Goal: Task Accomplishment & Management: Use online tool/utility

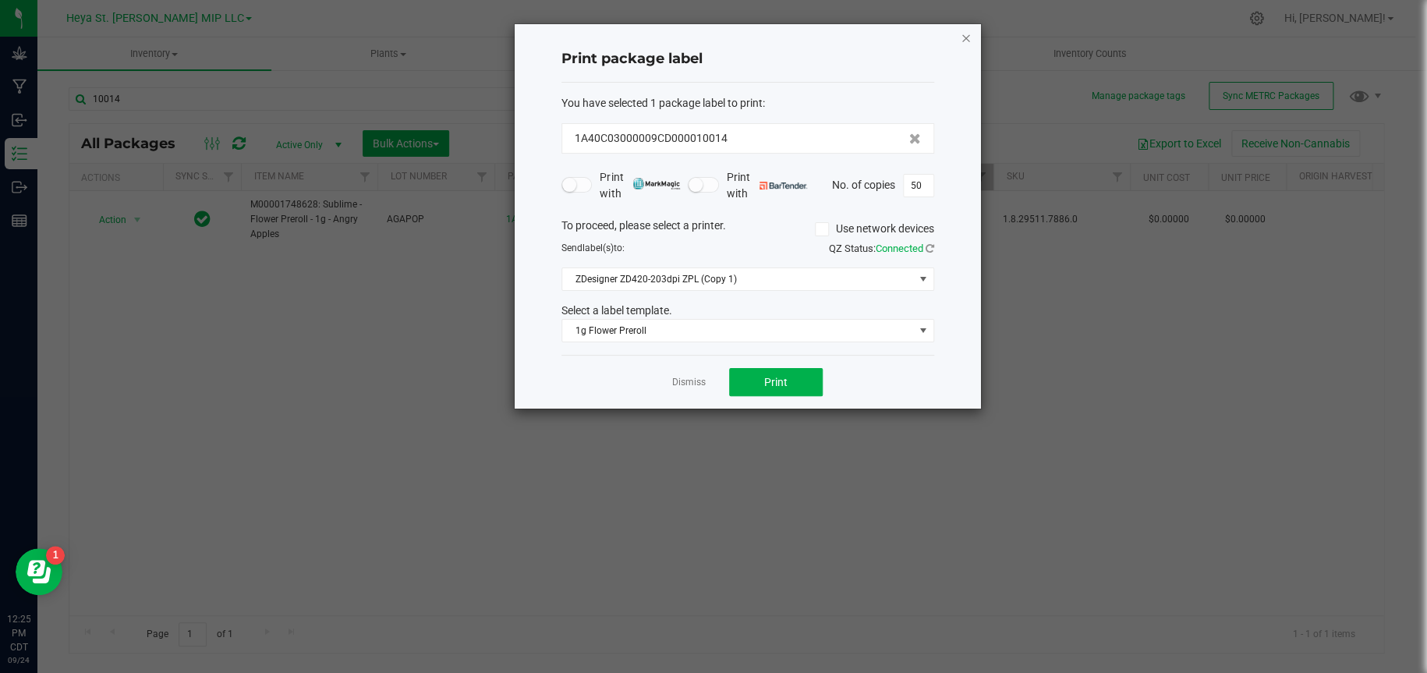
click at [967, 35] on icon "button" at bounding box center [966, 37] width 11 height 19
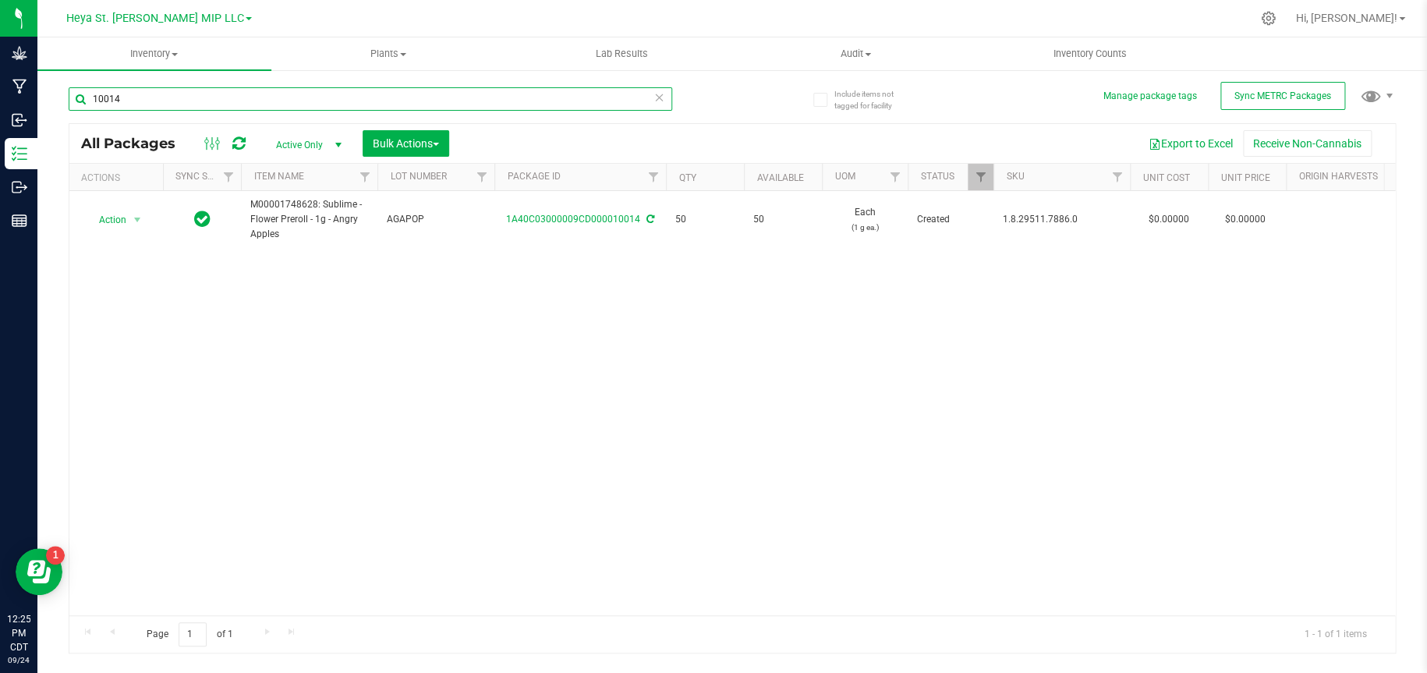
click at [404, 100] on input "10014" at bounding box center [370, 98] width 603 height 23
type input "10015"
click at [137, 217] on span "select" at bounding box center [137, 220] width 12 height 12
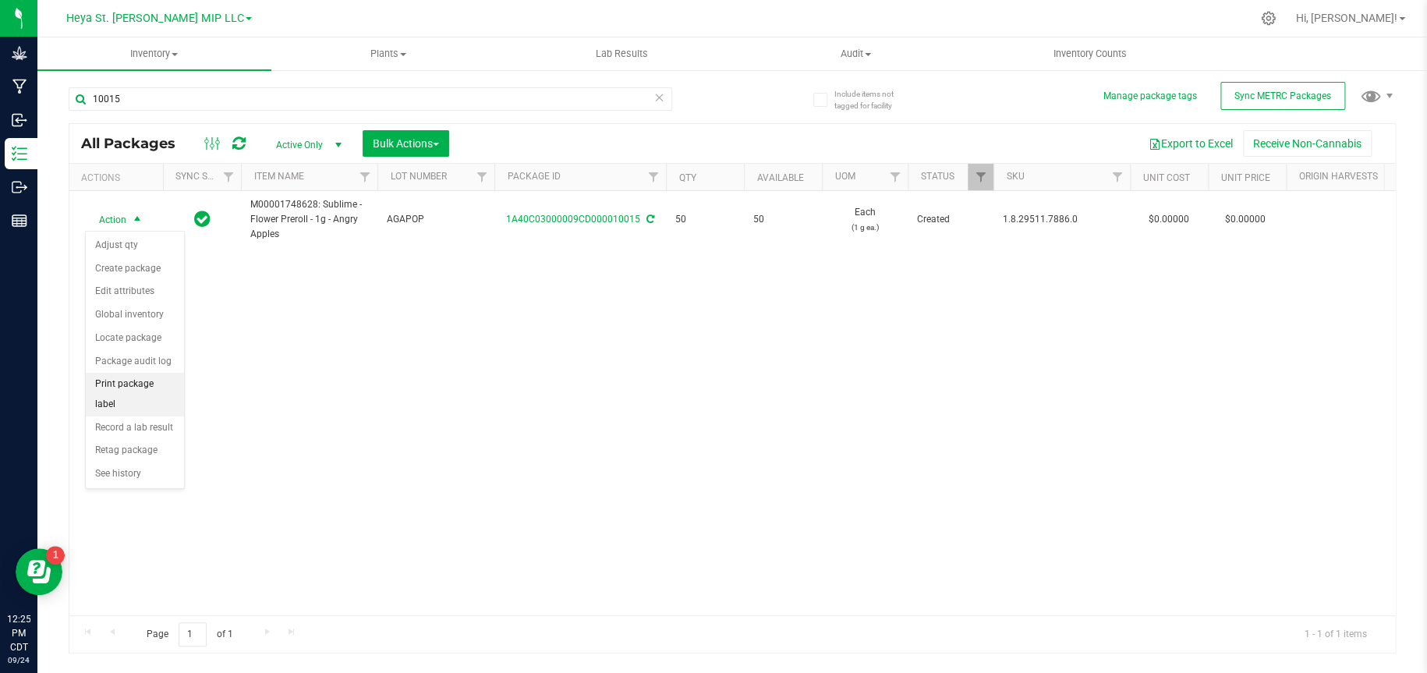
click at [140, 389] on li "Print package label" at bounding box center [135, 394] width 98 height 43
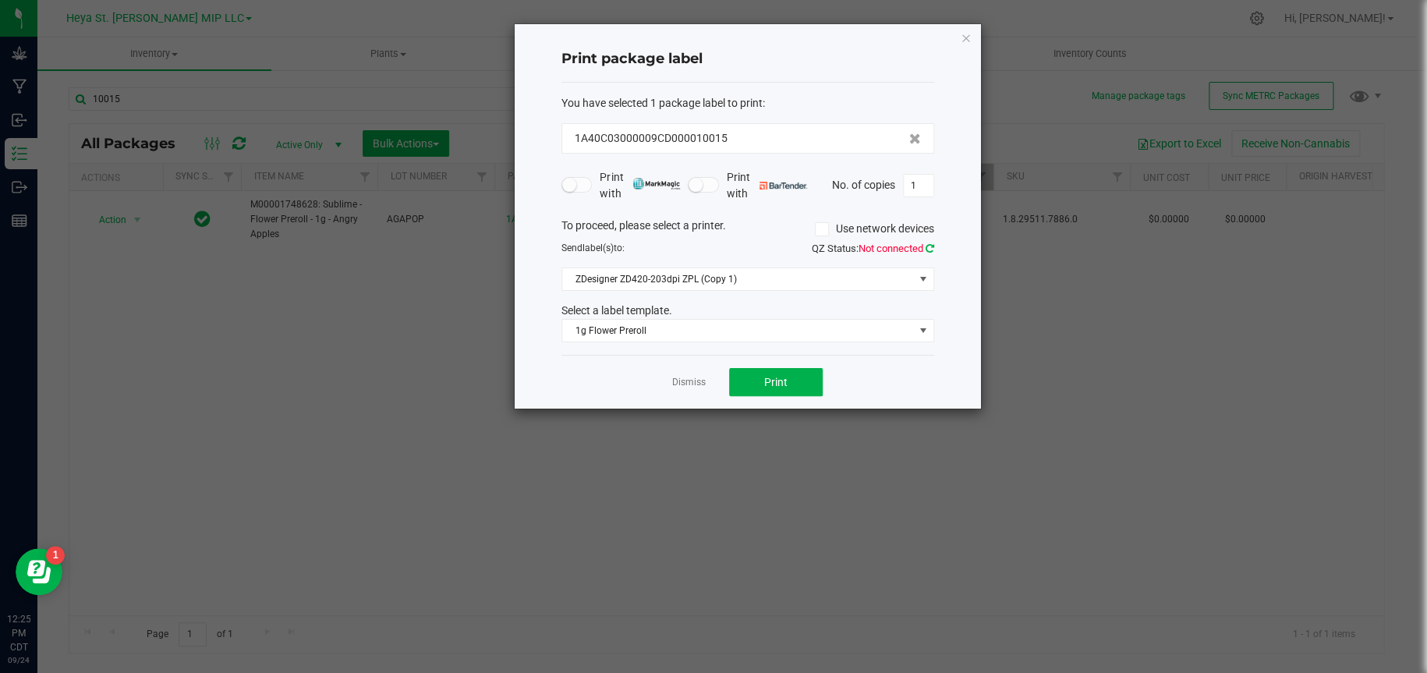
click at [932, 249] on icon at bounding box center [930, 248] width 9 height 10
click at [921, 187] on input "1" at bounding box center [919, 186] width 30 height 22
type input "50"
click at [782, 387] on span "Print" at bounding box center [775, 382] width 23 height 12
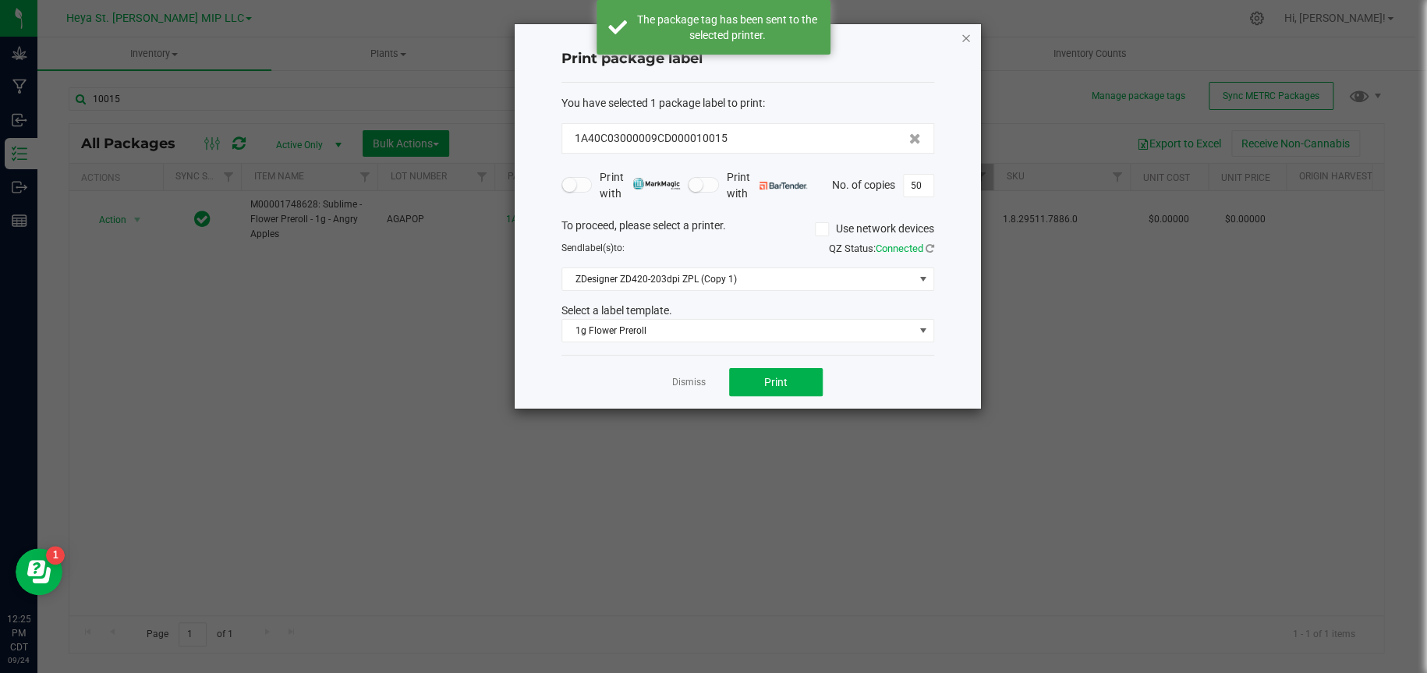
click at [965, 39] on icon "button" at bounding box center [966, 37] width 11 height 19
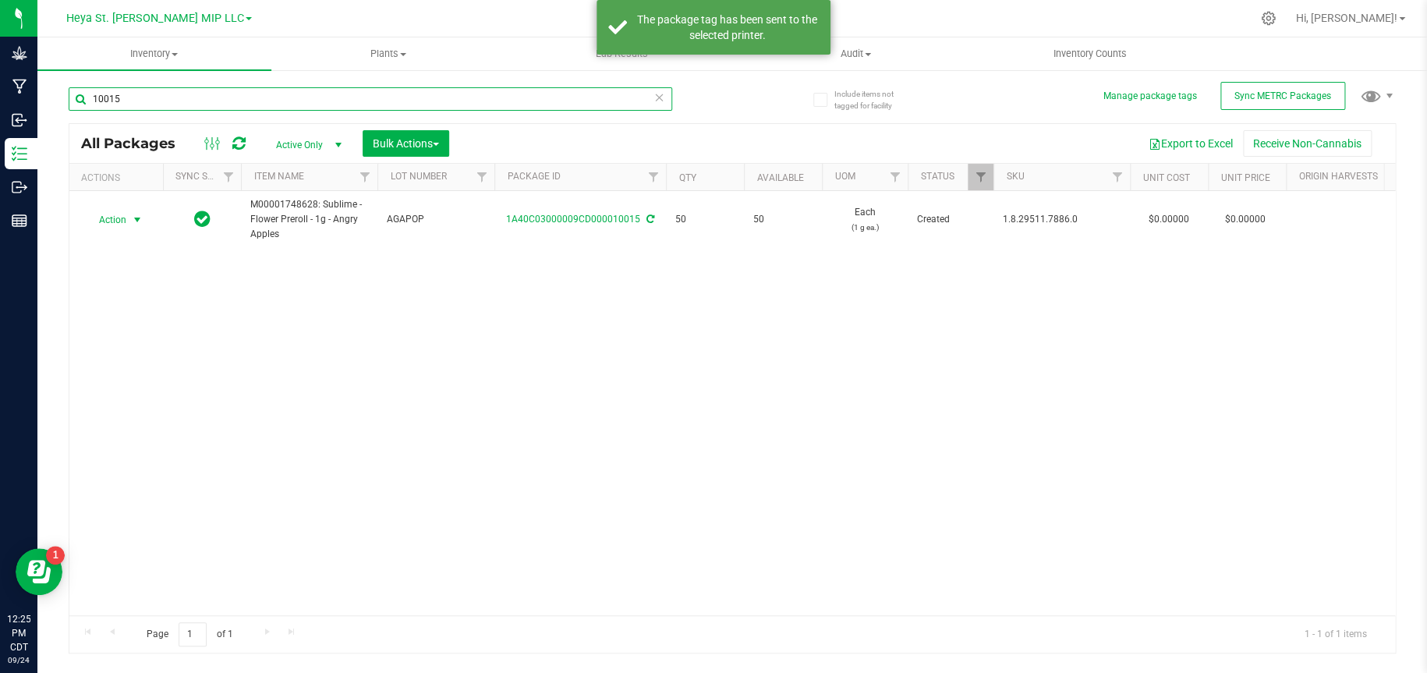
click at [242, 102] on input "10015" at bounding box center [370, 98] width 603 height 23
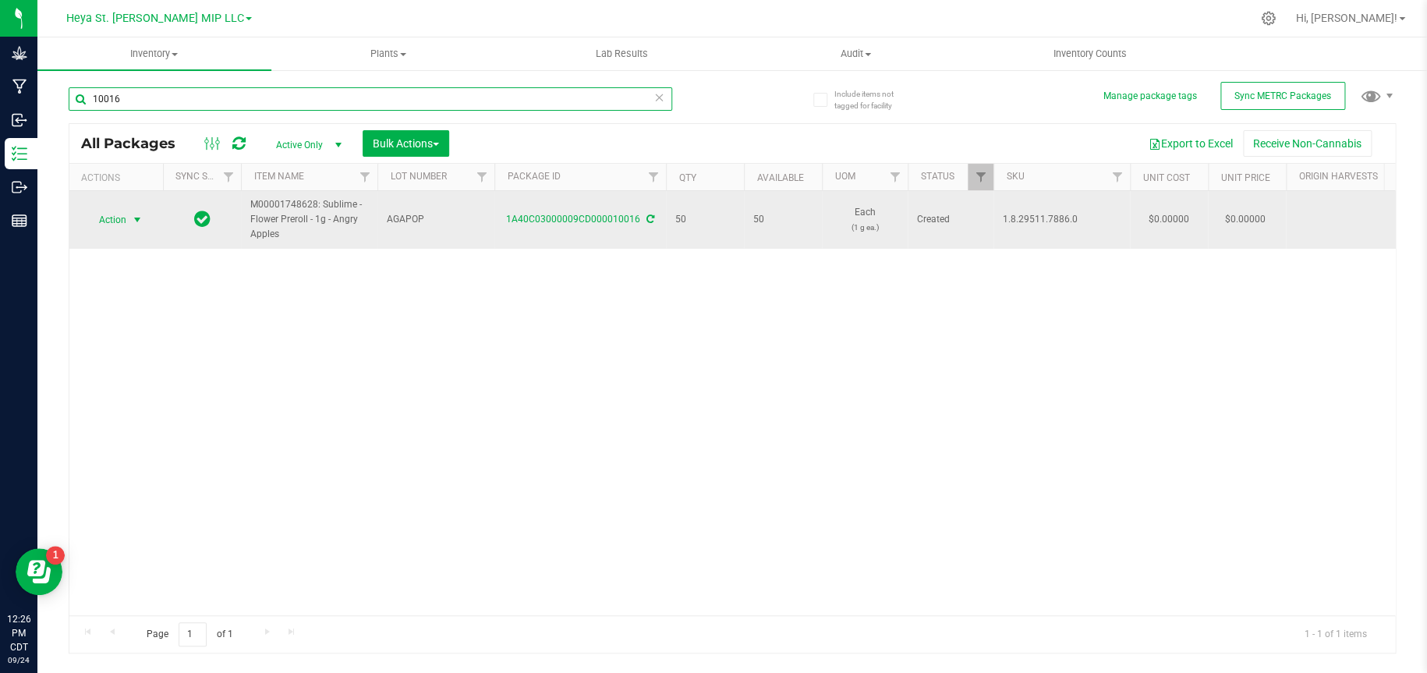
type input "10016"
click at [136, 216] on span "select" at bounding box center [137, 220] width 12 height 12
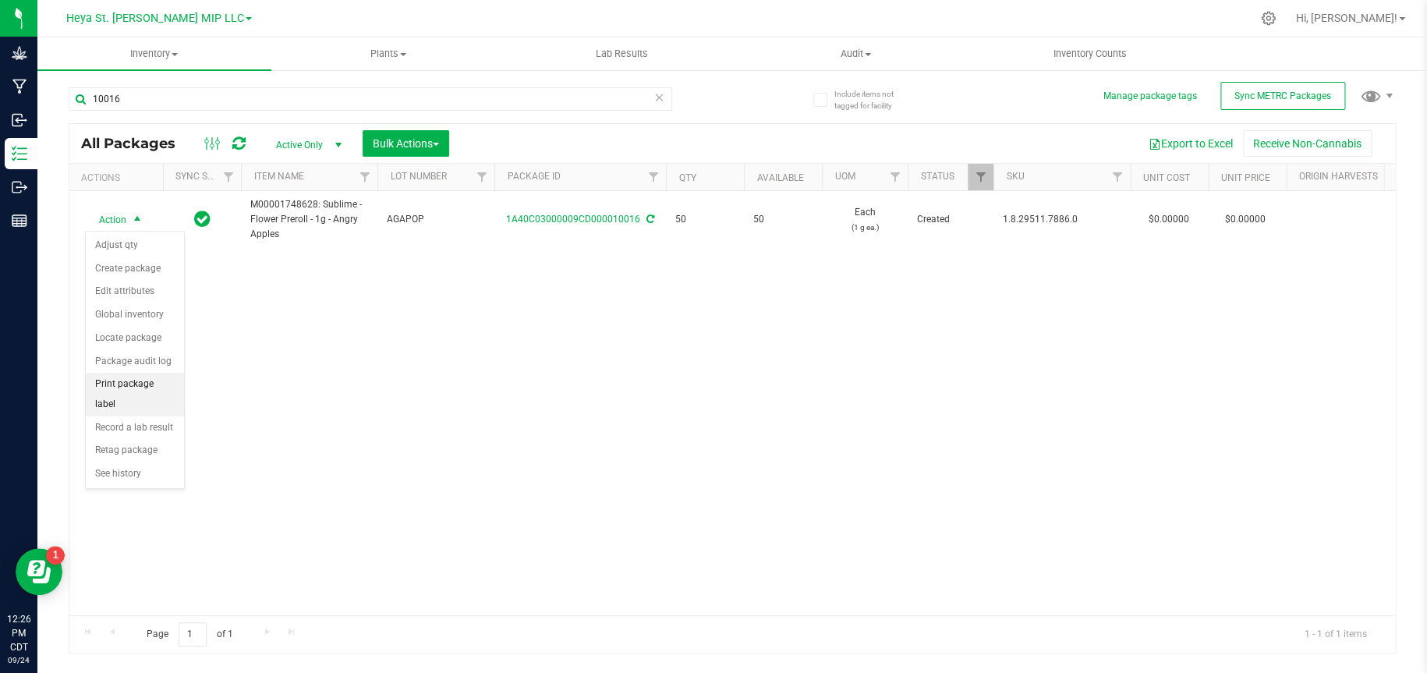
click at [125, 382] on li "Print package label" at bounding box center [135, 394] width 98 height 43
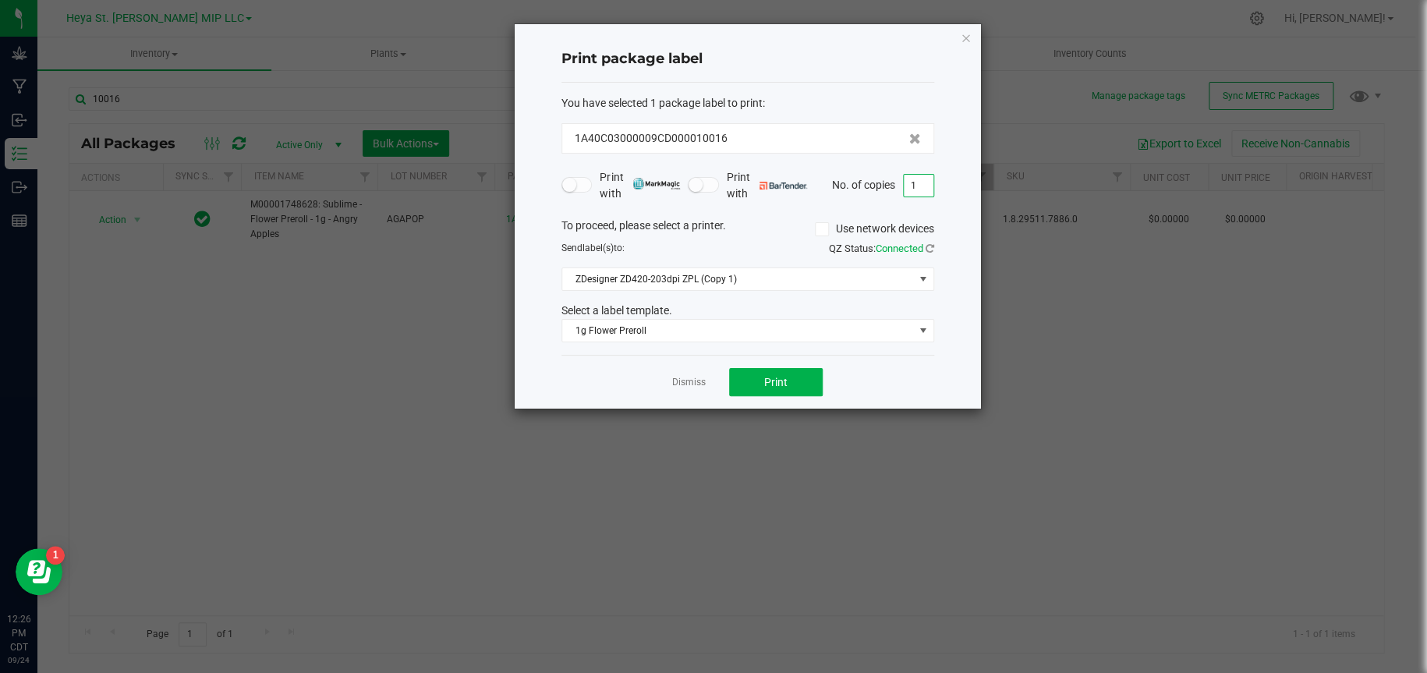
click at [919, 178] on input "1" at bounding box center [919, 186] width 30 height 22
type input "50"
click at [780, 389] on button "Print" at bounding box center [776, 382] width 94 height 28
drag, startPoint x: 965, startPoint y: 34, endPoint x: 943, endPoint y: 37, distance: 22.1
click at [965, 35] on icon "button" at bounding box center [966, 37] width 11 height 19
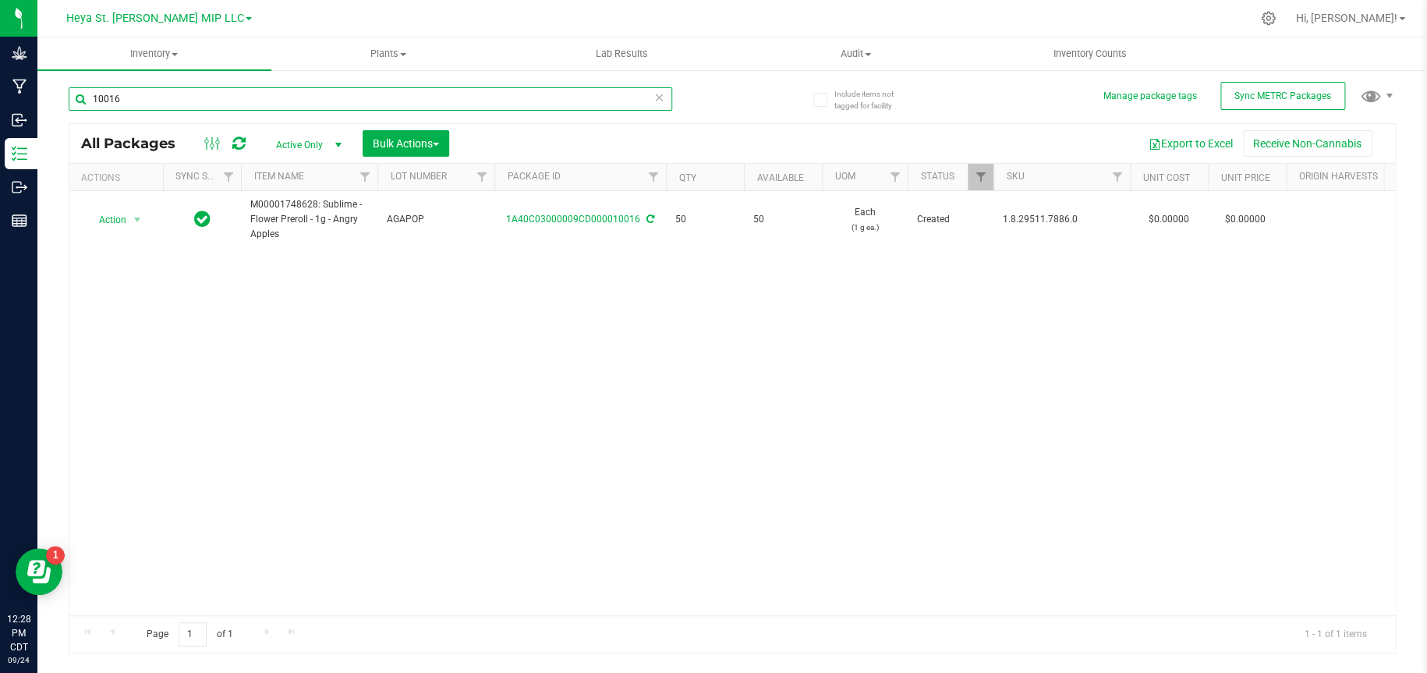
click at [235, 95] on input "10016" at bounding box center [370, 98] width 603 height 23
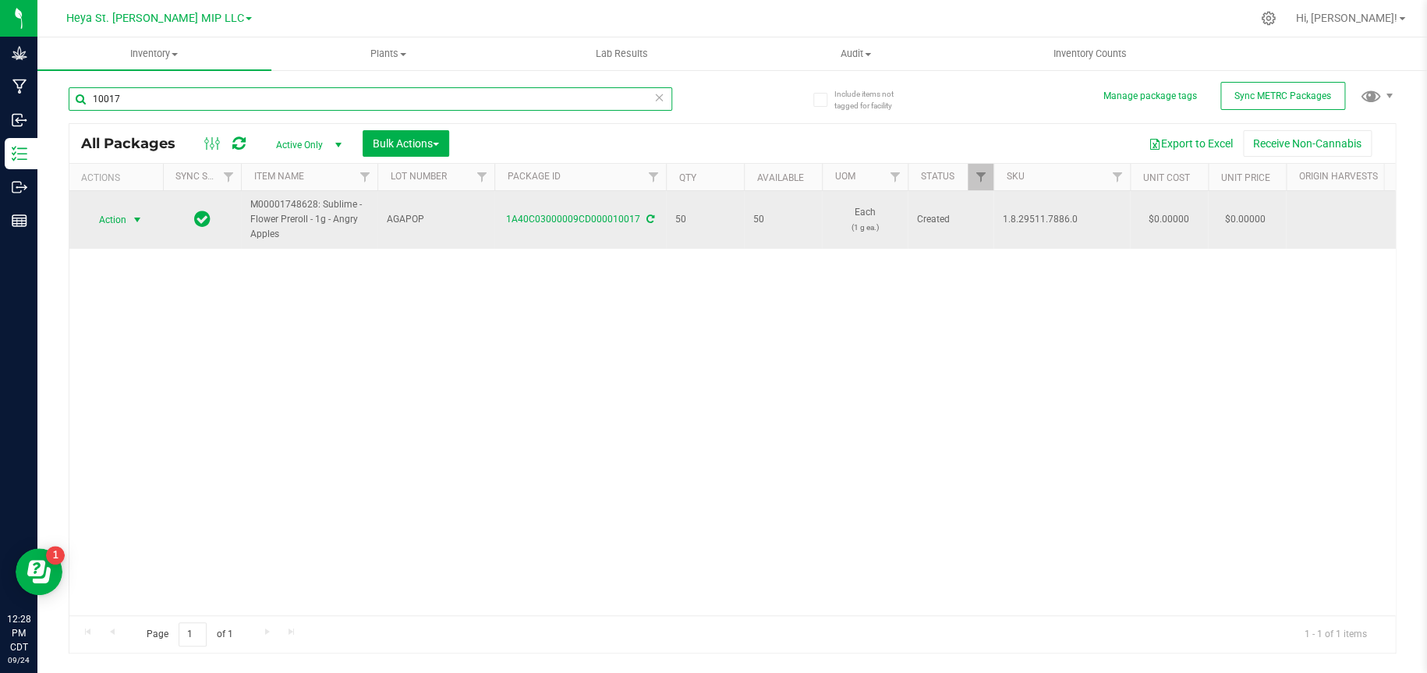
type input "10017"
click at [135, 217] on span "select" at bounding box center [137, 220] width 12 height 12
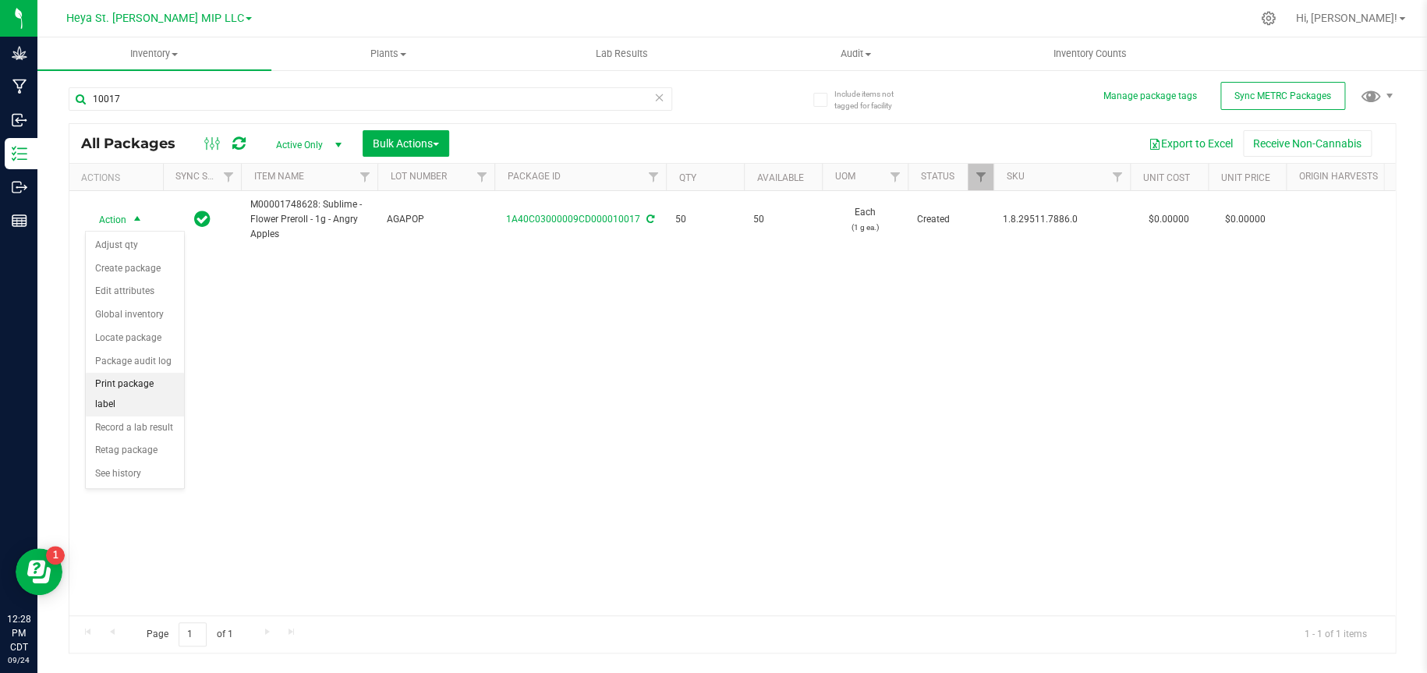
click at [138, 387] on li "Print package label" at bounding box center [135, 394] width 98 height 43
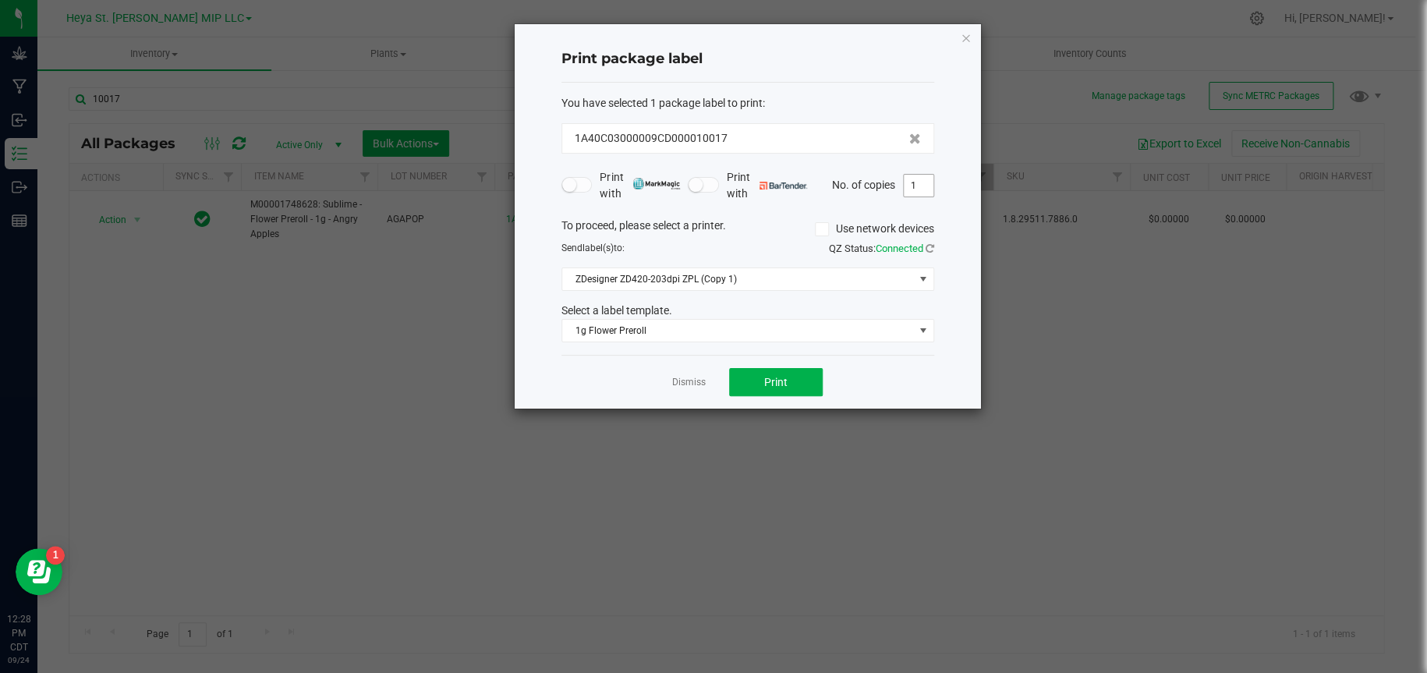
click at [930, 186] on input "1" at bounding box center [919, 186] width 30 height 22
type input "50"
click at [804, 387] on button "Print" at bounding box center [776, 382] width 94 height 28
click at [967, 34] on icon "button" at bounding box center [966, 37] width 11 height 19
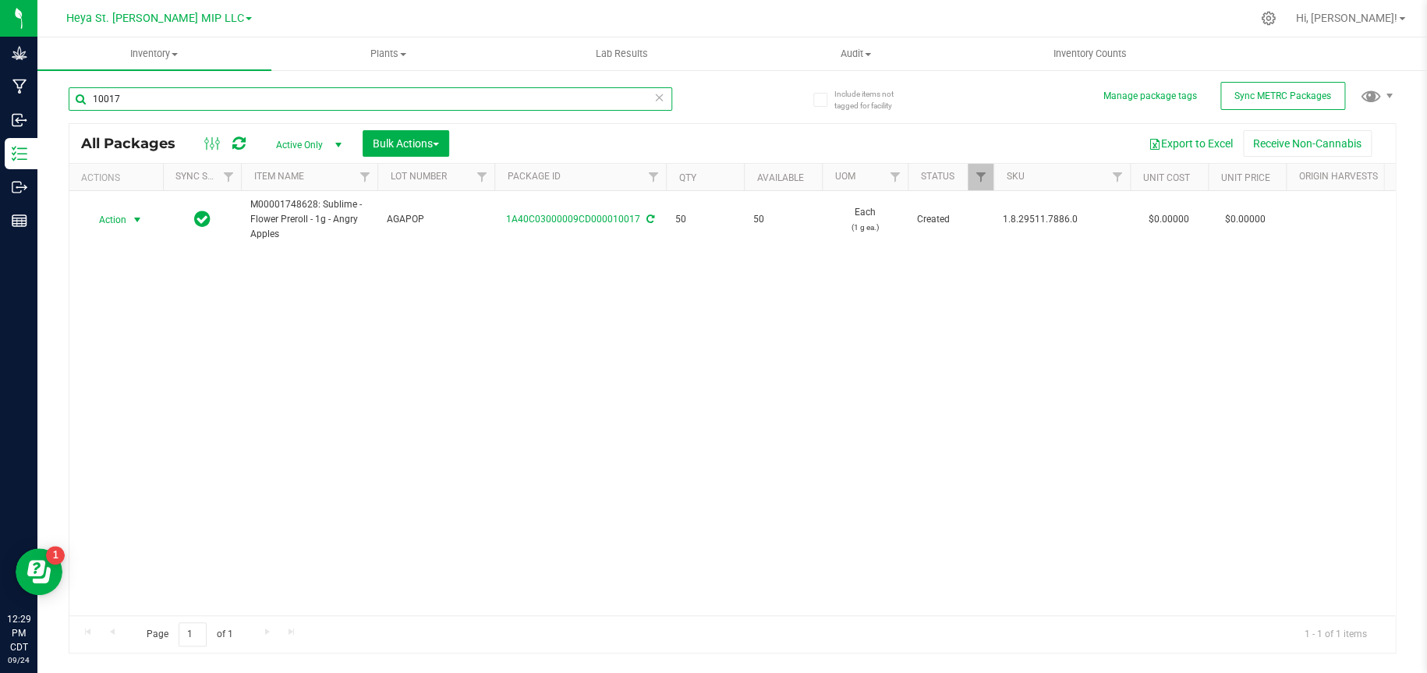
click at [398, 93] on input "10017" at bounding box center [370, 98] width 603 height 23
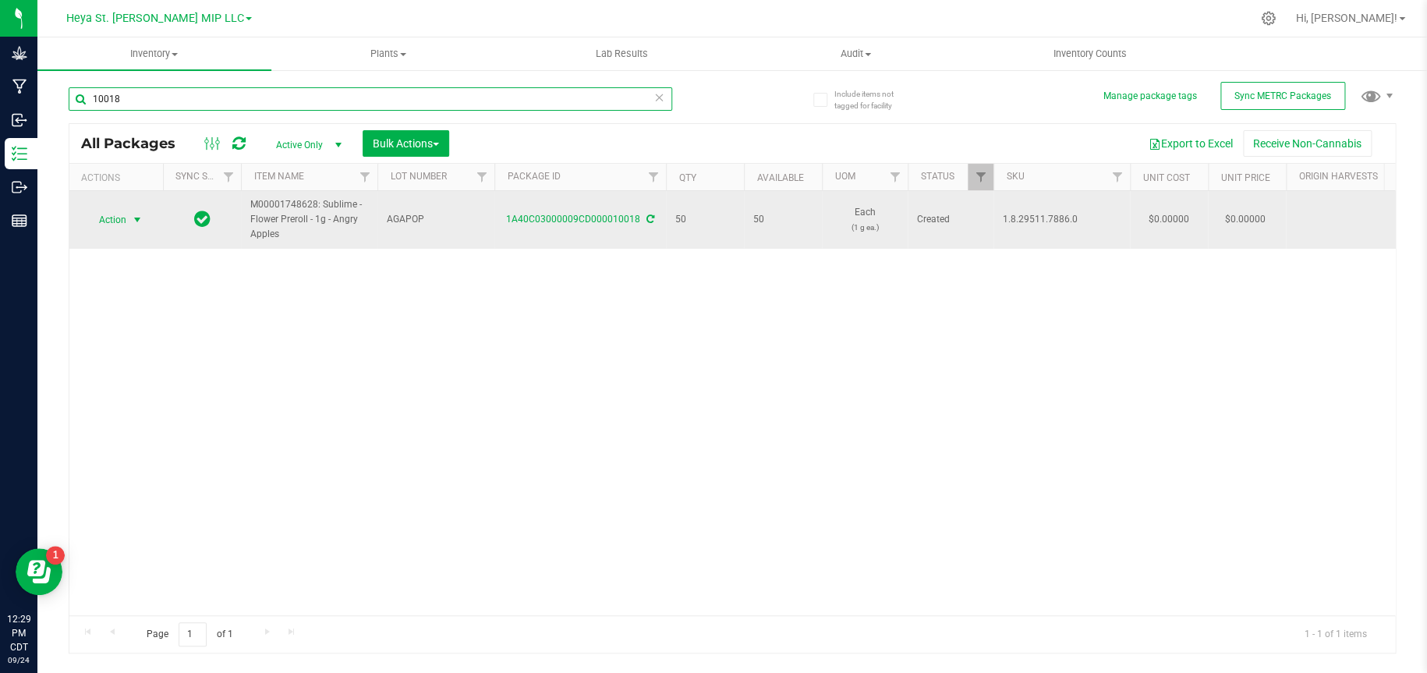
type input "10018"
click at [141, 221] on span "select" at bounding box center [137, 220] width 12 height 12
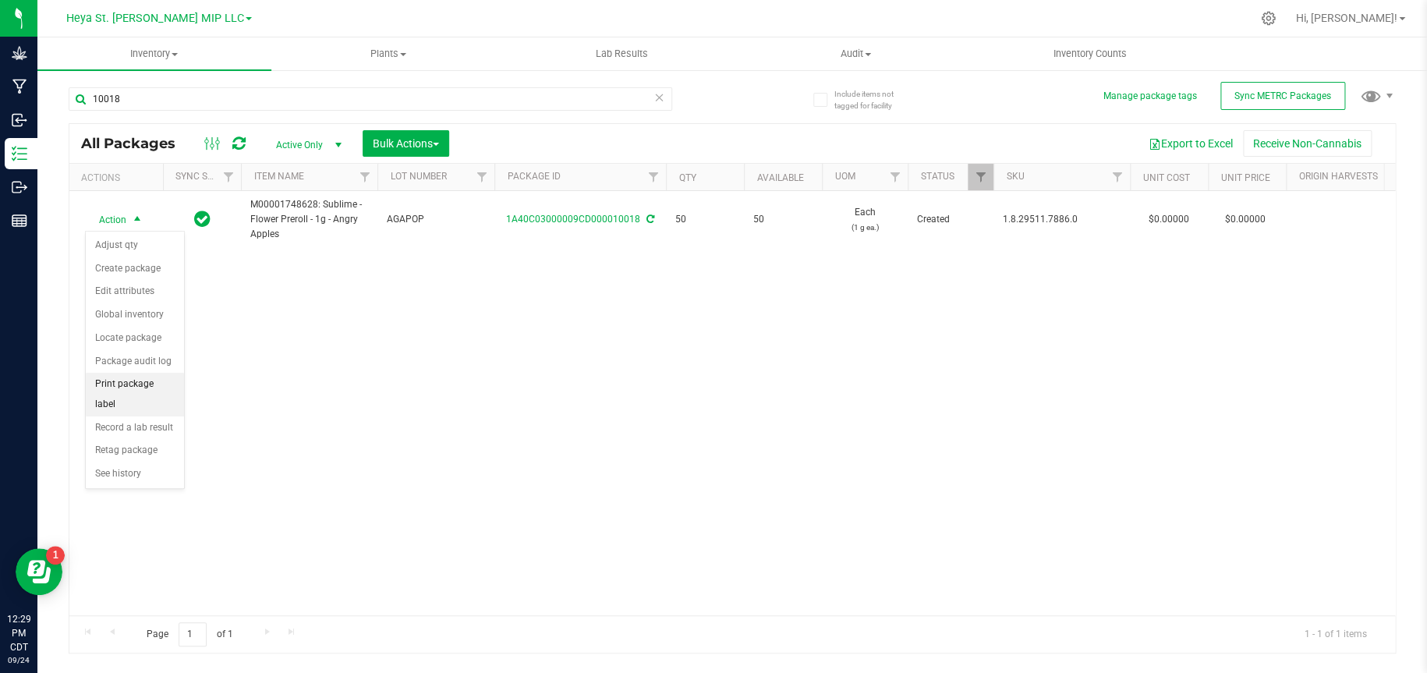
click at [165, 382] on li "Print package label" at bounding box center [135, 394] width 98 height 43
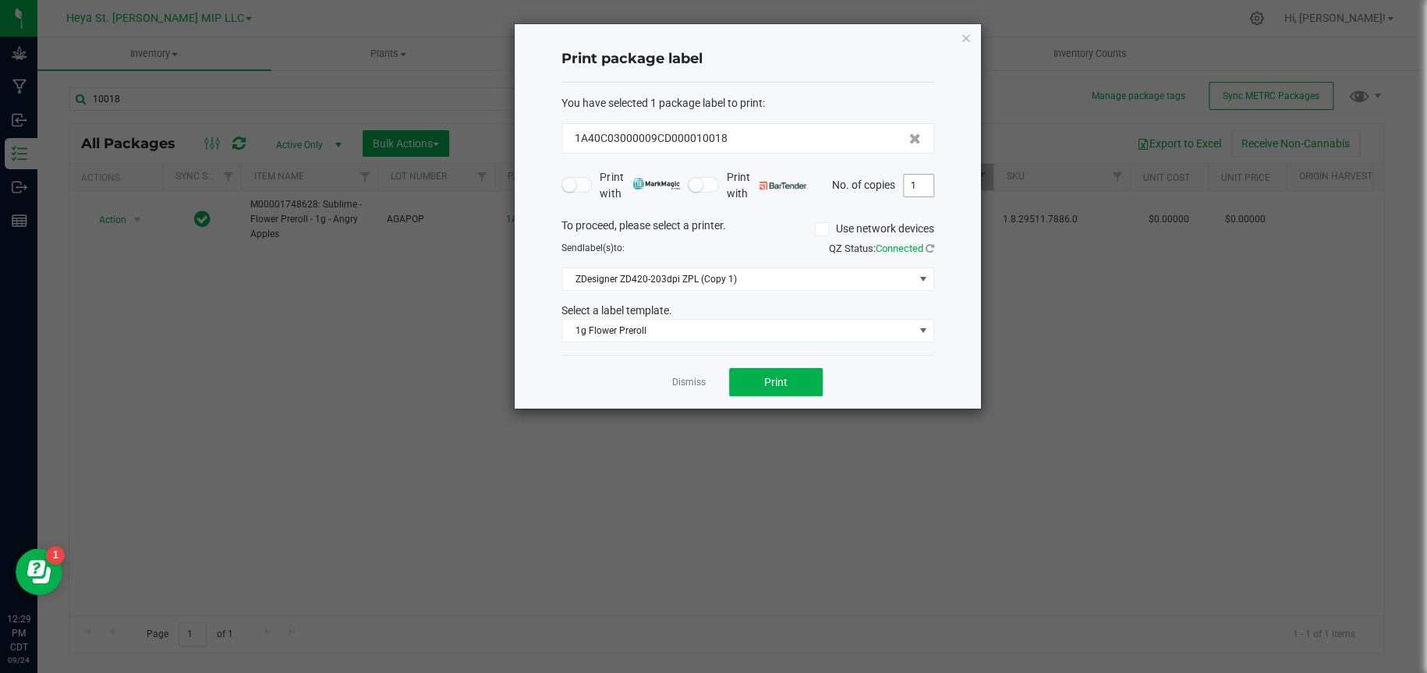
click at [921, 193] on input "1" at bounding box center [919, 186] width 30 height 22
type input "50"
click at [814, 391] on button "Print" at bounding box center [776, 382] width 94 height 28
click at [962, 37] on icon "button" at bounding box center [966, 37] width 11 height 19
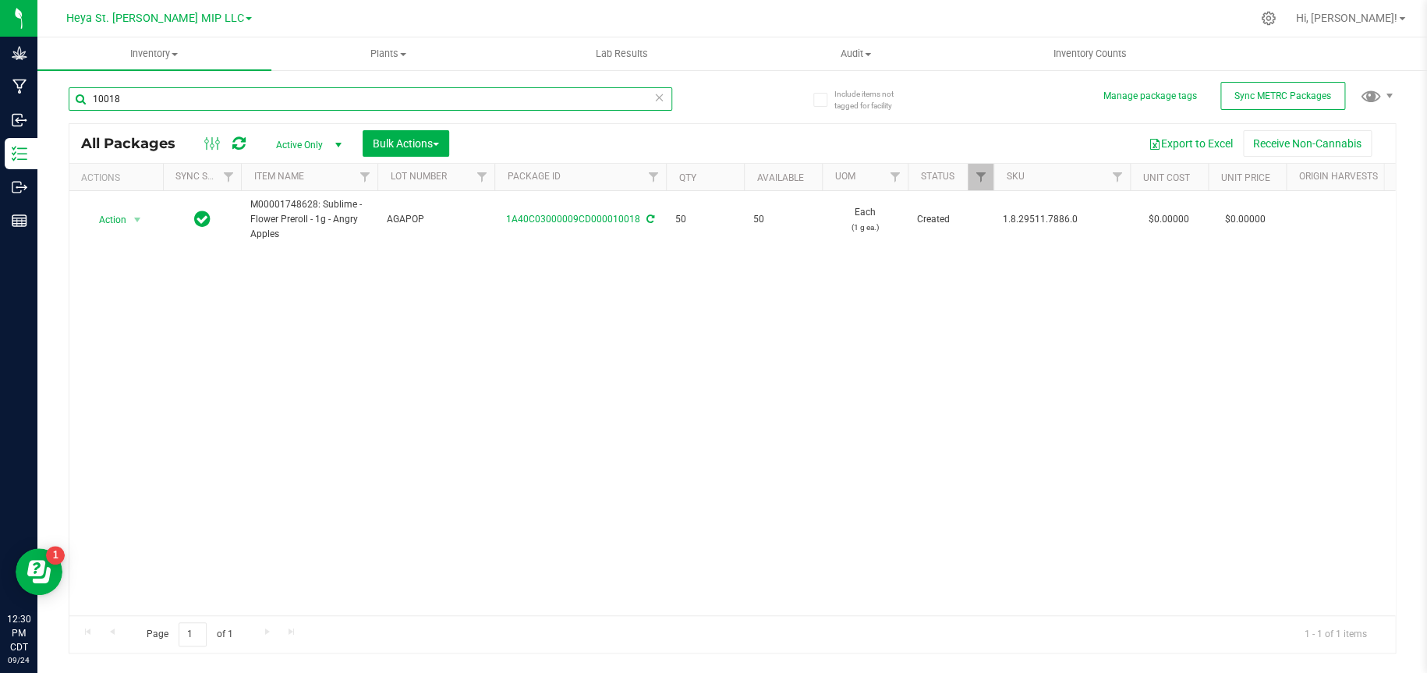
click at [574, 93] on input "10018" at bounding box center [370, 98] width 603 height 23
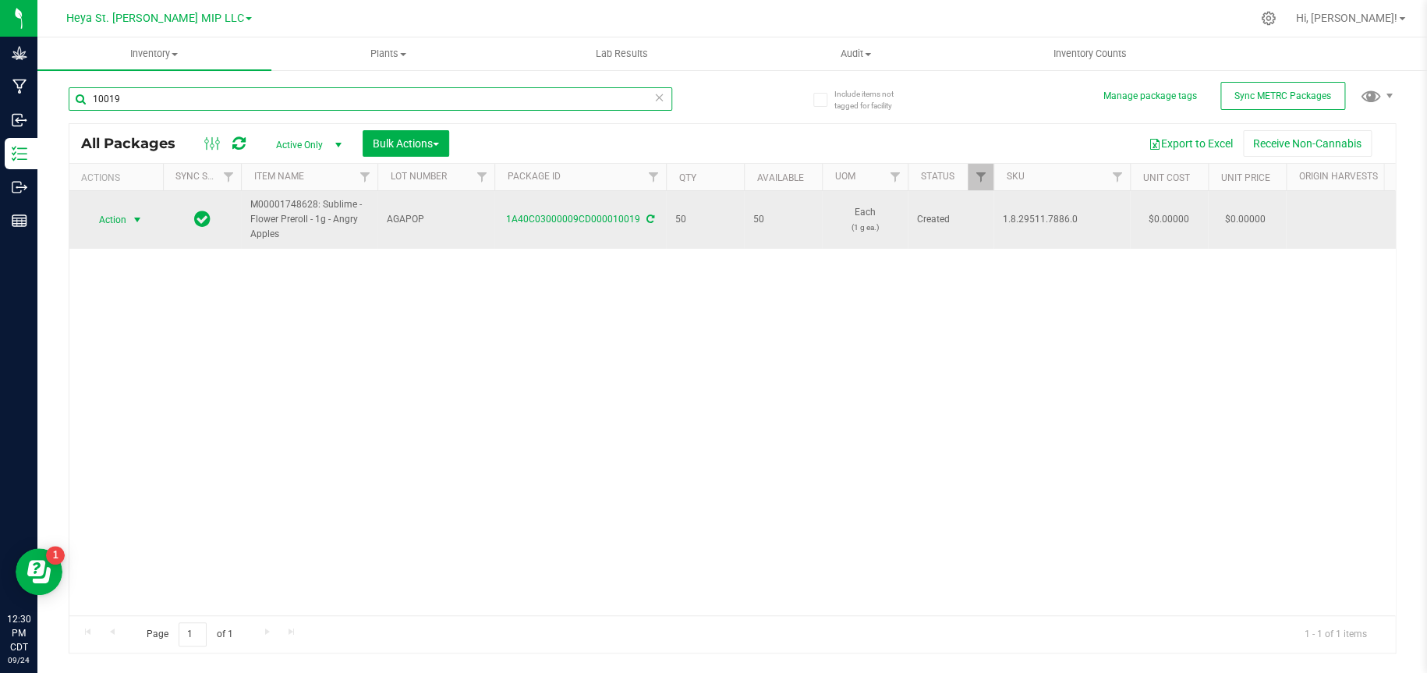
type input "10019"
click at [137, 217] on span "select" at bounding box center [137, 220] width 12 height 12
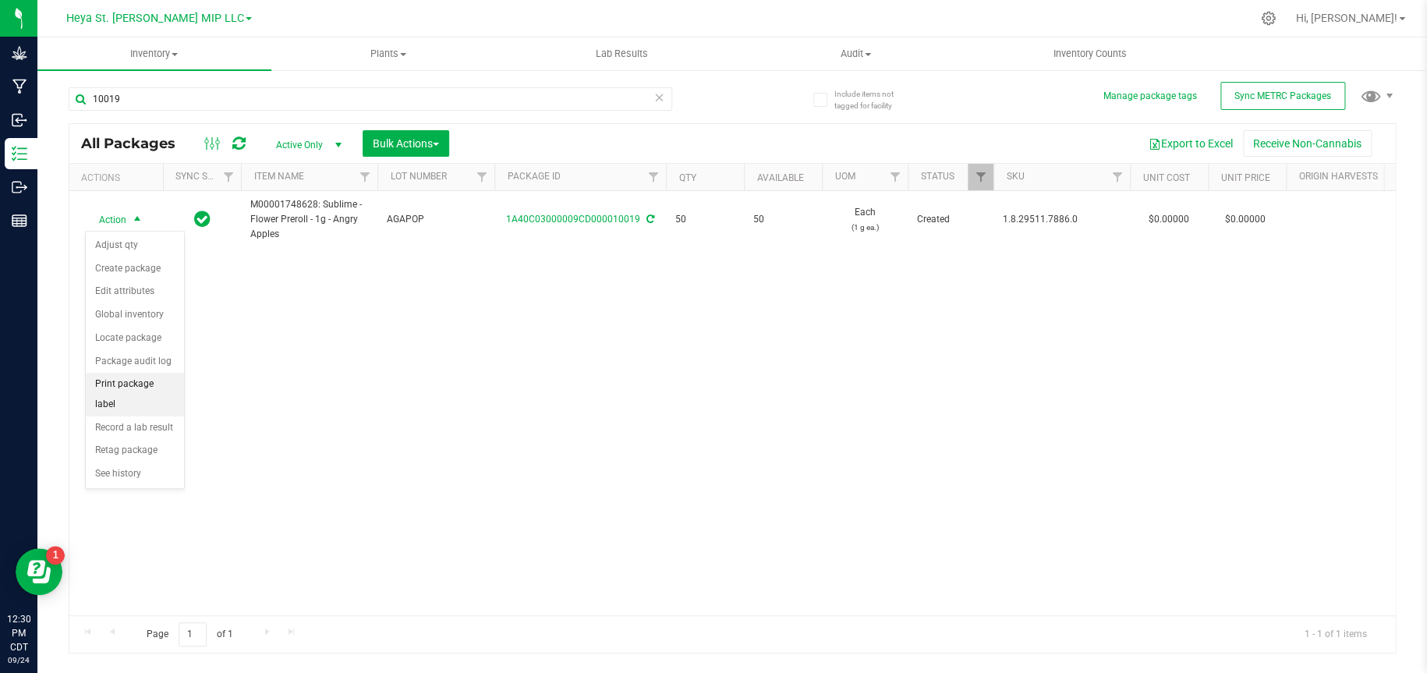
click at [133, 384] on li "Print package label" at bounding box center [135, 394] width 98 height 43
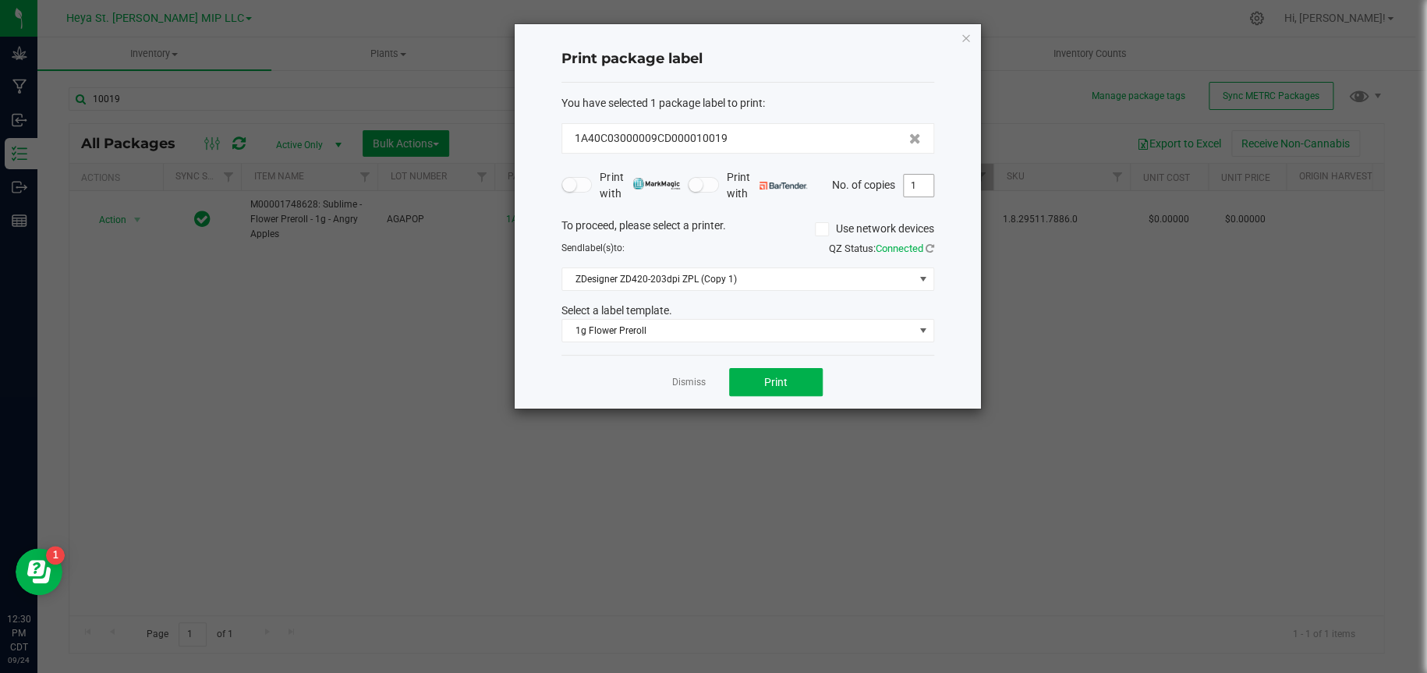
click at [919, 187] on input "1" at bounding box center [919, 186] width 30 height 22
type input "50"
click at [770, 387] on span "Print" at bounding box center [775, 382] width 23 height 12
click at [967, 35] on icon "button" at bounding box center [966, 37] width 11 height 19
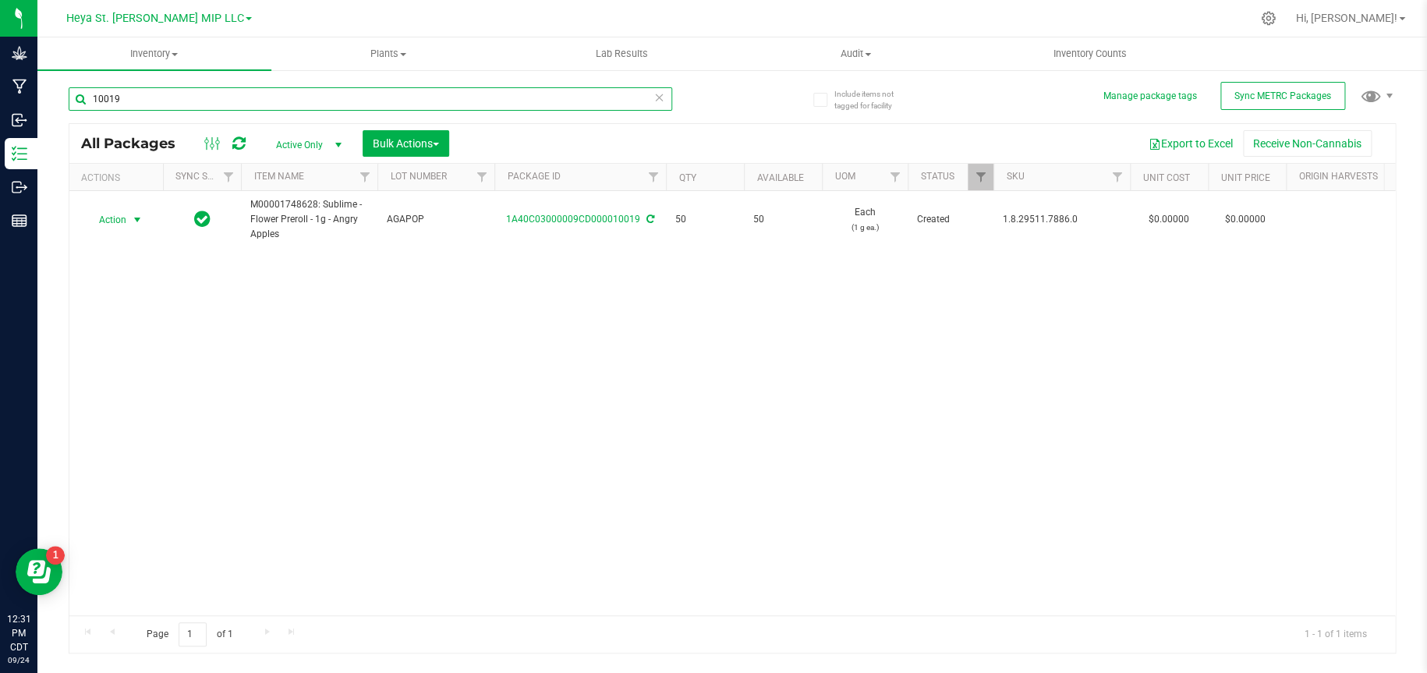
click at [483, 101] on input "10019" at bounding box center [370, 98] width 603 height 23
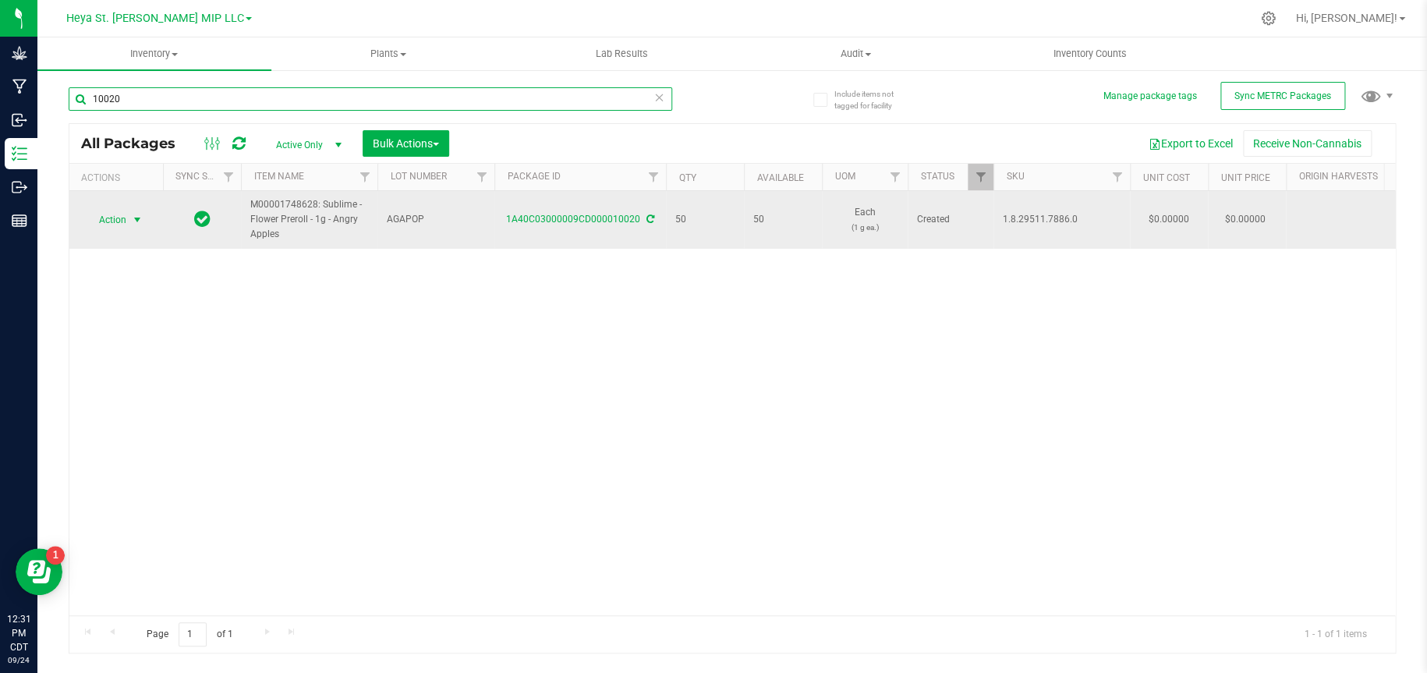
type input "10020"
click at [139, 218] on span "select" at bounding box center [137, 220] width 12 height 12
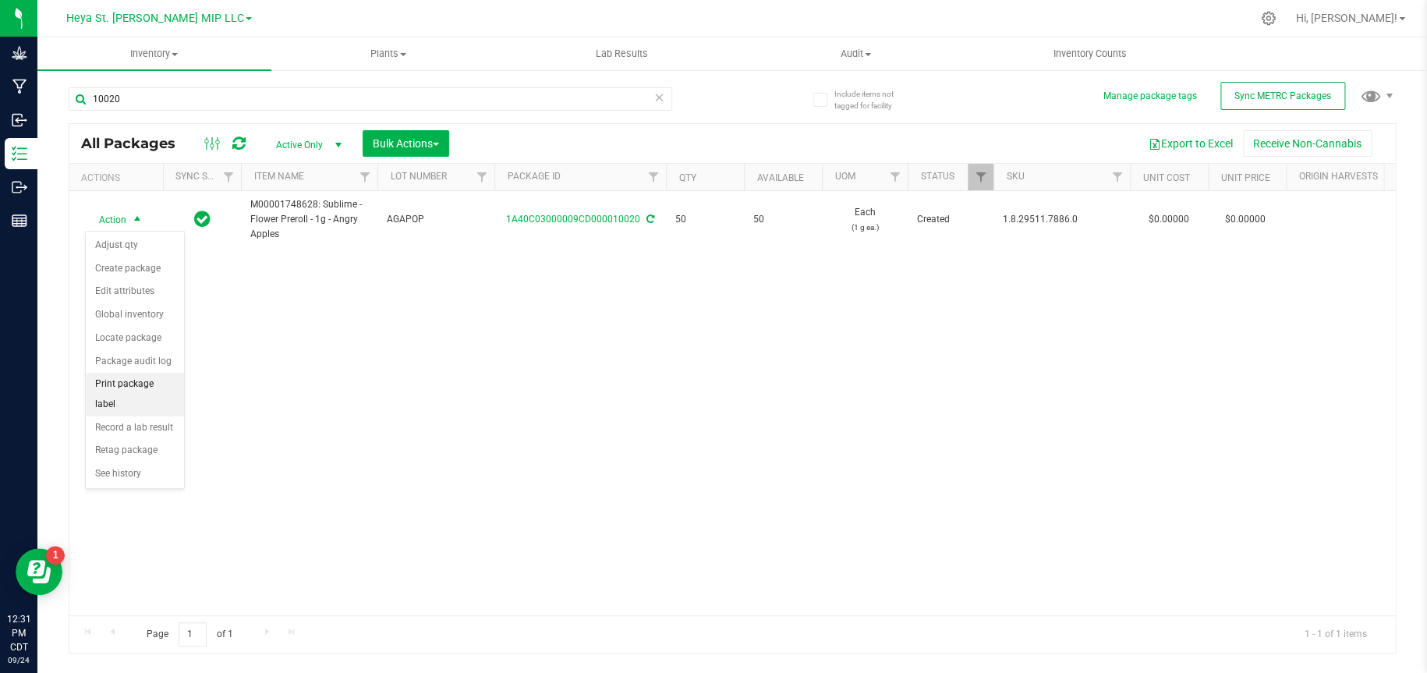
click at [129, 380] on li "Print package label" at bounding box center [135, 394] width 98 height 43
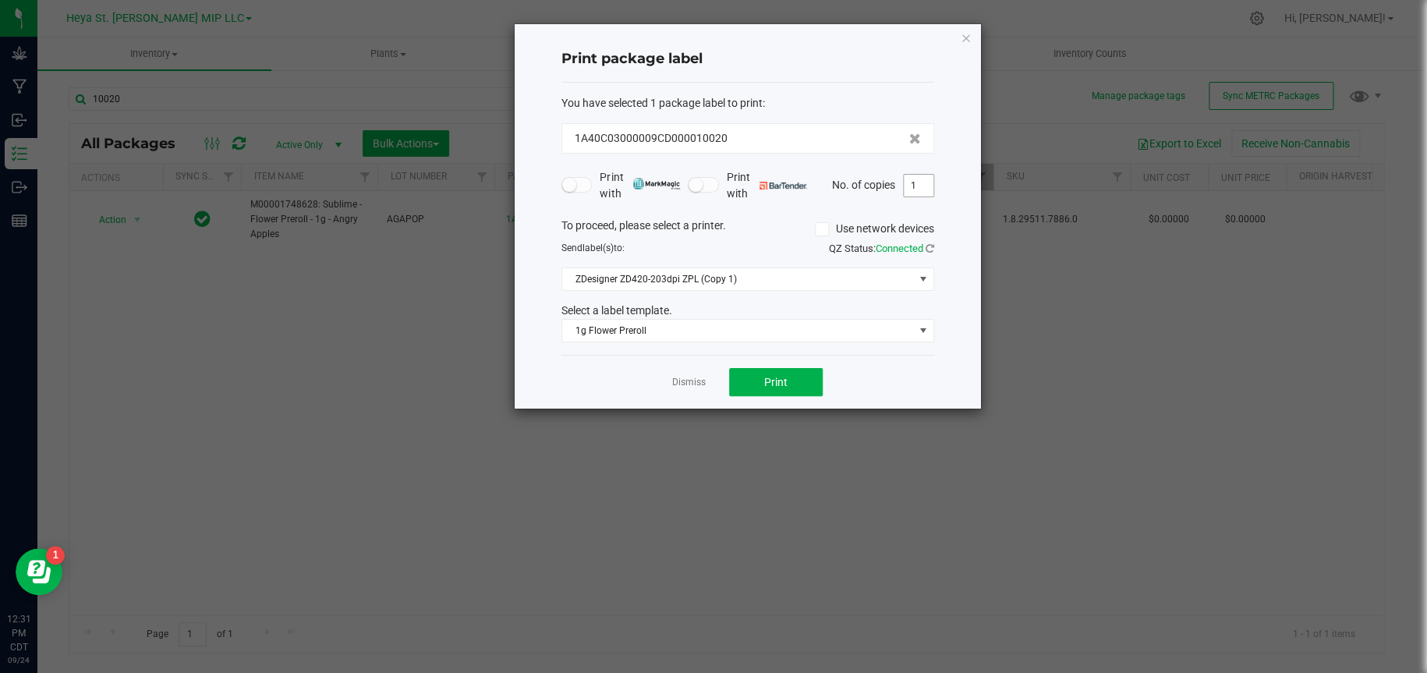
click at [931, 186] on input "1" at bounding box center [919, 186] width 30 height 22
type input "50"
click at [792, 380] on button "Print" at bounding box center [776, 382] width 94 height 28
click at [965, 34] on icon "button" at bounding box center [966, 37] width 11 height 19
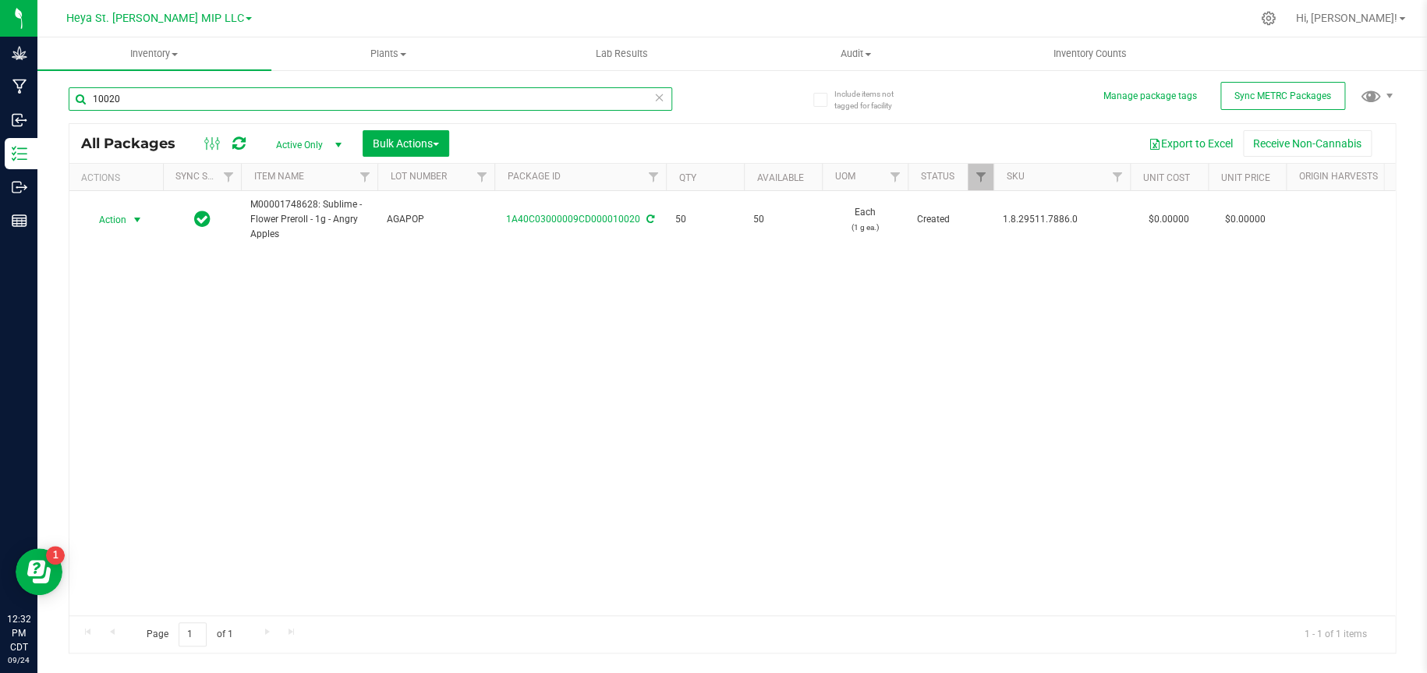
click at [390, 90] on input "10020" at bounding box center [370, 98] width 603 height 23
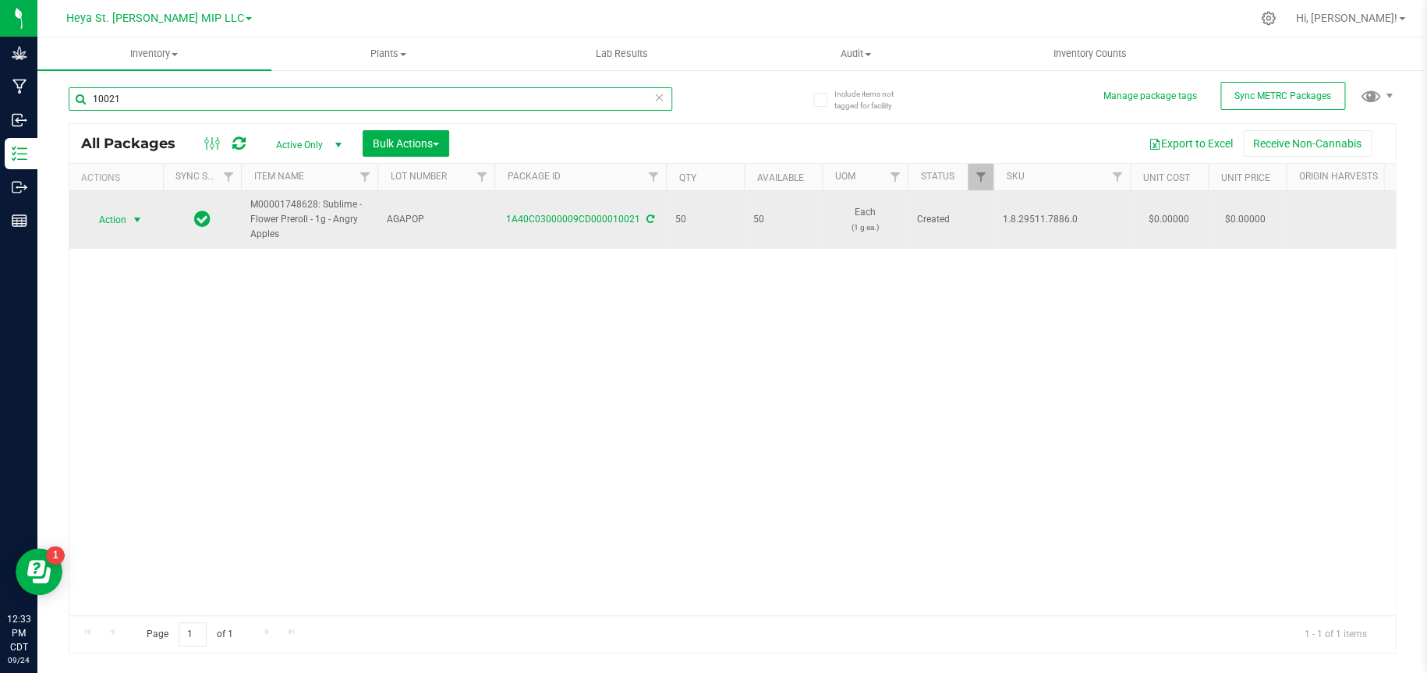
type input "10021"
click at [140, 222] on span "select" at bounding box center [137, 220] width 12 height 12
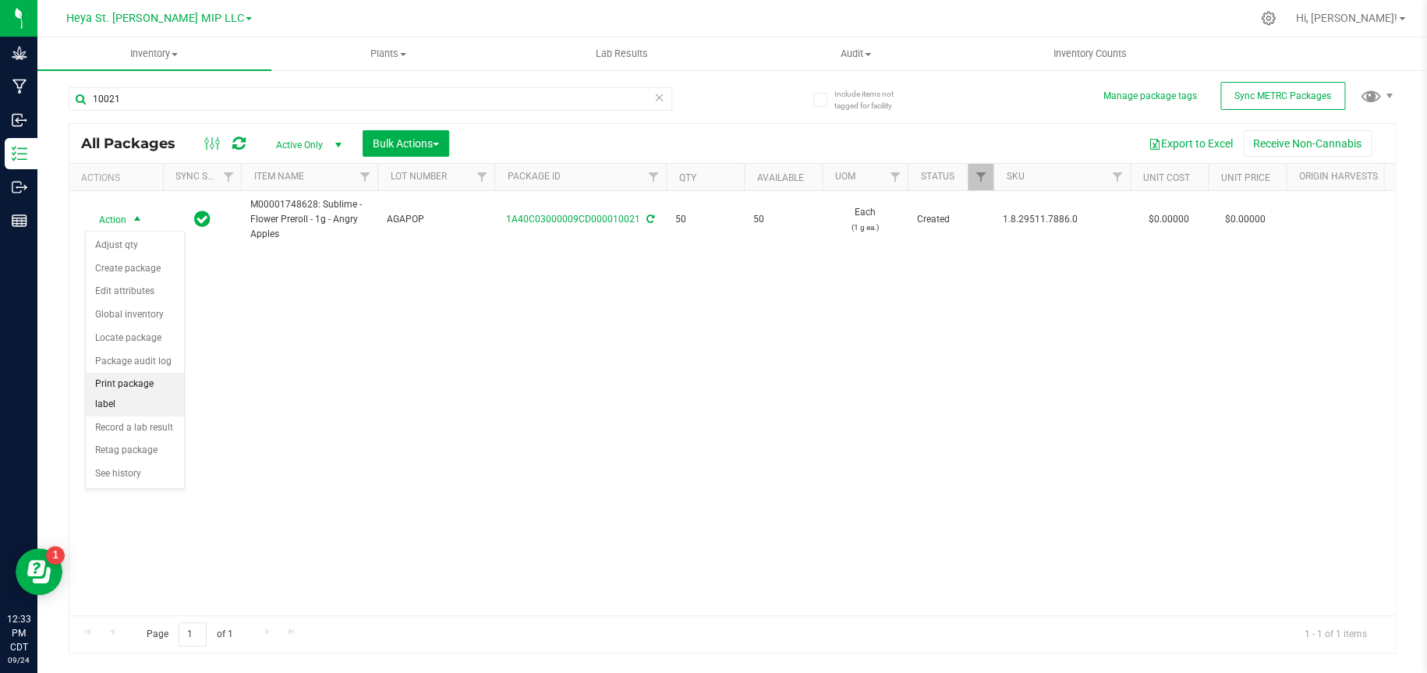
click at [133, 383] on li "Print package label" at bounding box center [135, 394] width 98 height 43
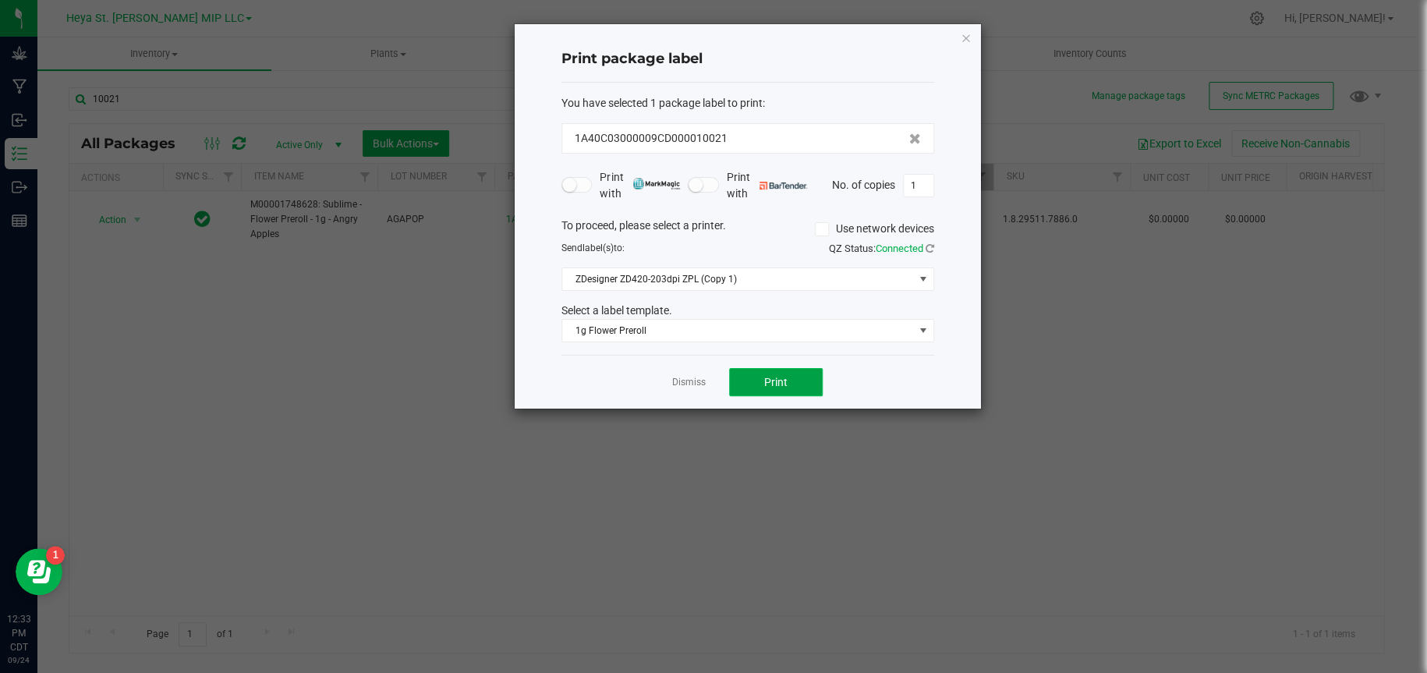
click at [797, 390] on button "Print" at bounding box center [776, 382] width 94 height 28
click at [920, 175] on input "1" at bounding box center [919, 186] width 30 height 22
type input "50"
click at [808, 385] on button "Print" at bounding box center [776, 382] width 94 height 28
click at [969, 36] on icon "button" at bounding box center [966, 37] width 11 height 19
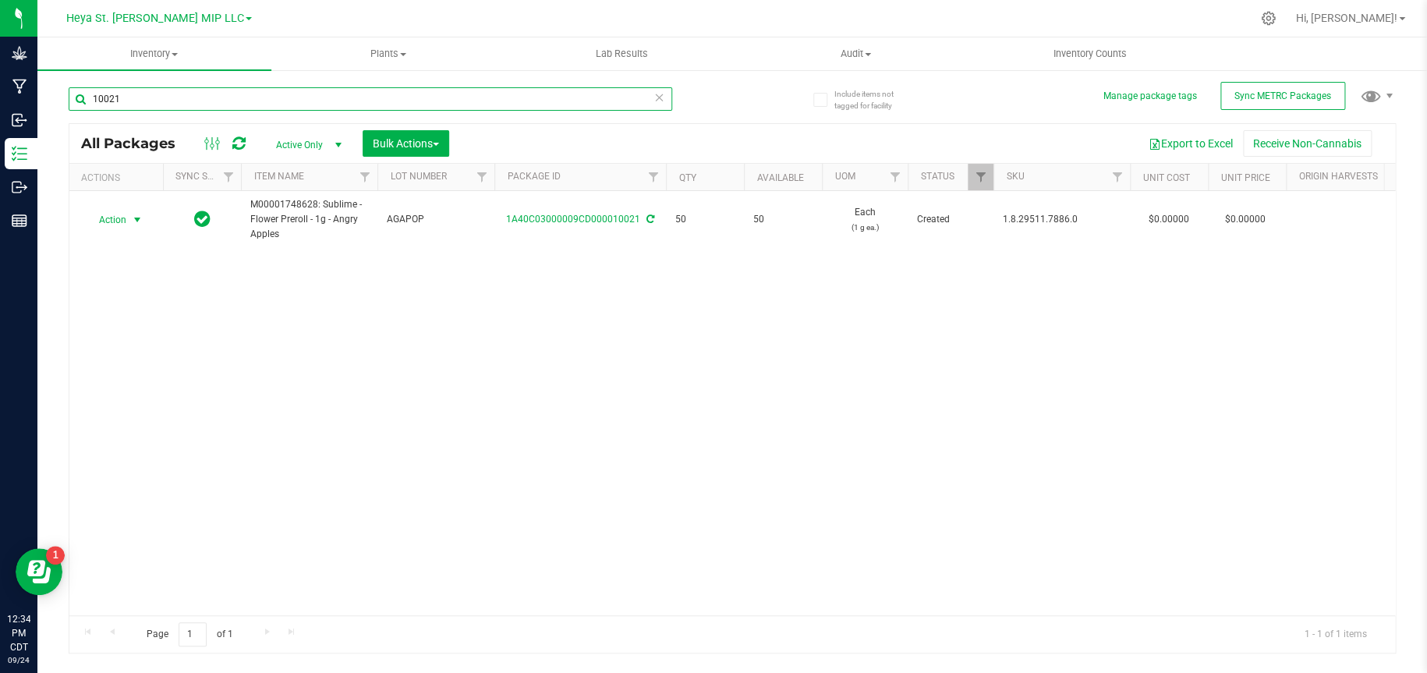
click at [330, 97] on input "10021" at bounding box center [370, 98] width 603 height 23
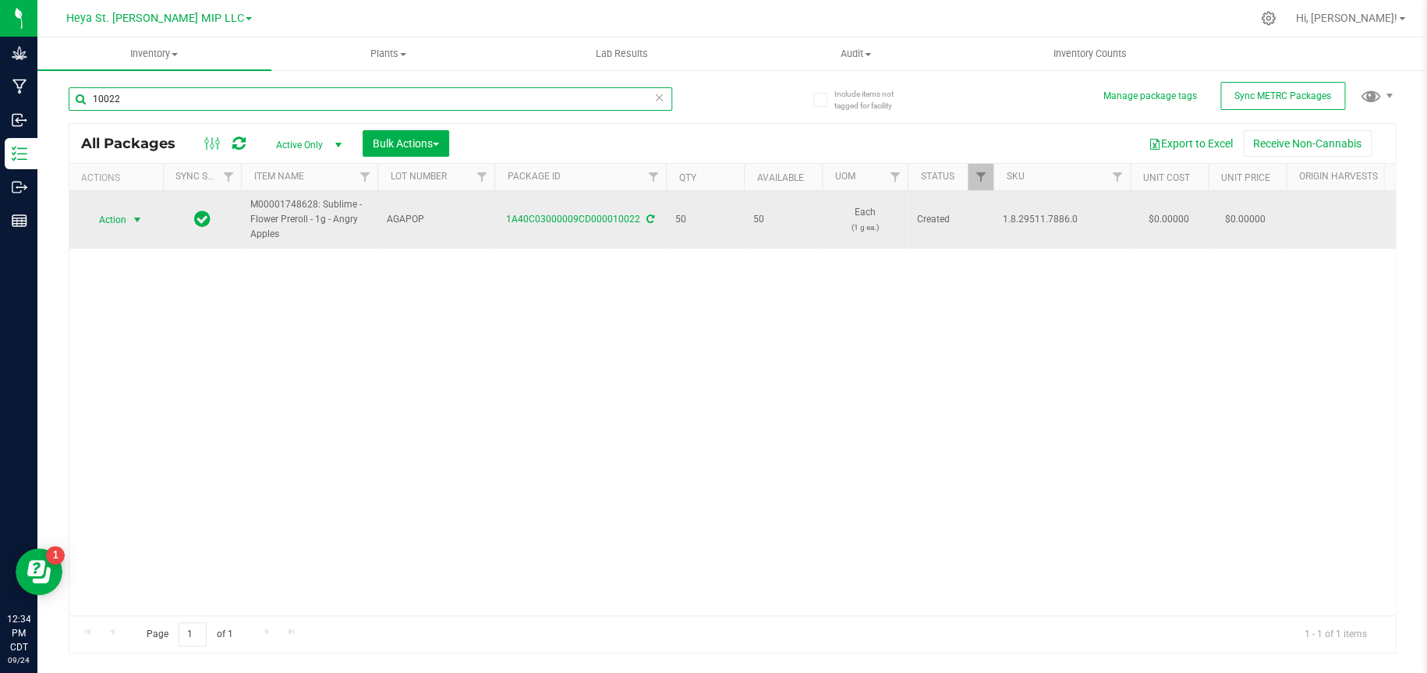
type input "10022"
click at [136, 217] on span "select" at bounding box center [137, 220] width 12 height 12
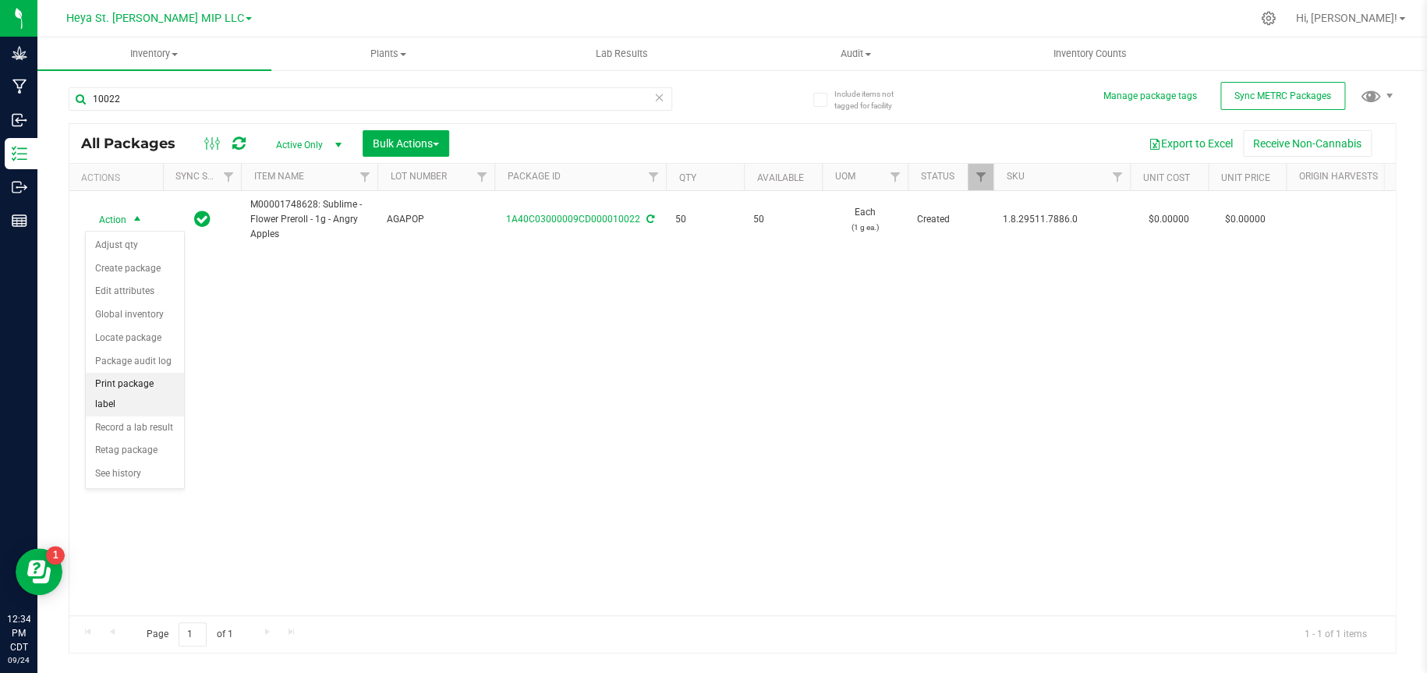
click at [132, 383] on li "Print package label" at bounding box center [135, 394] width 98 height 43
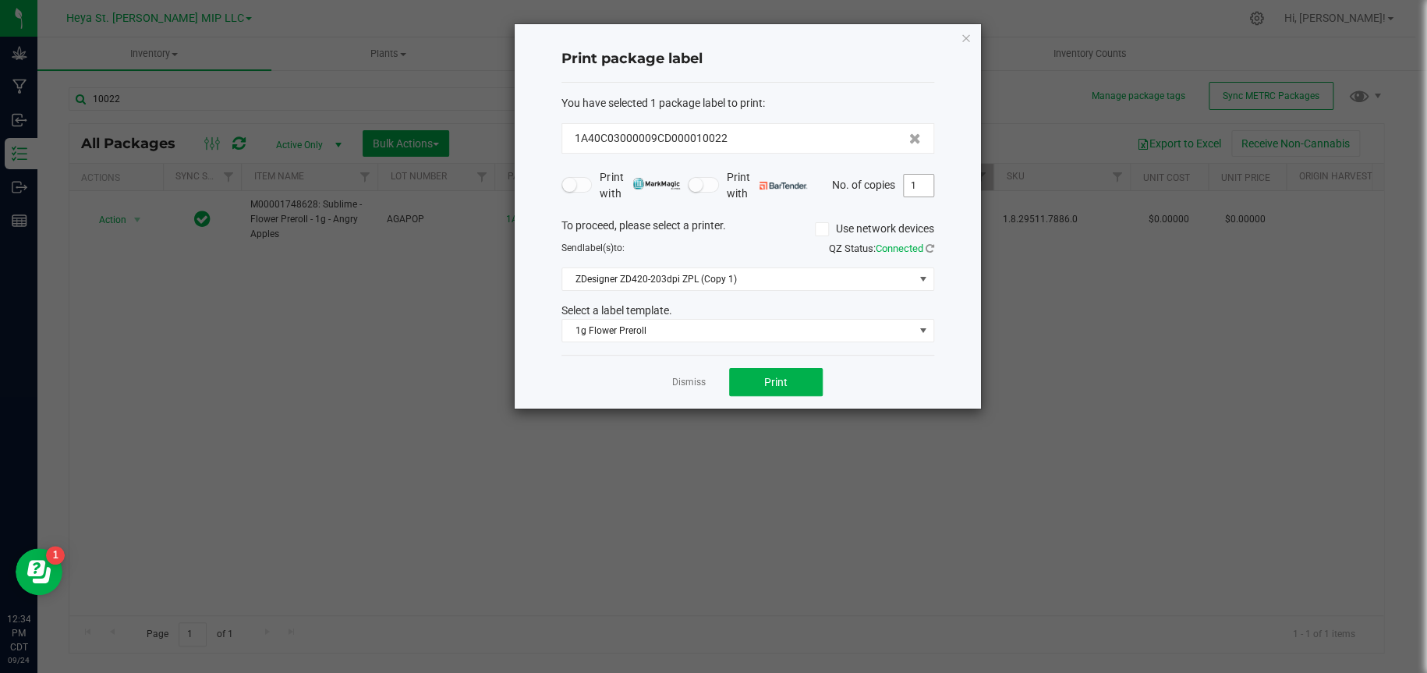
click at [916, 195] on input "1" at bounding box center [919, 186] width 30 height 22
type input "50"
click at [803, 380] on button "Print" at bounding box center [776, 382] width 94 height 28
click at [967, 40] on icon "button" at bounding box center [966, 37] width 11 height 19
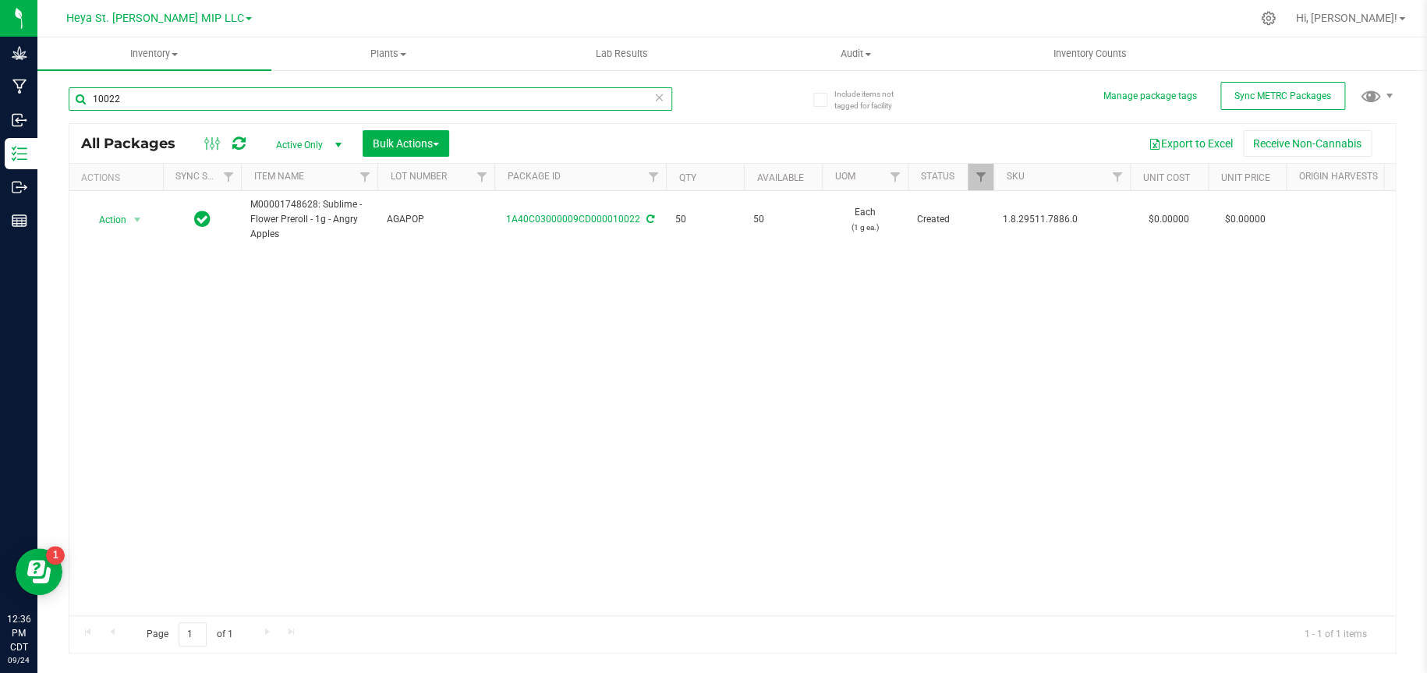
click at [378, 106] on input "10022" at bounding box center [370, 98] width 603 height 23
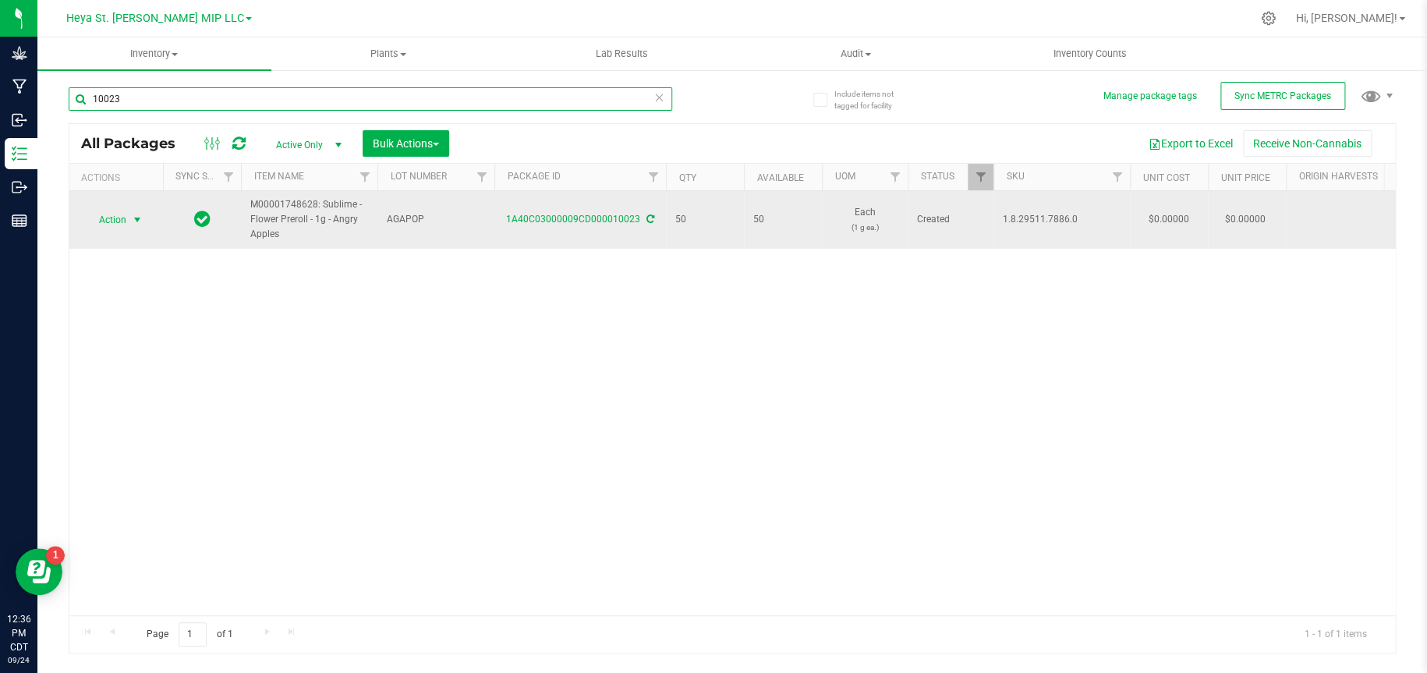
type input "10023"
click at [136, 218] on span "select" at bounding box center [137, 220] width 12 height 12
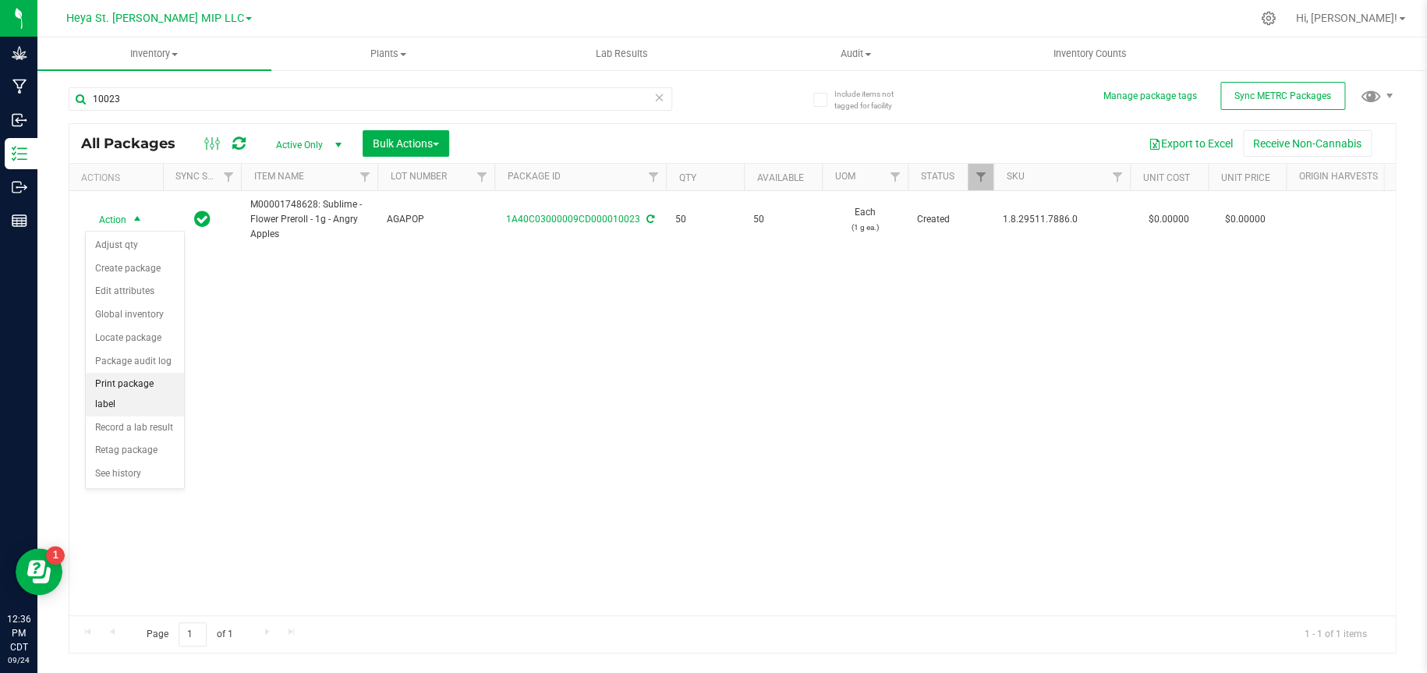
click at [140, 384] on li "Print package label" at bounding box center [135, 394] width 98 height 43
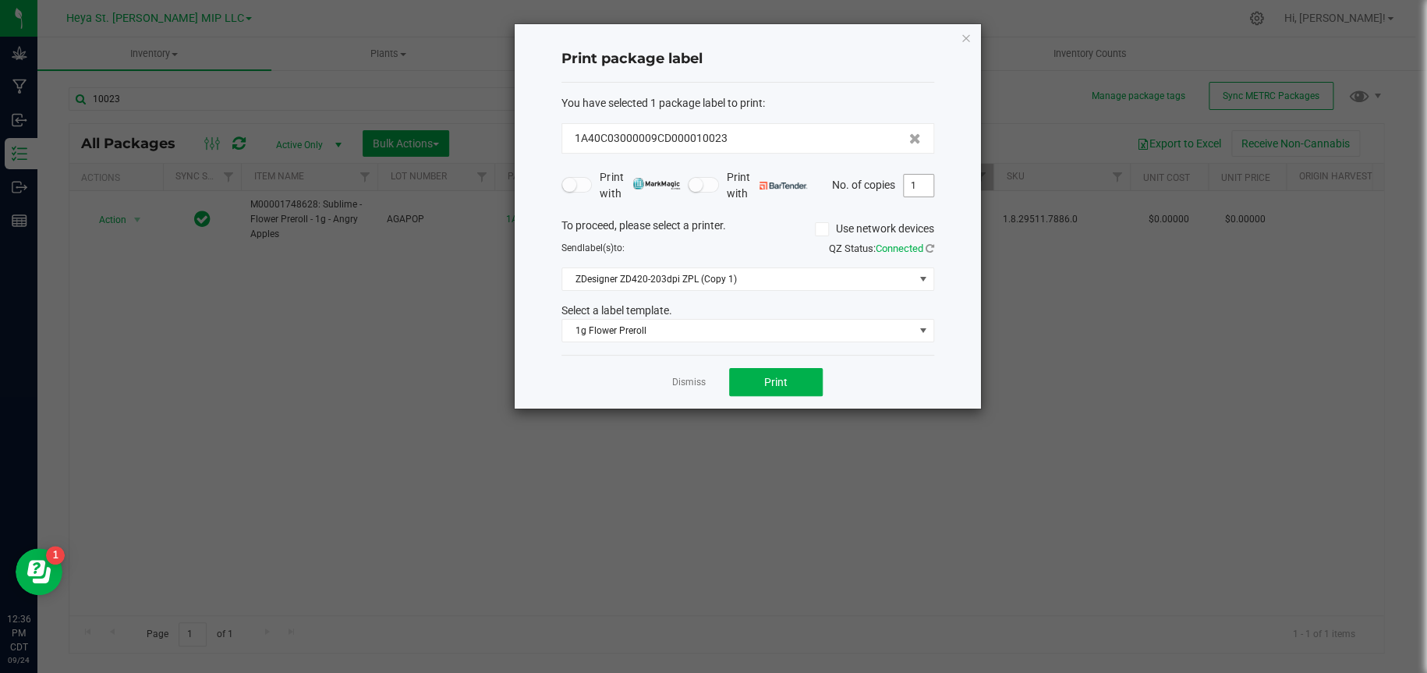
click at [922, 186] on input "1" at bounding box center [919, 186] width 30 height 22
type input "50"
click at [780, 377] on span "Print" at bounding box center [775, 382] width 23 height 12
click at [962, 34] on icon "button" at bounding box center [966, 37] width 11 height 19
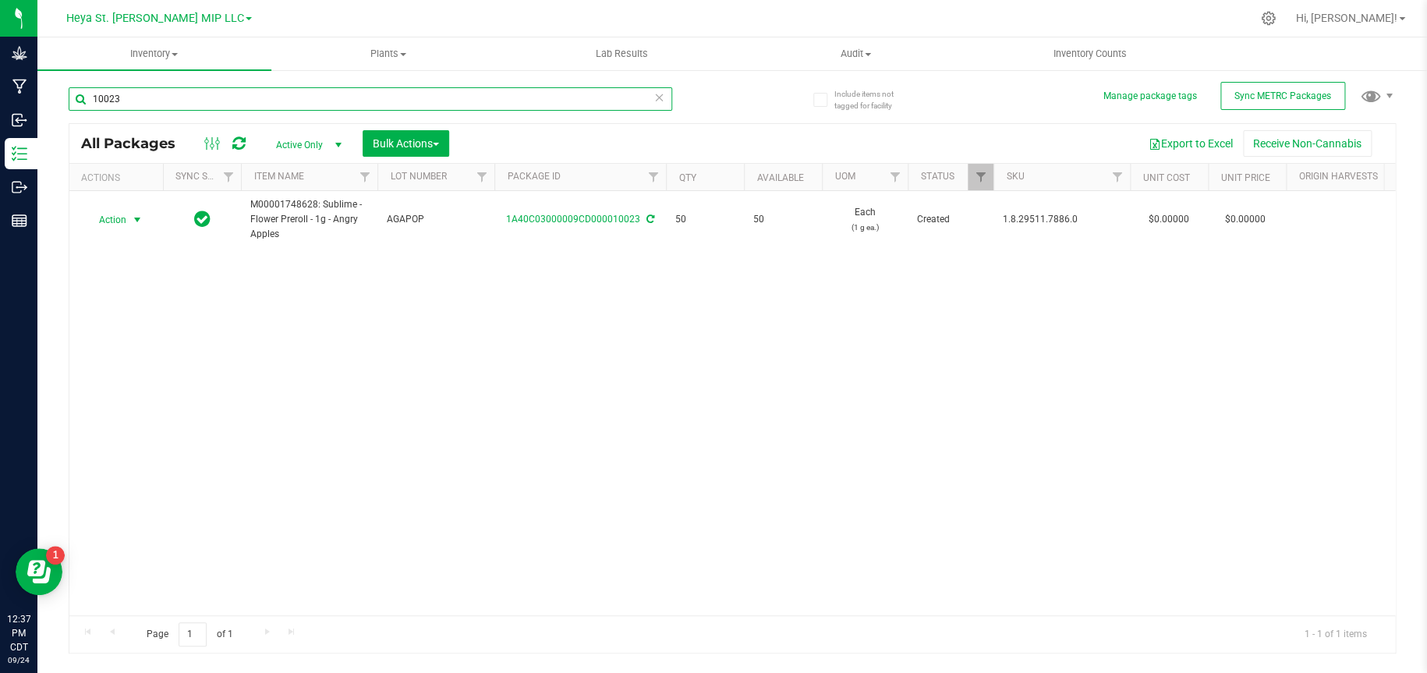
click at [498, 94] on input "10023" at bounding box center [370, 98] width 603 height 23
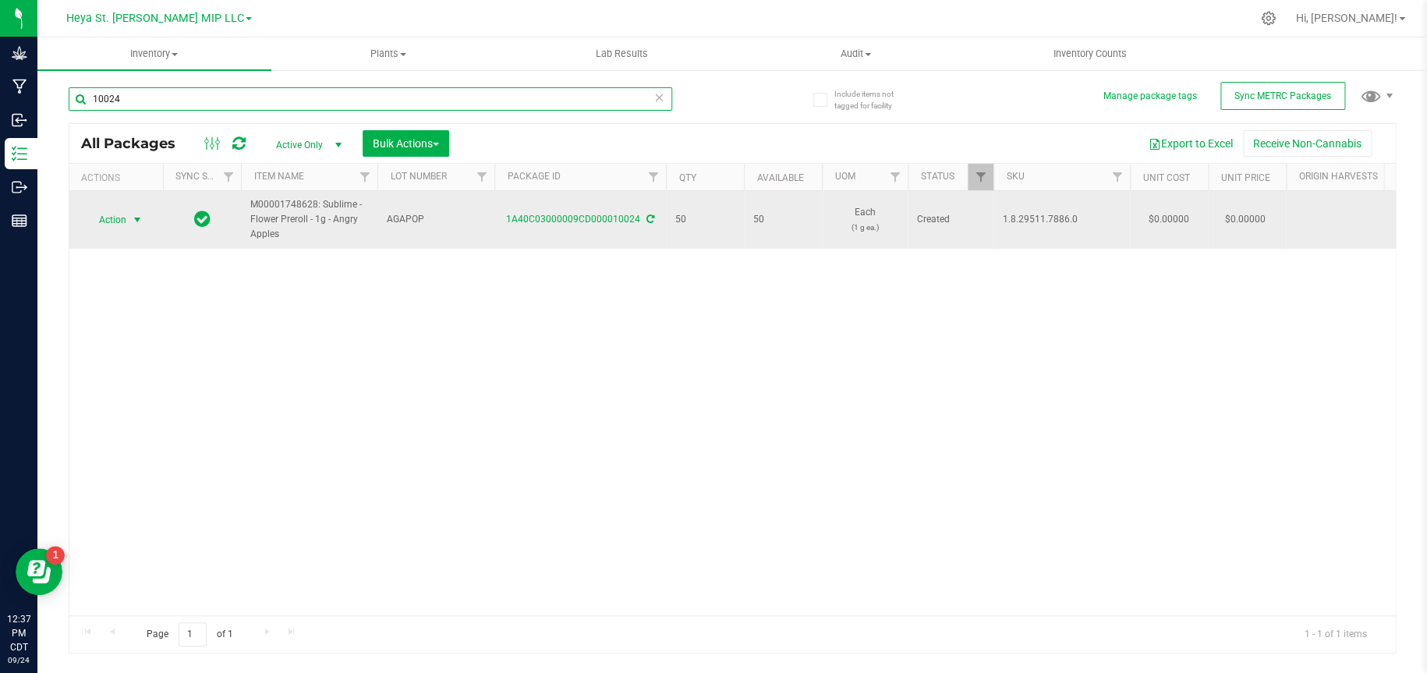
type input "10024"
click at [136, 220] on span "select" at bounding box center [137, 220] width 12 height 12
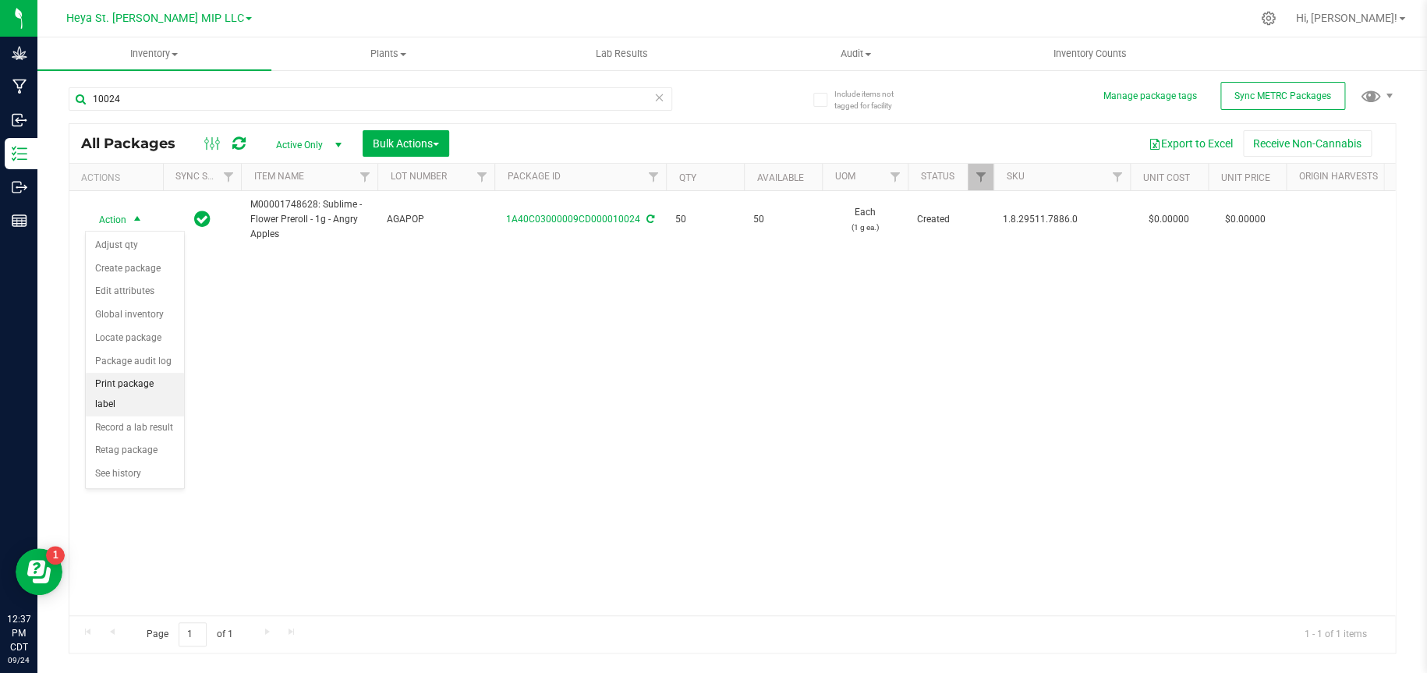
click at [137, 385] on li "Print package label" at bounding box center [135, 394] width 98 height 43
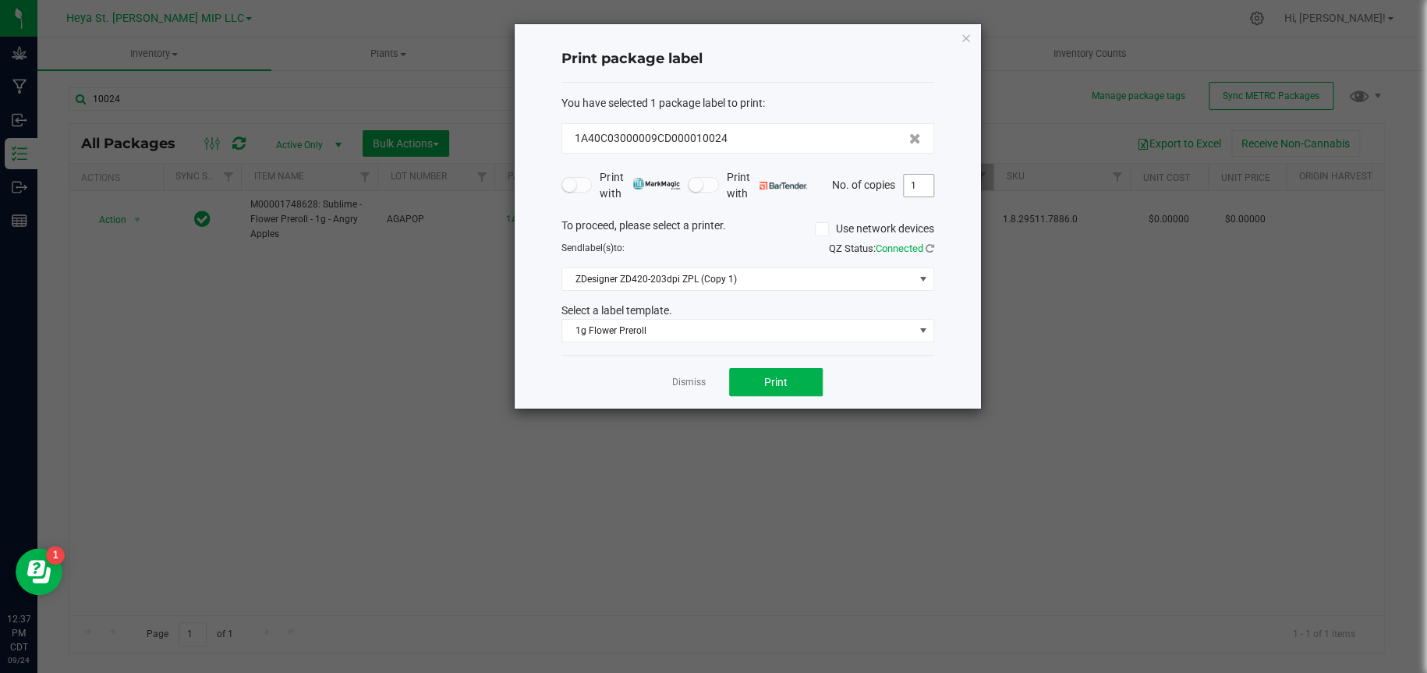
click at [929, 190] on input "1" at bounding box center [919, 186] width 30 height 22
type input "50"
click at [805, 383] on button "Print" at bounding box center [776, 382] width 94 height 28
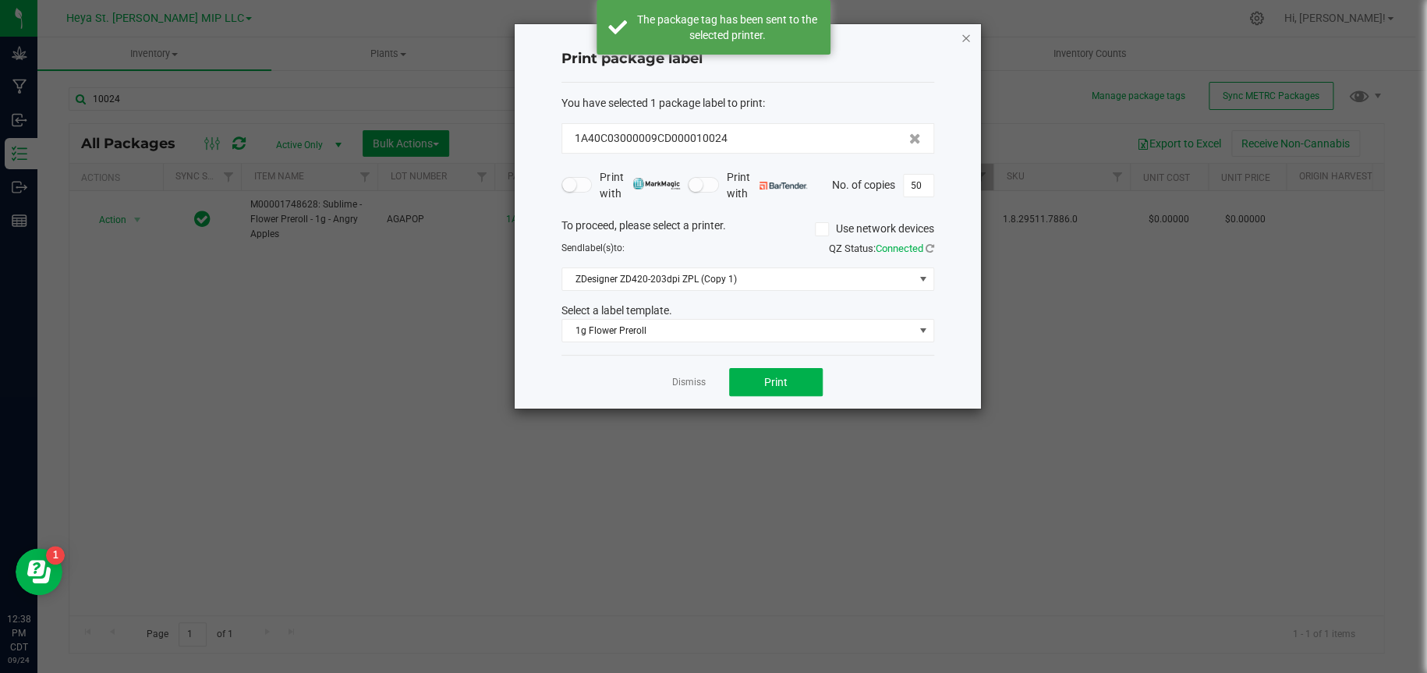
click at [968, 34] on icon "button" at bounding box center [966, 37] width 11 height 19
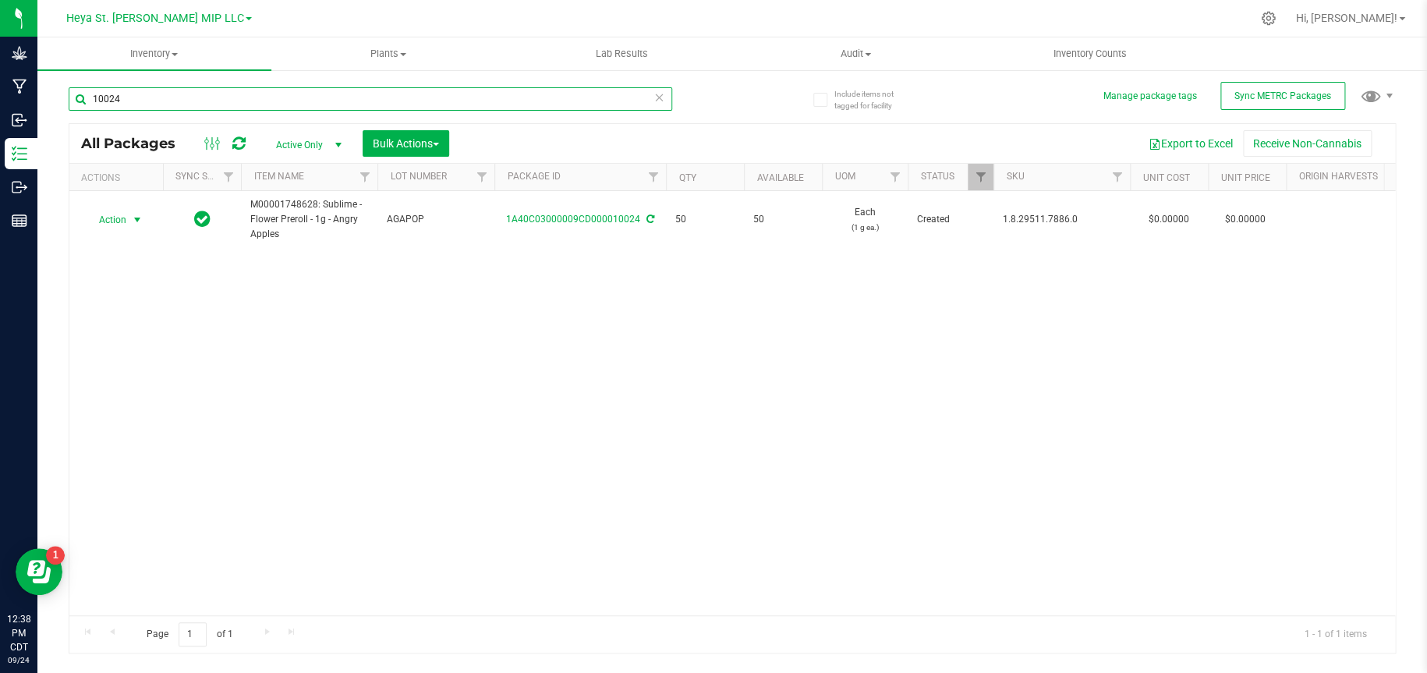
click at [415, 99] on input "10024" at bounding box center [370, 98] width 603 height 23
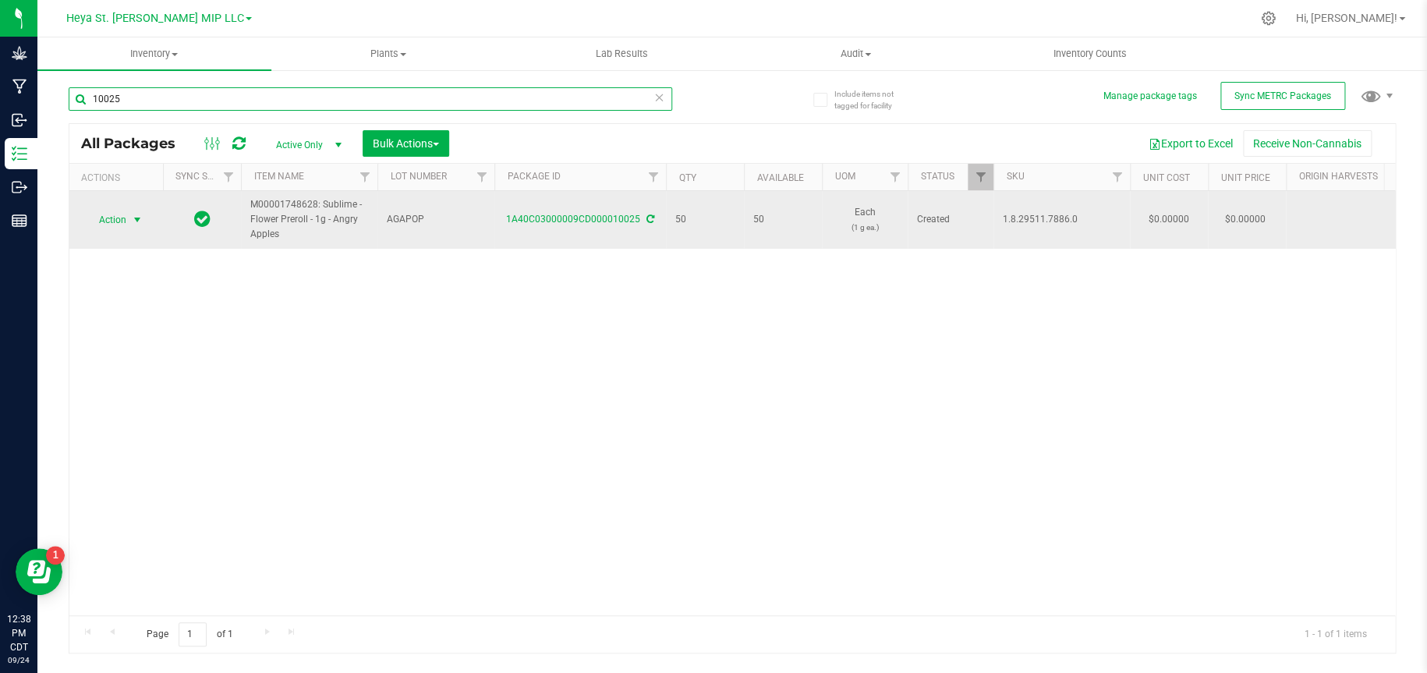
type input "10025"
click at [128, 217] on span "select" at bounding box center [137, 220] width 19 height 22
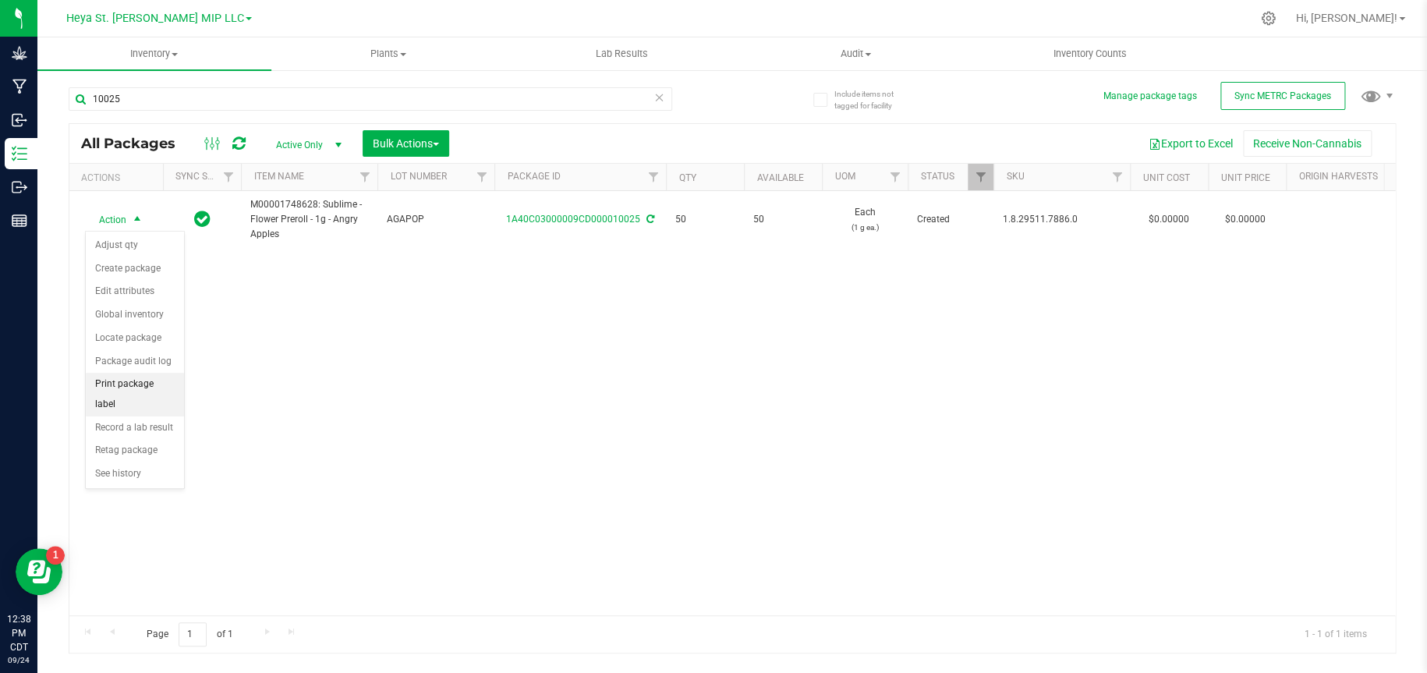
click at [115, 384] on li "Print package label" at bounding box center [135, 394] width 98 height 43
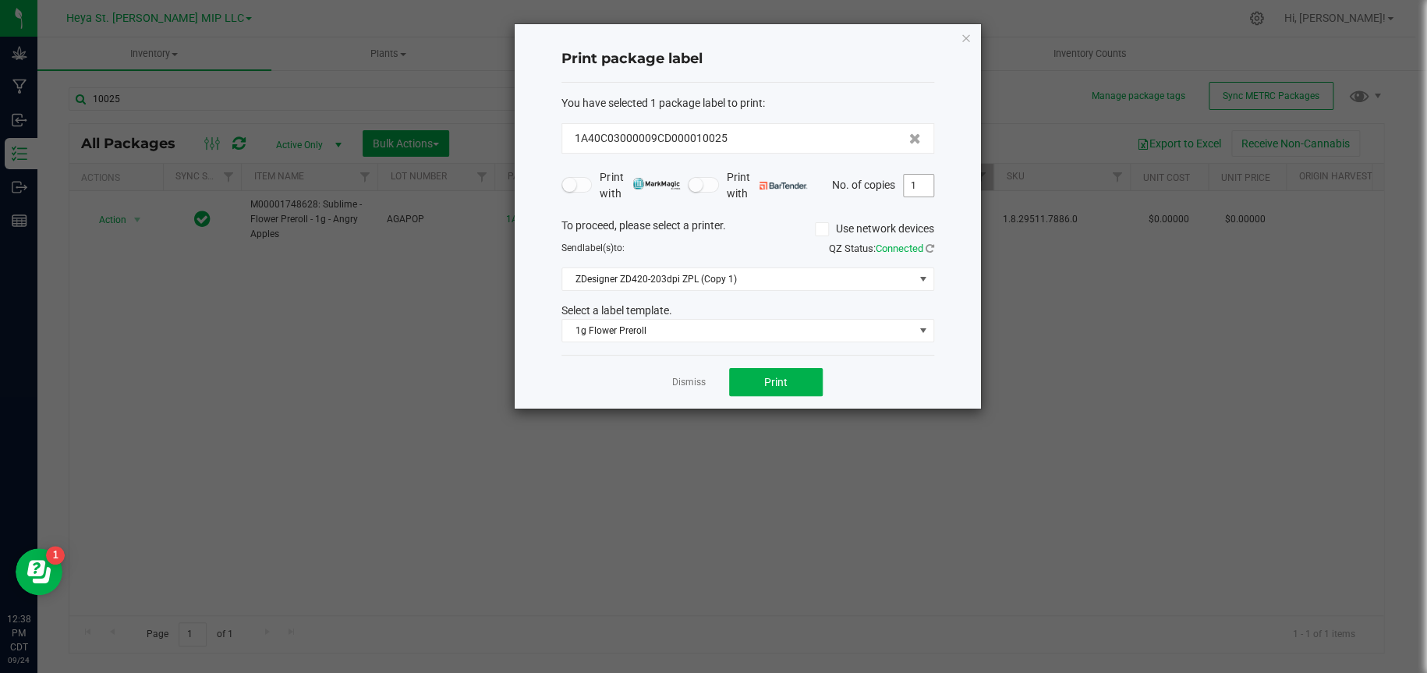
click at [920, 186] on input "1" at bounding box center [919, 186] width 30 height 22
type input "50"
click at [769, 385] on span "Print" at bounding box center [775, 382] width 23 height 12
click at [968, 36] on icon "button" at bounding box center [966, 37] width 11 height 19
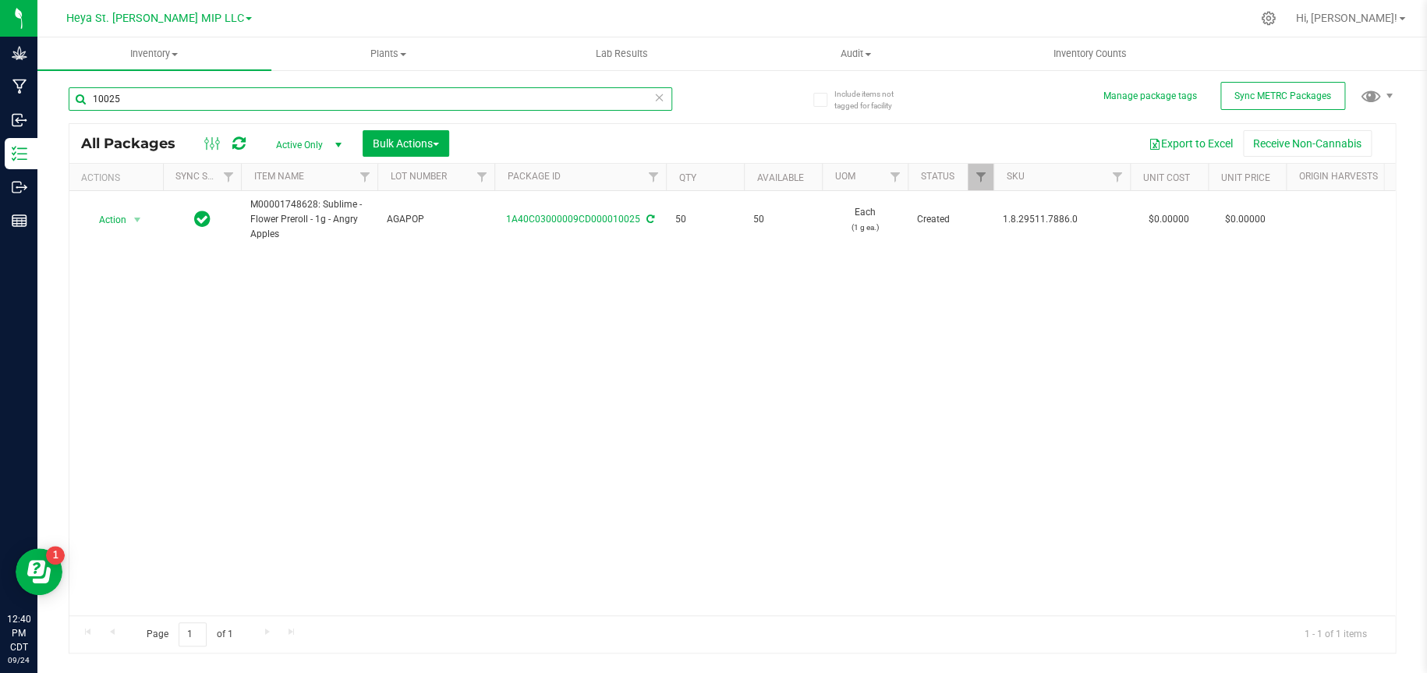
click at [256, 101] on input "10025" at bounding box center [370, 98] width 603 height 23
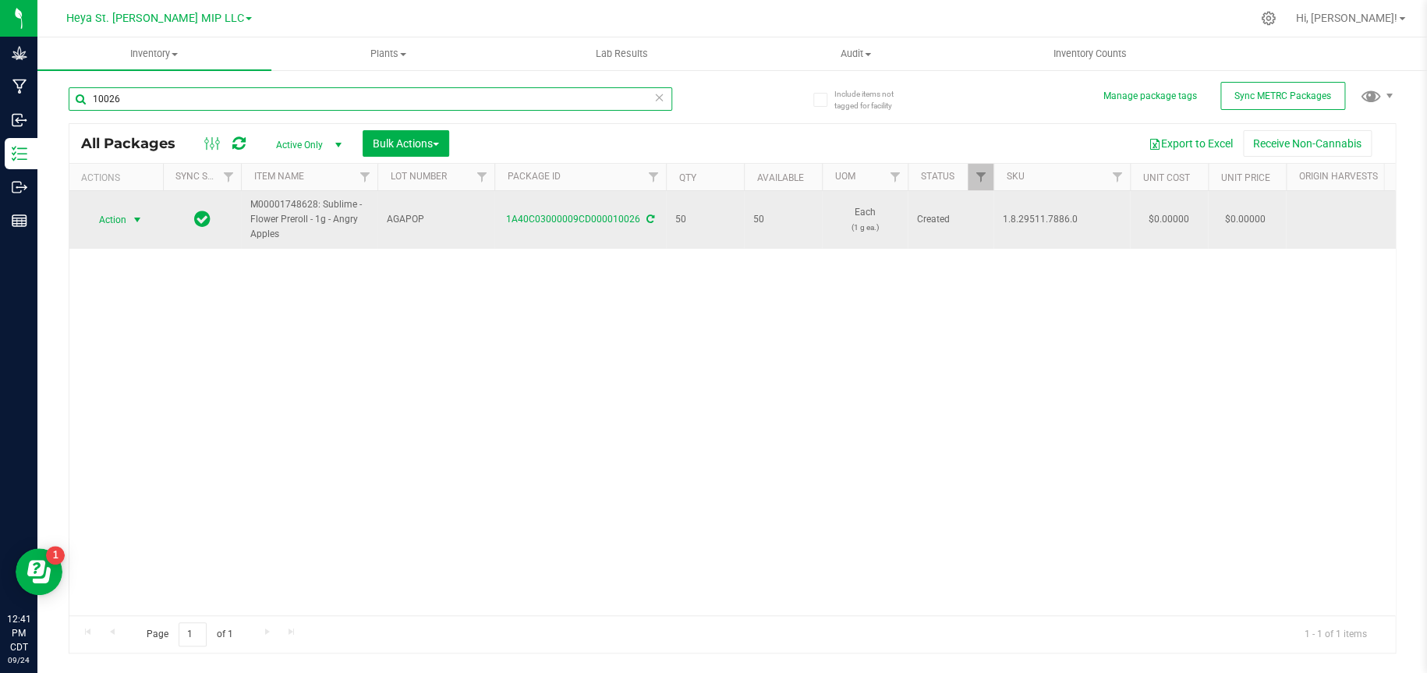
type input "10026"
click at [131, 219] on span "select" at bounding box center [137, 220] width 12 height 12
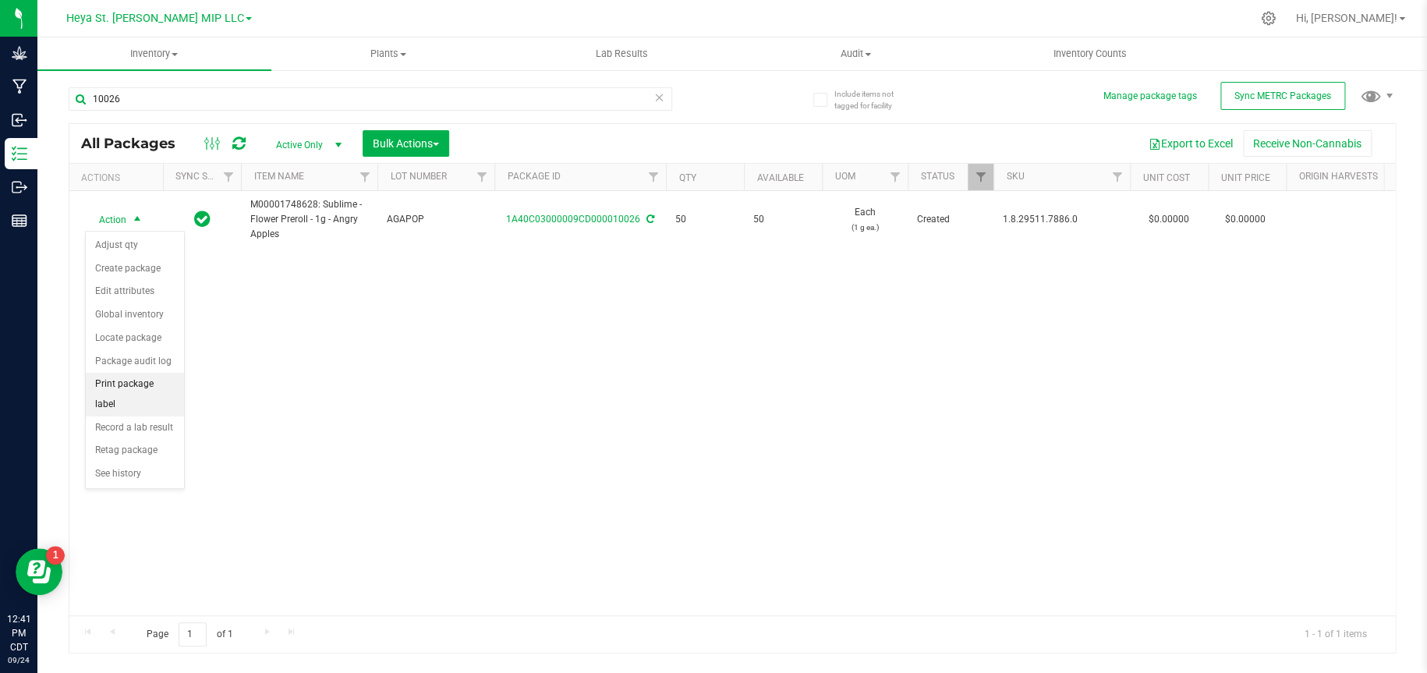
click at [129, 388] on li "Print package label" at bounding box center [135, 394] width 98 height 43
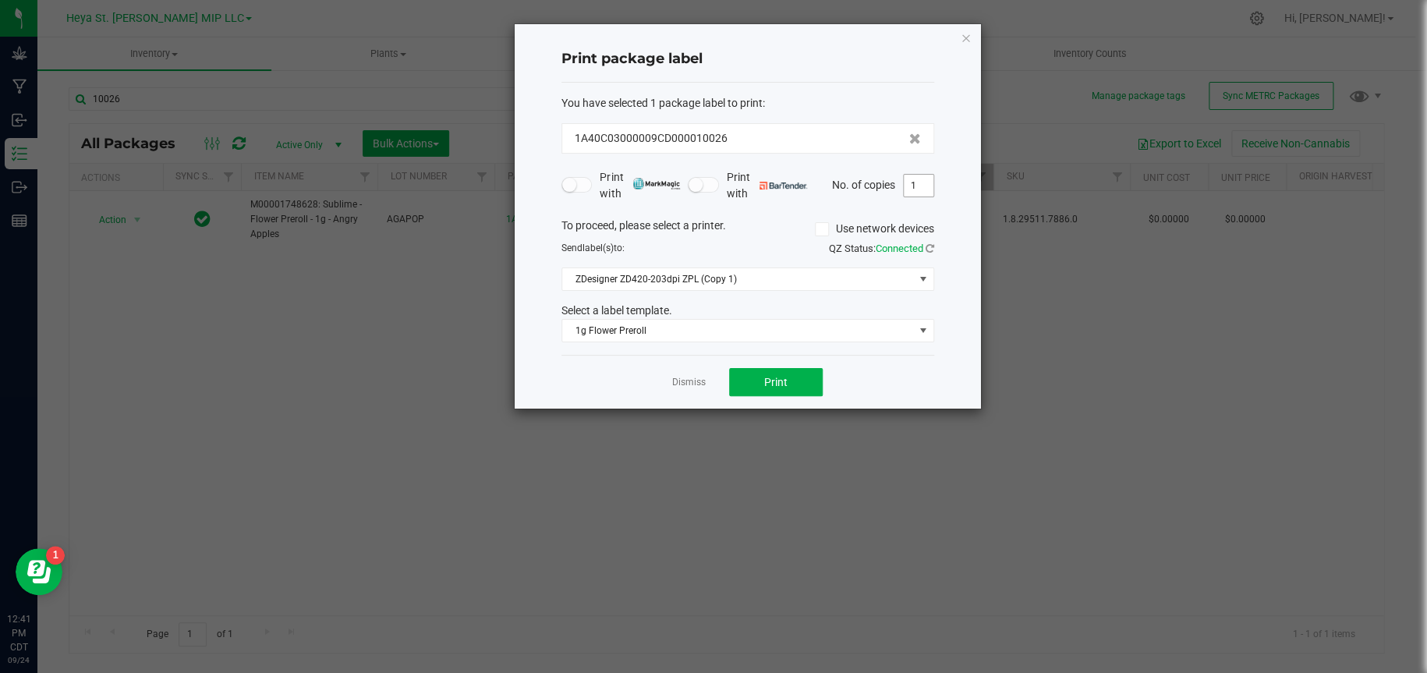
click at [922, 186] on input "1" at bounding box center [919, 186] width 30 height 22
type input "50"
click at [815, 387] on button "Print" at bounding box center [776, 382] width 94 height 28
click at [965, 34] on icon "button" at bounding box center [966, 37] width 11 height 19
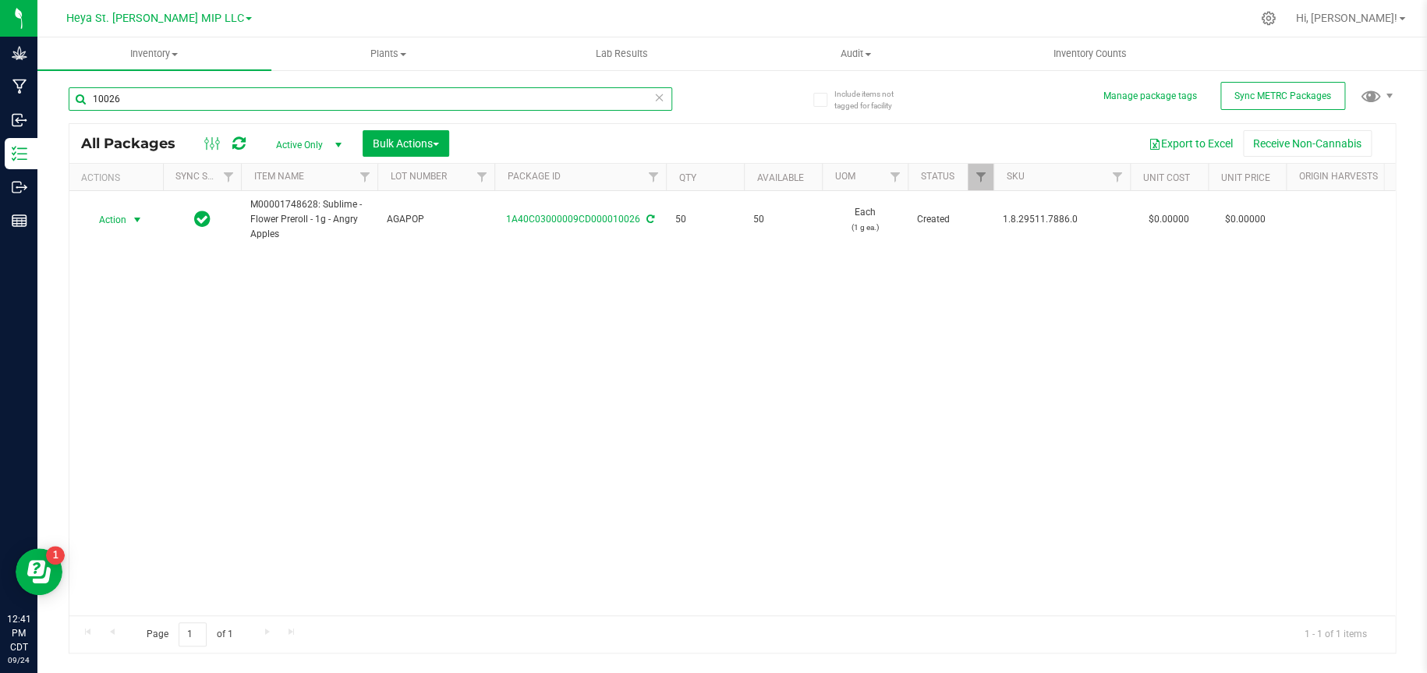
click at [456, 97] on input "10026" at bounding box center [370, 98] width 603 height 23
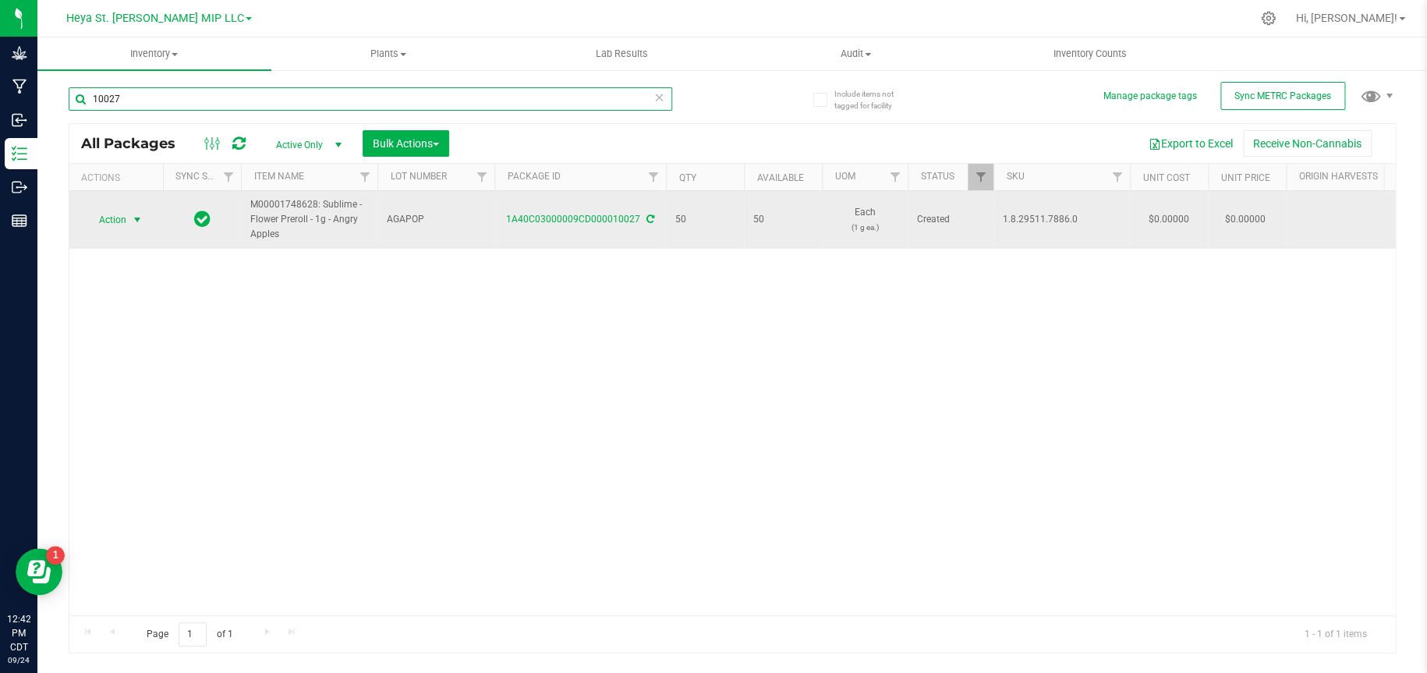
type input "10027"
click at [133, 219] on span "select" at bounding box center [137, 220] width 12 height 12
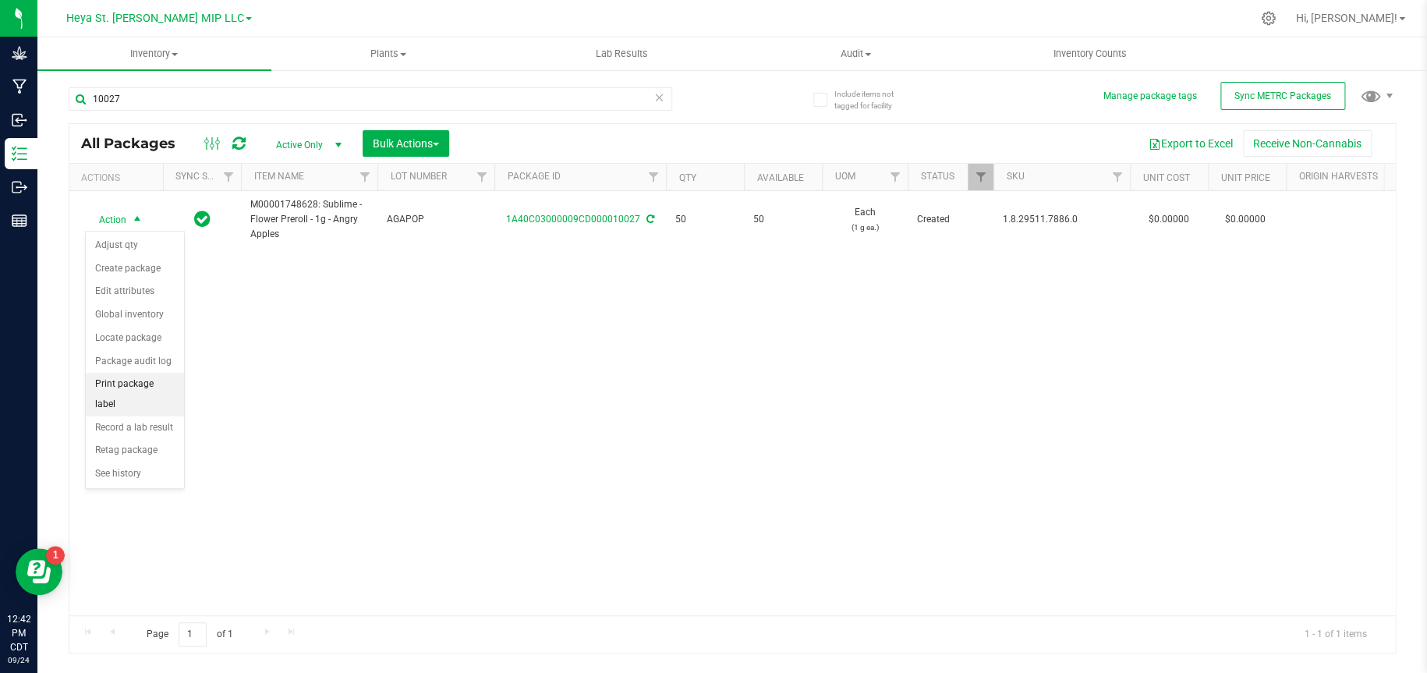
click at [123, 384] on li "Print package label" at bounding box center [135, 394] width 98 height 43
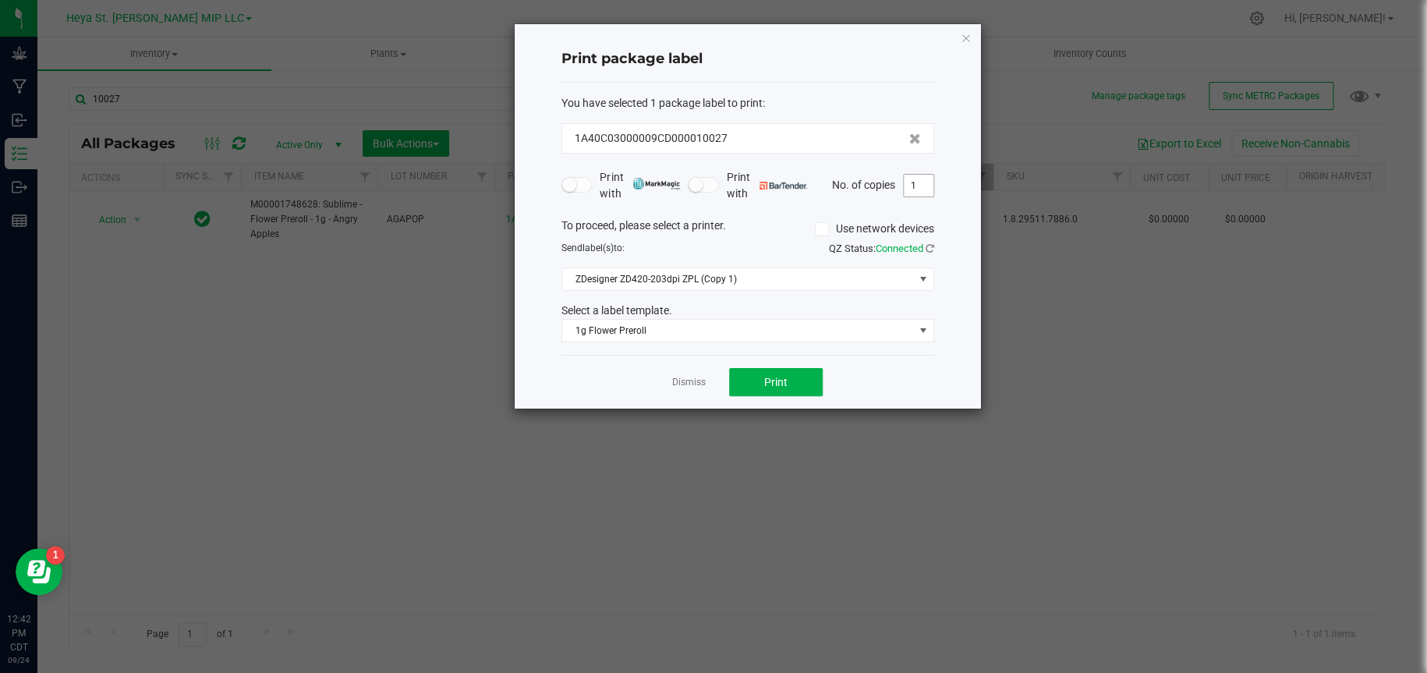
click at [926, 186] on input "1" at bounding box center [919, 186] width 30 height 22
type input "50"
click at [805, 377] on button "Print" at bounding box center [776, 382] width 94 height 28
click at [965, 34] on icon "button" at bounding box center [966, 37] width 11 height 19
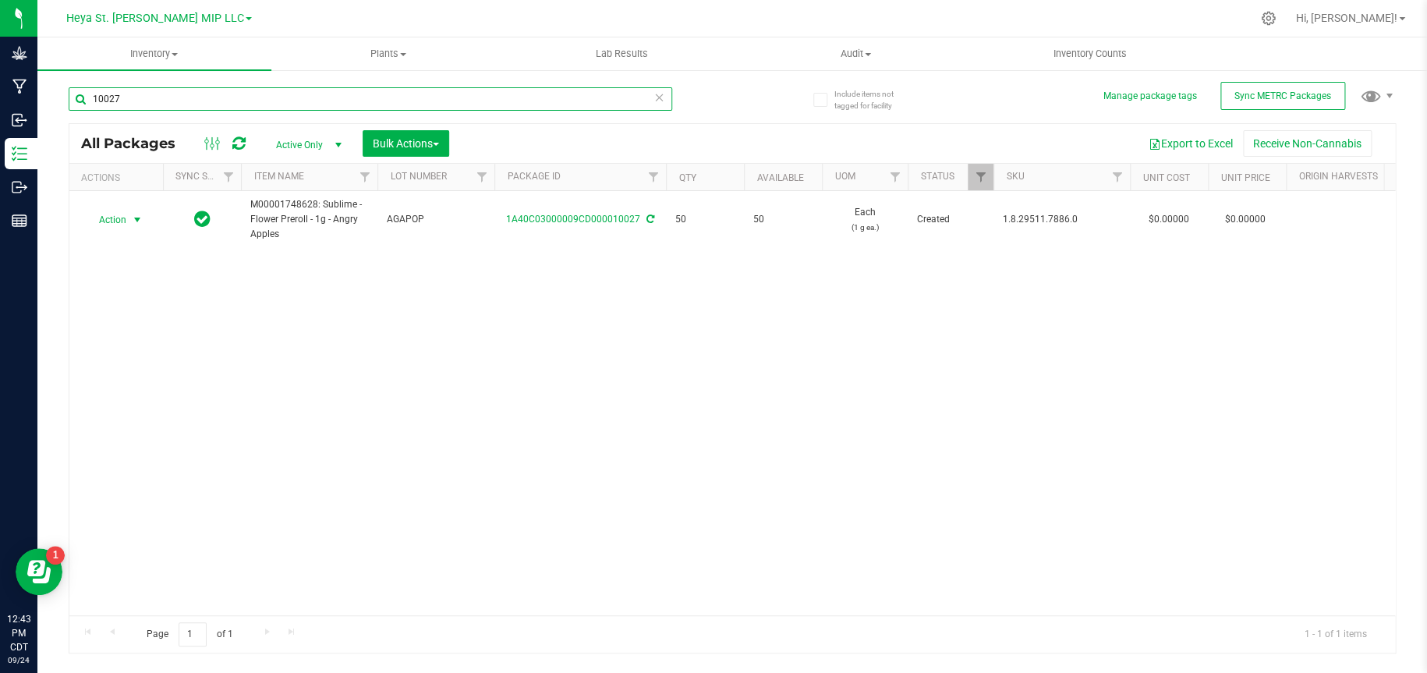
click at [317, 102] on input "10027" at bounding box center [370, 98] width 603 height 23
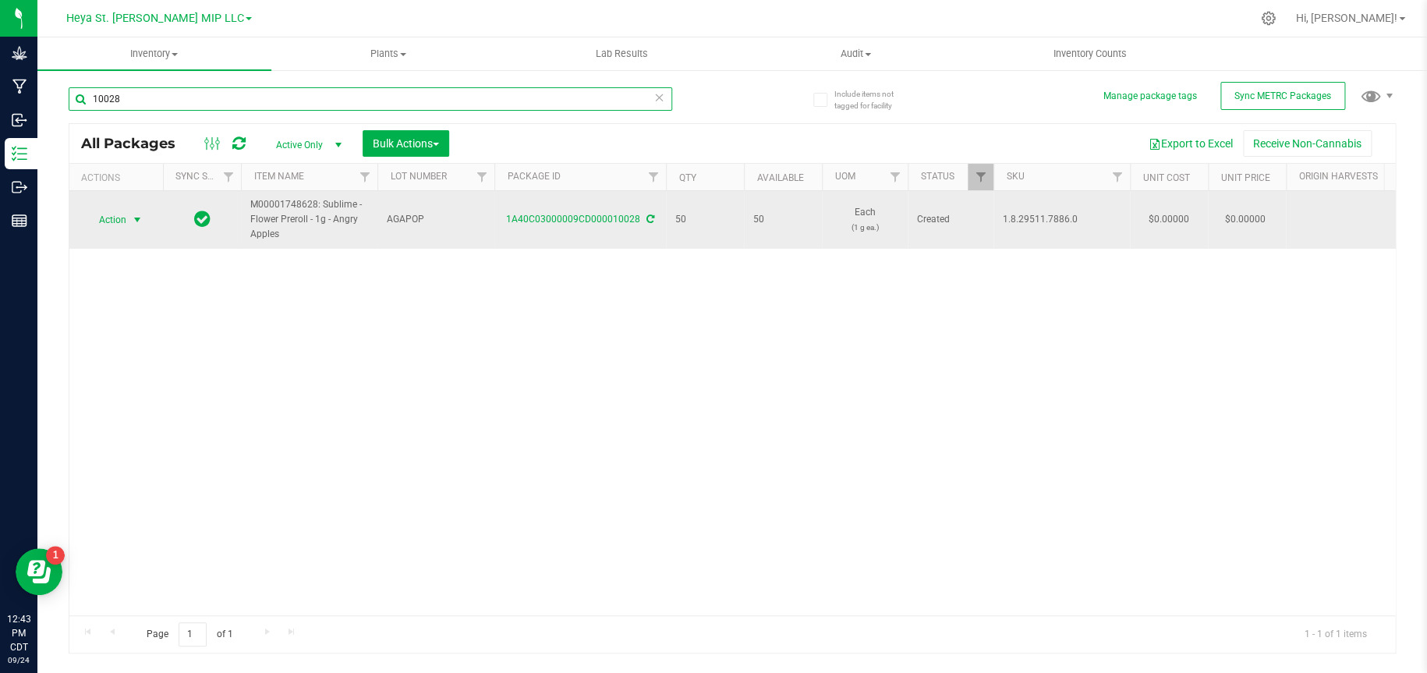
type input "10028"
click at [134, 215] on span "select" at bounding box center [137, 220] width 12 height 12
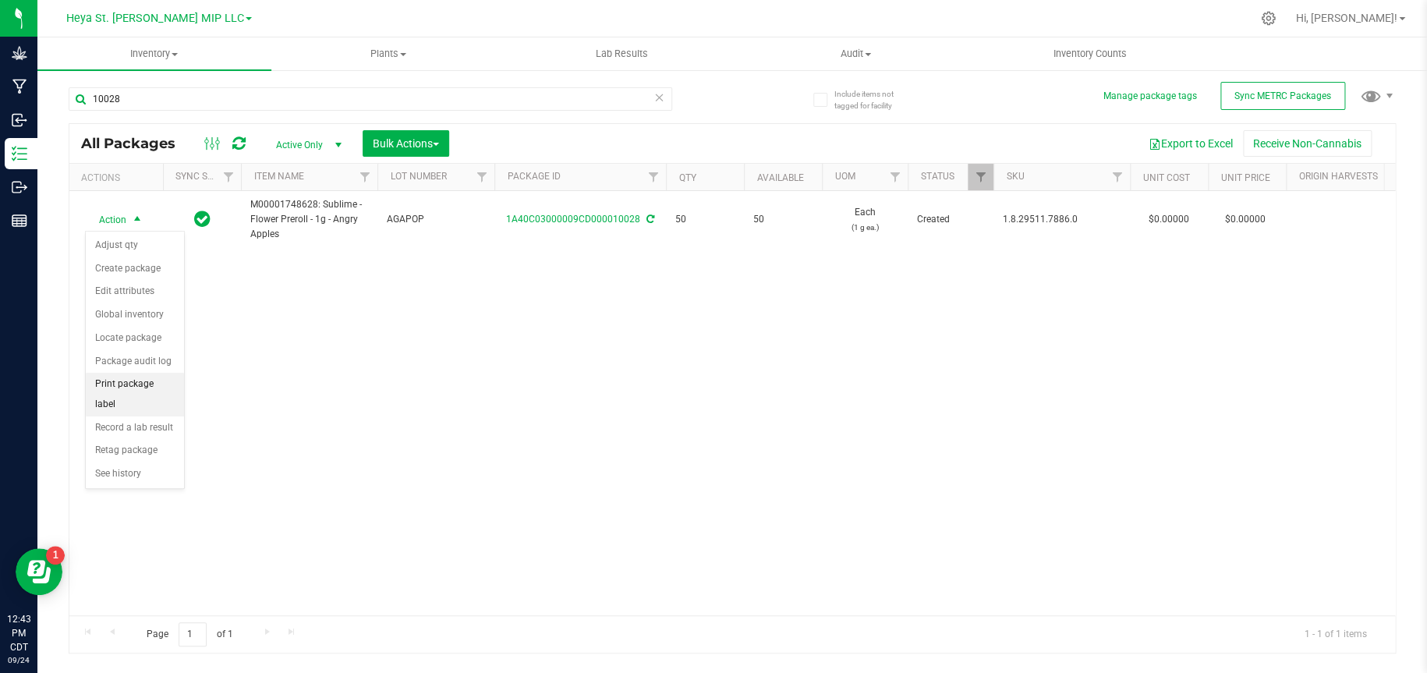
click at [130, 384] on li "Print package label" at bounding box center [135, 394] width 98 height 43
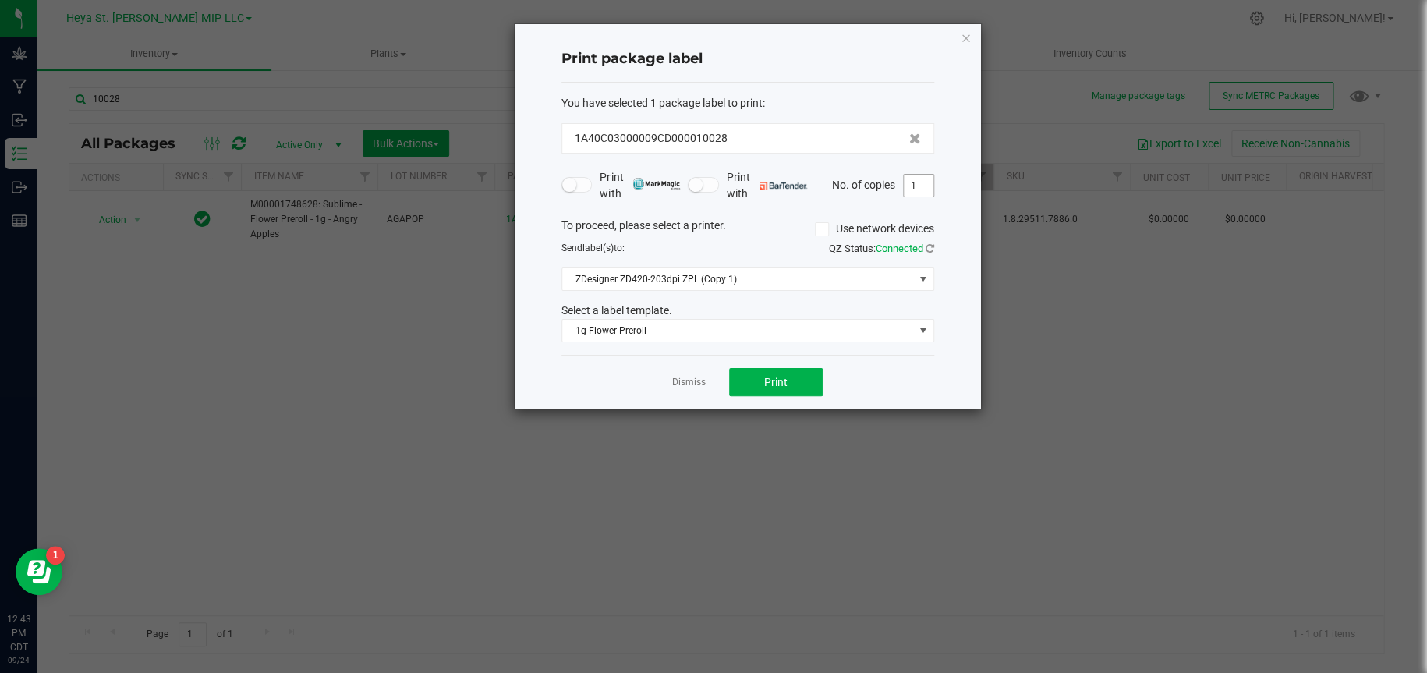
click at [928, 184] on input "1" at bounding box center [919, 186] width 30 height 22
type input "50"
click at [808, 375] on button "Print" at bounding box center [776, 382] width 94 height 28
click at [970, 37] on icon "button" at bounding box center [966, 37] width 11 height 19
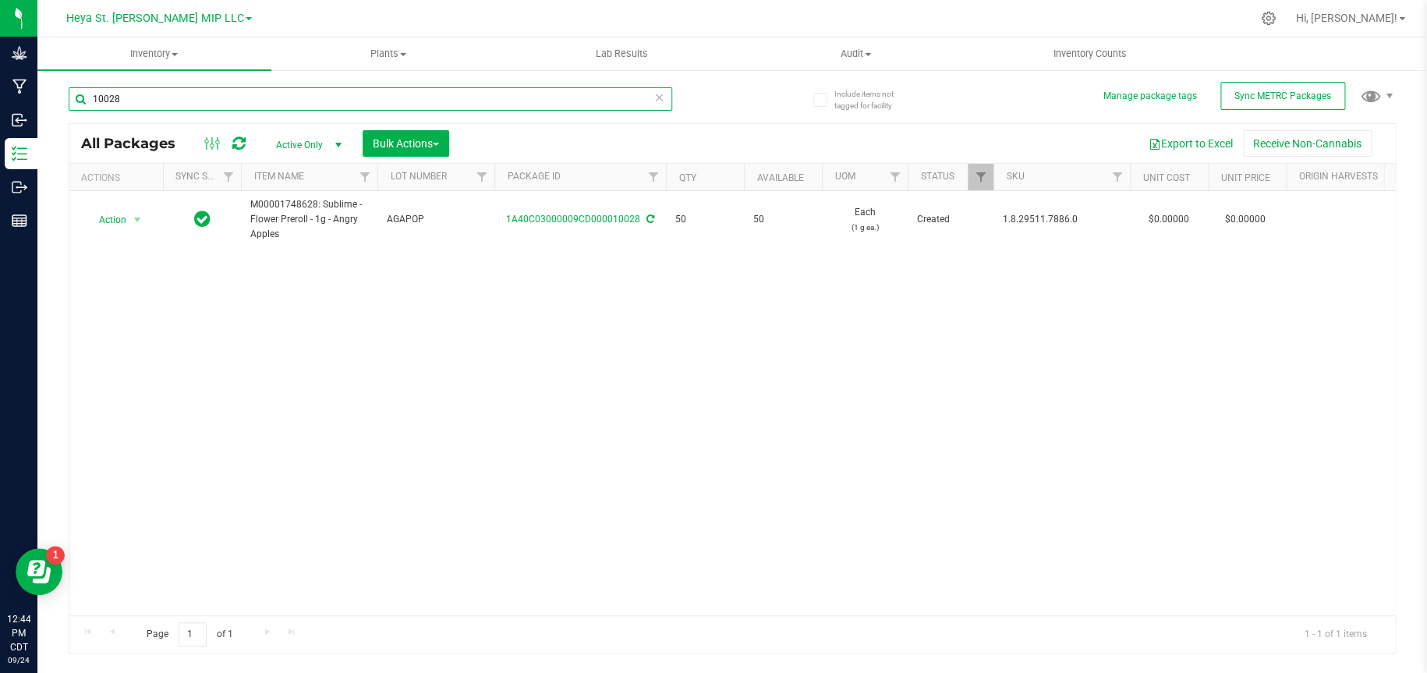
click at [246, 104] on input "10028" at bounding box center [370, 98] width 603 height 23
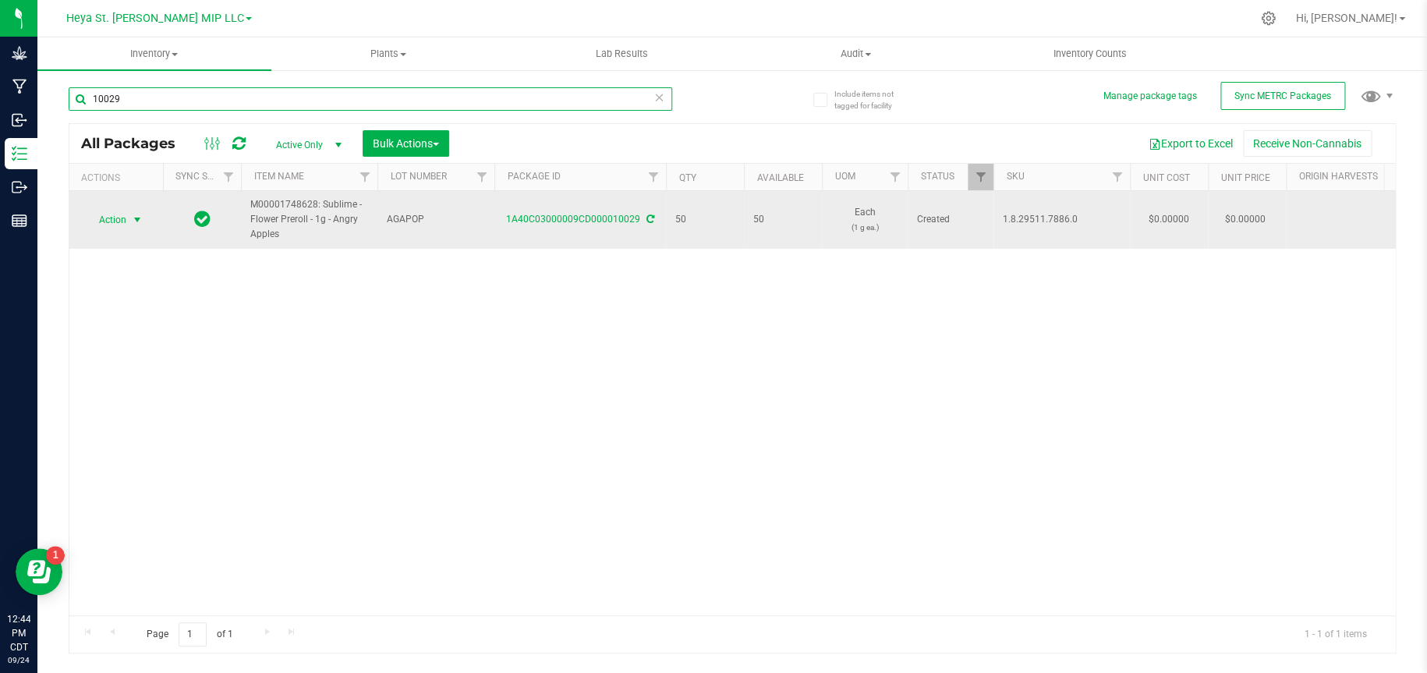
type input "10029"
click at [144, 218] on span "select" at bounding box center [137, 220] width 19 height 22
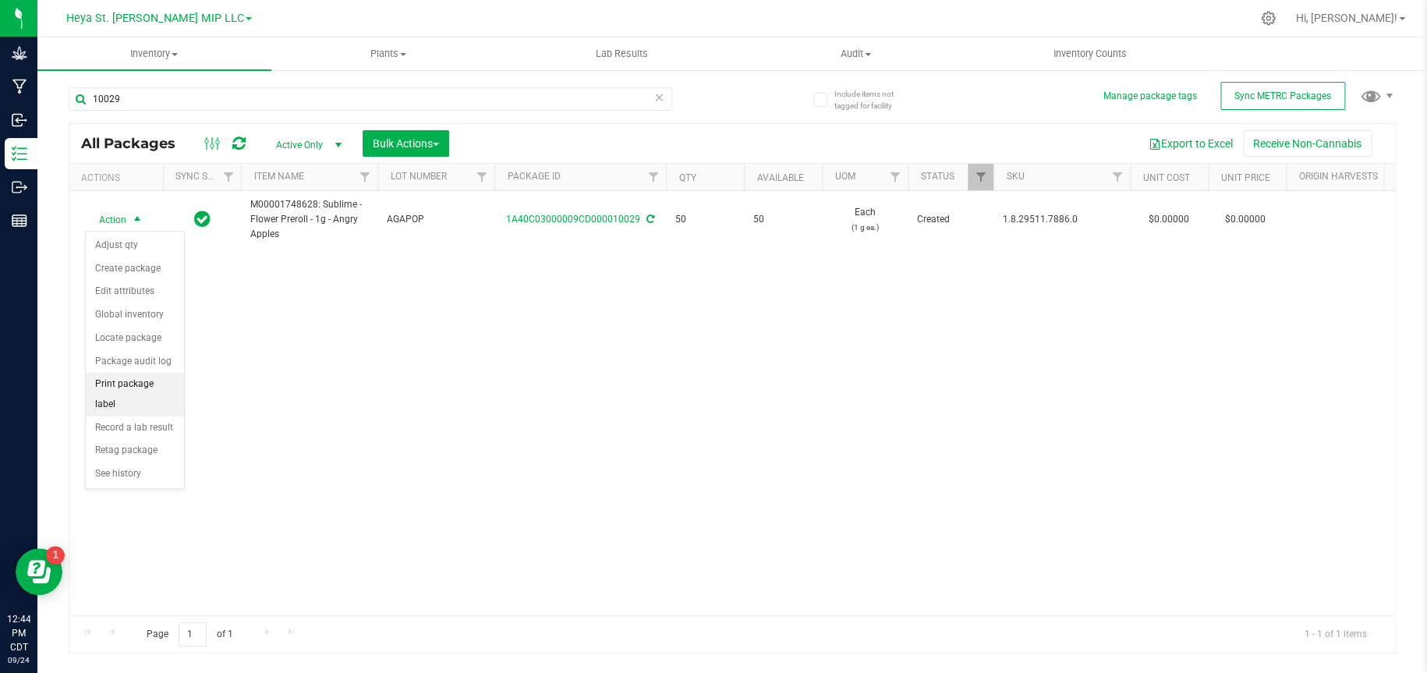
click at [150, 384] on li "Print package label" at bounding box center [135, 394] width 98 height 43
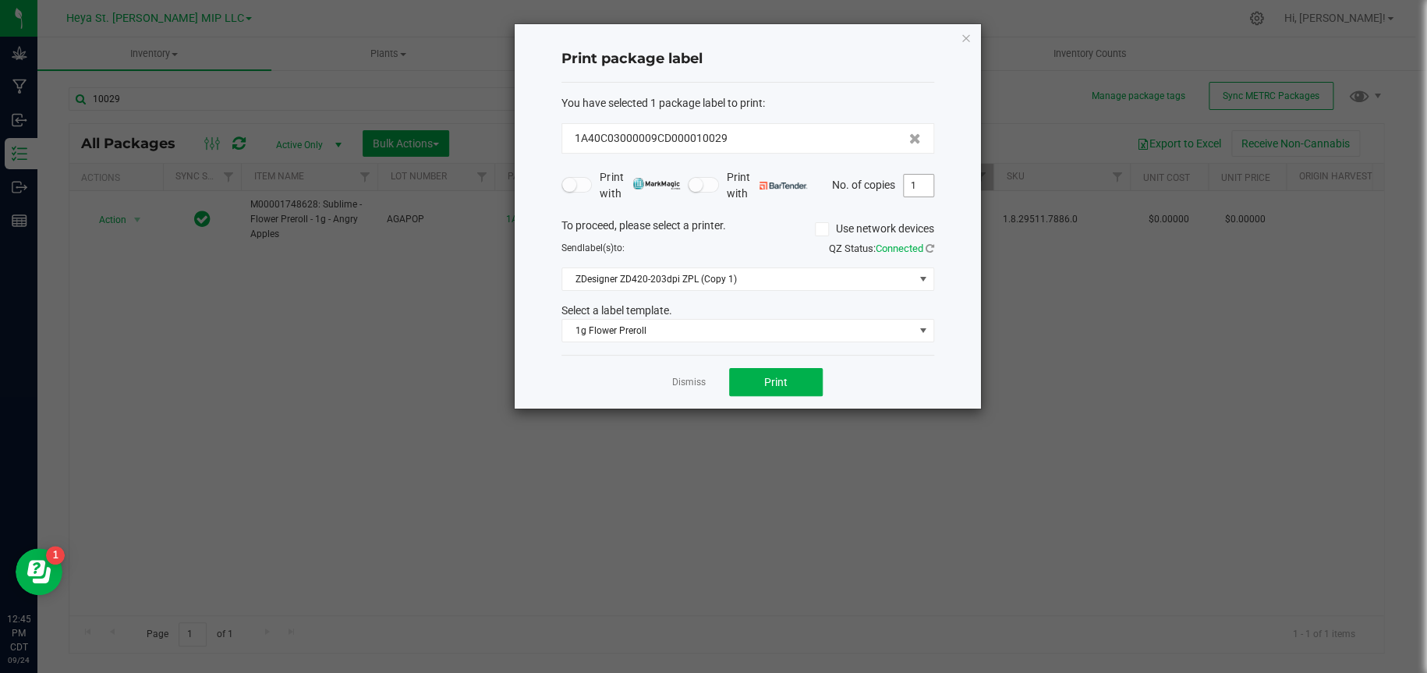
click at [912, 181] on input "1" at bounding box center [919, 186] width 30 height 22
type input "50"
click at [795, 392] on button "Print" at bounding box center [776, 382] width 94 height 28
click at [964, 37] on icon "button" at bounding box center [966, 37] width 11 height 19
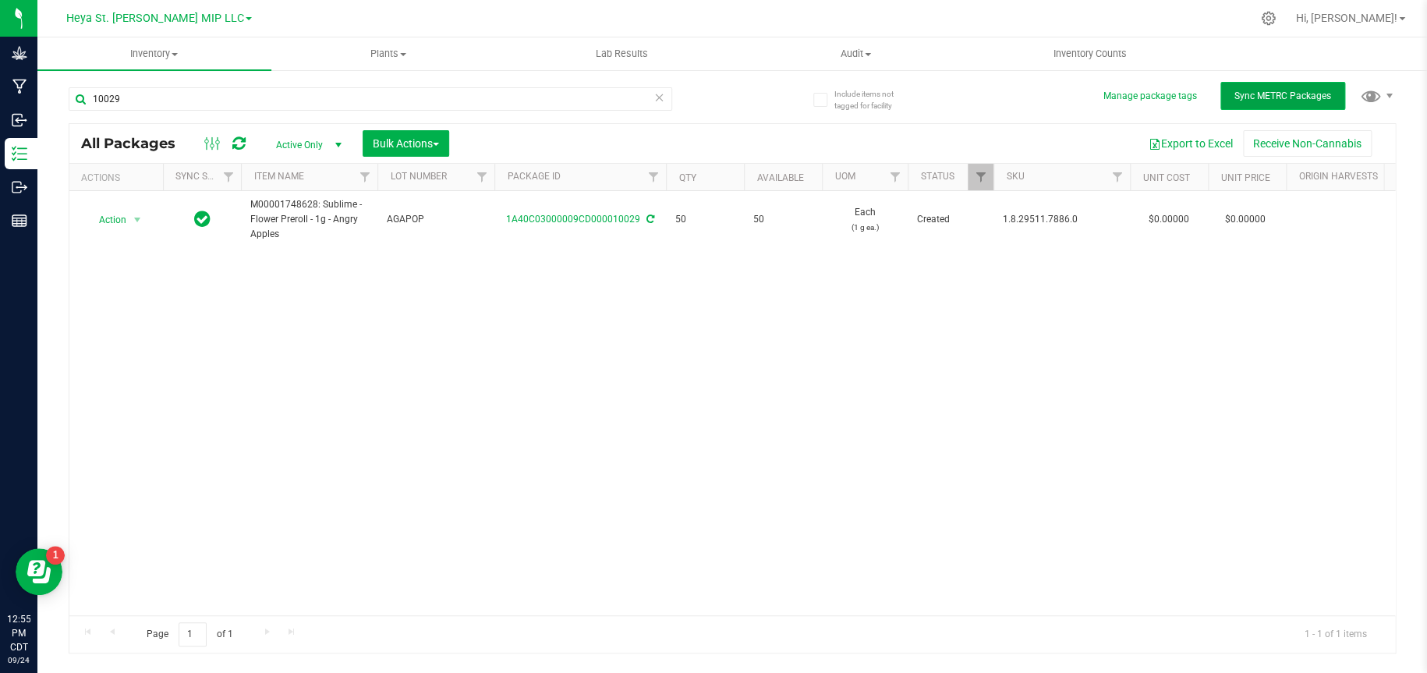
click at [1287, 97] on span "Sync METRC Packages" at bounding box center [1282, 95] width 97 height 11
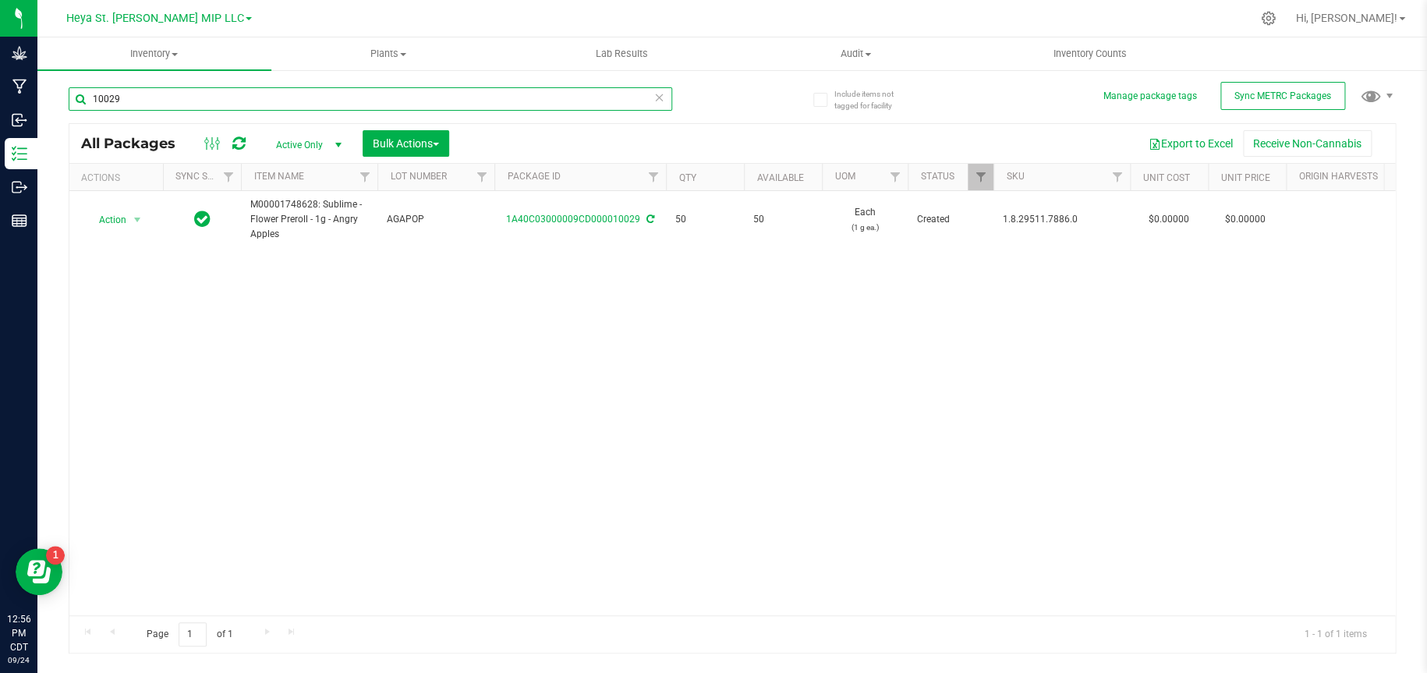
click at [335, 97] on input "10029" at bounding box center [370, 98] width 603 height 23
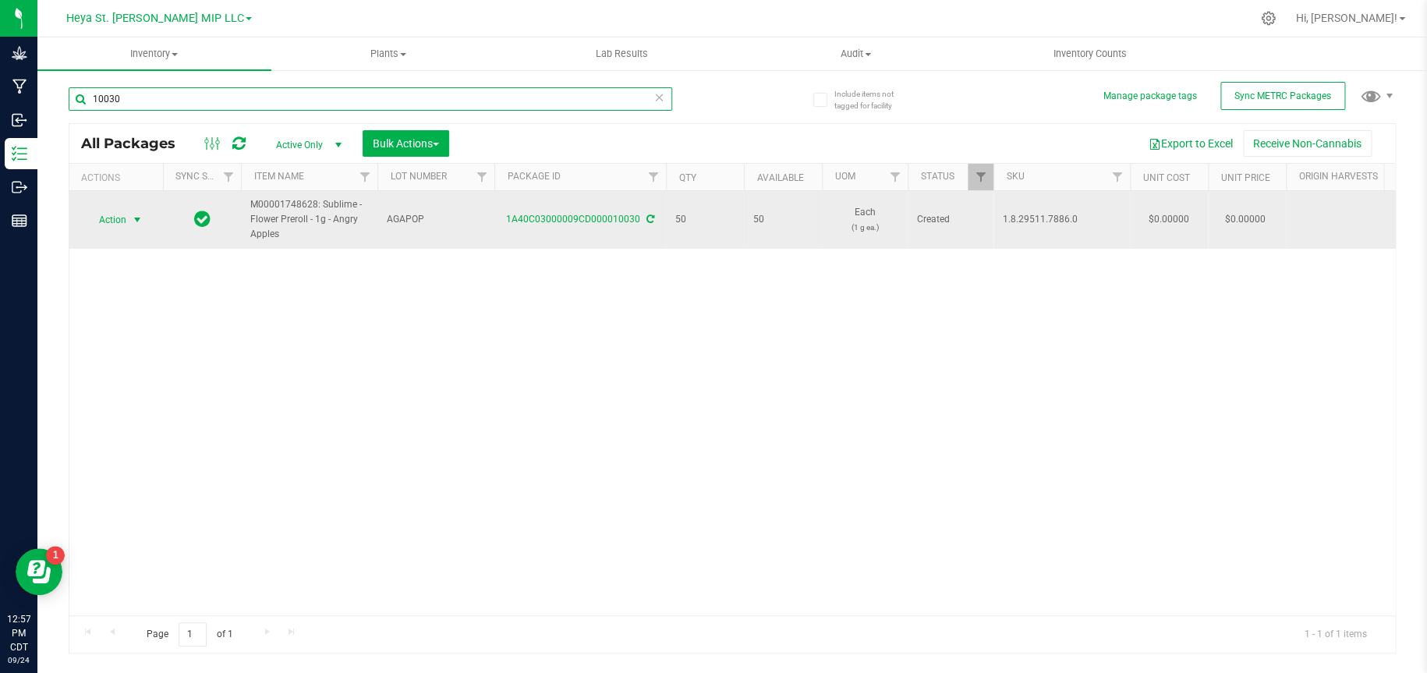
type input "10030"
click at [129, 217] on span "select" at bounding box center [137, 220] width 19 height 22
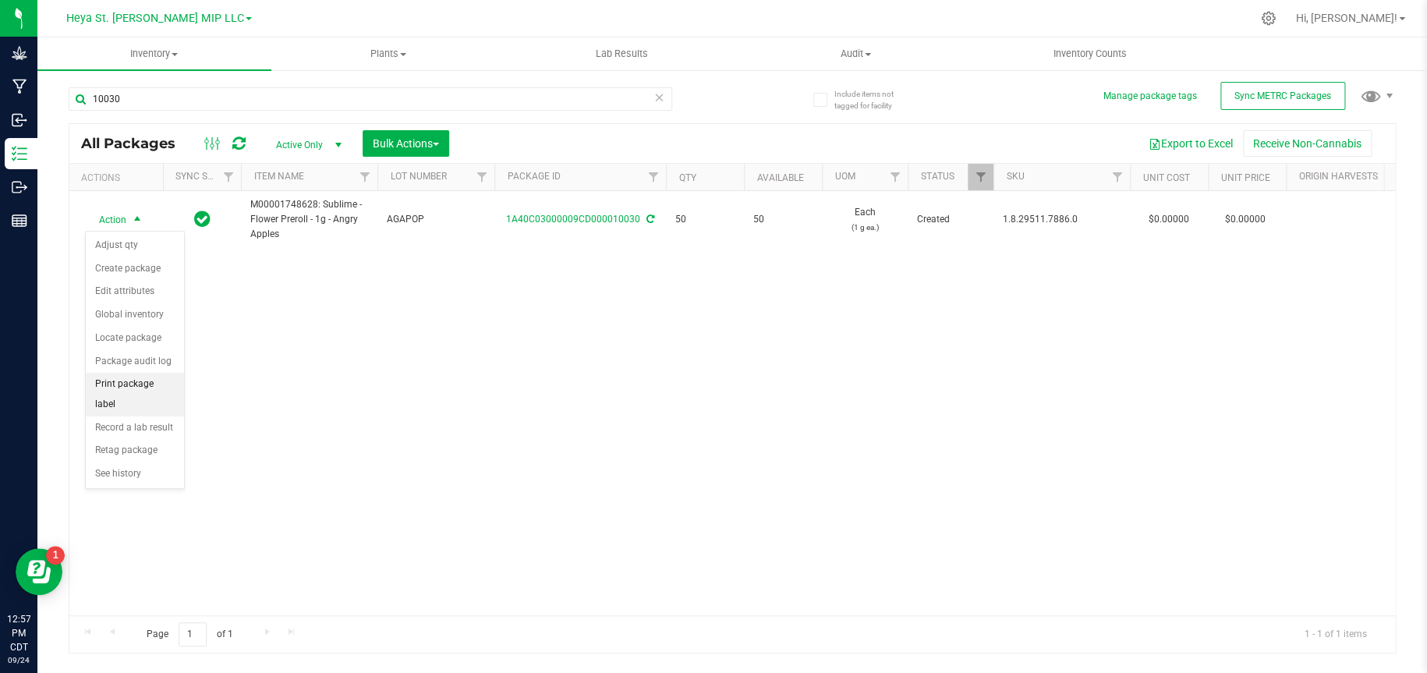
click at [118, 388] on li "Print package label" at bounding box center [135, 394] width 98 height 43
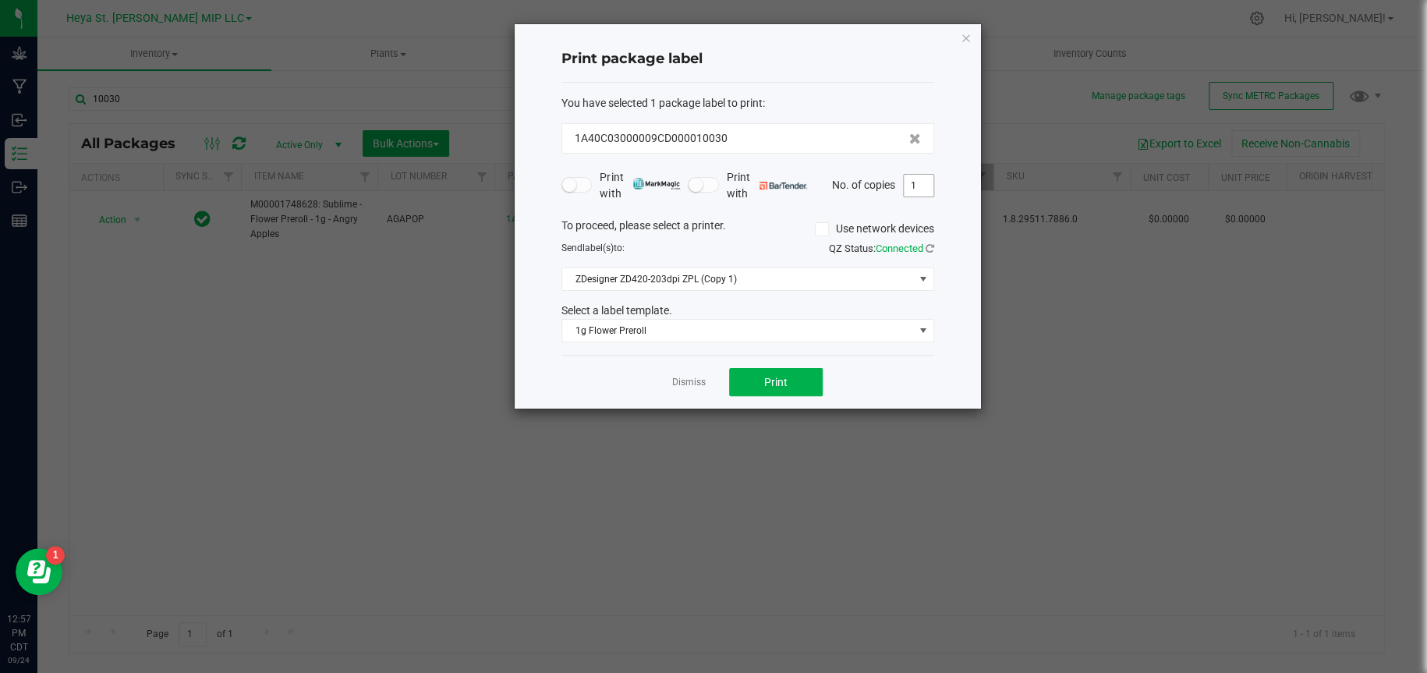
click at [929, 185] on input "1" at bounding box center [919, 186] width 30 height 22
type input "50"
click at [786, 382] on span "Print" at bounding box center [775, 382] width 23 height 12
click at [961, 39] on icon "button" at bounding box center [966, 37] width 11 height 19
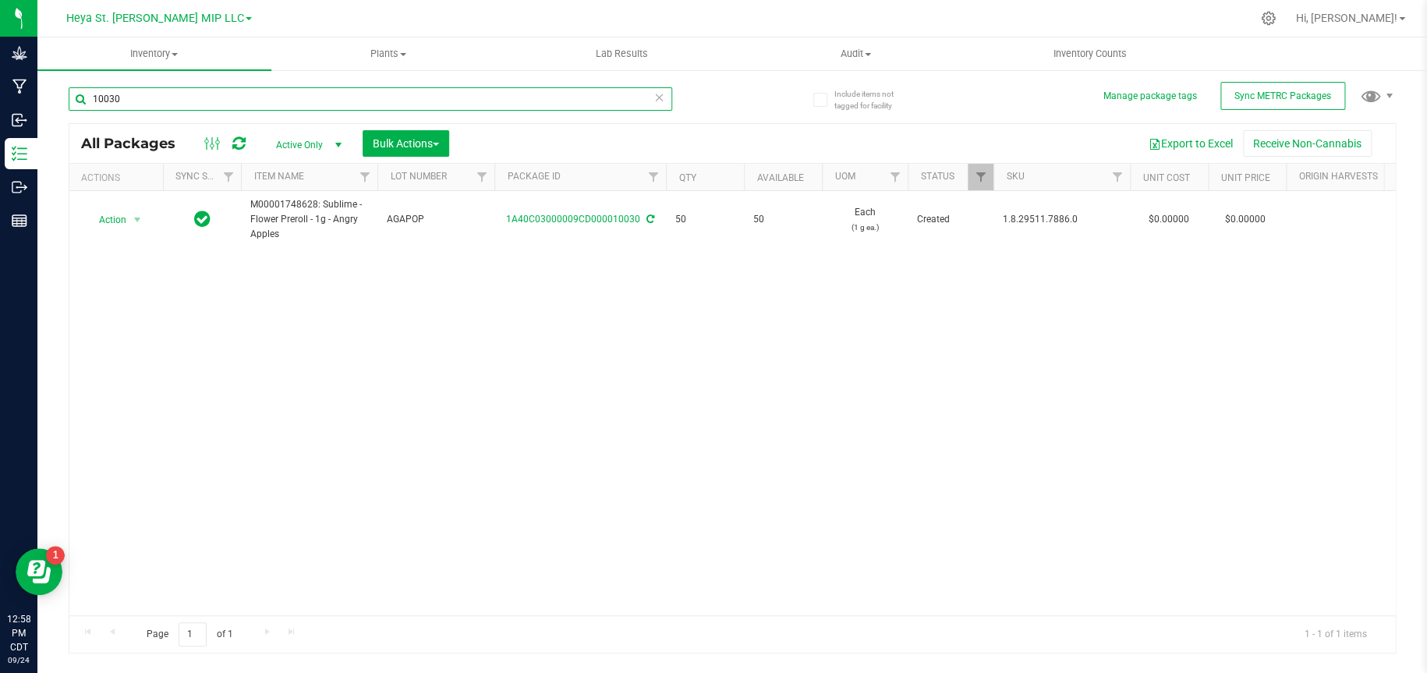
click at [464, 108] on input "10030" at bounding box center [370, 98] width 603 height 23
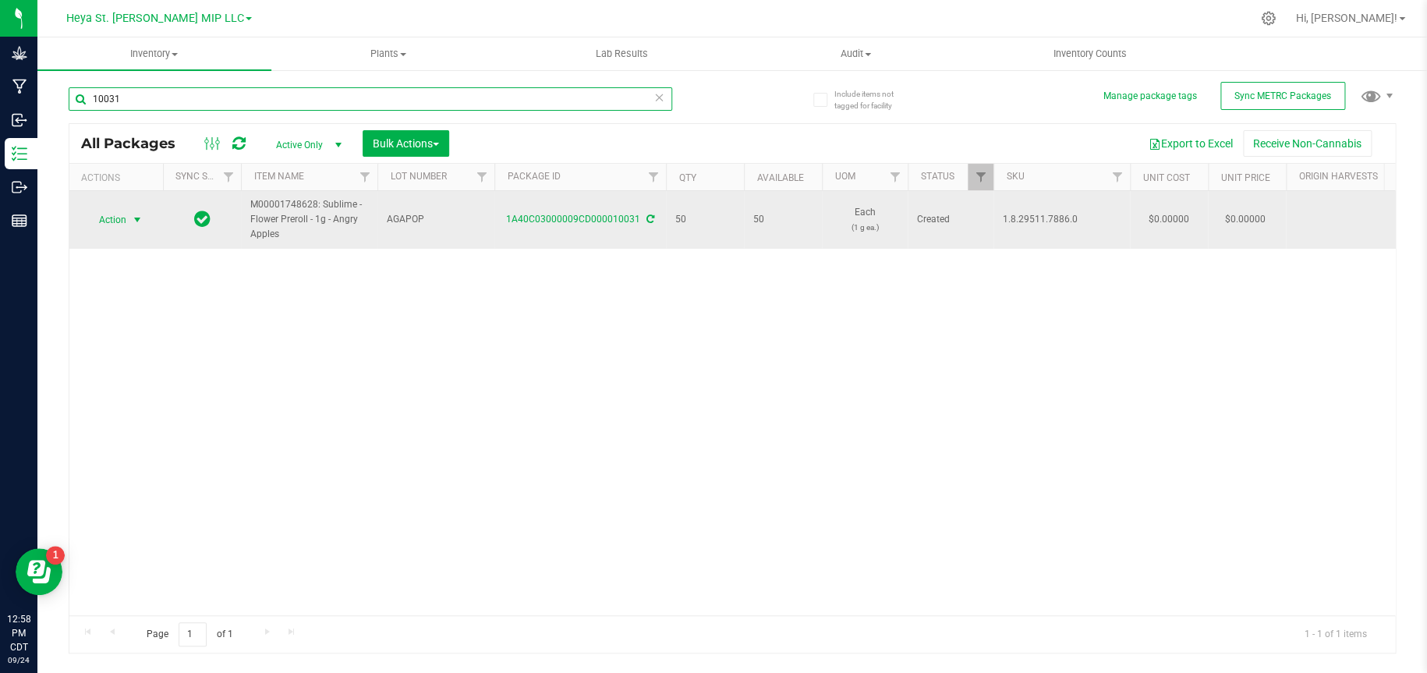
type input "10031"
click at [136, 217] on span "select" at bounding box center [137, 220] width 12 height 12
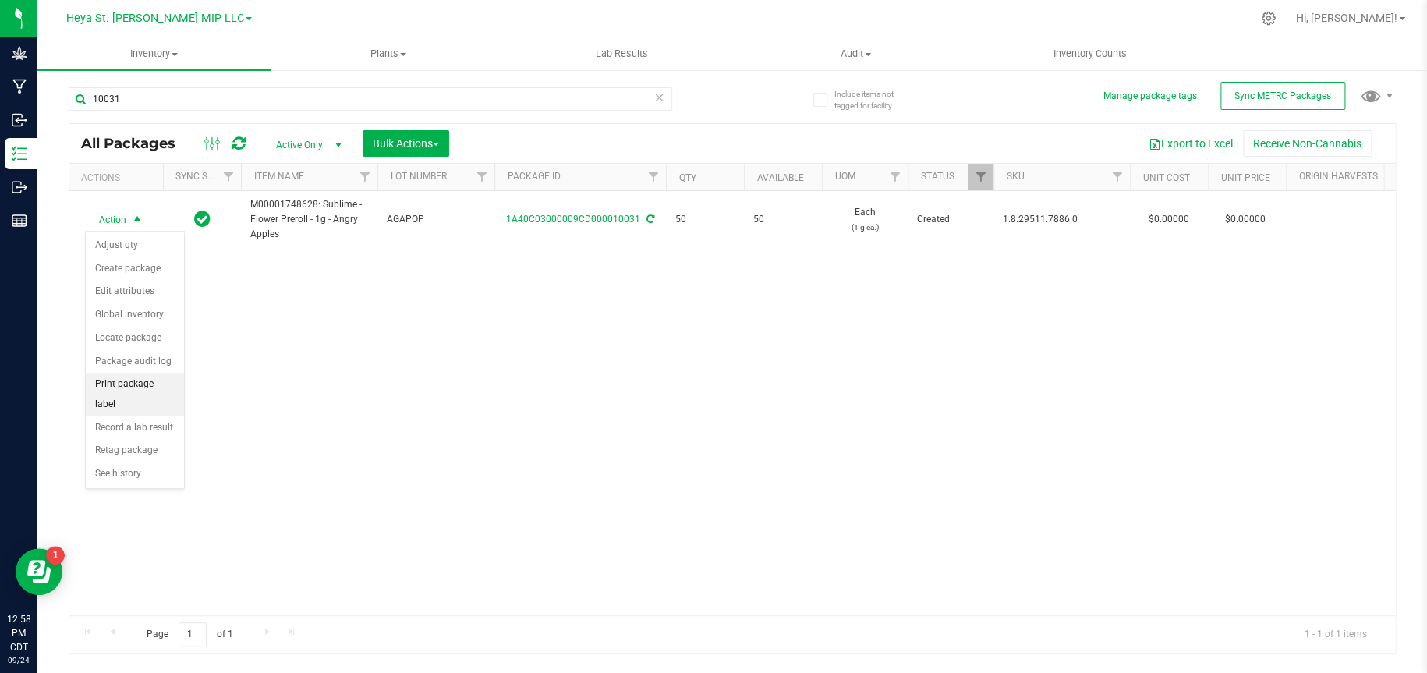
click at [147, 385] on li "Print package label" at bounding box center [135, 394] width 98 height 43
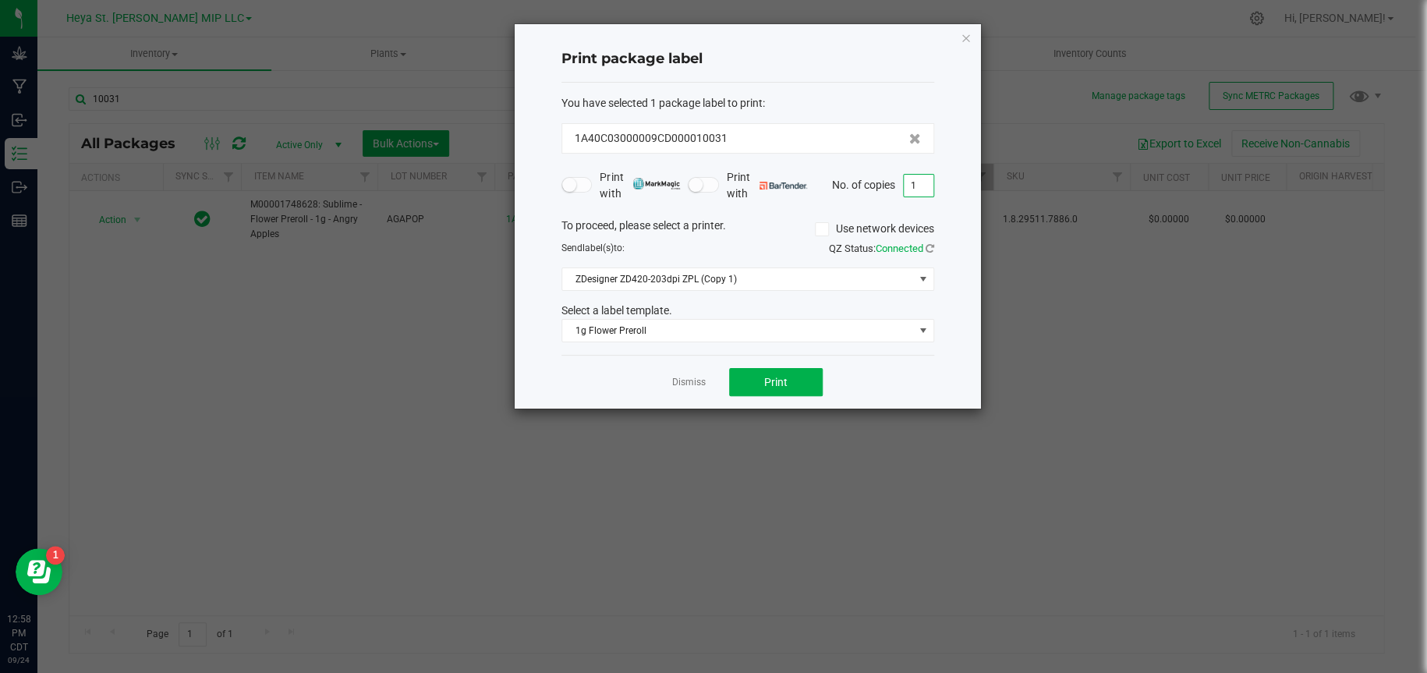
click at [920, 187] on input "1" at bounding box center [919, 186] width 30 height 22
type input "50"
click at [754, 378] on button "Print" at bounding box center [776, 382] width 94 height 28
click at [967, 33] on icon "button" at bounding box center [966, 37] width 11 height 19
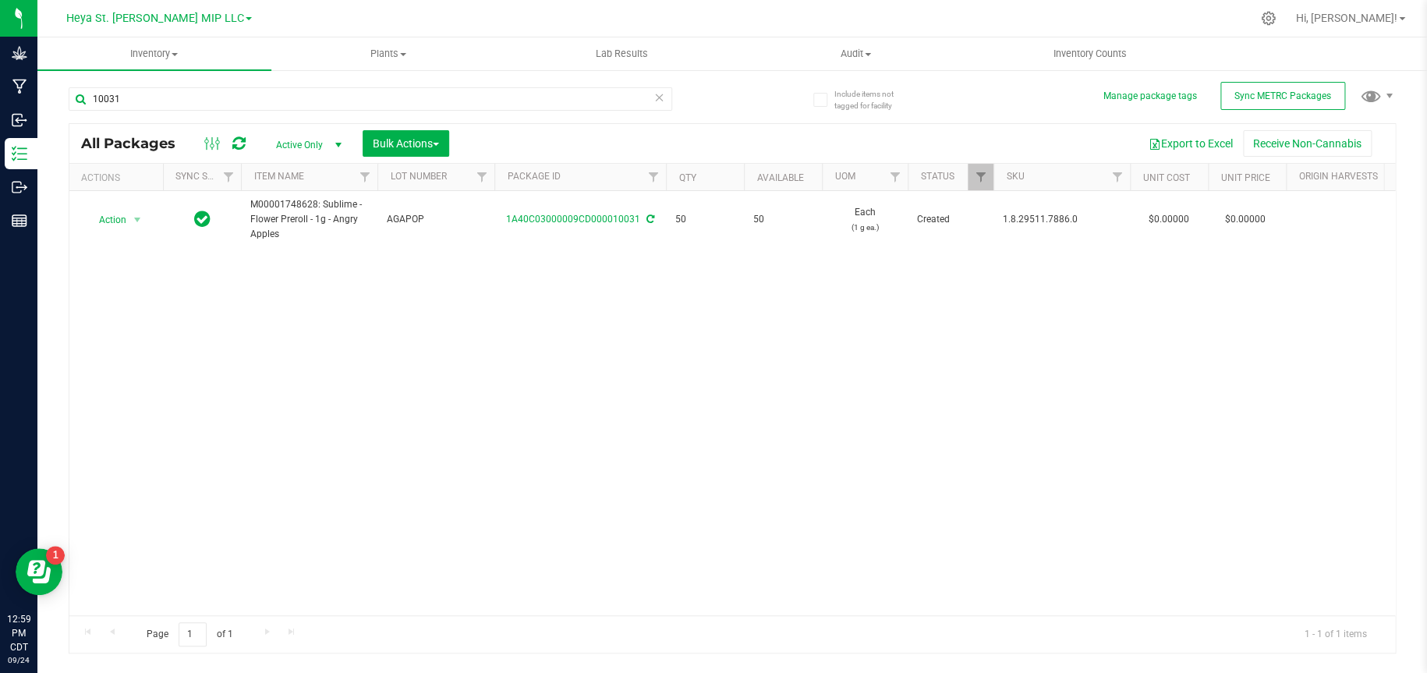
click at [189, 86] on div "10031" at bounding box center [401, 98] width 664 height 50
click at [189, 96] on input "10031" at bounding box center [370, 98] width 603 height 23
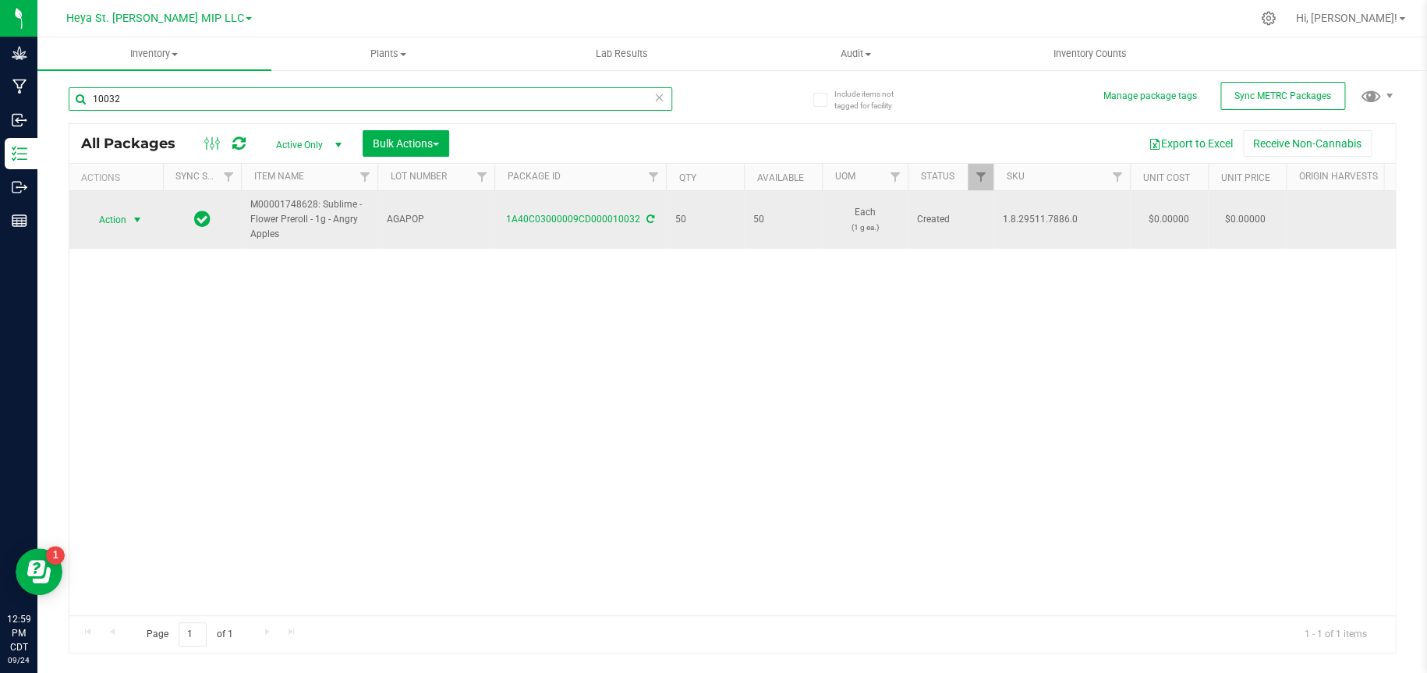
type input "10032"
click at [134, 224] on span "select" at bounding box center [137, 220] width 12 height 12
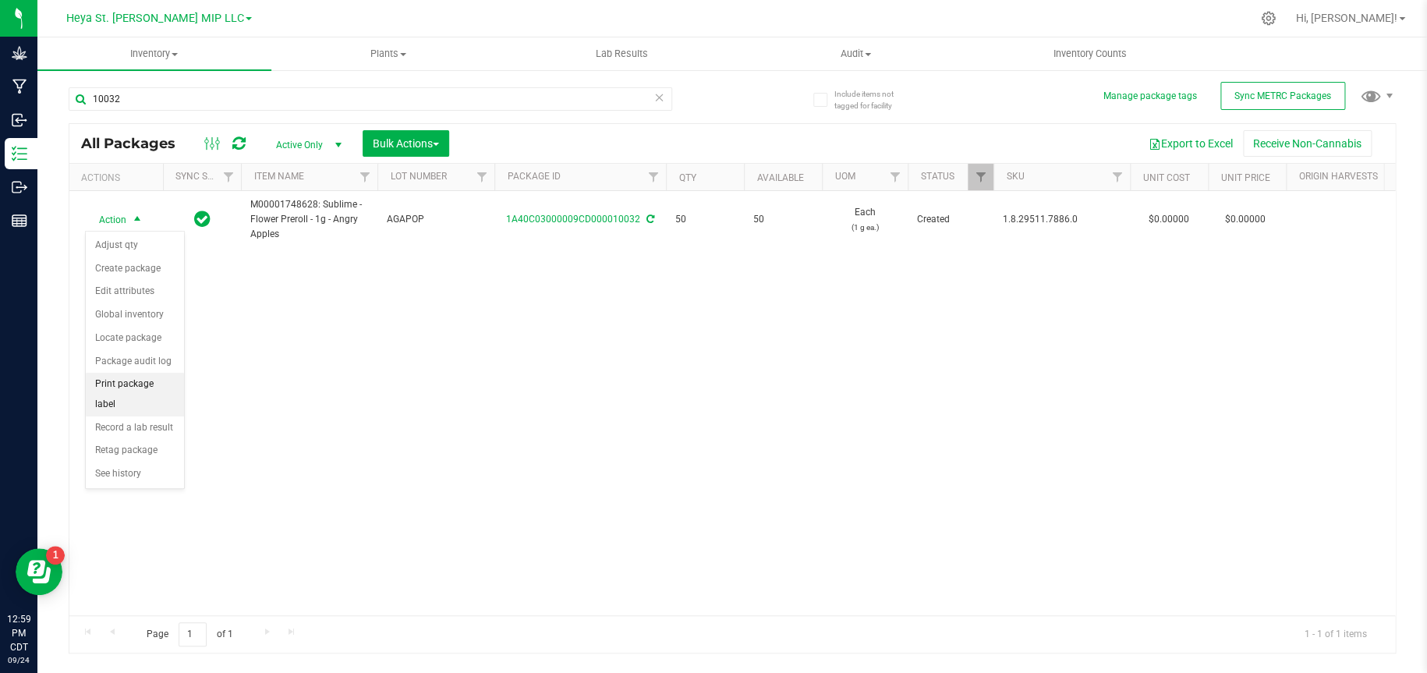
click at [129, 381] on li "Print package label" at bounding box center [135, 394] width 98 height 43
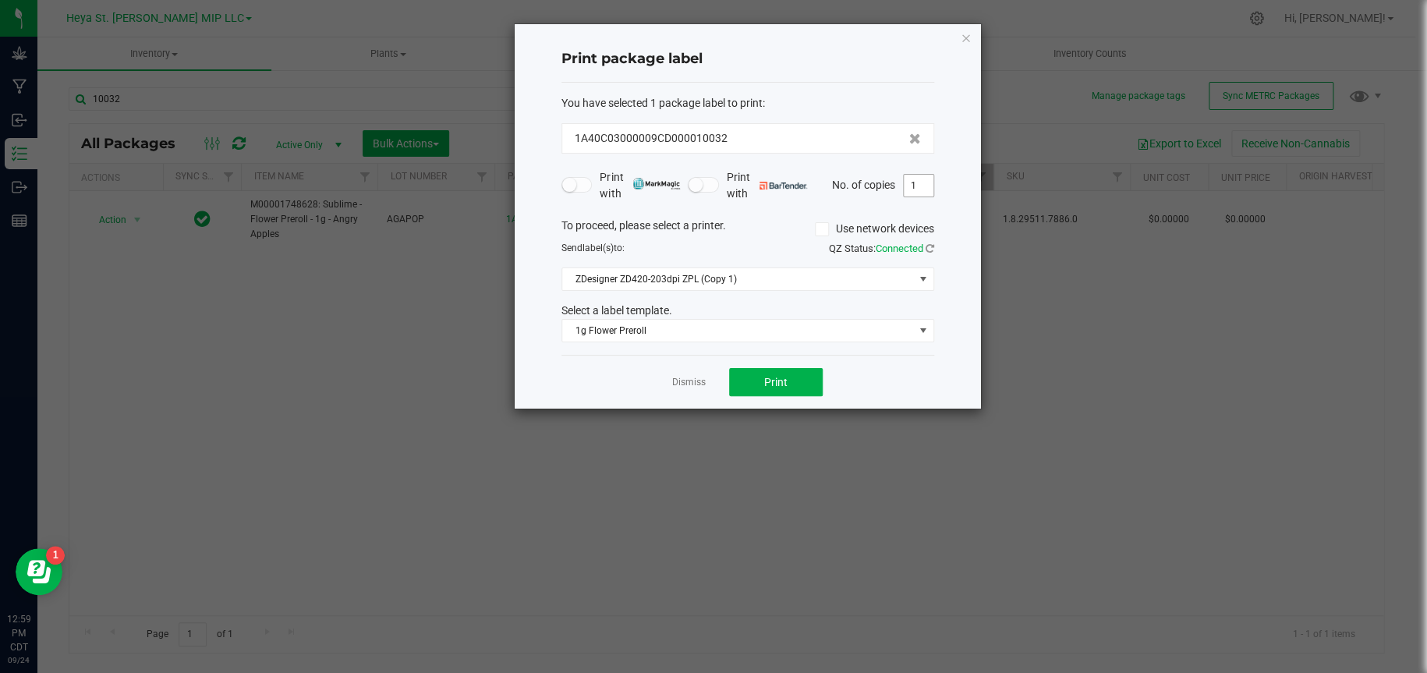
click at [919, 182] on input "1" at bounding box center [919, 186] width 30 height 22
type input "50"
click at [811, 389] on button "Print" at bounding box center [776, 382] width 94 height 28
click at [964, 37] on icon "button" at bounding box center [966, 37] width 11 height 19
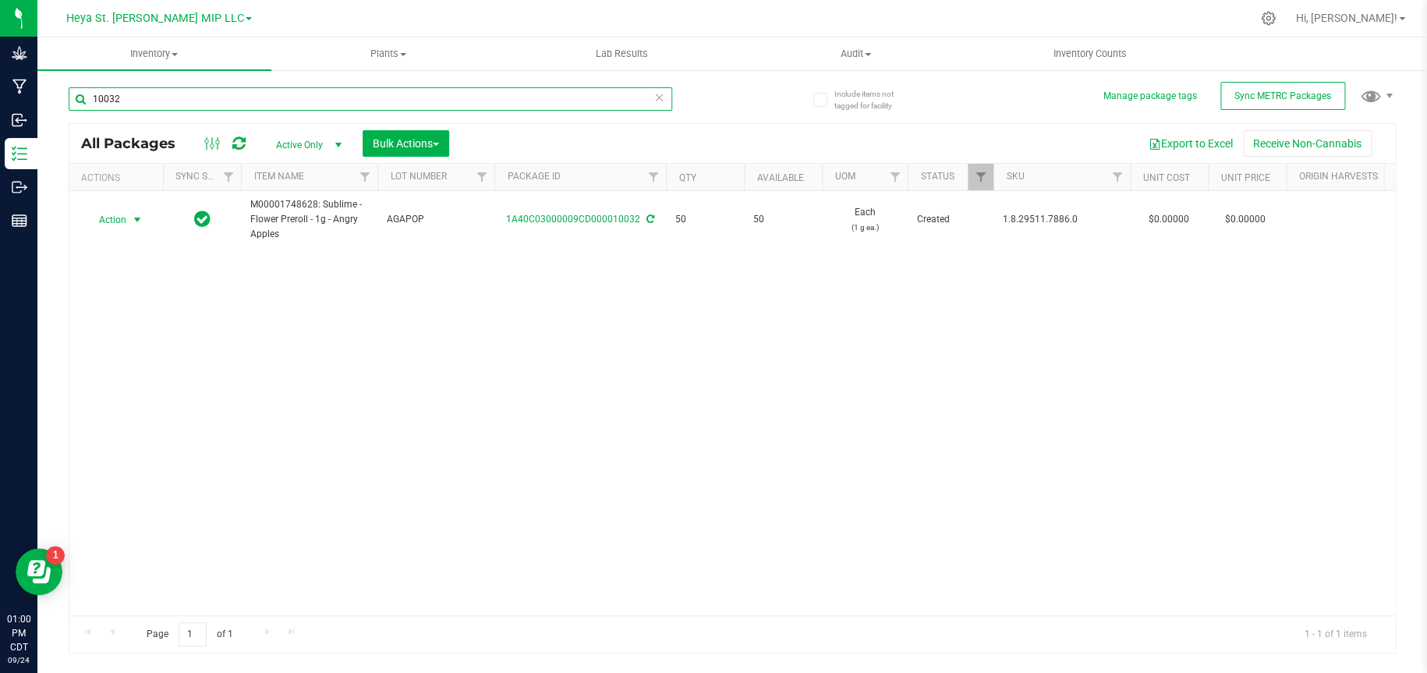
click at [331, 101] on input "10032" at bounding box center [370, 98] width 603 height 23
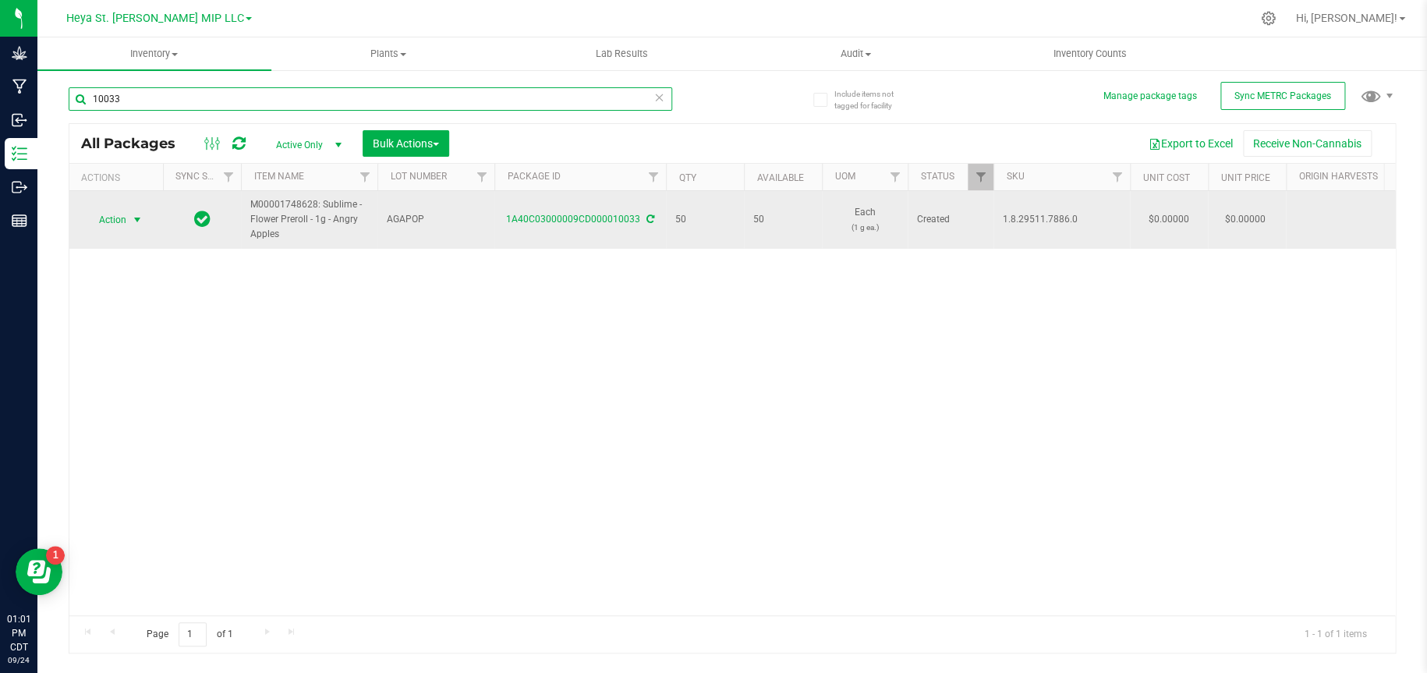
type input "10033"
click at [131, 218] on span "select" at bounding box center [137, 220] width 12 height 12
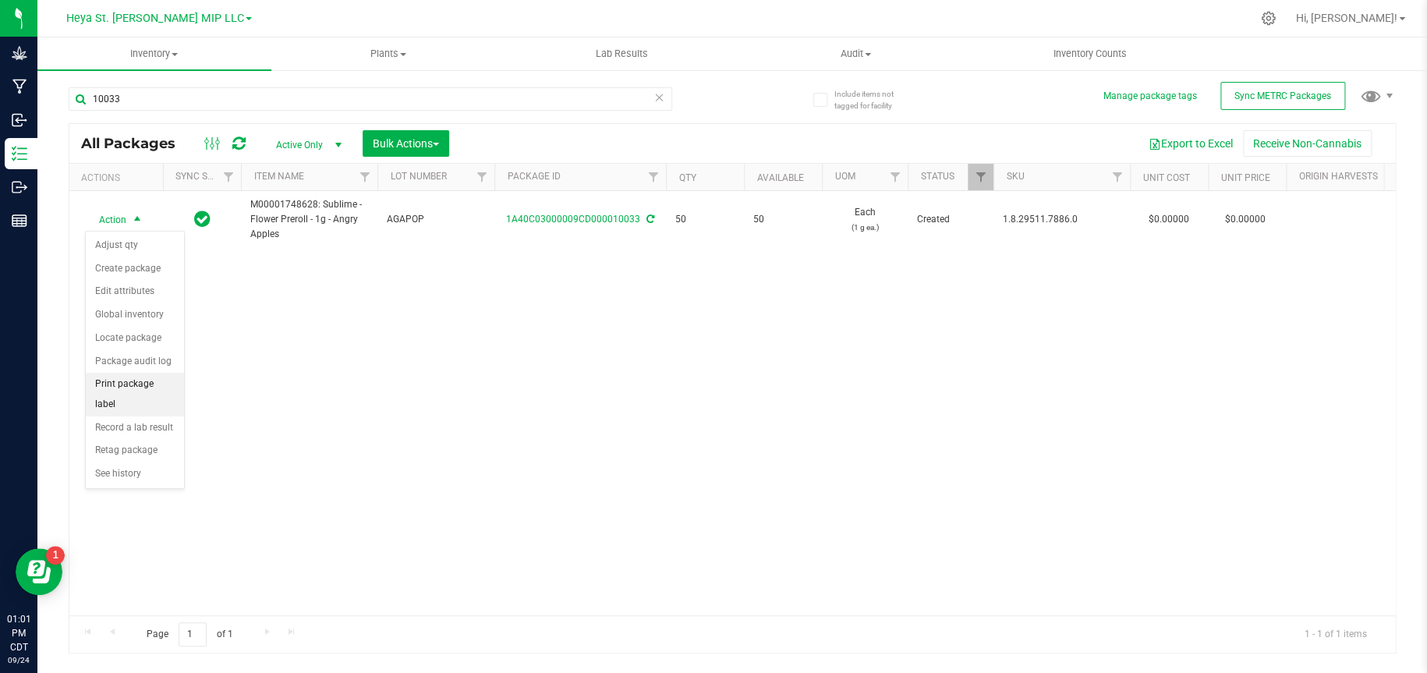
click at [136, 383] on li "Print package label" at bounding box center [135, 394] width 98 height 43
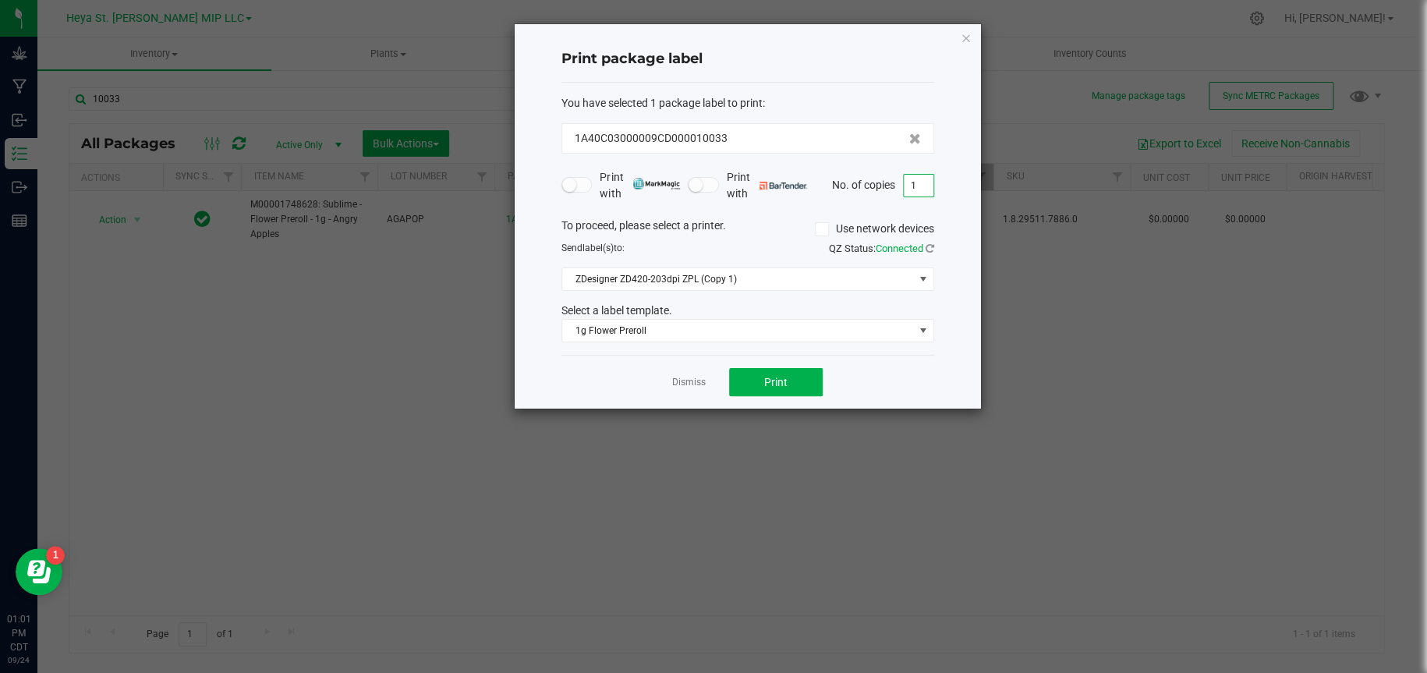
click at [916, 189] on input "1" at bounding box center [919, 186] width 30 height 22
type input "50"
click at [816, 377] on button "Print" at bounding box center [776, 382] width 94 height 28
click at [961, 31] on icon "button" at bounding box center [966, 37] width 11 height 19
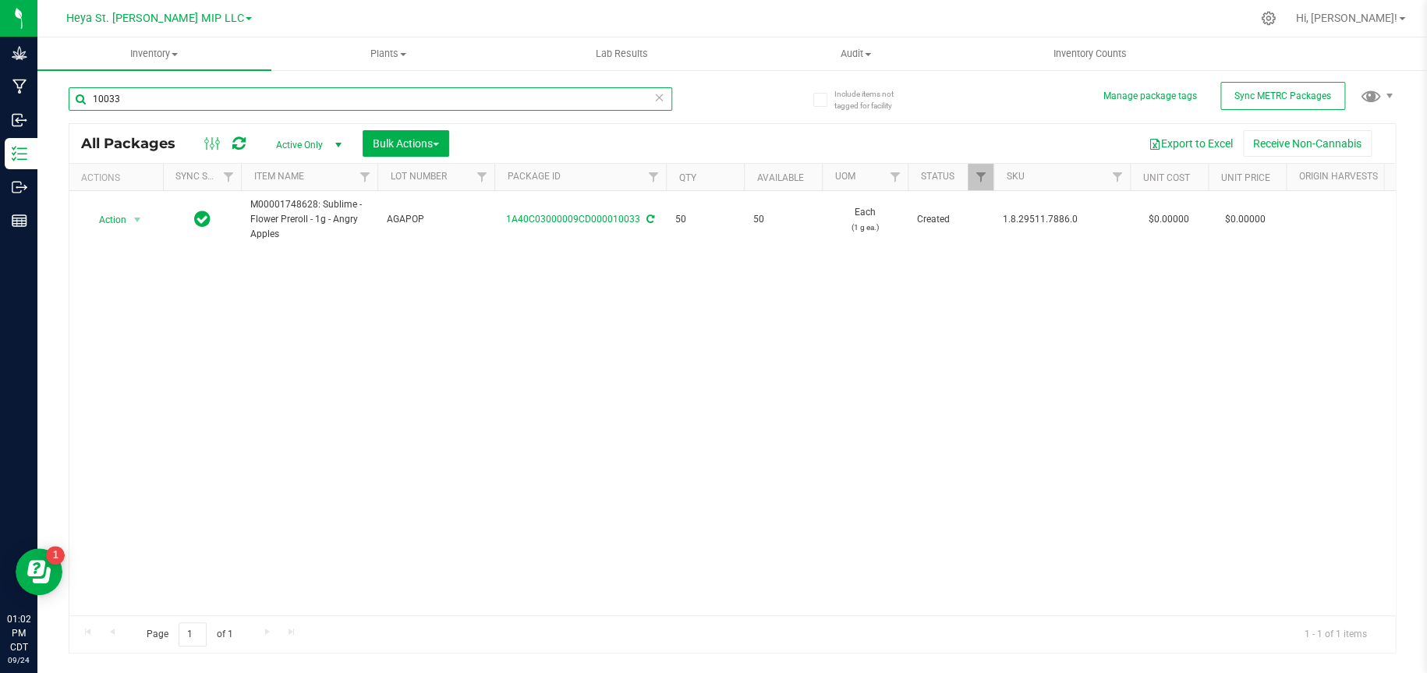
click at [478, 99] on input "10033" at bounding box center [370, 98] width 603 height 23
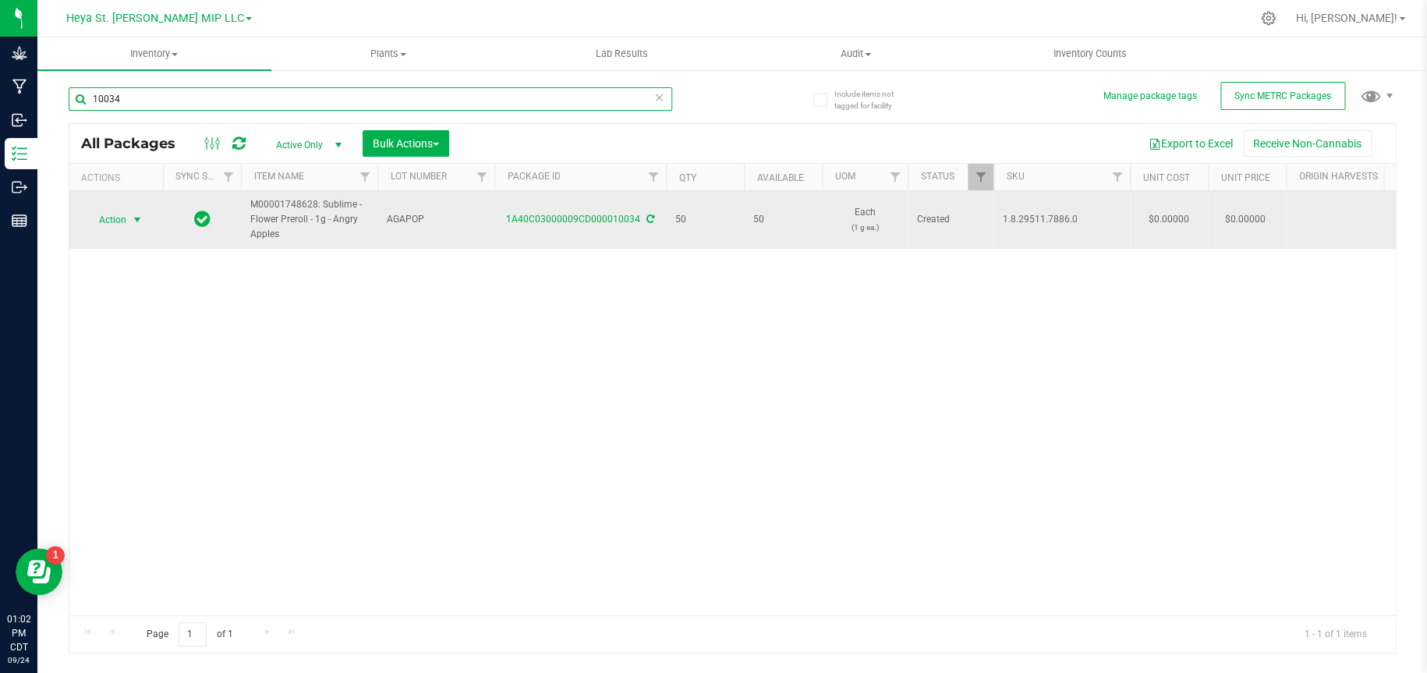
type input "10034"
click at [131, 218] on span "select" at bounding box center [137, 220] width 12 height 12
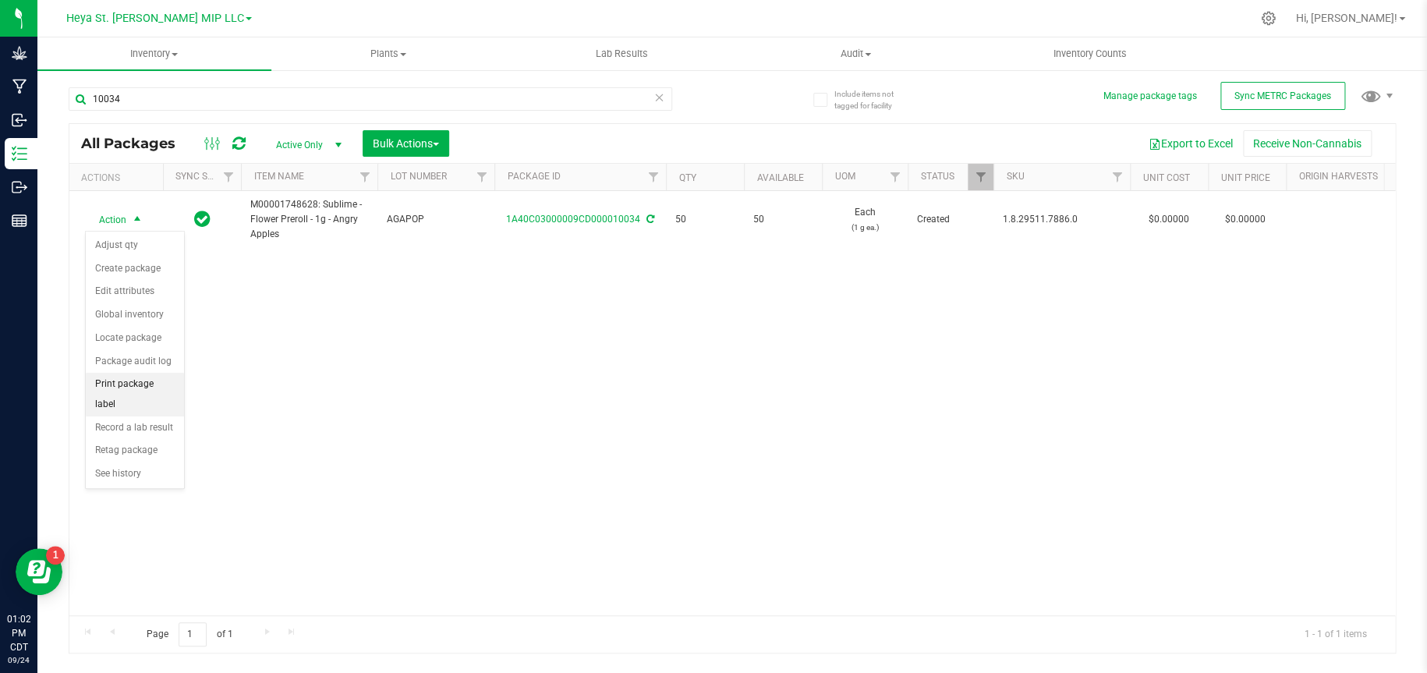
click at [137, 382] on li "Print package label" at bounding box center [135, 394] width 98 height 43
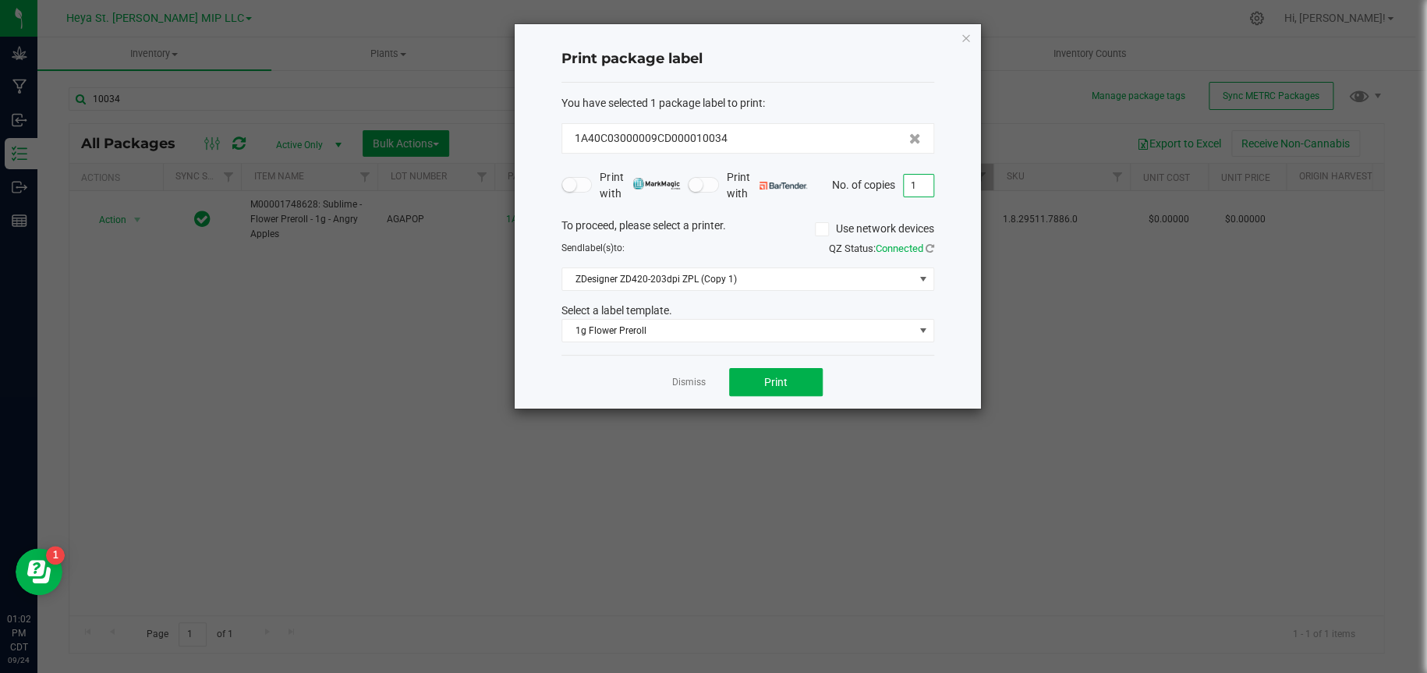
click at [921, 182] on input "1" at bounding box center [919, 186] width 30 height 22
type input "50"
click at [798, 389] on button "Print" at bounding box center [776, 382] width 94 height 28
click at [968, 32] on icon "button" at bounding box center [966, 37] width 11 height 19
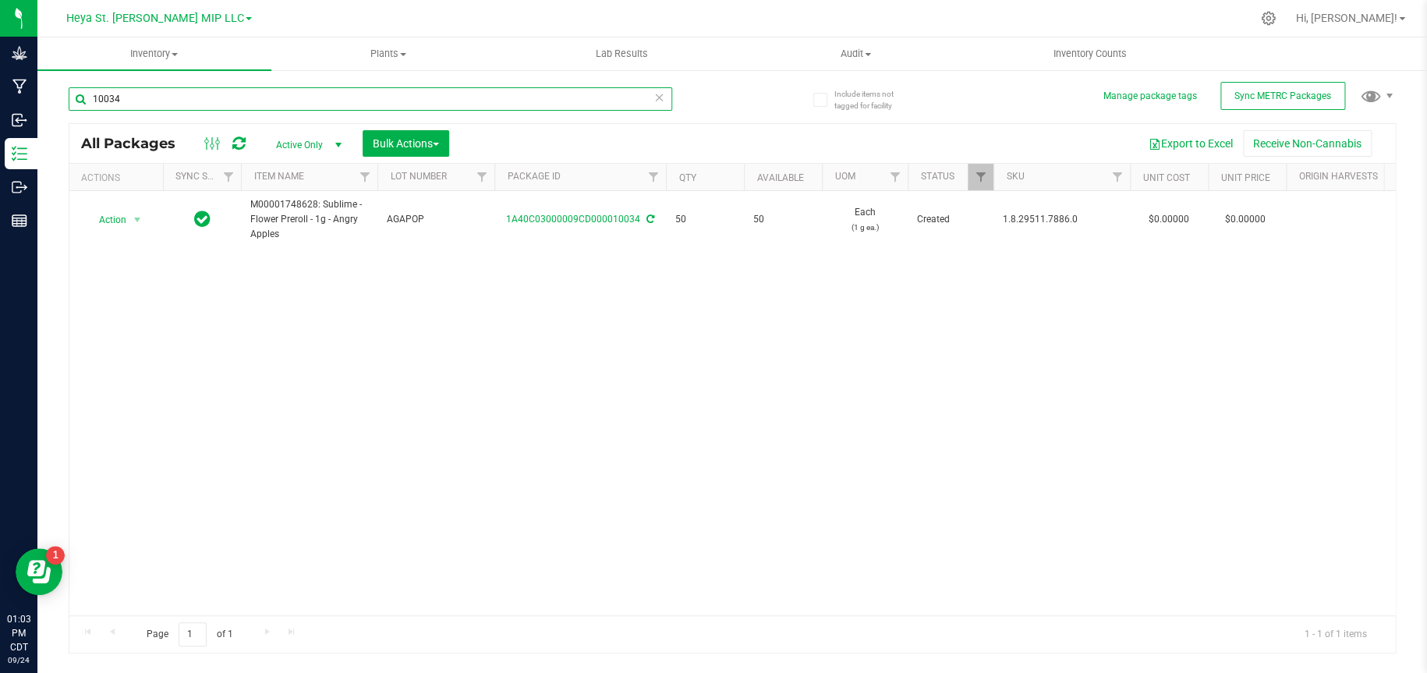
click at [284, 101] on input "10034" at bounding box center [370, 98] width 603 height 23
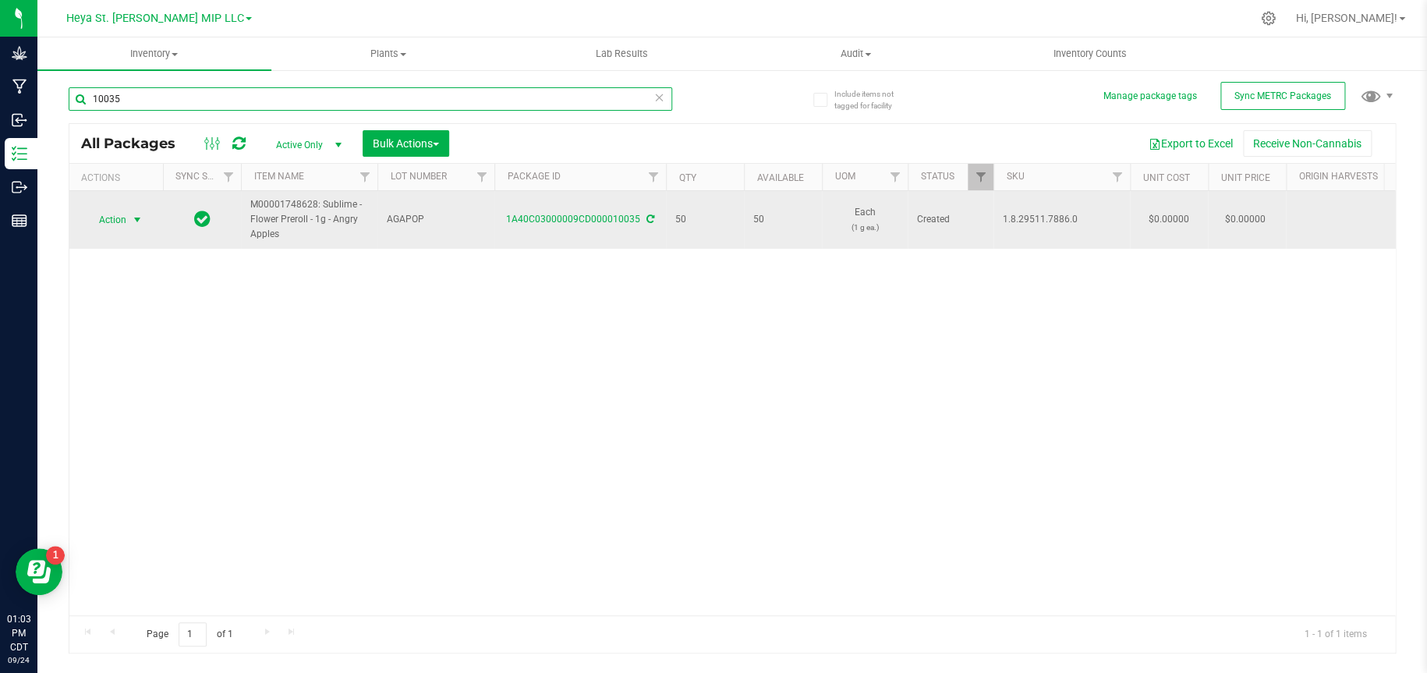
type input "10035"
click at [139, 218] on span "select" at bounding box center [137, 220] width 12 height 12
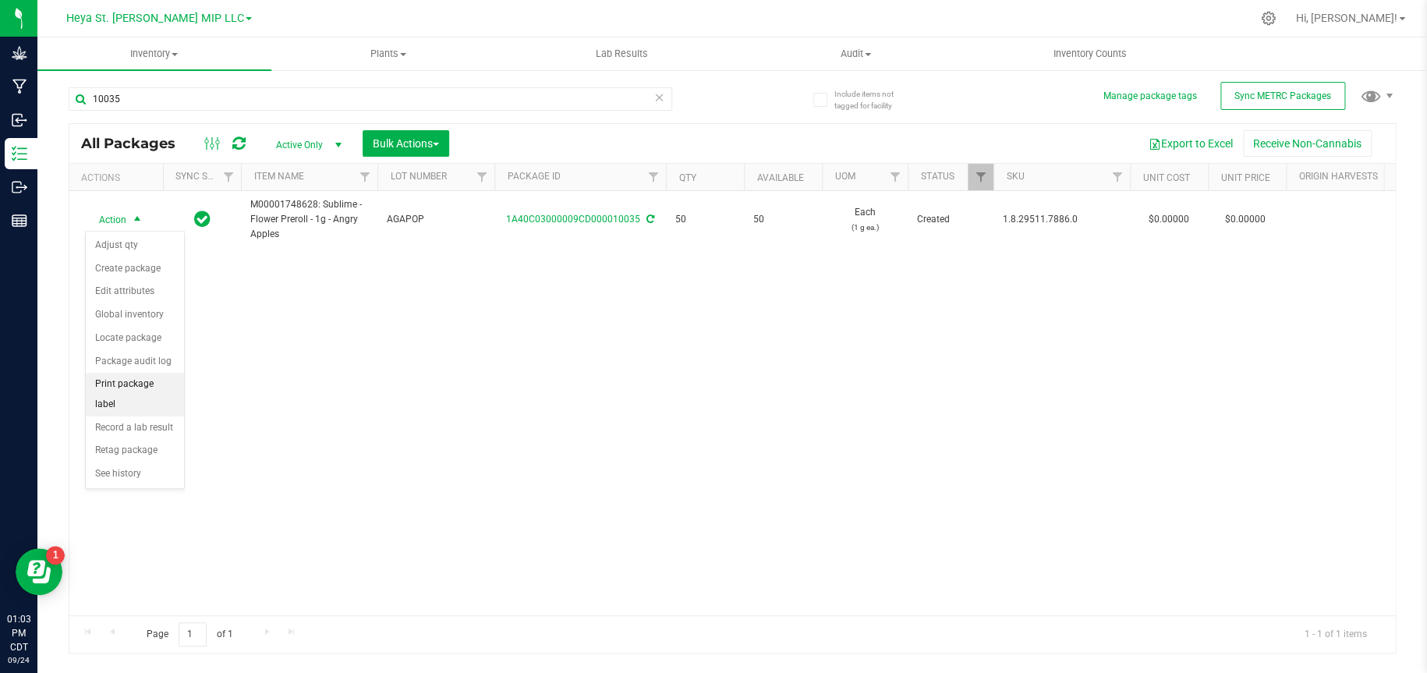
click at [127, 380] on li "Print package label" at bounding box center [135, 394] width 98 height 43
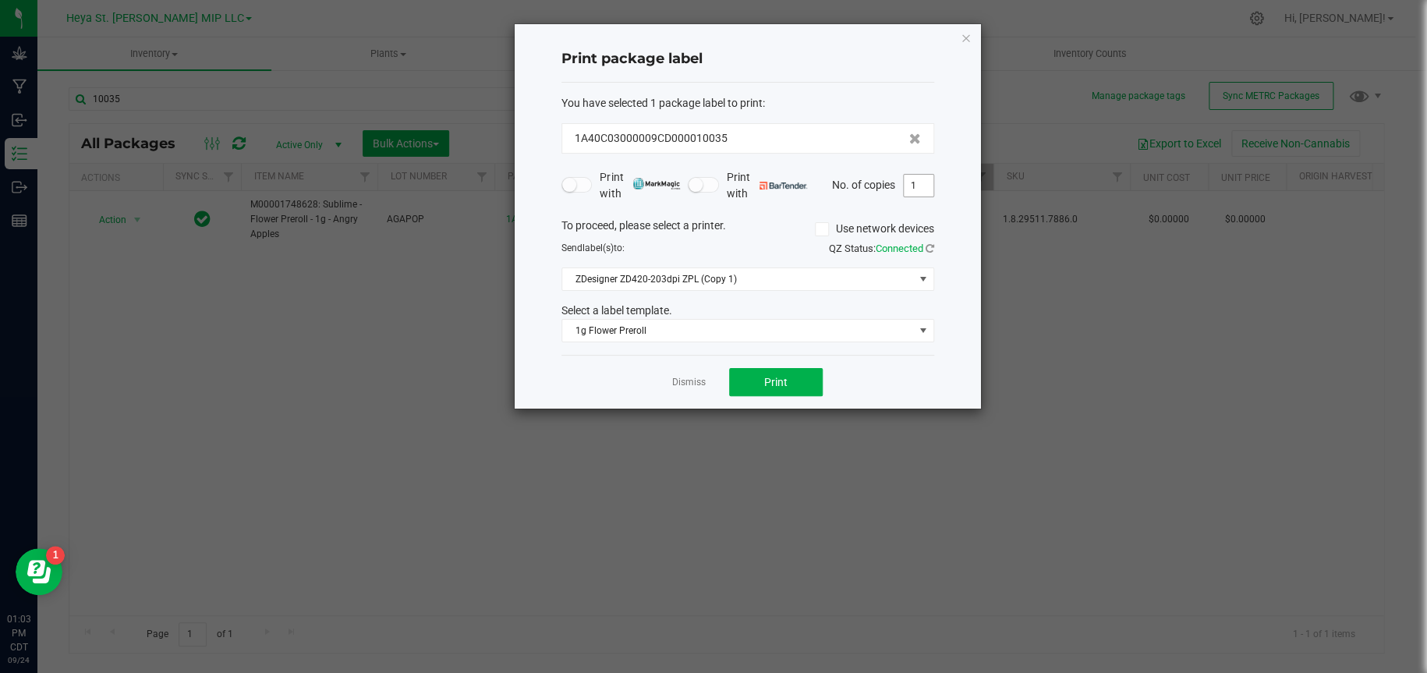
click at [916, 179] on input "1" at bounding box center [919, 186] width 30 height 22
type input "50"
click at [799, 389] on button "Print" at bounding box center [776, 382] width 94 height 28
click at [964, 33] on icon "button" at bounding box center [966, 37] width 11 height 19
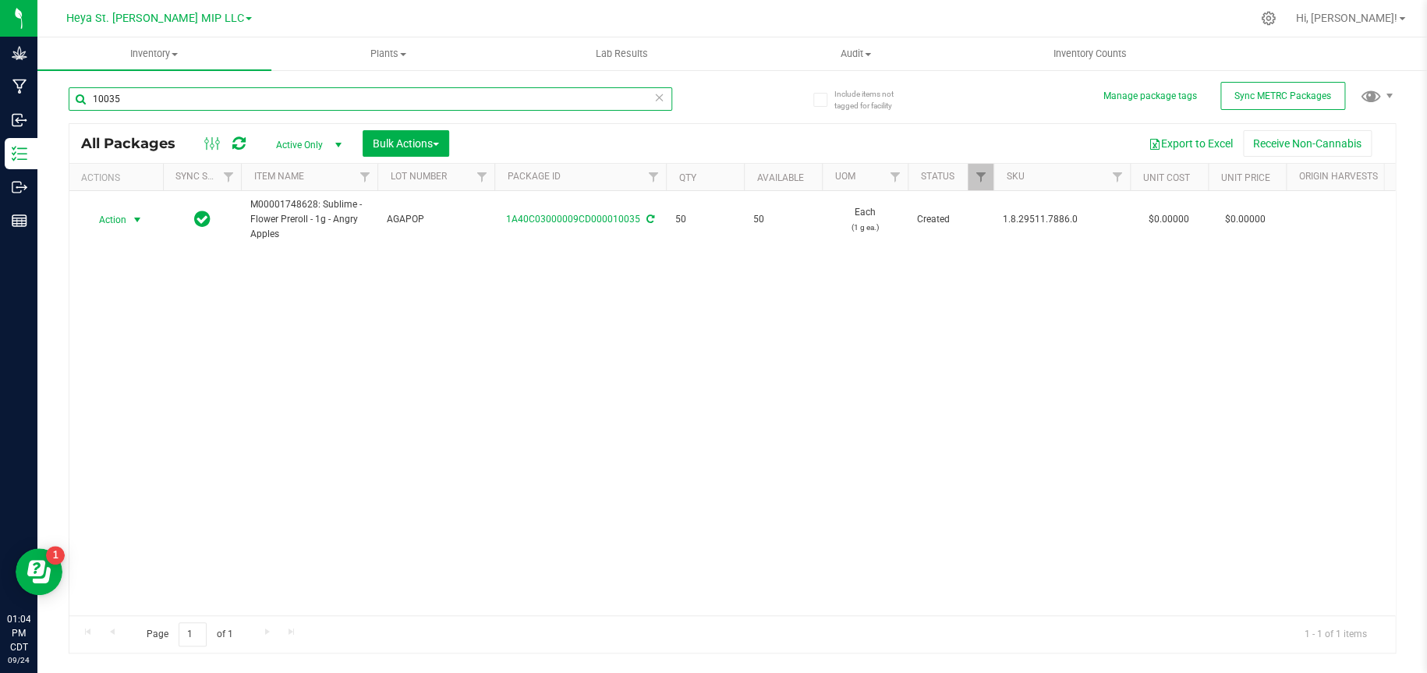
click at [352, 94] on input "10035" at bounding box center [370, 98] width 603 height 23
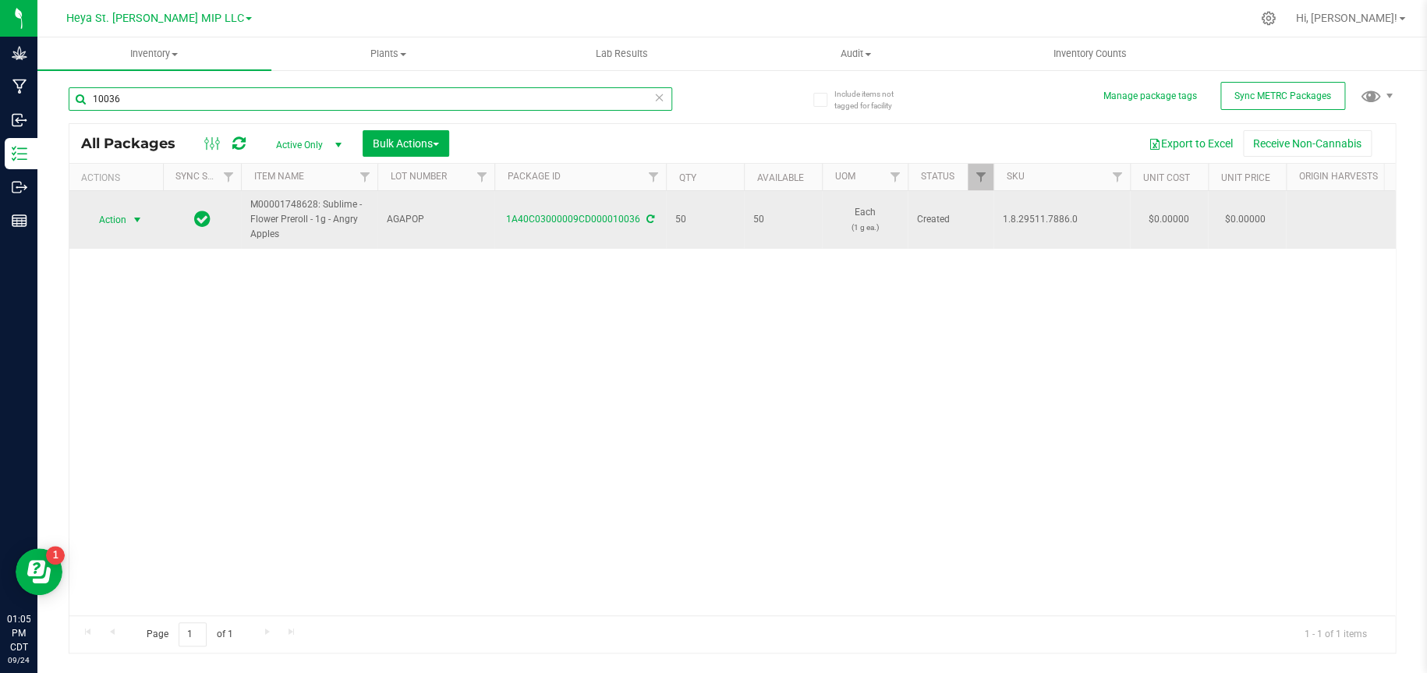
type input "10036"
click at [135, 215] on span "select" at bounding box center [137, 220] width 12 height 12
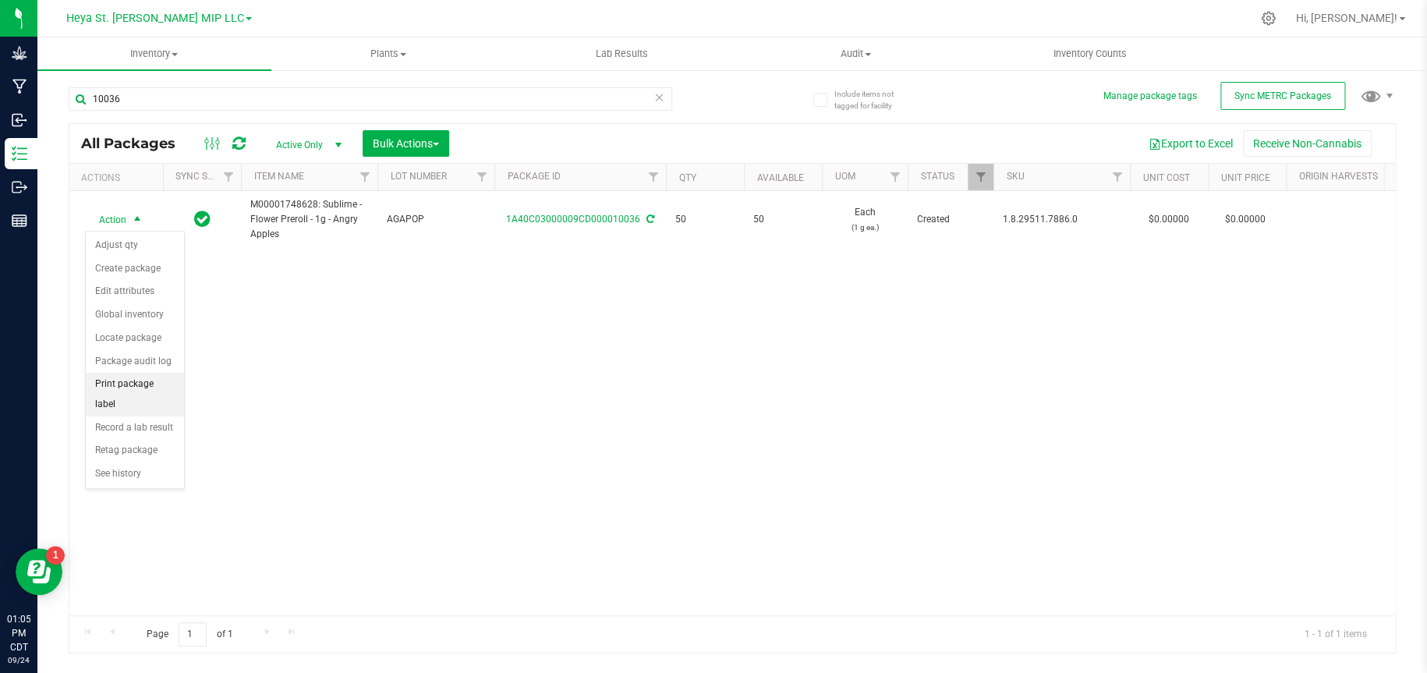
click at [137, 383] on li "Print package label" at bounding box center [135, 394] width 98 height 43
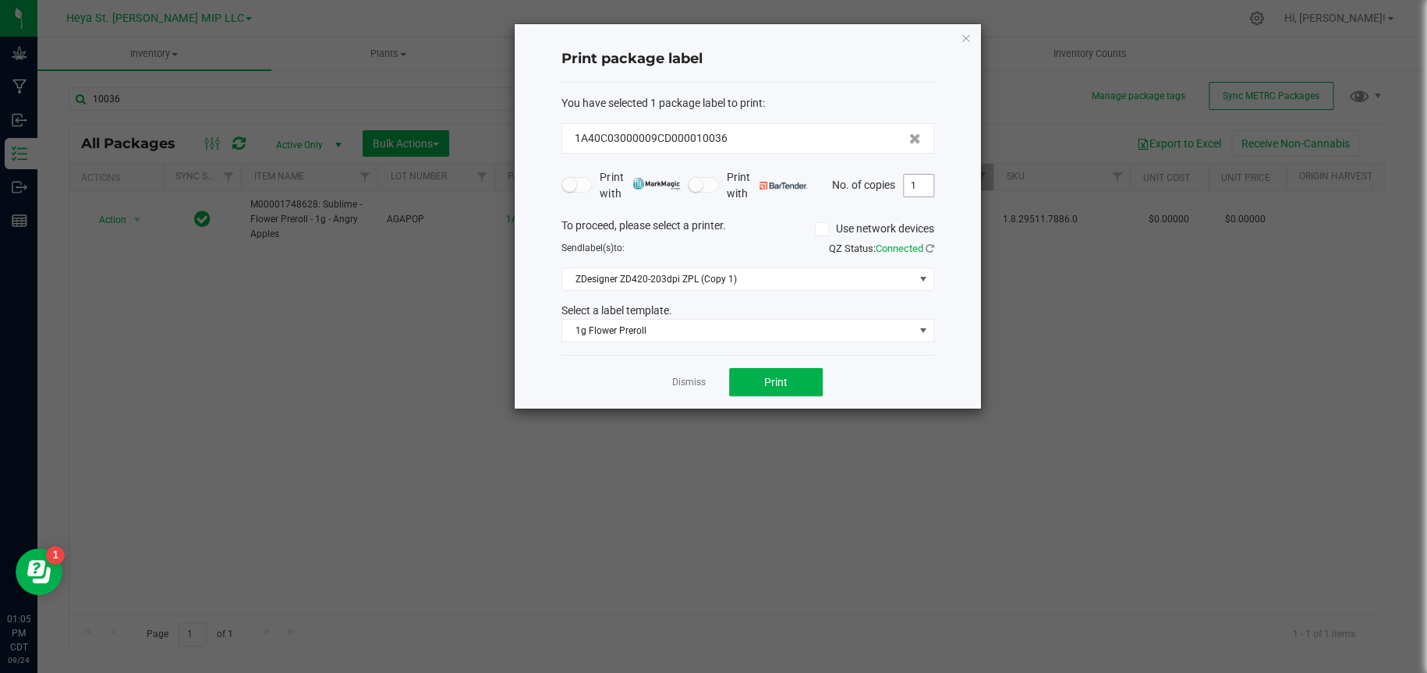
click at [916, 195] on input "1" at bounding box center [919, 186] width 30 height 22
type input "50"
click at [786, 384] on span "Print" at bounding box center [775, 382] width 23 height 12
click at [965, 37] on icon "button" at bounding box center [966, 37] width 11 height 19
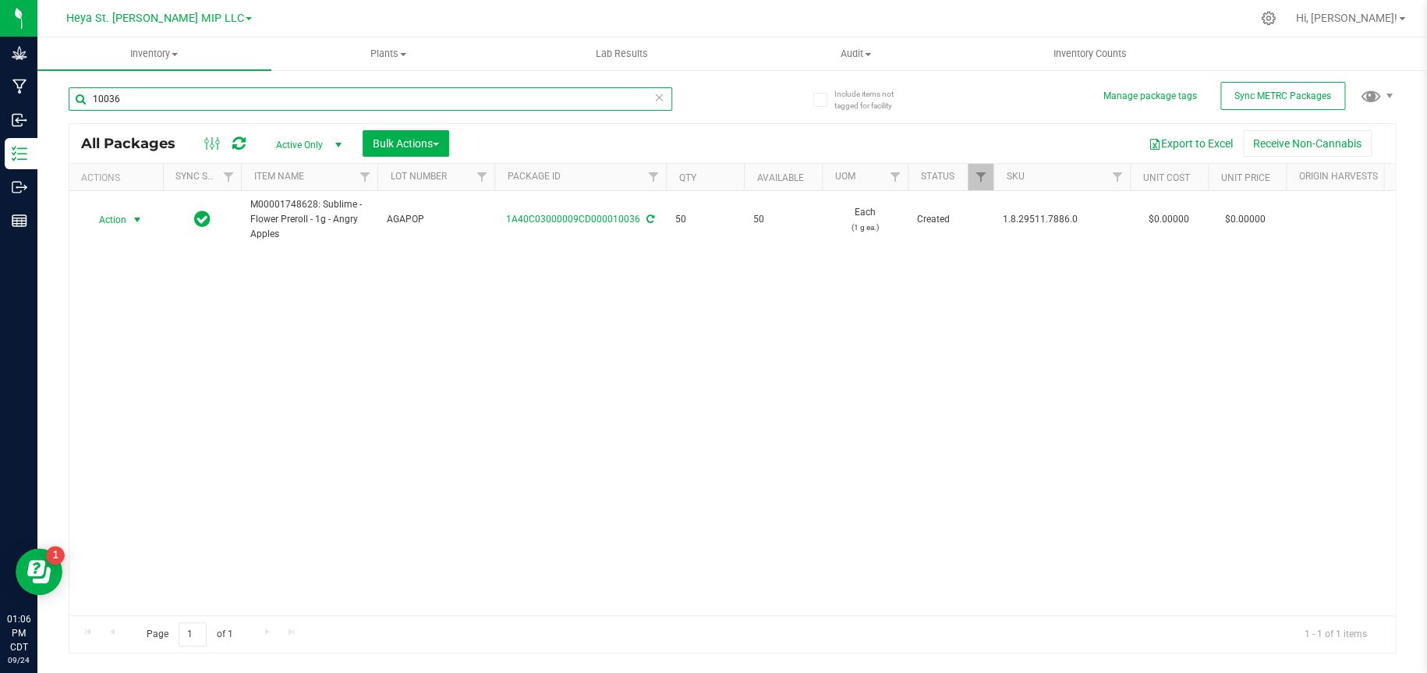
click at [506, 99] on input "10036" at bounding box center [370, 98] width 603 height 23
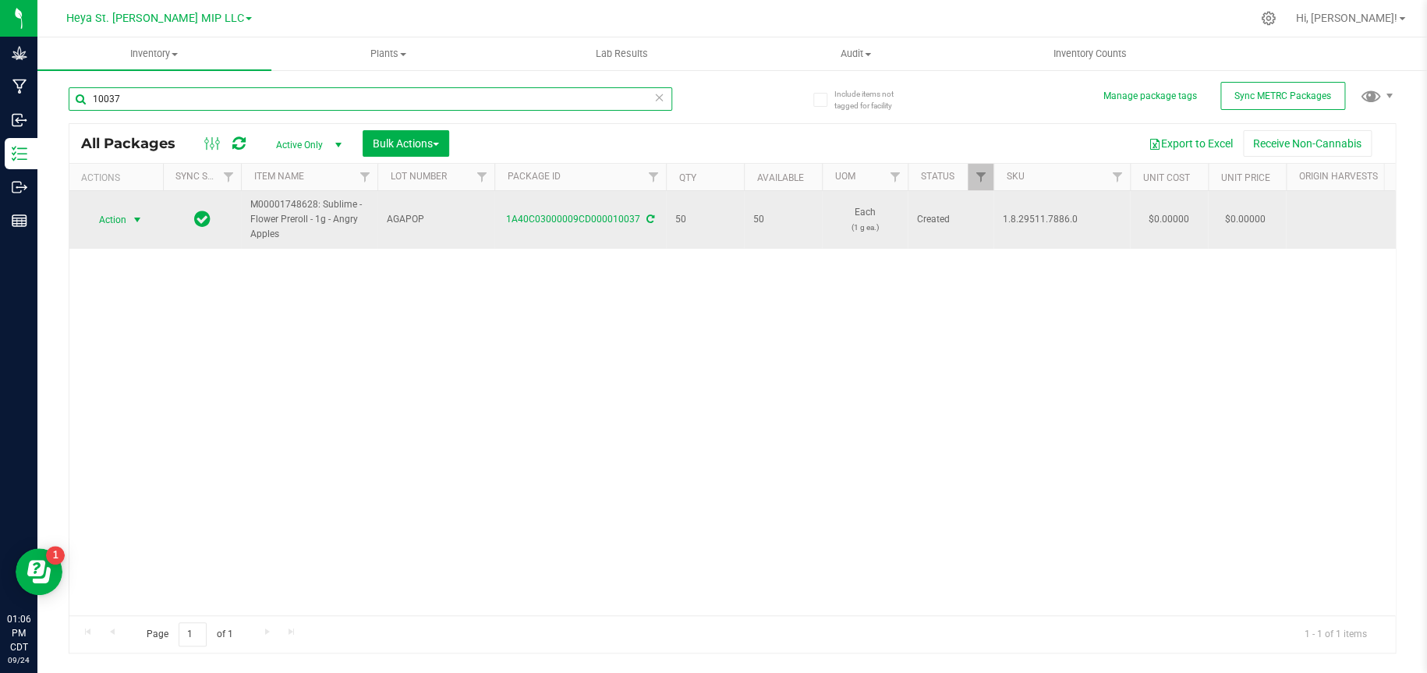
type input "10037"
click at [125, 218] on span "Action" at bounding box center [106, 220] width 42 height 22
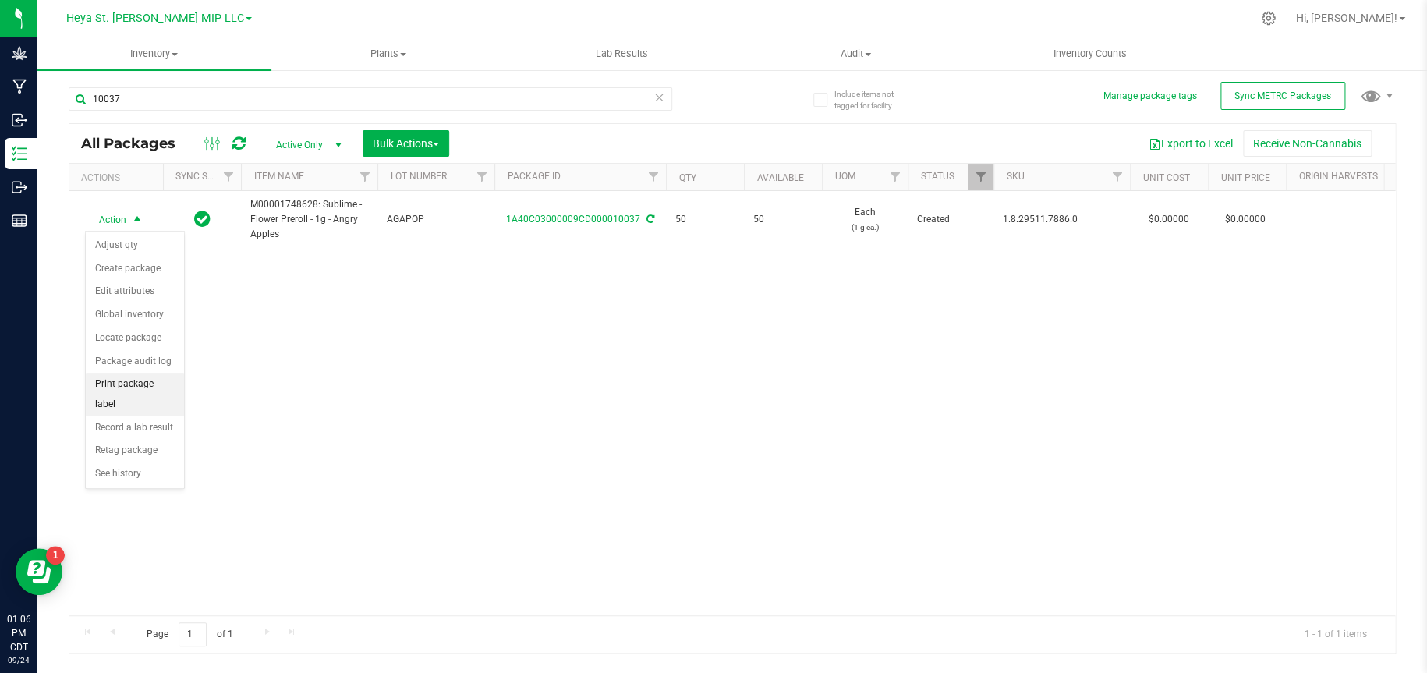
click at [161, 379] on li "Print package label" at bounding box center [135, 394] width 98 height 43
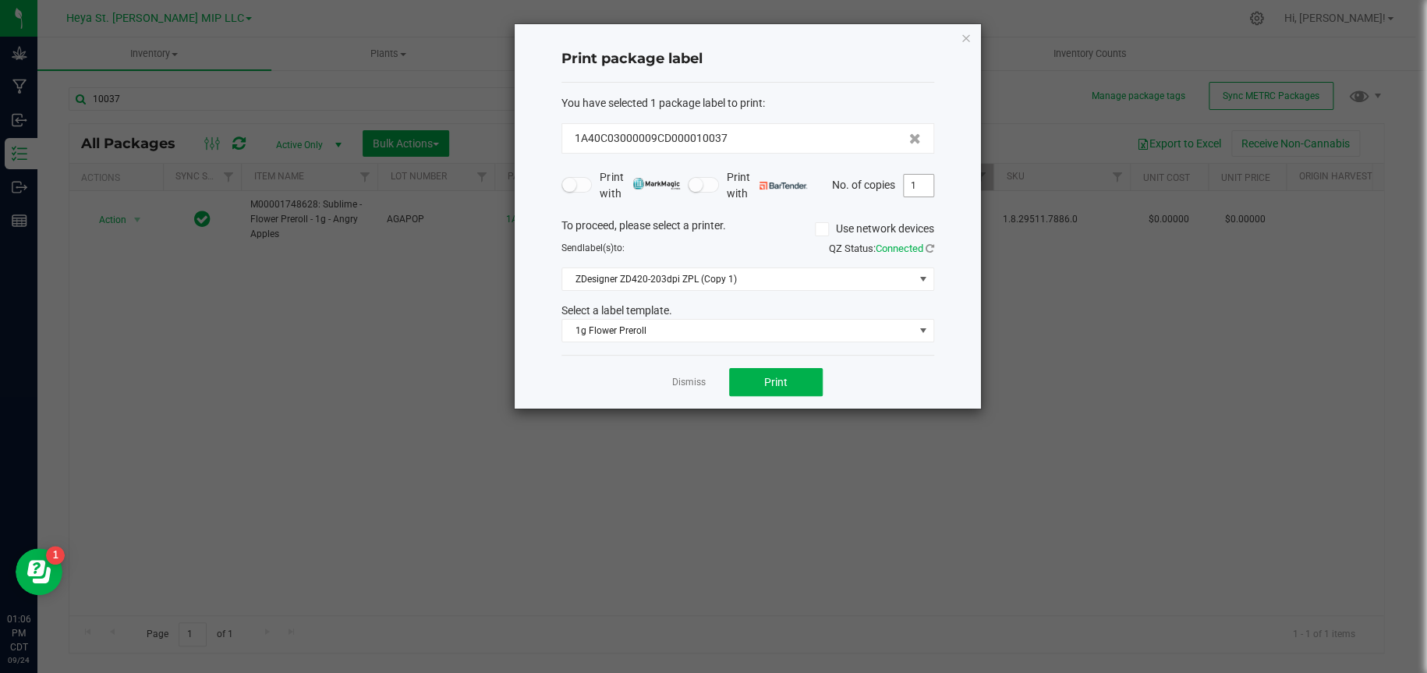
click at [922, 186] on input "1" at bounding box center [919, 186] width 30 height 22
type input "50"
click at [796, 382] on button "Print" at bounding box center [776, 382] width 94 height 28
click at [967, 34] on icon "button" at bounding box center [966, 37] width 11 height 19
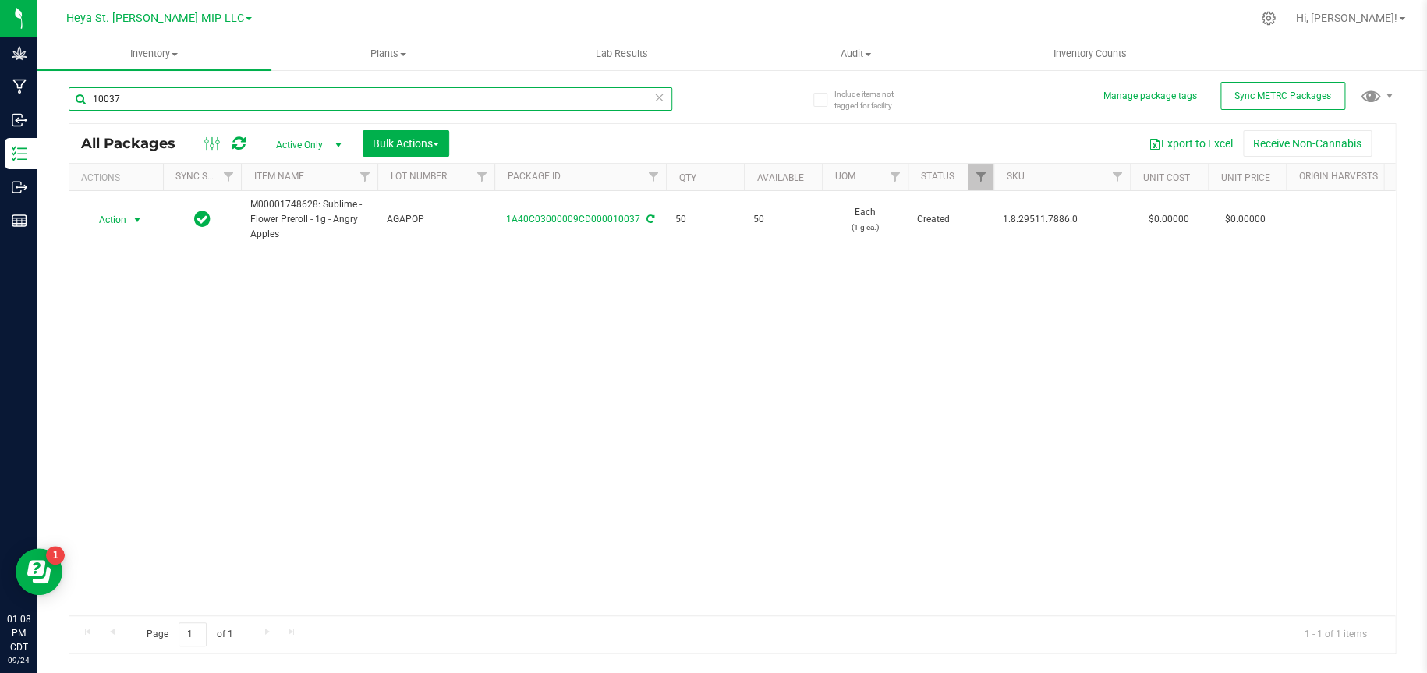
click at [310, 92] on input "10037" at bounding box center [370, 98] width 603 height 23
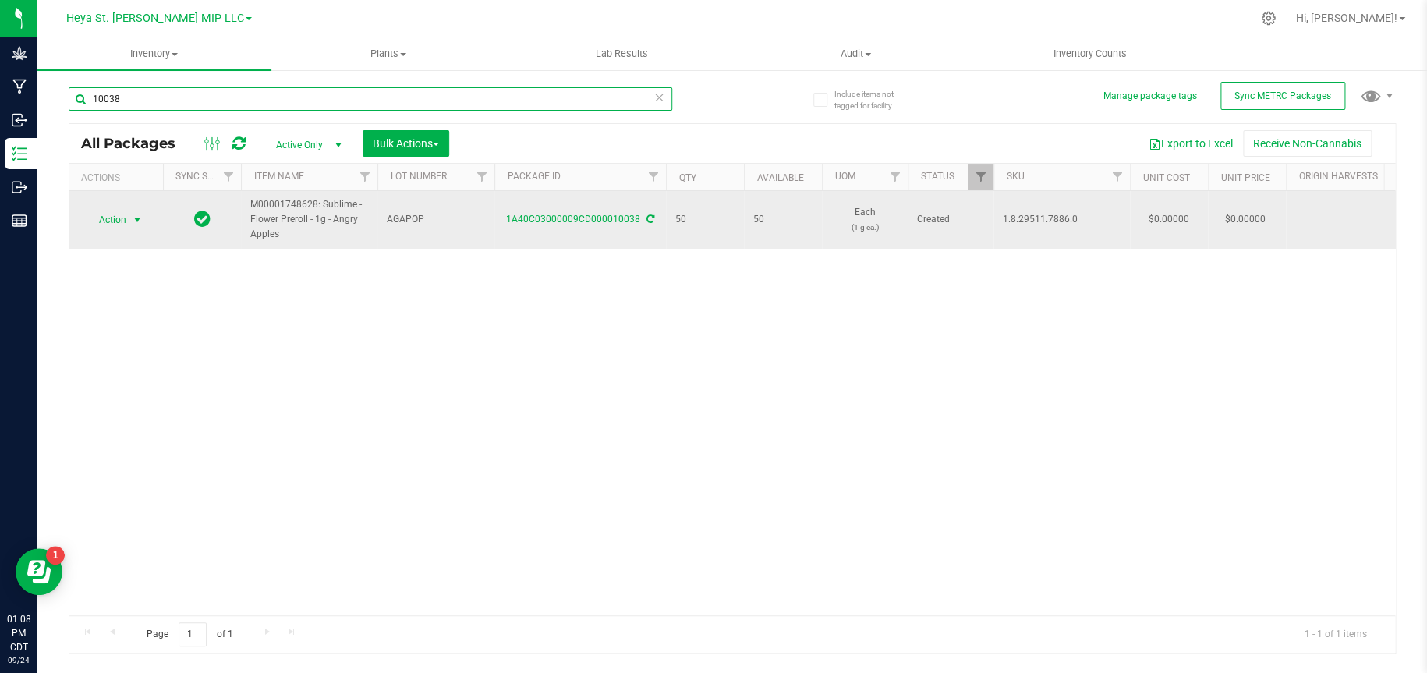
type input "10038"
click at [134, 217] on span "select" at bounding box center [137, 220] width 12 height 12
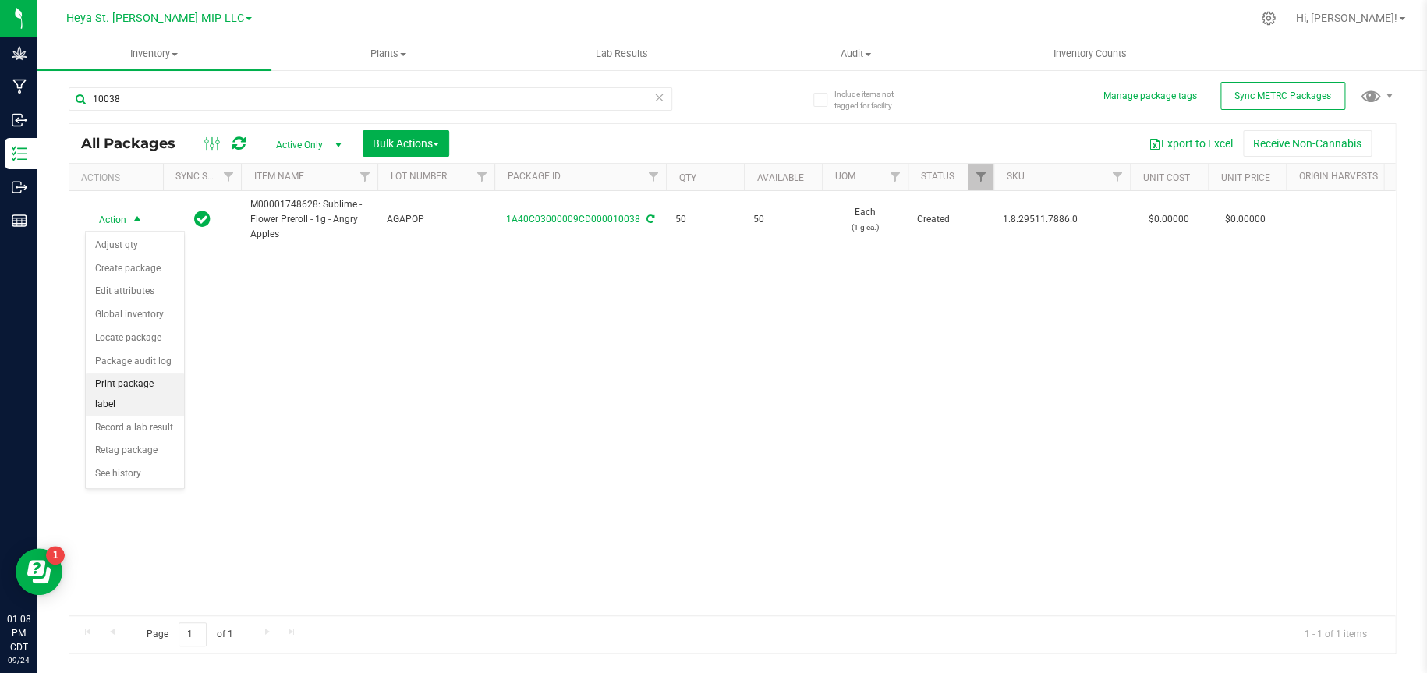
click at [168, 384] on li "Print package label" at bounding box center [135, 394] width 98 height 43
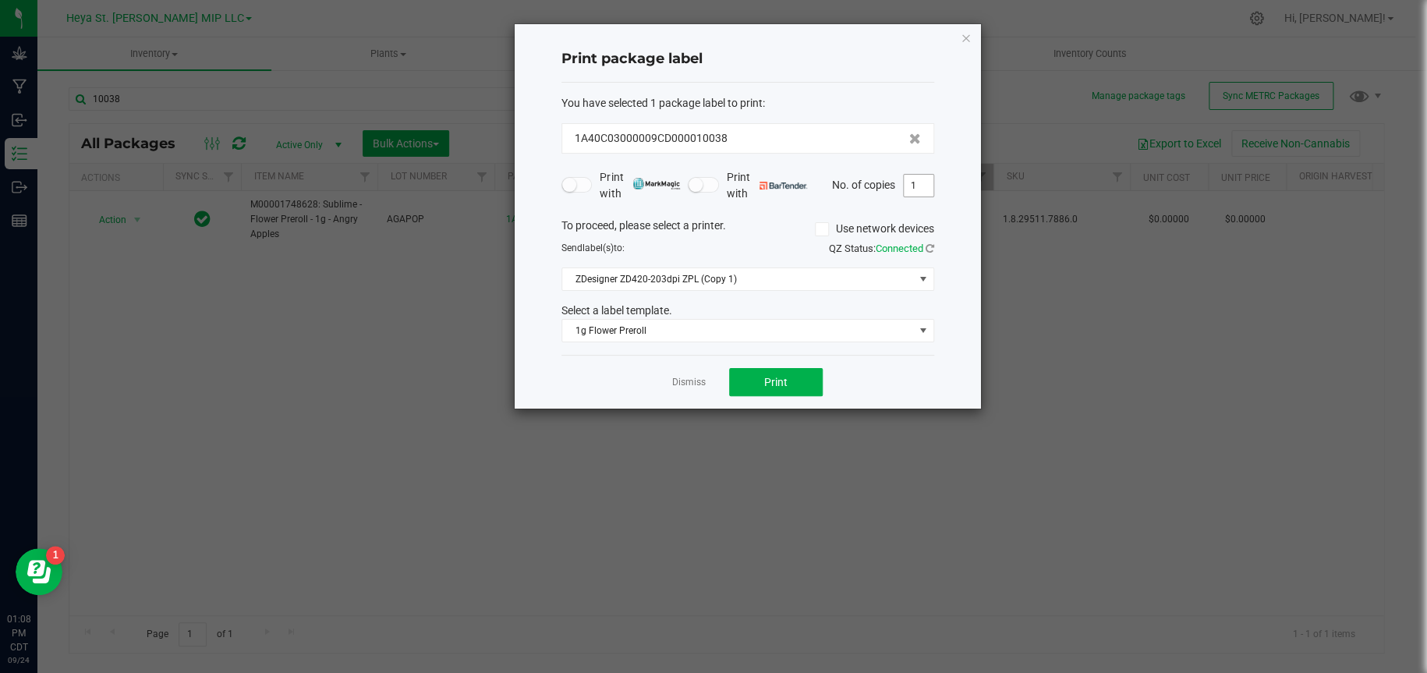
click at [921, 188] on input "1" at bounding box center [919, 186] width 30 height 22
type input "50"
click at [777, 393] on button "Print" at bounding box center [776, 382] width 94 height 28
click at [965, 32] on icon "button" at bounding box center [966, 37] width 11 height 19
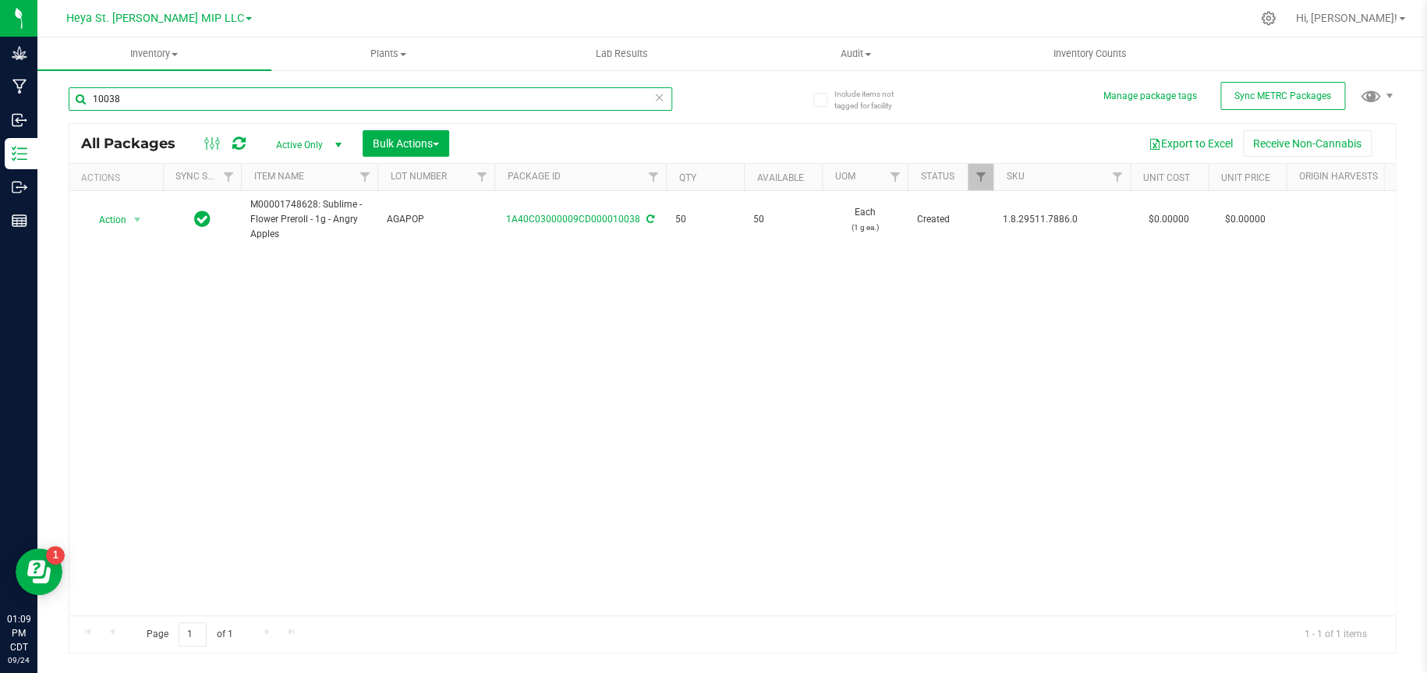
click at [515, 98] on input "10038" at bounding box center [370, 98] width 603 height 23
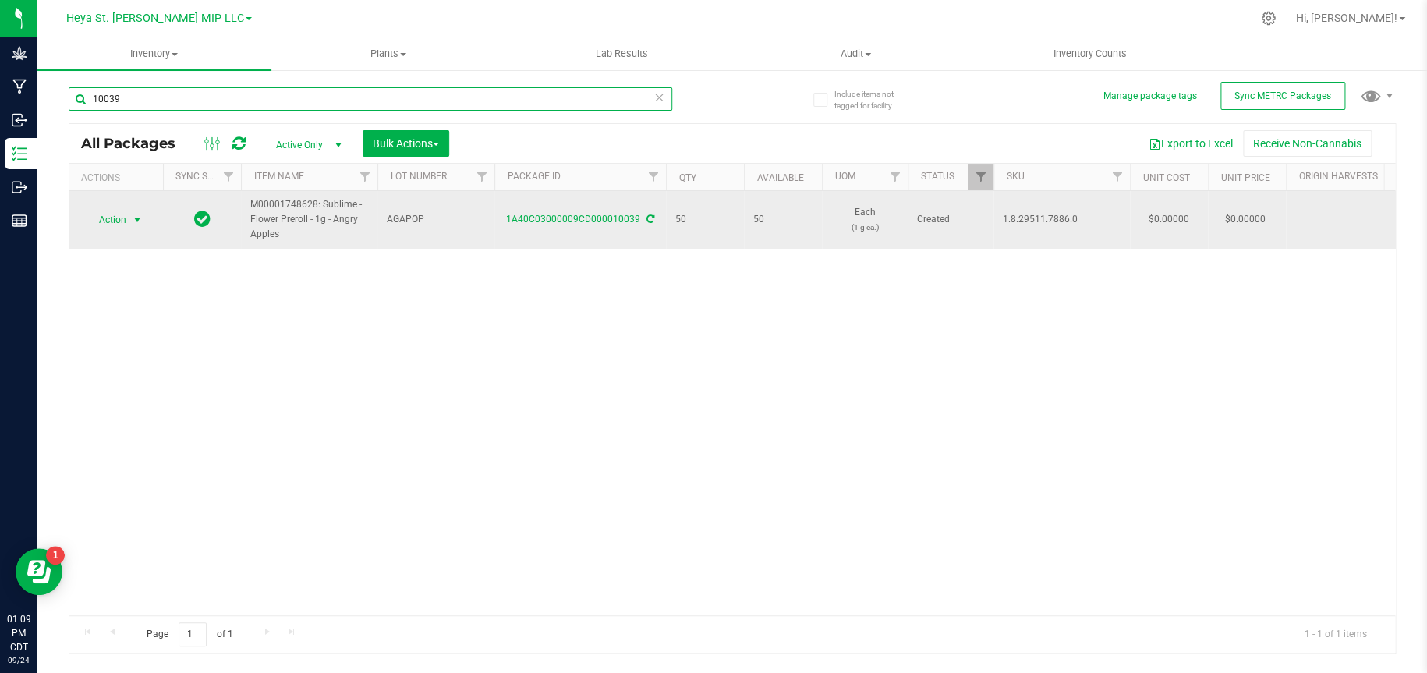
type input "10039"
click at [138, 218] on span "select" at bounding box center [137, 220] width 12 height 12
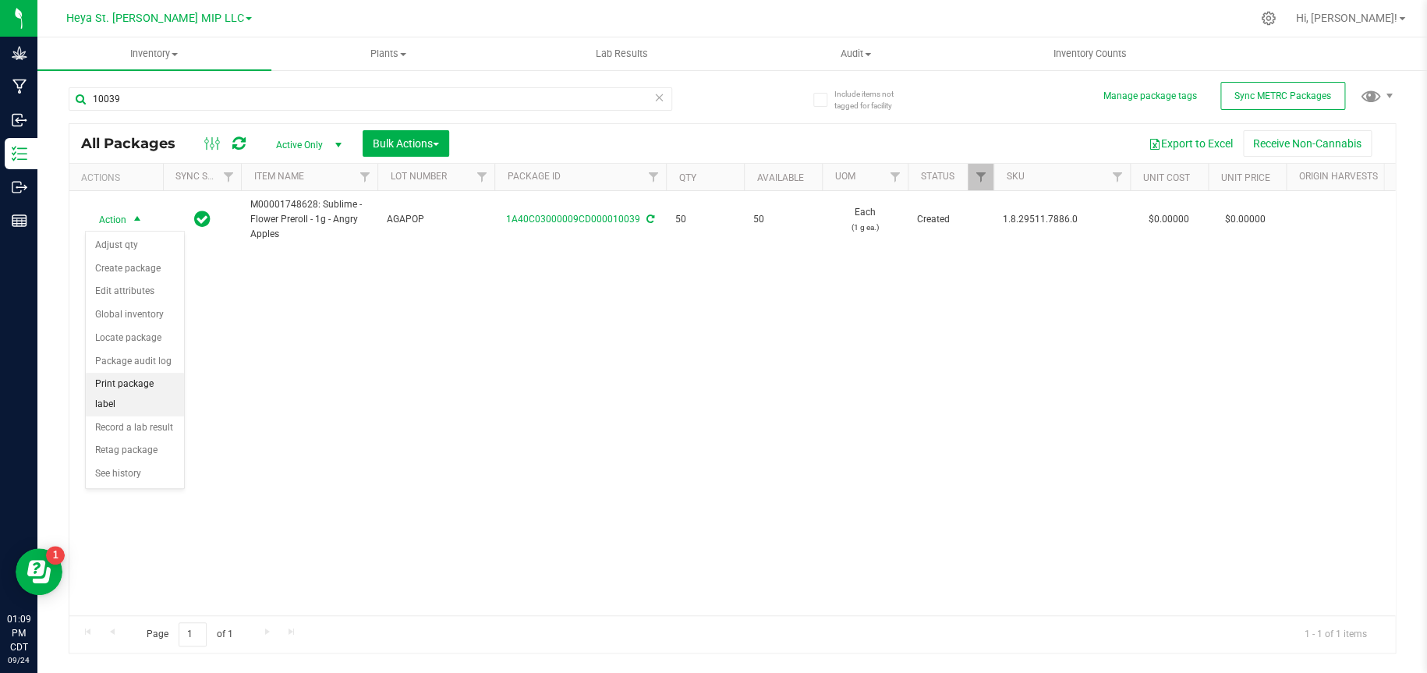
click at [135, 386] on li "Print package label" at bounding box center [135, 394] width 98 height 43
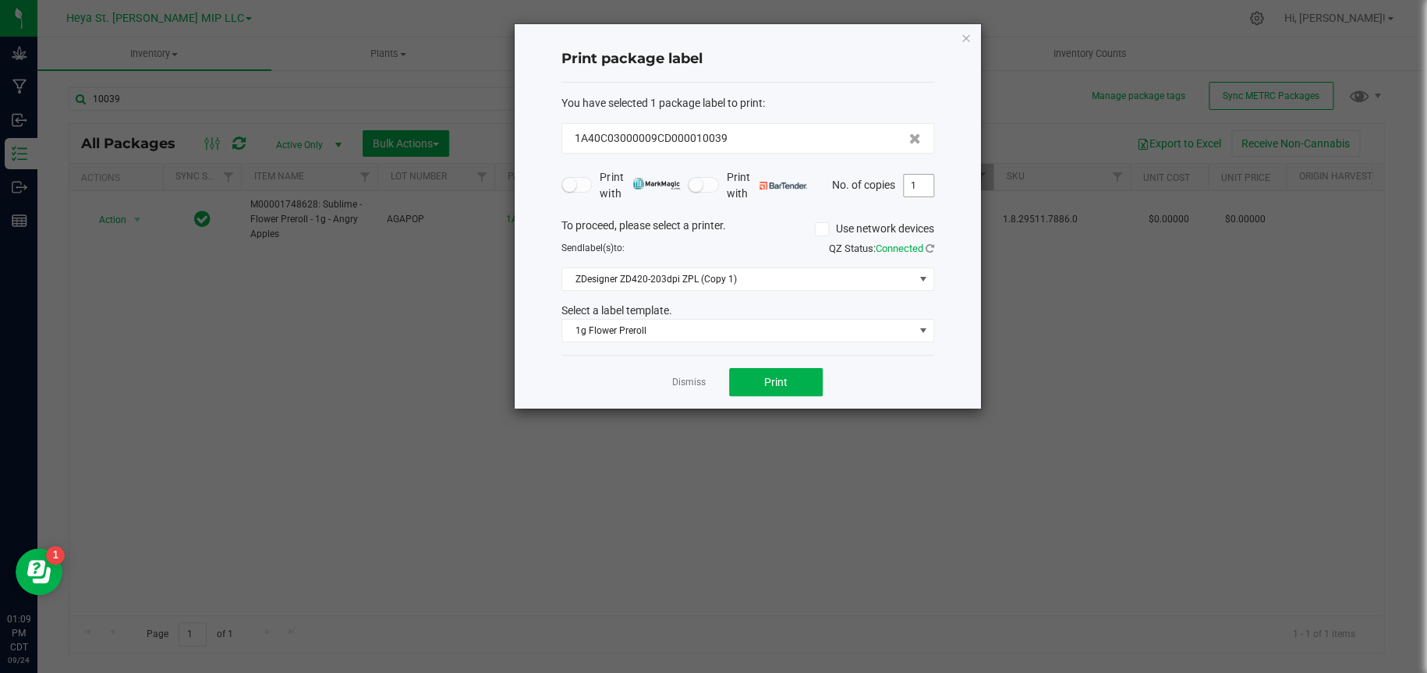
click at [904, 184] on input "1" at bounding box center [919, 186] width 30 height 22
type input "50"
click at [805, 390] on button "Print" at bounding box center [776, 382] width 94 height 28
click at [961, 33] on icon "button" at bounding box center [966, 37] width 11 height 19
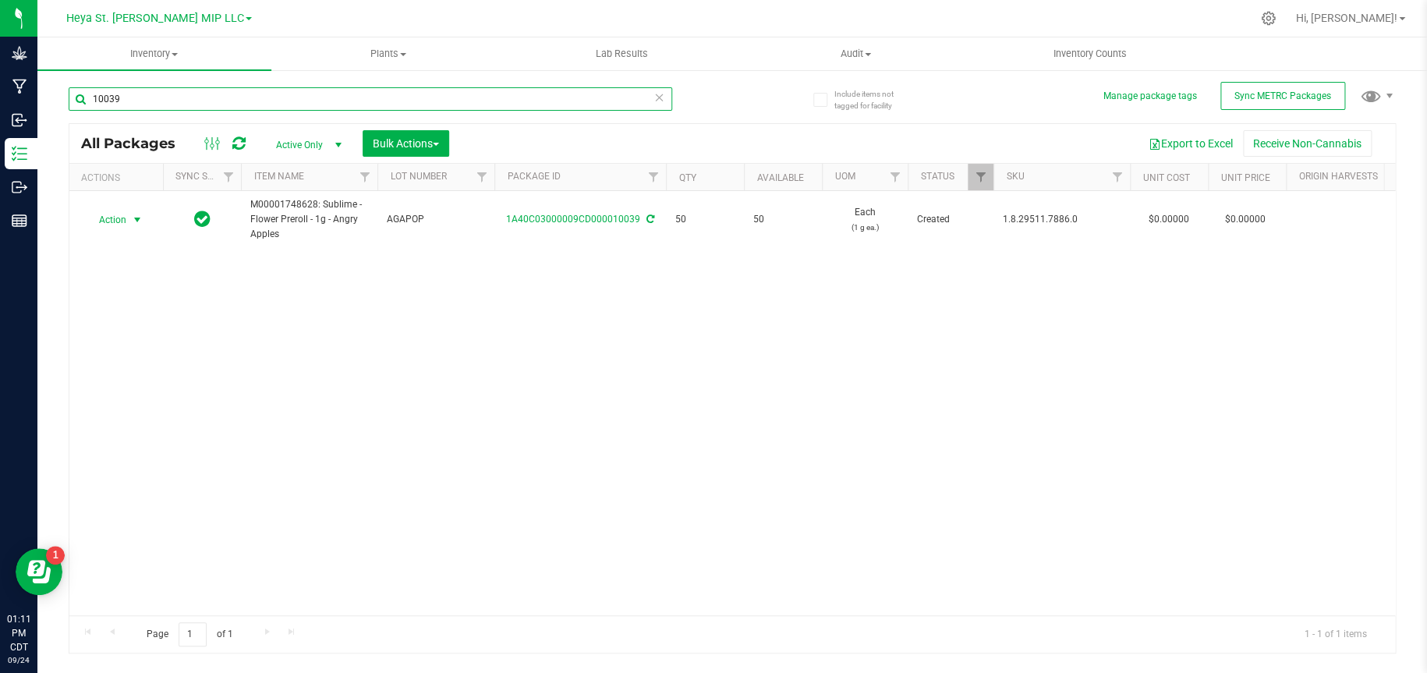
click at [161, 104] on input "10039" at bounding box center [370, 98] width 603 height 23
type input "10040"
click at [133, 218] on span "select" at bounding box center [137, 220] width 12 height 12
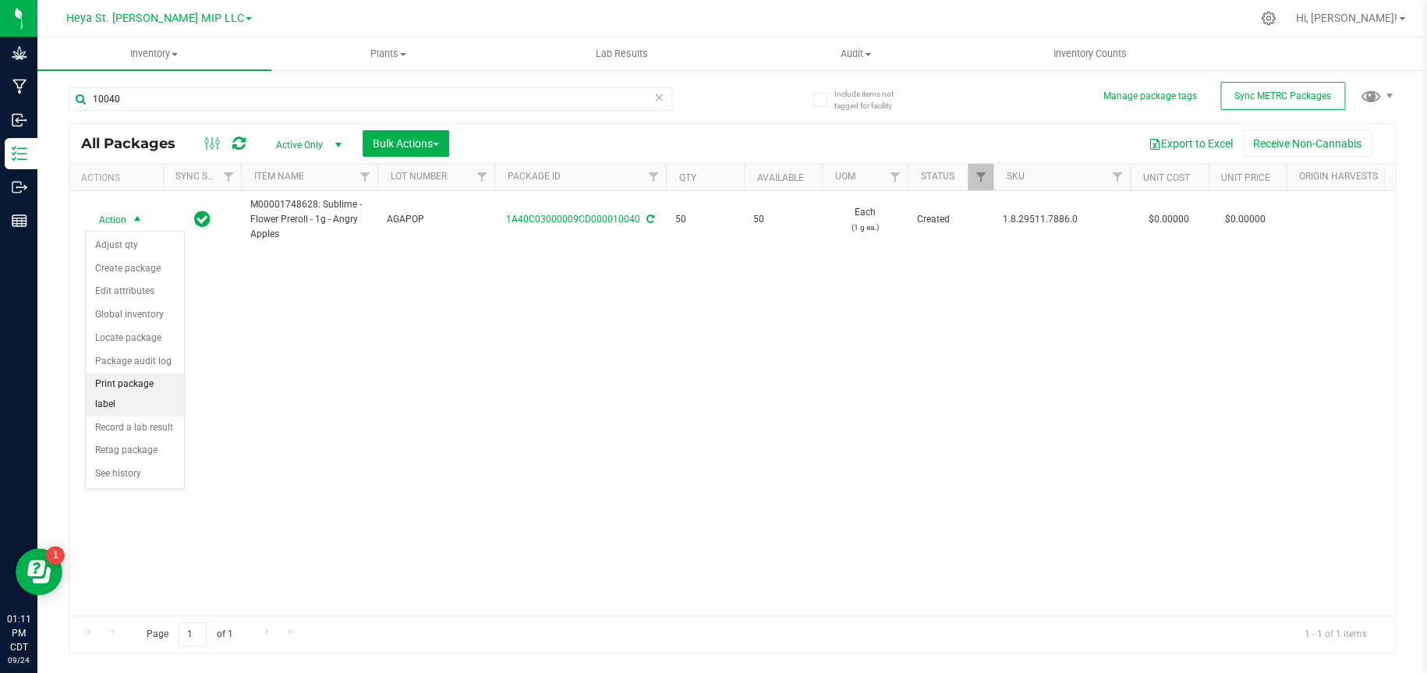
click at [119, 384] on li "Print package label" at bounding box center [135, 394] width 98 height 43
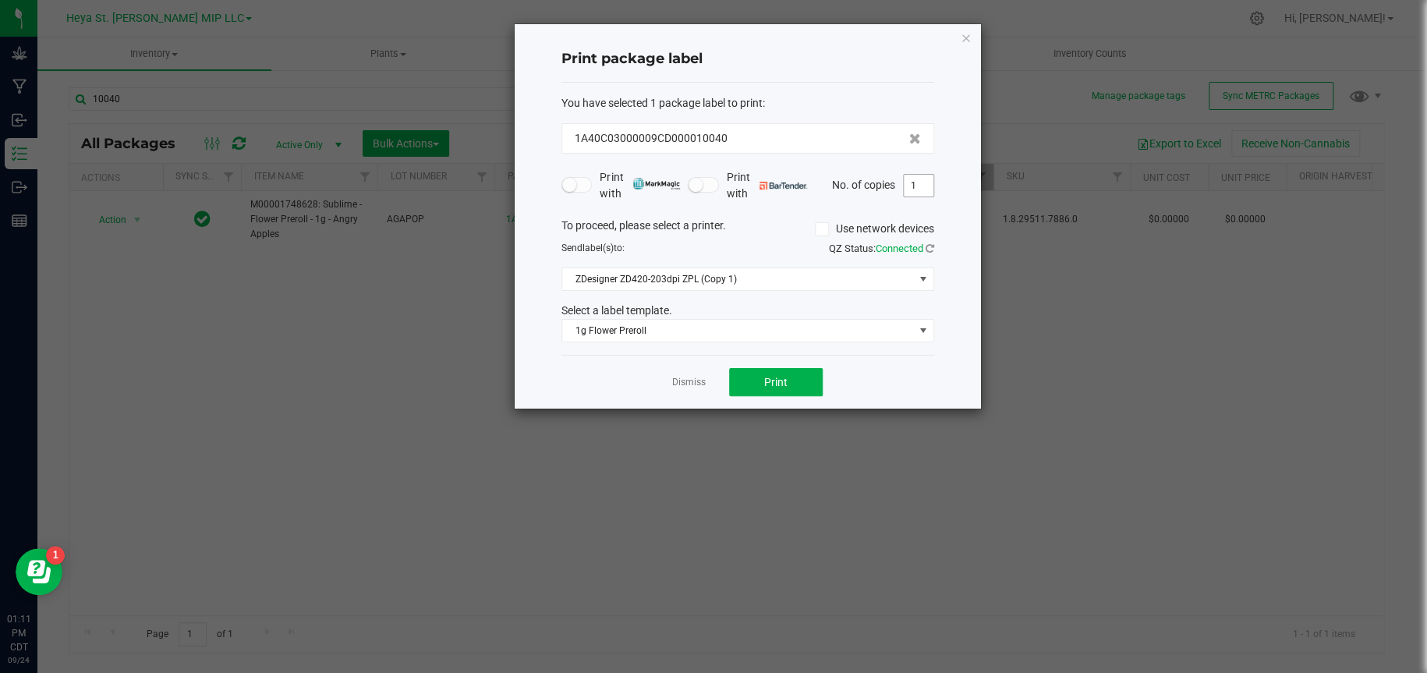
click at [926, 185] on input "1" at bounding box center [919, 186] width 30 height 22
type input "50"
click at [795, 386] on button "Print" at bounding box center [776, 382] width 94 height 28
click at [965, 32] on icon "button" at bounding box center [966, 37] width 11 height 19
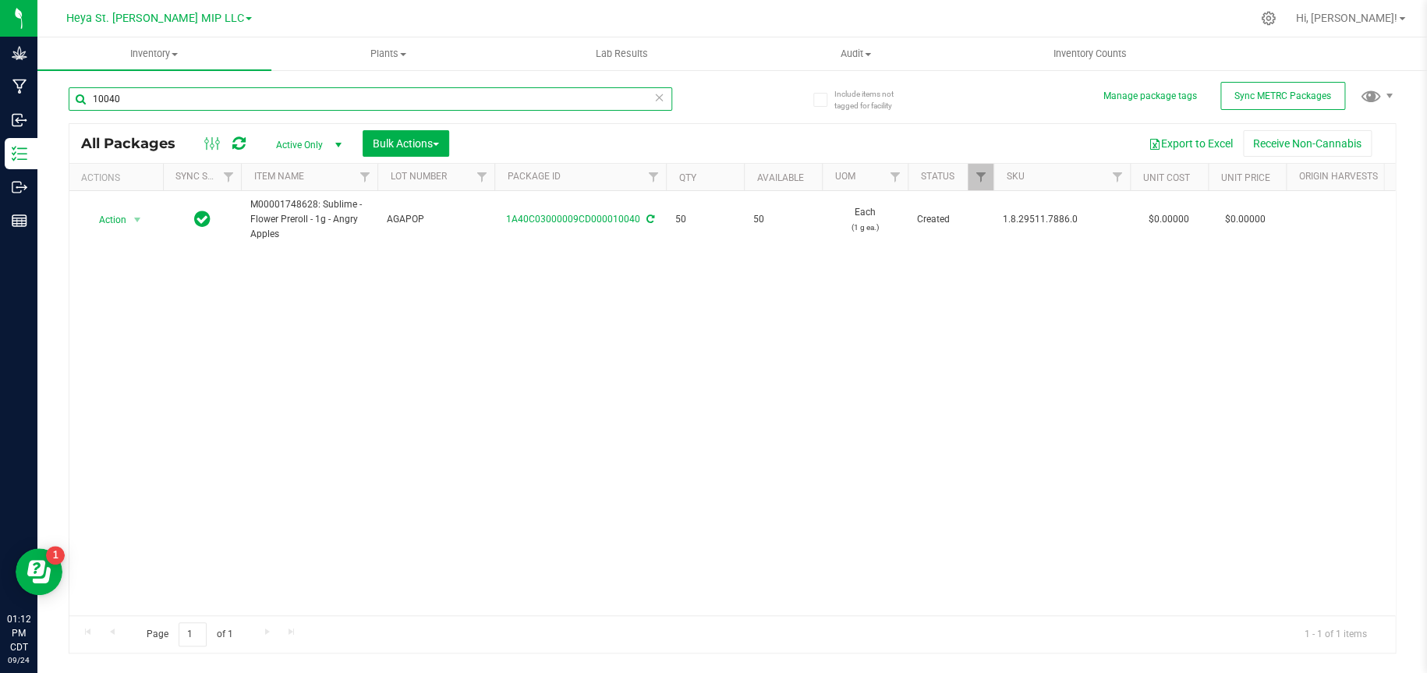
click at [200, 95] on input "10040" at bounding box center [370, 98] width 603 height 23
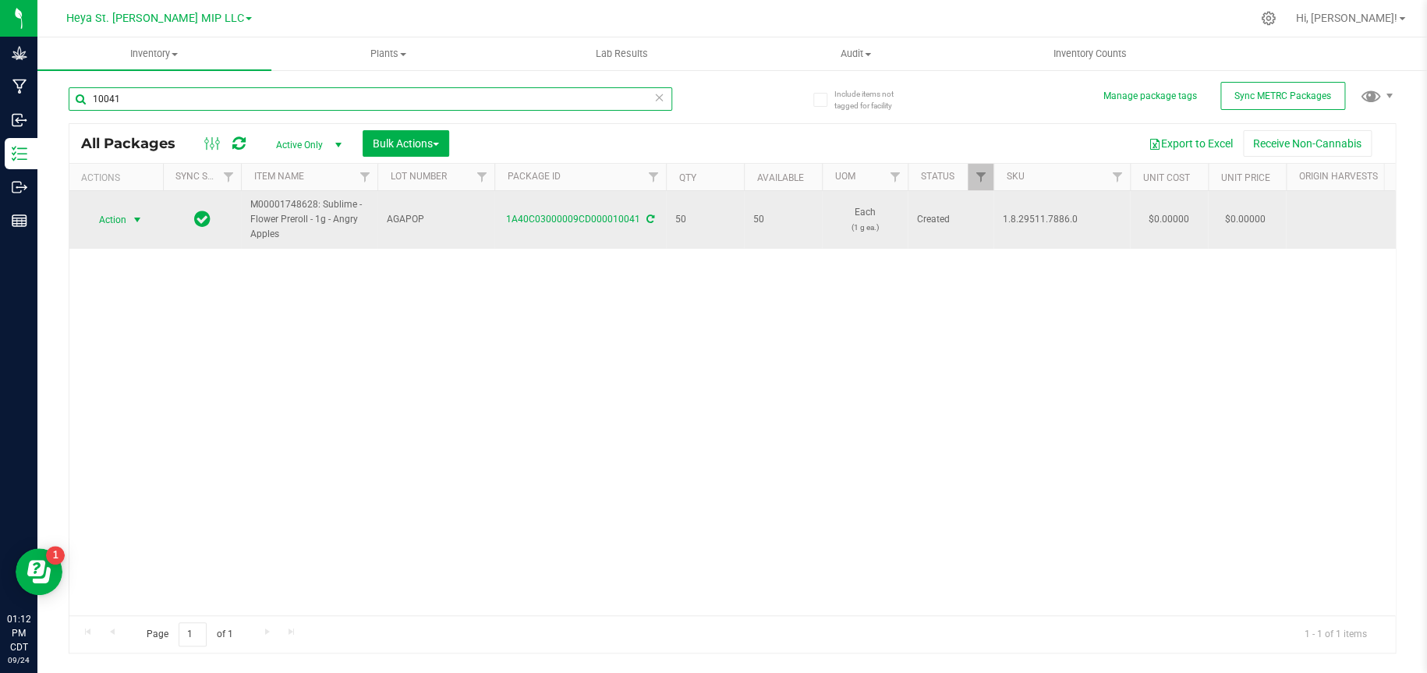
type input "10041"
click at [140, 220] on span "select" at bounding box center [137, 220] width 12 height 12
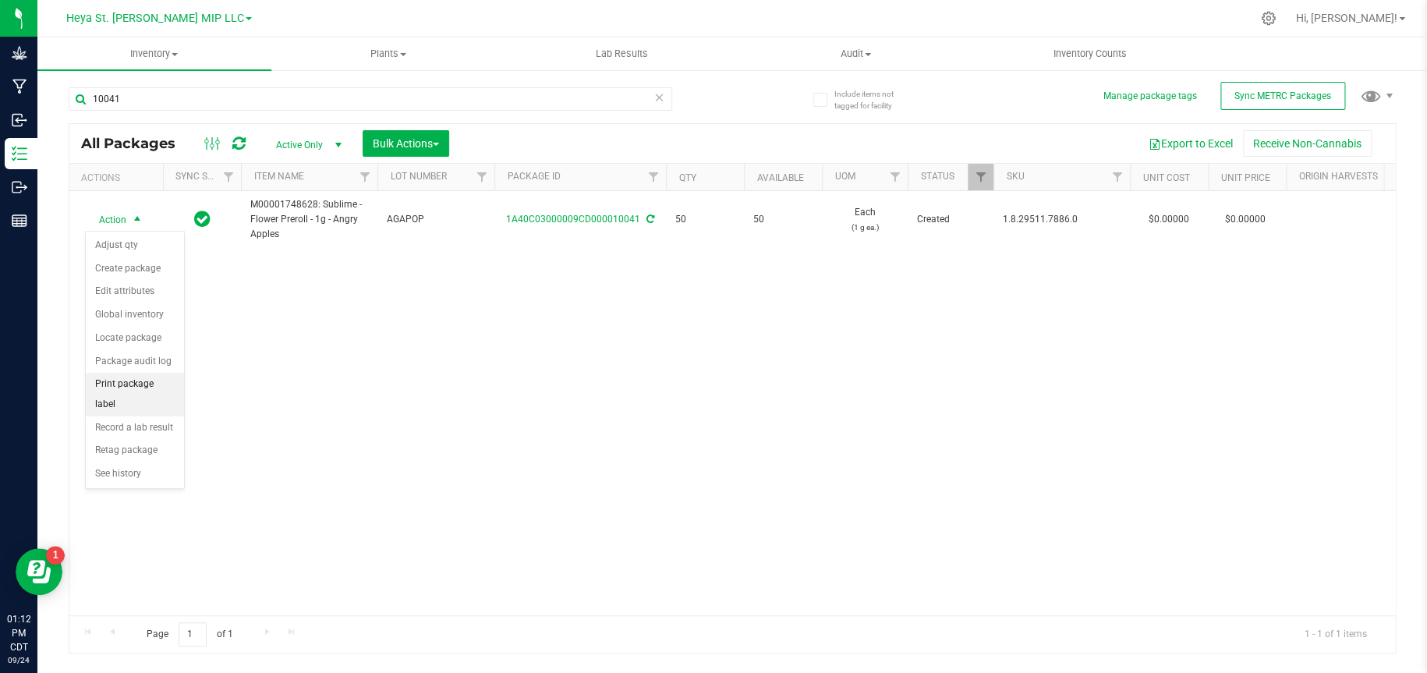
click at [119, 390] on li "Print package label" at bounding box center [135, 394] width 98 height 43
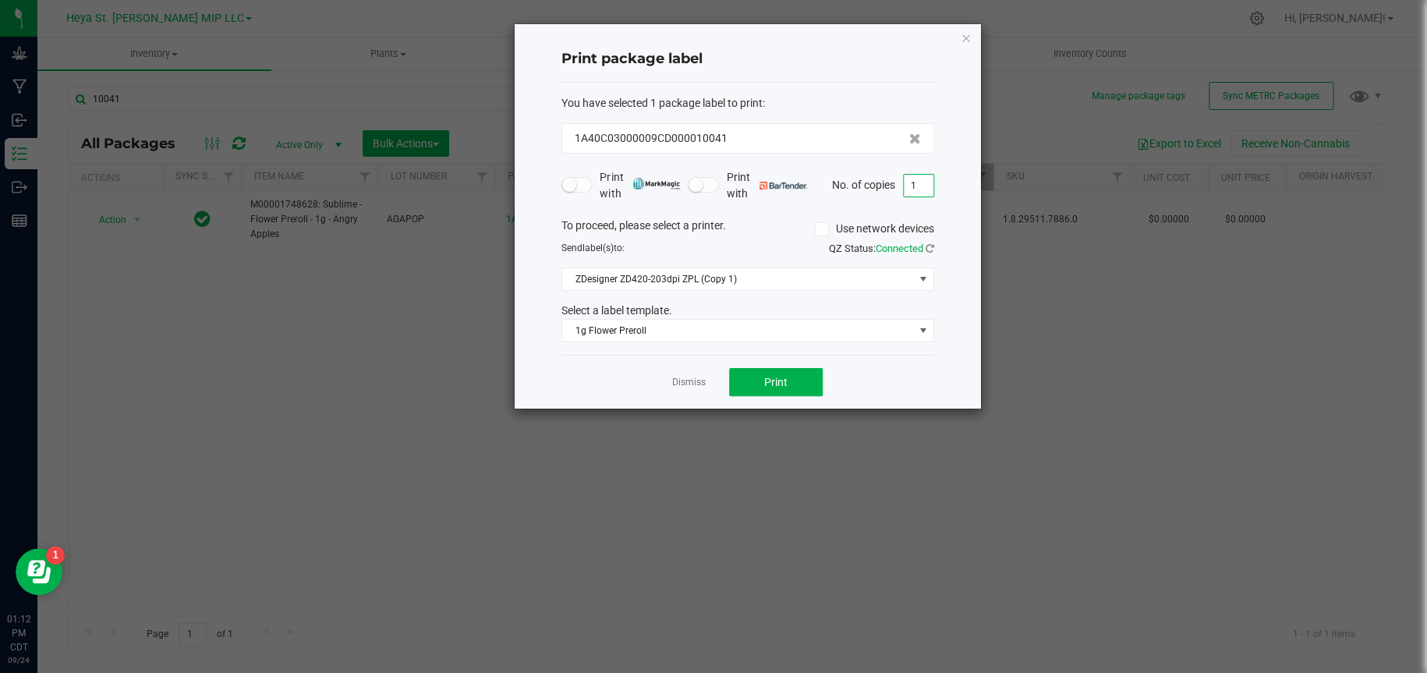
click at [927, 175] on input "1" at bounding box center [919, 186] width 30 height 22
type input "50"
click at [772, 378] on span "Print" at bounding box center [775, 382] width 23 height 12
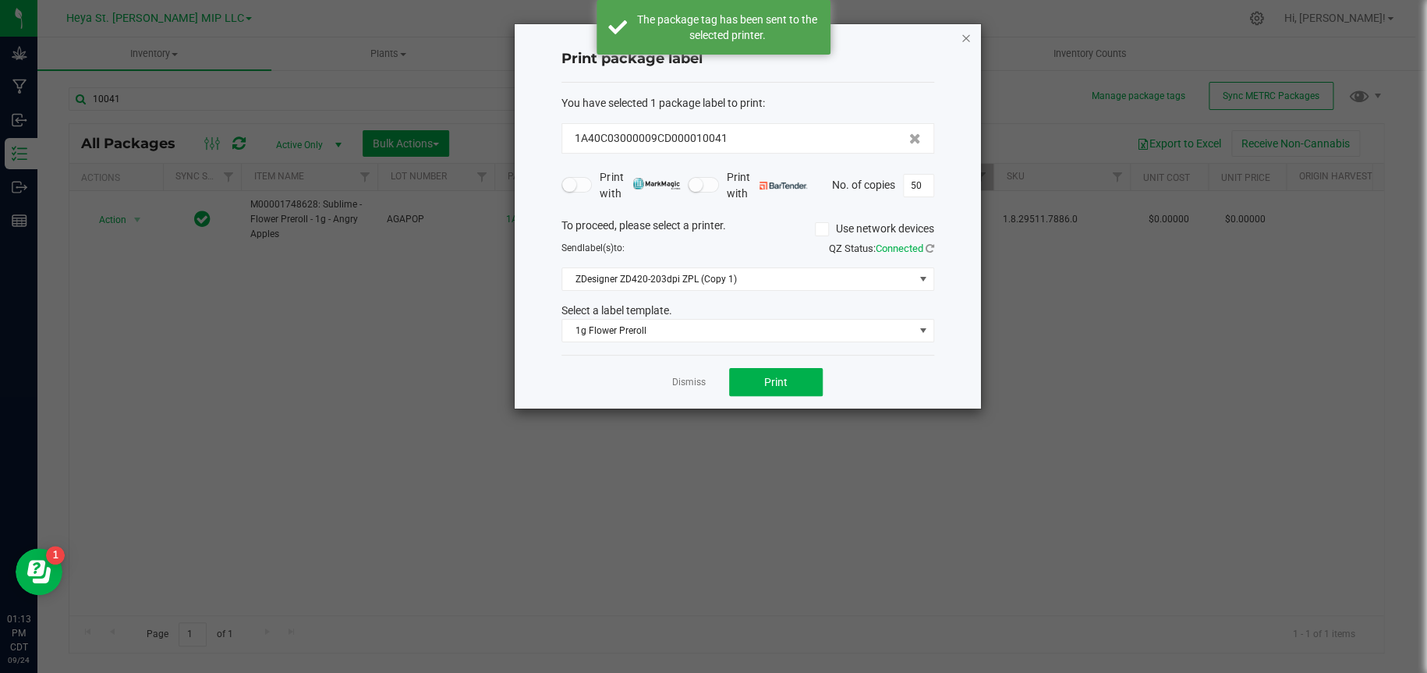
click at [961, 34] on icon "button" at bounding box center [966, 37] width 11 height 19
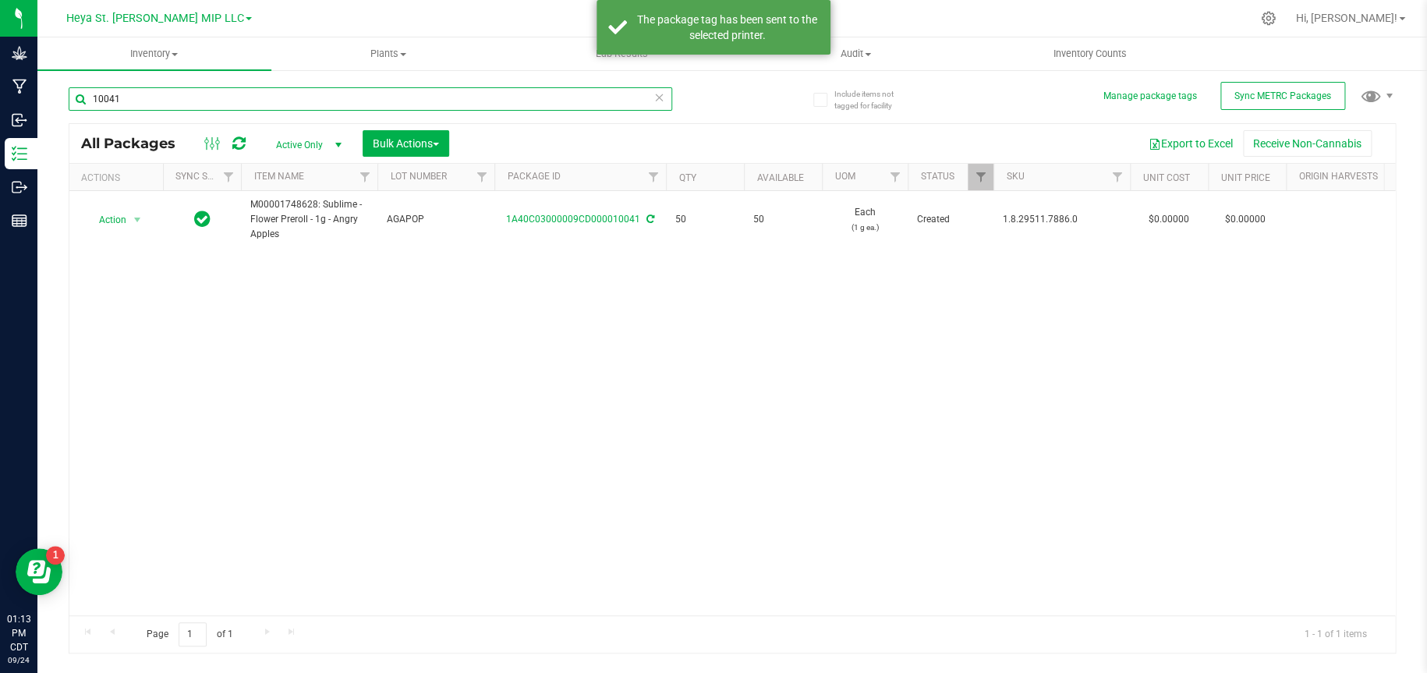
click at [306, 103] on input "10041" at bounding box center [370, 98] width 603 height 23
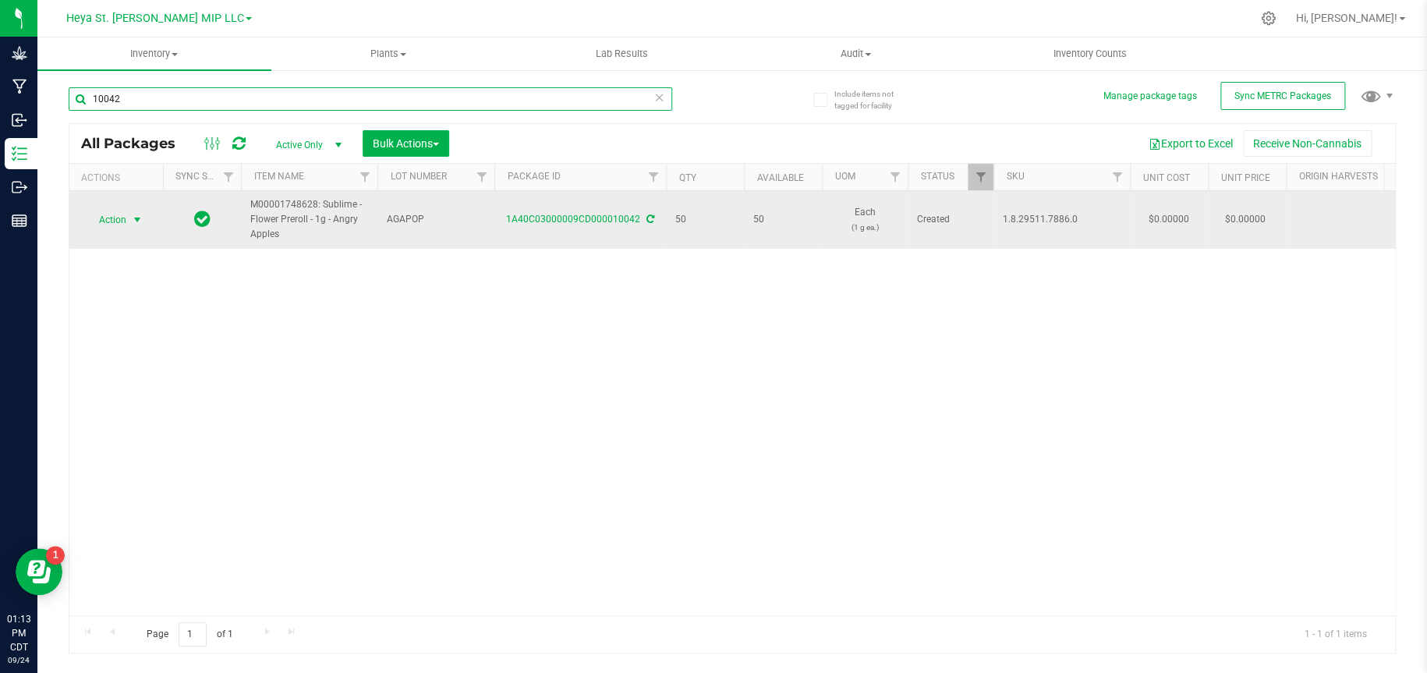
type input "10042"
click at [139, 218] on span "select" at bounding box center [137, 220] width 12 height 12
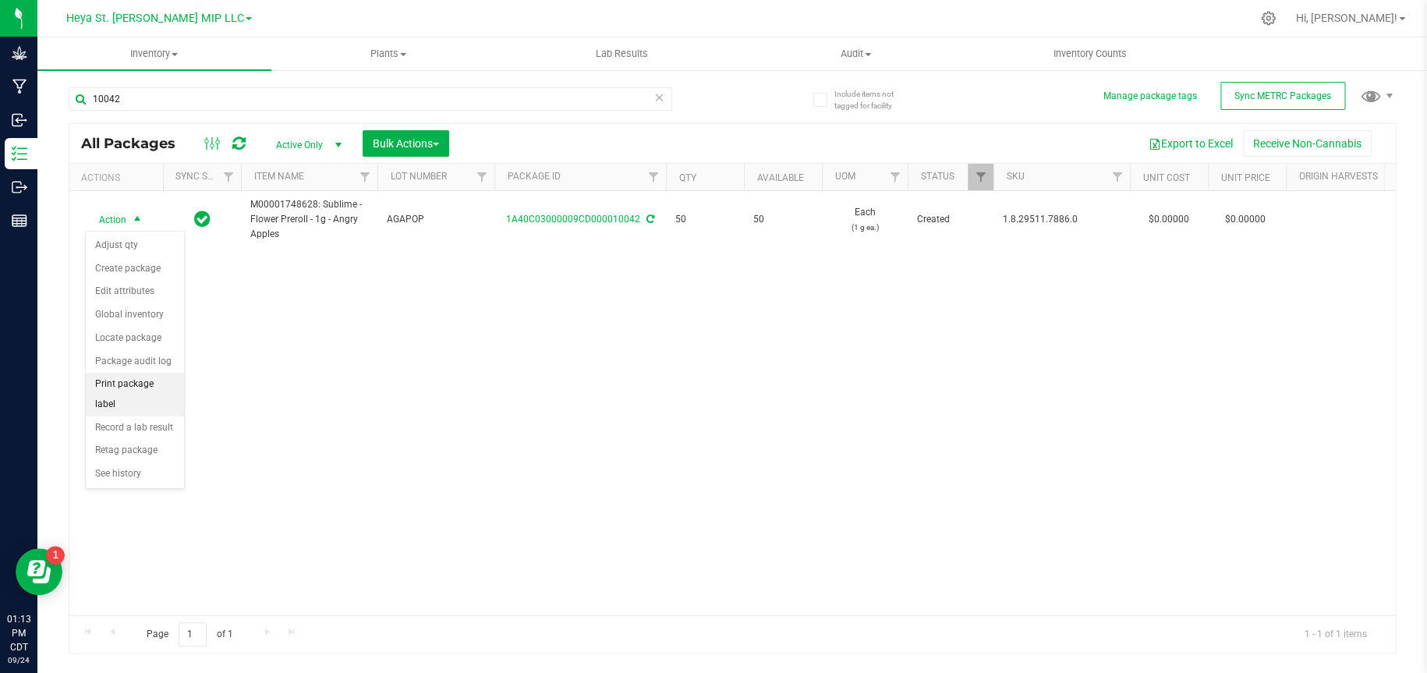
click at [145, 382] on li "Print package label" at bounding box center [135, 394] width 98 height 43
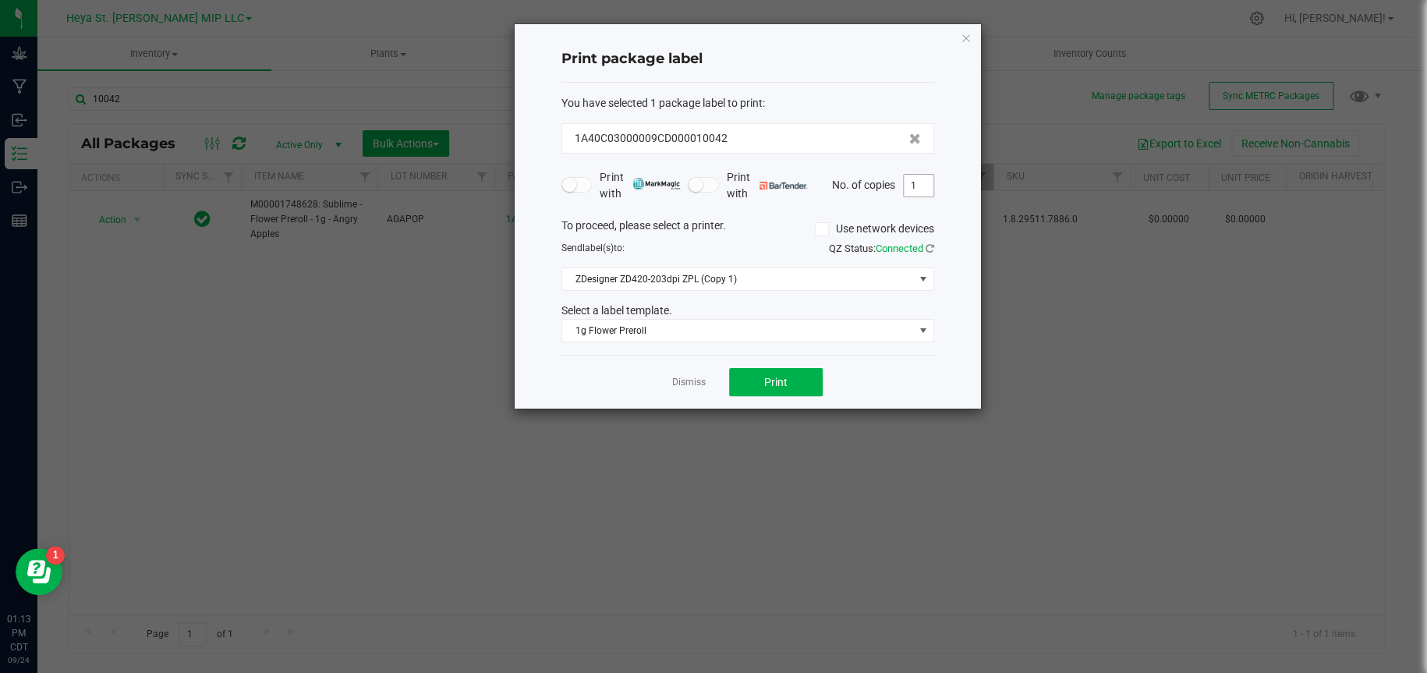
click at [918, 179] on input "1" at bounding box center [919, 186] width 30 height 22
type input "50"
click at [802, 387] on button "Print" at bounding box center [776, 382] width 94 height 28
click at [961, 37] on icon "button" at bounding box center [966, 37] width 11 height 19
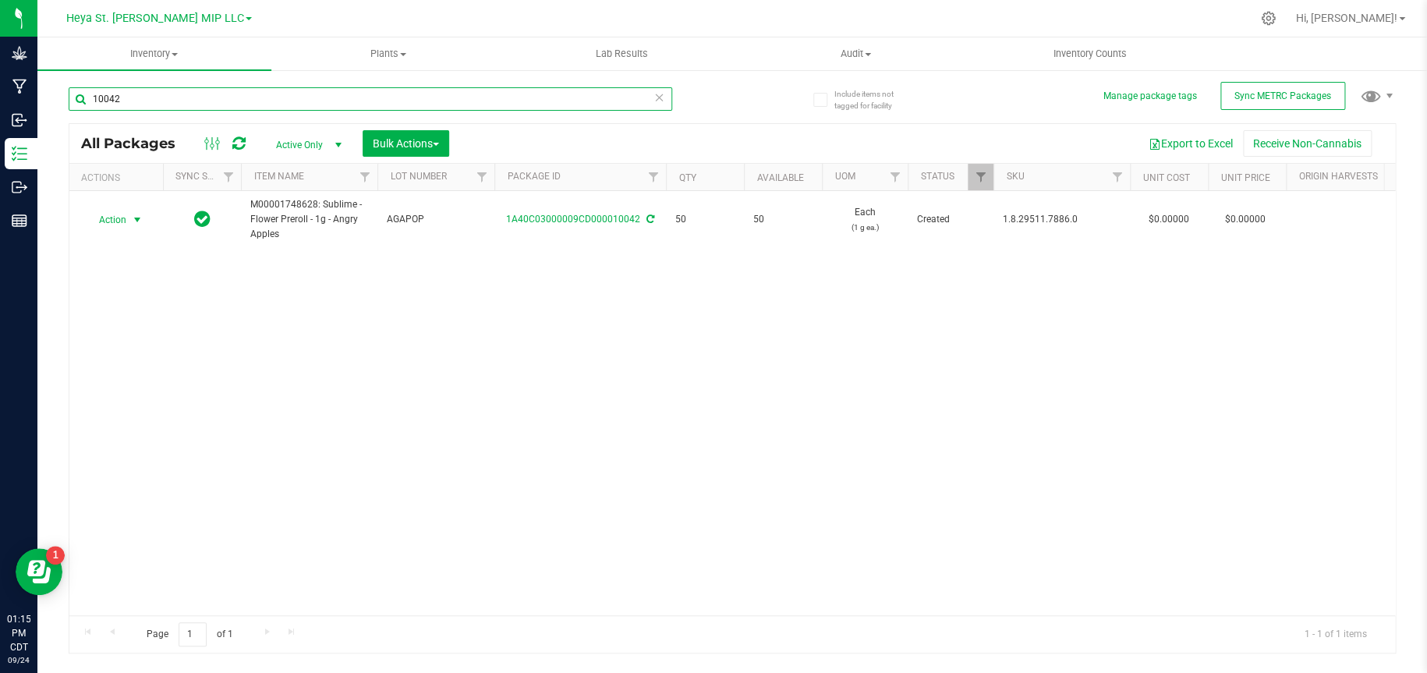
click at [338, 96] on input "10042" at bounding box center [370, 98] width 603 height 23
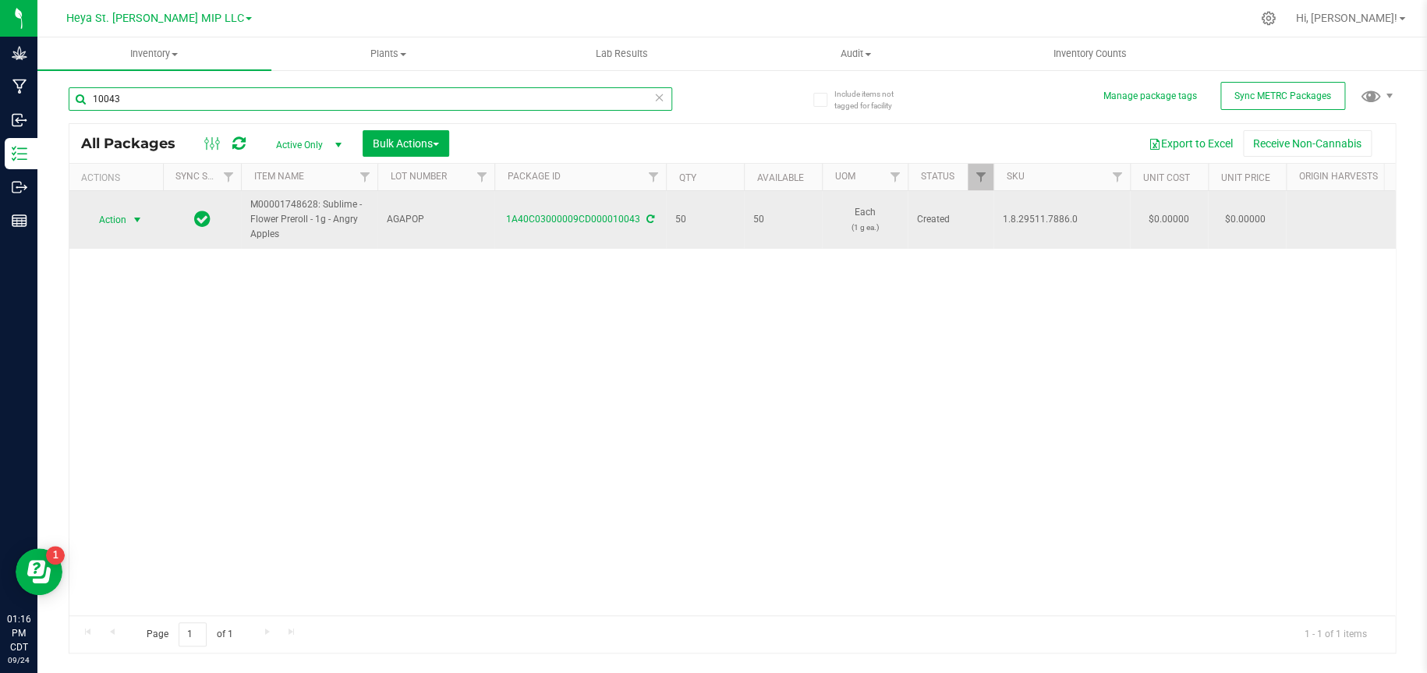
type input "10043"
click at [140, 218] on span "select" at bounding box center [137, 220] width 12 height 12
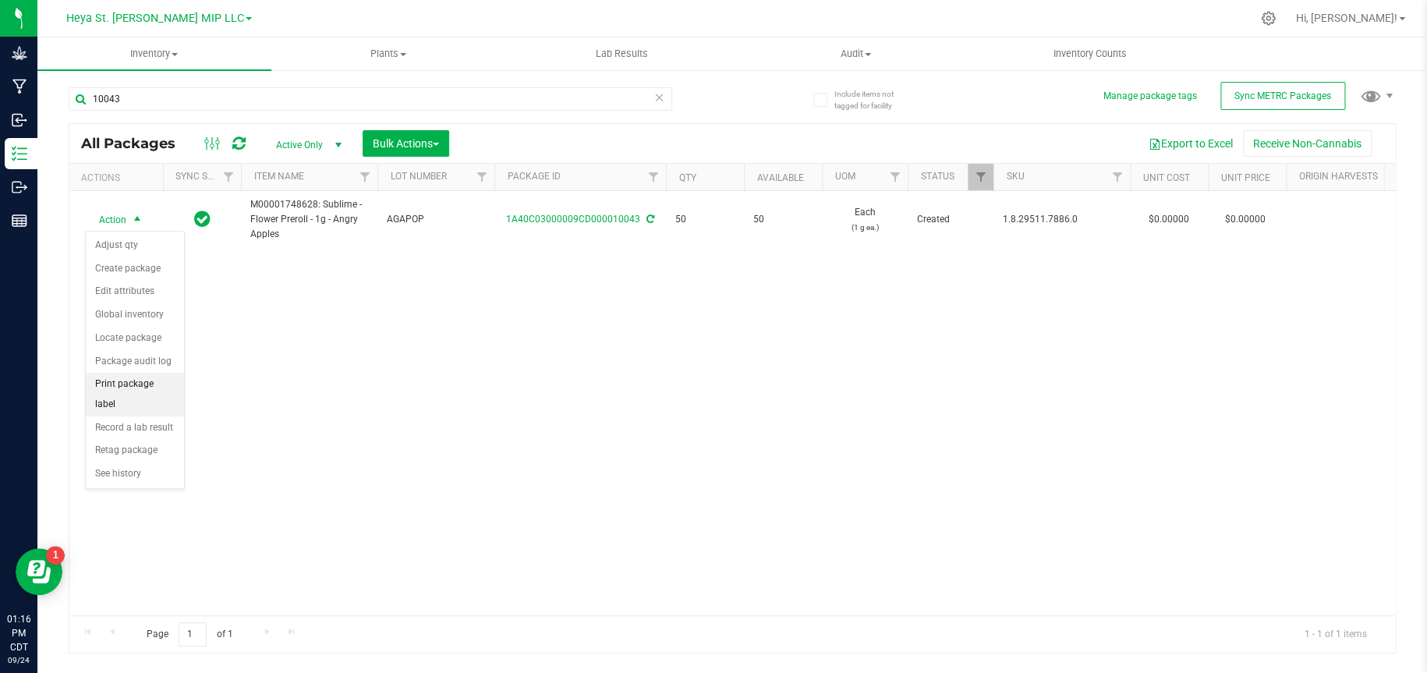
click at [140, 385] on li "Print package label" at bounding box center [135, 394] width 98 height 43
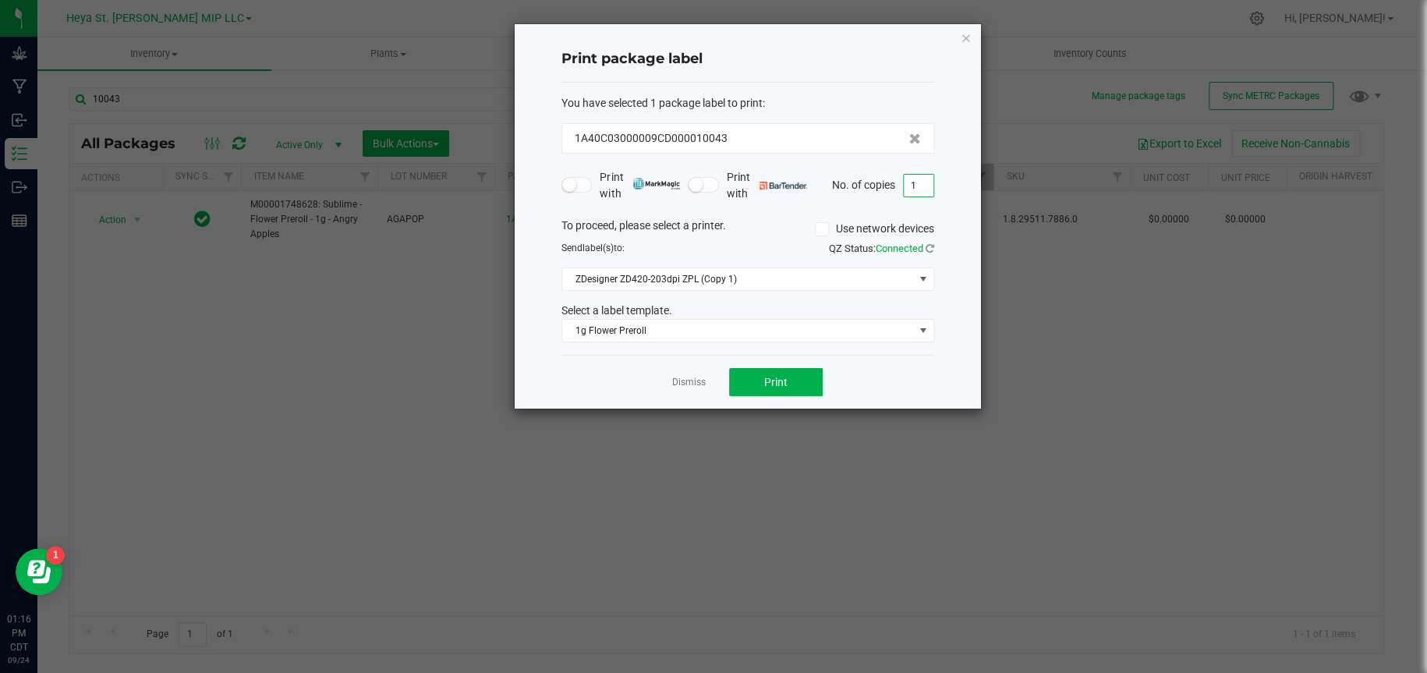
click at [915, 189] on input "1" at bounding box center [919, 186] width 30 height 22
type input "50"
click at [789, 388] on button "Print" at bounding box center [776, 382] width 94 height 28
click at [962, 36] on icon "button" at bounding box center [966, 37] width 11 height 19
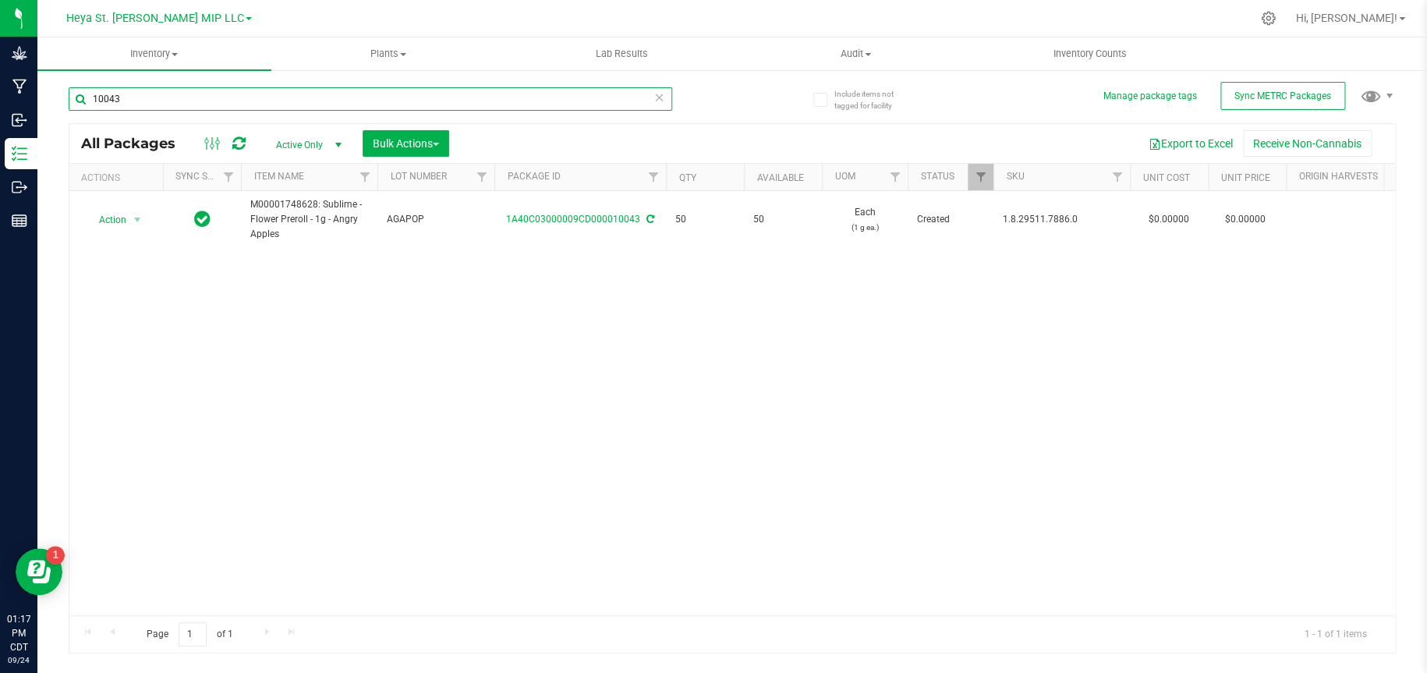
click at [499, 110] on input "10043" at bounding box center [370, 98] width 603 height 23
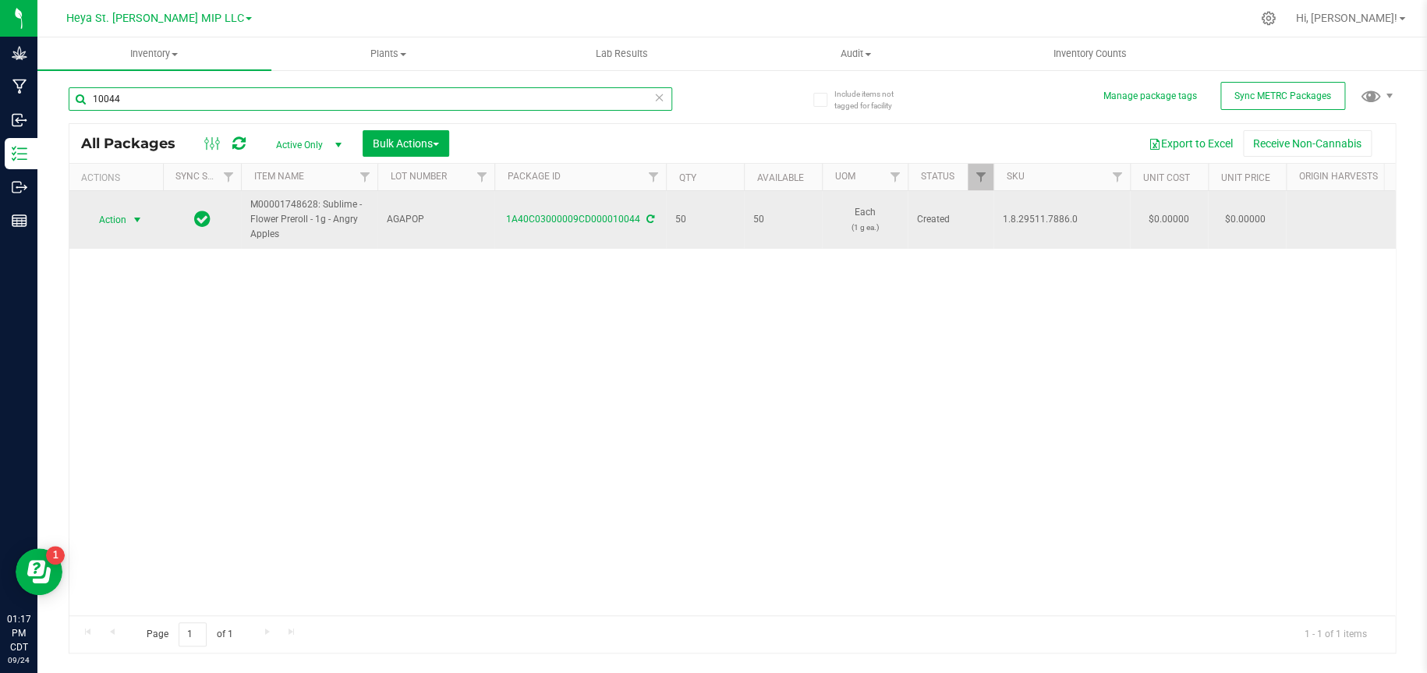
type input "10044"
click at [139, 218] on span "select" at bounding box center [137, 220] width 12 height 12
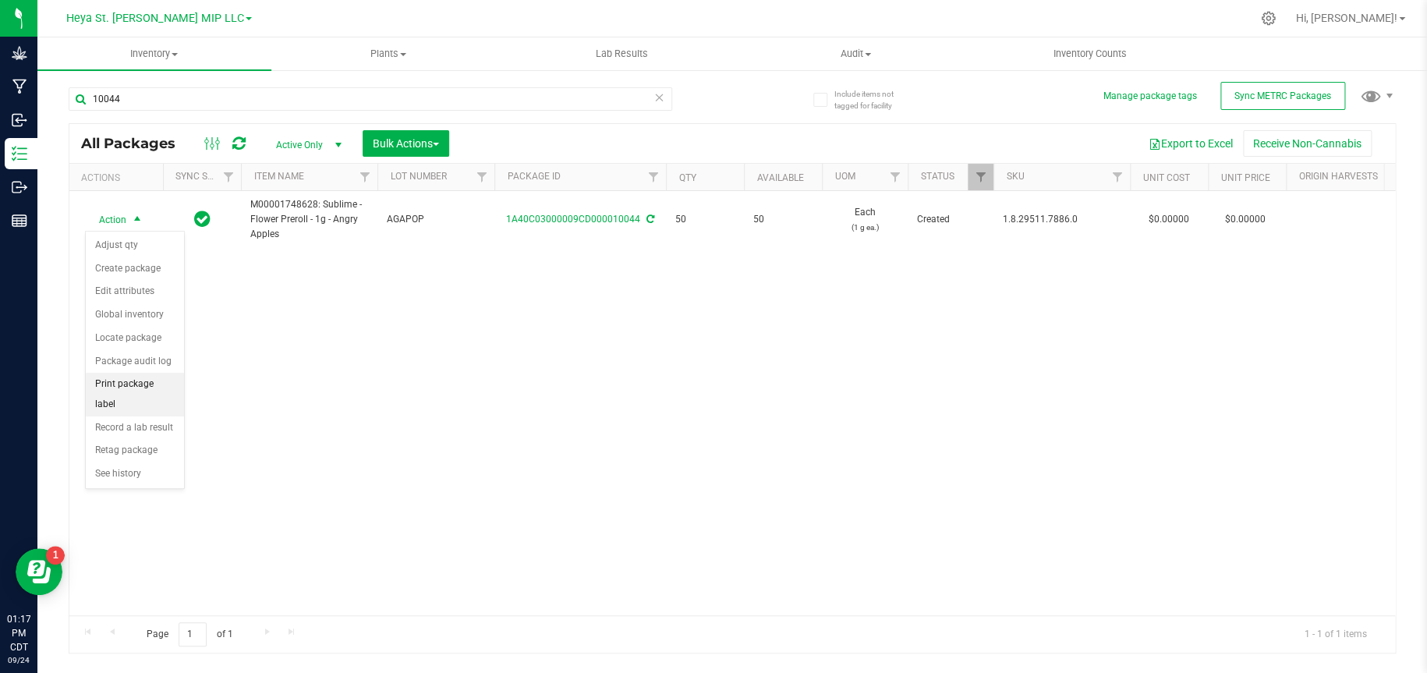
click at [133, 385] on li "Print package label" at bounding box center [135, 394] width 98 height 43
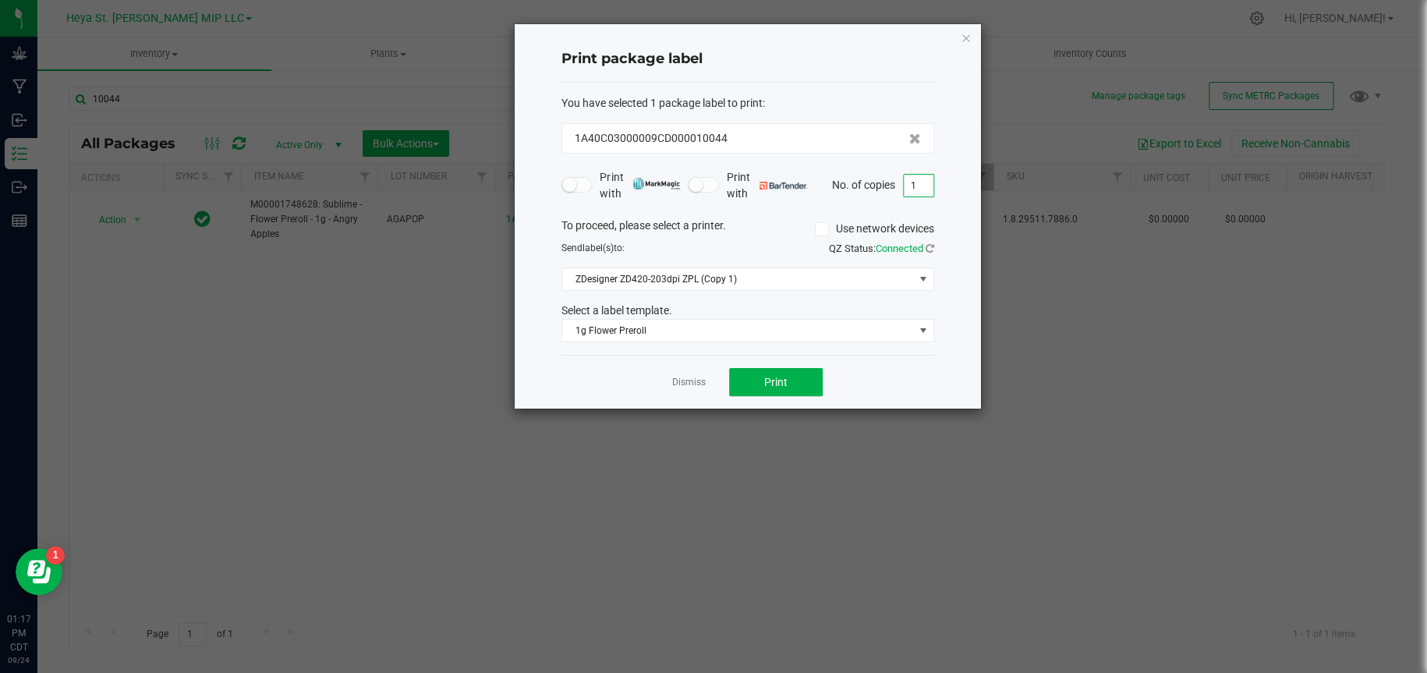
click at [916, 190] on input "1" at bounding box center [919, 186] width 30 height 22
type input "50"
click at [773, 384] on span "Print" at bounding box center [775, 382] width 23 height 12
click at [971, 37] on div "Print package label You have selected 1 package label to print : 1A40C03000009C…" at bounding box center [748, 216] width 466 height 384
click at [967, 30] on icon "button" at bounding box center [966, 37] width 11 height 19
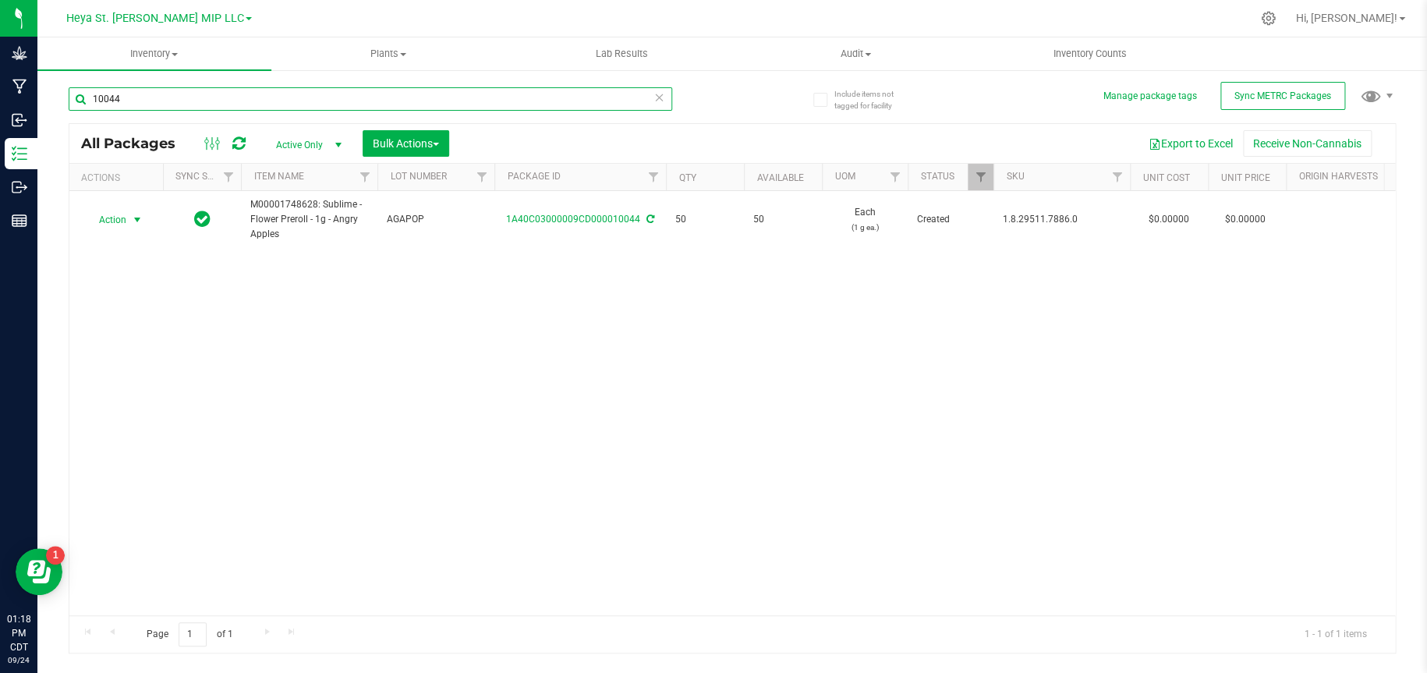
click at [349, 101] on input "10044" at bounding box center [370, 98] width 603 height 23
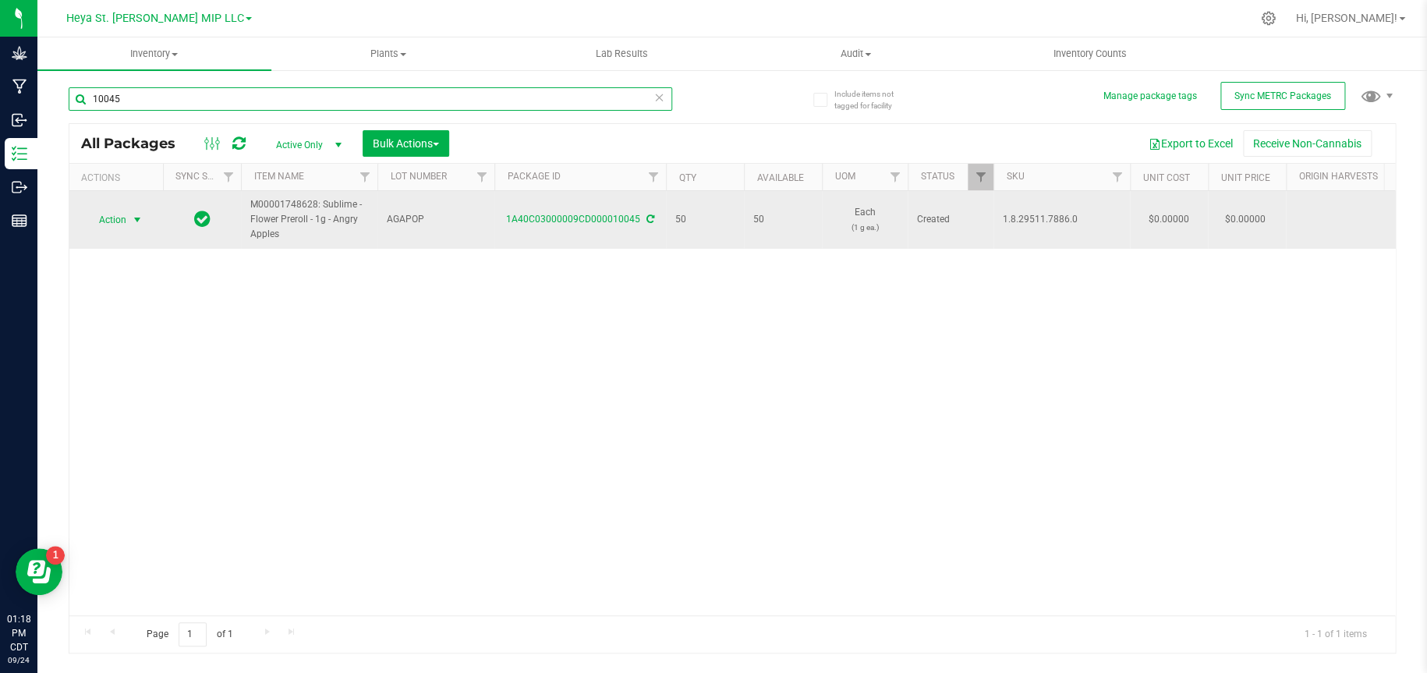
type input "10045"
click at [133, 214] on span "select" at bounding box center [137, 220] width 12 height 12
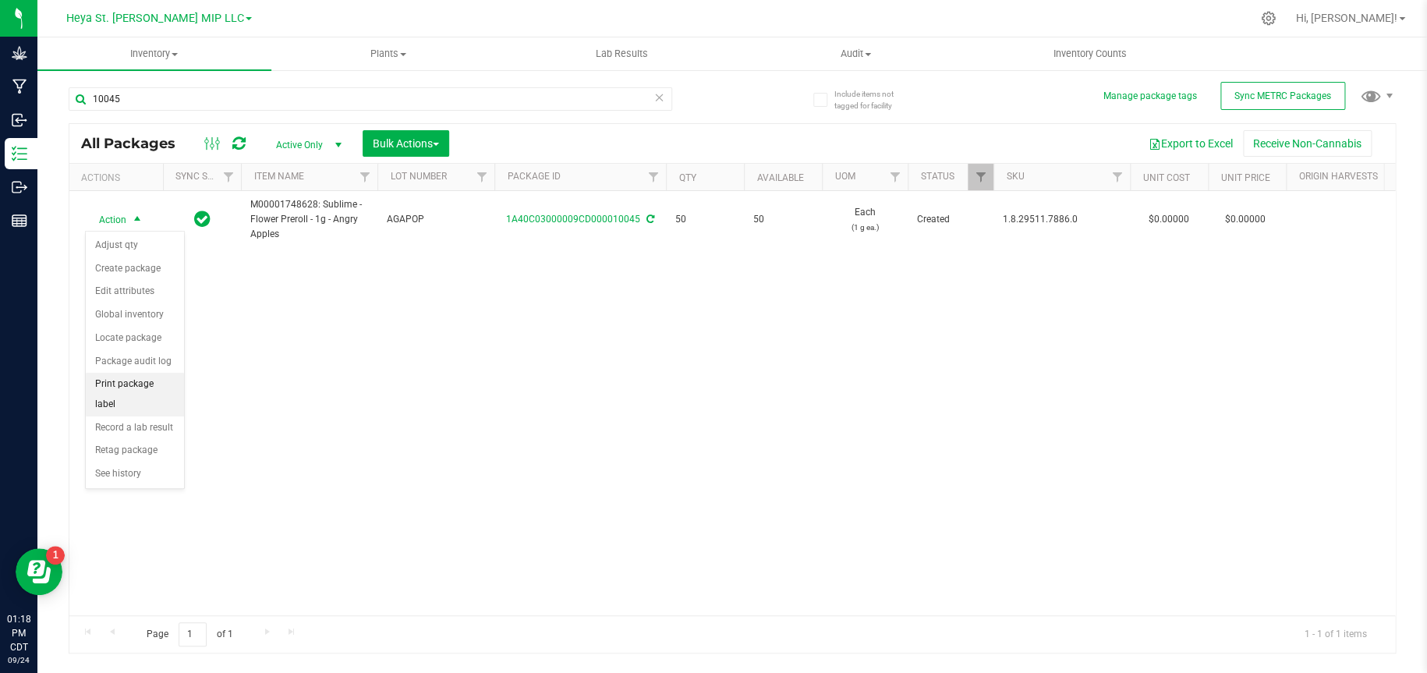
click at [140, 381] on li "Print package label" at bounding box center [135, 394] width 98 height 43
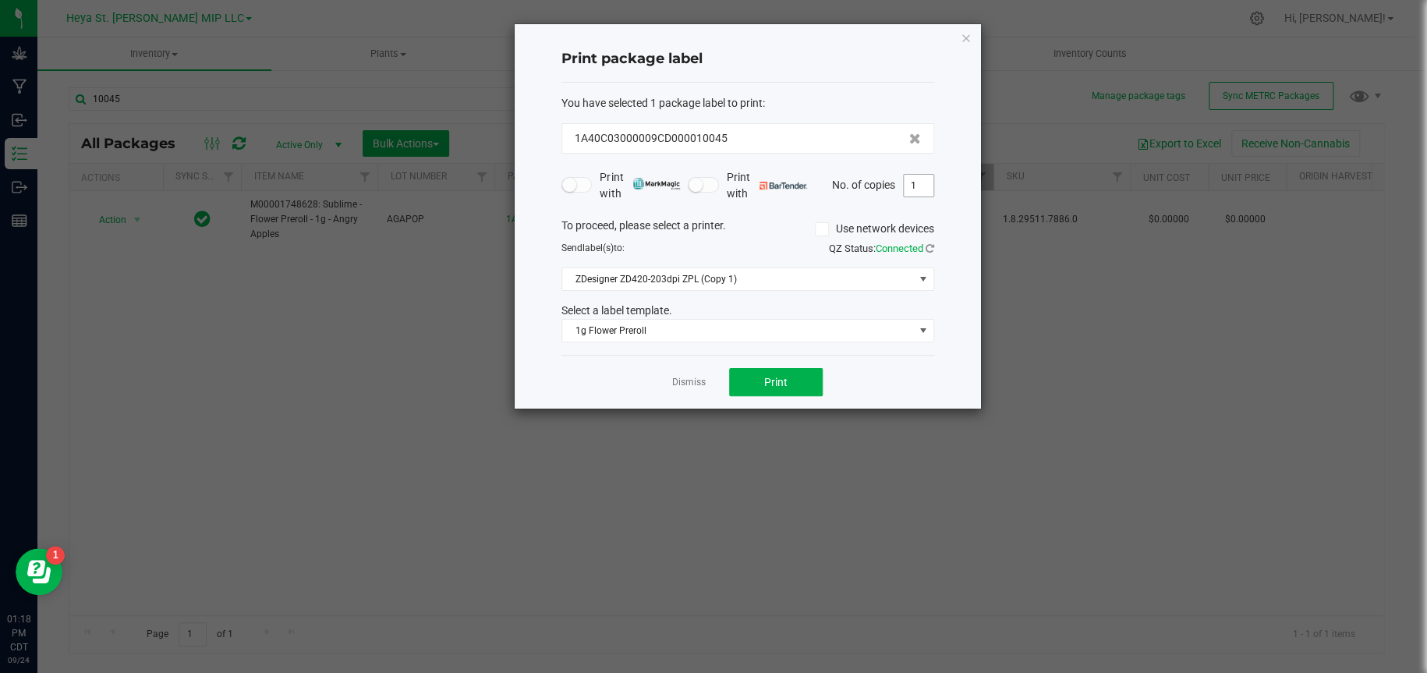
click at [915, 185] on input "1" at bounding box center [919, 186] width 30 height 22
type input "50"
click at [778, 386] on span "Print" at bounding box center [775, 382] width 23 height 12
click at [961, 35] on icon "button" at bounding box center [966, 37] width 11 height 19
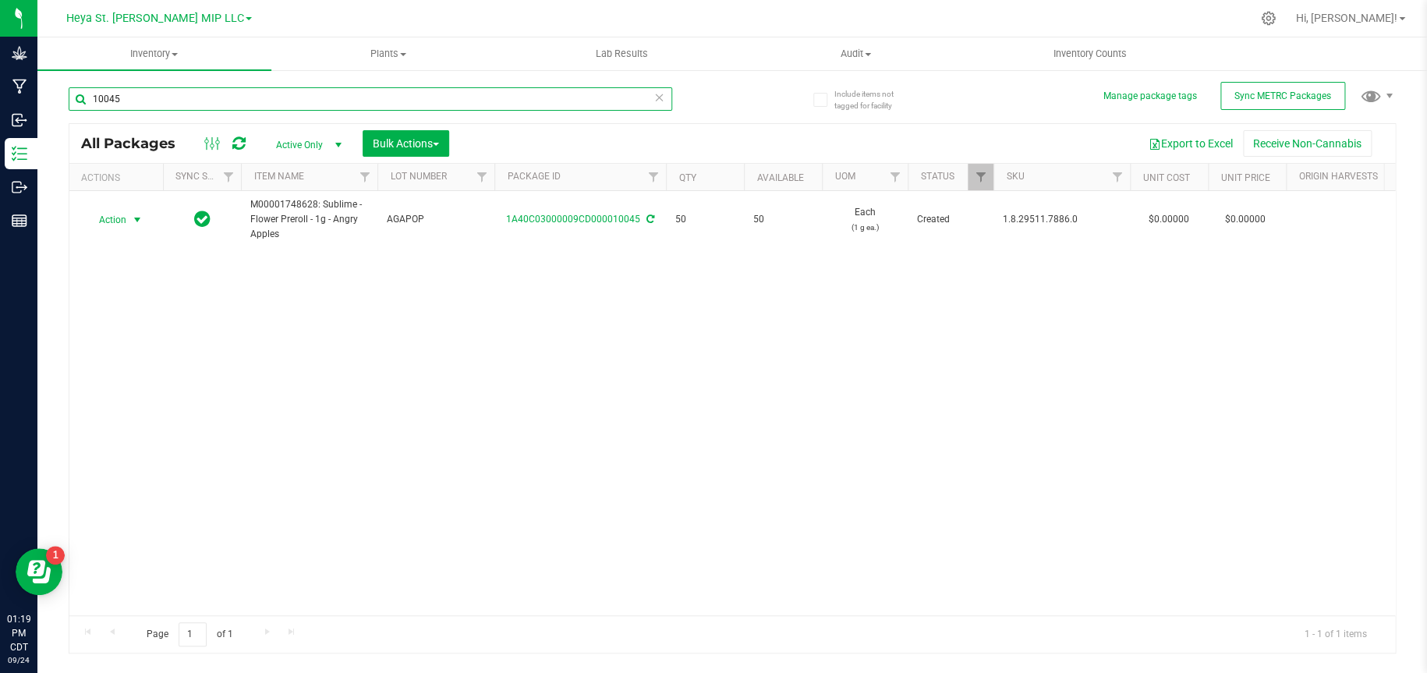
click at [398, 102] on input "10045" at bounding box center [370, 98] width 603 height 23
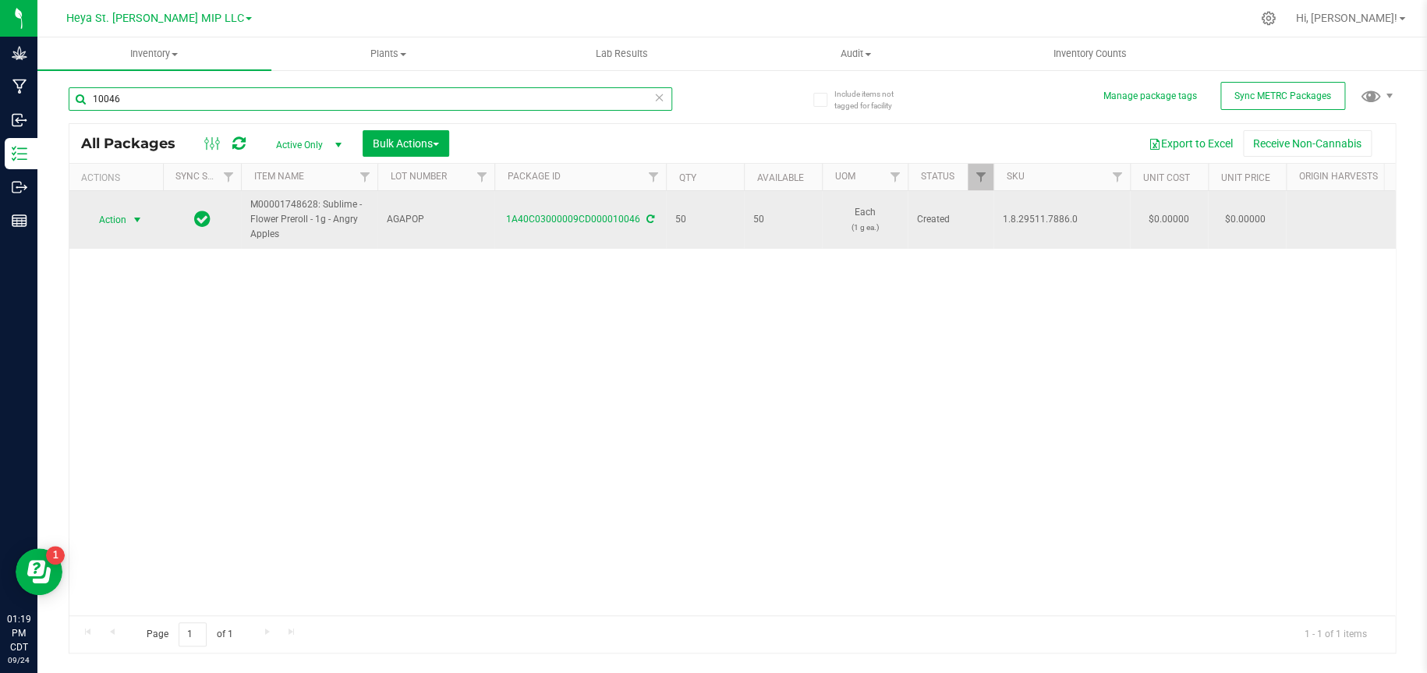
type input "10046"
click at [135, 219] on span "select" at bounding box center [137, 220] width 12 height 12
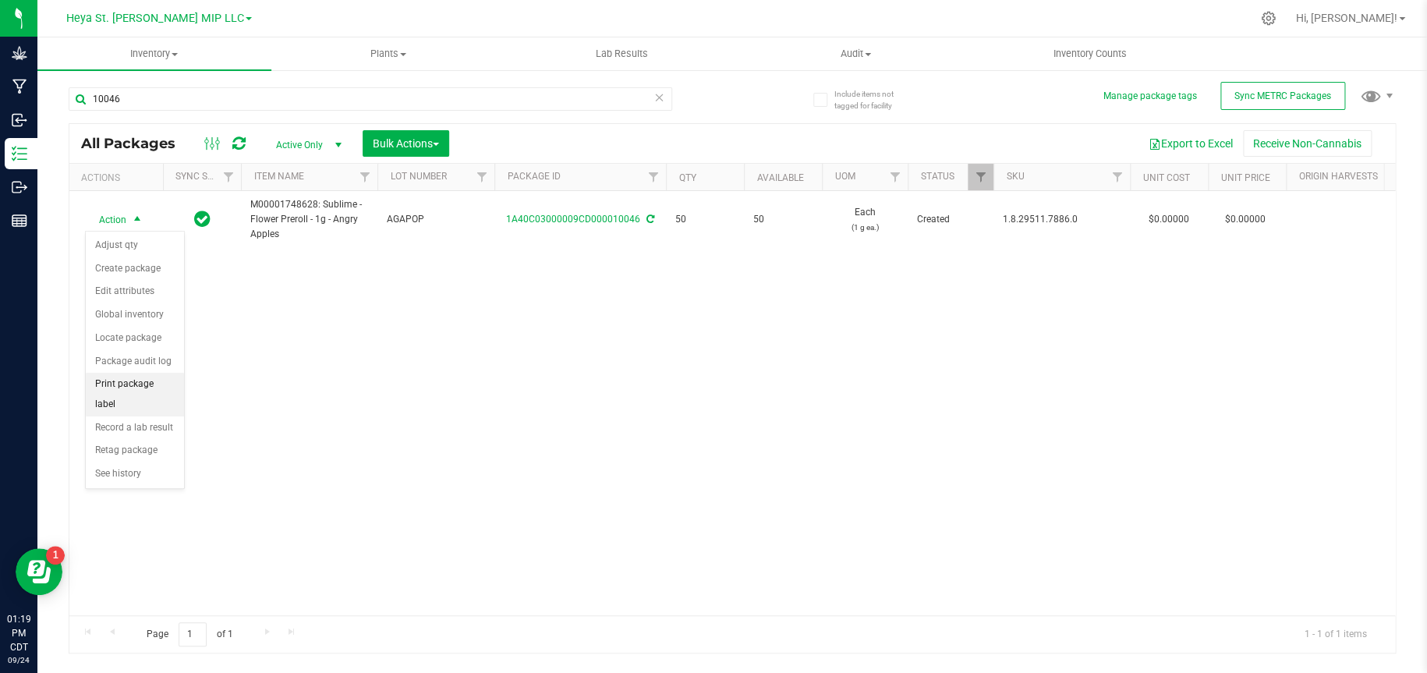
click at [145, 385] on li "Print package label" at bounding box center [135, 394] width 98 height 43
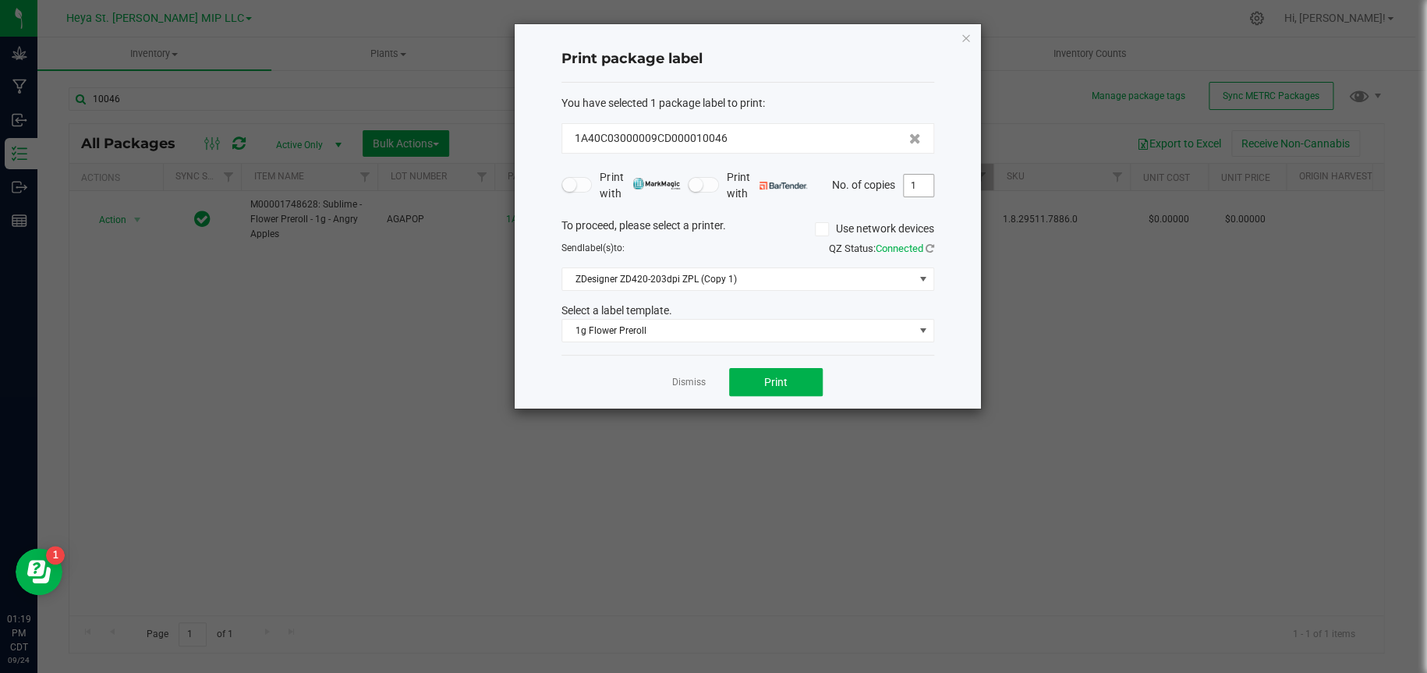
click at [918, 190] on input "1" at bounding box center [919, 186] width 30 height 22
type input "50"
click at [803, 384] on button "Print" at bounding box center [776, 382] width 94 height 28
click at [968, 36] on icon "button" at bounding box center [966, 37] width 11 height 19
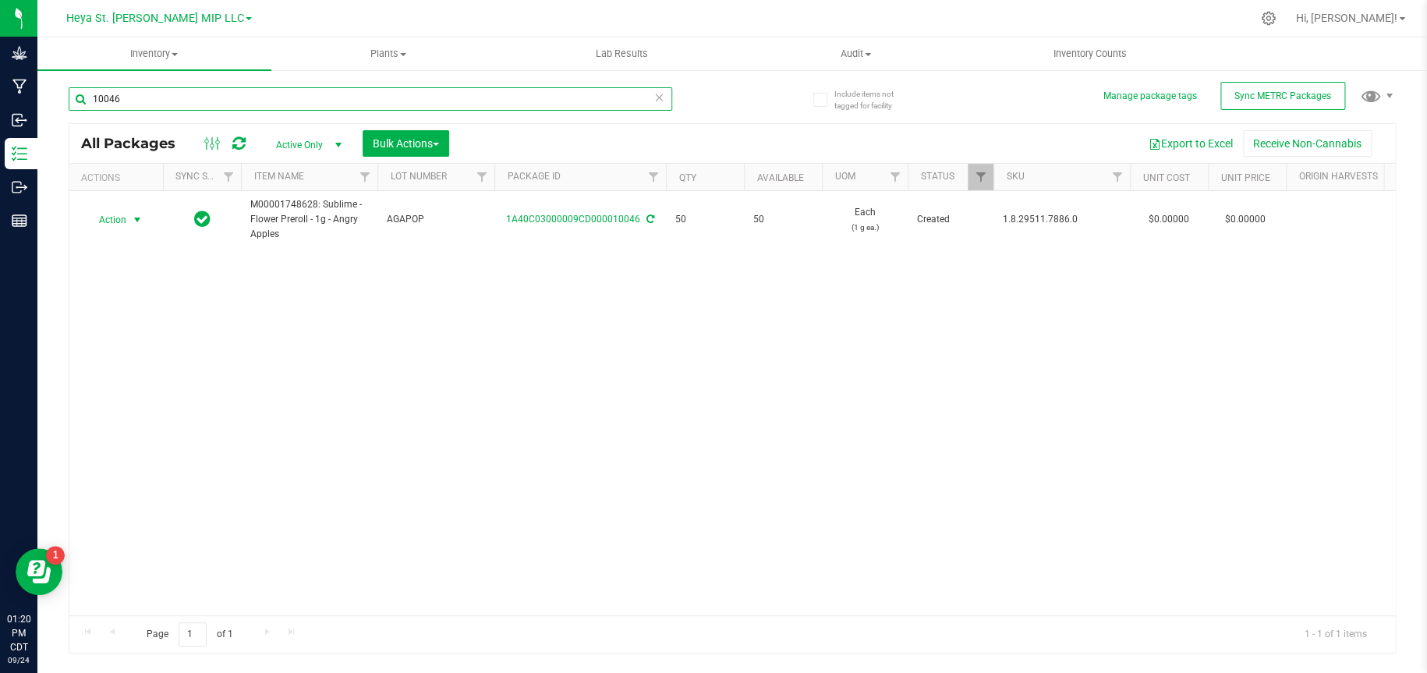
click at [166, 94] on input "10046" at bounding box center [370, 98] width 603 height 23
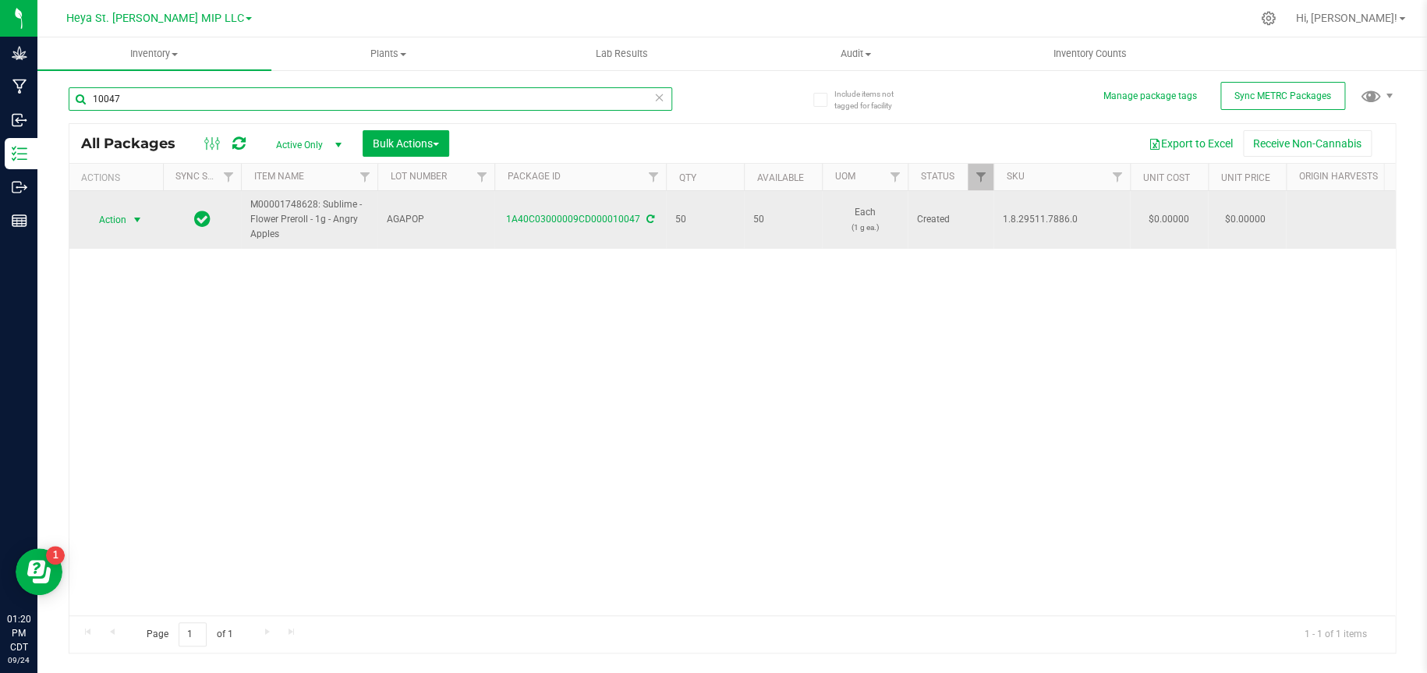
type input "10047"
click at [139, 222] on span "select" at bounding box center [137, 220] width 12 height 12
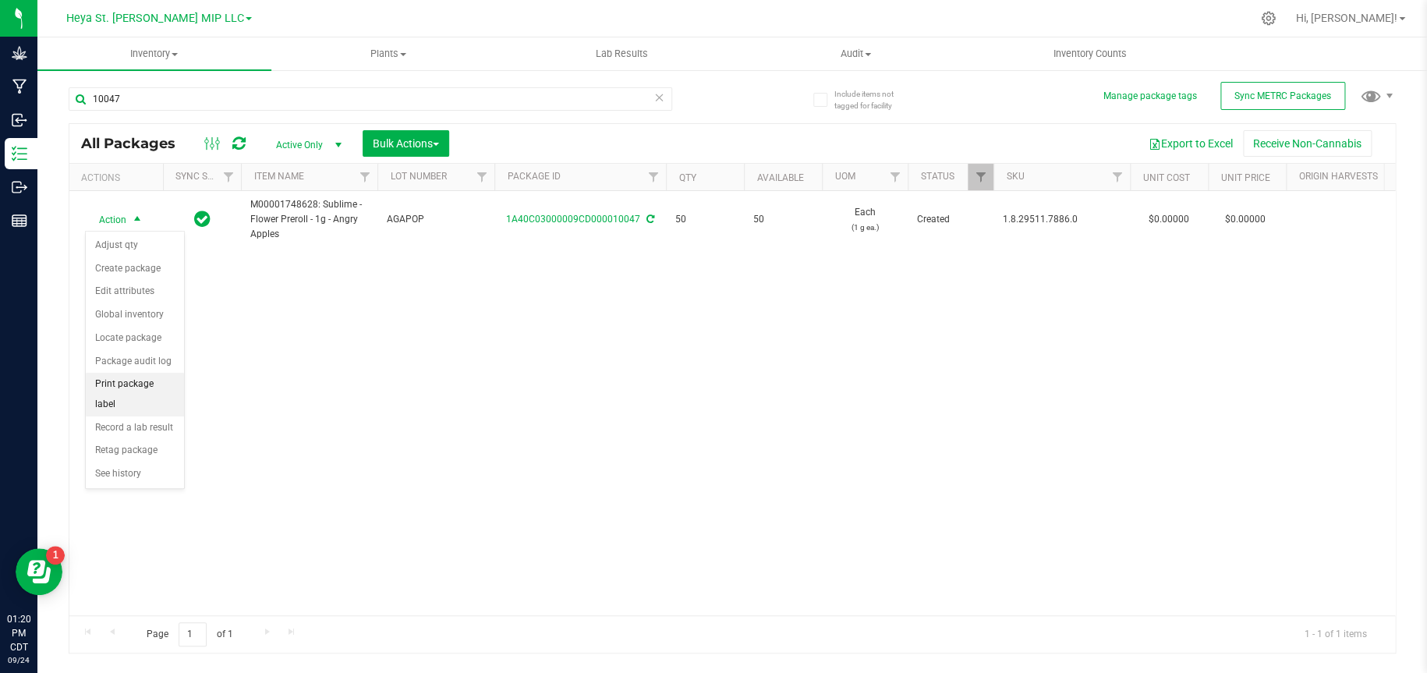
click at [125, 384] on li "Print package label" at bounding box center [135, 394] width 98 height 43
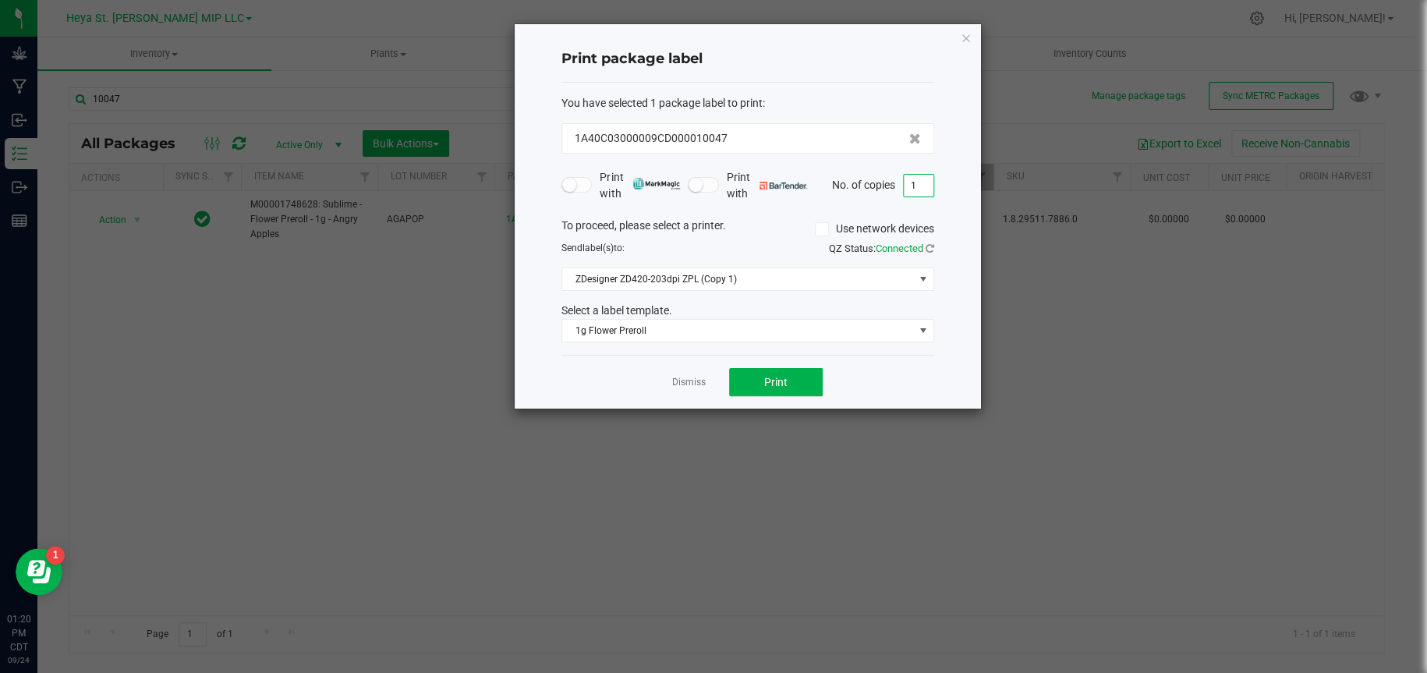
click at [919, 179] on input "1" at bounding box center [919, 186] width 30 height 22
type input "50"
click at [802, 385] on button "Print" at bounding box center [776, 382] width 94 height 28
click at [967, 35] on icon "button" at bounding box center [966, 37] width 11 height 19
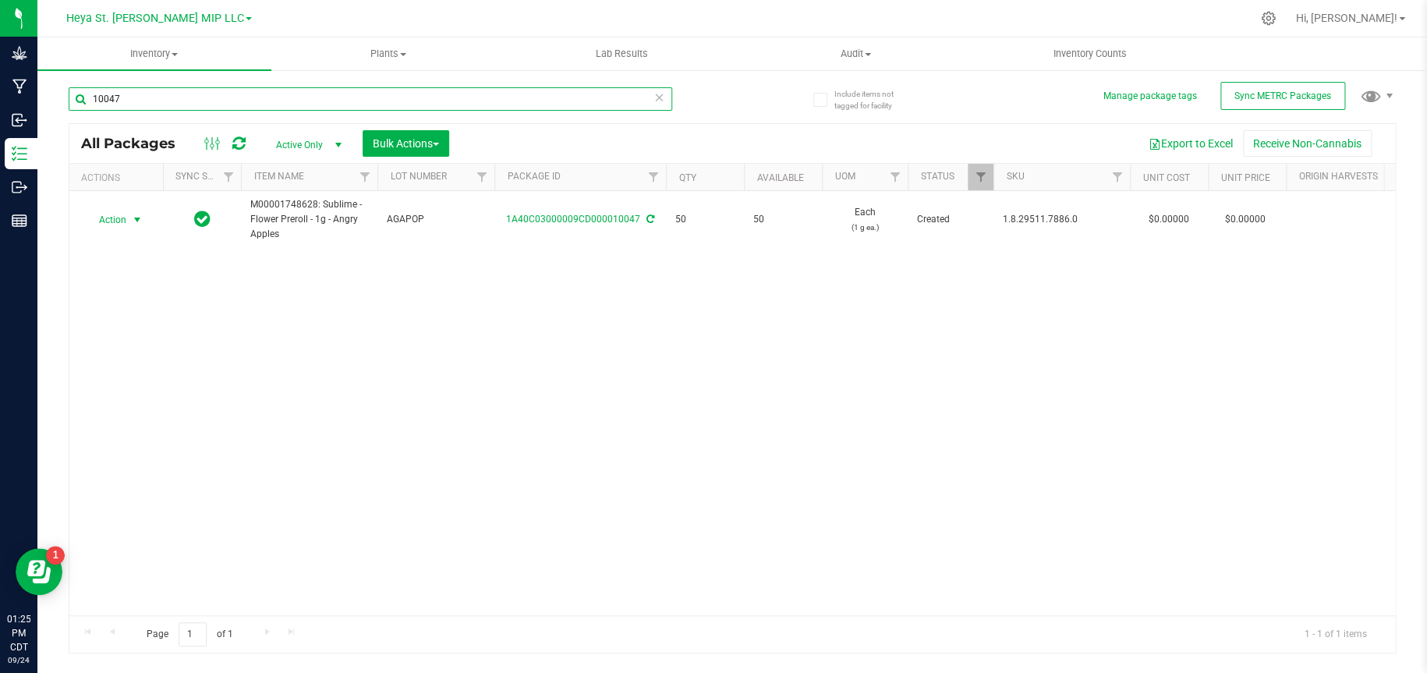
click at [465, 96] on input "10047" at bounding box center [370, 98] width 603 height 23
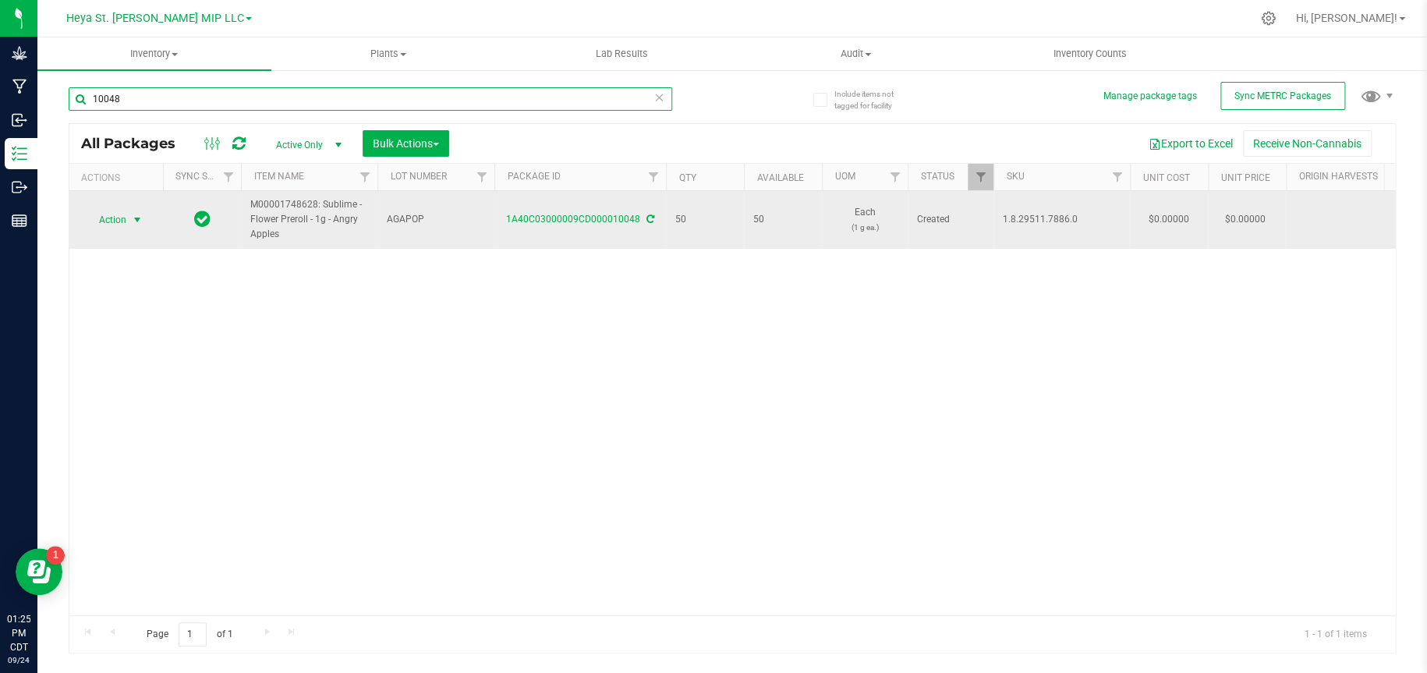
type input "10048"
click at [133, 218] on span "select" at bounding box center [137, 220] width 12 height 12
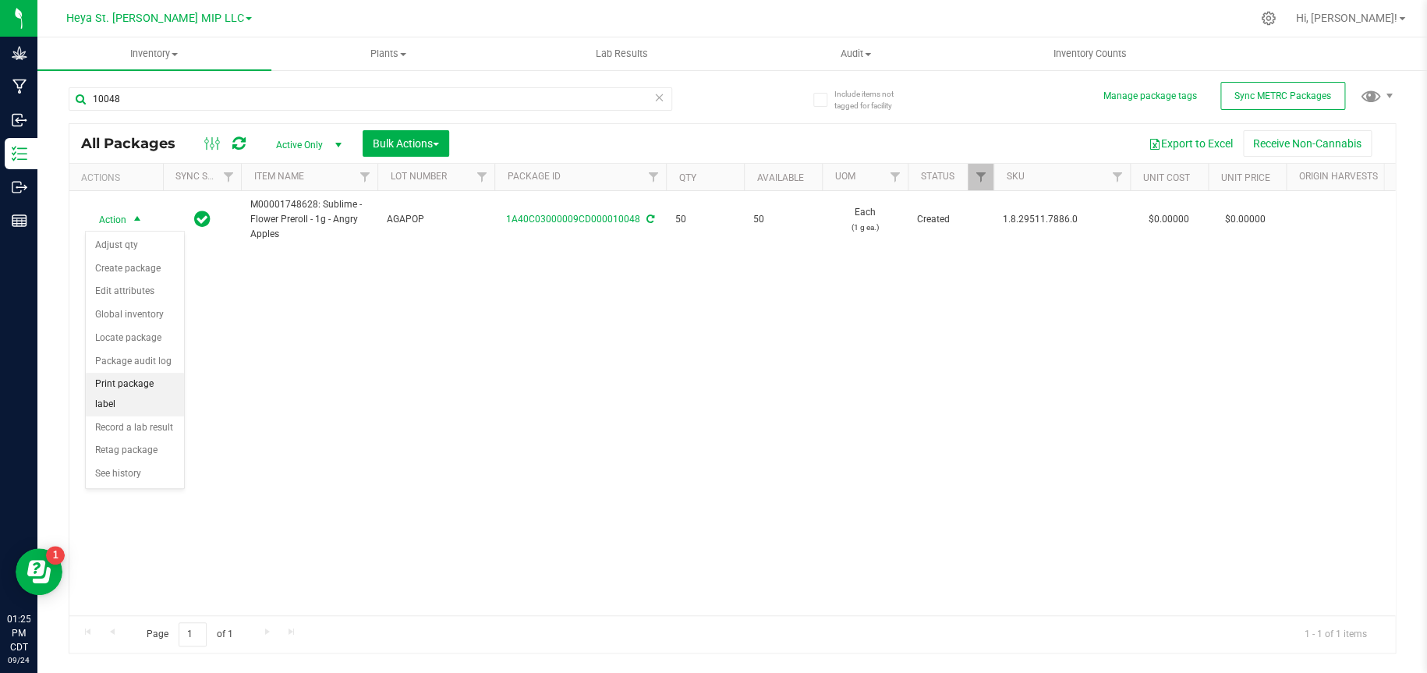
click at [140, 384] on li "Print package label" at bounding box center [135, 394] width 98 height 43
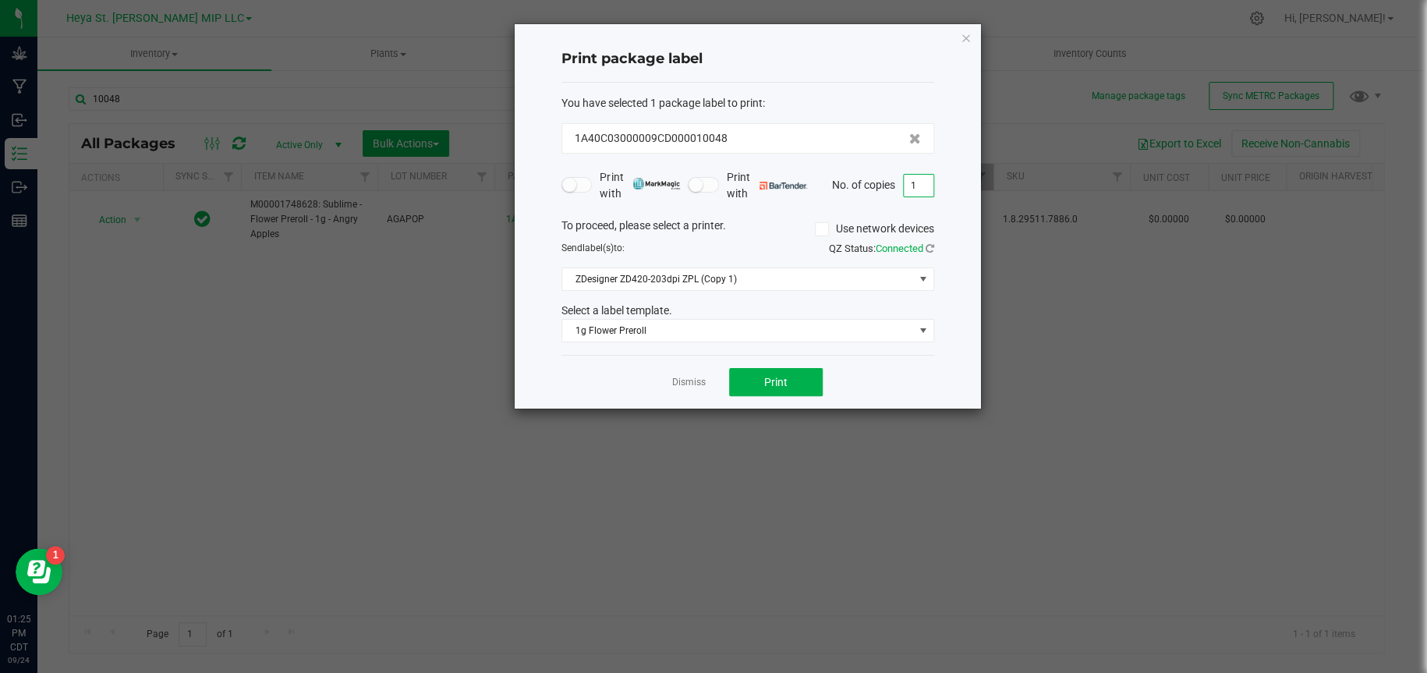
click at [922, 183] on input "1" at bounding box center [919, 186] width 30 height 22
type input "50"
click at [756, 383] on button "Print" at bounding box center [776, 382] width 94 height 28
click at [924, 192] on input "50" at bounding box center [919, 186] width 30 height 22
type input "2"
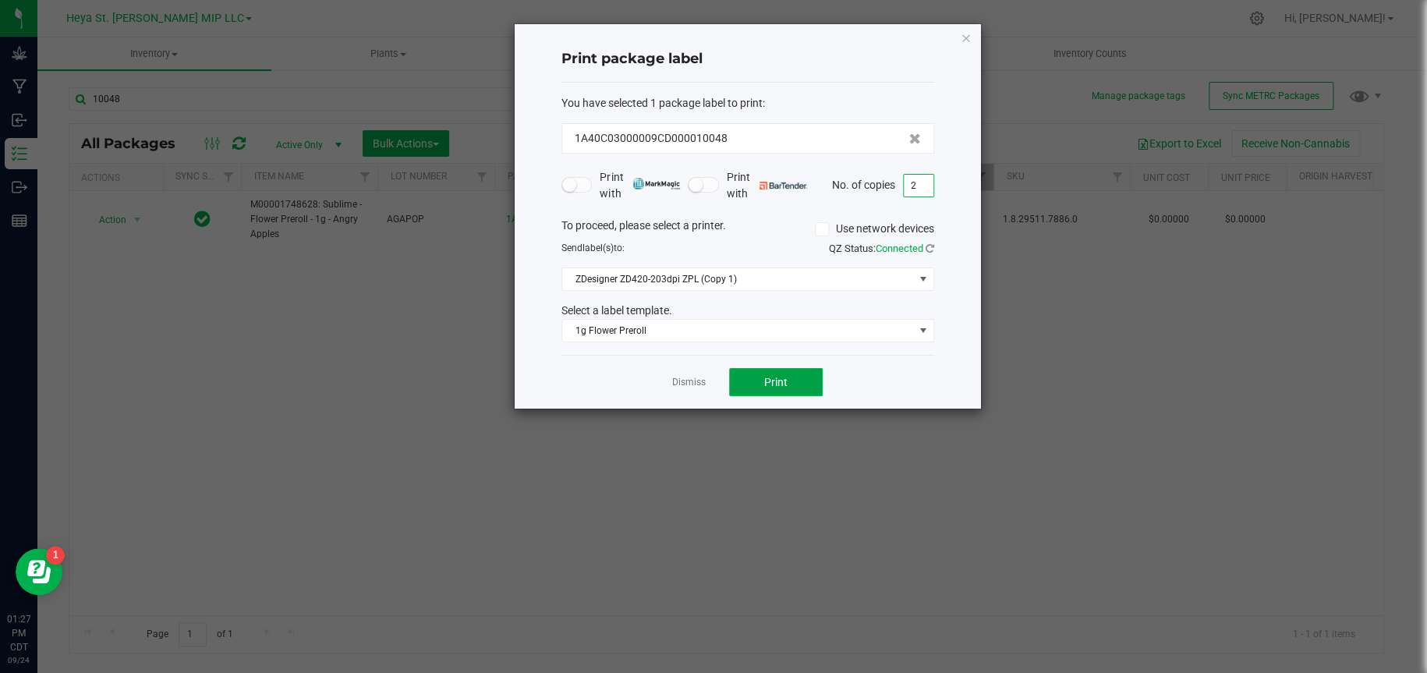
click at [796, 377] on button "Print" at bounding box center [776, 382] width 94 height 28
click at [967, 31] on icon "button" at bounding box center [966, 37] width 11 height 19
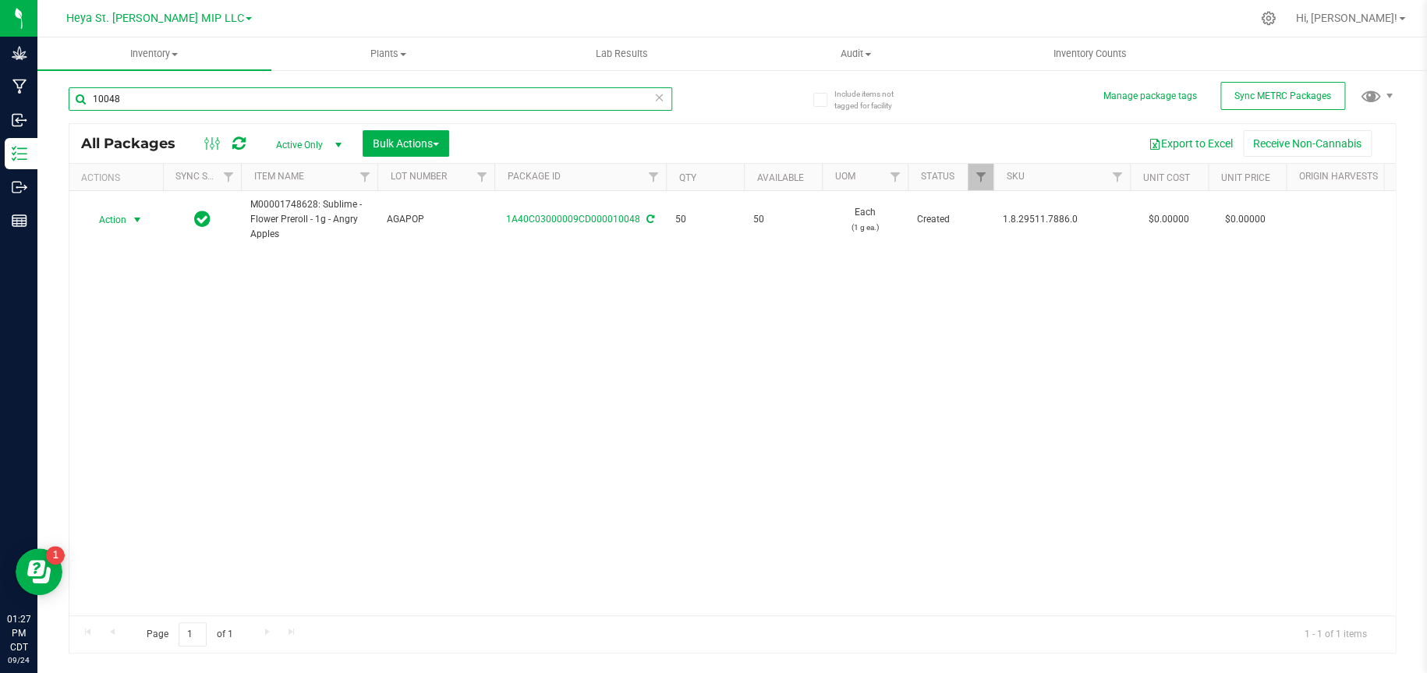
click at [565, 97] on input "10048" at bounding box center [370, 98] width 603 height 23
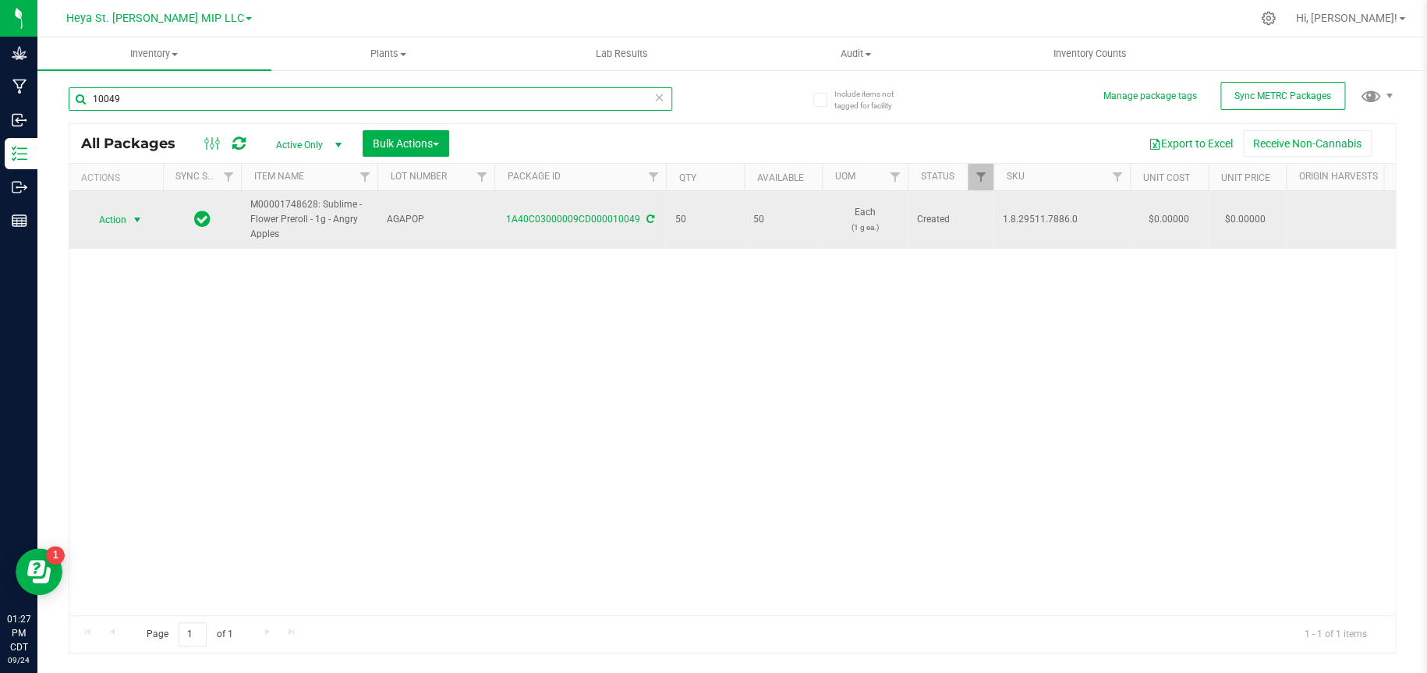
type input "10049"
click at [135, 218] on span "select" at bounding box center [137, 220] width 12 height 12
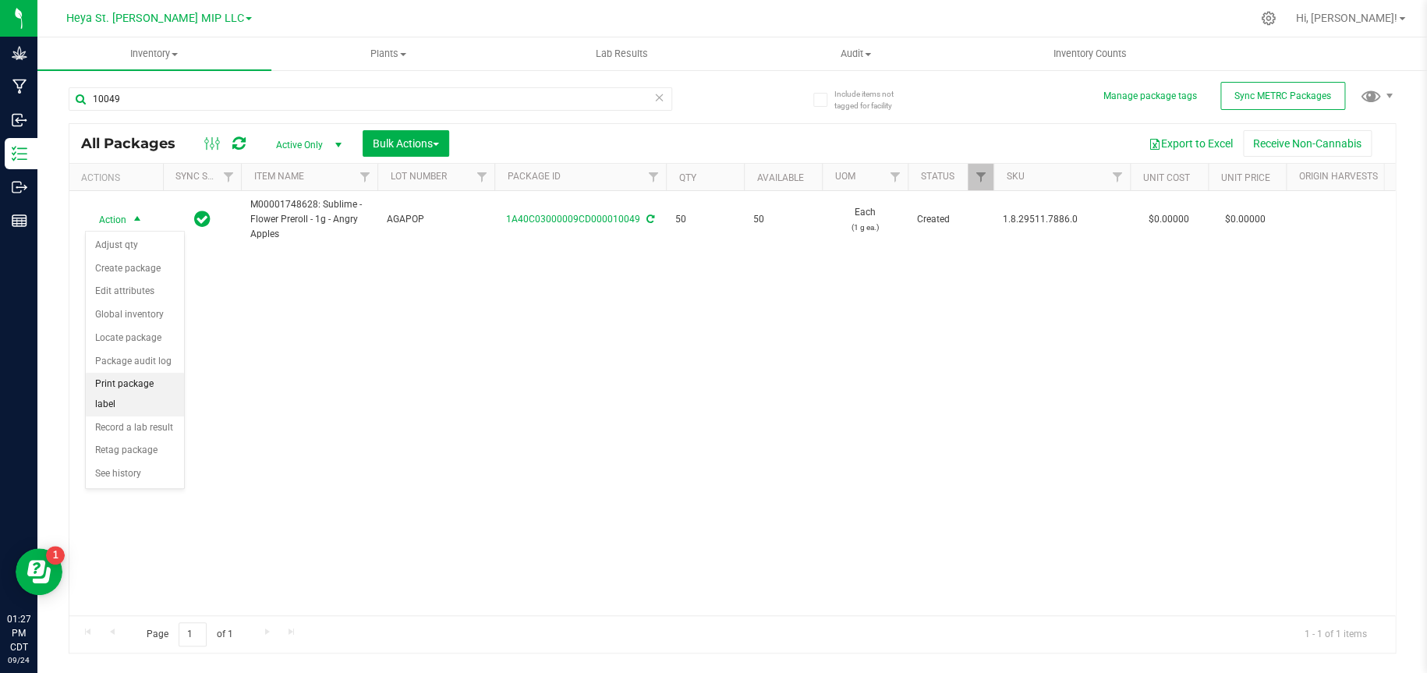
click at [124, 380] on li "Print package label" at bounding box center [135, 394] width 98 height 43
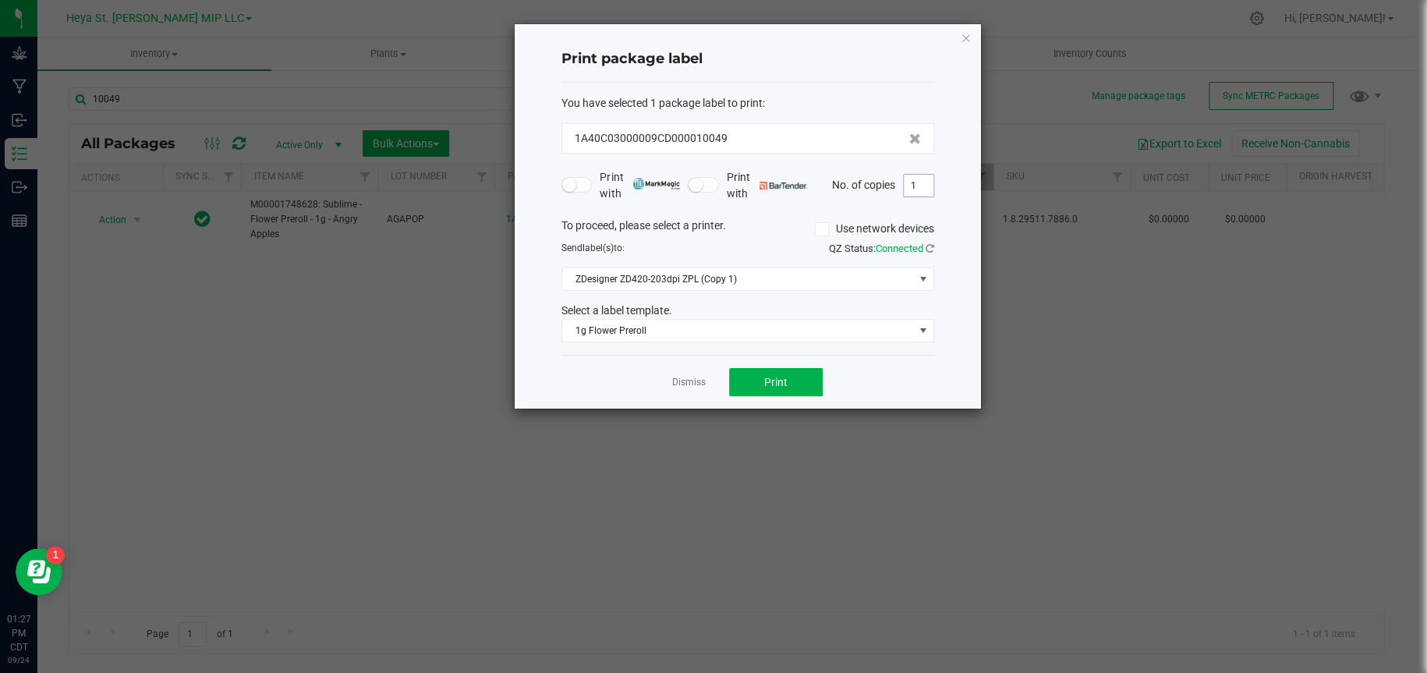
click at [919, 186] on input "1" at bounding box center [919, 186] width 30 height 22
type input "50"
click at [802, 381] on button "Print" at bounding box center [776, 382] width 94 height 28
click at [965, 38] on icon "button" at bounding box center [966, 37] width 11 height 19
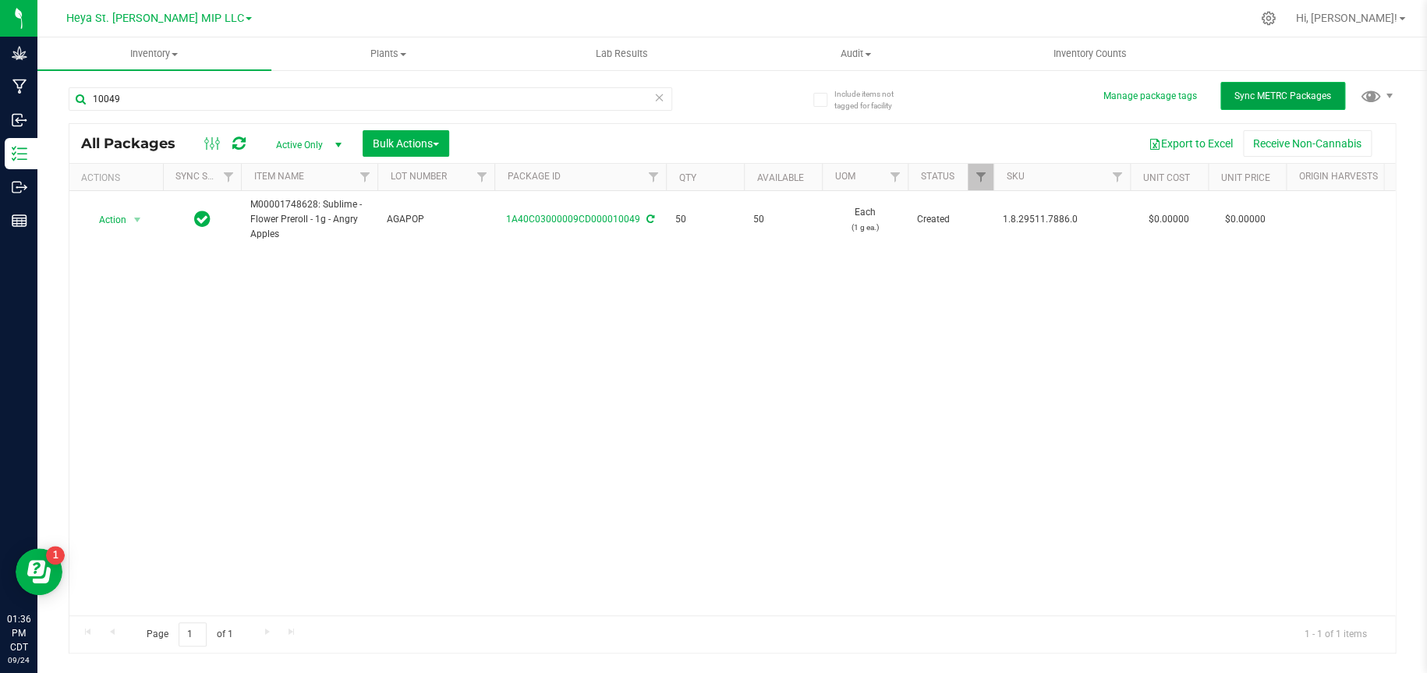
click at [1246, 96] on span "Sync METRC Packages" at bounding box center [1282, 95] width 97 height 11
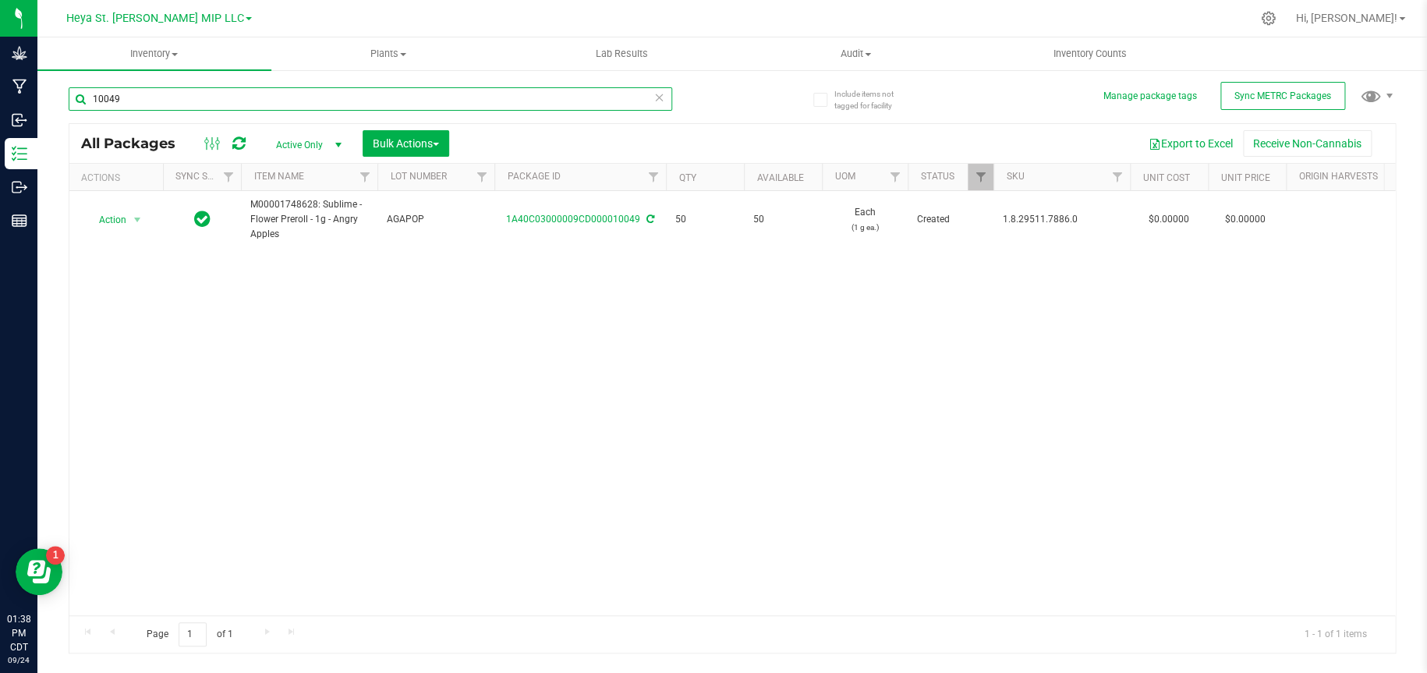
click at [618, 108] on input "10049" at bounding box center [370, 98] width 603 height 23
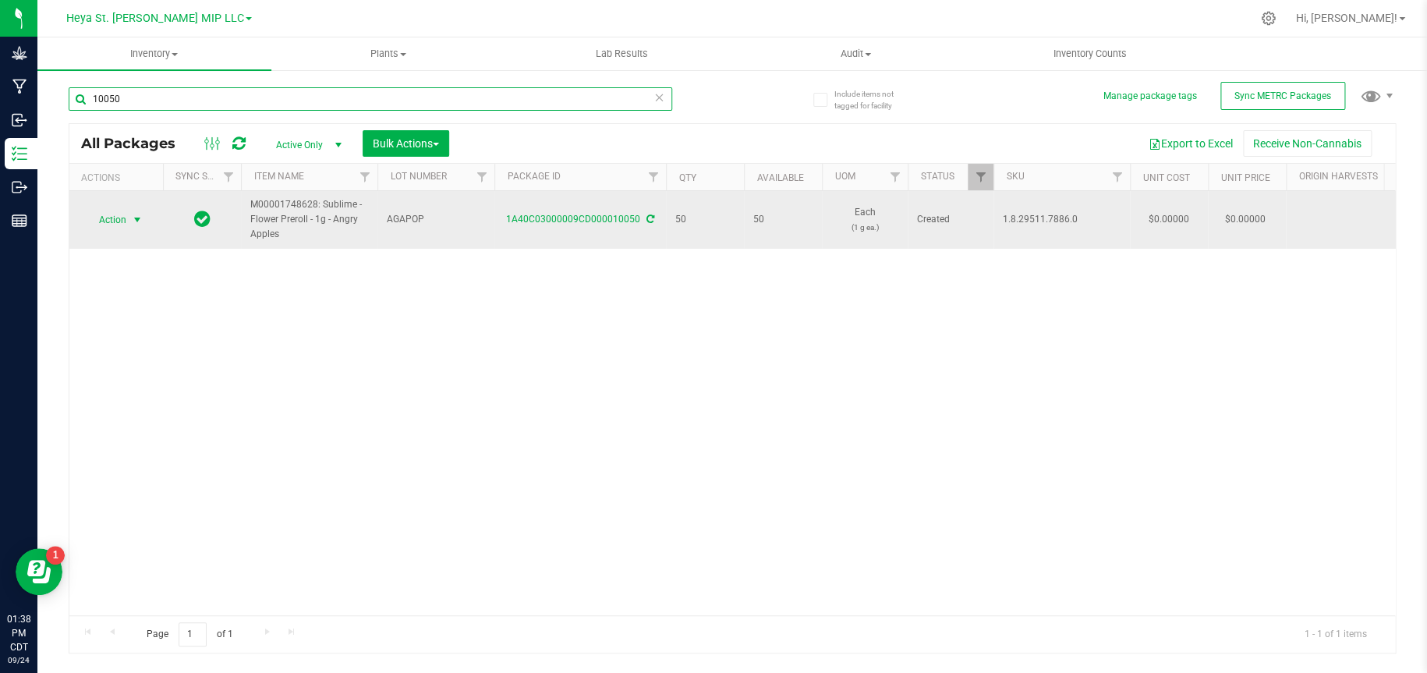
type input "10050"
click at [131, 221] on span "select" at bounding box center [137, 220] width 12 height 12
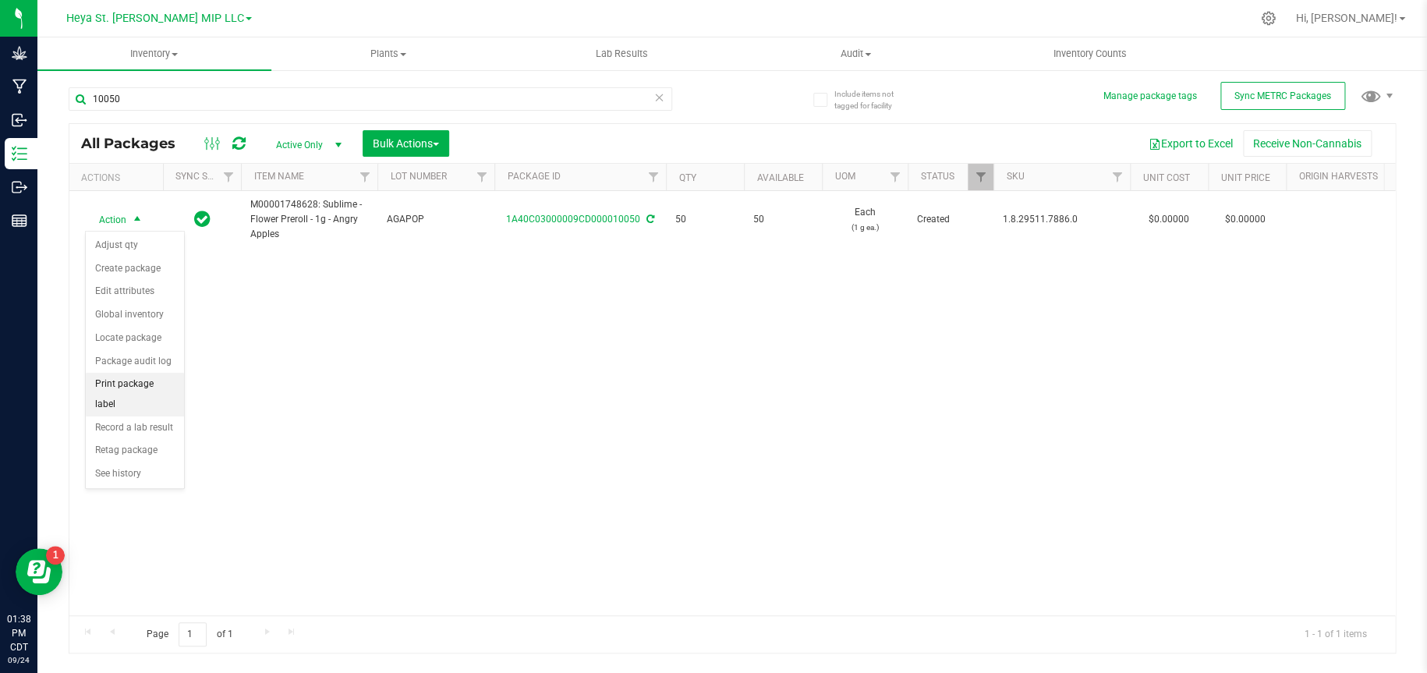
click at [115, 386] on li "Print package label" at bounding box center [135, 394] width 98 height 43
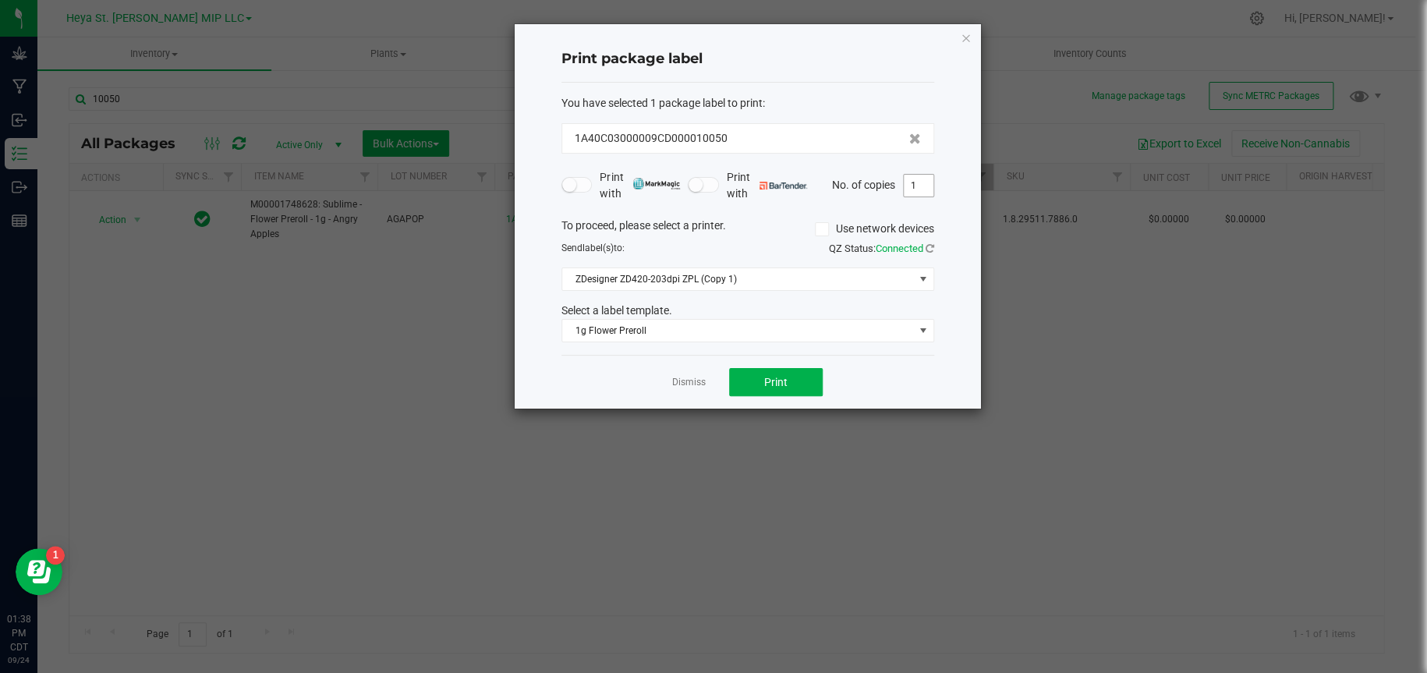
click at [920, 191] on input "1" at bounding box center [919, 186] width 30 height 22
type input "50"
click at [769, 380] on span "Print" at bounding box center [775, 382] width 23 height 12
click at [967, 41] on icon "button" at bounding box center [966, 37] width 11 height 19
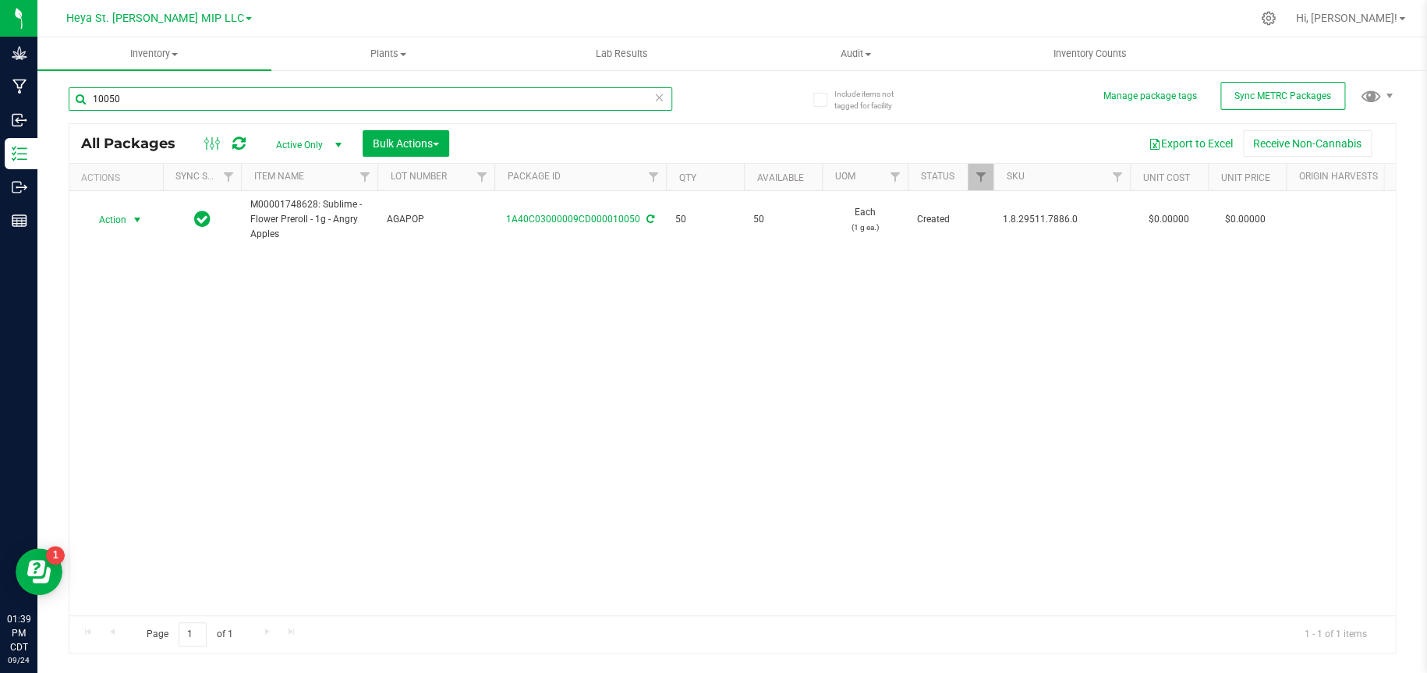
click at [459, 95] on input "10050" at bounding box center [370, 98] width 603 height 23
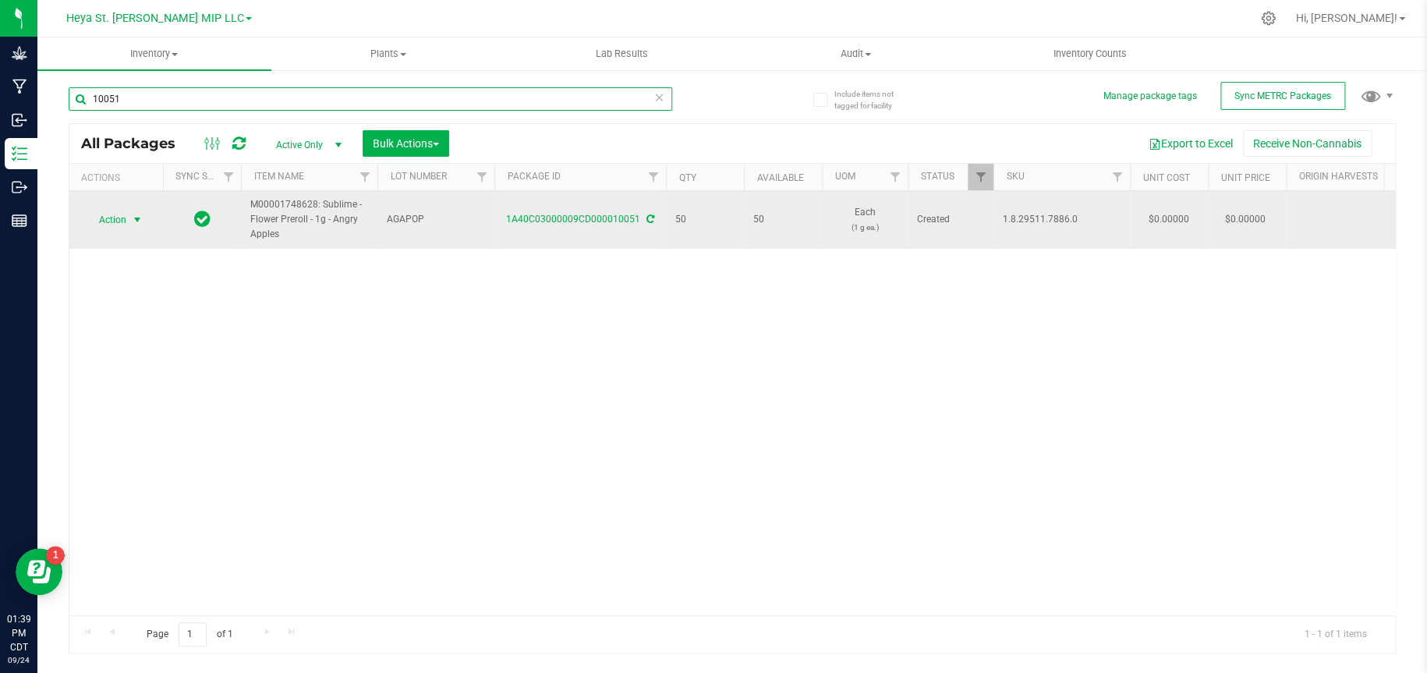
type input "10051"
click at [132, 221] on span "select" at bounding box center [137, 220] width 12 height 12
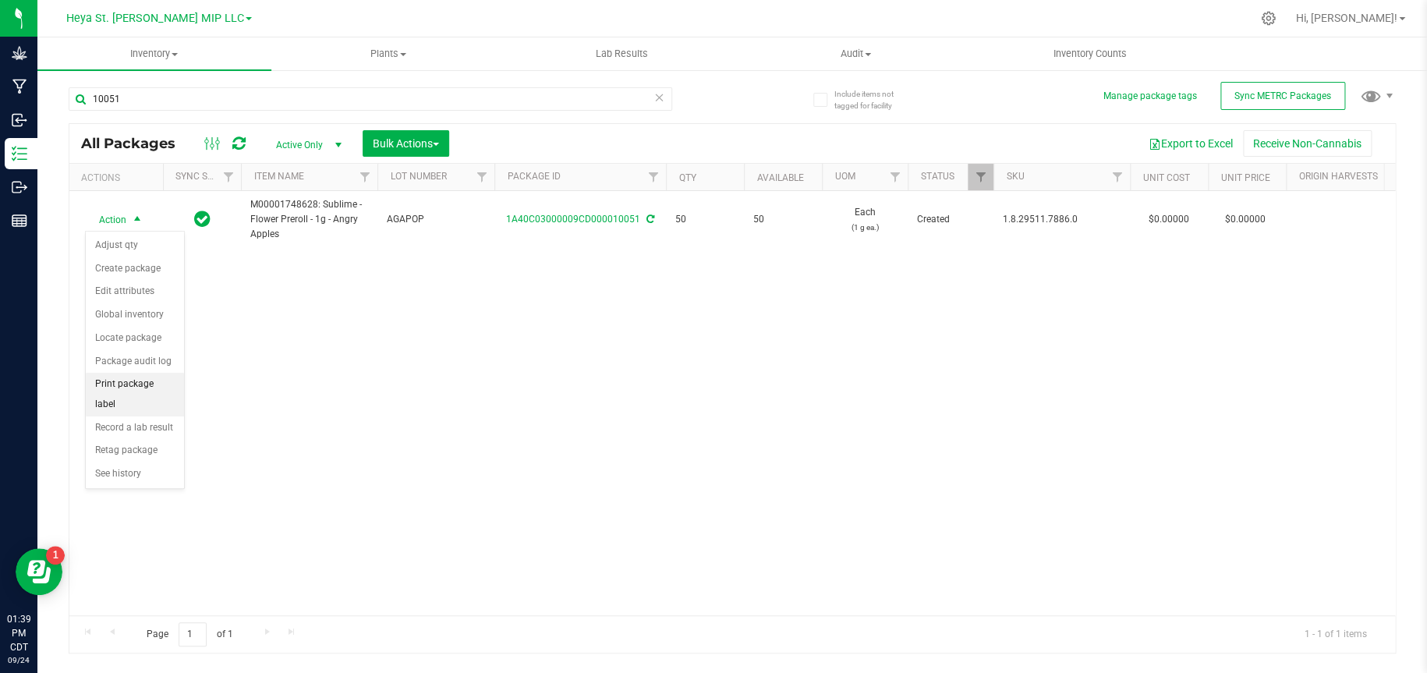
click at [116, 387] on li "Print package label" at bounding box center [135, 394] width 98 height 43
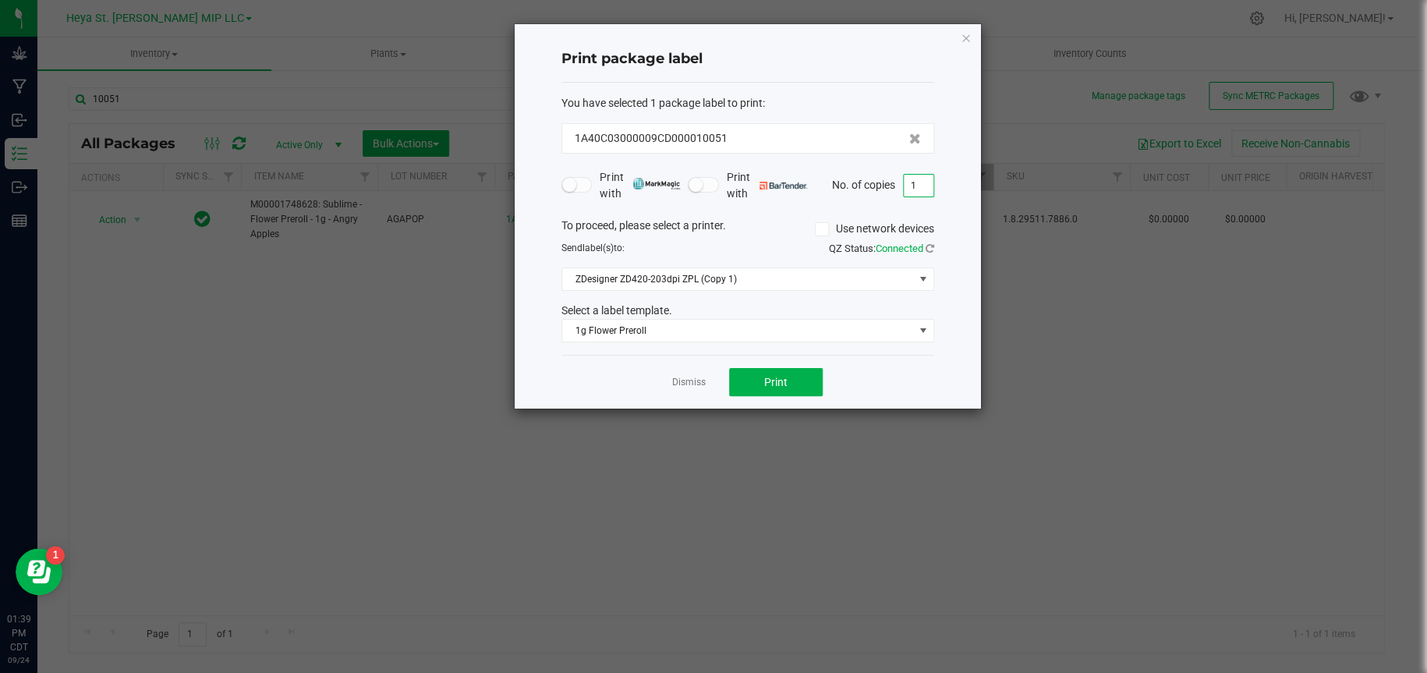
click at [928, 177] on input "1" at bounding box center [919, 186] width 30 height 22
type input "50"
click at [815, 380] on button "Print" at bounding box center [776, 382] width 94 height 28
click at [961, 38] on icon "button" at bounding box center [966, 37] width 11 height 19
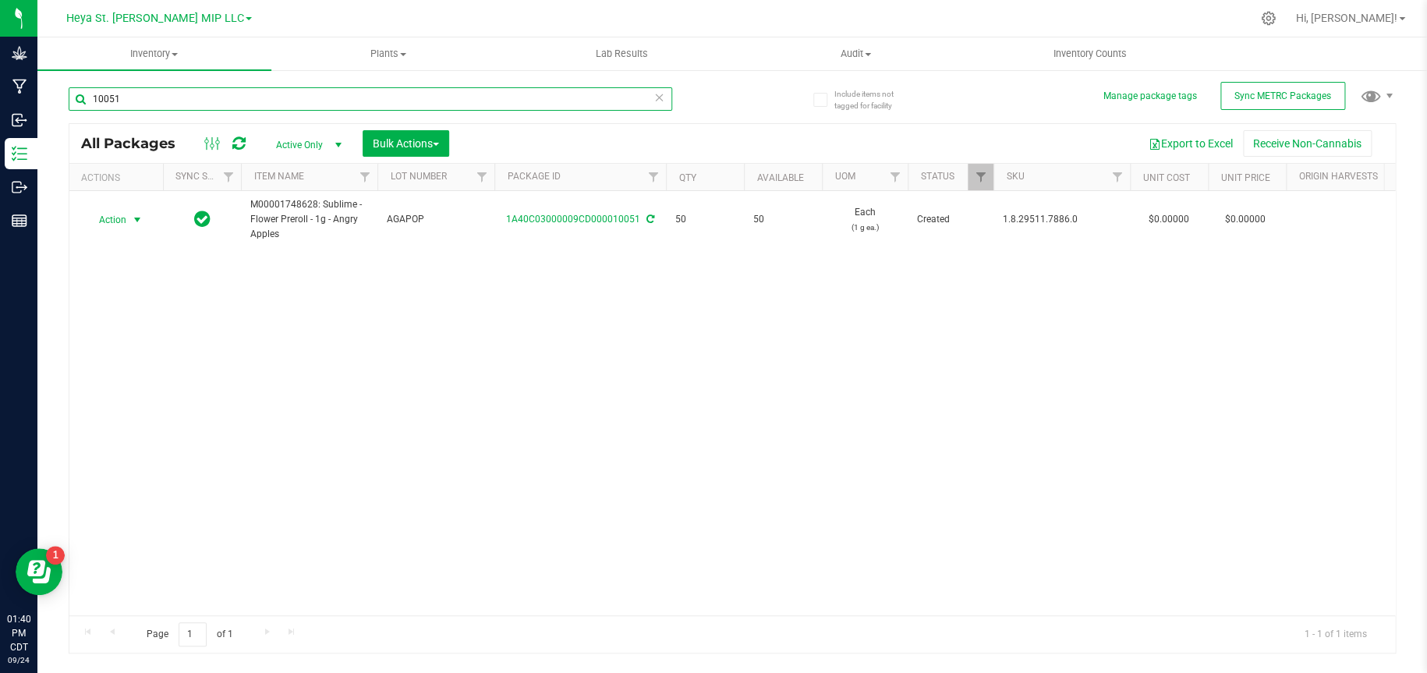
click at [482, 102] on input "10051" at bounding box center [370, 98] width 603 height 23
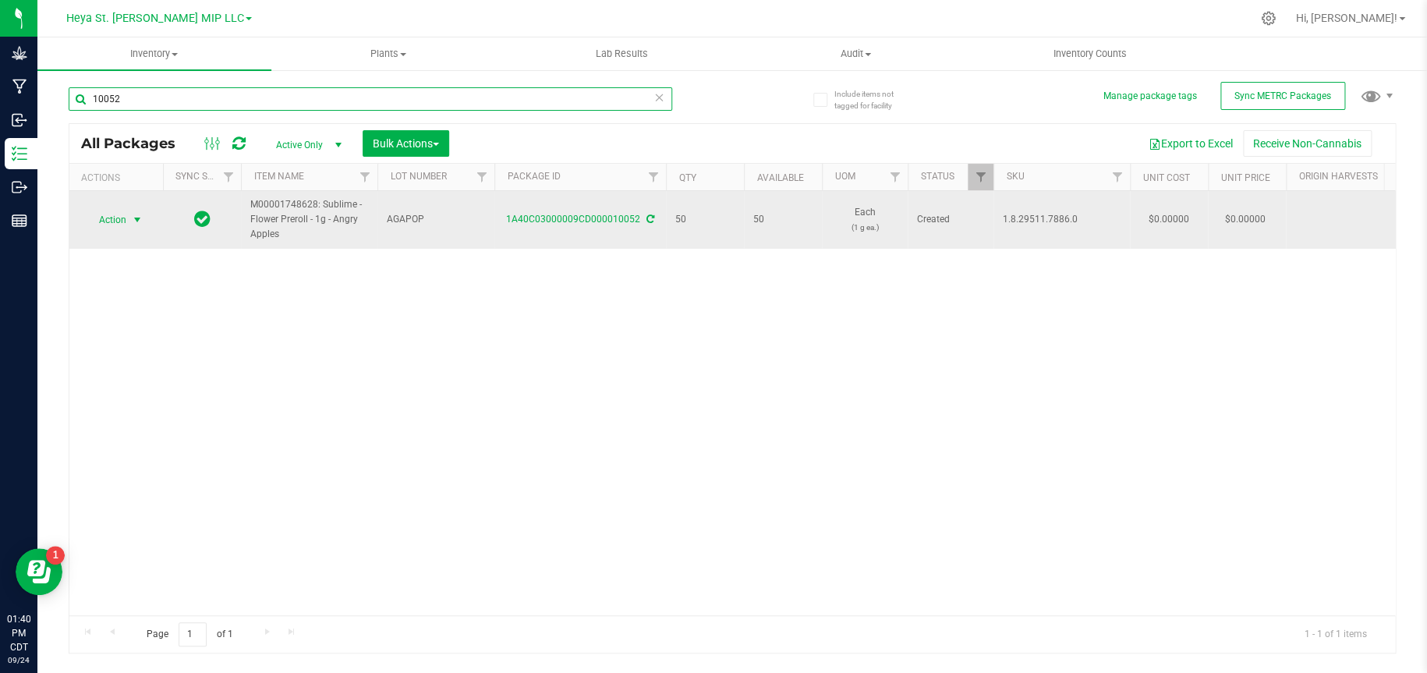
type input "10052"
click at [119, 219] on span "Action" at bounding box center [106, 220] width 42 height 22
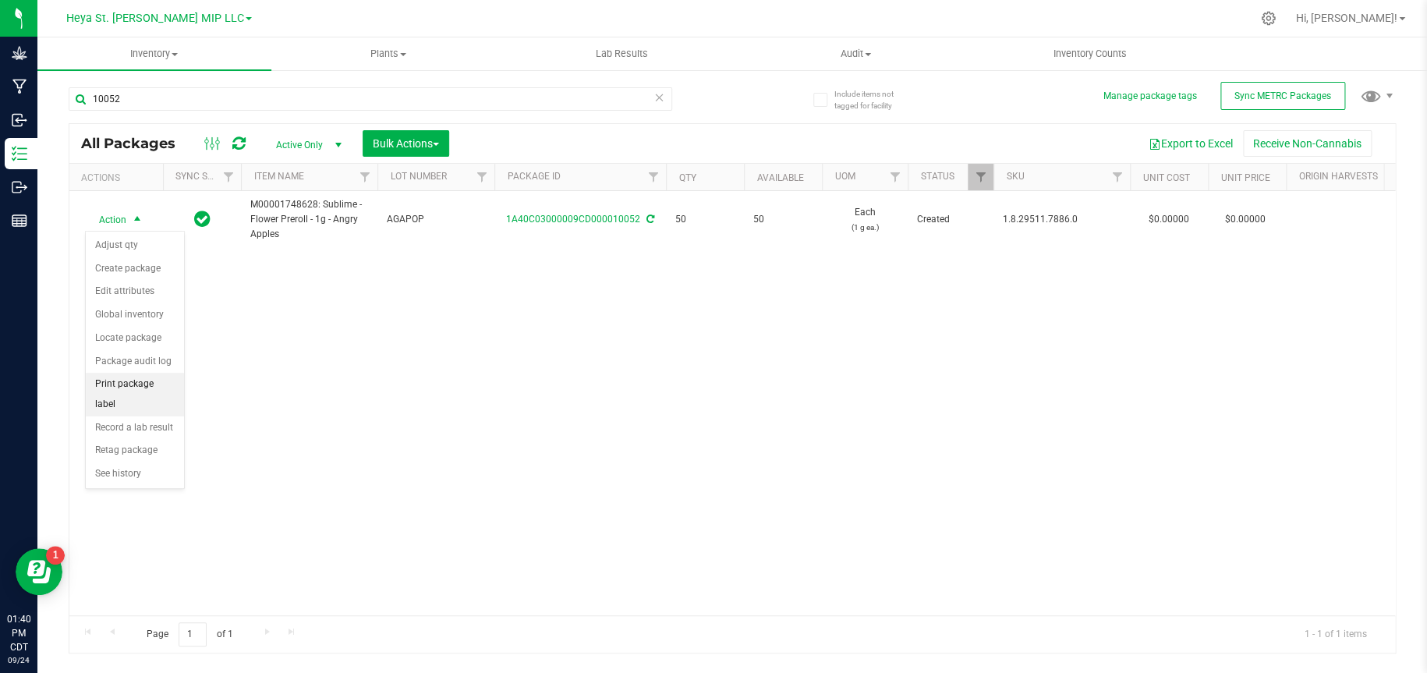
click at [145, 382] on li "Print package label" at bounding box center [135, 394] width 98 height 43
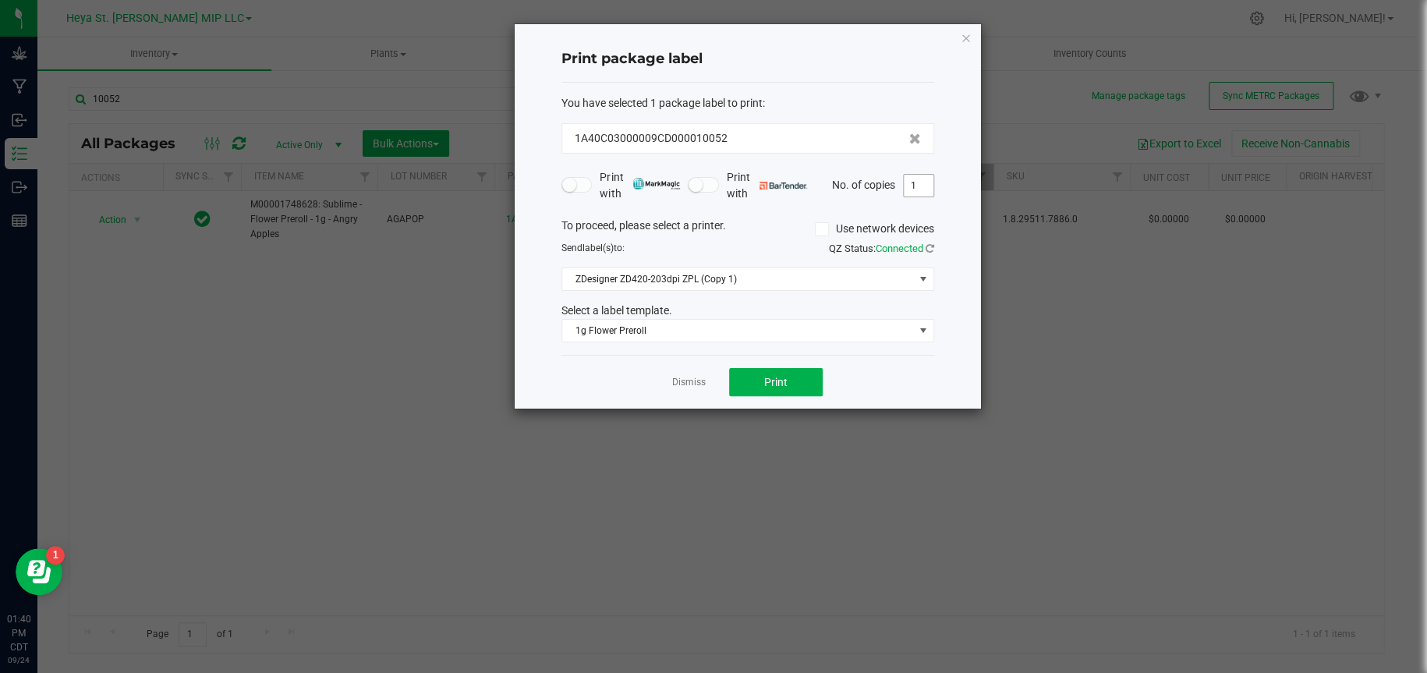
click at [921, 186] on input "1" at bounding box center [919, 186] width 30 height 22
type input "50"
click at [759, 373] on button "Print" at bounding box center [776, 382] width 94 height 28
click at [968, 37] on icon "button" at bounding box center [966, 37] width 11 height 19
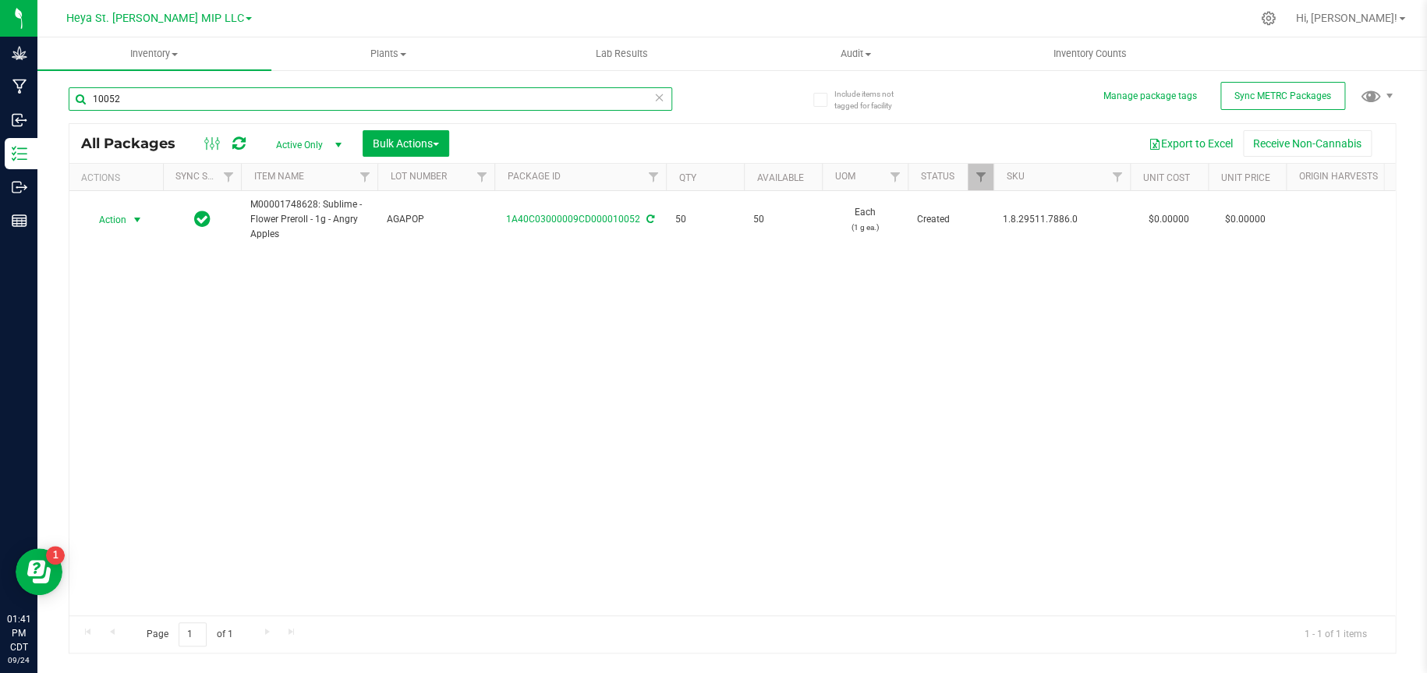
click at [310, 95] on input "10052" at bounding box center [370, 98] width 603 height 23
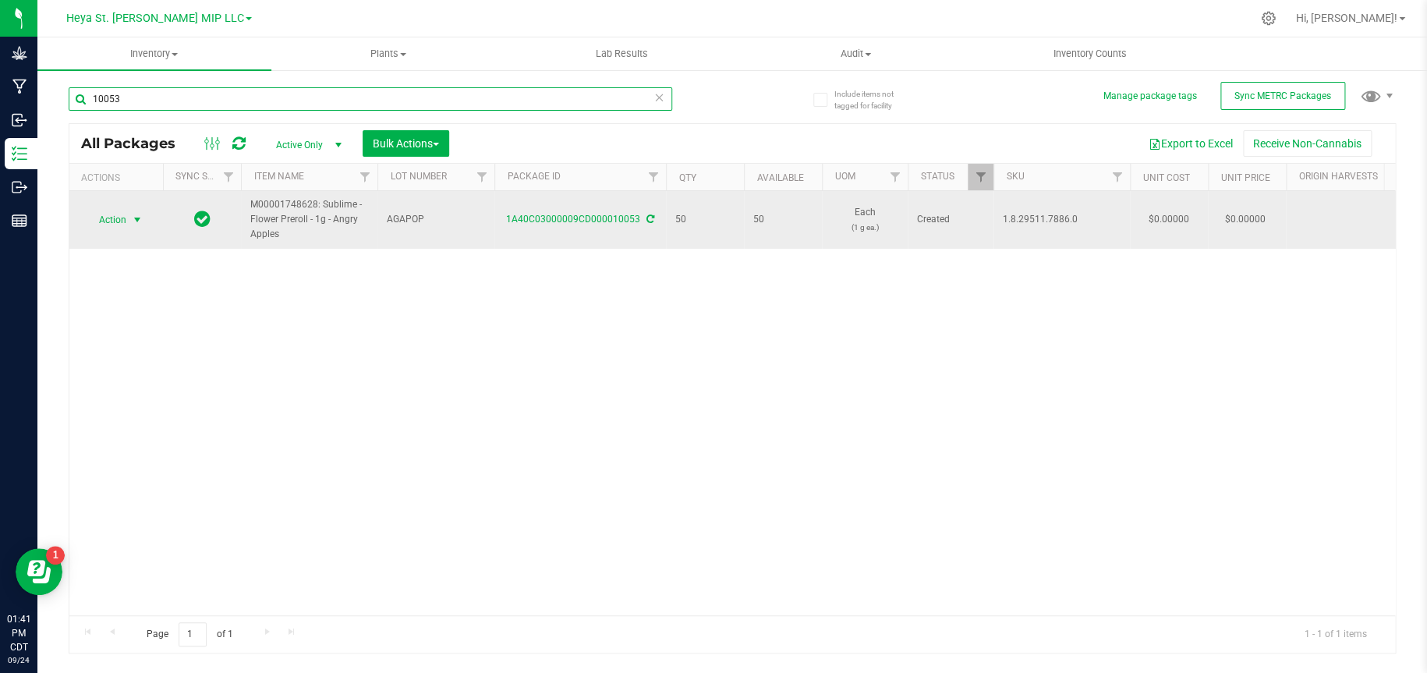
type input "10053"
click at [143, 215] on span "select" at bounding box center [137, 220] width 12 height 12
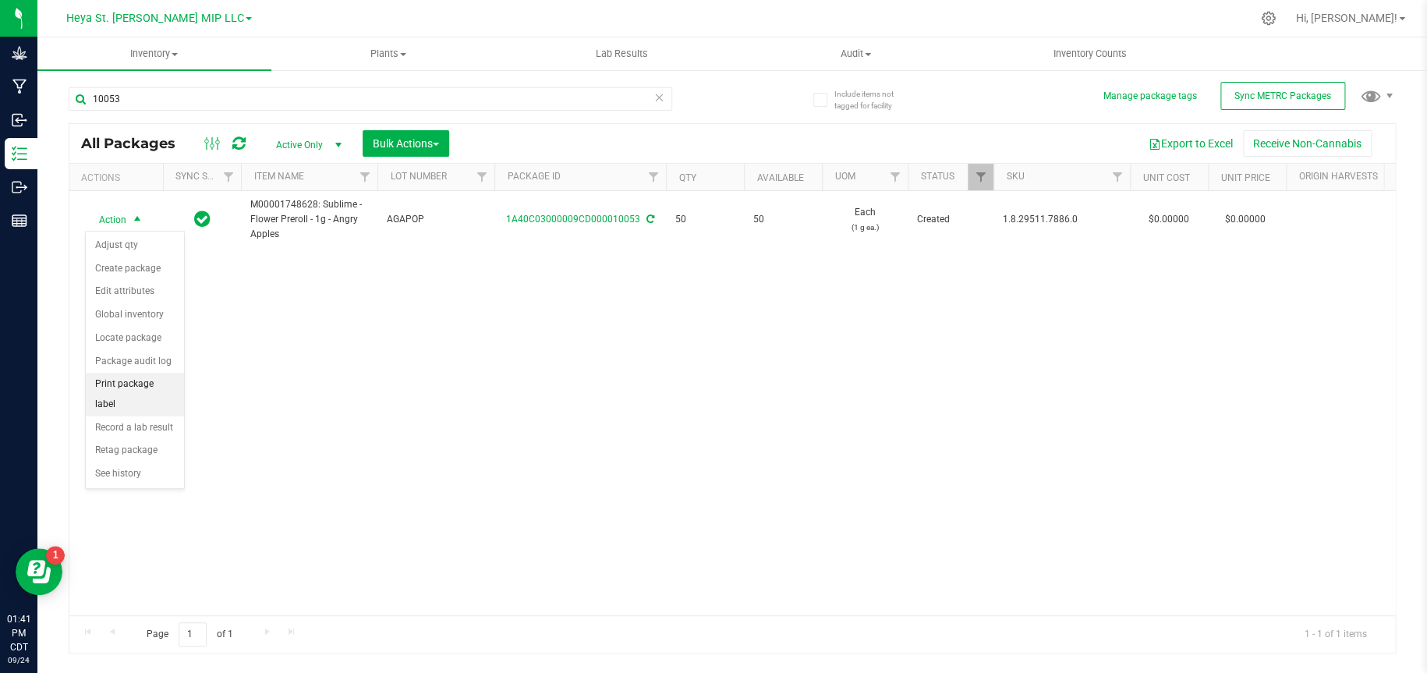
click at [143, 388] on li "Print package label" at bounding box center [135, 394] width 98 height 43
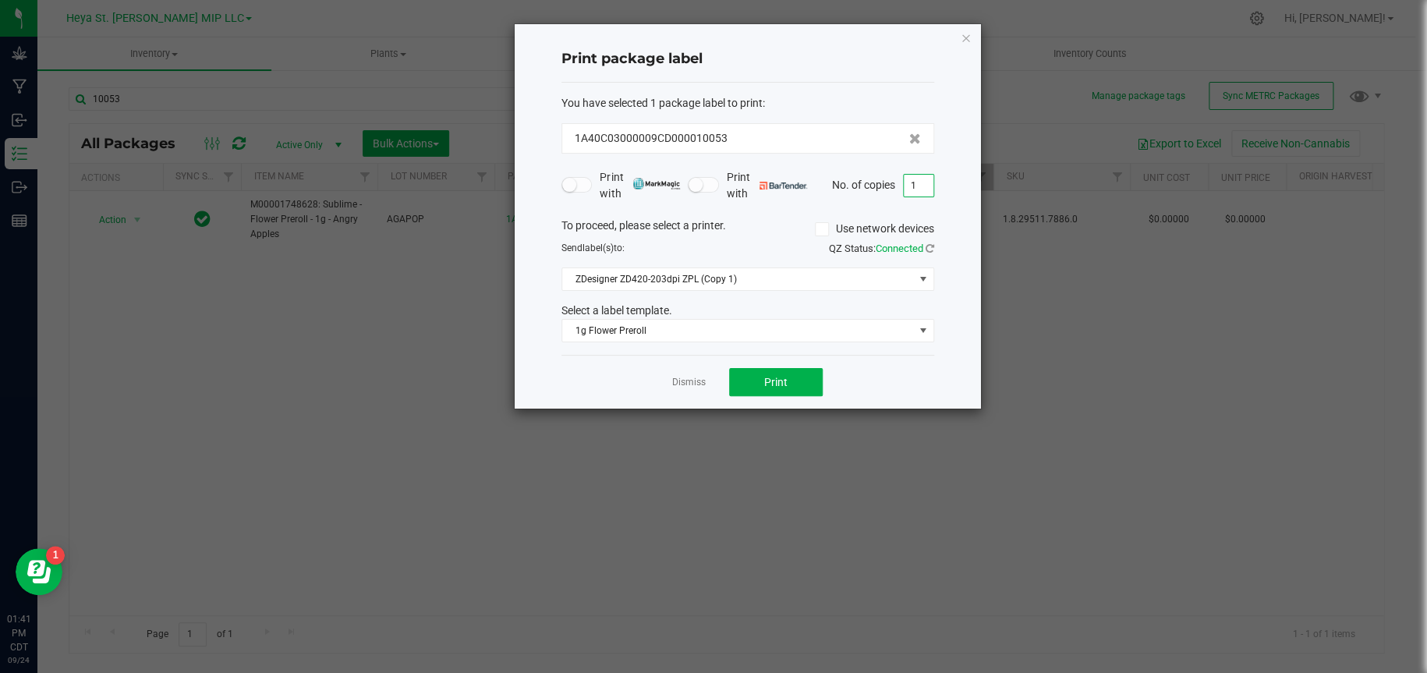
click at [929, 182] on input "1" at bounding box center [919, 186] width 30 height 22
type input "50"
click at [811, 373] on button "Print" at bounding box center [776, 382] width 94 height 28
click at [963, 38] on icon "button" at bounding box center [966, 37] width 11 height 19
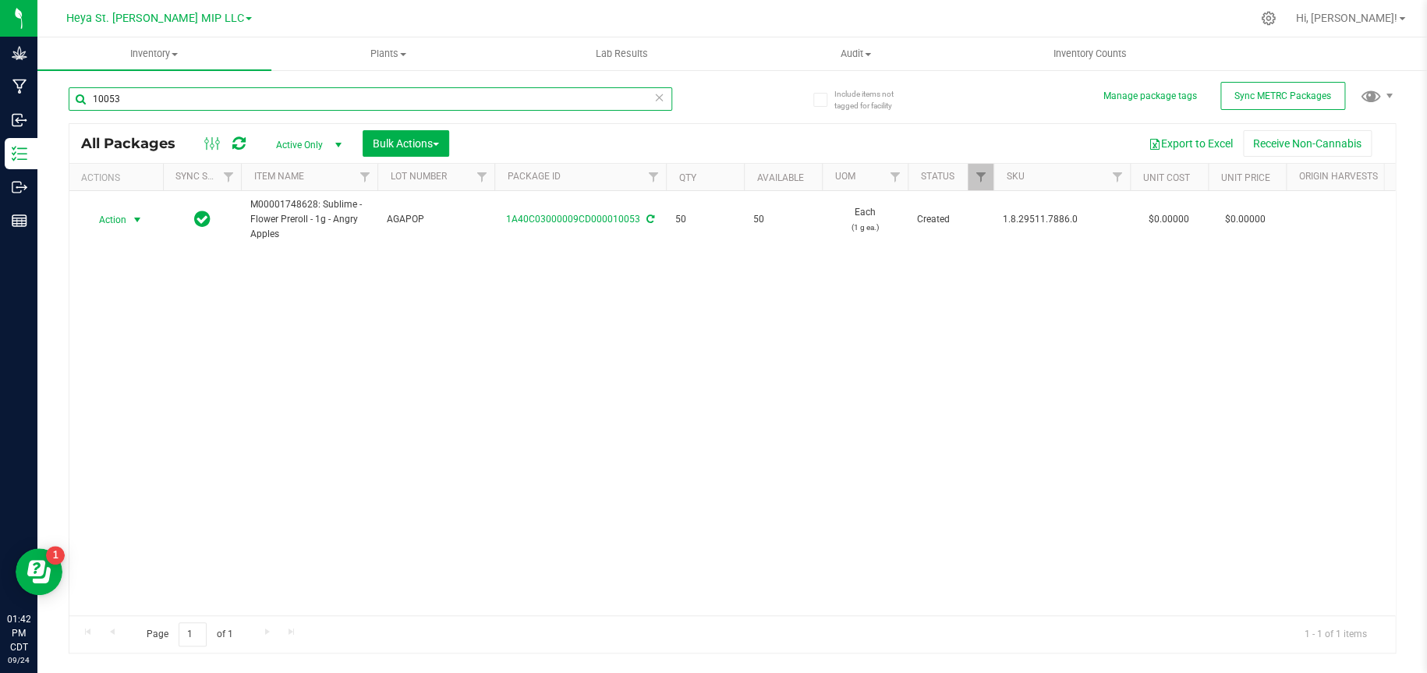
click at [454, 94] on input "10053" at bounding box center [370, 98] width 603 height 23
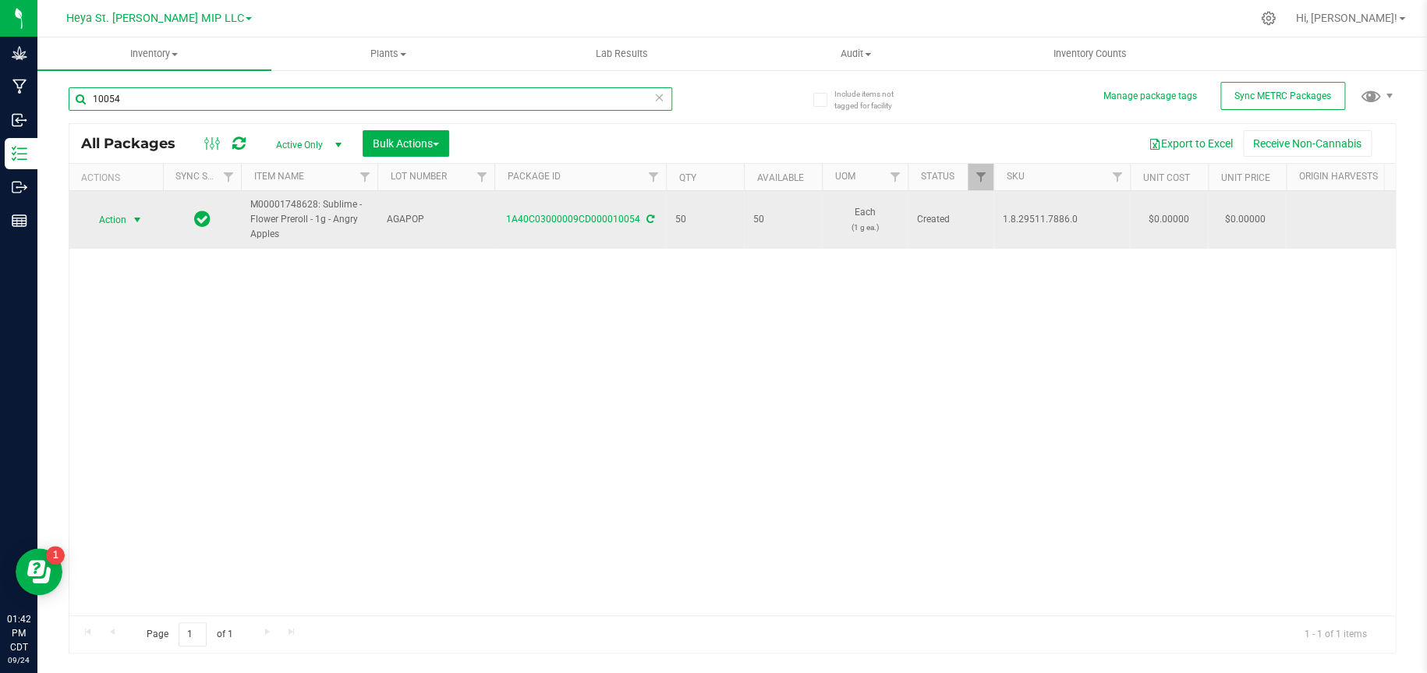
type input "10054"
click at [131, 220] on span "select" at bounding box center [137, 220] width 12 height 12
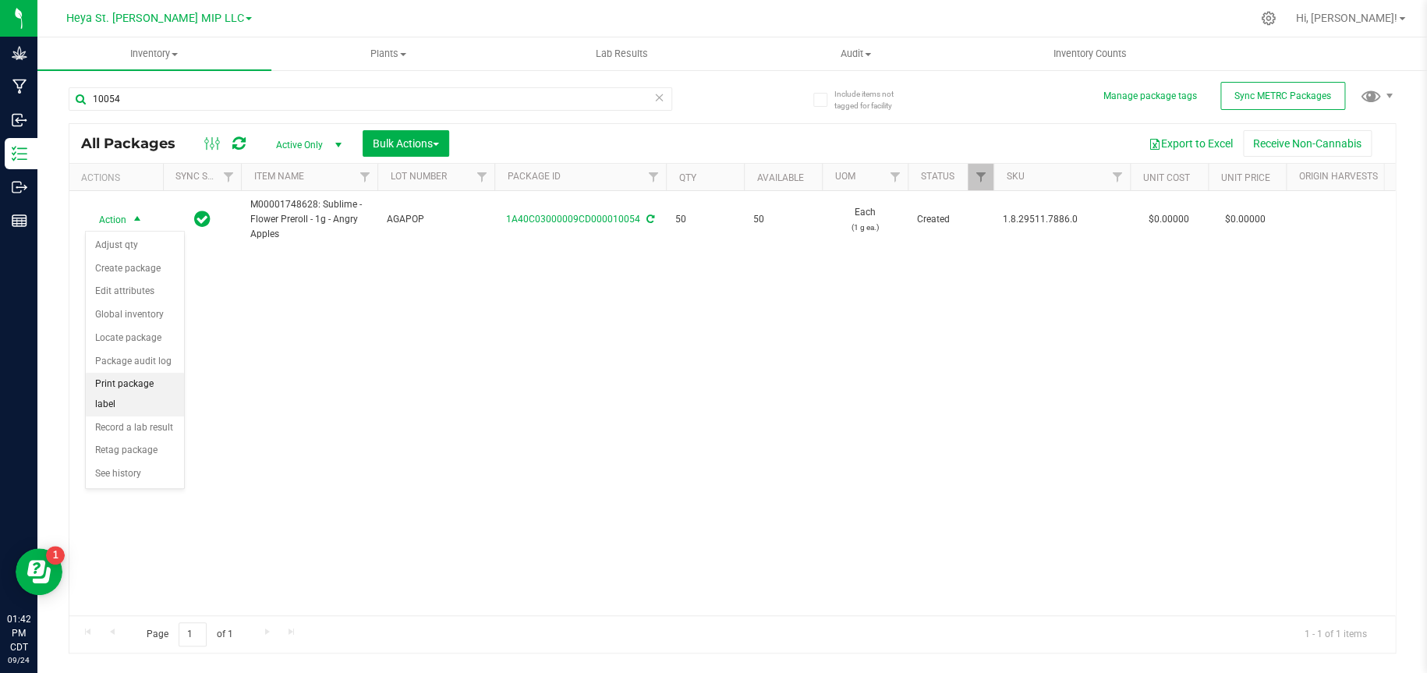
click at [134, 384] on li "Print package label" at bounding box center [135, 394] width 98 height 43
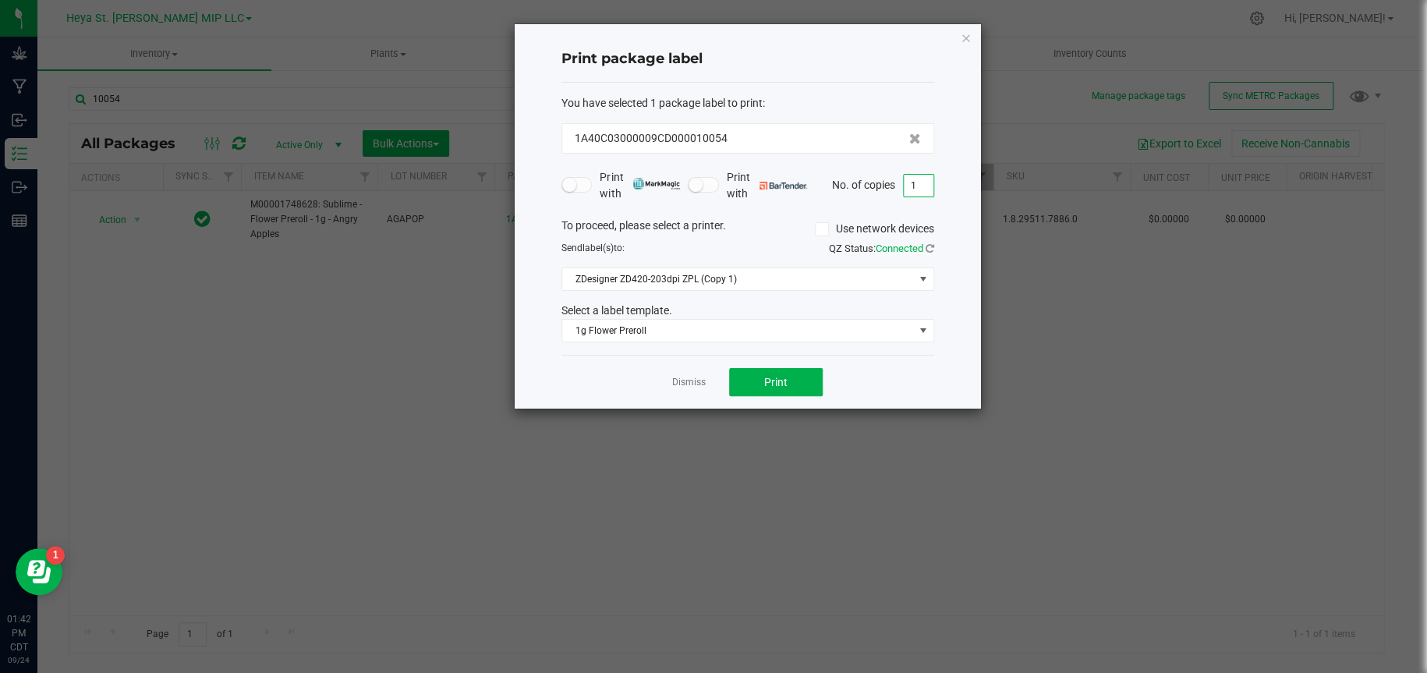
click at [918, 182] on input "1" at bounding box center [919, 186] width 30 height 22
type input "50"
click at [789, 378] on button "Print" at bounding box center [776, 382] width 94 height 28
click at [965, 36] on icon "button" at bounding box center [966, 37] width 11 height 19
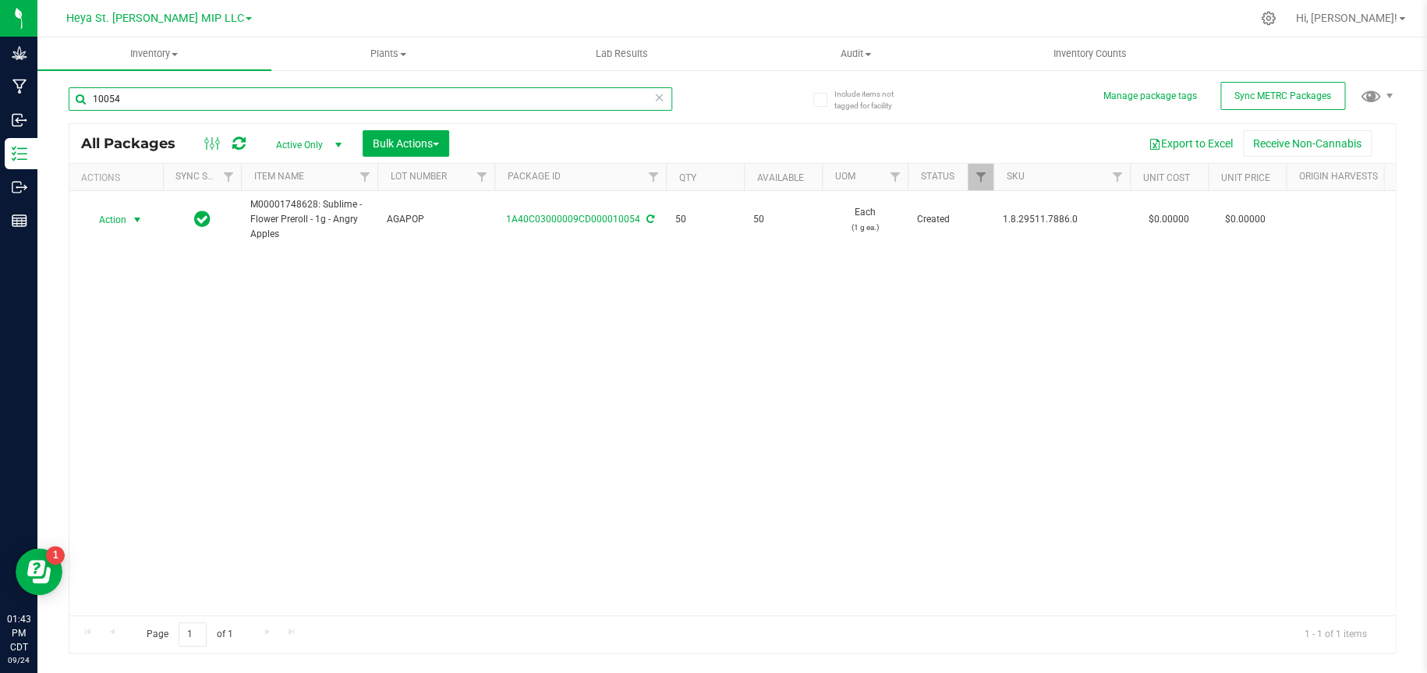
click at [546, 90] on input "10054" at bounding box center [370, 98] width 603 height 23
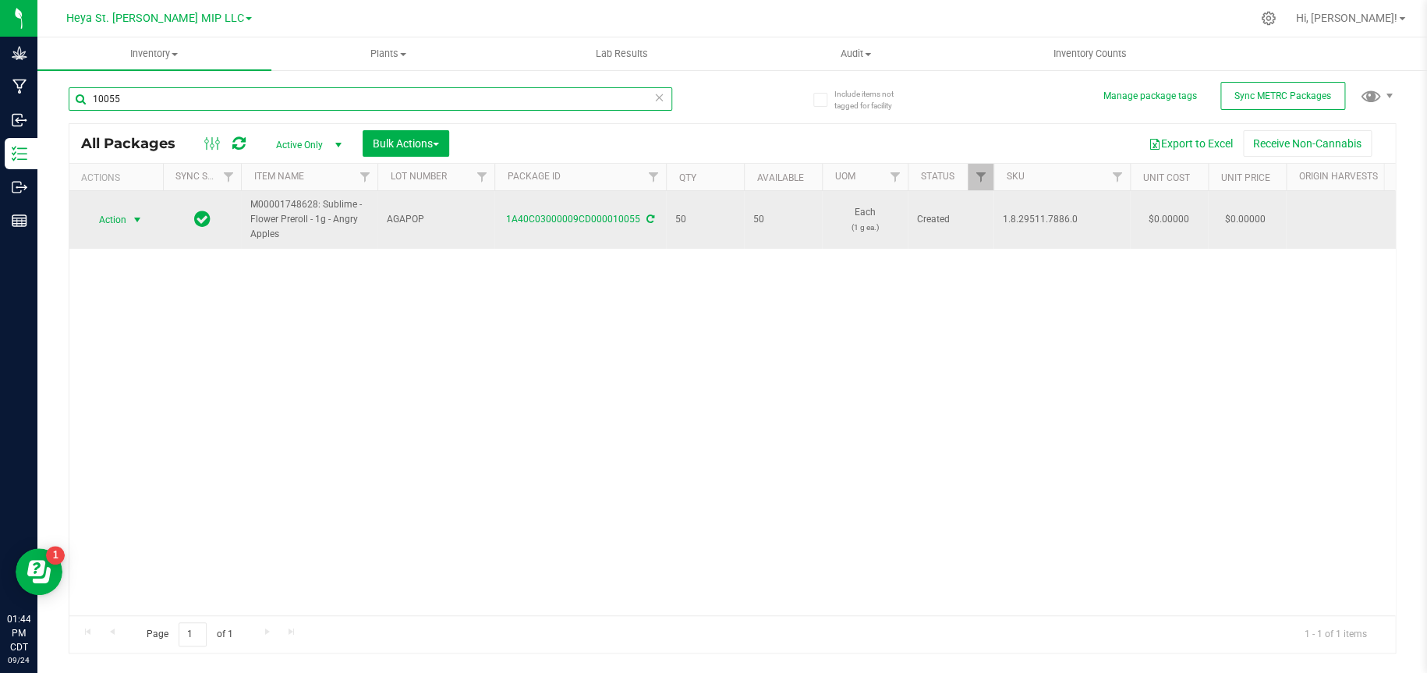
type input "10055"
click at [134, 220] on span "select" at bounding box center [137, 220] width 12 height 12
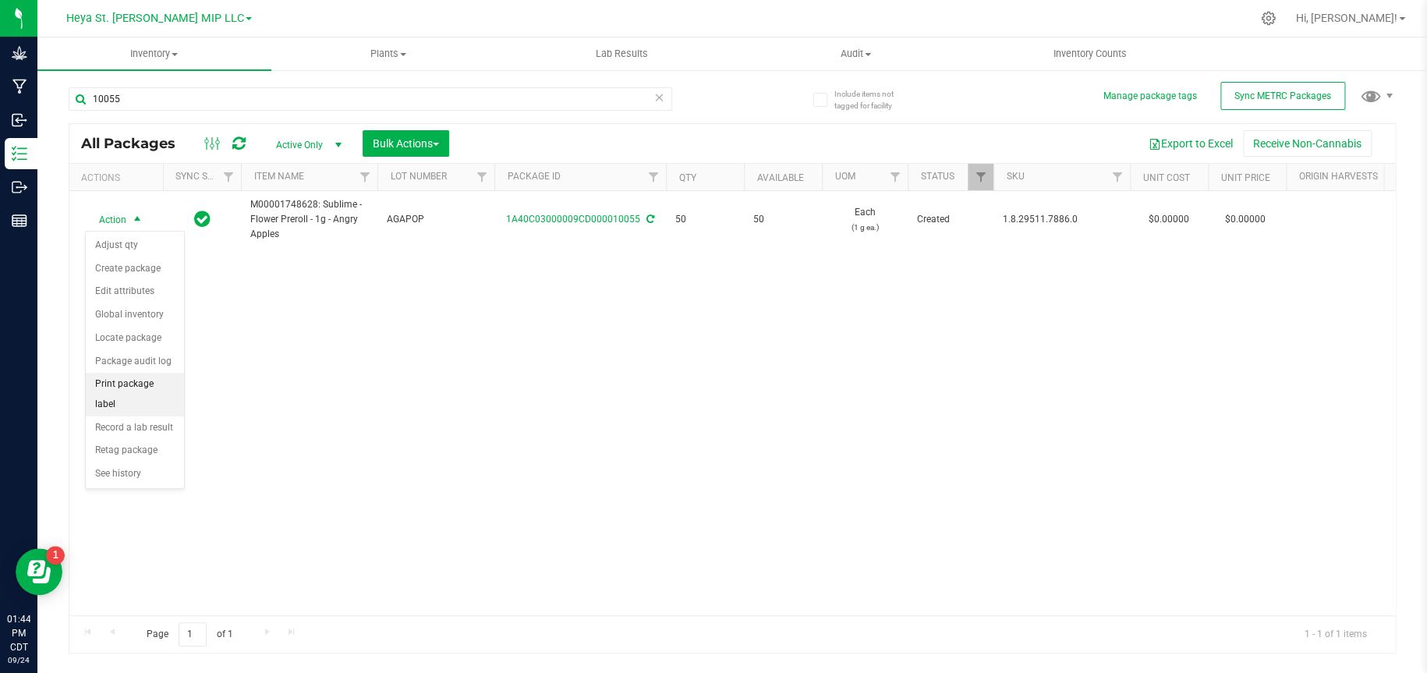
click at [147, 386] on li "Print package label" at bounding box center [135, 394] width 98 height 43
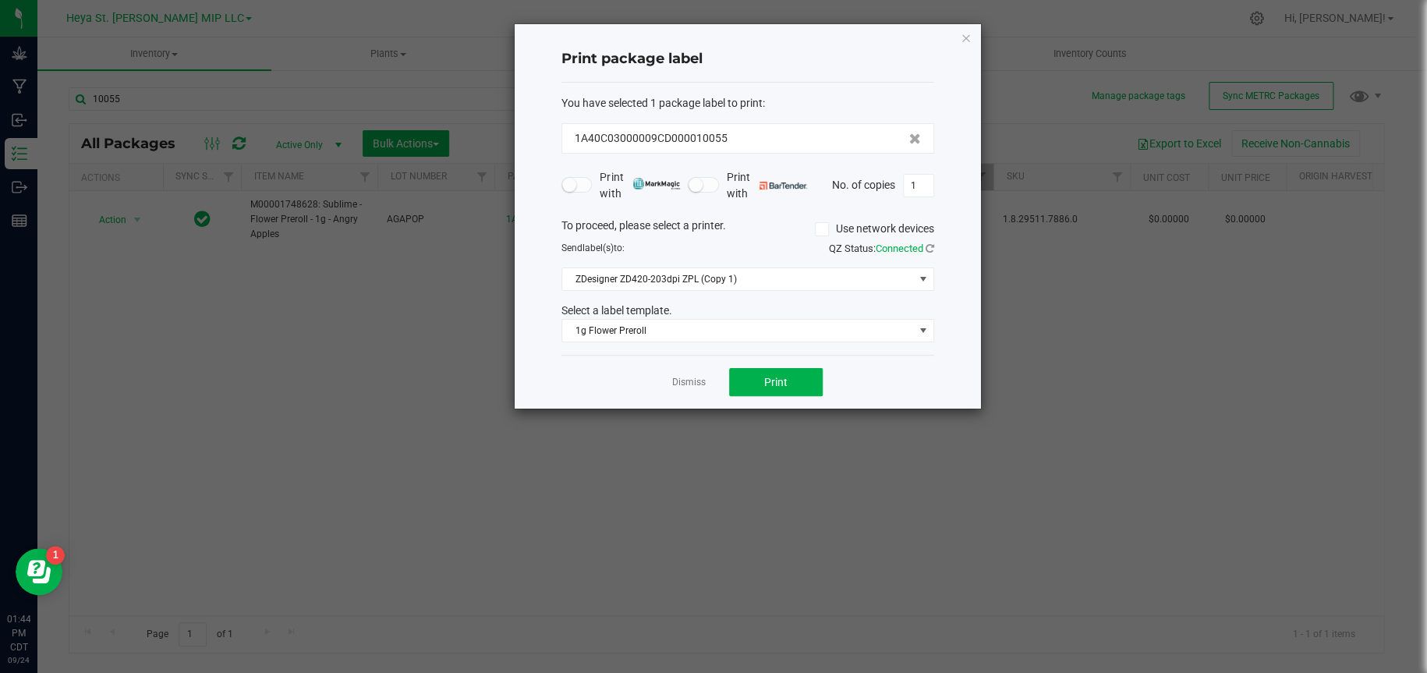
click at [934, 183] on div "Print package label You have selected 1 package label to print : 1A40C03000009C…" at bounding box center [748, 216] width 466 height 384
click at [920, 187] on input "1" at bounding box center [919, 186] width 30 height 22
type input "50"
click at [801, 388] on button "Print" at bounding box center [776, 382] width 94 height 28
click at [964, 38] on icon "button" at bounding box center [966, 37] width 11 height 19
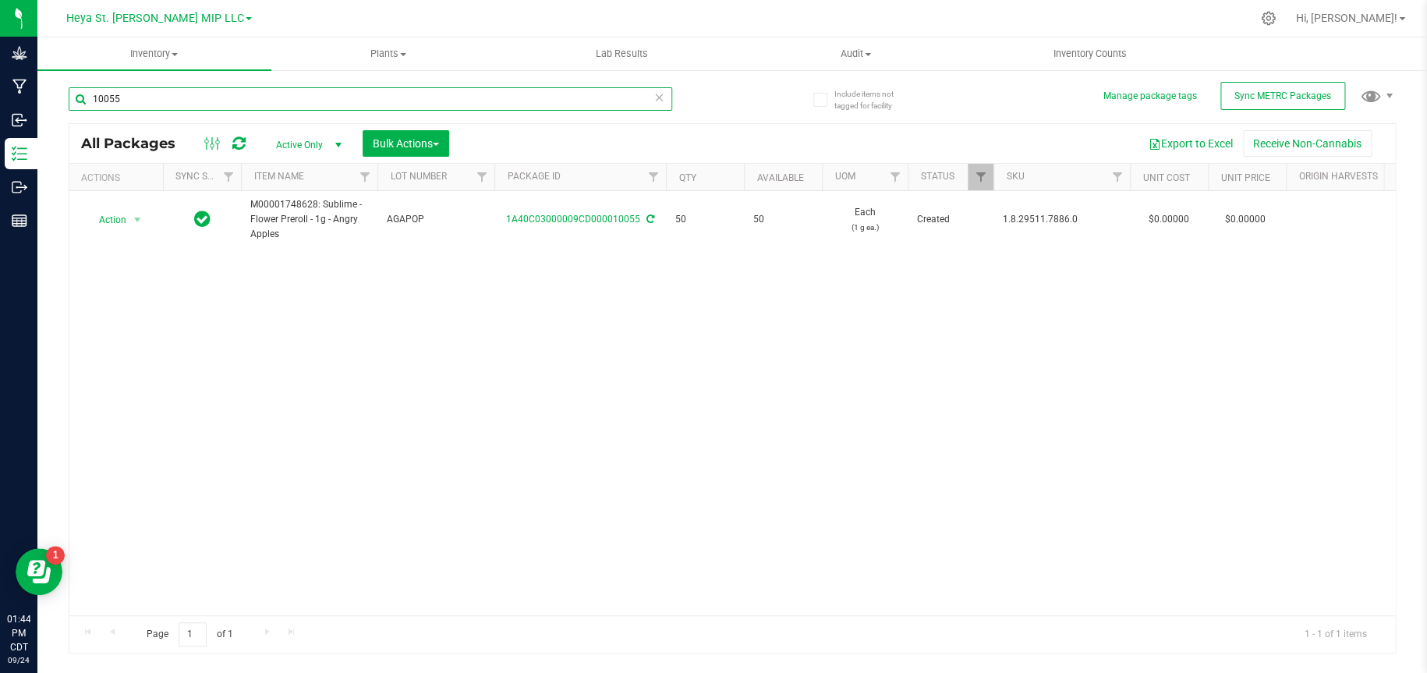
click at [568, 97] on input "10055" at bounding box center [370, 98] width 603 height 23
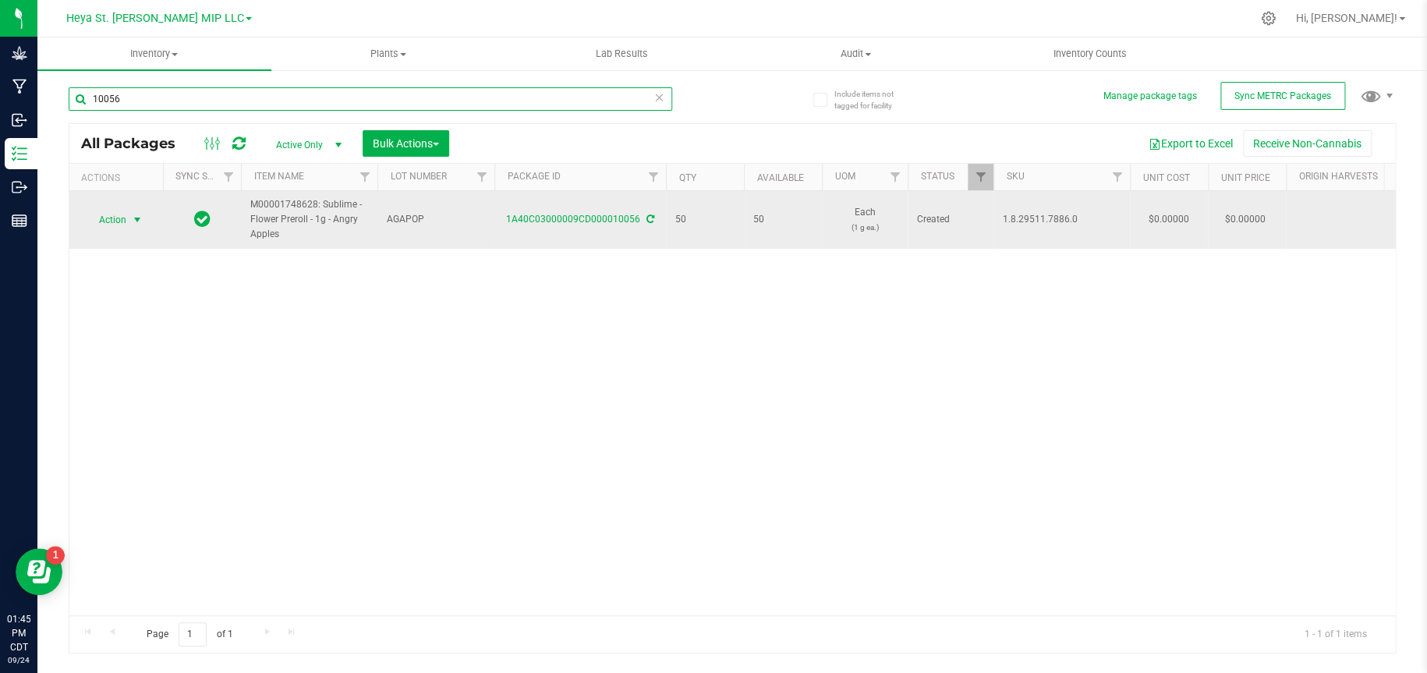
type input "10056"
click at [140, 220] on span "select" at bounding box center [137, 220] width 12 height 12
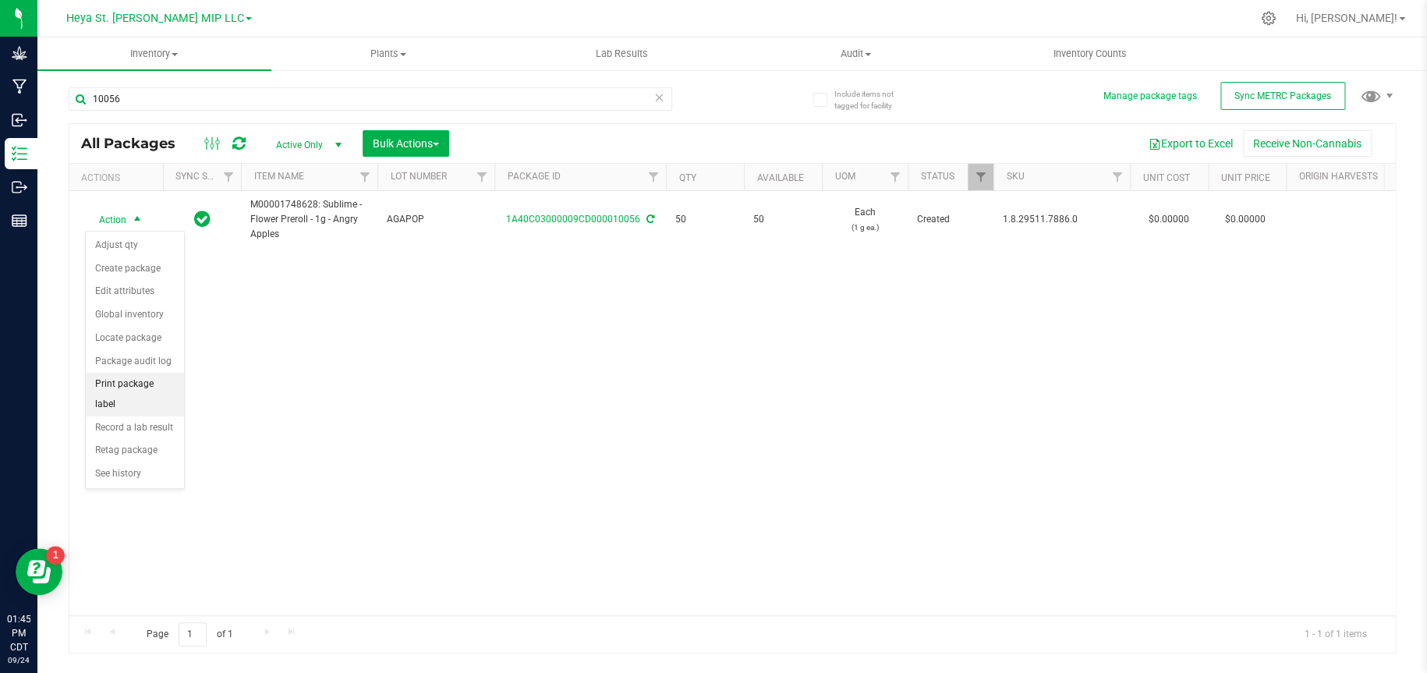
click at [140, 384] on li "Print package label" at bounding box center [135, 394] width 98 height 43
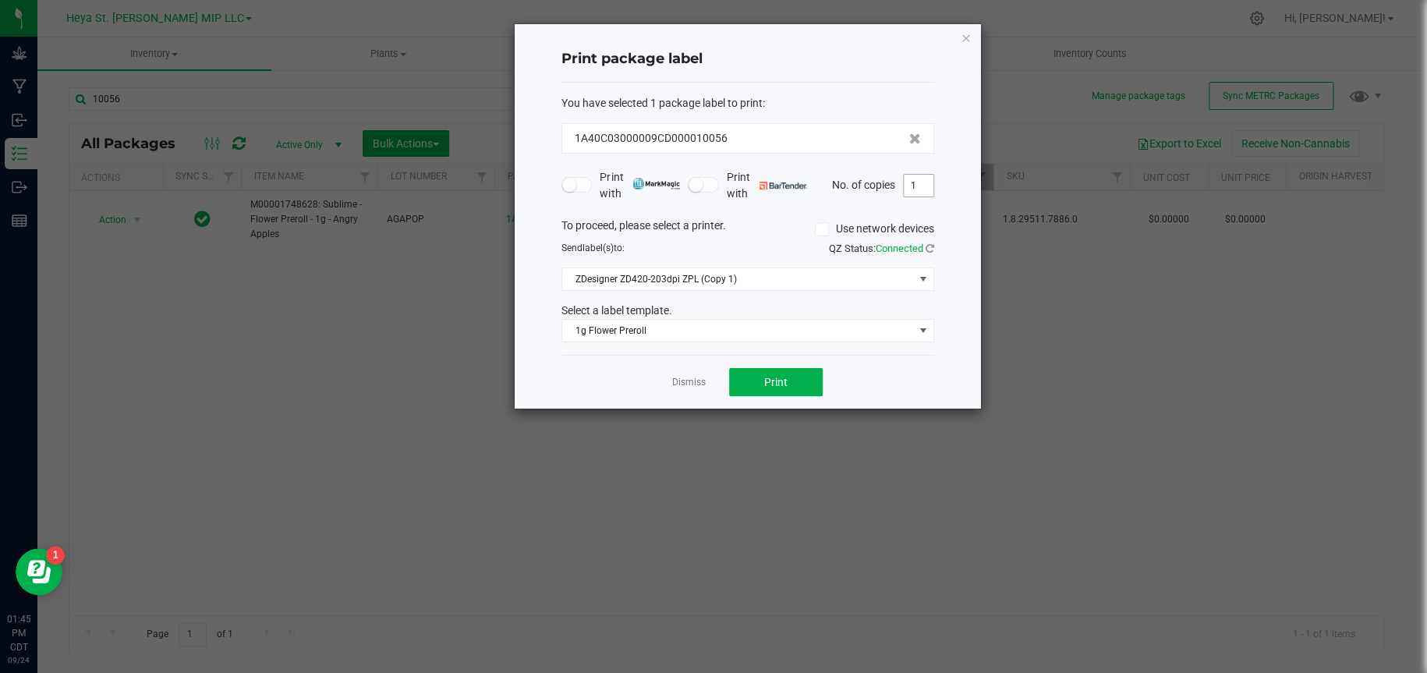
click at [921, 189] on input "1" at bounding box center [919, 186] width 30 height 22
type input "50"
click at [814, 381] on button "Print" at bounding box center [776, 382] width 94 height 28
click at [964, 34] on icon "button" at bounding box center [966, 37] width 11 height 19
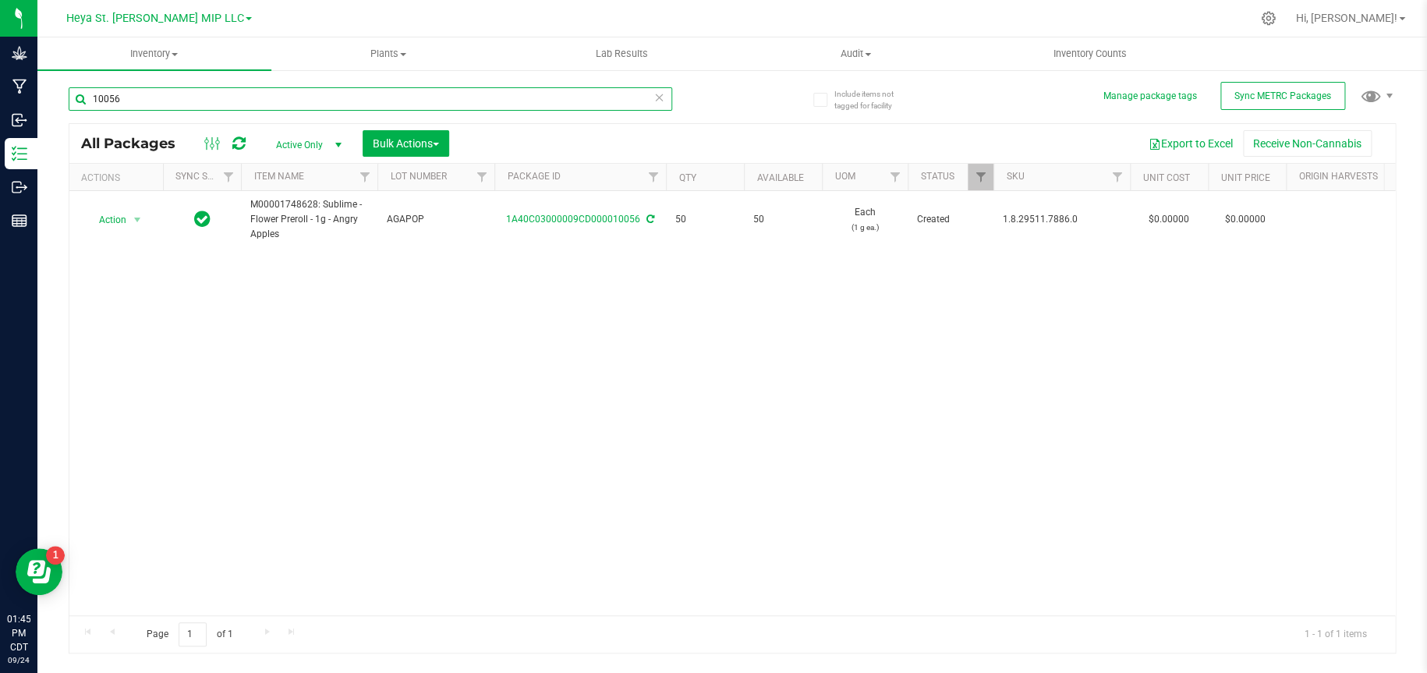
click at [499, 97] on input "10056" at bounding box center [370, 98] width 603 height 23
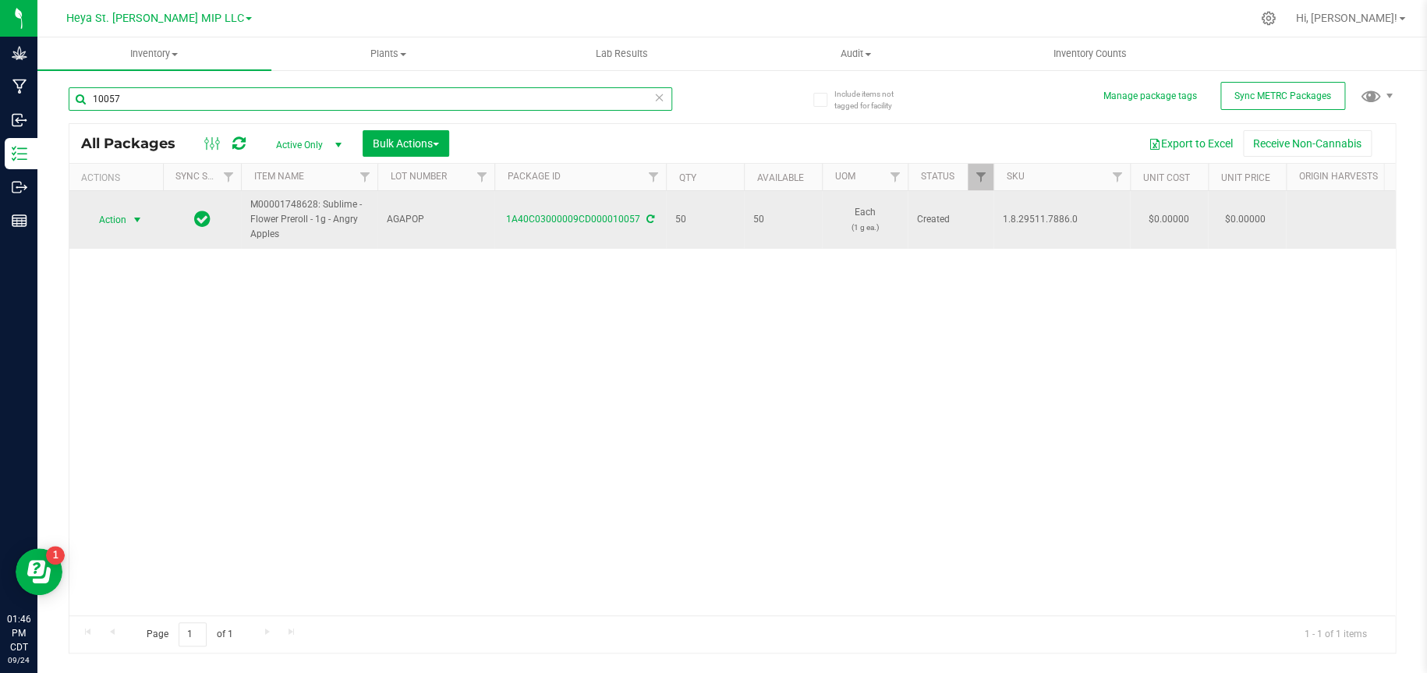
type input "10057"
click at [132, 218] on span "select" at bounding box center [137, 220] width 12 height 12
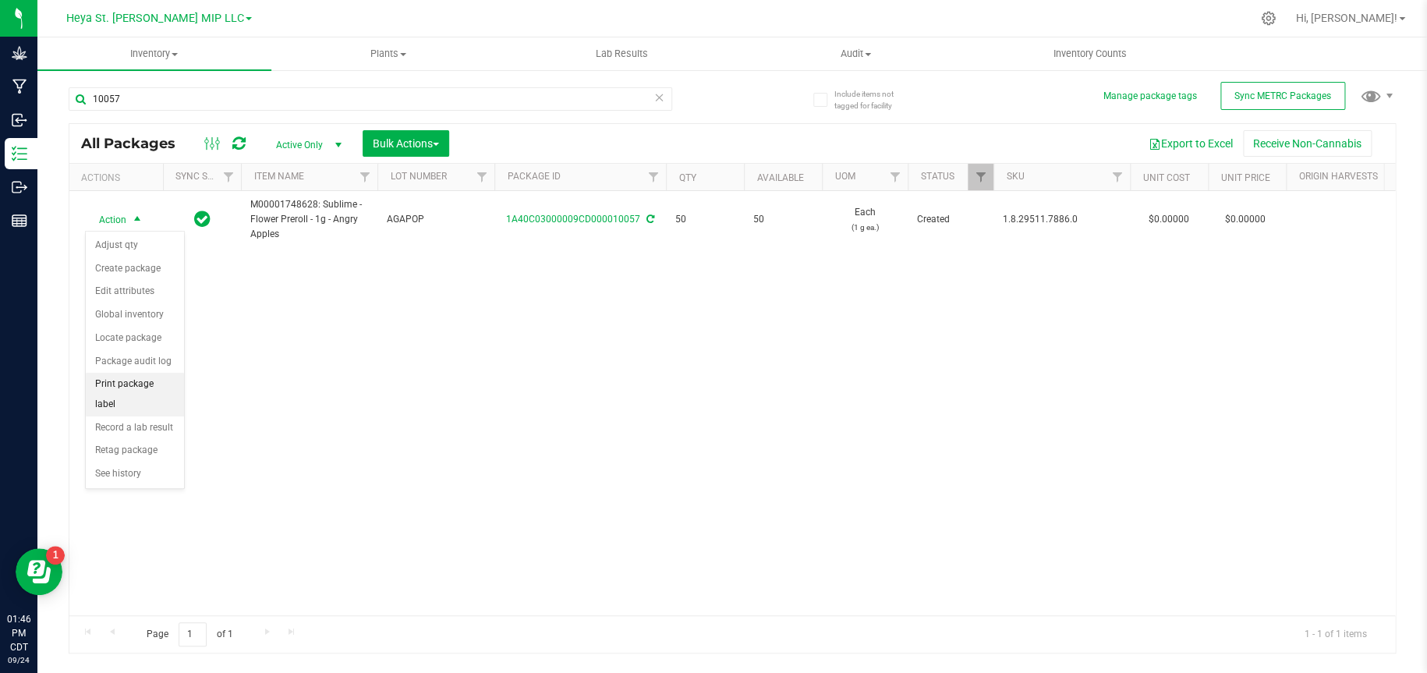
click at [122, 387] on li "Print package label" at bounding box center [135, 394] width 98 height 43
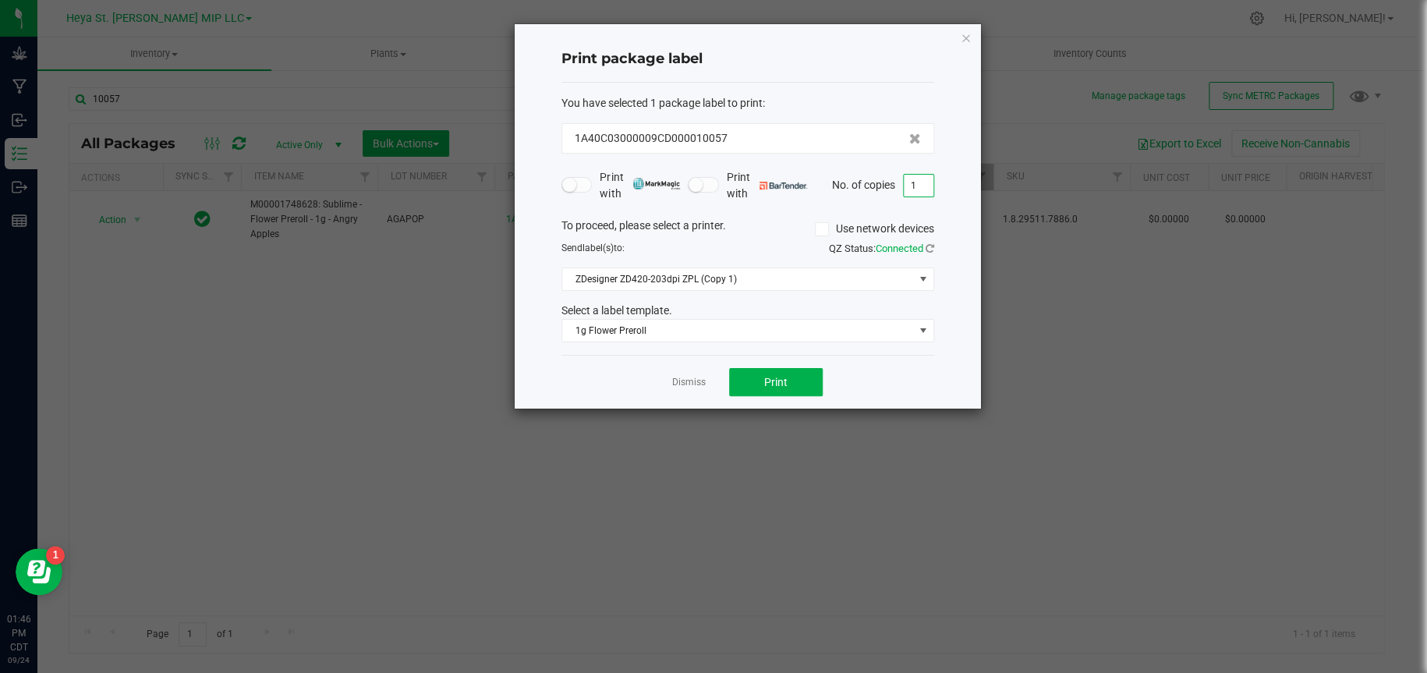
click at [914, 178] on input "1" at bounding box center [919, 186] width 30 height 22
type input "50"
click at [797, 391] on button "Print" at bounding box center [776, 382] width 94 height 28
click at [964, 37] on icon "button" at bounding box center [966, 37] width 11 height 19
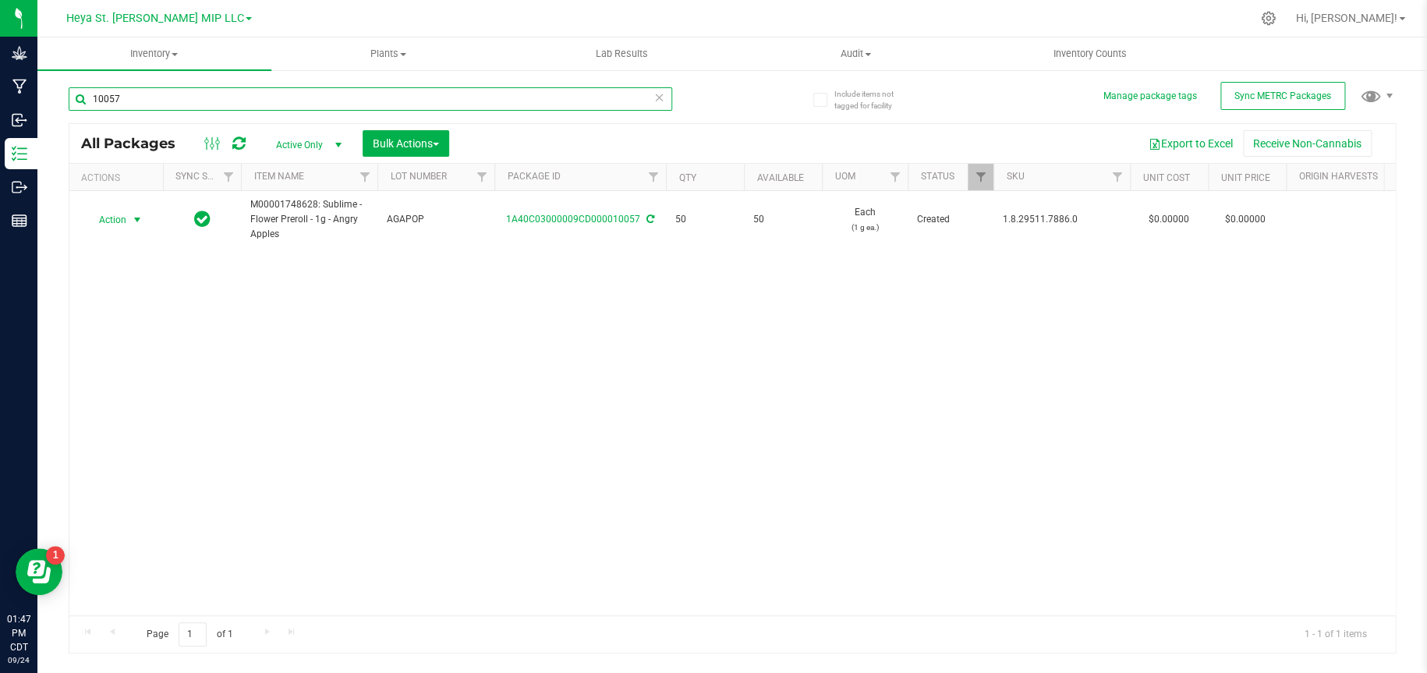
click at [427, 88] on input "10057" at bounding box center [370, 98] width 603 height 23
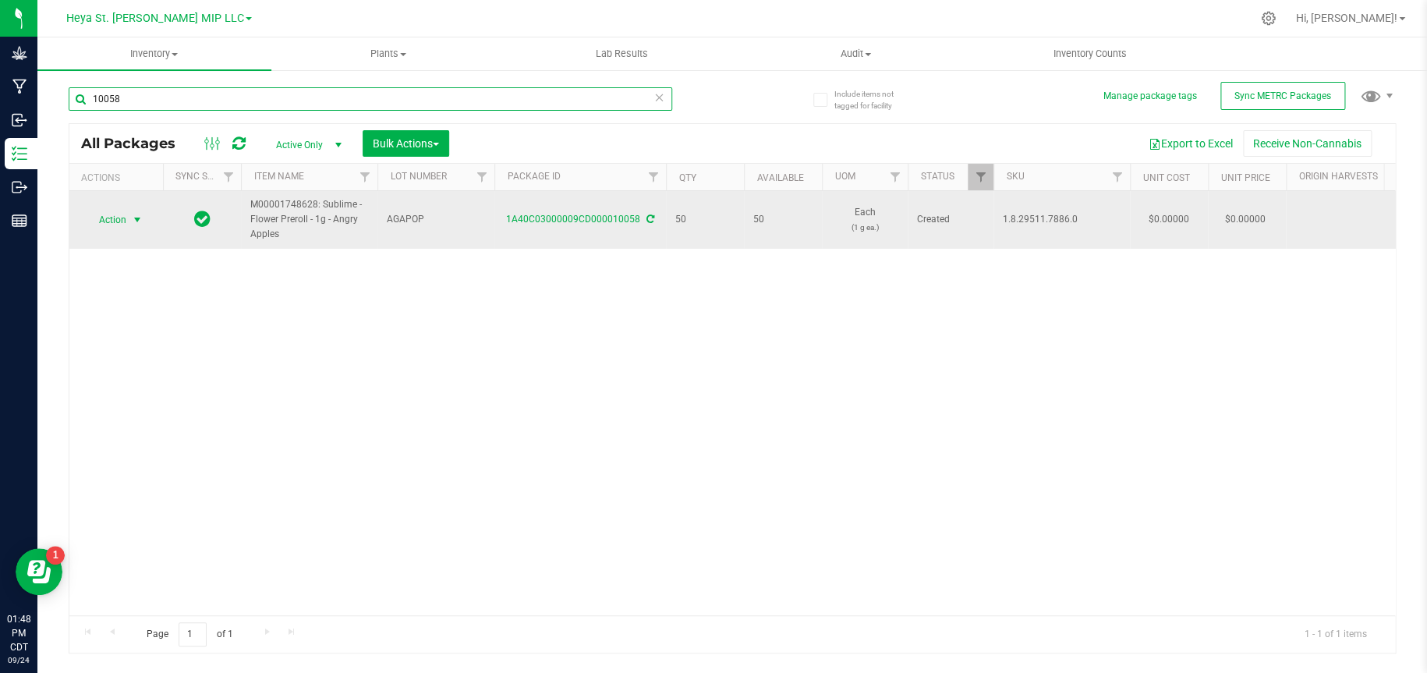
type input "10058"
click at [135, 222] on span "select" at bounding box center [137, 220] width 12 height 12
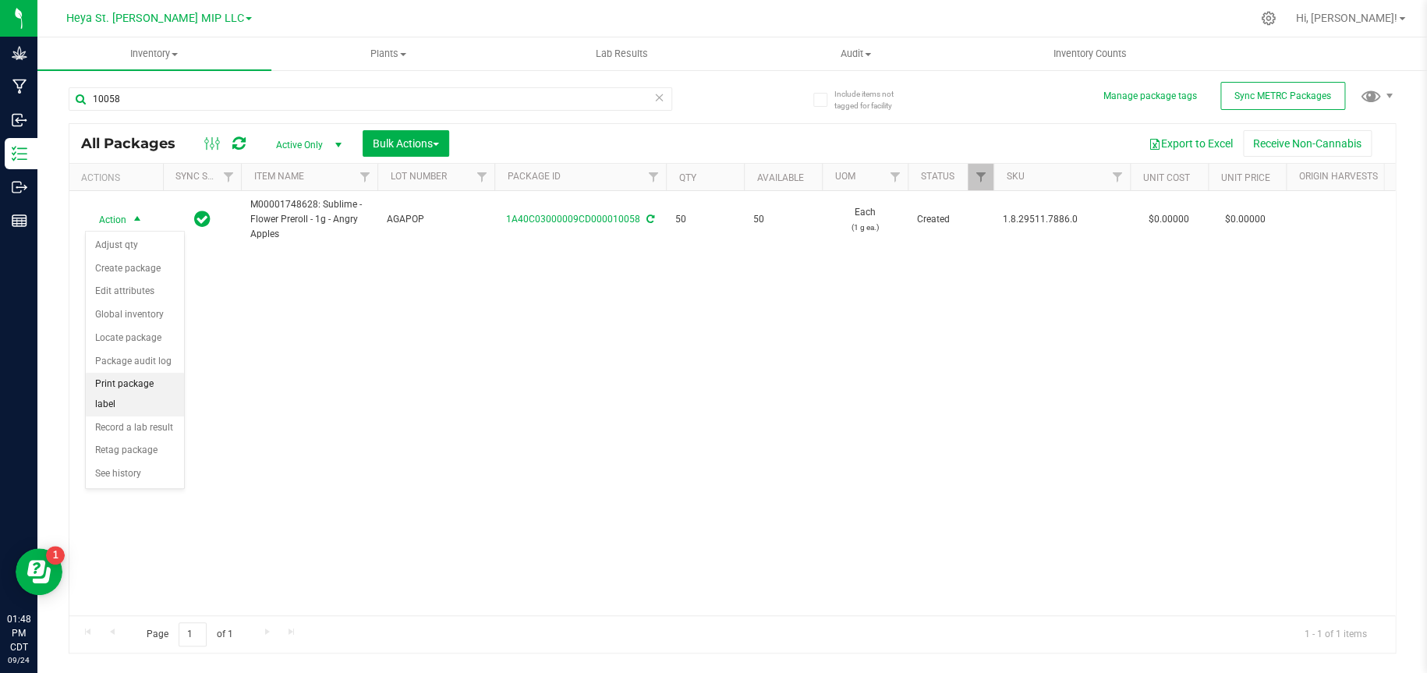
click at [142, 388] on li "Print package label" at bounding box center [135, 394] width 98 height 43
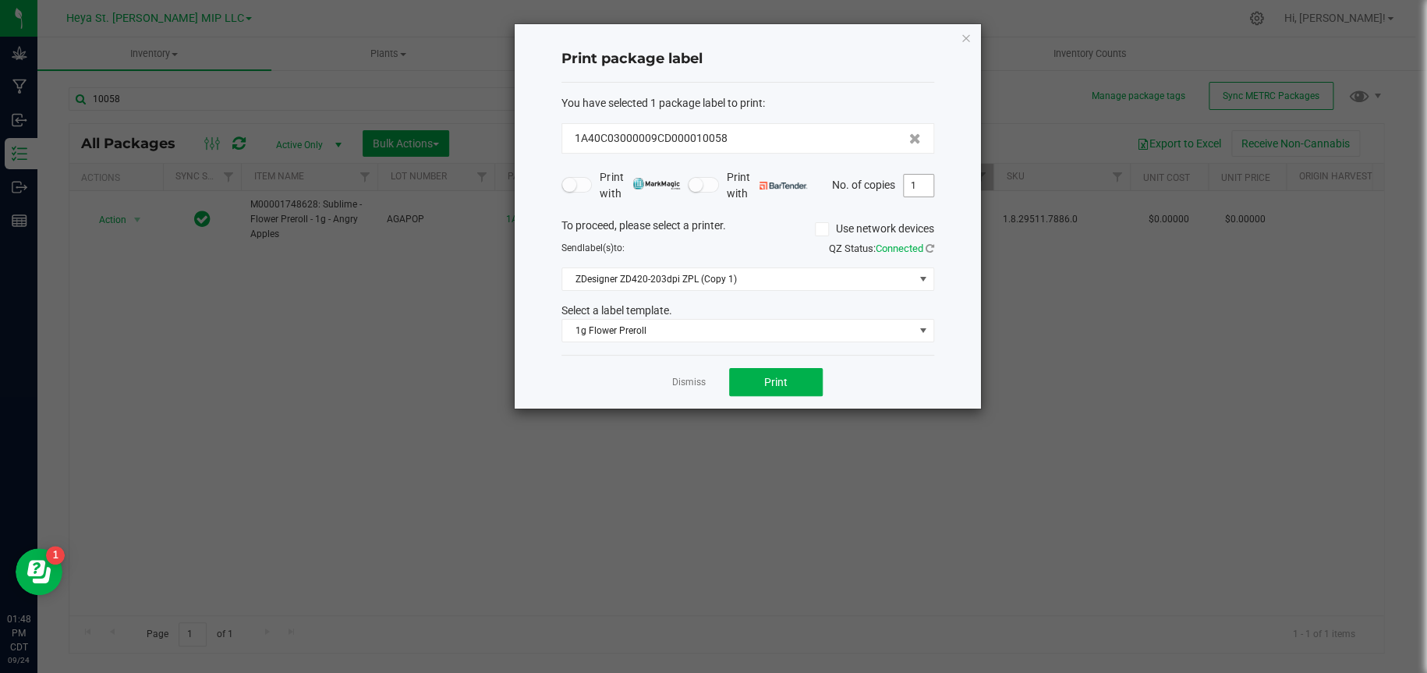
click at [930, 178] on input "1" at bounding box center [919, 186] width 30 height 22
type input "50"
click at [798, 379] on button "Print" at bounding box center [776, 382] width 94 height 28
click at [965, 37] on icon "button" at bounding box center [966, 37] width 11 height 19
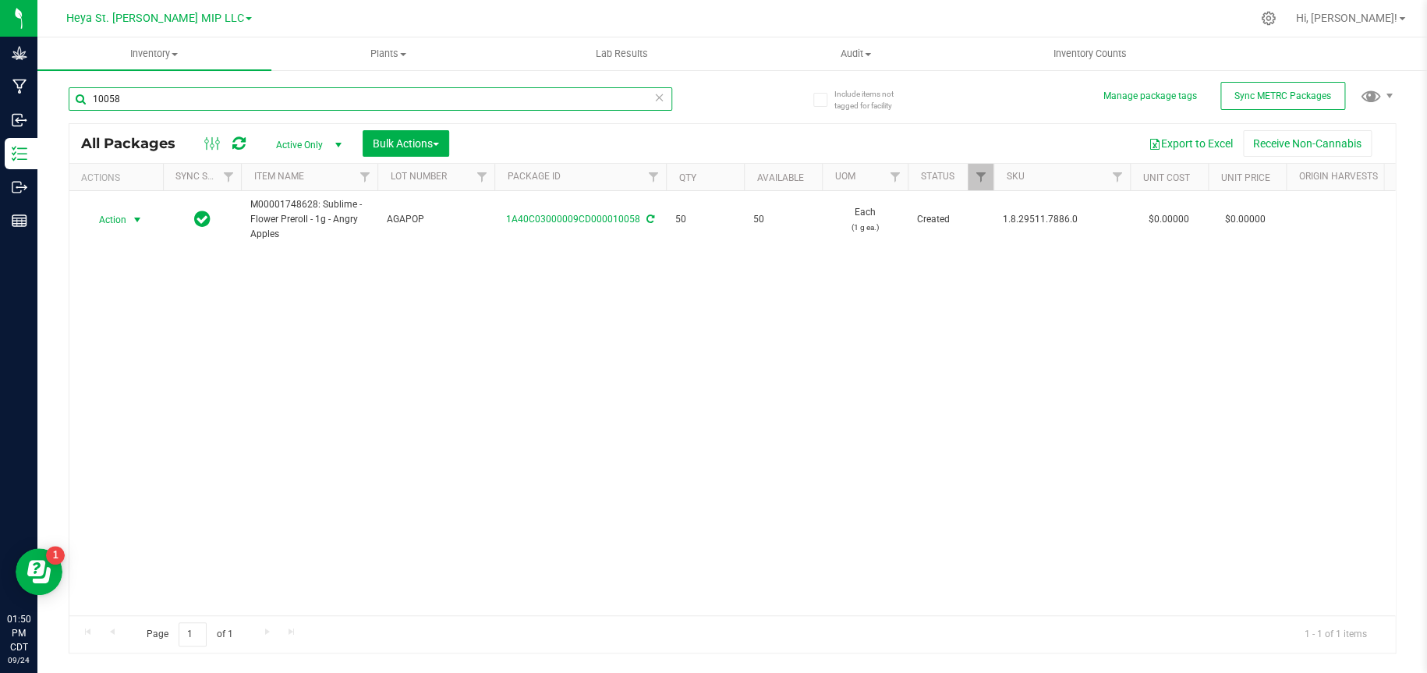
click at [540, 94] on input "10058" at bounding box center [370, 98] width 603 height 23
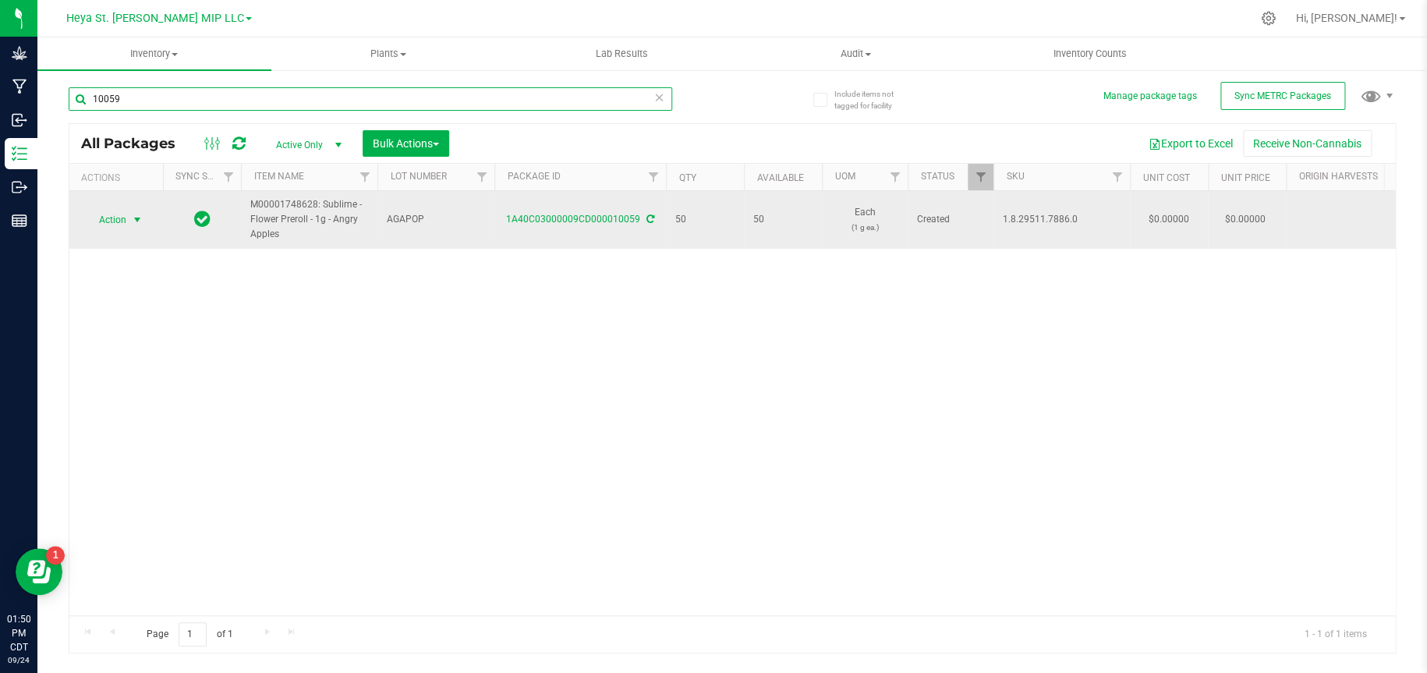
type input "10059"
click at [136, 219] on span "select" at bounding box center [137, 220] width 12 height 12
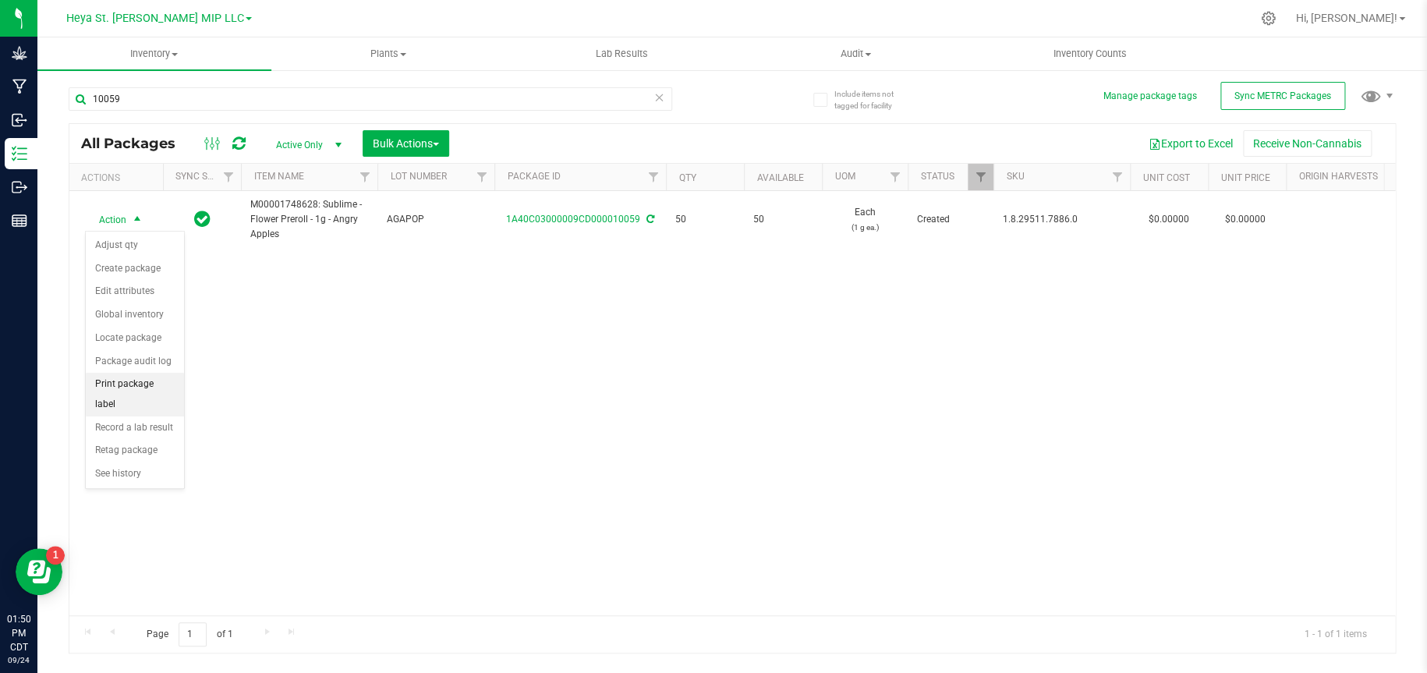
click at [140, 386] on li "Print package label" at bounding box center [135, 394] width 98 height 43
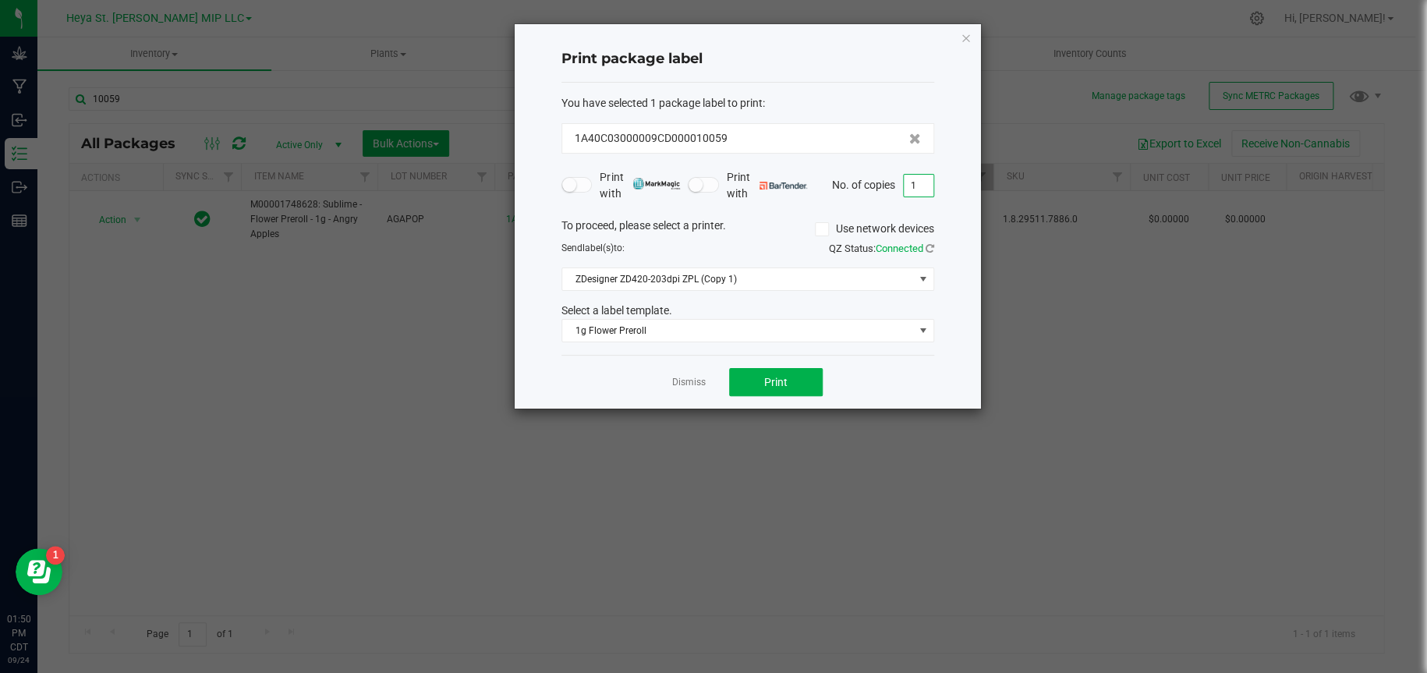
click at [915, 186] on input "1" at bounding box center [919, 186] width 30 height 22
type input "50"
click at [803, 383] on button "Print" at bounding box center [776, 382] width 94 height 28
click at [965, 33] on icon "button" at bounding box center [966, 37] width 11 height 19
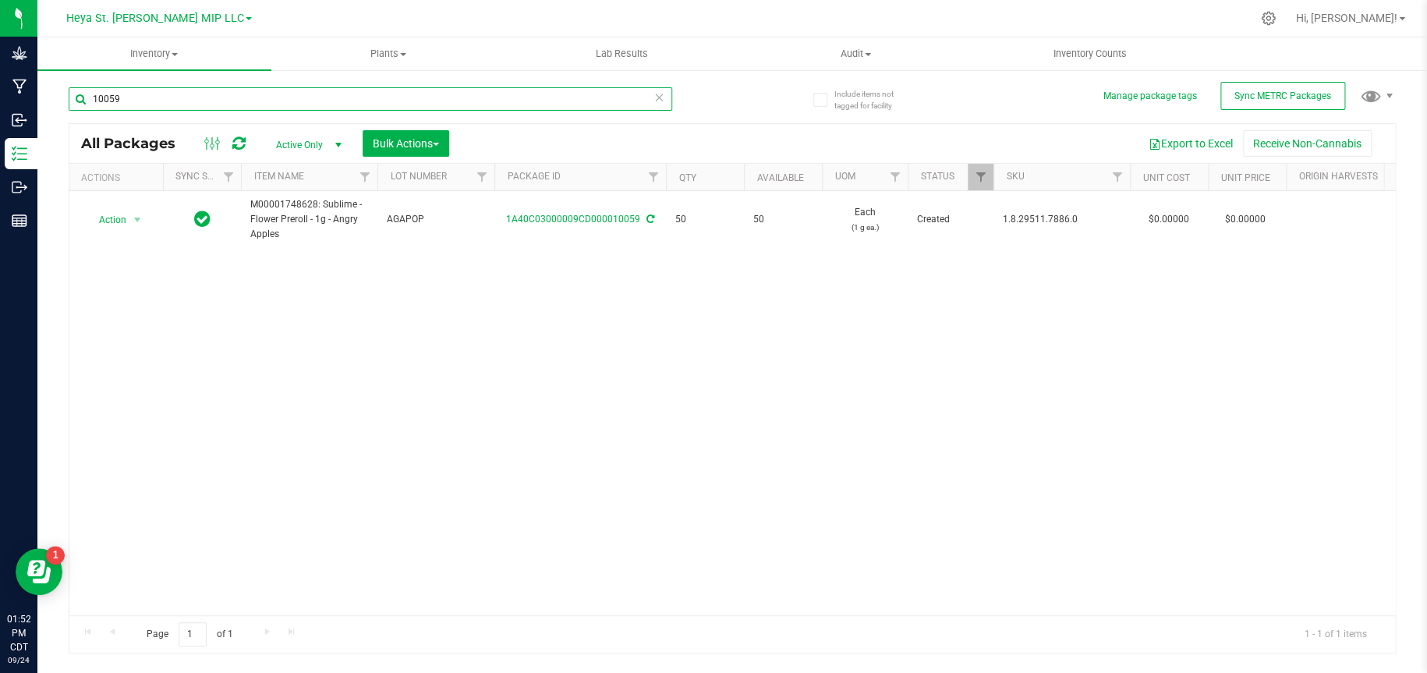
click at [233, 101] on input "10059" at bounding box center [370, 98] width 603 height 23
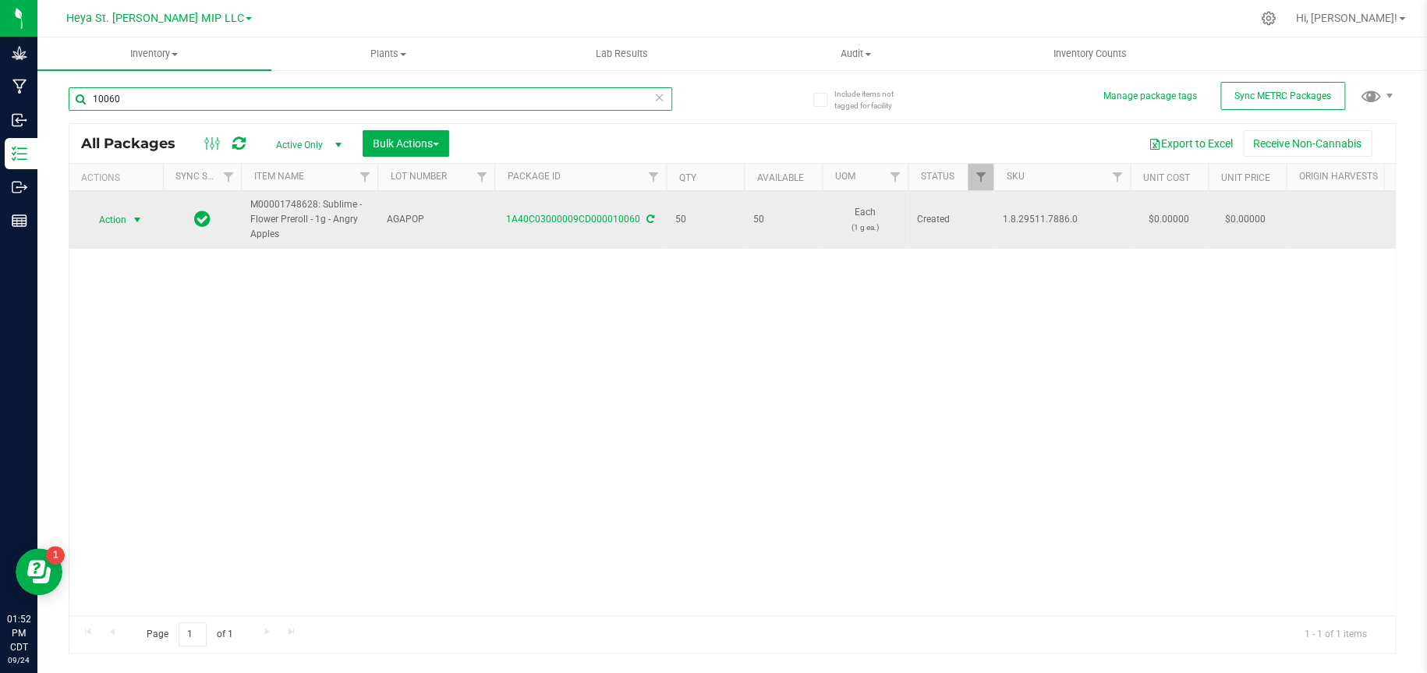
type input "10060"
click at [133, 216] on span "select" at bounding box center [137, 220] width 12 height 12
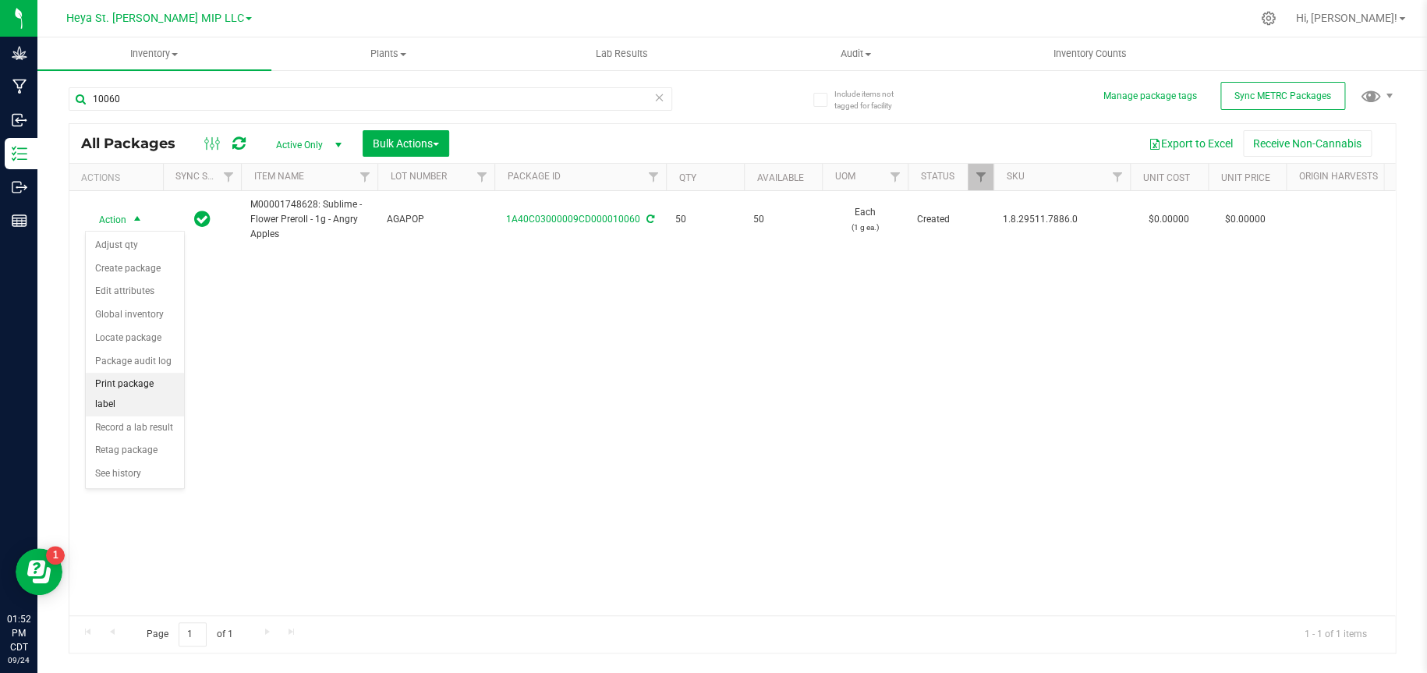
click at [140, 381] on li "Print package label" at bounding box center [135, 394] width 98 height 43
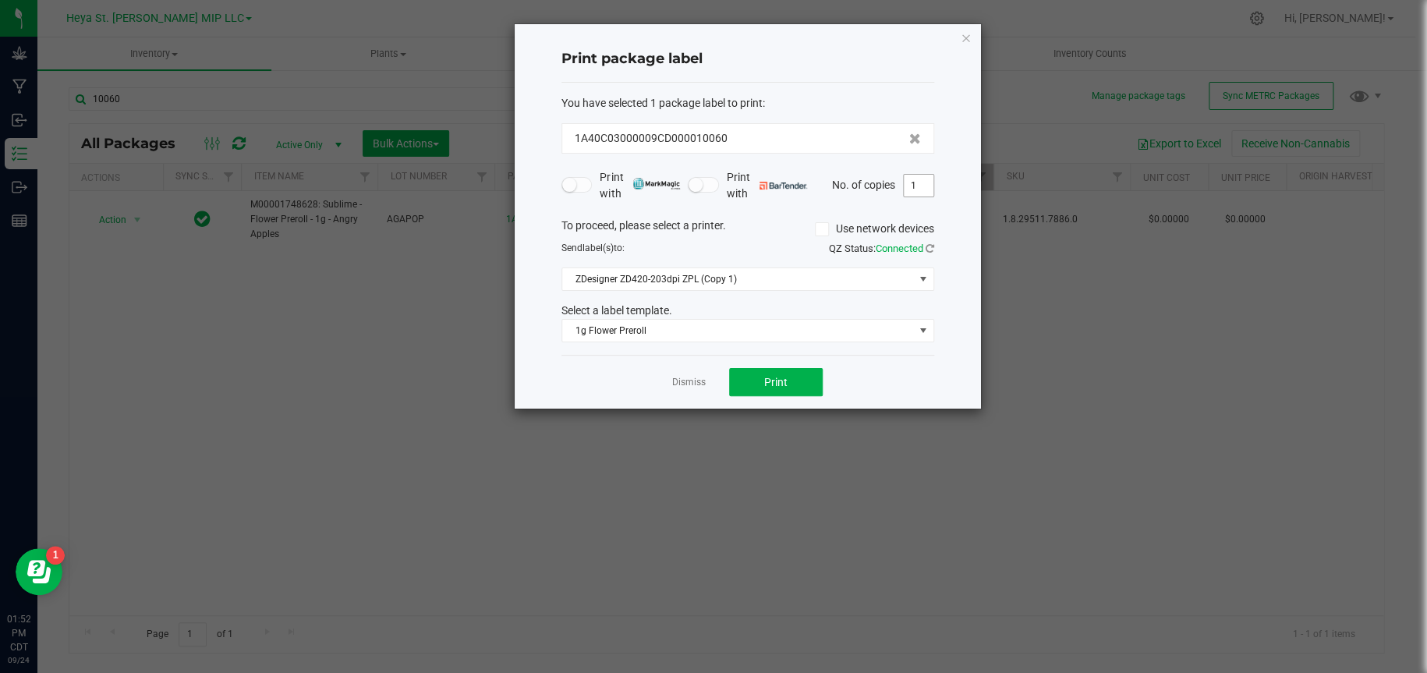
click at [915, 181] on input "1" at bounding box center [919, 186] width 30 height 22
type input "50"
click at [816, 378] on button "Print" at bounding box center [776, 382] width 94 height 28
click at [967, 37] on icon "button" at bounding box center [966, 37] width 11 height 19
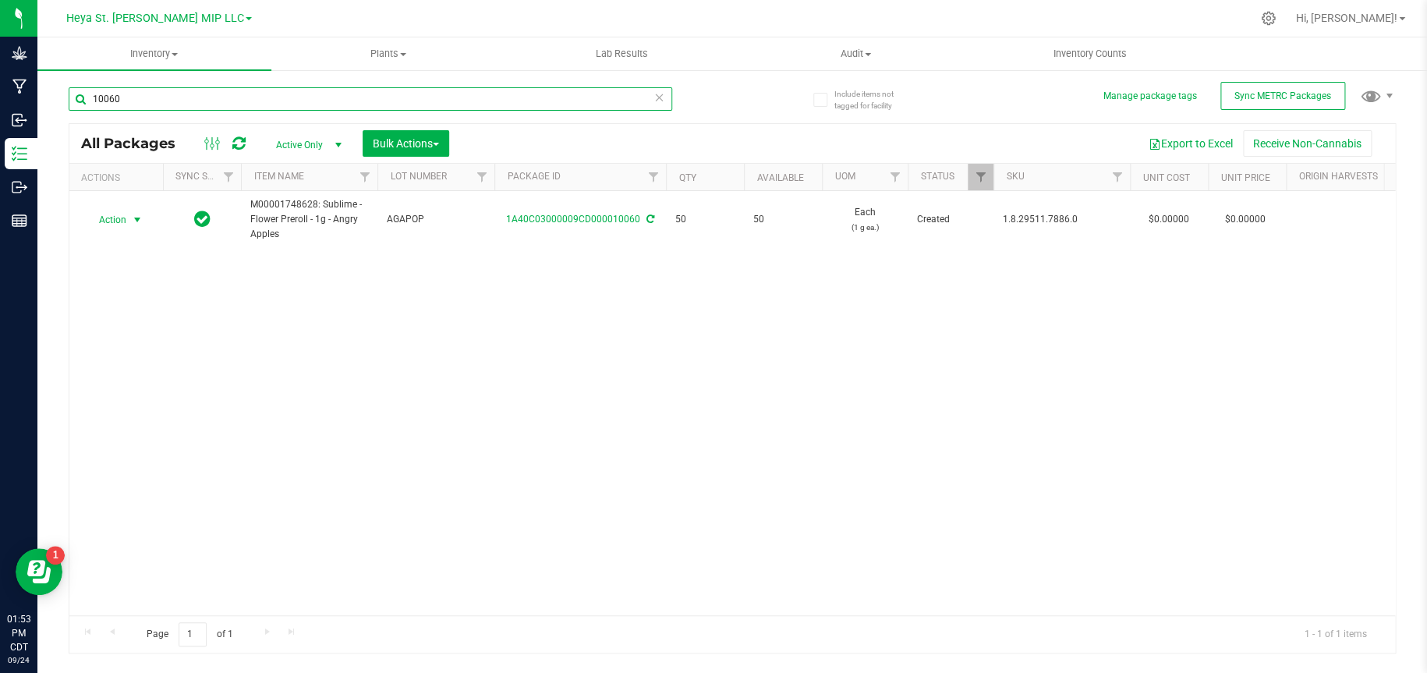
click at [615, 102] on input "10060" at bounding box center [370, 98] width 603 height 23
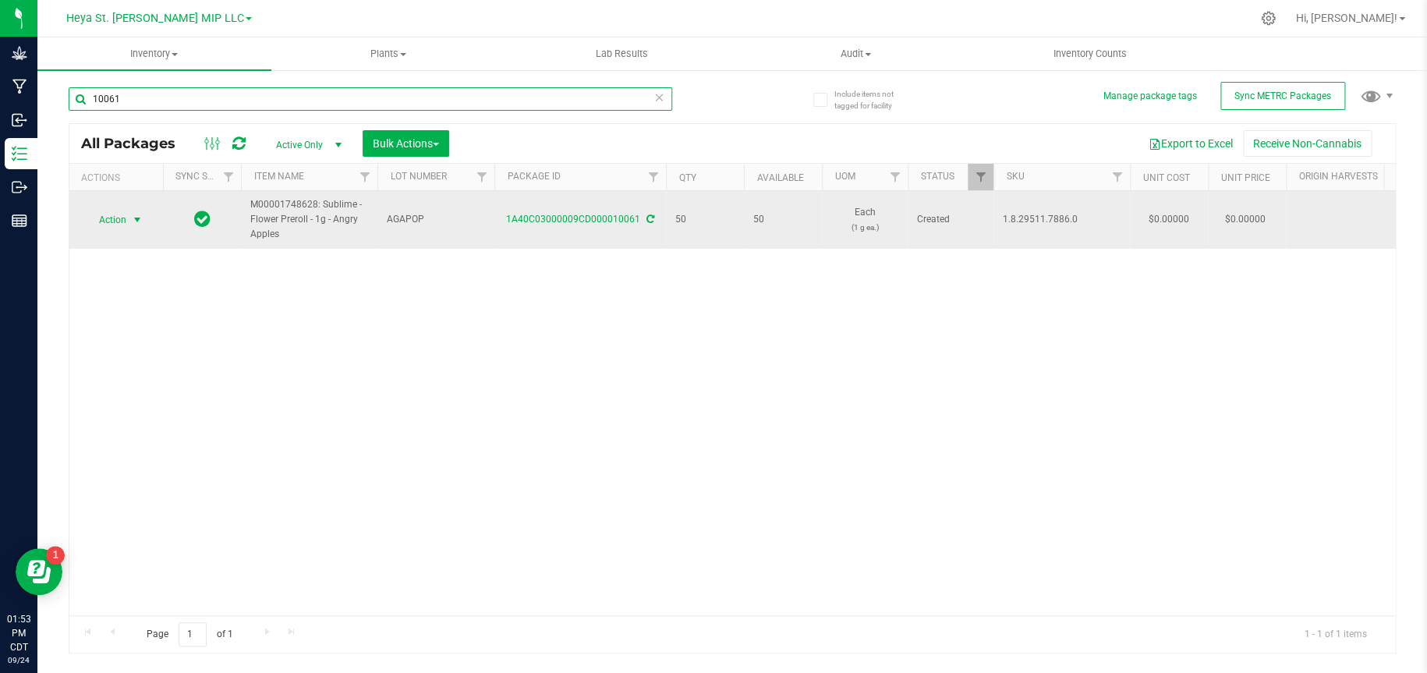
type input "10061"
click at [133, 221] on span "select" at bounding box center [137, 220] width 12 height 12
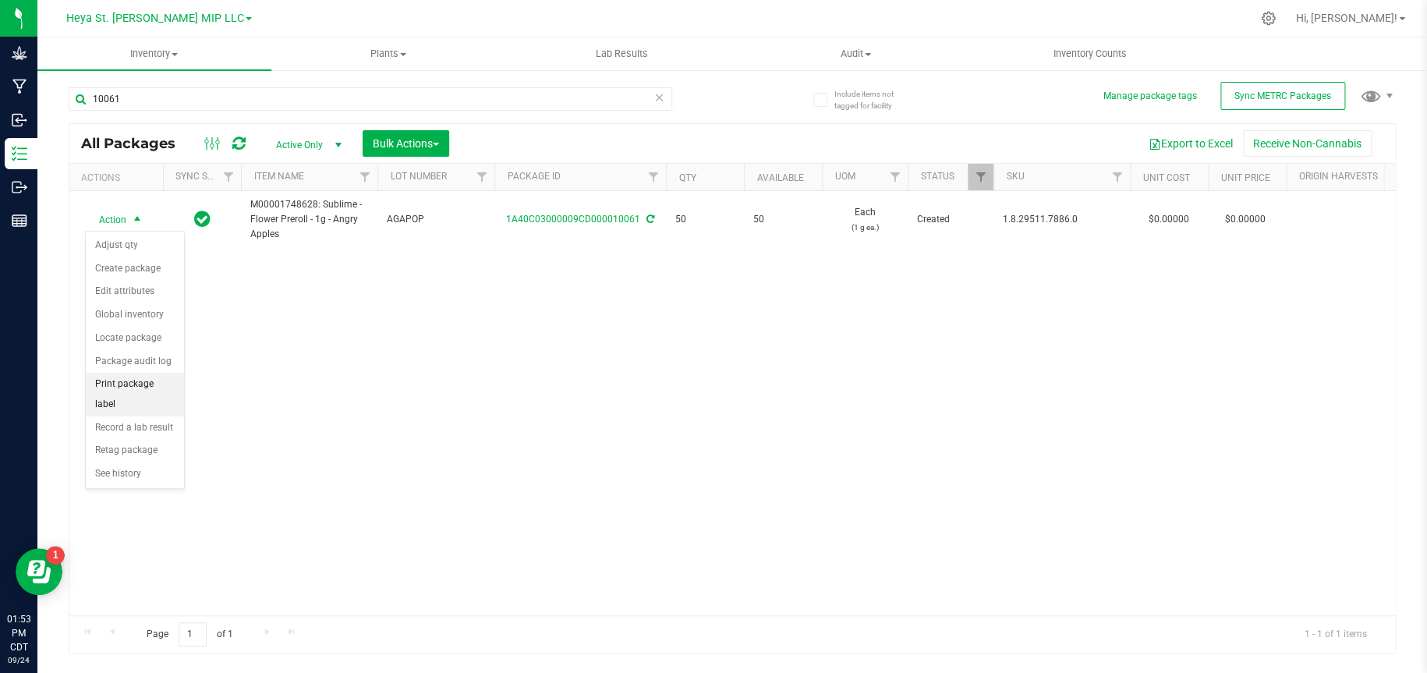
click at [140, 388] on li "Print package label" at bounding box center [135, 394] width 98 height 43
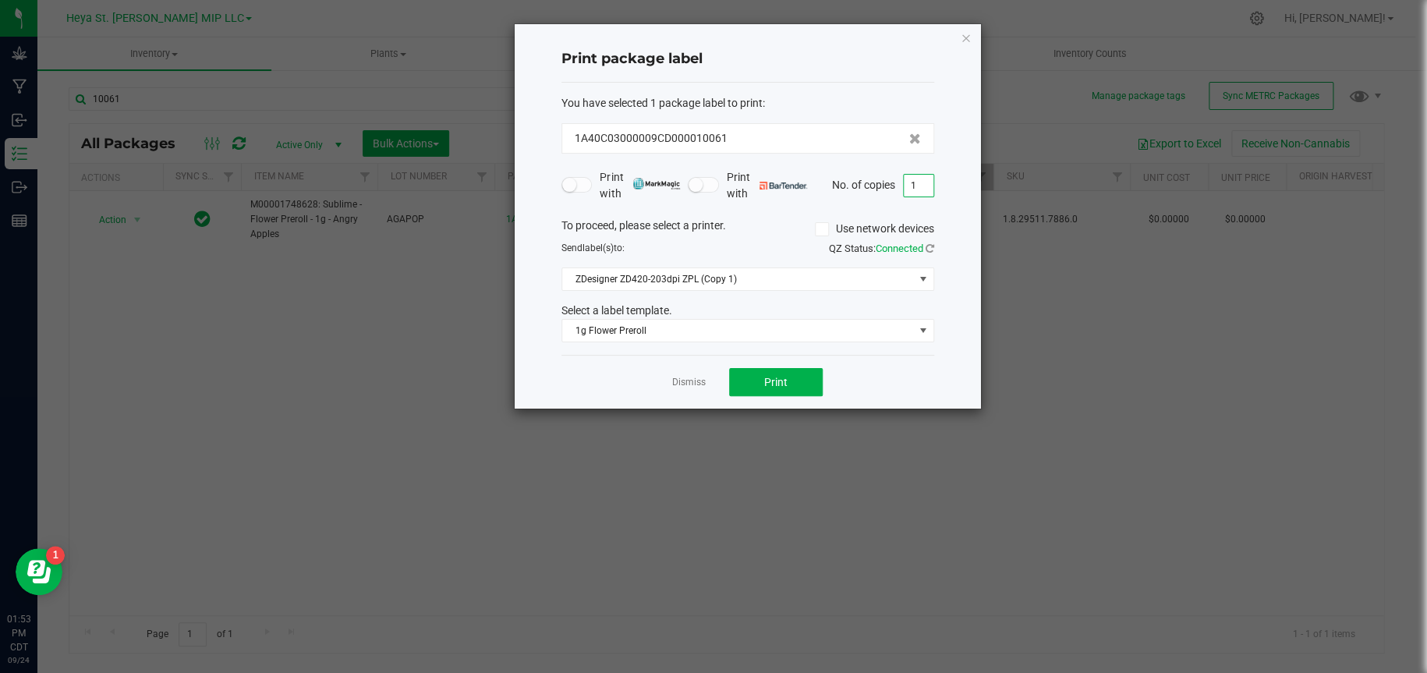
click at [929, 190] on input "1" at bounding box center [919, 186] width 30 height 22
type input "50"
click at [780, 378] on span "Print" at bounding box center [775, 382] width 23 height 12
click at [963, 35] on icon "button" at bounding box center [966, 37] width 11 height 19
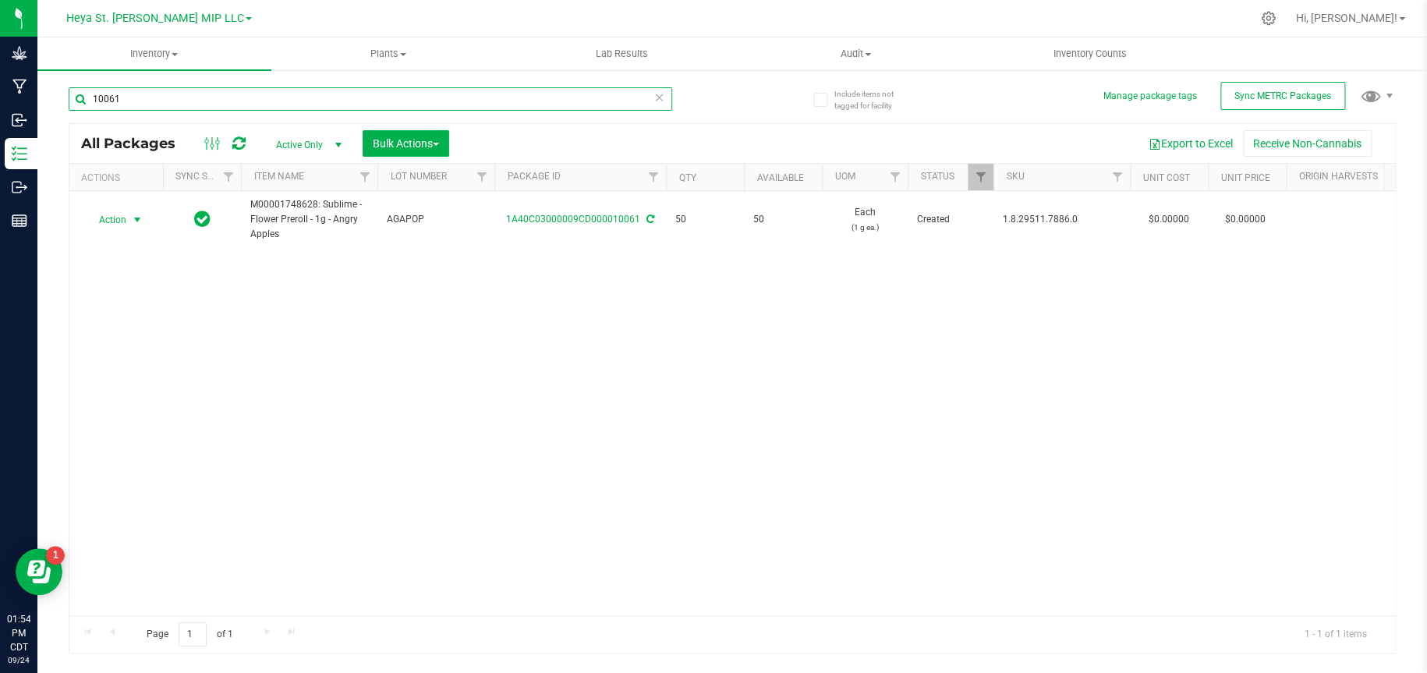
click at [370, 102] on input "10061" at bounding box center [370, 98] width 603 height 23
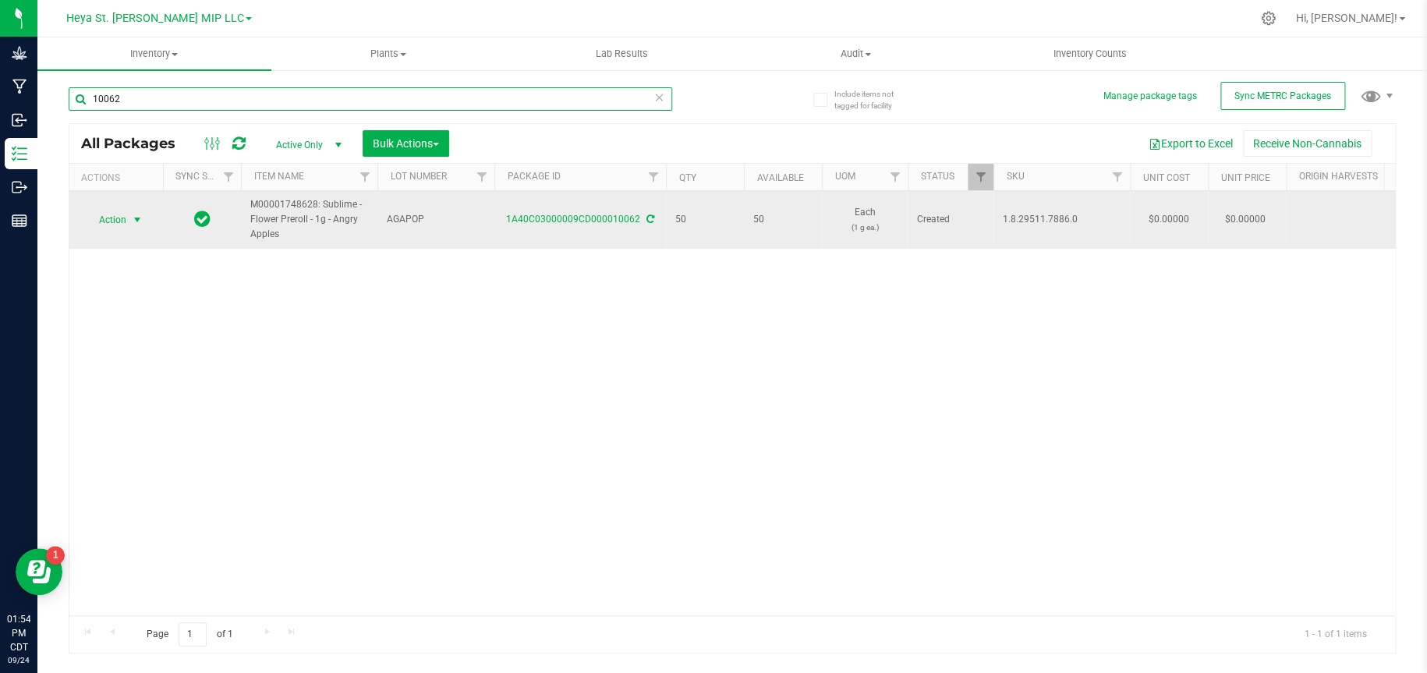
type input "10062"
click at [129, 217] on span "select" at bounding box center [137, 220] width 19 height 22
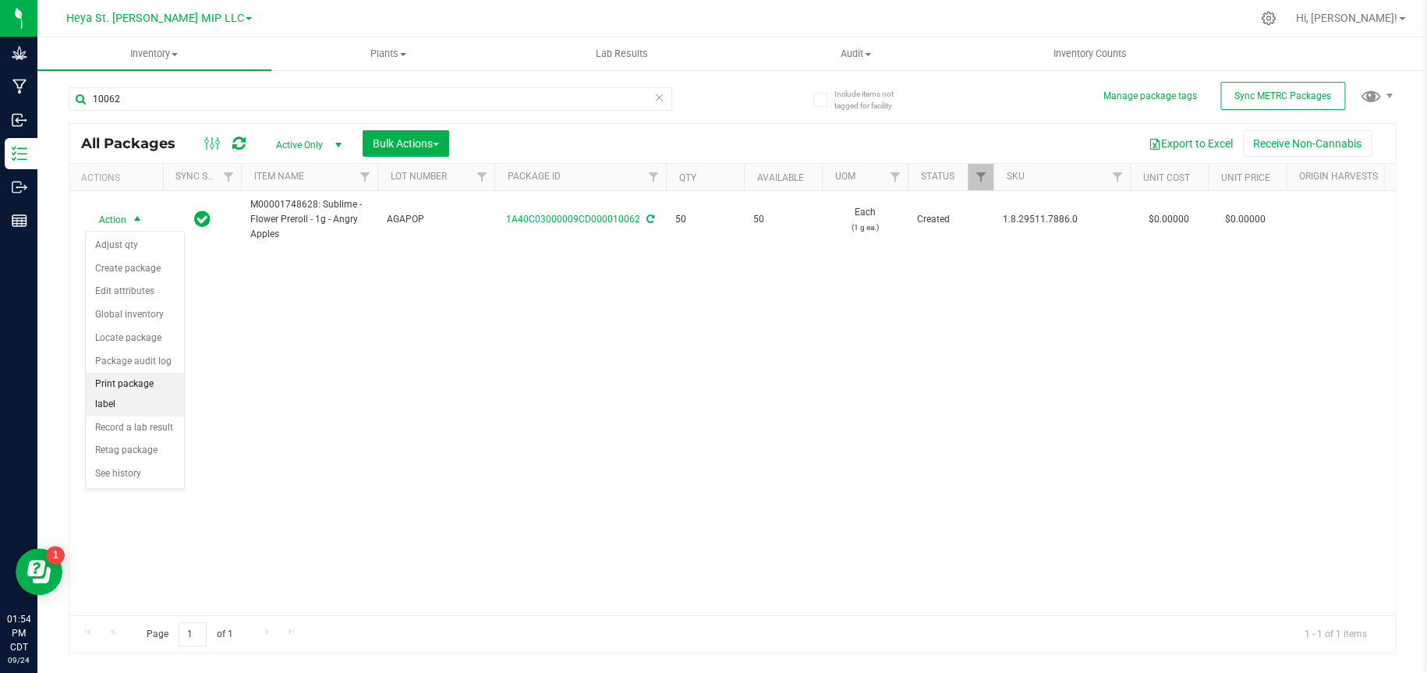
click at [151, 385] on li "Print package label" at bounding box center [135, 394] width 98 height 43
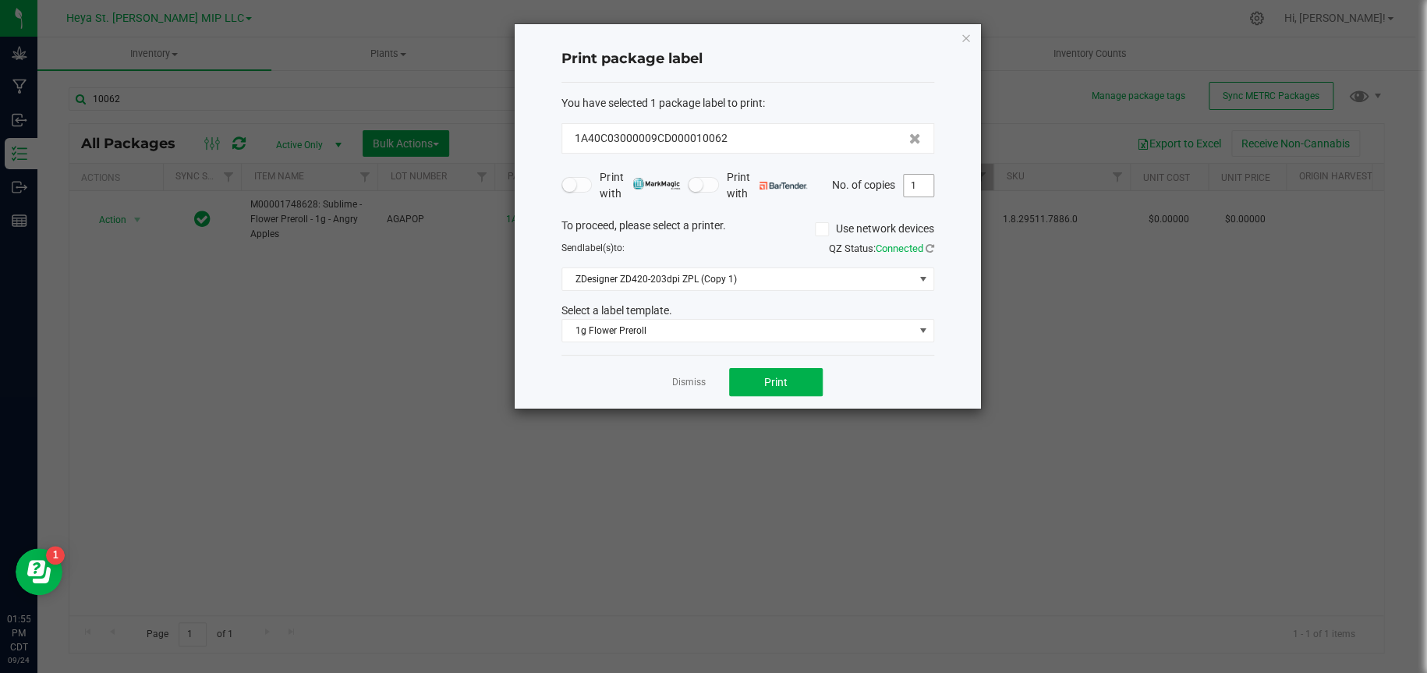
click at [923, 186] on input "1" at bounding box center [919, 186] width 30 height 22
type input "50"
click at [806, 387] on button "Print" at bounding box center [776, 382] width 94 height 28
click at [965, 31] on icon "button" at bounding box center [966, 37] width 11 height 19
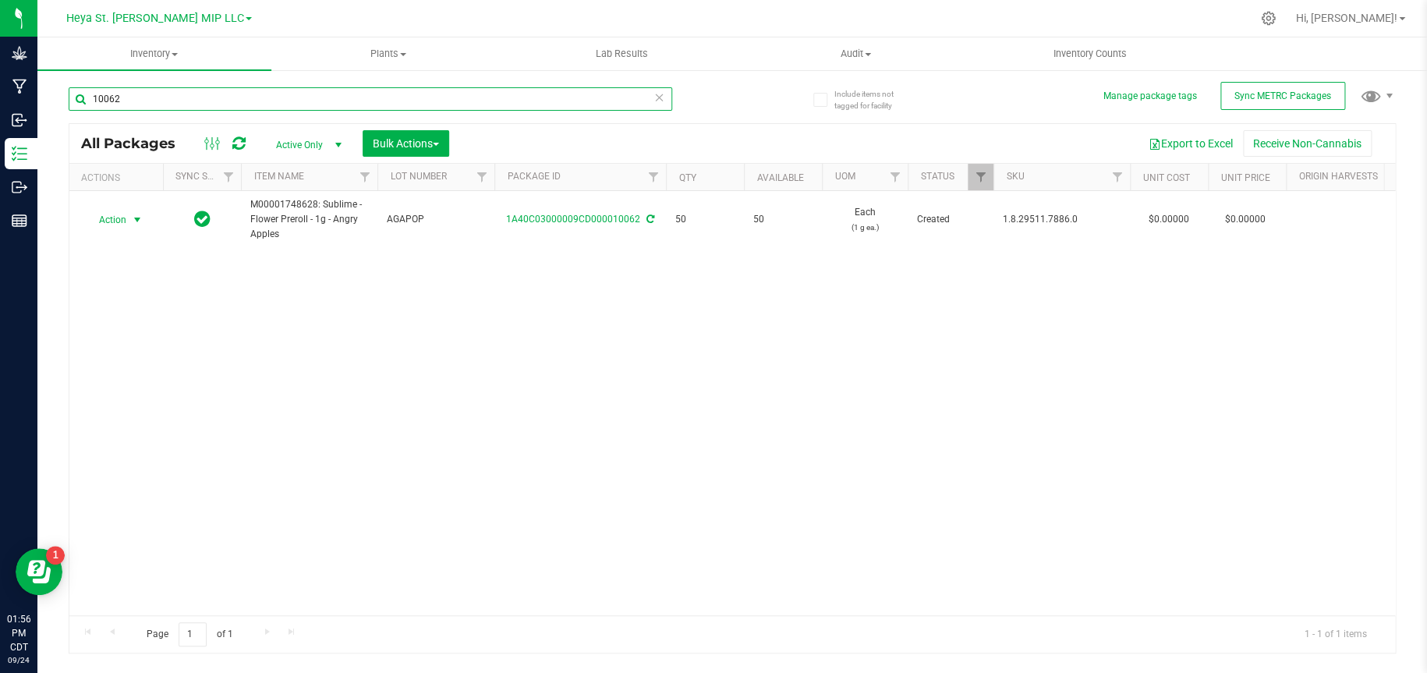
click at [339, 94] on input "10062" at bounding box center [370, 98] width 603 height 23
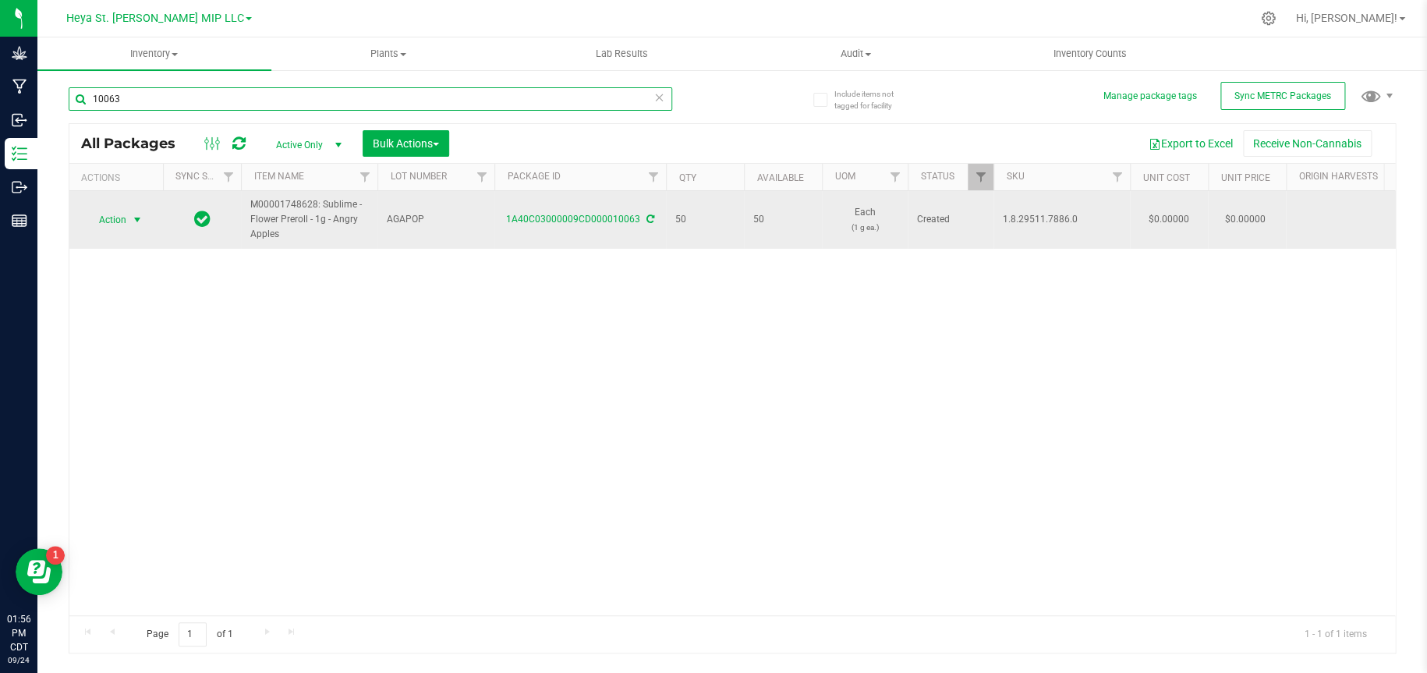
type input "10063"
click at [136, 214] on span "select" at bounding box center [137, 220] width 12 height 12
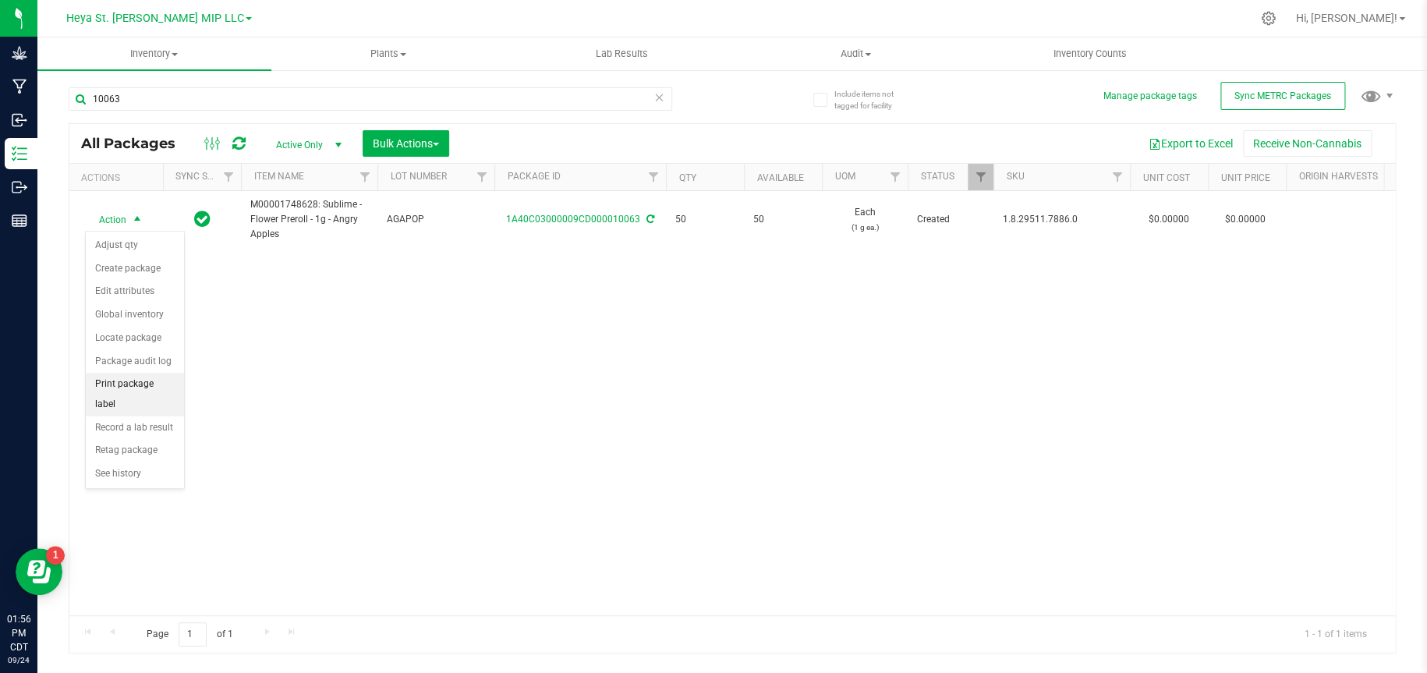
click at [150, 380] on li "Print package label" at bounding box center [135, 394] width 98 height 43
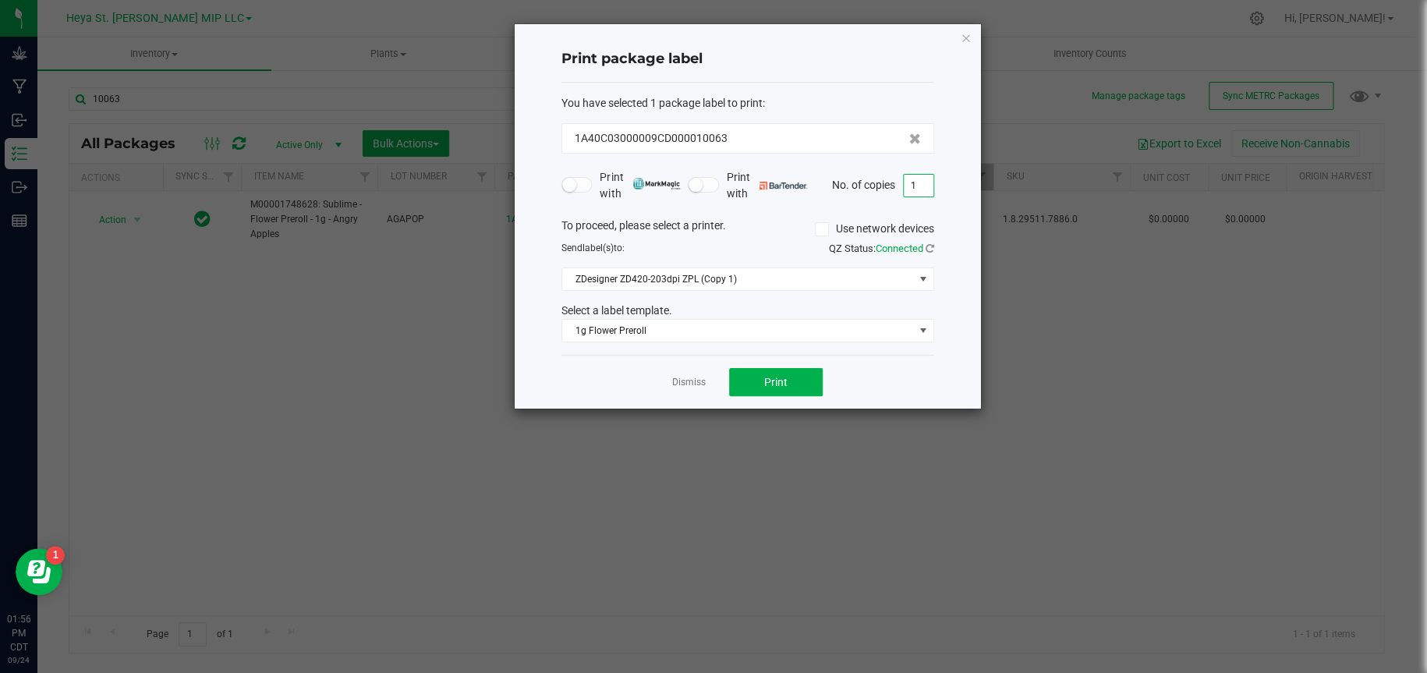
click at [915, 186] on input "1" at bounding box center [919, 186] width 30 height 22
type input "50"
click at [806, 377] on button "Print" at bounding box center [776, 382] width 94 height 28
click at [969, 35] on icon "button" at bounding box center [966, 37] width 11 height 19
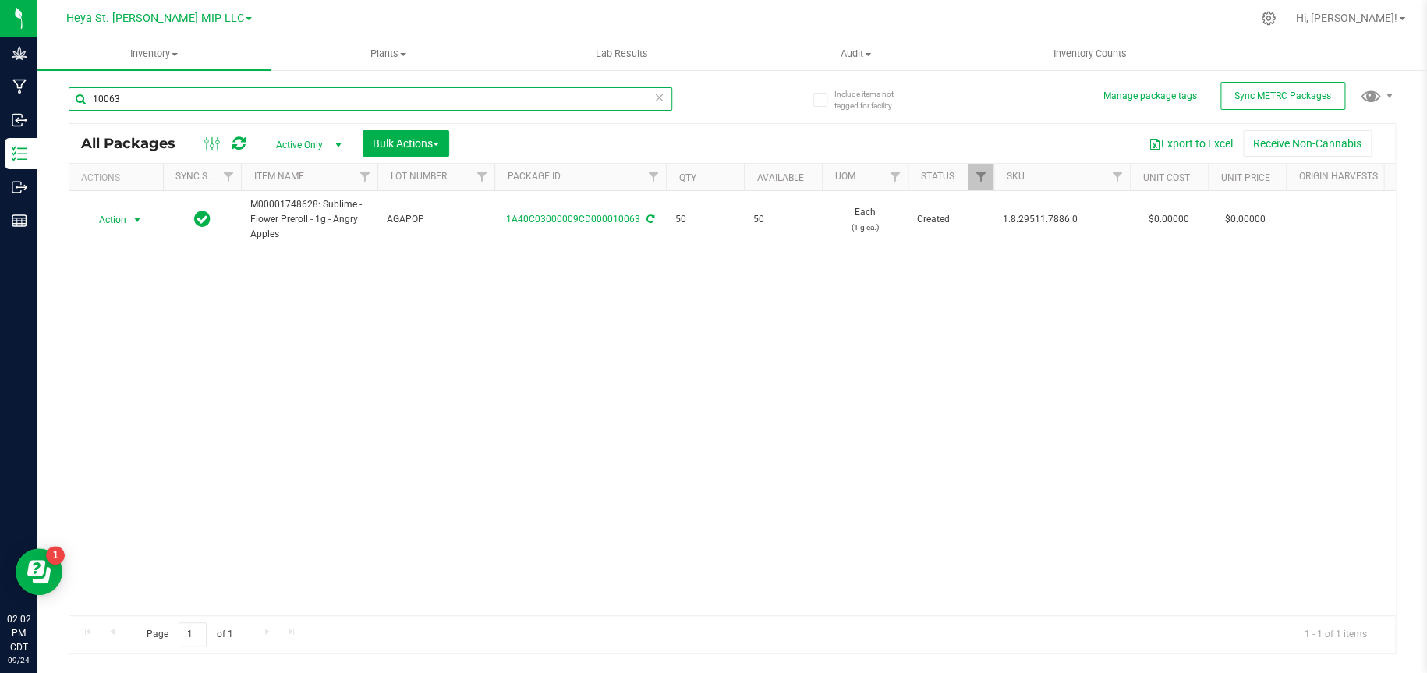
click at [520, 103] on input "10063" at bounding box center [370, 98] width 603 height 23
type input "10064"
click at [115, 217] on span "Action" at bounding box center [106, 220] width 42 height 22
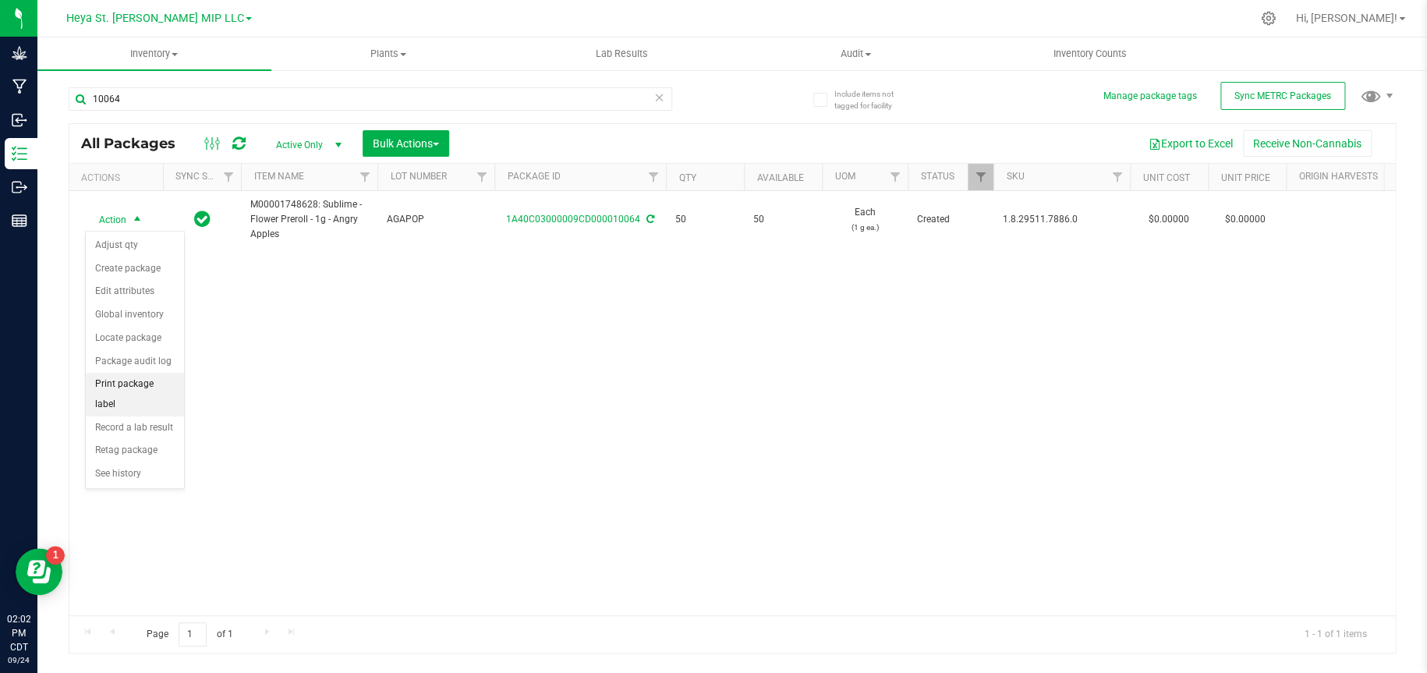
click at [152, 384] on li "Print package label" at bounding box center [135, 394] width 98 height 43
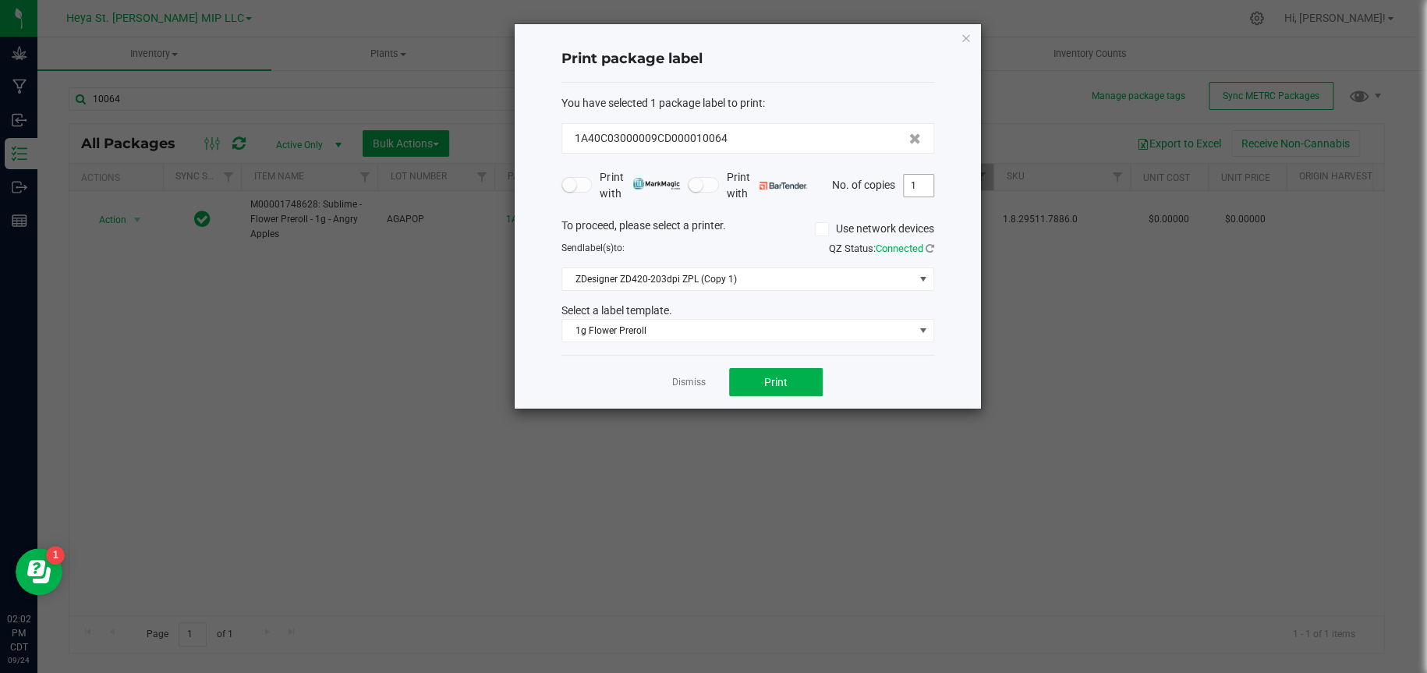
click at [929, 187] on input "1" at bounding box center [919, 186] width 30 height 22
type input "50"
click at [798, 384] on button "Print" at bounding box center [776, 382] width 94 height 28
click at [970, 34] on icon "button" at bounding box center [966, 37] width 11 height 19
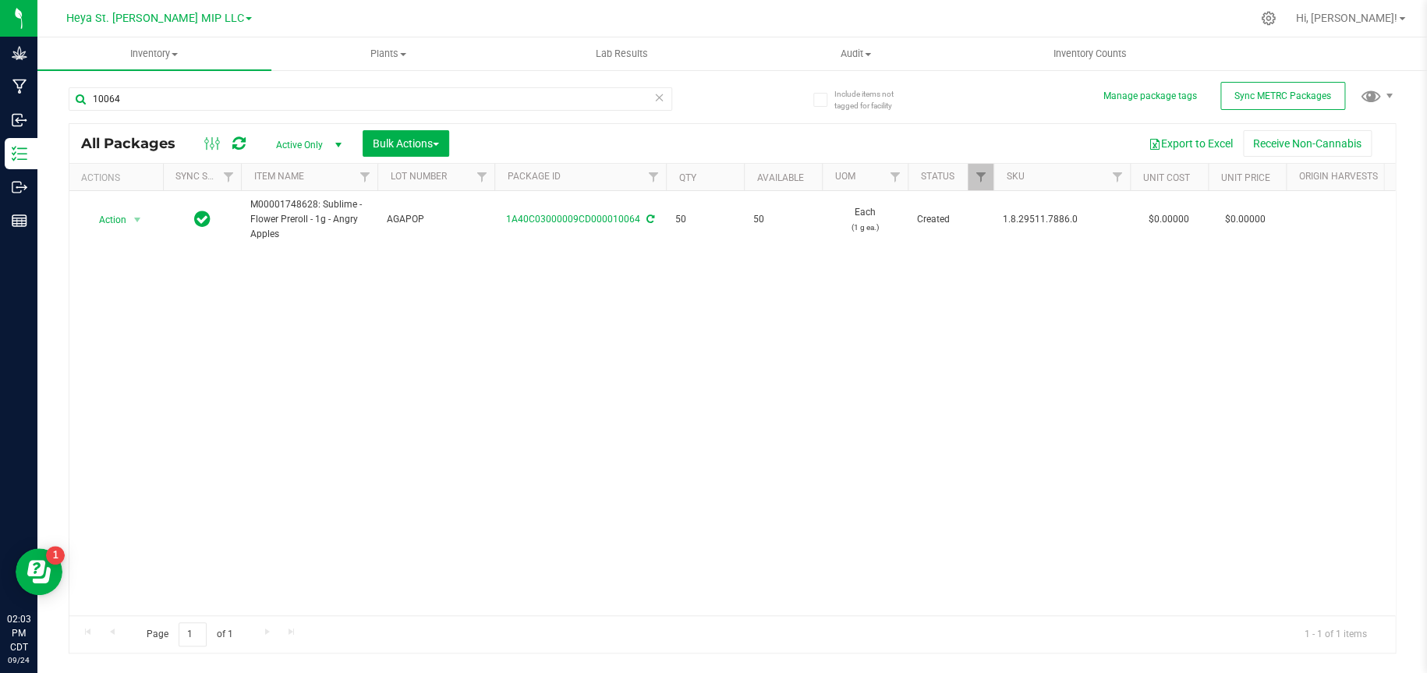
click at [337, 83] on div "10064" at bounding box center [401, 98] width 664 height 50
click at [334, 99] on input "10064" at bounding box center [370, 98] width 603 height 23
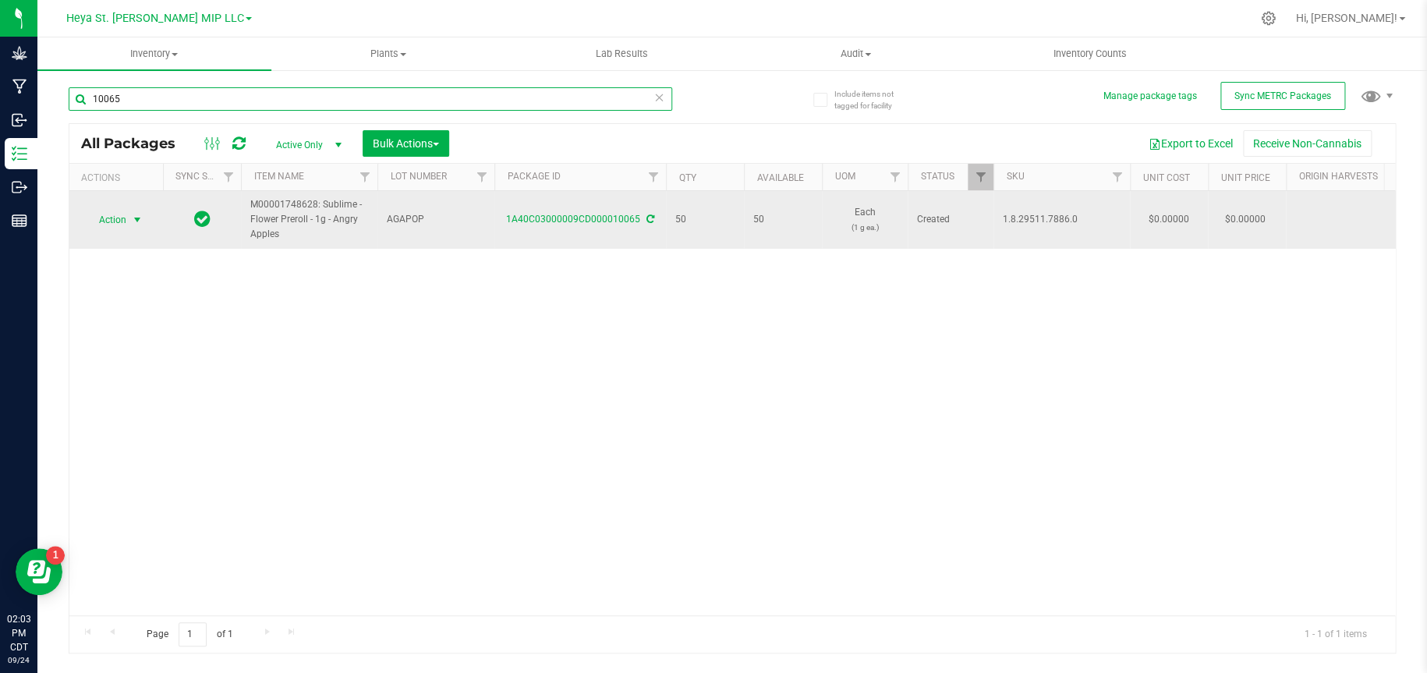
type input "10065"
click at [112, 221] on span "Action" at bounding box center [106, 220] width 42 height 22
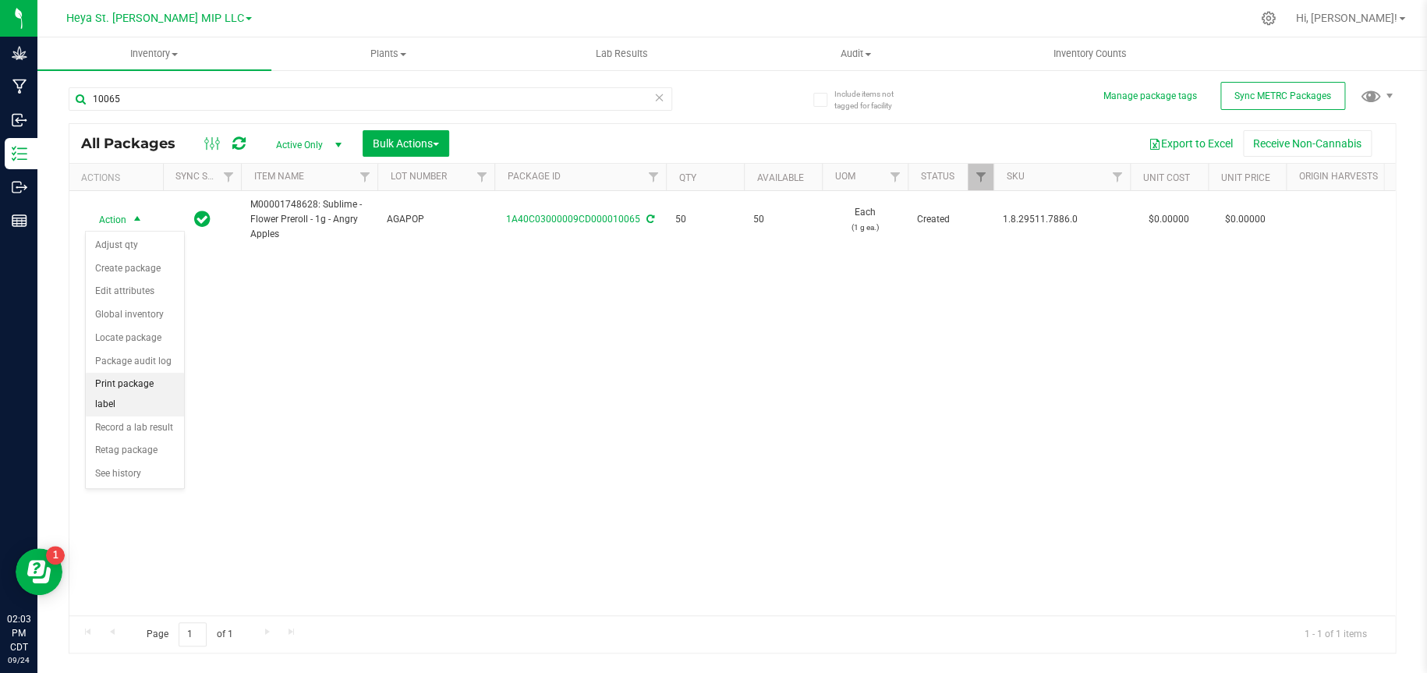
click at [127, 383] on li "Print package label" at bounding box center [135, 394] width 98 height 43
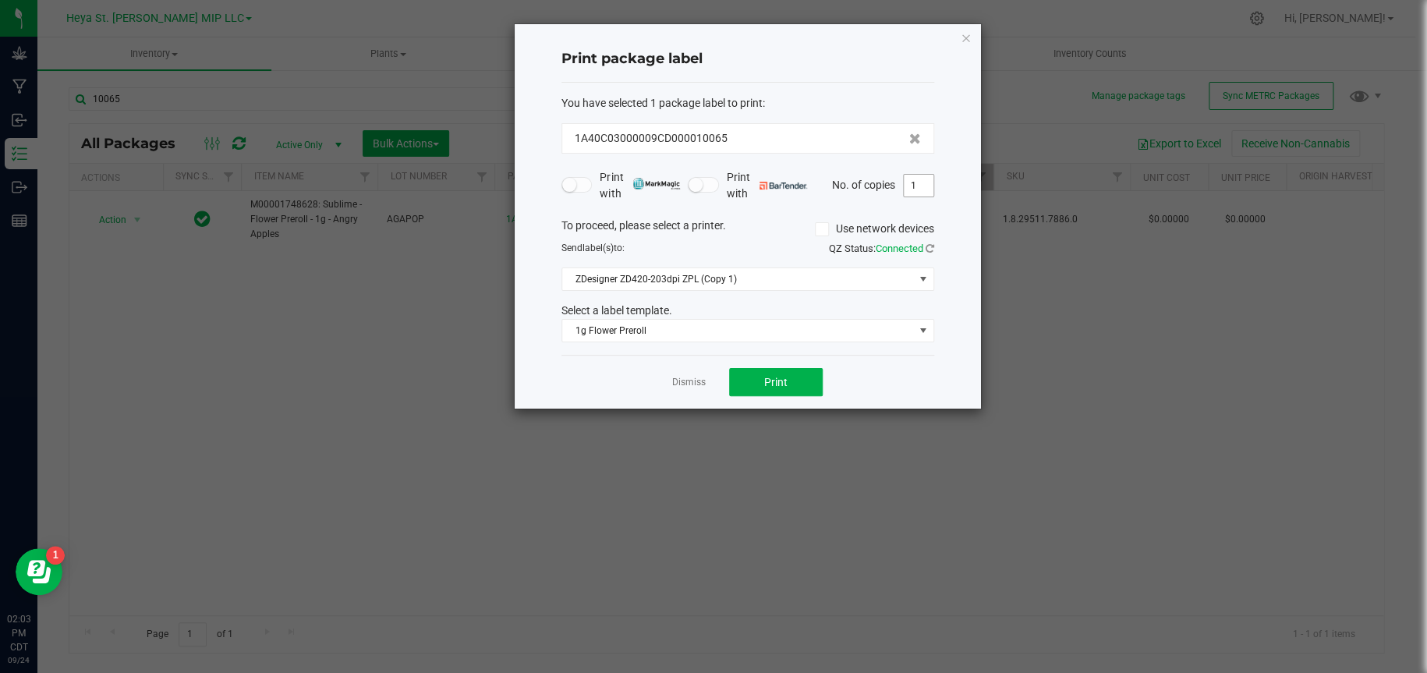
click at [929, 186] on input "1" at bounding box center [919, 186] width 30 height 22
type input "50"
click at [791, 381] on button "Print" at bounding box center [776, 382] width 94 height 28
click at [964, 35] on icon "button" at bounding box center [966, 37] width 11 height 19
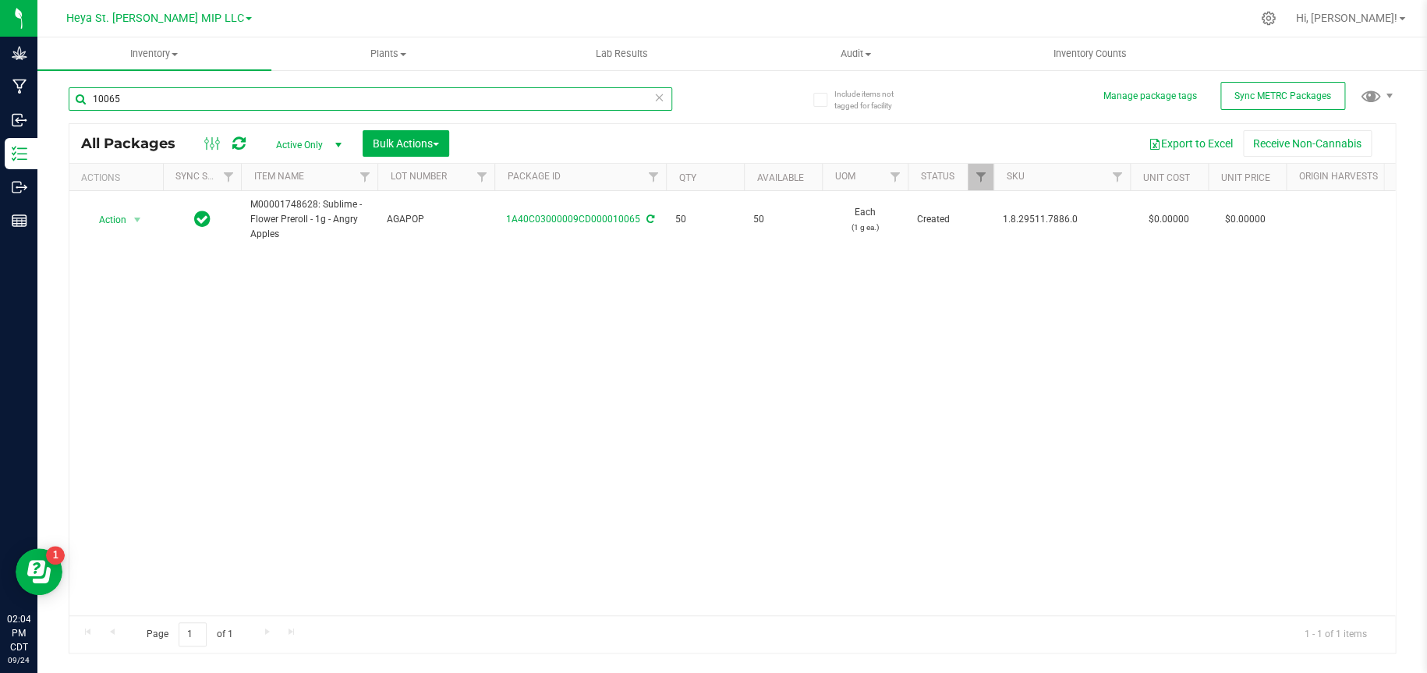
click at [511, 100] on input "10065" at bounding box center [370, 98] width 603 height 23
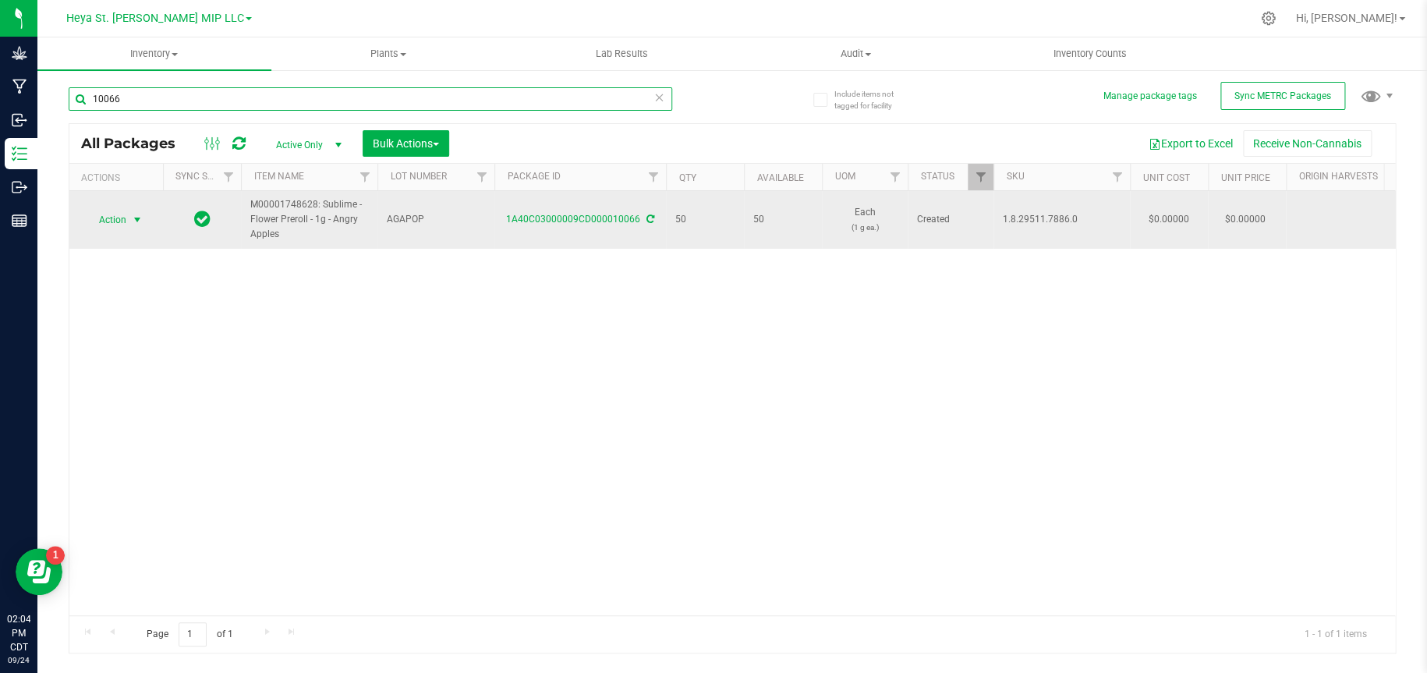
type input "10066"
click at [139, 215] on span "select" at bounding box center [137, 220] width 12 height 12
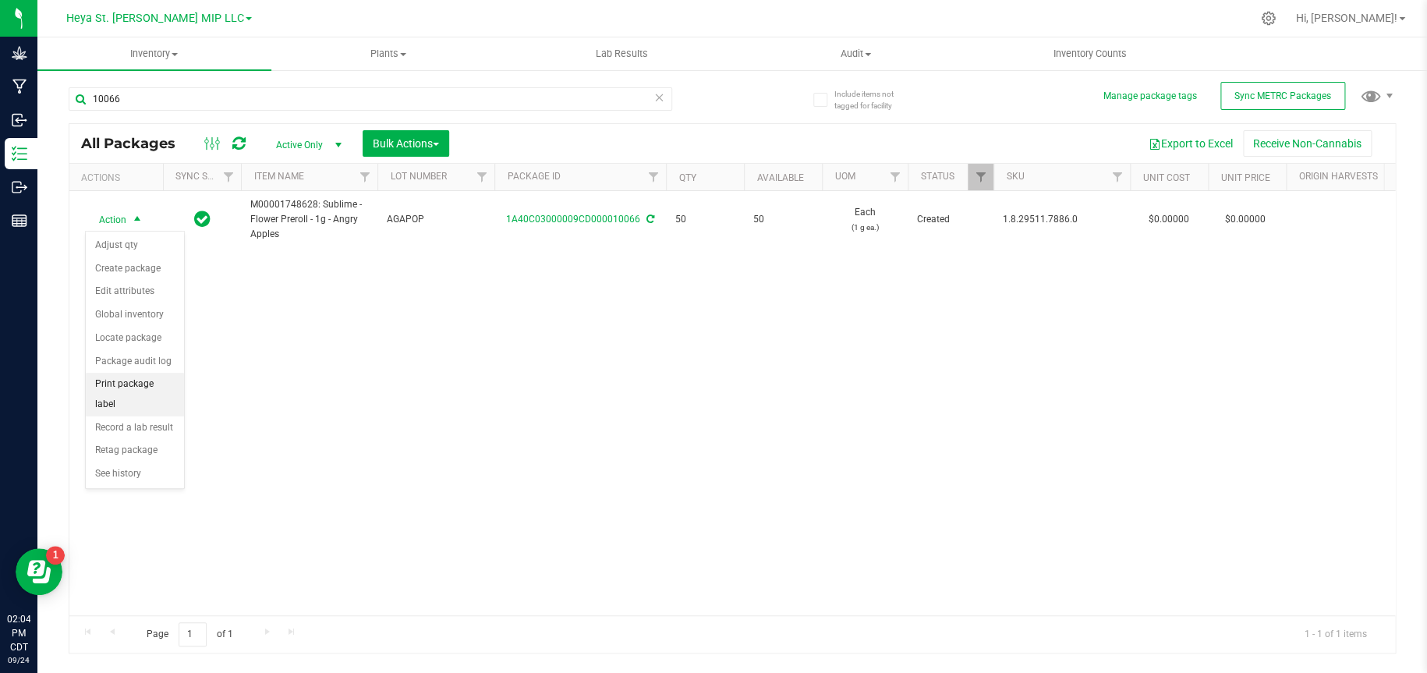
click at [143, 383] on li "Print package label" at bounding box center [135, 394] width 98 height 43
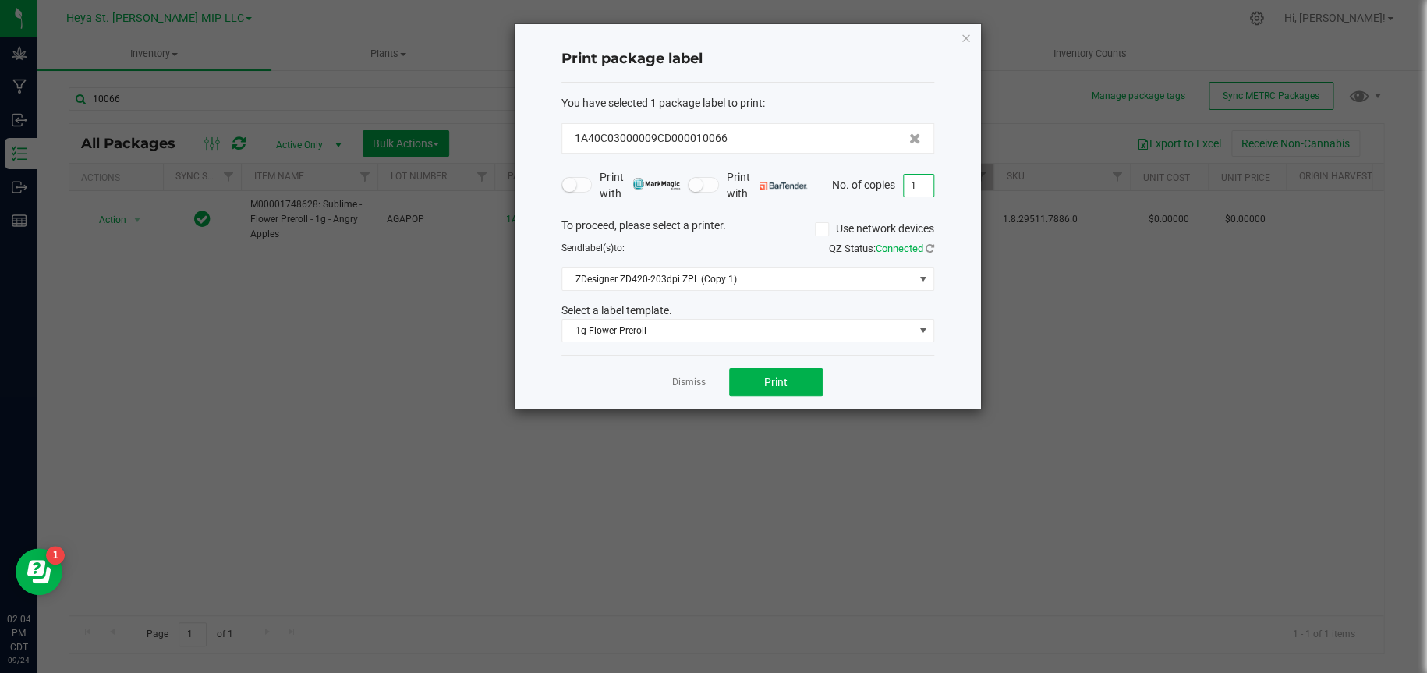
click at [922, 178] on input "1" at bounding box center [919, 186] width 30 height 22
type input "50"
click at [795, 378] on button "Print" at bounding box center [776, 382] width 94 height 28
click at [961, 34] on icon "button" at bounding box center [966, 37] width 11 height 19
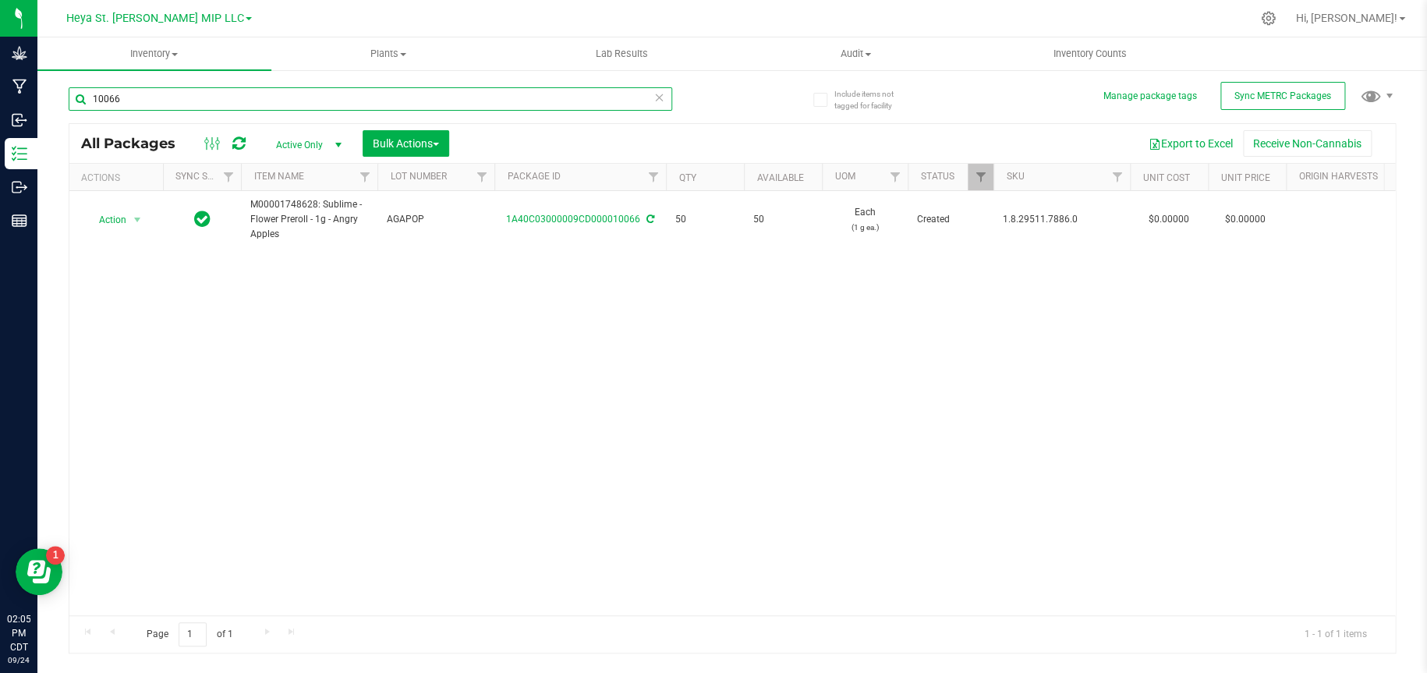
click at [345, 101] on input "10066" at bounding box center [370, 98] width 603 height 23
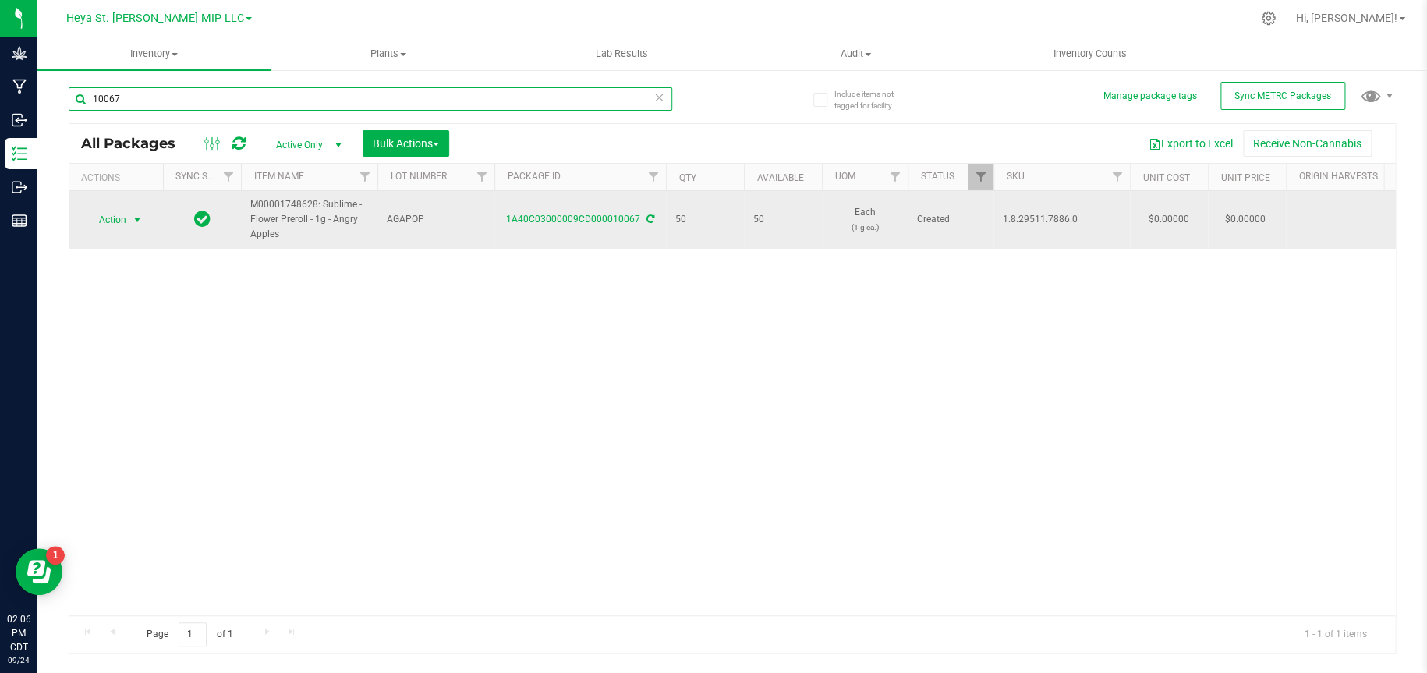
type input "10067"
click at [137, 219] on span "select" at bounding box center [137, 220] width 12 height 12
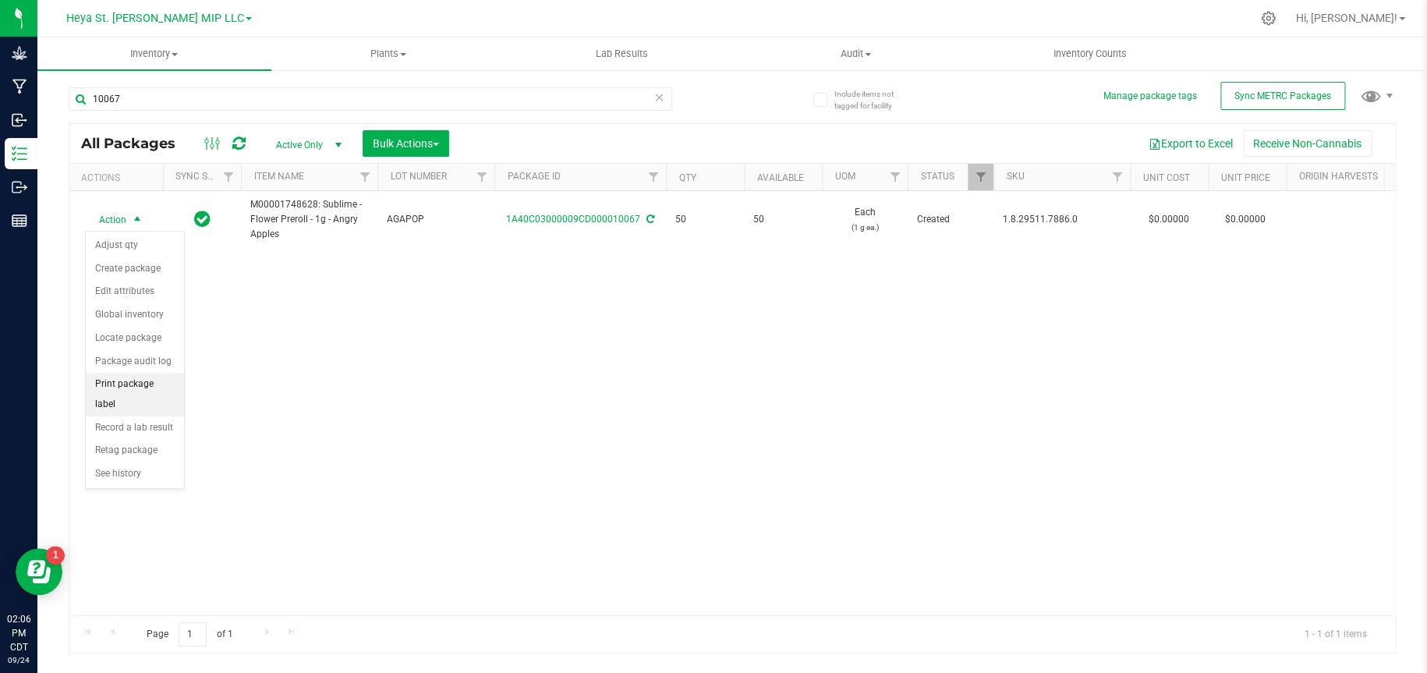
click at [152, 385] on li "Print package label" at bounding box center [135, 394] width 98 height 43
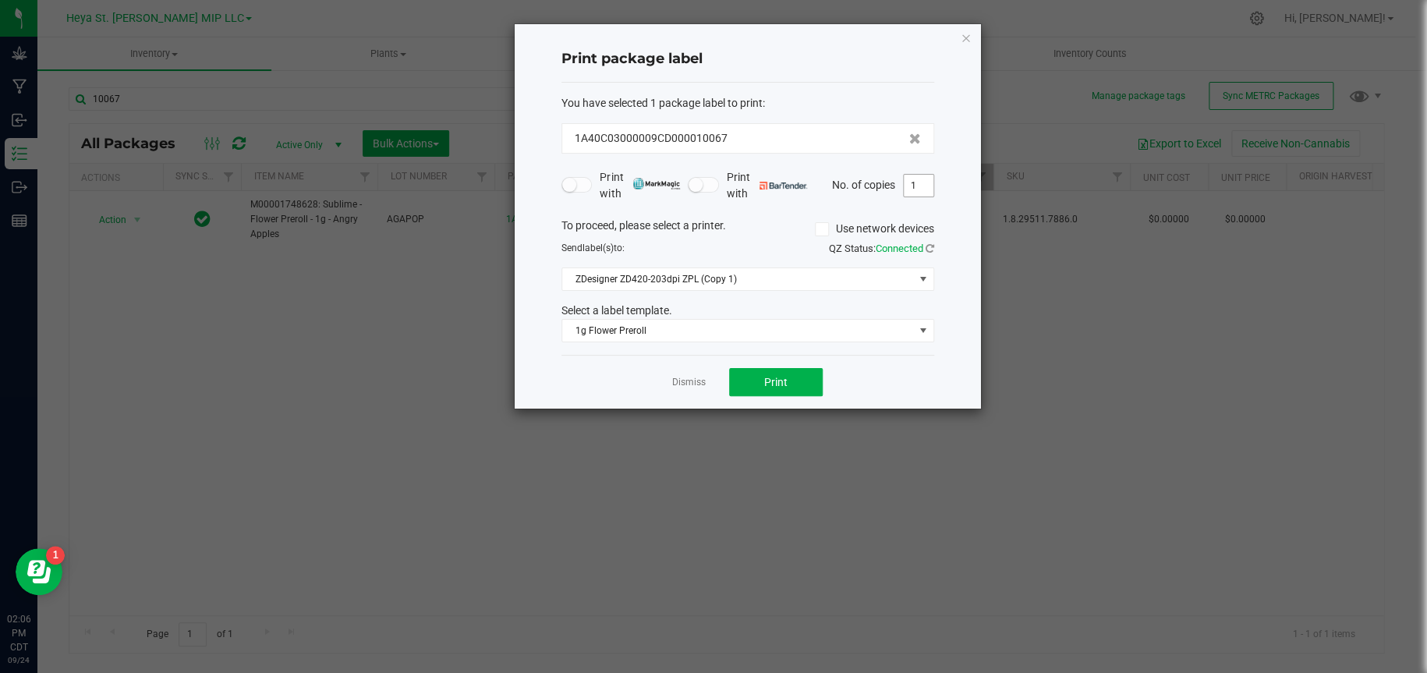
click at [933, 188] on input "1" at bounding box center [919, 186] width 30 height 22
type input "50"
click at [785, 376] on span "Print" at bounding box center [775, 382] width 23 height 12
click at [963, 35] on icon "button" at bounding box center [966, 37] width 11 height 19
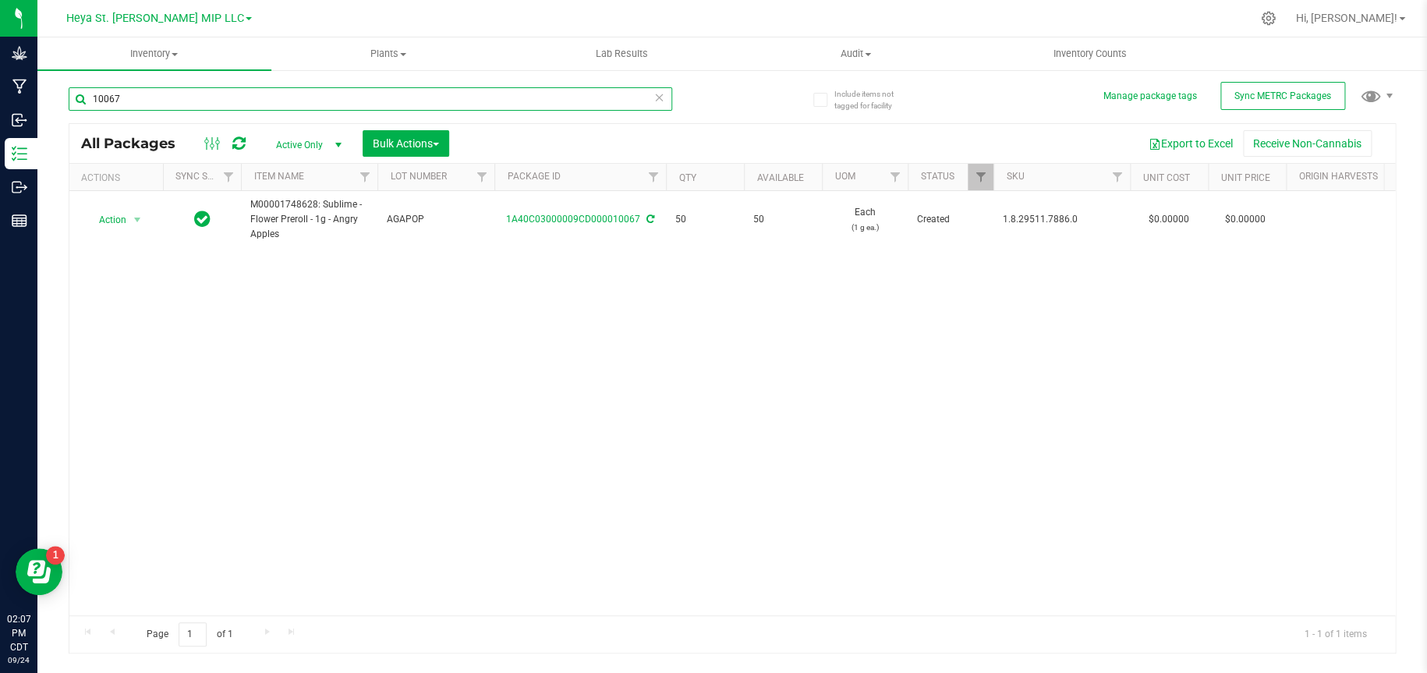
click at [251, 97] on input "10067" at bounding box center [370, 98] width 603 height 23
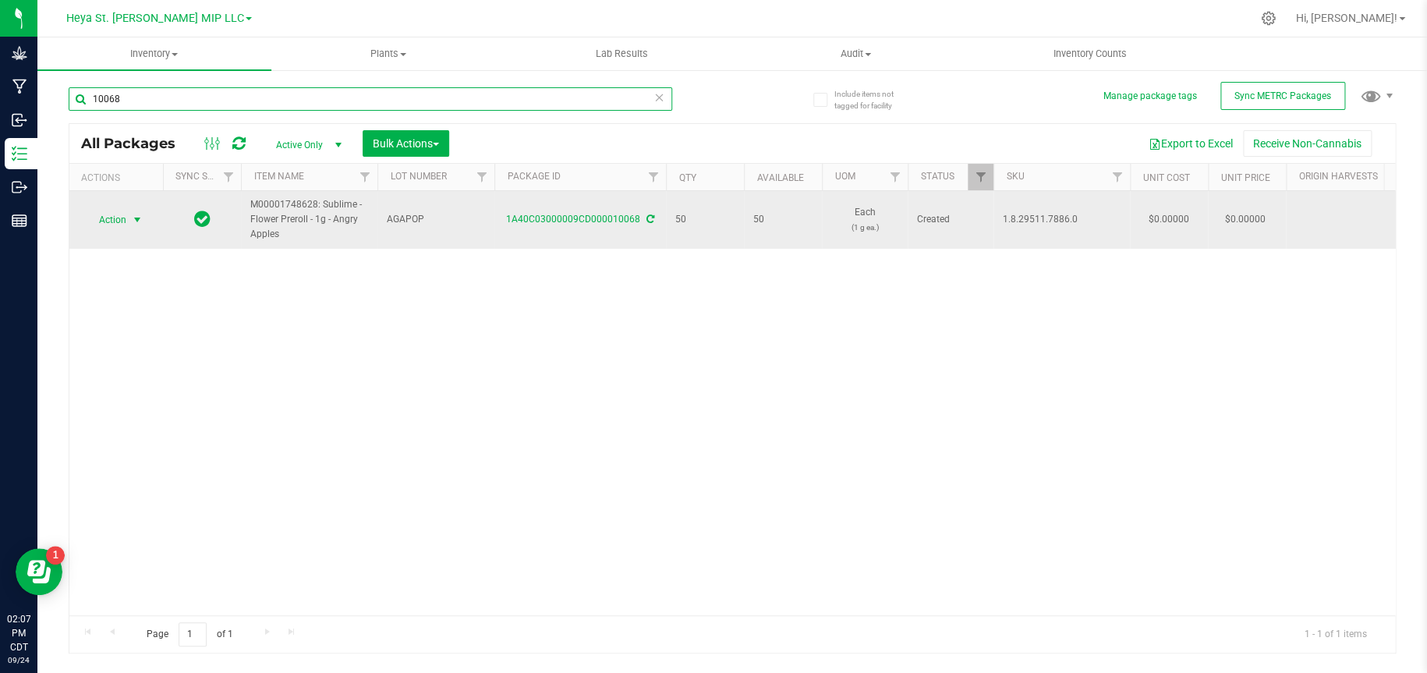
type input "10068"
click at [132, 215] on span "select" at bounding box center [137, 220] width 12 height 12
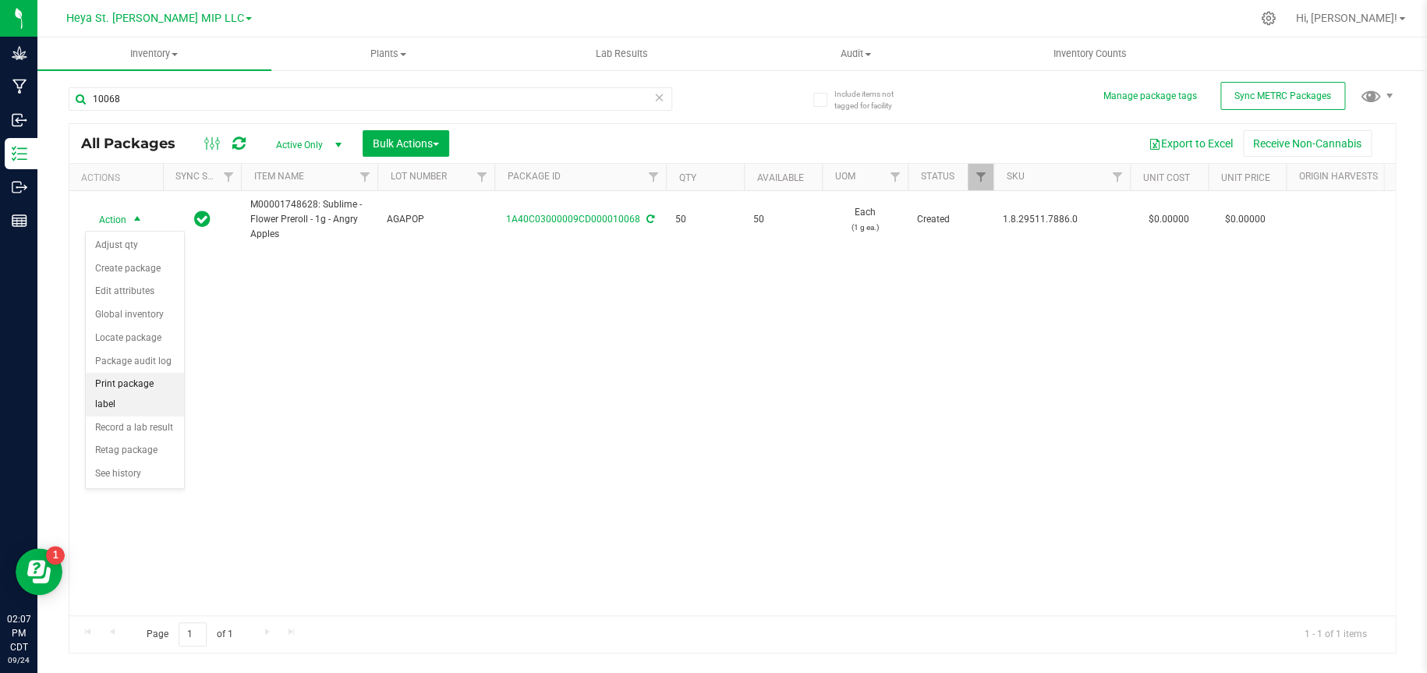
click at [133, 382] on li "Print package label" at bounding box center [135, 394] width 98 height 43
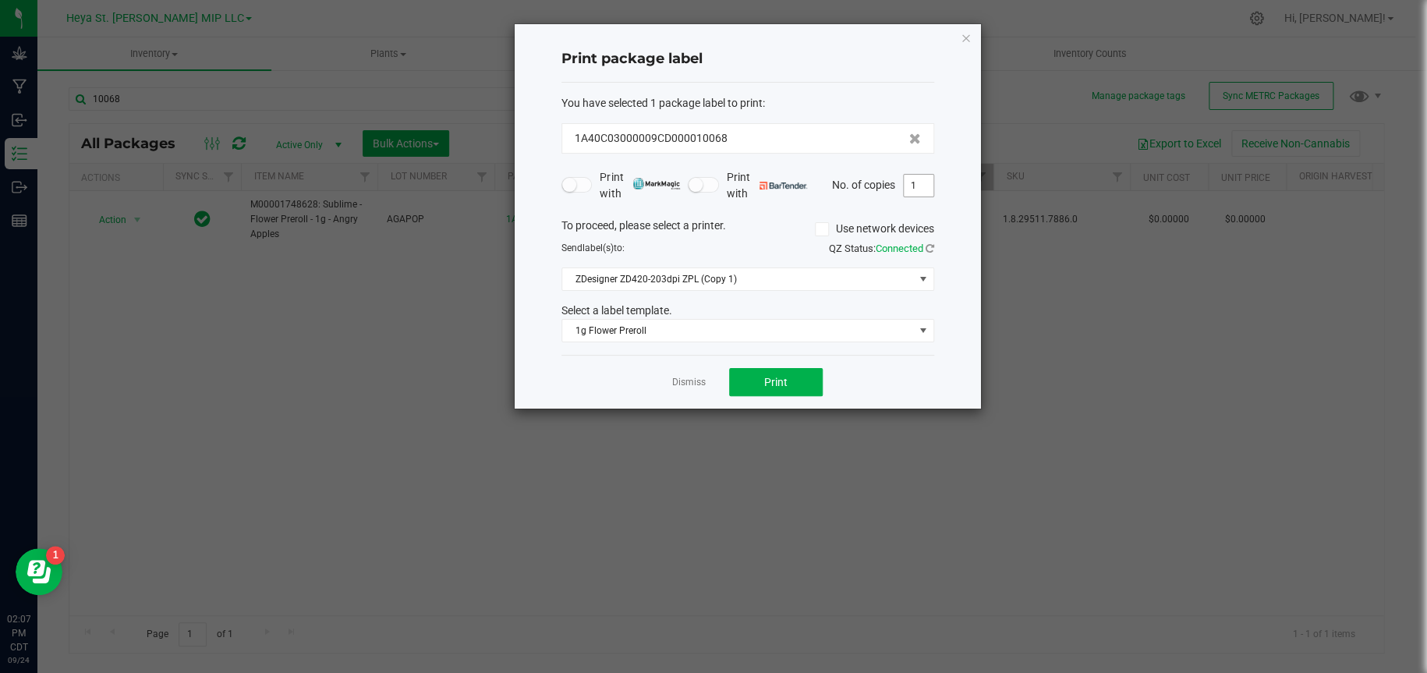
click at [924, 183] on input "1" at bounding box center [919, 186] width 30 height 22
type input "50"
click at [791, 374] on button "Print" at bounding box center [776, 382] width 94 height 28
click at [962, 36] on icon "button" at bounding box center [966, 37] width 11 height 19
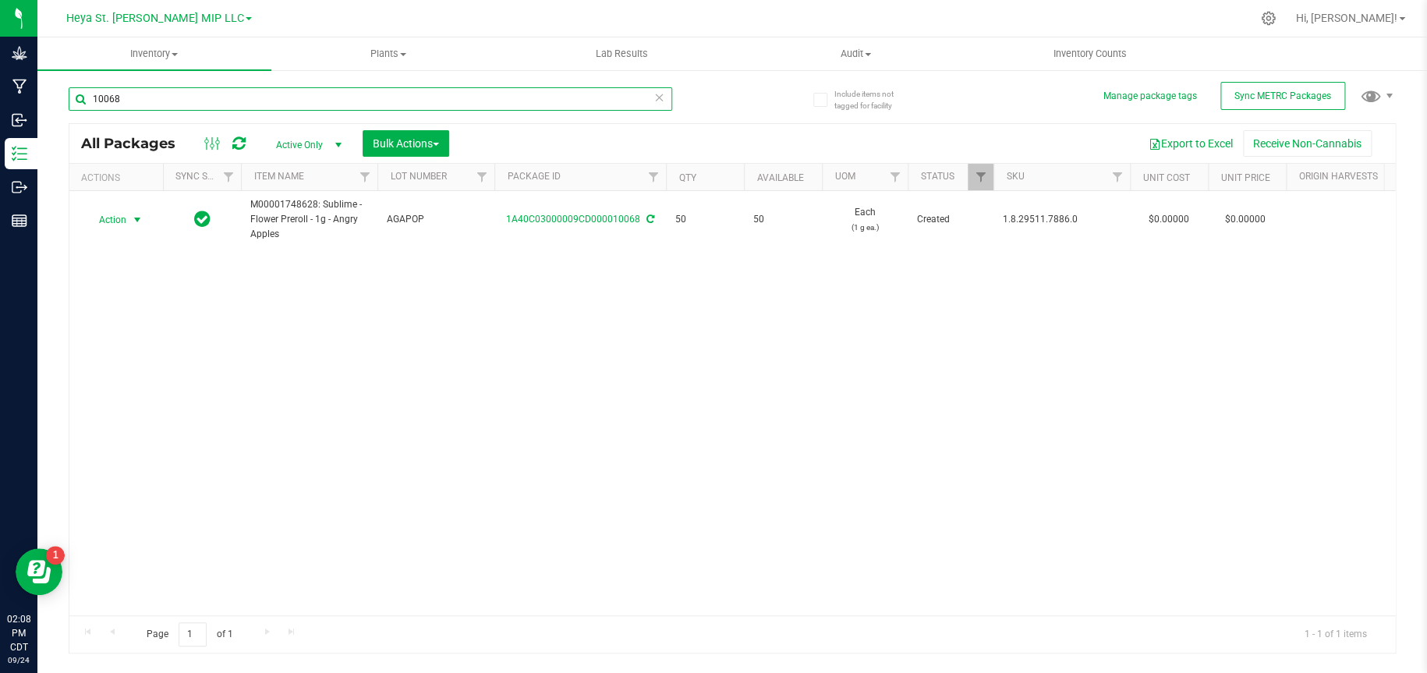
click at [380, 93] on input "10068" at bounding box center [370, 98] width 603 height 23
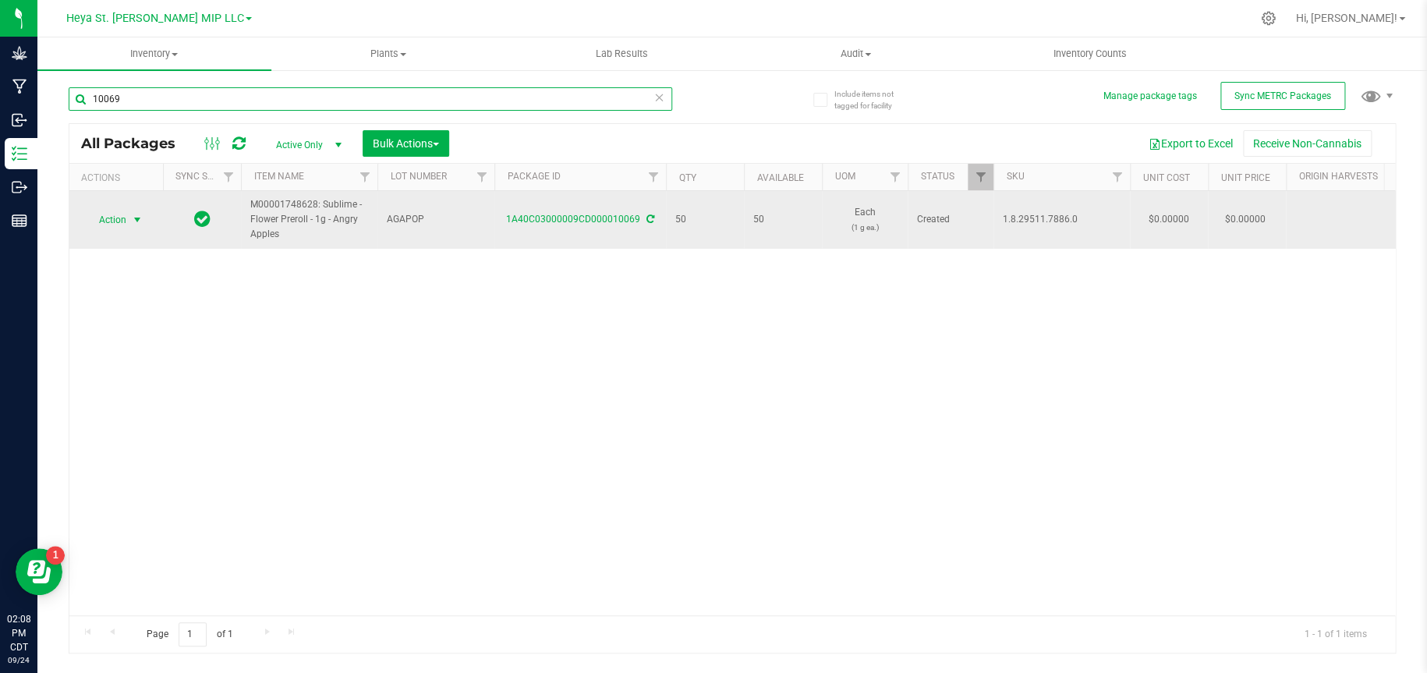
type input "10069"
click at [121, 221] on span "Action" at bounding box center [106, 220] width 42 height 22
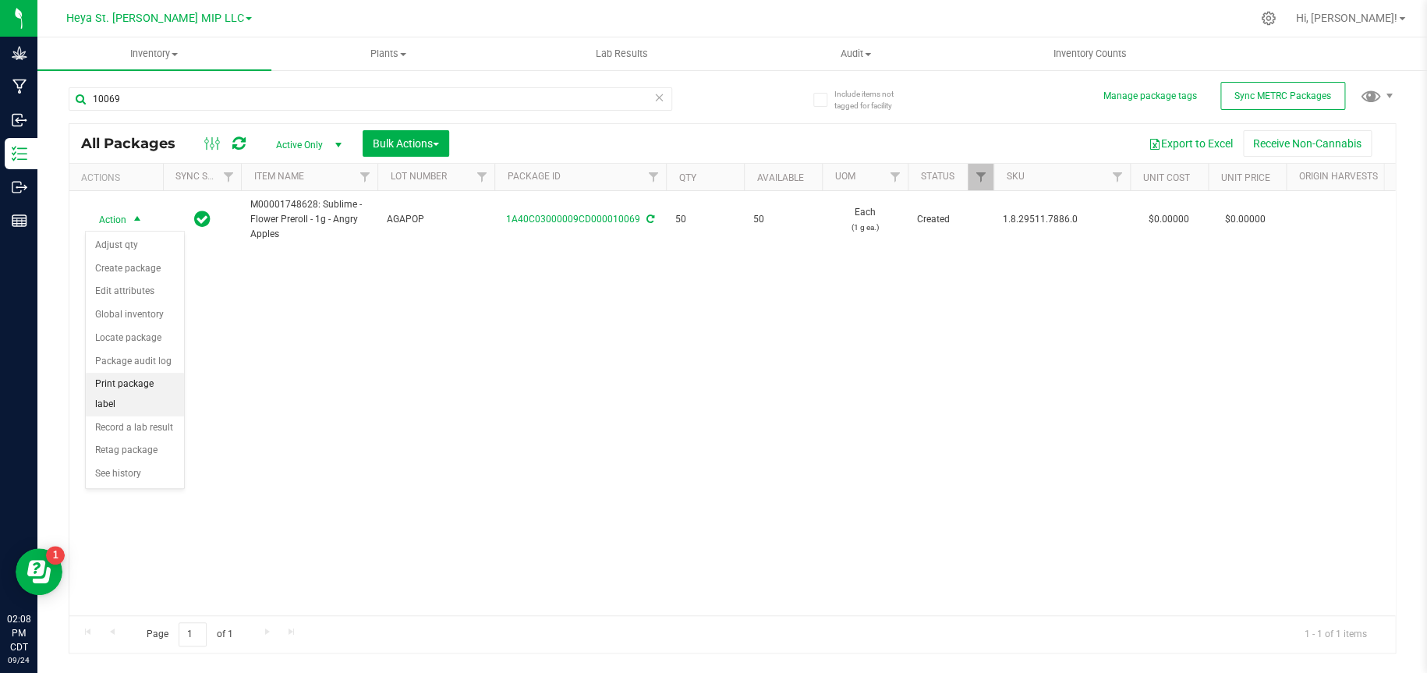
click at [145, 385] on li "Print package label" at bounding box center [135, 394] width 98 height 43
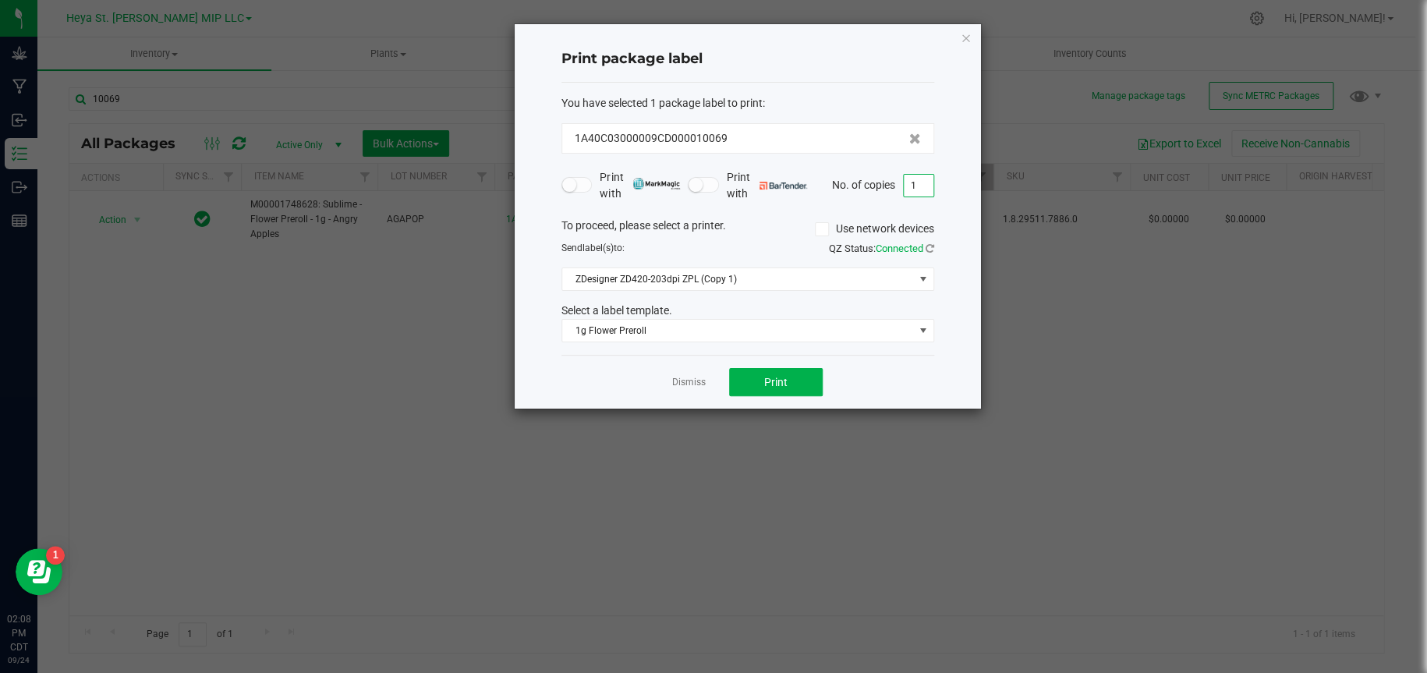
click at [914, 177] on input "1" at bounding box center [919, 186] width 30 height 22
type input "50"
click at [795, 380] on button "Print" at bounding box center [776, 382] width 94 height 28
click at [964, 35] on icon "button" at bounding box center [966, 37] width 11 height 19
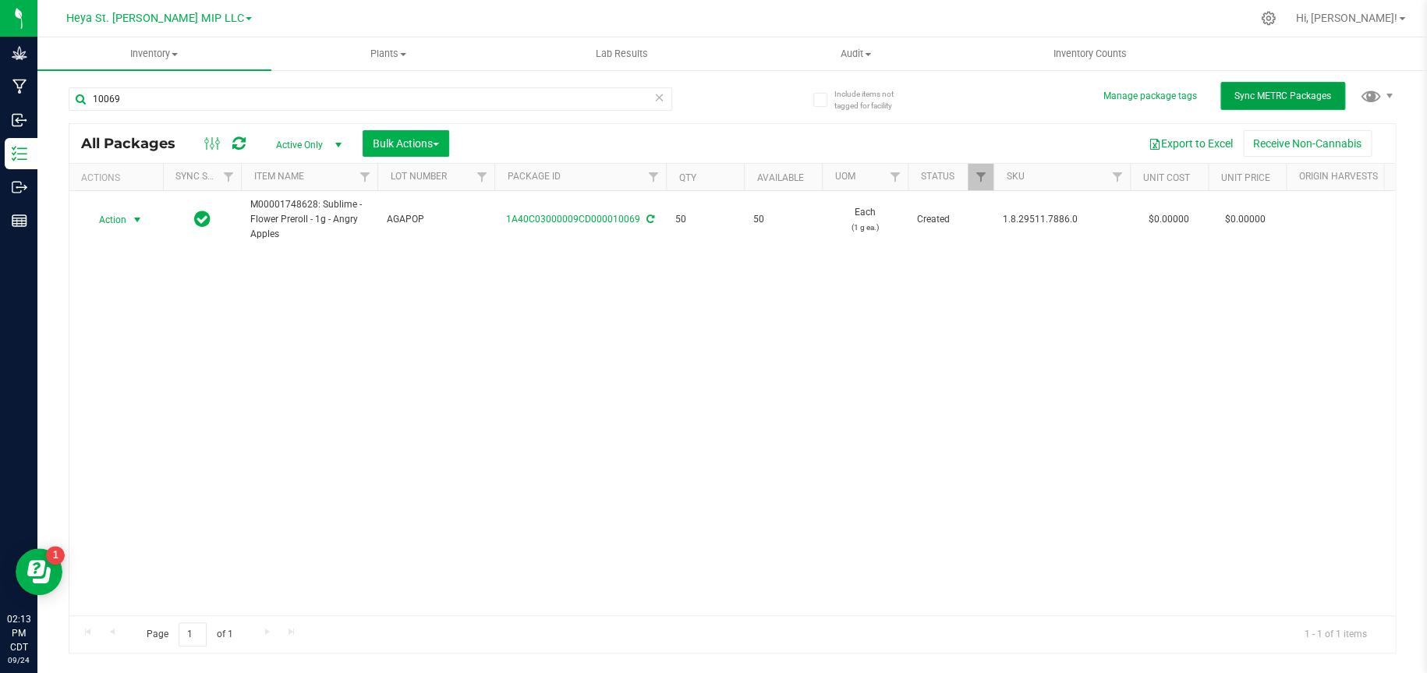
click at [1257, 101] on button "Sync METRC Packages" at bounding box center [1282, 96] width 125 height 28
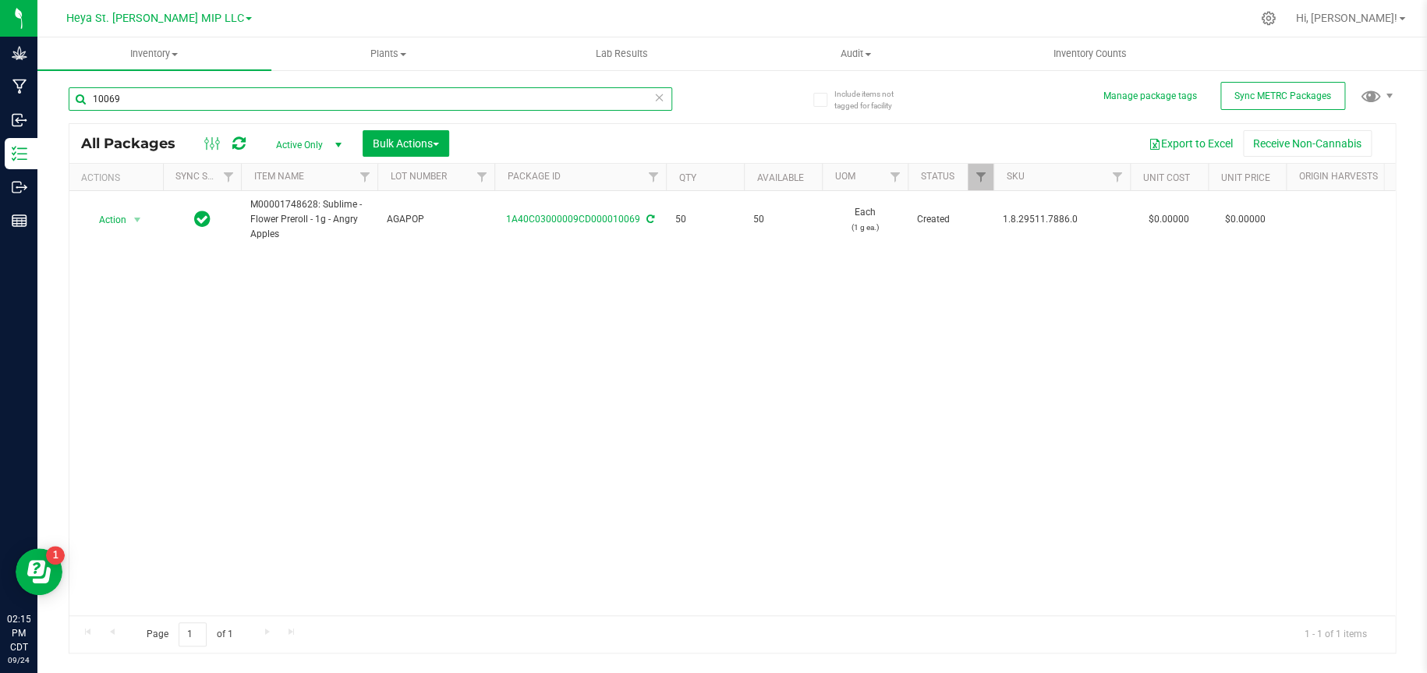
click at [571, 96] on input "10069" at bounding box center [370, 98] width 603 height 23
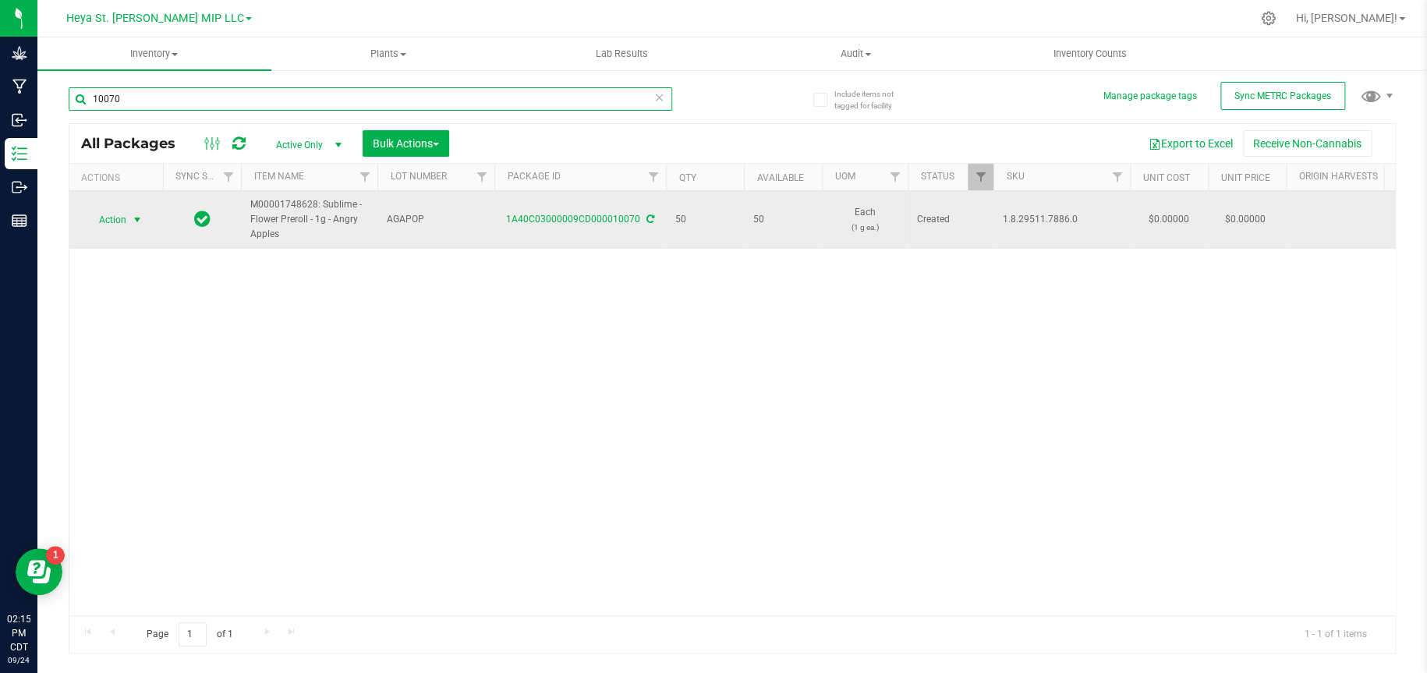
type input "10070"
click at [140, 218] on span "select" at bounding box center [137, 220] width 12 height 12
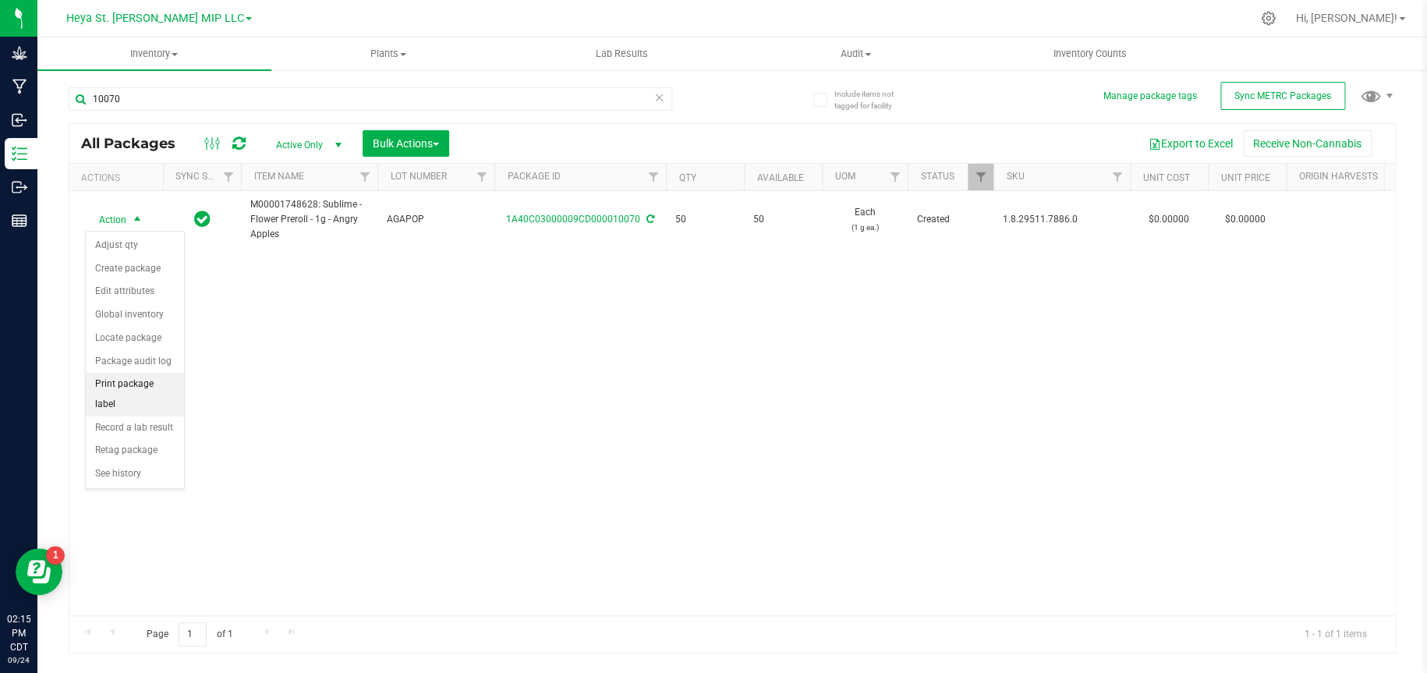
click at [134, 380] on li "Print package label" at bounding box center [135, 394] width 98 height 43
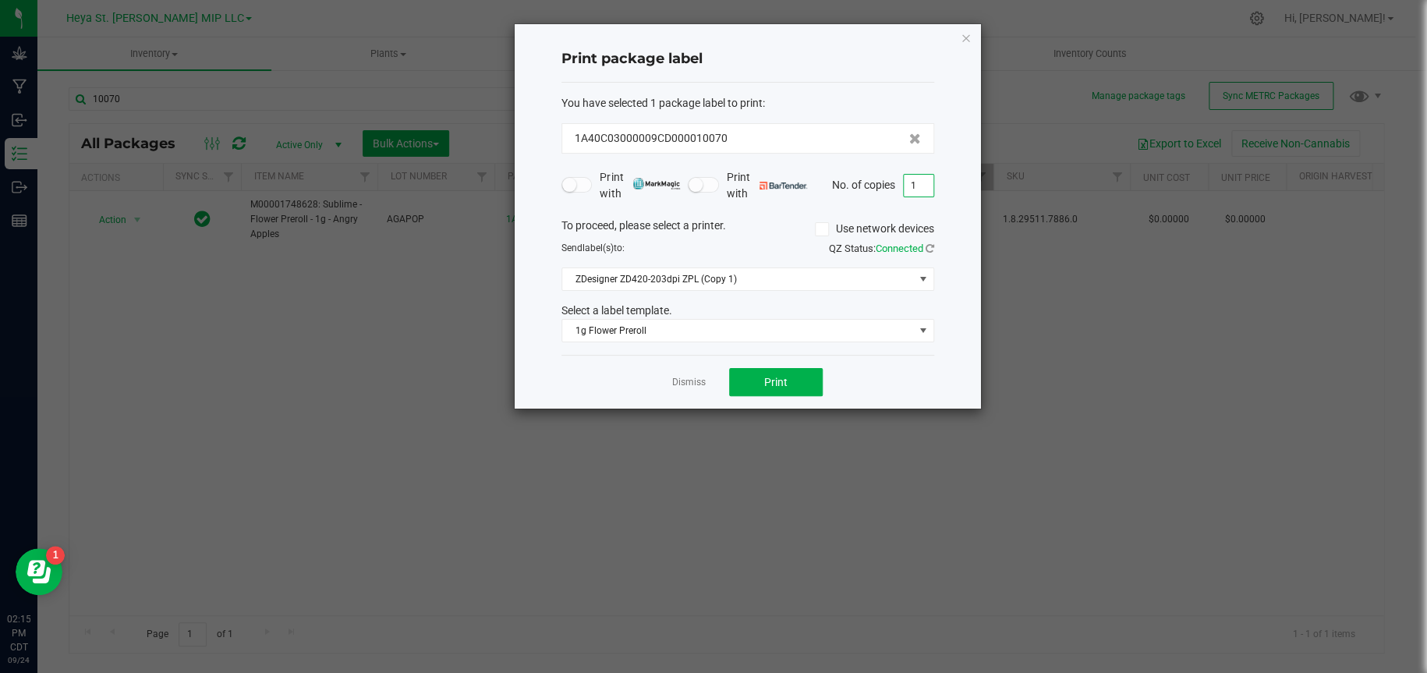
click at [920, 186] on input "1" at bounding box center [919, 186] width 30 height 22
type input "50"
click at [810, 387] on button "Print" at bounding box center [776, 382] width 94 height 28
click at [969, 38] on icon "button" at bounding box center [966, 37] width 11 height 19
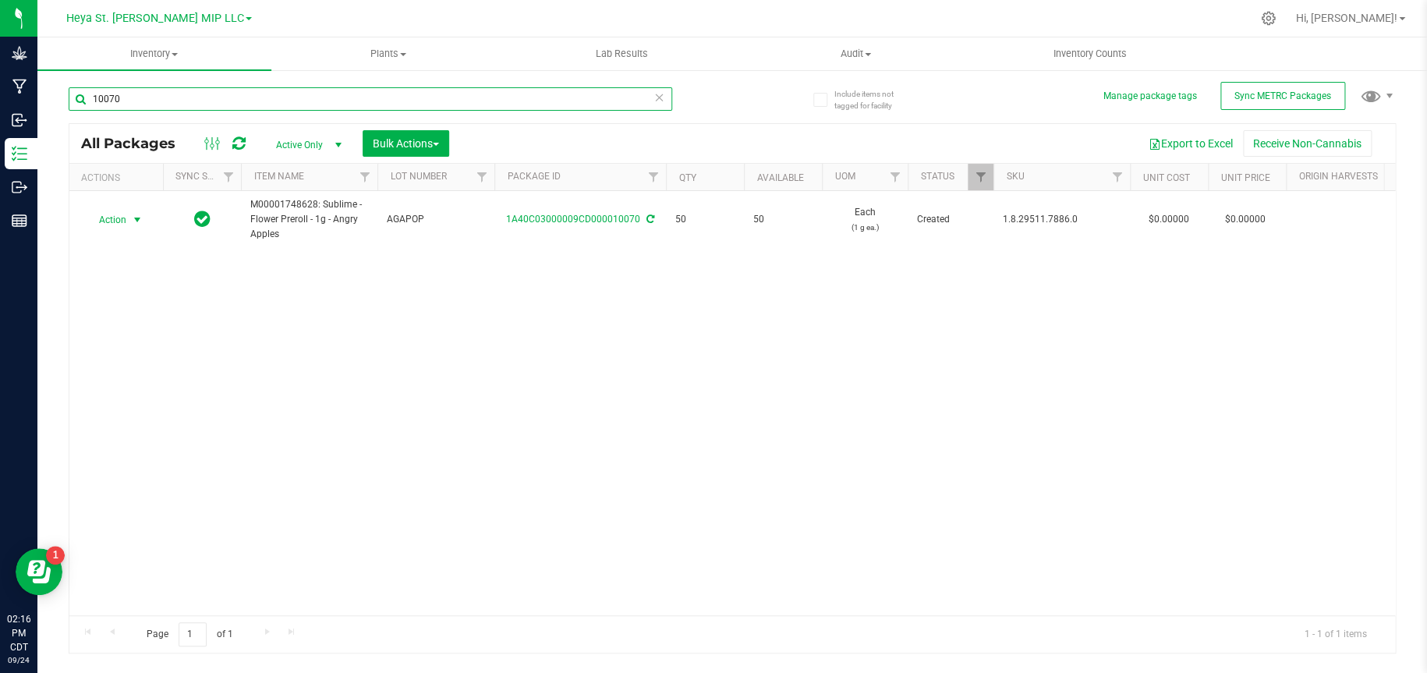
click at [153, 107] on input "10070" at bounding box center [370, 98] width 603 height 23
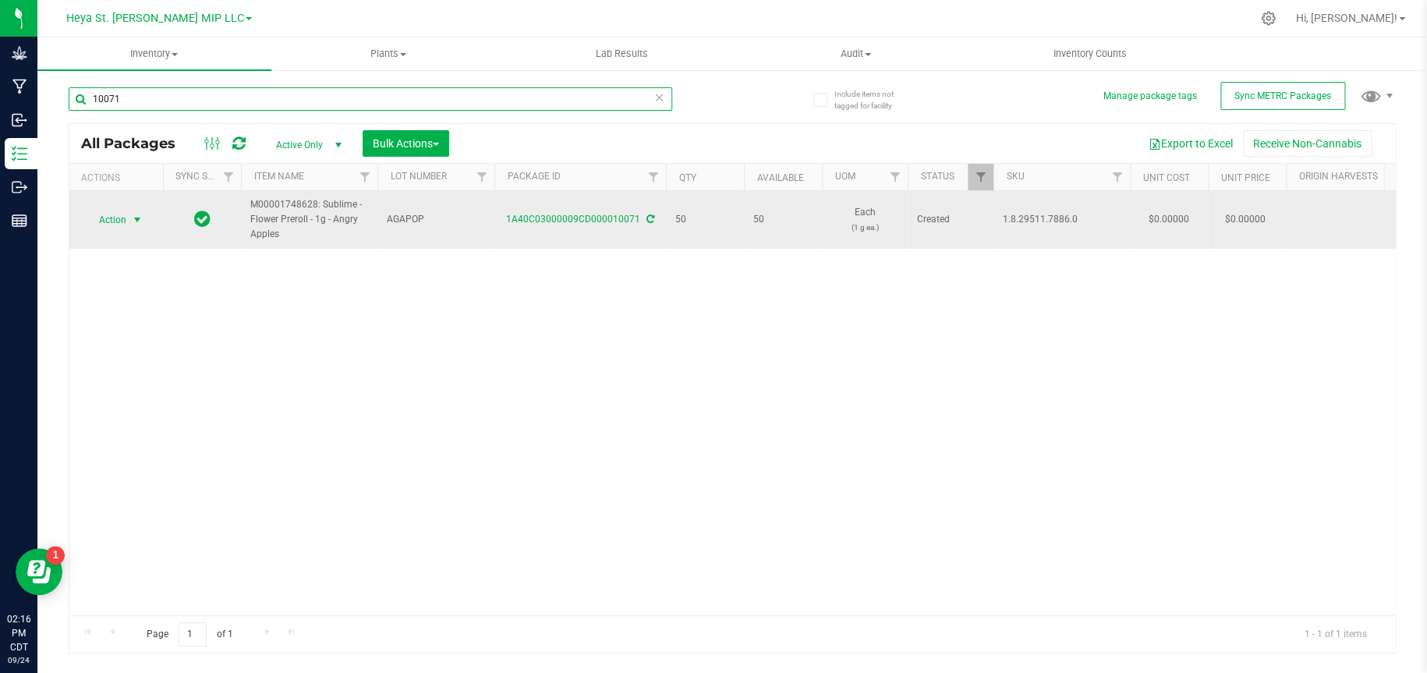
type input "10071"
click at [140, 218] on span "select" at bounding box center [137, 220] width 12 height 12
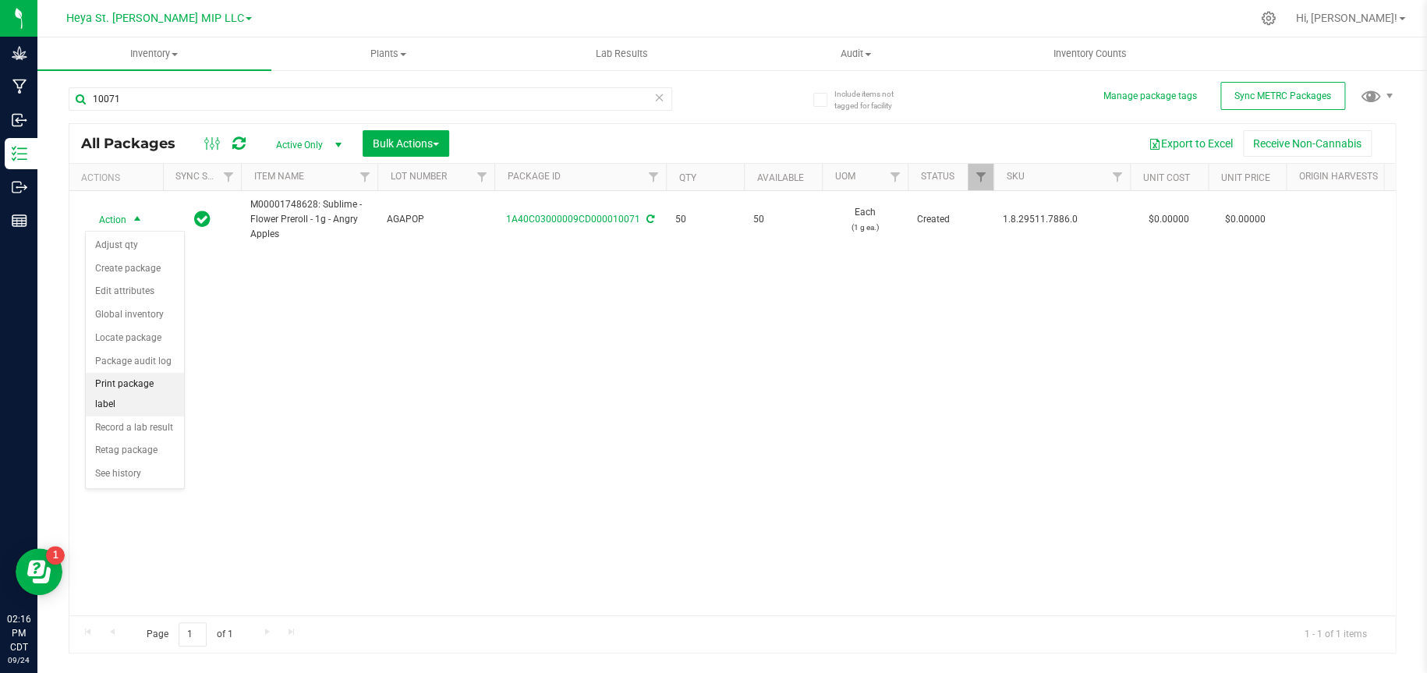
click at [133, 383] on li "Print package label" at bounding box center [135, 394] width 98 height 43
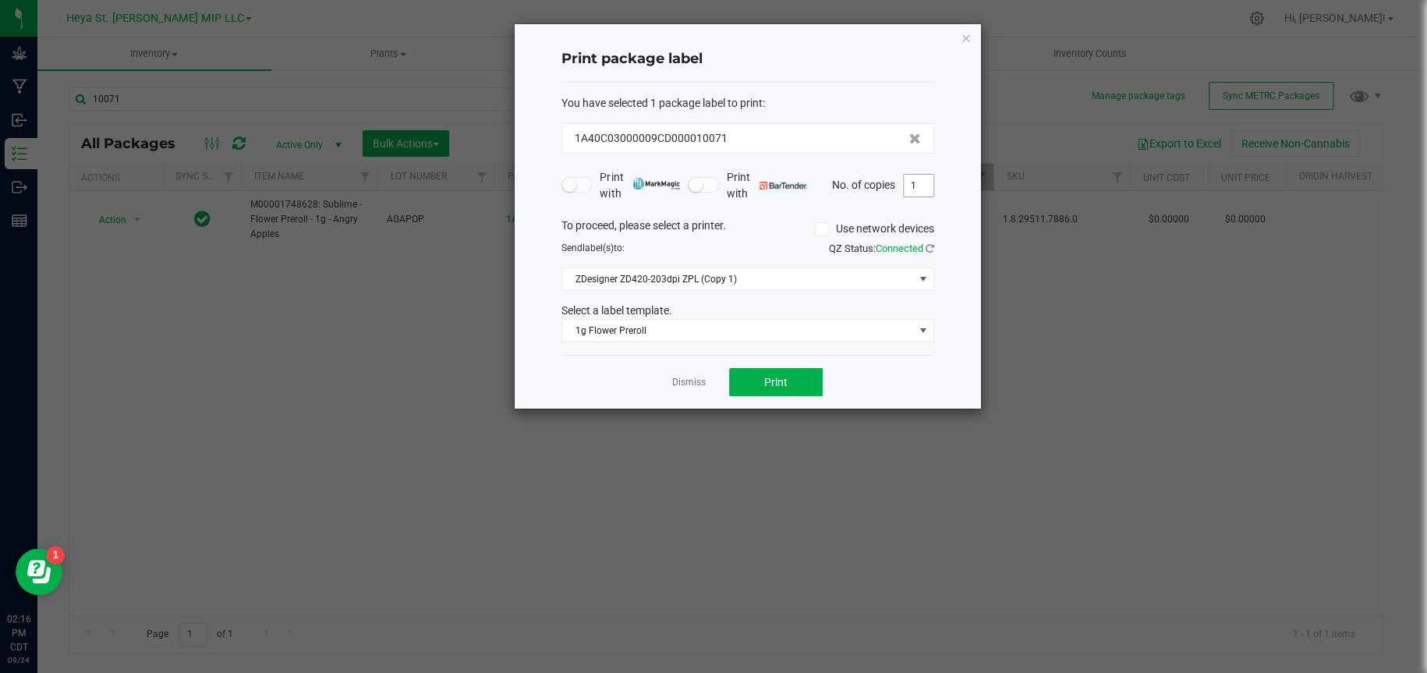
click at [928, 180] on input "1" at bounding box center [919, 186] width 30 height 22
type input "50"
click at [795, 378] on button "Print" at bounding box center [776, 382] width 94 height 28
click at [968, 35] on icon "button" at bounding box center [966, 37] width 11 height 19
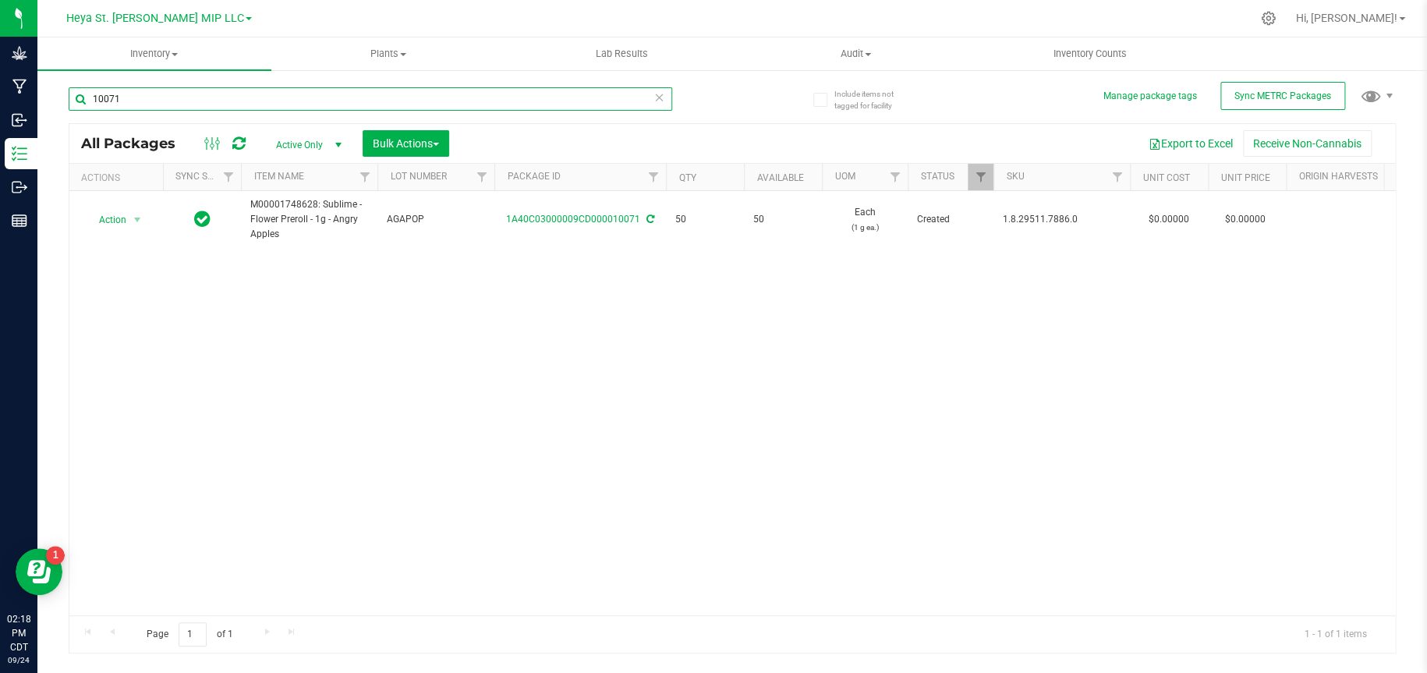
click at [448, 94] on input "10071" at bounding box center [370, 98] width 603 height 23
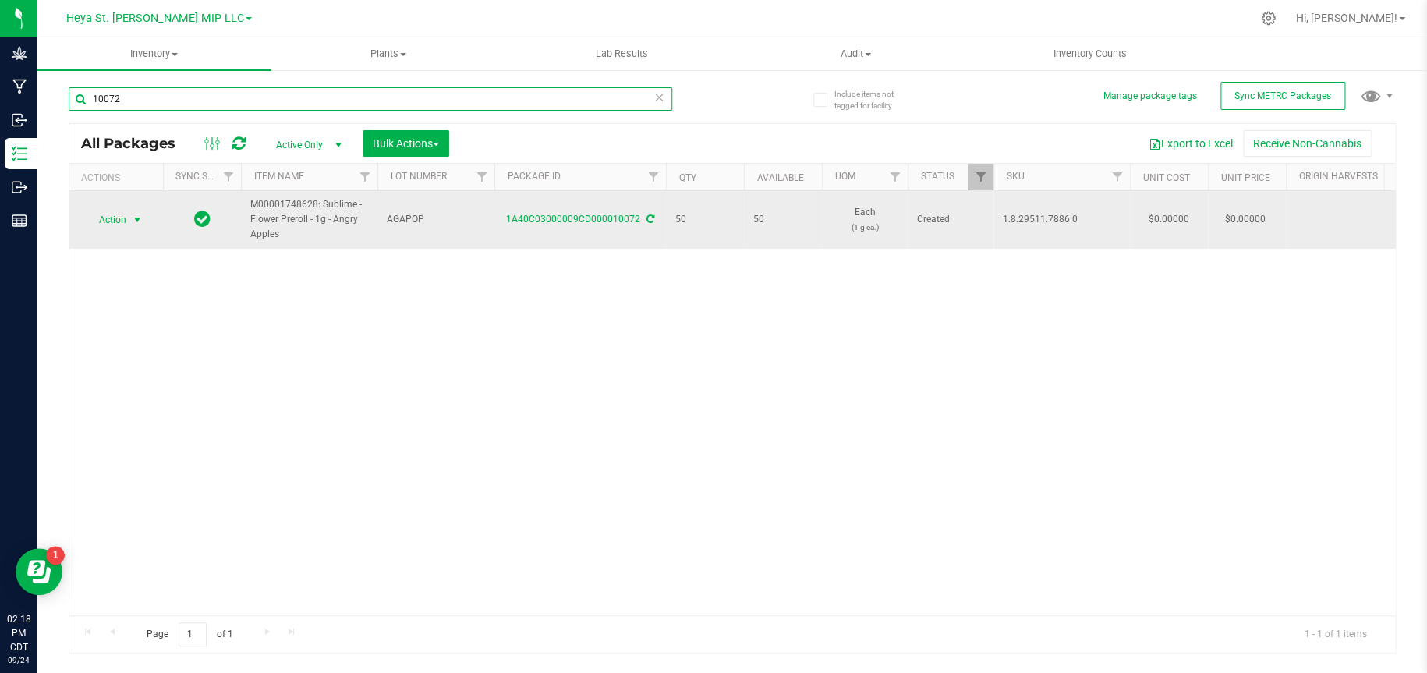
type input "10072"
click at [140, 217] on span "select" at bounding box center [137, 220] width 12 height 12
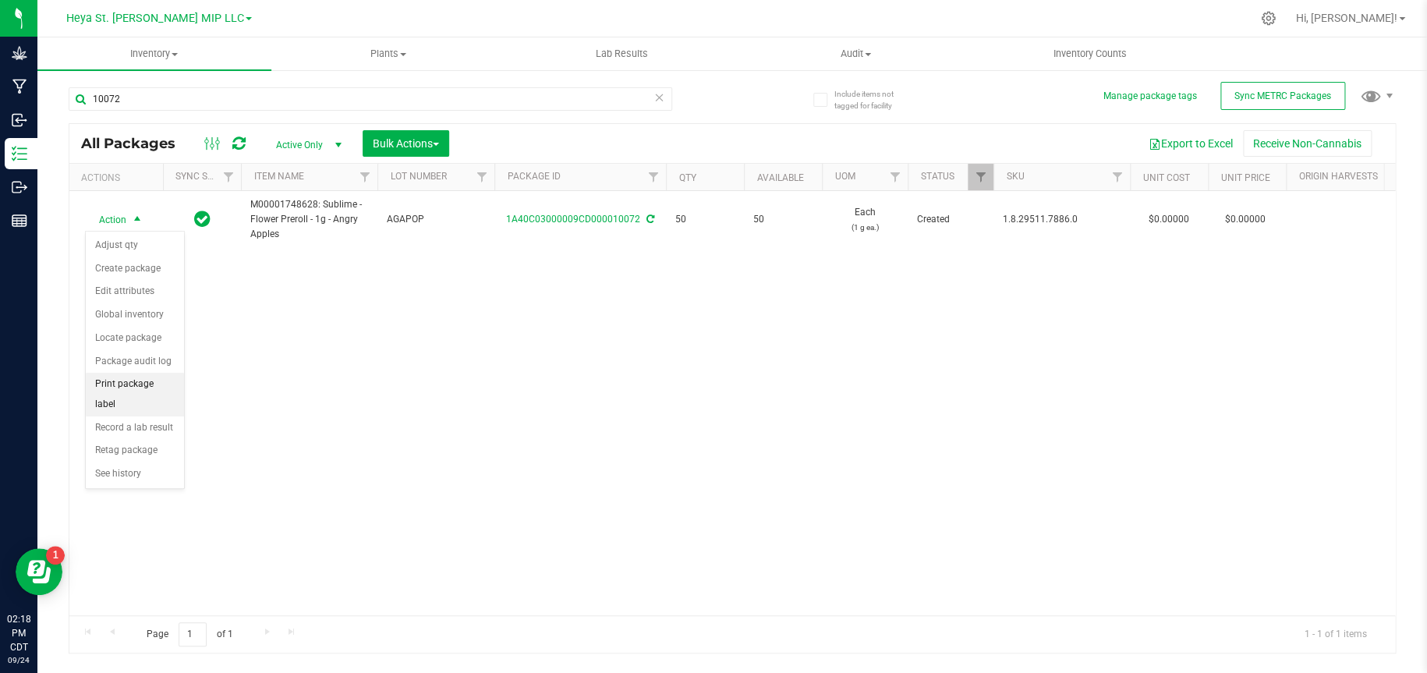
click at [112, 386] on li "Print package label" at bounding box center [135, 394] width 98 height 43
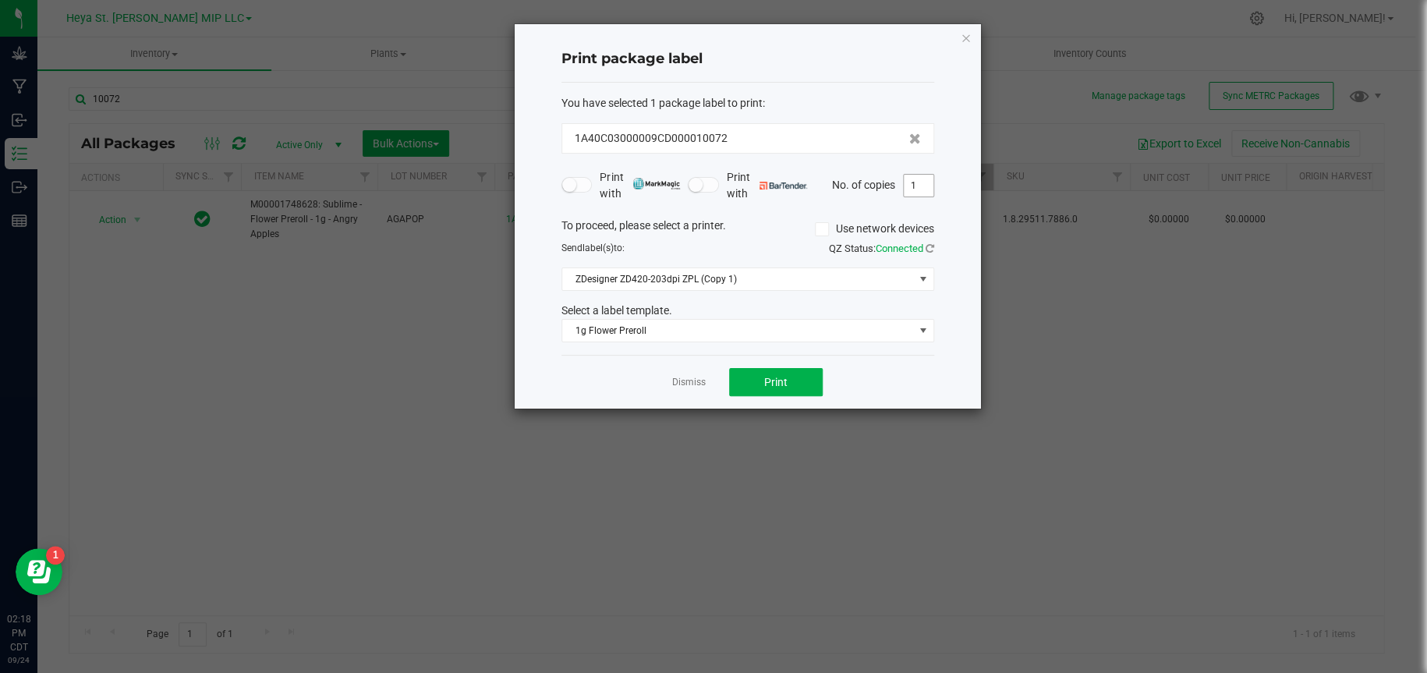
click at [909, 179] on input "1" at bounding box center [919, 186] width 30 height 22
type input "50"
click at [784, 386] on span "Print" at bounding box center [775, 382] width 23 height 12
click at [968, 33] on icon "button" at bounding box center [966, 37] width 11 height 19
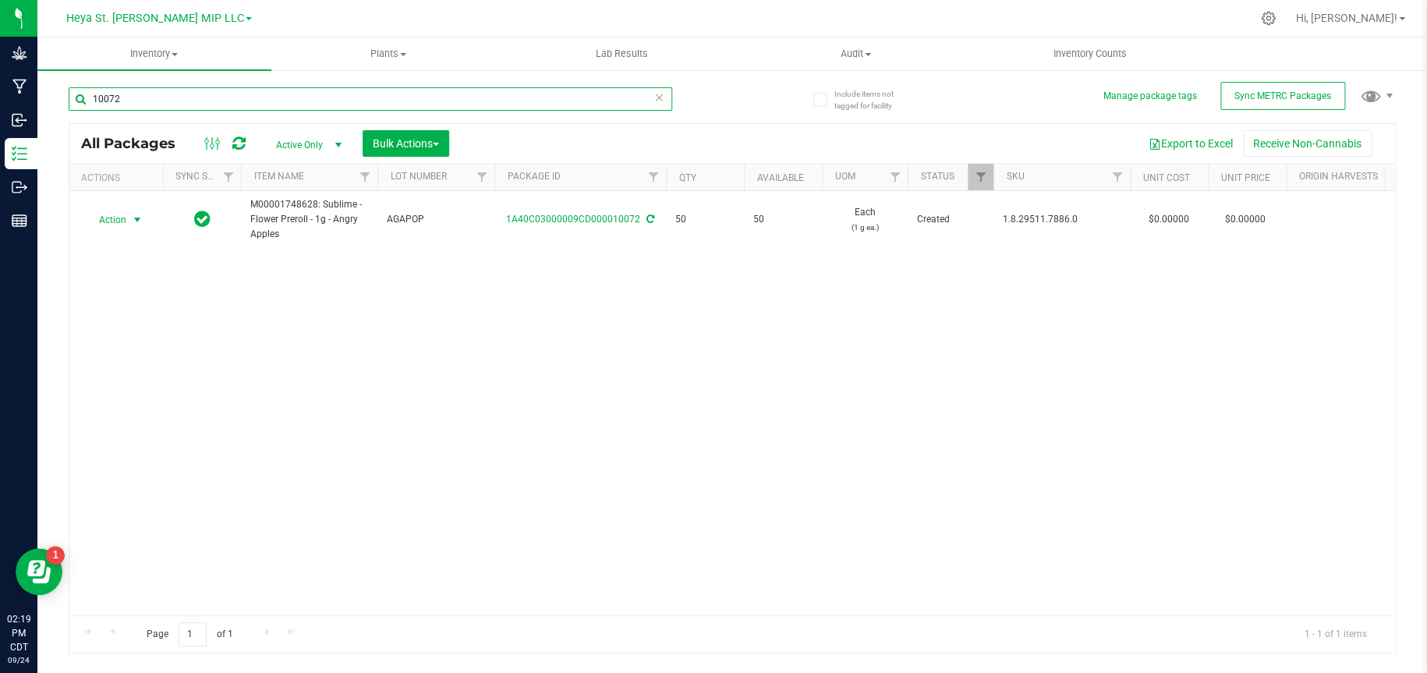
click at [419, 102] on input "10072" at bounding box center [370, 98] width 603 height 23
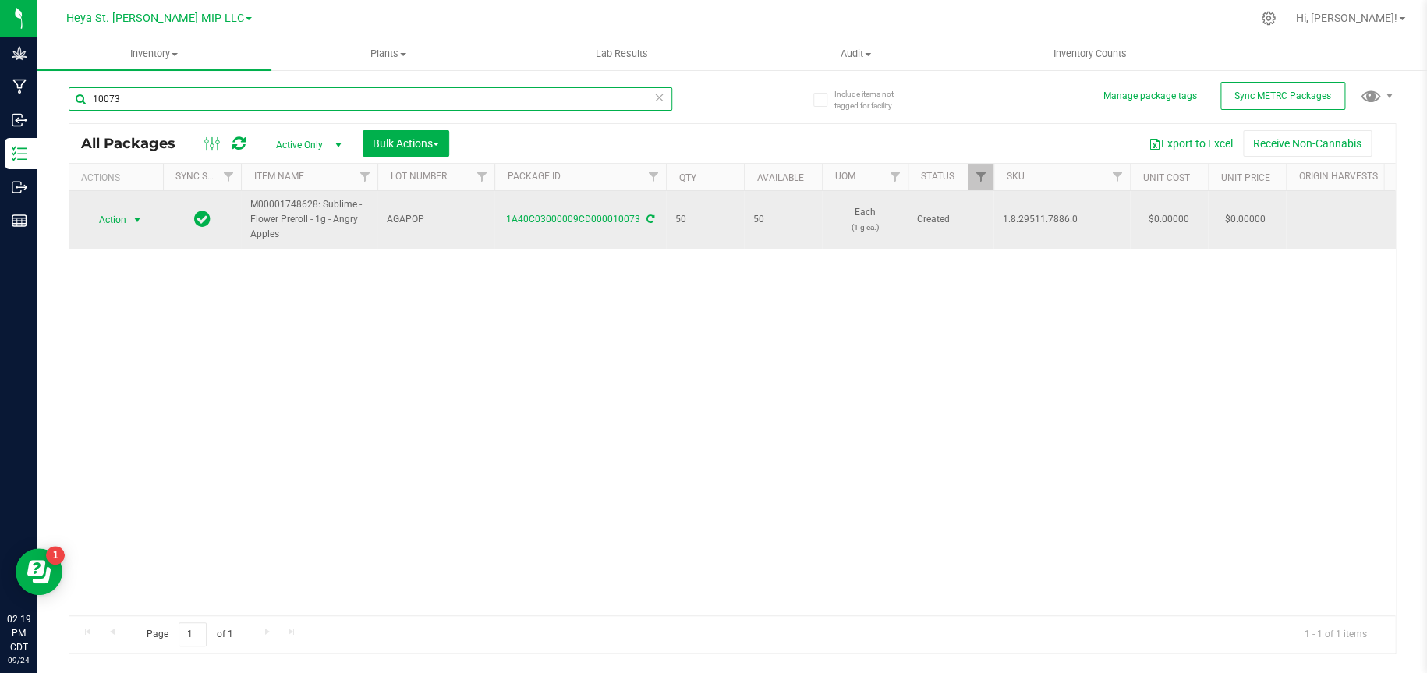
type input "10073"
click at [134, 216] on span "select" at bounding box center [137, 220] width 12 height 12
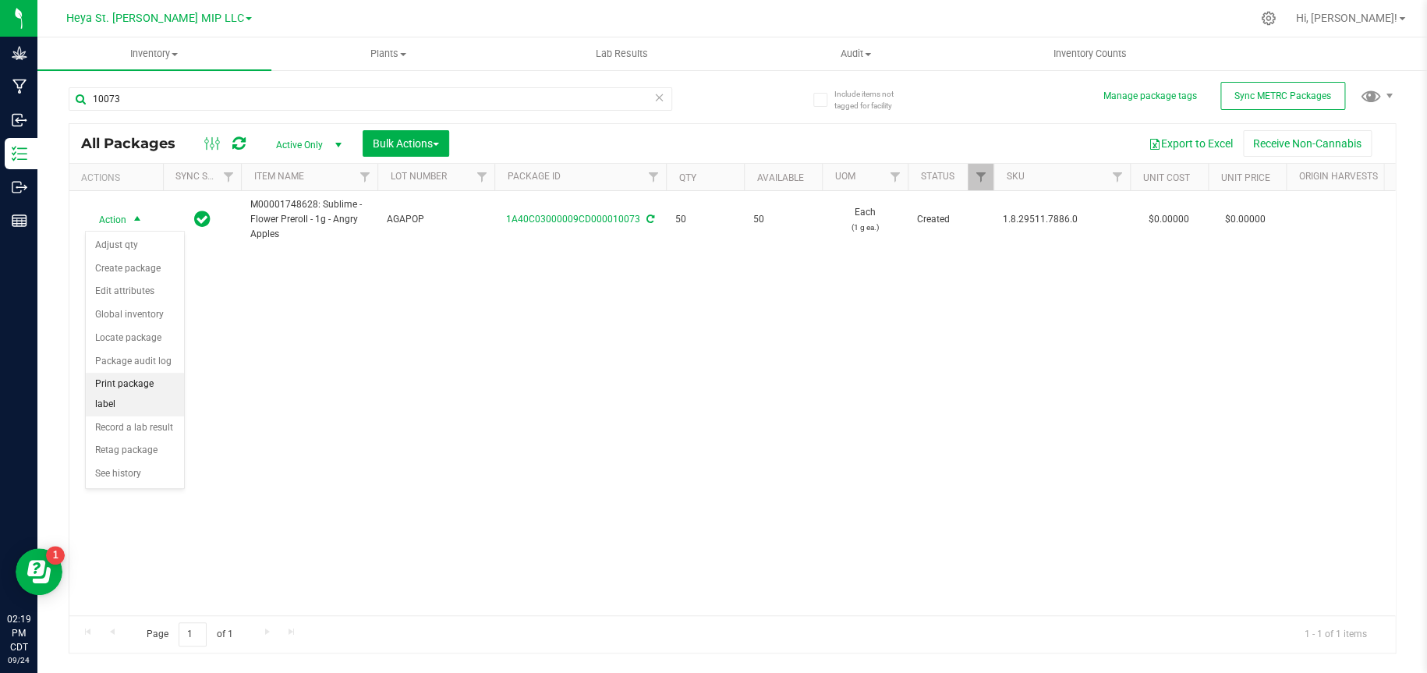
click at [154, 386] on li "Print package label" at bounding box center [135, 394] width 98 height 43
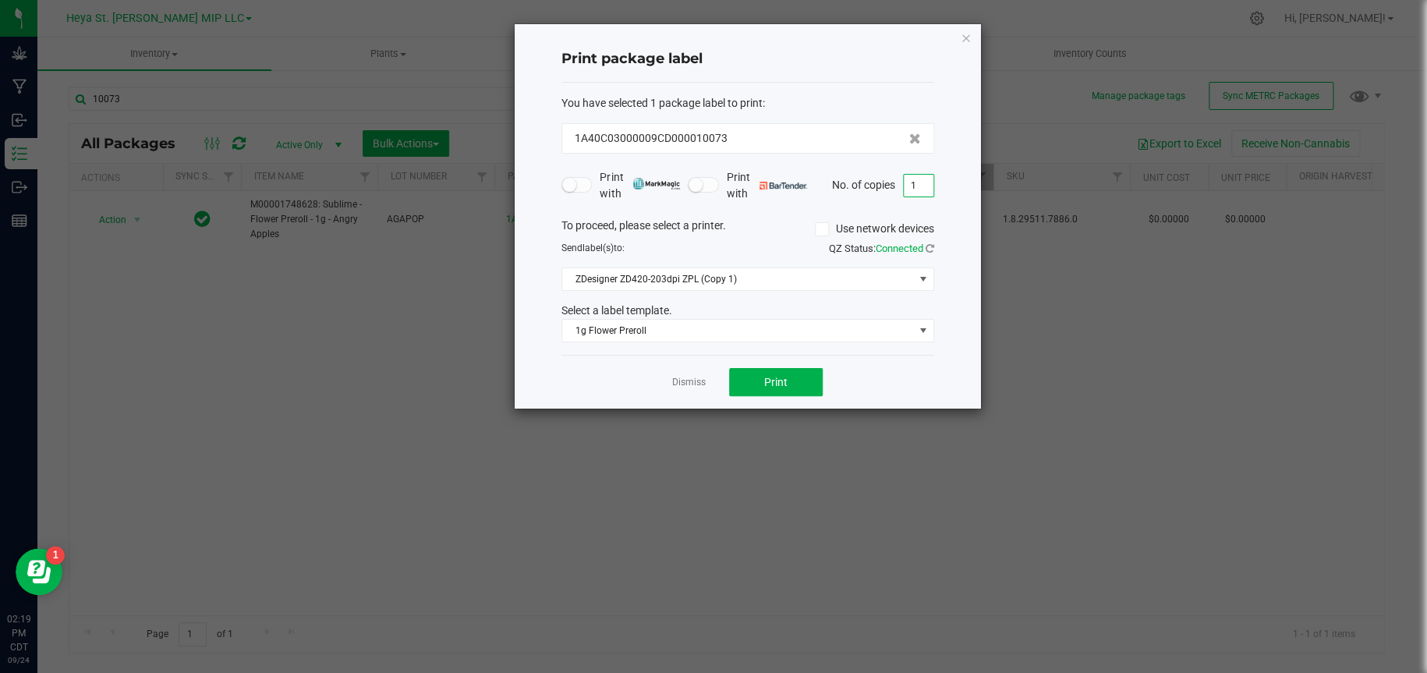
click at [911, 191] on input "1" at bounding box center [919, 186] width 30 height 22
type input "50"
click at [793, 381] on button "Print" at bounding box center [776, 382] width 94 height 28
click at [961, 35] on icon "button" at bounding box center [966, 37] width 11 height 19
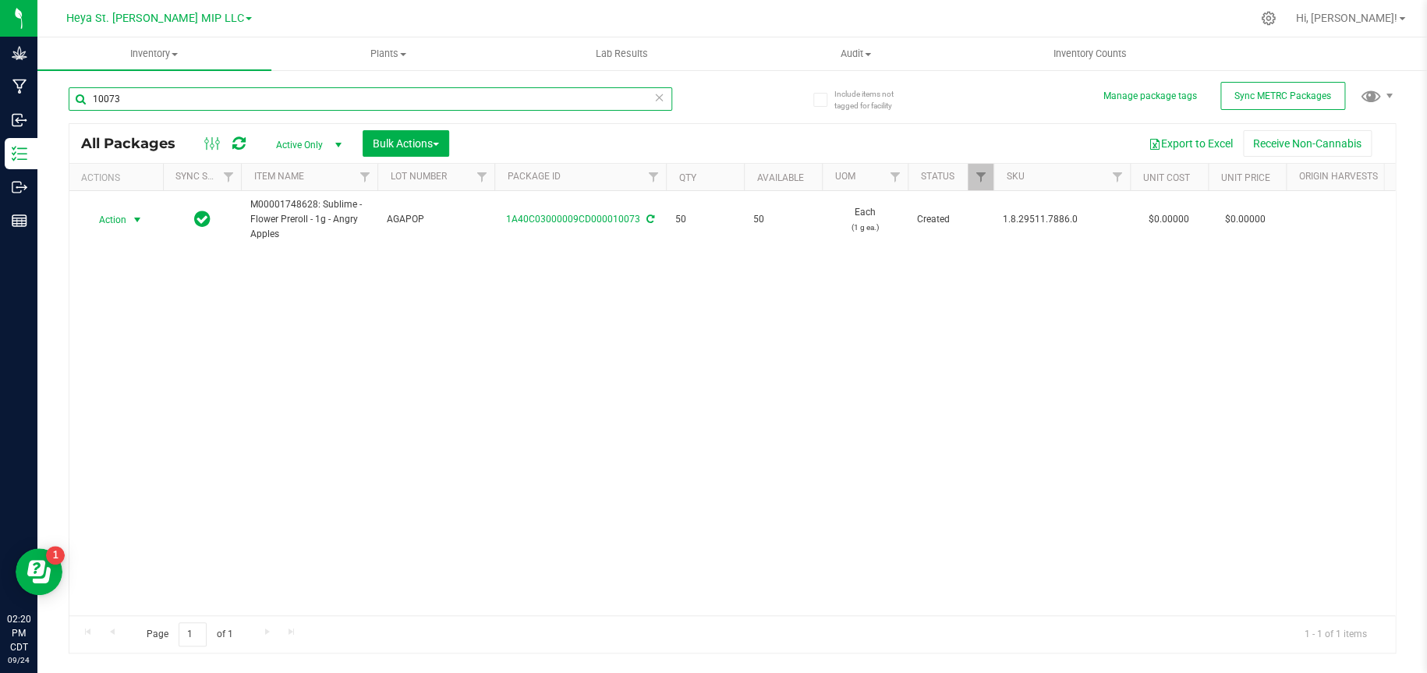
click at [281, 107] on input "10073" at bounding box center [370, 98] width 603 height 23
type input "10074"
click at [131, 218] on span "select" at bounding box center [137, 220] width 12 height 12
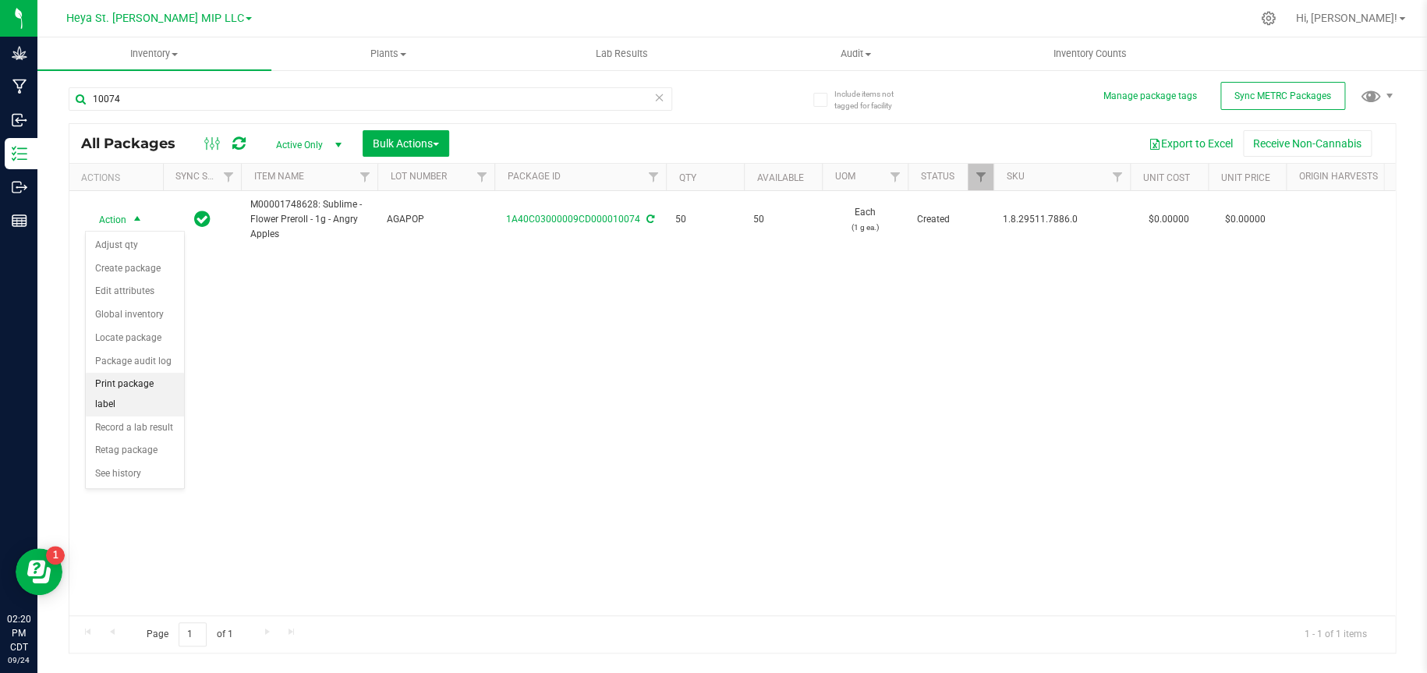
click at [126, 383] on li "Print package label" at bounding box center [135, 394] width 98 height 43
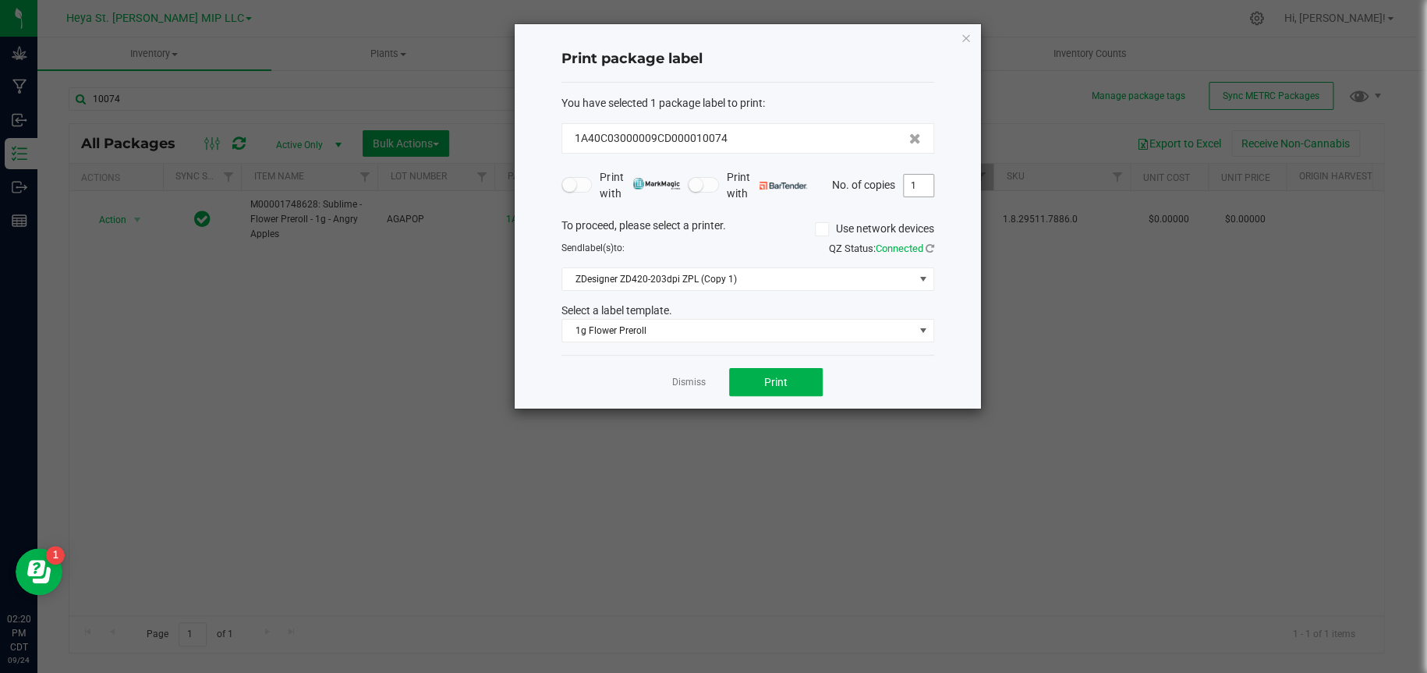
click at [930, 179] on input "1" at bounding box center [919, 186] width 30 height 22
type input "50"
click at [813, 384] on button "Print" at bounding box center [776, 382] width 94 height 28
click at [967, 39] on icon "button" at bounding box center [966, 37] width 11 height 19
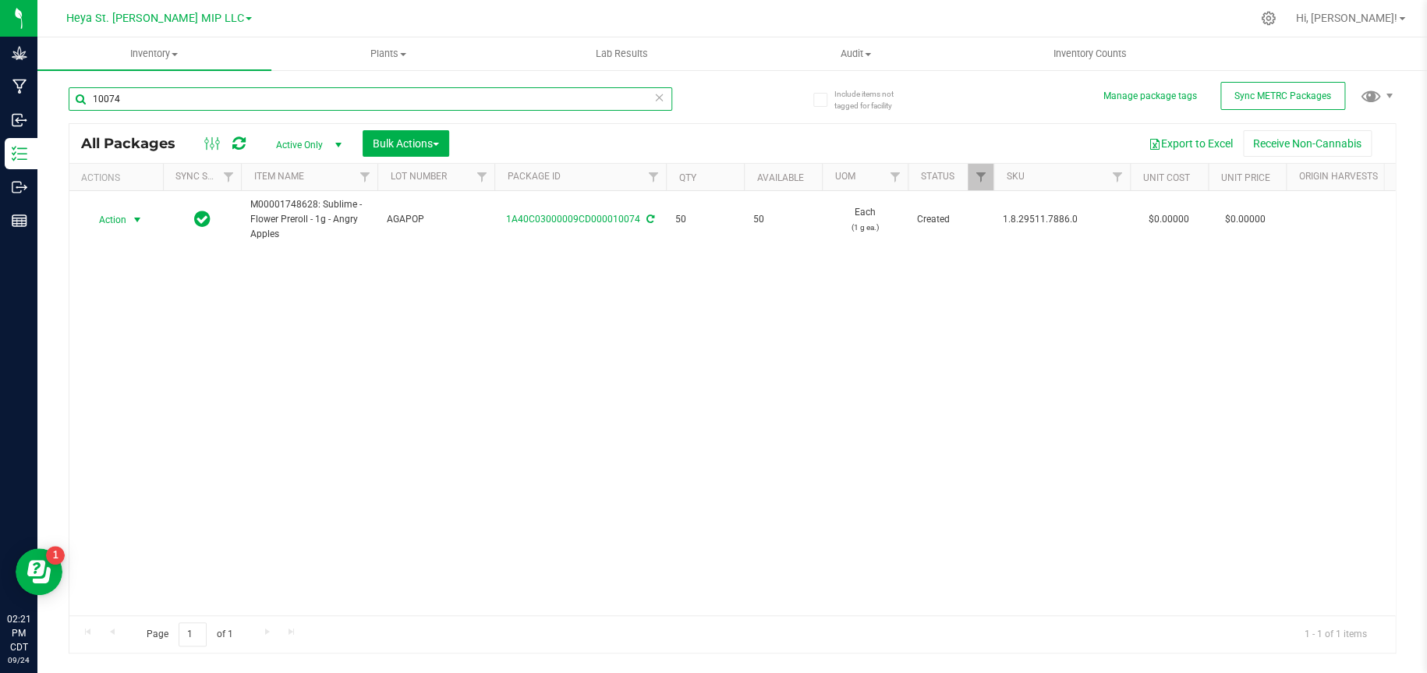
click at [529, 93] on input "10074" at bounding box center [370, 98] width 603 height 23
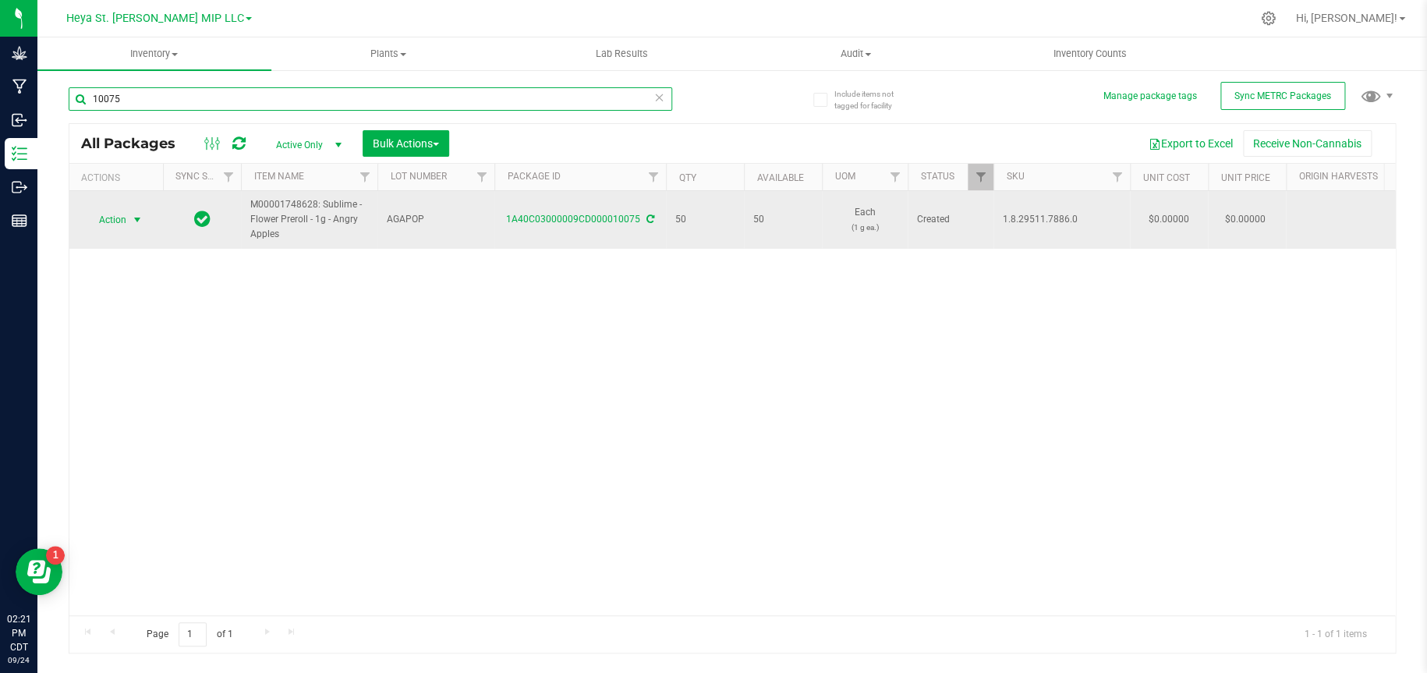
type input "10075"
click at [136, 216] on span "select" at bounding box center [137, 220] width 12 height 12
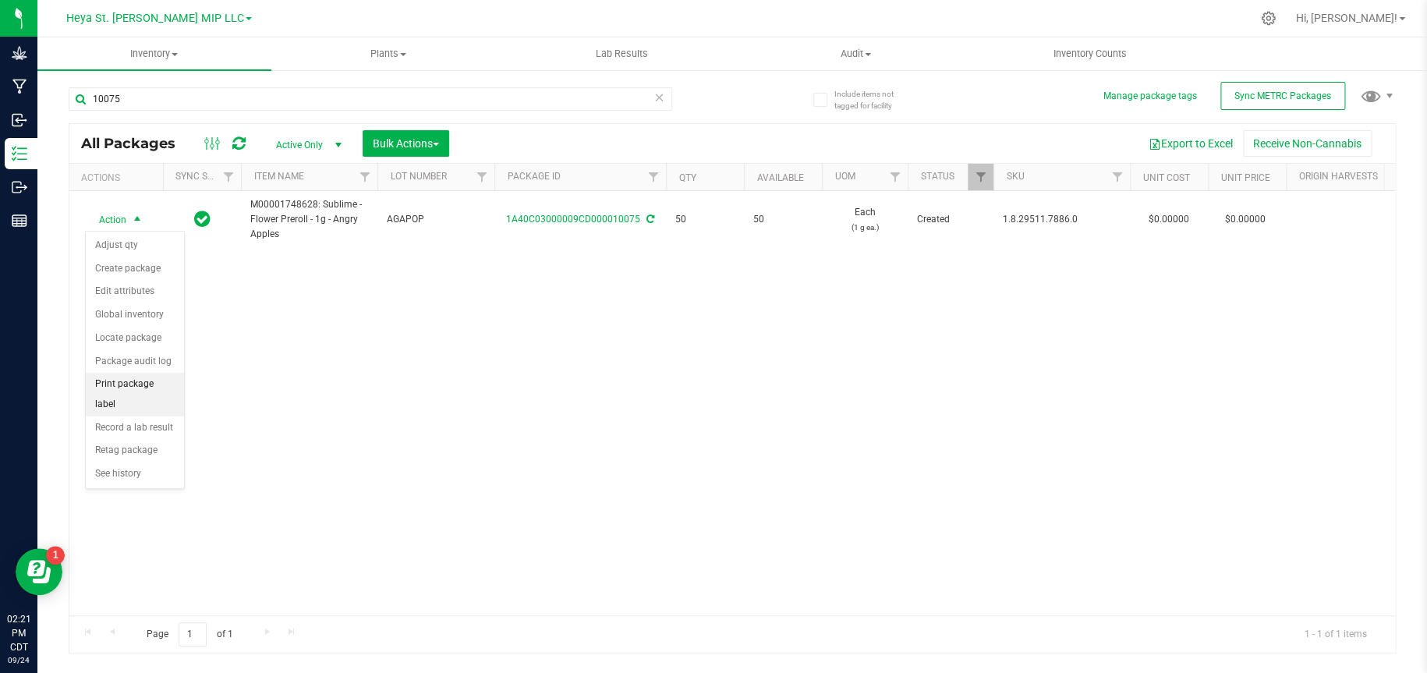
click at [146, 384] on li "Print package label" at bounding box center [135, 394] width 98 height 43
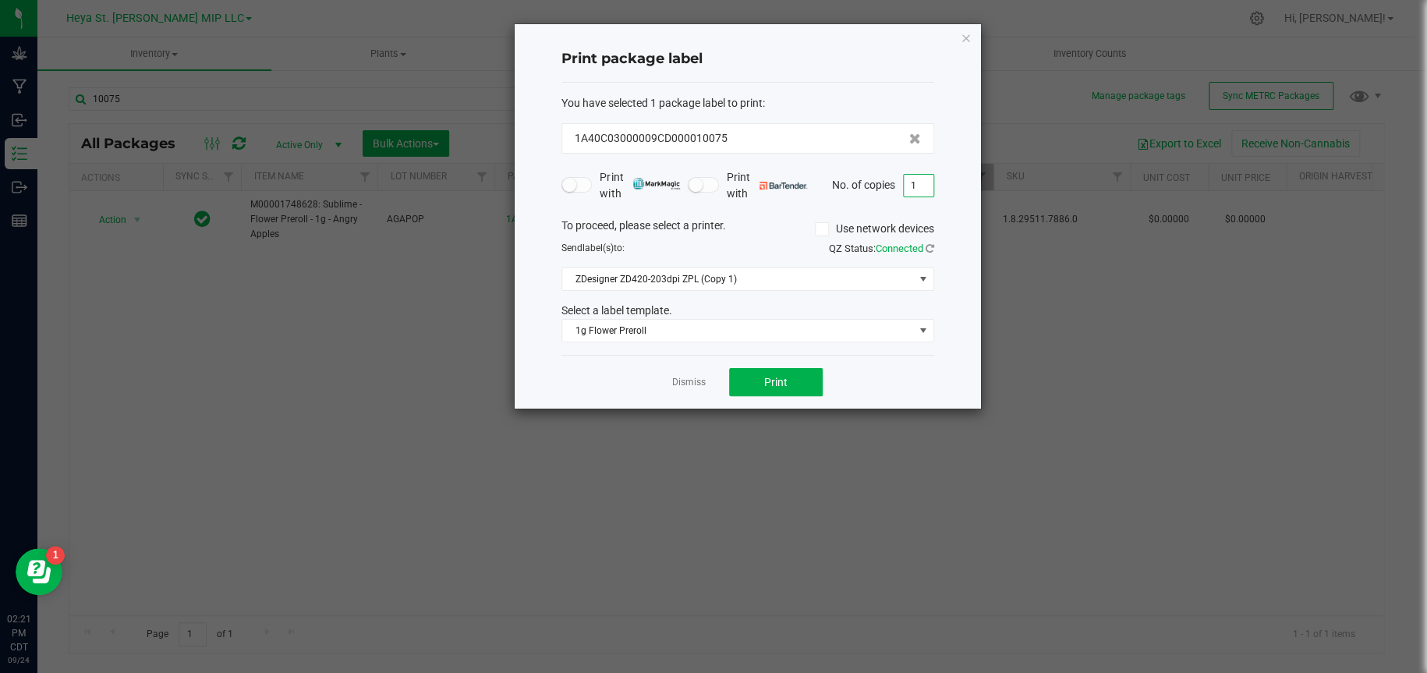
click at [932, 184] on input "1" at bounding box center [919, 186] width 30 height 22
type input "50"
click at [759, 383] on button "Print" at bounding box center [776, 382] width 94 height 28
click at [962, 36] on icon "button" at bounding box center [966, 37] width 11 height 19
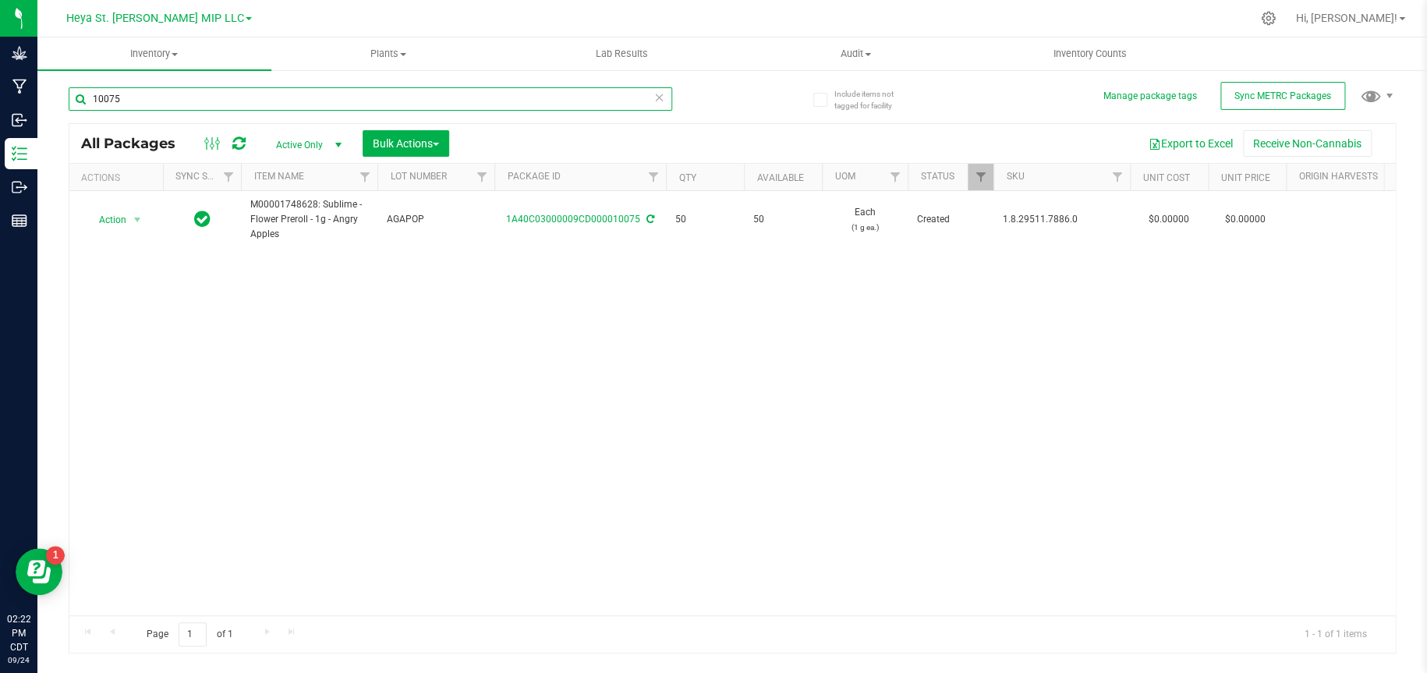
click at [203, 96] on input "10075" at bounding box center [370, 98] width 603 height 23
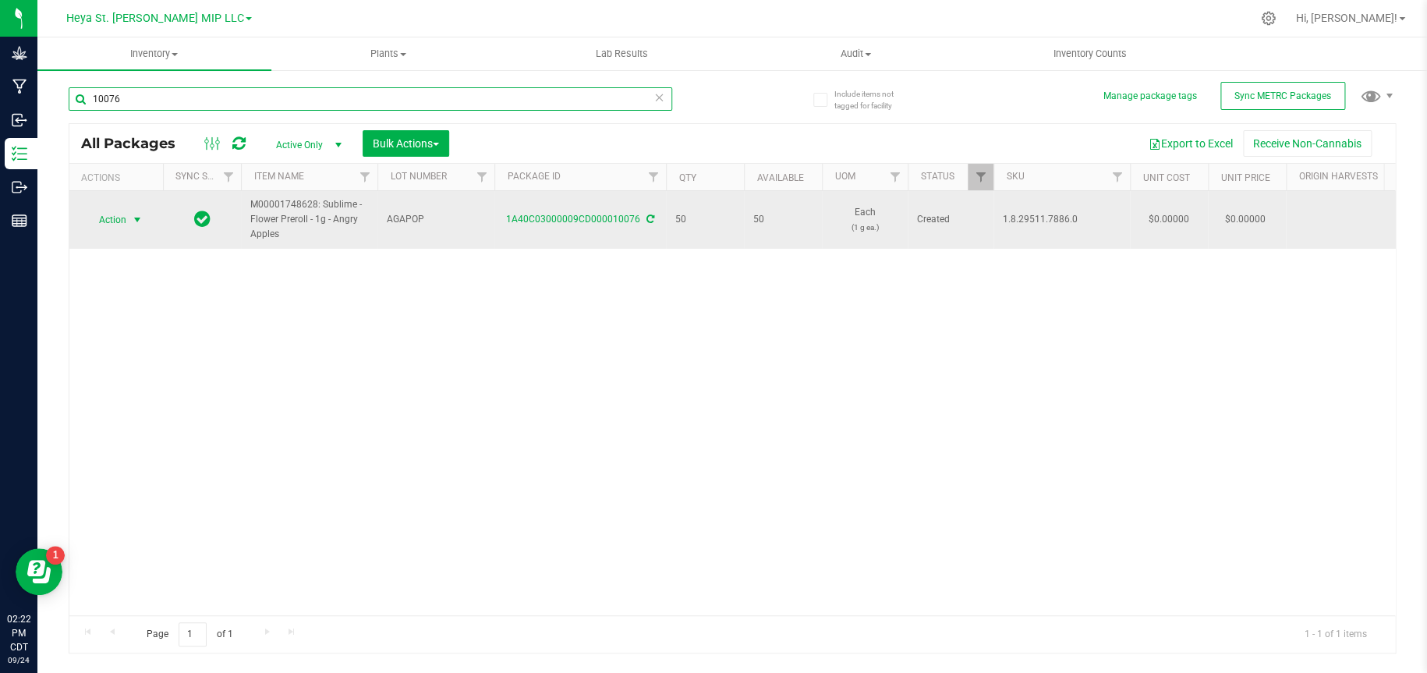
type input "10076"
click at [140, 220] on span "select" at bounding box center [137, 220] width 12 height 12
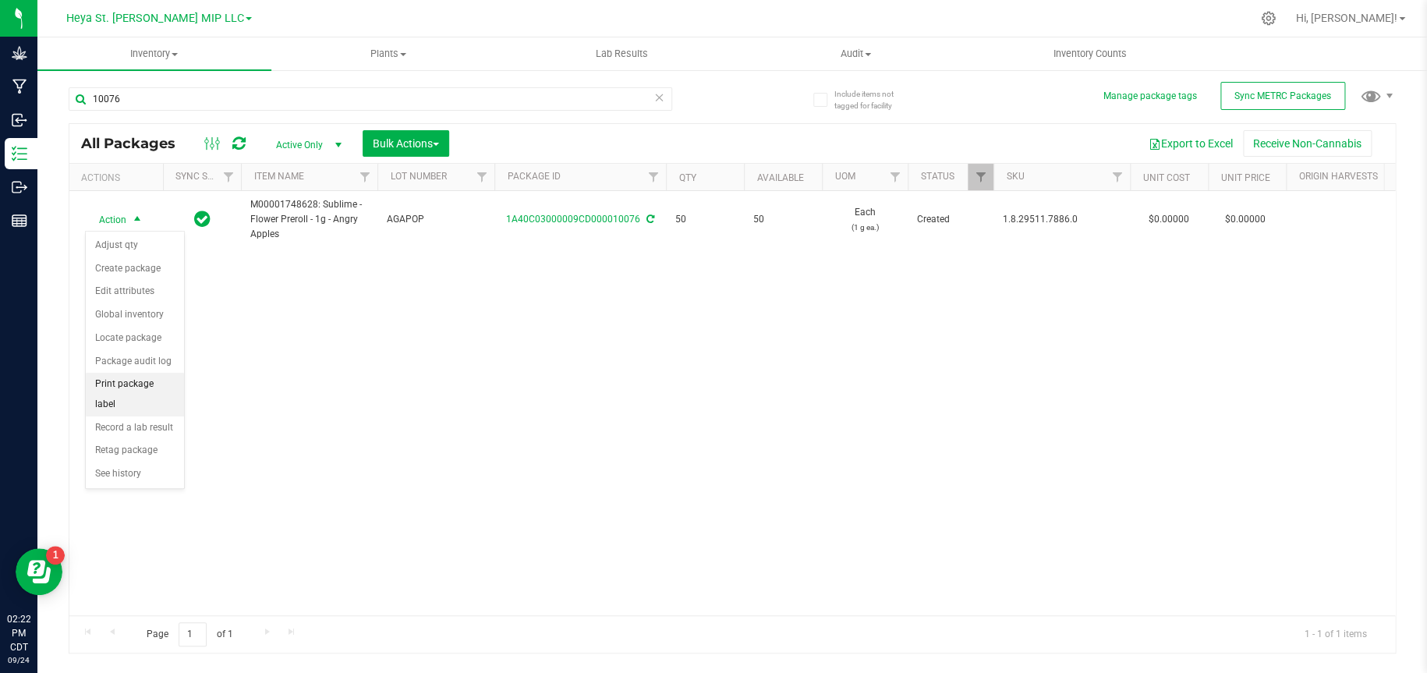
click at [168, 384] on li "Print package label" at bounding box center [135, 394] width 98 height 43
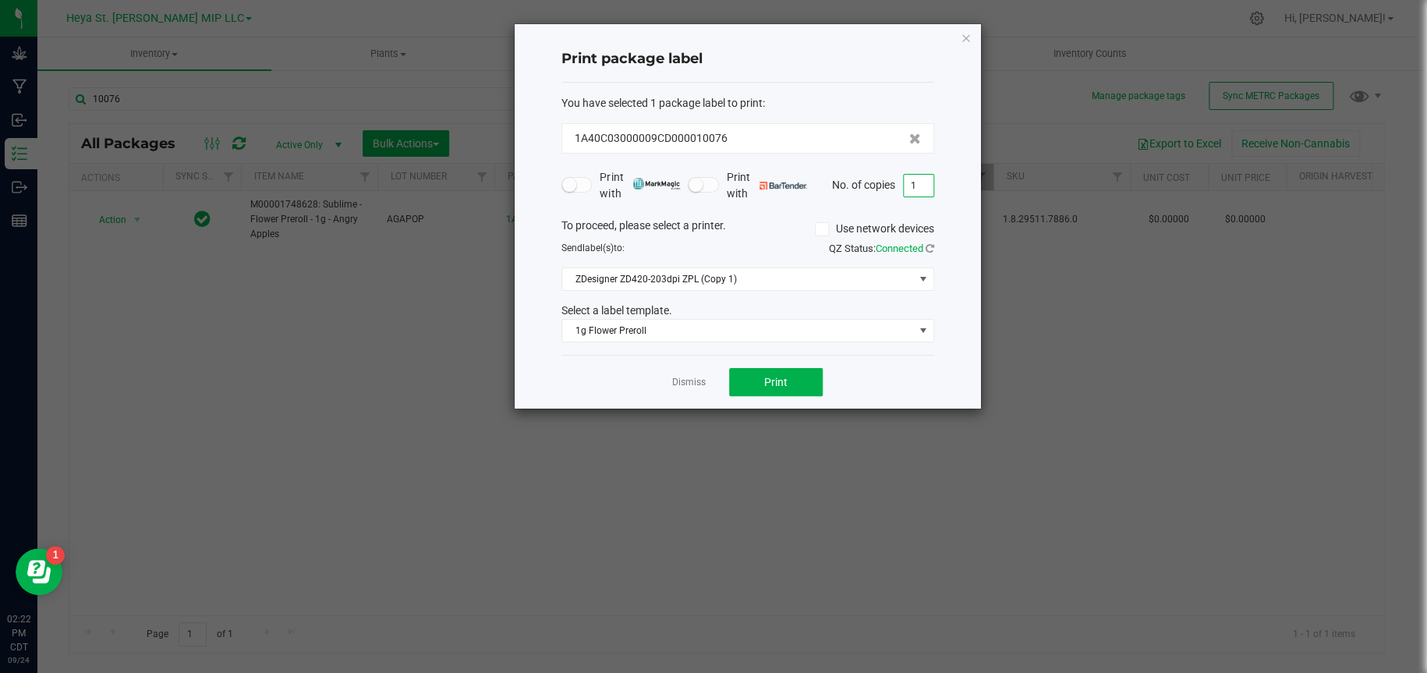
click at [925, 181] on input "1" at bounding box center [919, 186] width 30 height 22
type input "50"
click at [873, 434] on ngb-modal-window "Print package label You have selected 1 package label to print : 1A40C03000009C…" at bounding box center [719, 336] width 1439 height 673
click at [777, 384] on span "Print" at bounding box center [775, 382] width 23 height 12
click at [961, 37] on icon "button" at bounding box center [966, 37] width 11 height 19
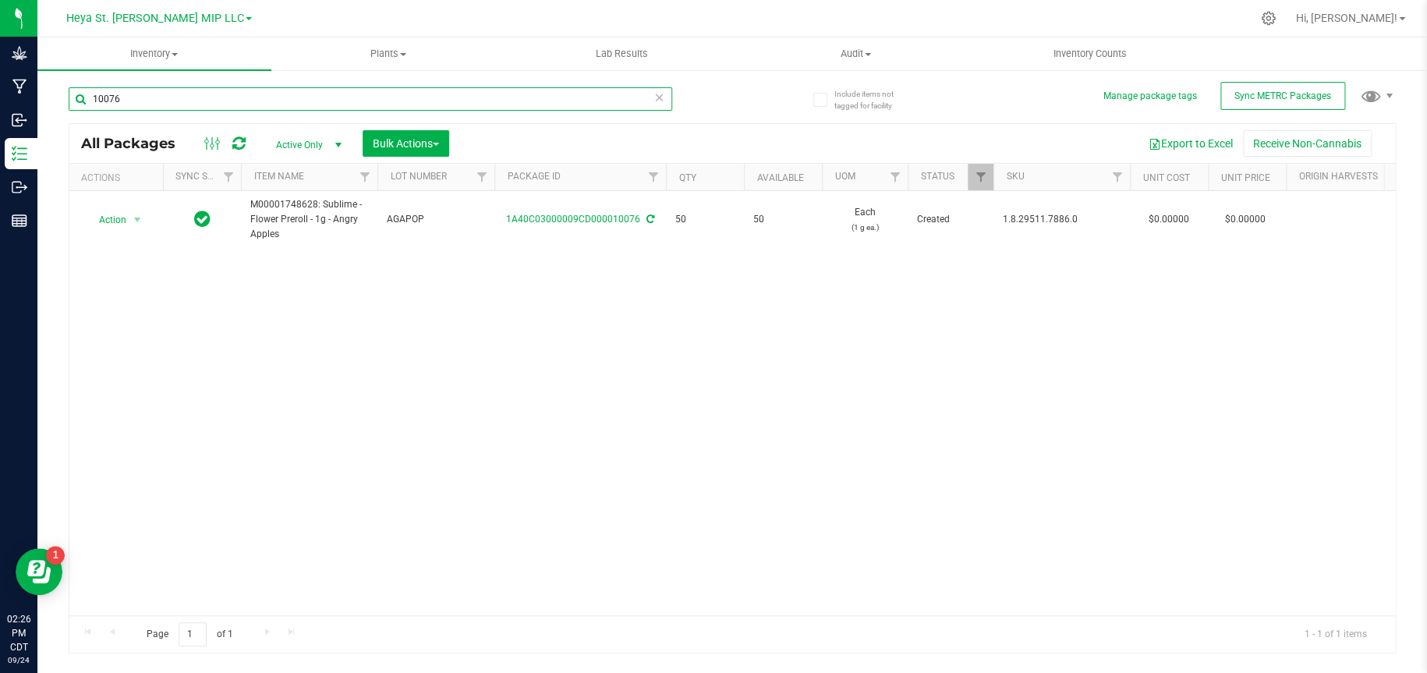
click at [245, 100] on input "10076" at bounding box center [370, 98] width 603 height 23
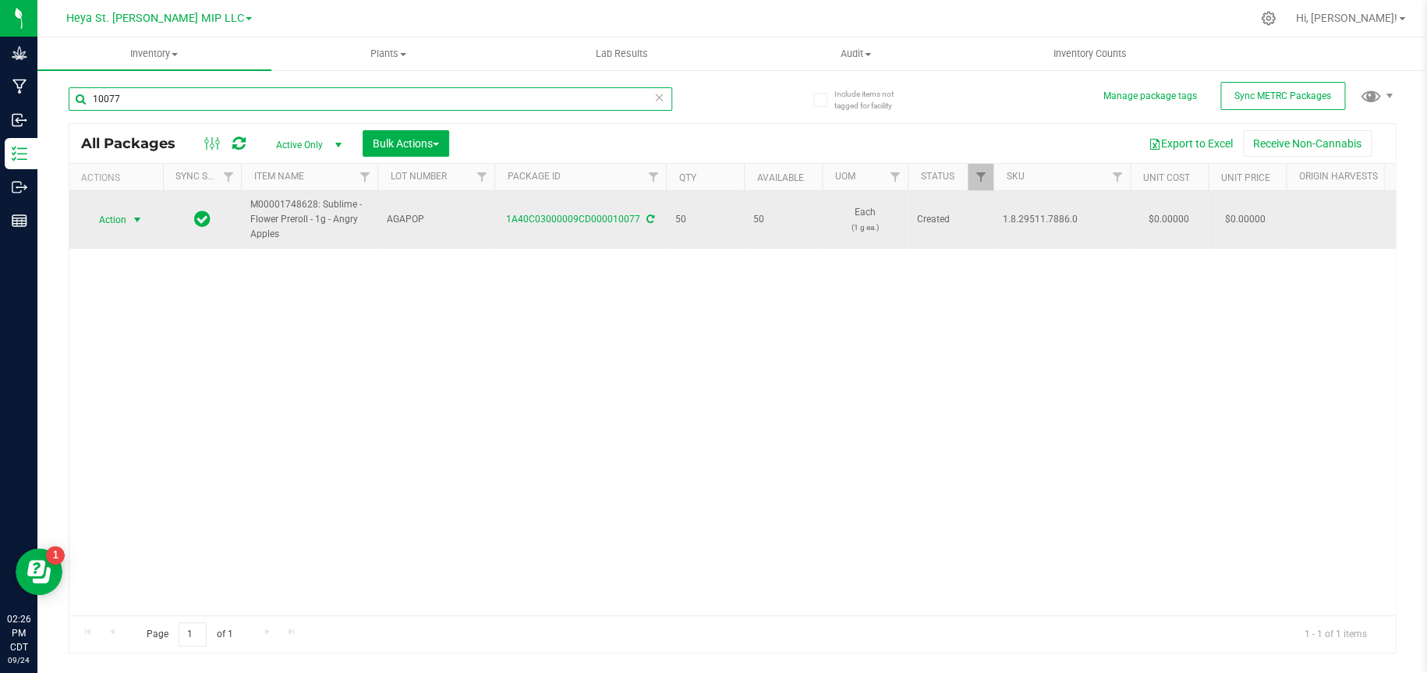
type input "10077"
click at [114, 216] on span "Action" at bounding box center [106, 220] width 42 height 22
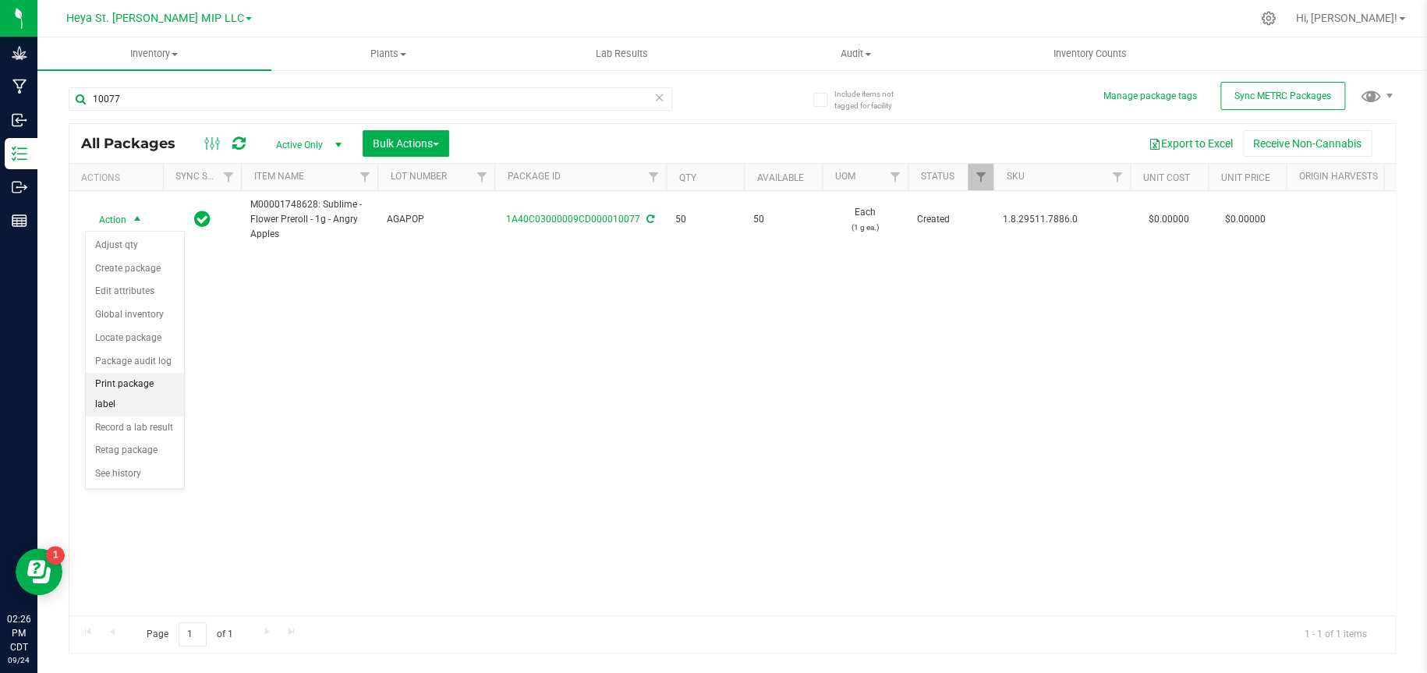
click at [152, 387] on li "Print package label" at bounding box center [135, 394] width 98 height 43
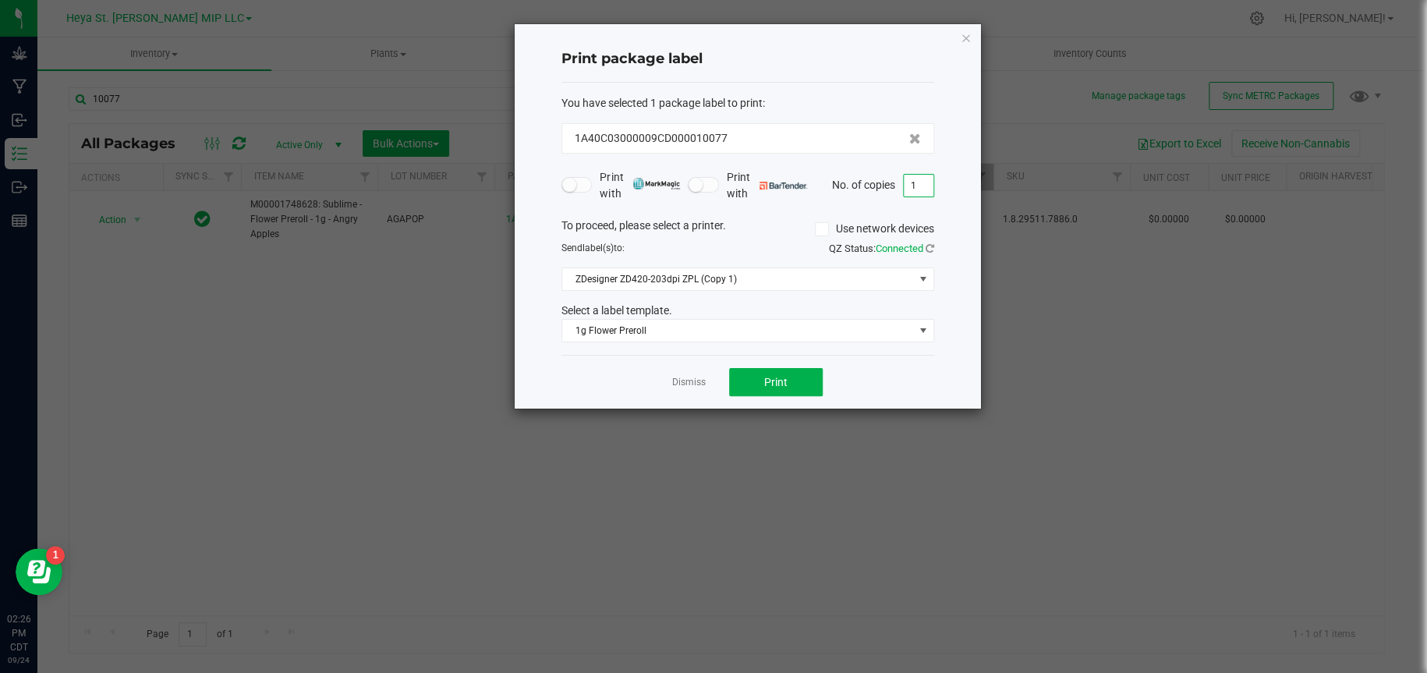
click at [915, 178] on input "1" at bounding box center [919, 186] width 30 height 22
type input "50"
click at [796, 379] on button "Print" at bounding box center [776, 382] width 94 height 28
click at [963, 34] on icon "button" at bounding box center [966, 37] width 11 height 19
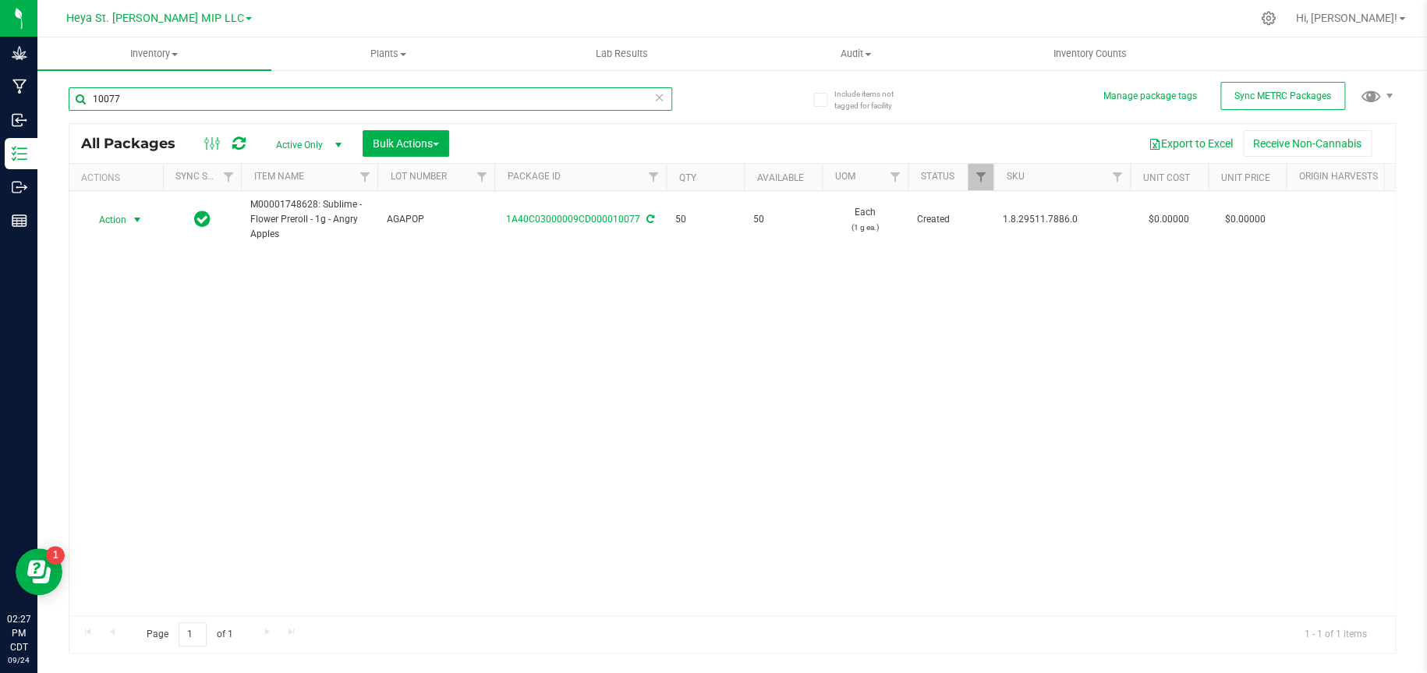
click at [175, 108] on input "10077" at bounding box center [370, 98] width 603 height 23
type input "10078"
click at [136, 217] on span "select" at bounding box center [137, 220] width 12 height 12
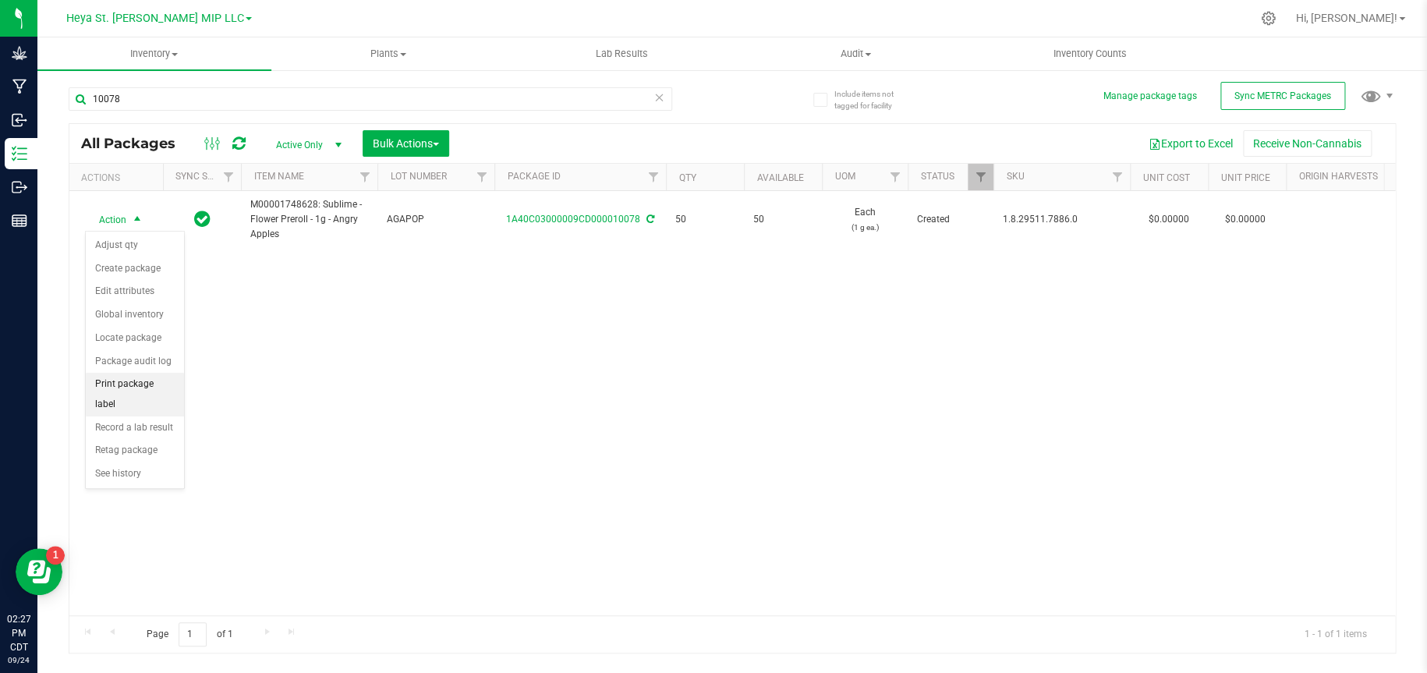
click at [156, 384] on li "Print package label" at bounding box center [135, 394] width 98 height 43
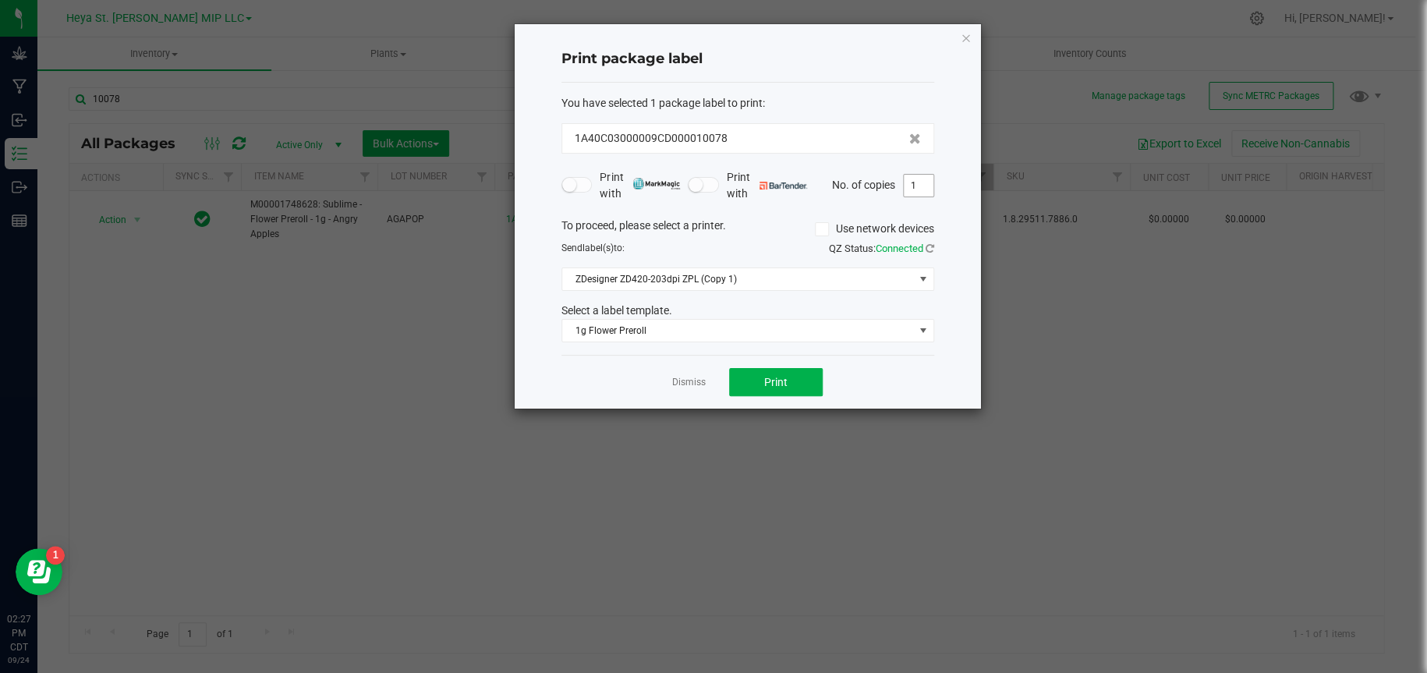
click at [915, 186] on input "1" at bounding box center [919, 186] width 30 height 22
type input "50"
click at [795, 380] on button "Print" at bounding box center [776, 382] width 94 height 28
click at [964, 41] on icon "button" at bounding box center [966, 37] width 11 height 19
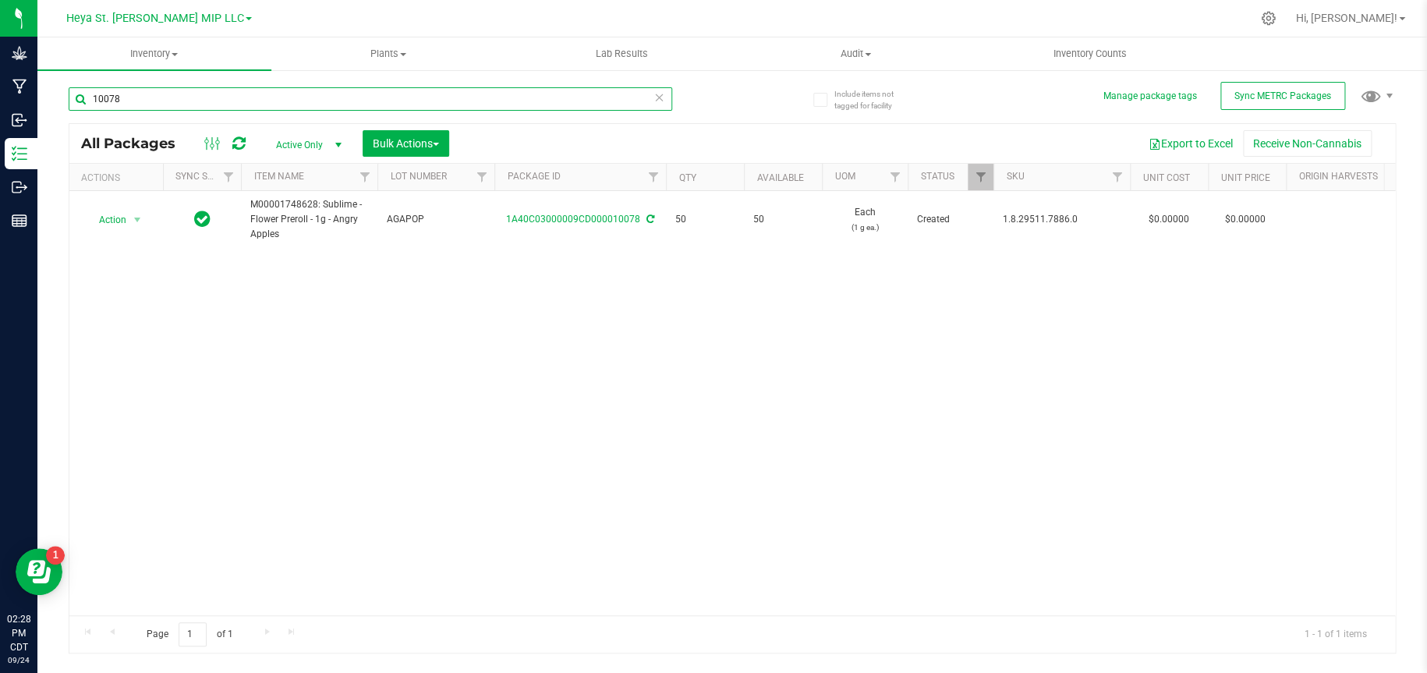
click at [165, 99] on input "10078" at bounding box center [370, 98] width 603 height 23
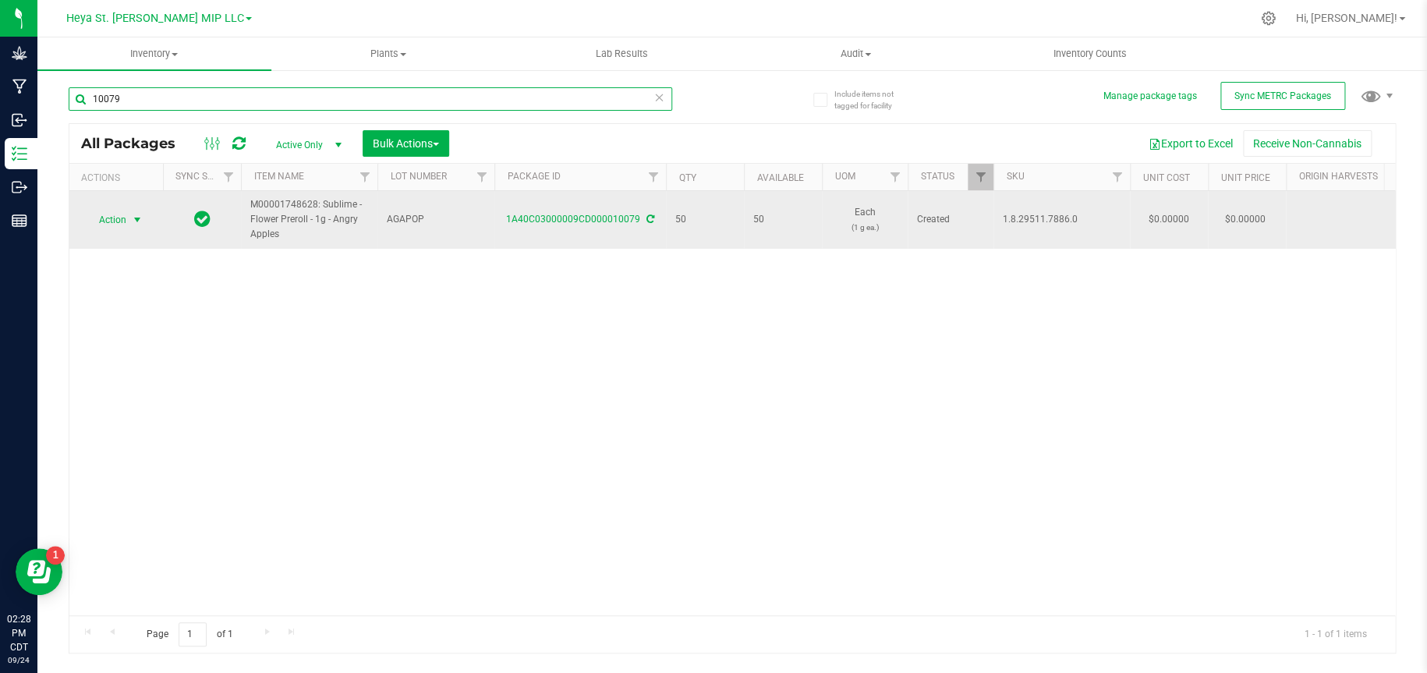
type input "10079"
click at [140, 218] on span "select" at bounding box center [137, 220] width 12 height 12
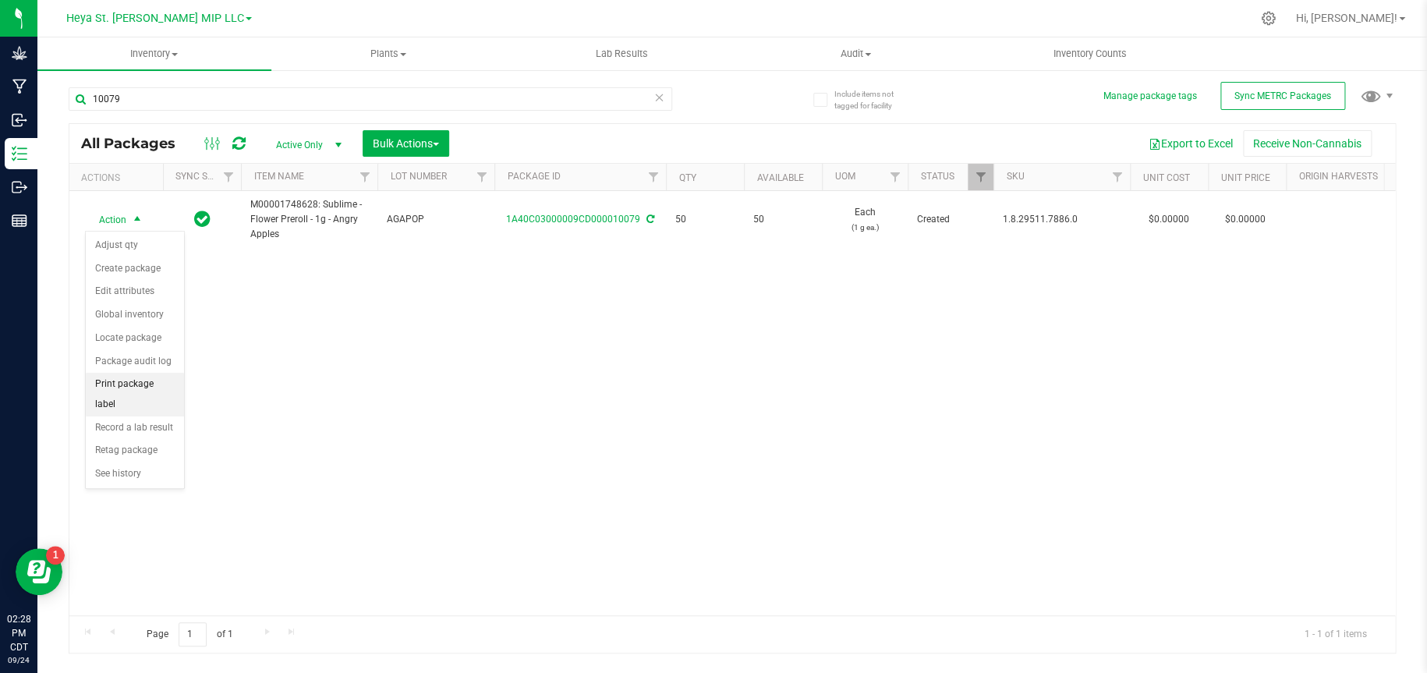
click at [141, 387] on li "Print package label" at bounding box center [135, 394] width 98 height 43
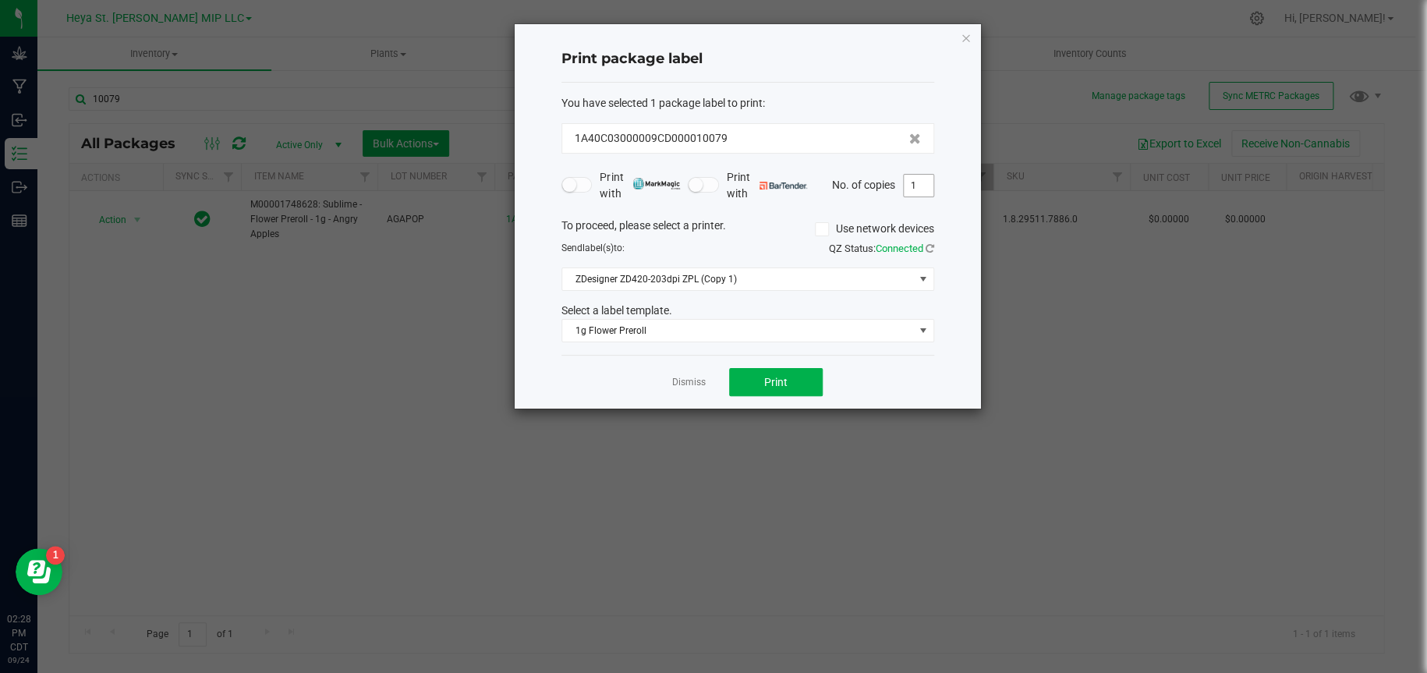
click at [915, 184] on input "1" at bounding box center [919, 186] width 30 height 22
type input "50"
click at [794, 384] on button "Print" at bounding box center [776, 382] width 94 height 28
click at [962, 34] on icon "button" at bounding box center [966, 37] width 11 height 19
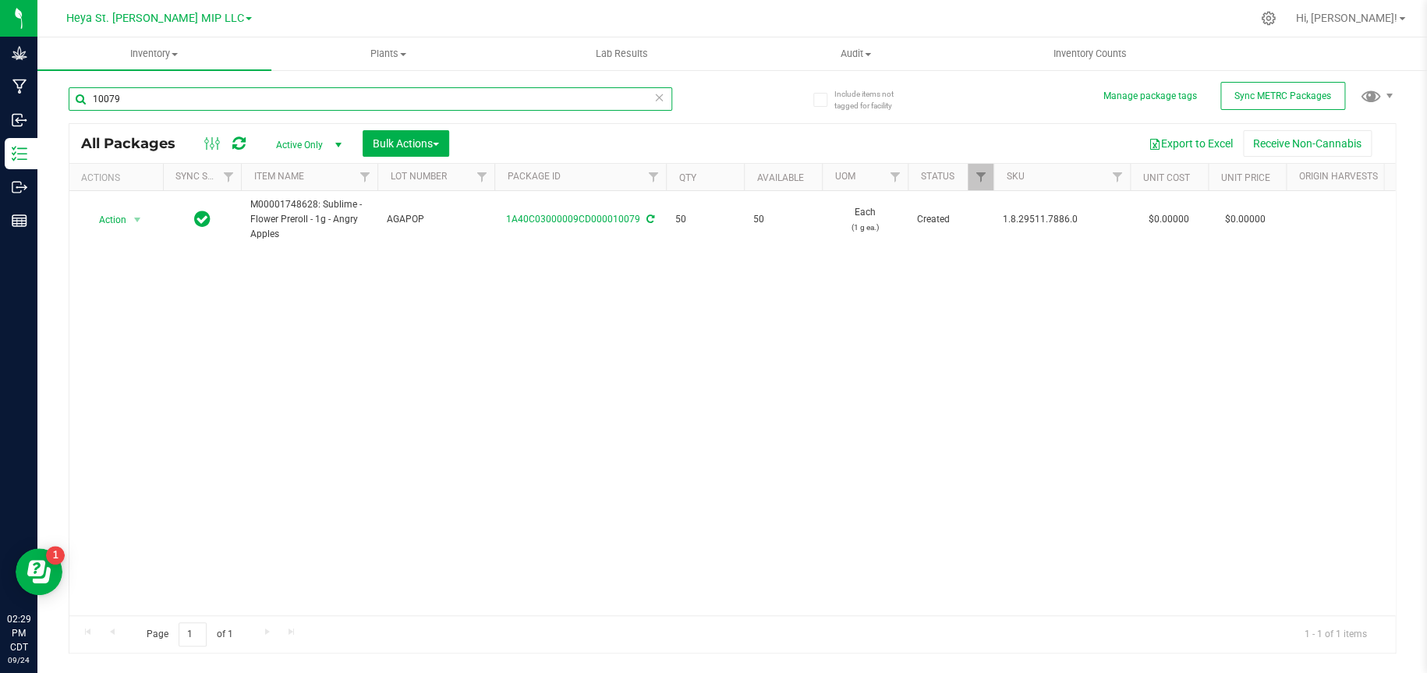
click at [607, 94] on input "10079" at bounding box center [370, 98] width 603 height 23
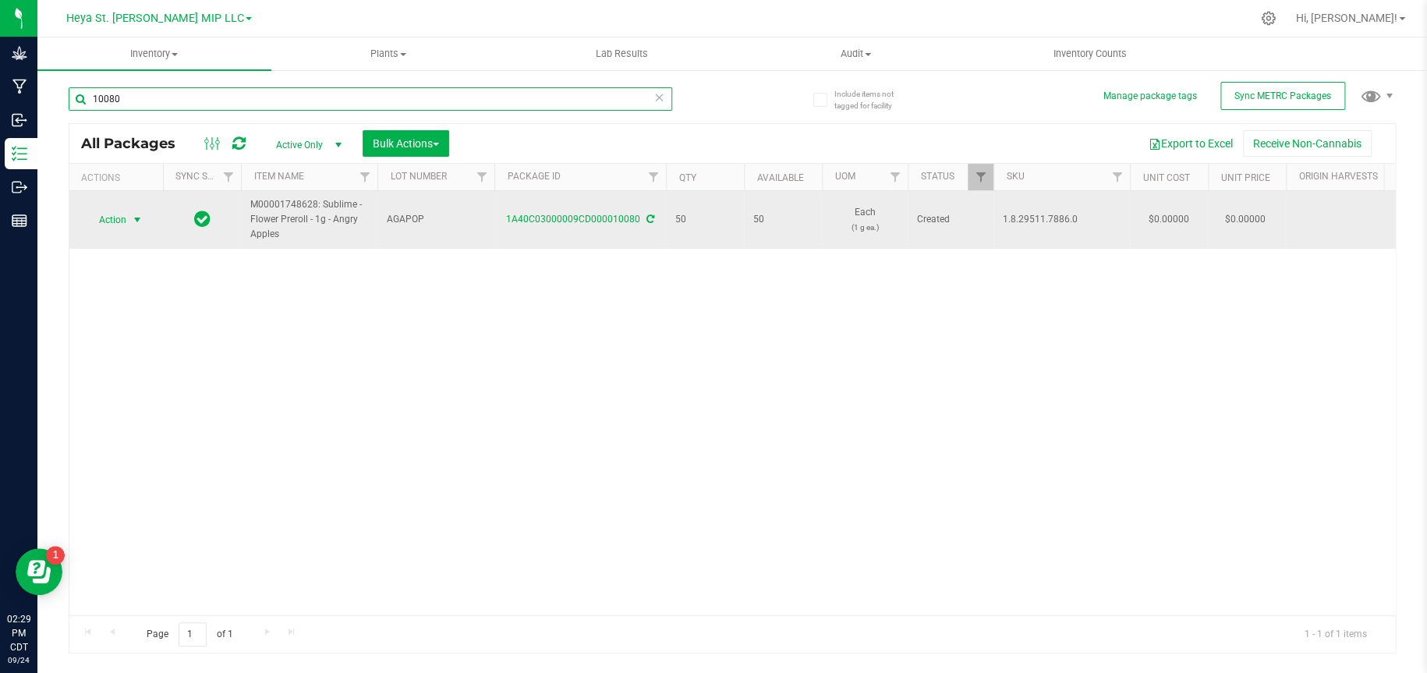
type input "10080"
click at [140, 218] on span "select" at bounding box center [137, 220] width 12 height 12
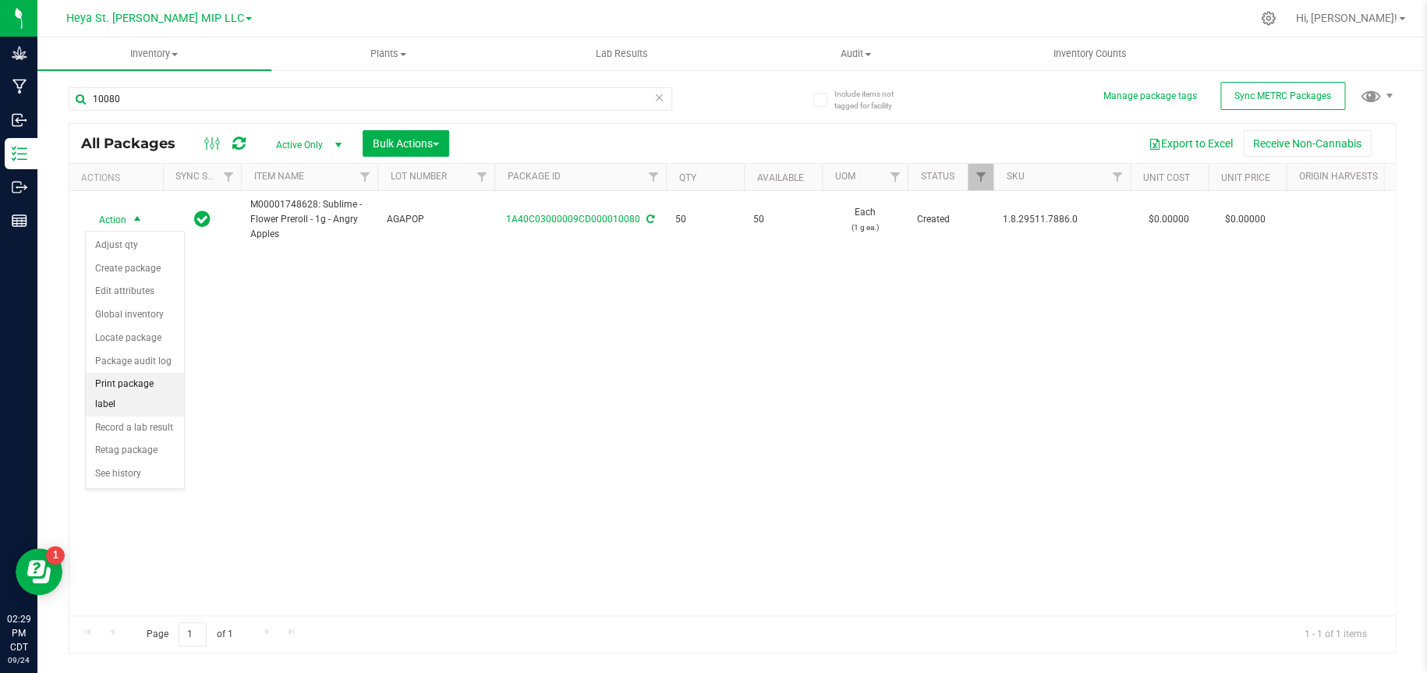
click at [138, 382] on li "Print package label" at bounding box center [135, 394] width 98 height 43
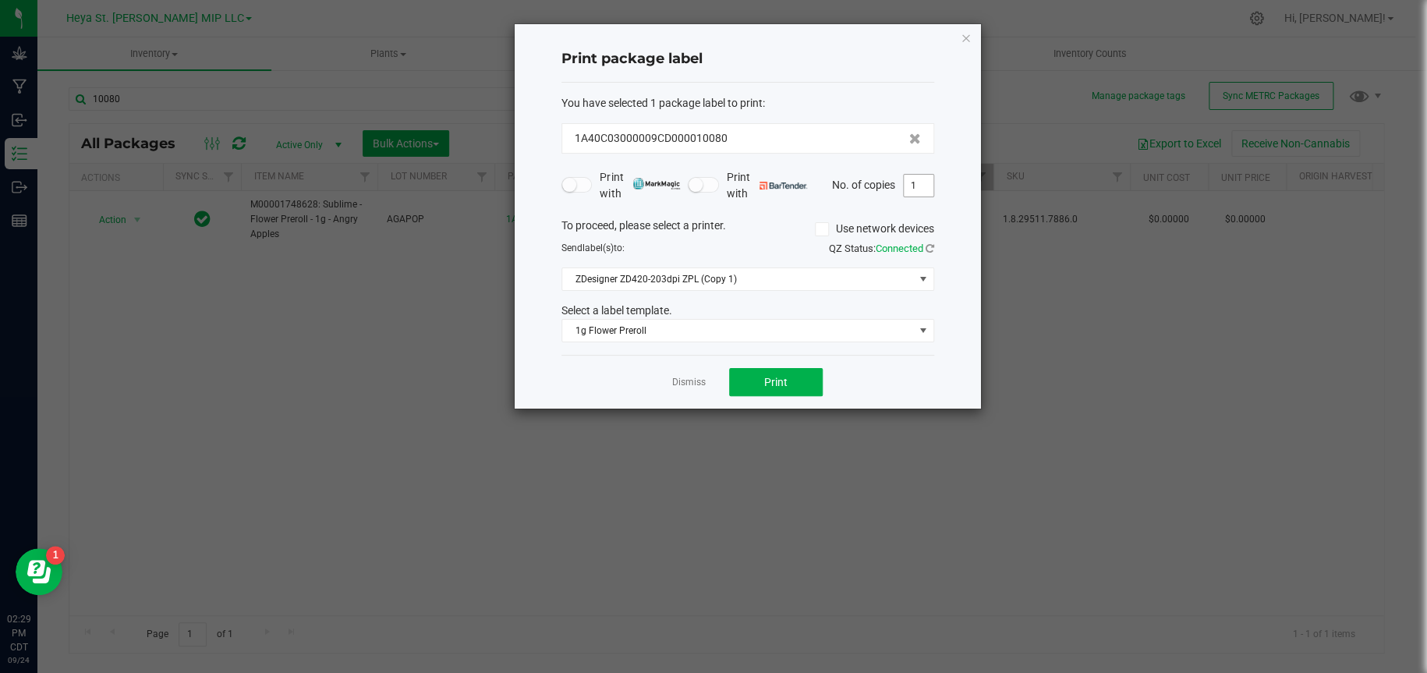
click at [921, 186] on input "1" at bounding box center [919, 186] width 30 height 22
type input "50"
click at [967, 35] on icon "button" at bounding box center [966, 37] width 11 height 19
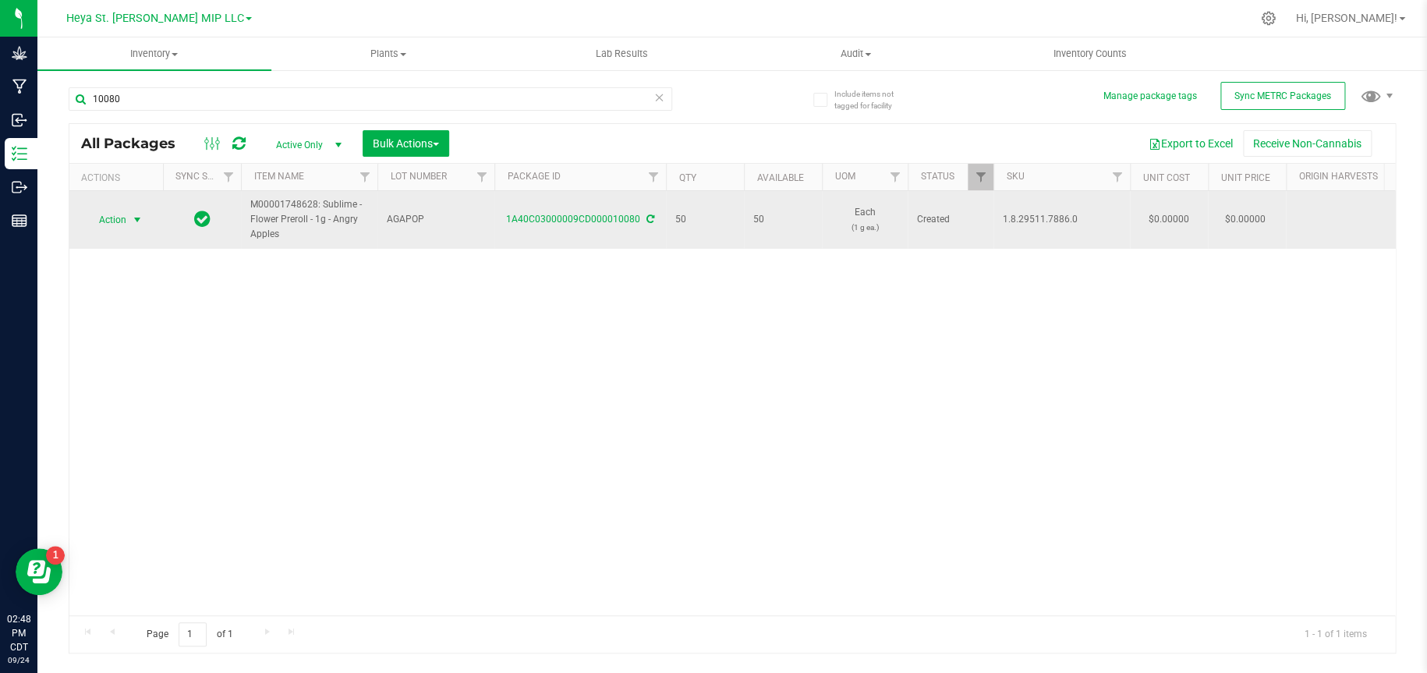
click at [136, 218] on span "select" at bounding box center [137, 220] width 12 height 12
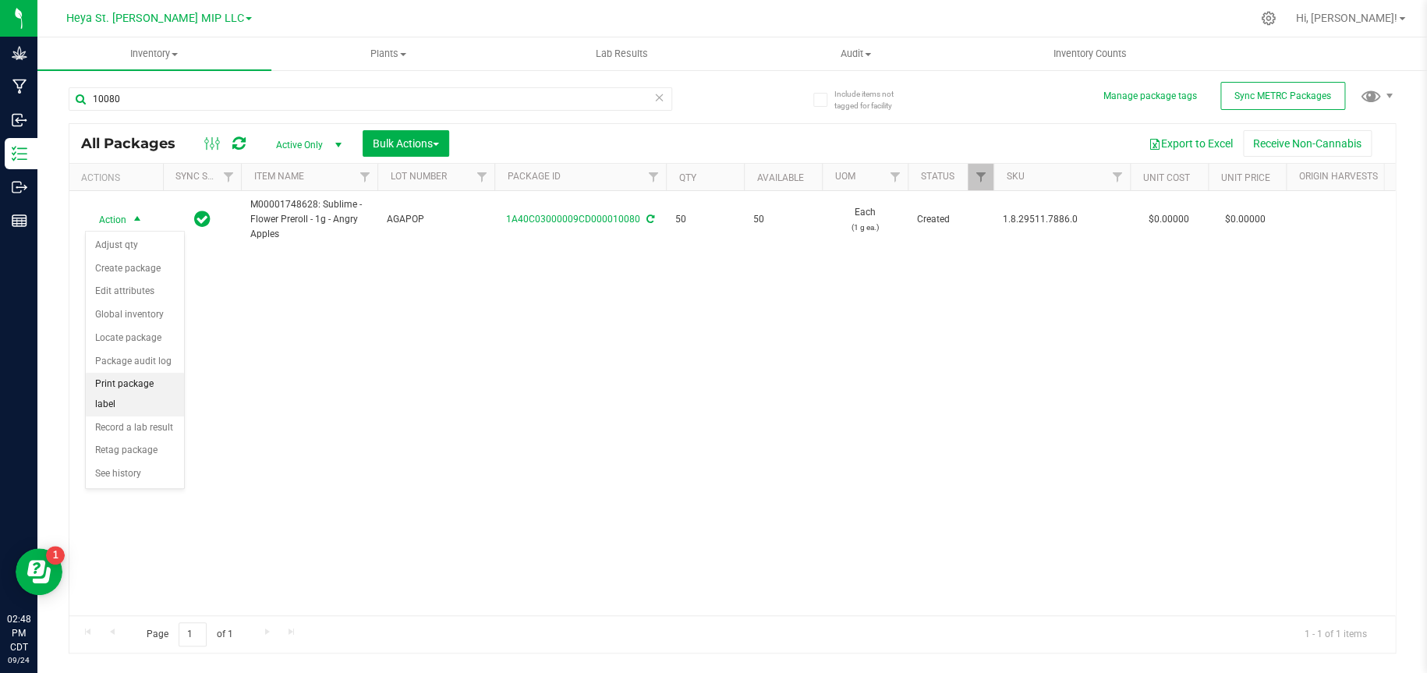
click at [143, 384] on li "Print package label" at bounding box center [135, 394] width 98 height 43
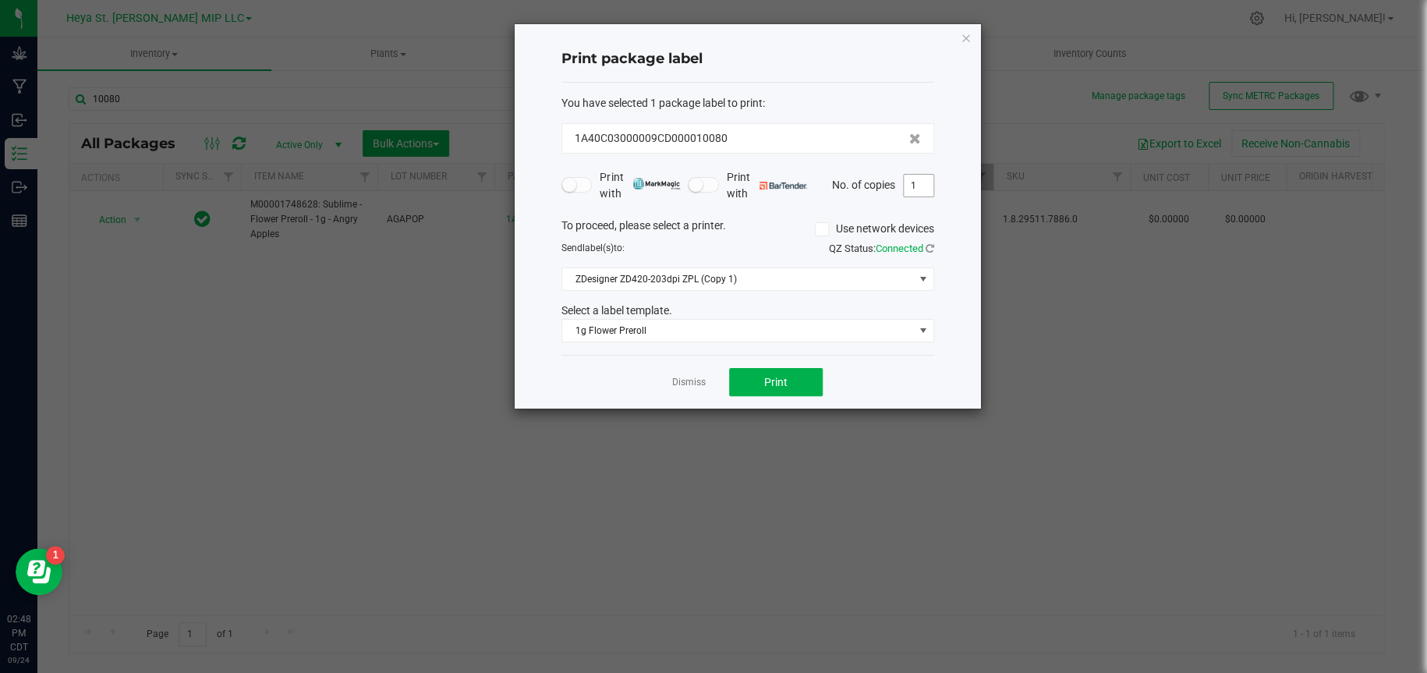
click at [923, 185] on input "1" at bounding box center [919, 186] width 30 height 22
type input "50"
click at [801, 383] on button "Print" at bounding box center [776, 382] width 94 height 28
click at [967, 34] on icon "button" at bounding box center [966, 37] width 11 height 19
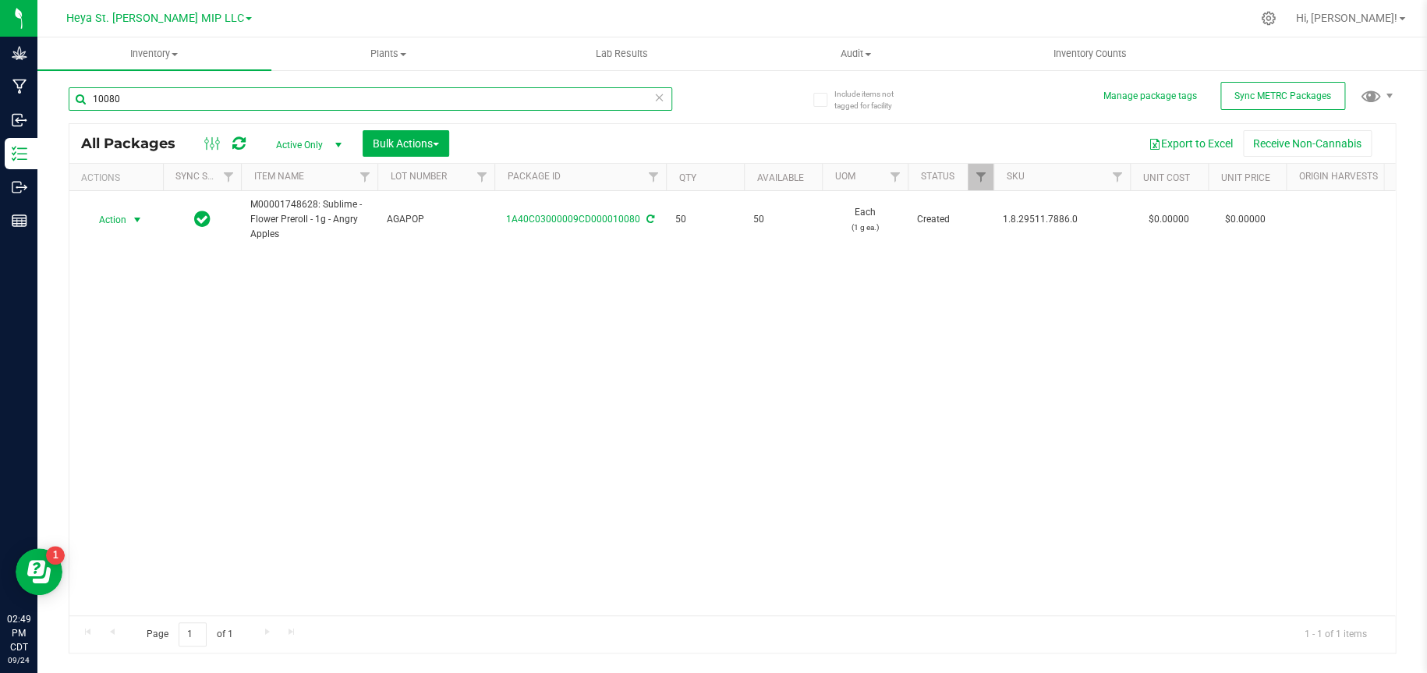
click at [455, 106] on input "10080" at bounding box center [370, 98] width 603 height 23
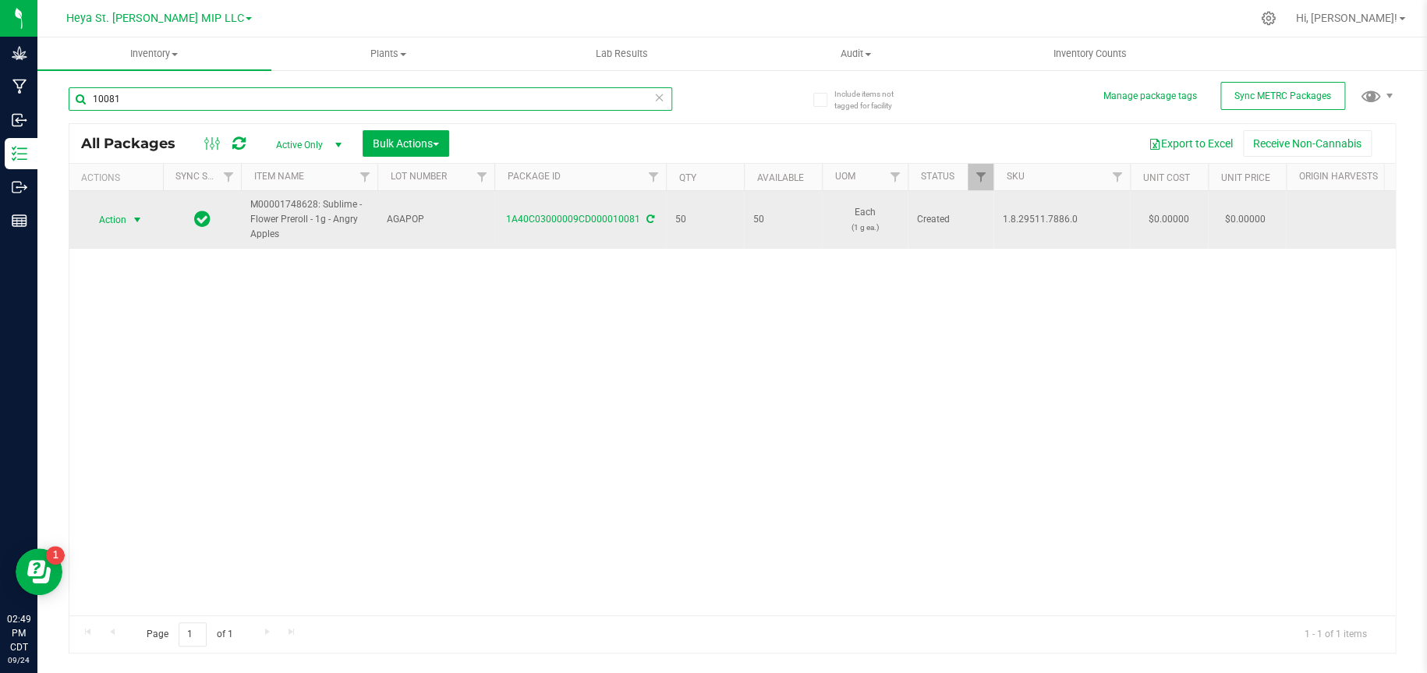
type input "10081"
click at [133, 215] on span "select" at bounding box center [137, 220] width 12 height 12
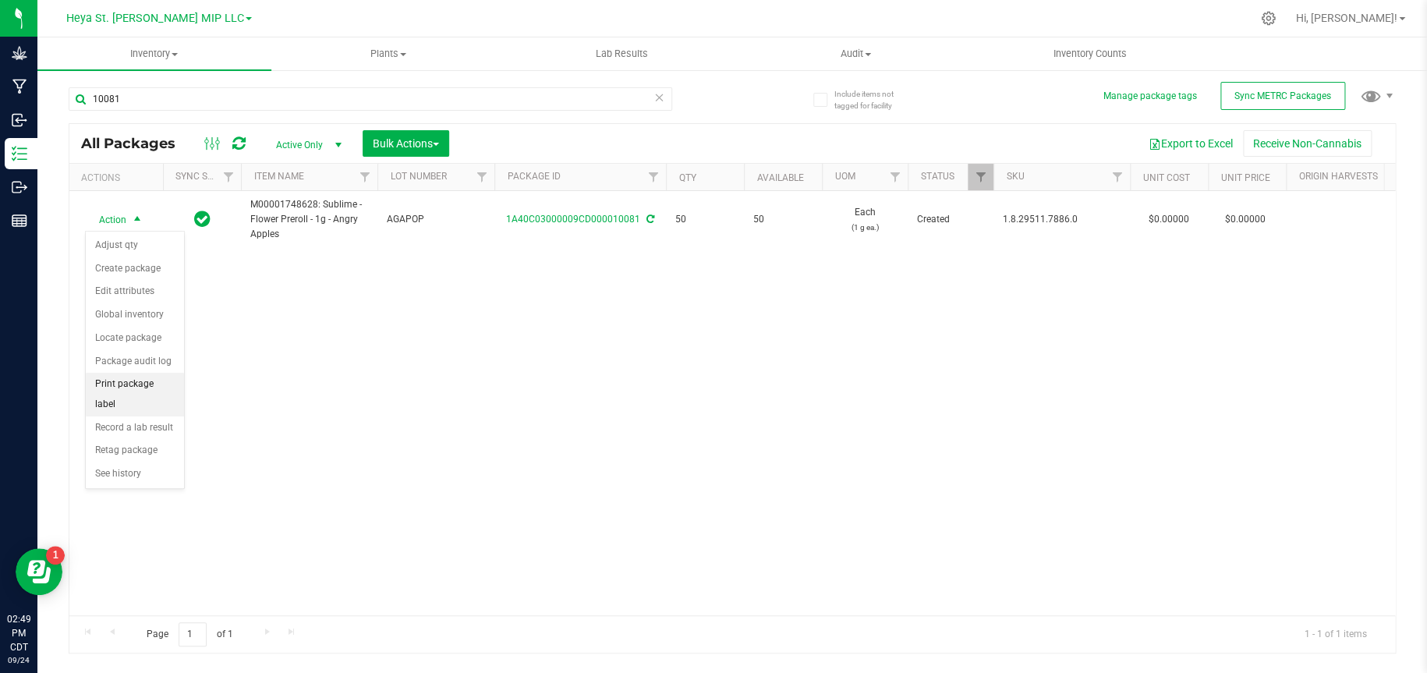
click at [147, 383] on li "Print package label" at bounding box center [135, 394] width 98 height 43
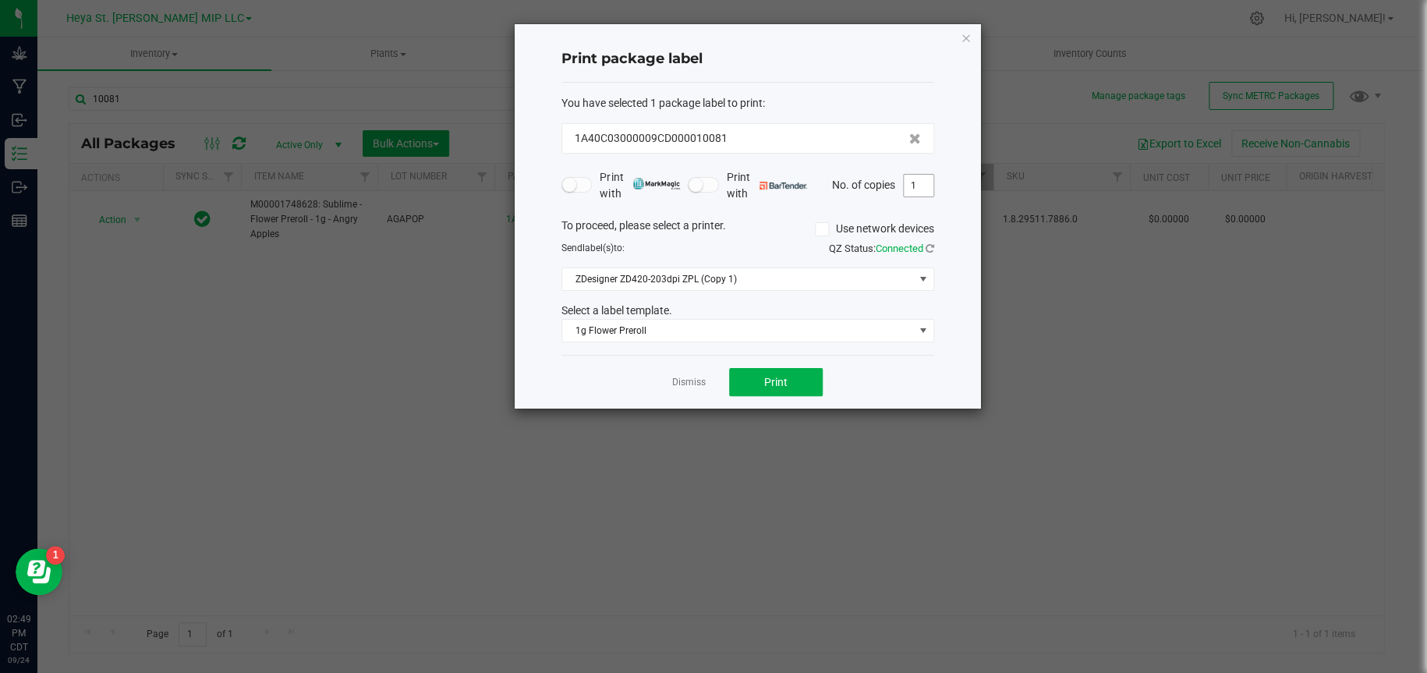
click at [932, 182] on input "1" at bounding box center [919, 186] width 30 height 22
type input "50"
click at [805, 384] on button "Print" at bounding box center [776, 382] width 94 height 28
click at [964, 36] on icon "button" at bounding box center [966, 37] width 11 height 19
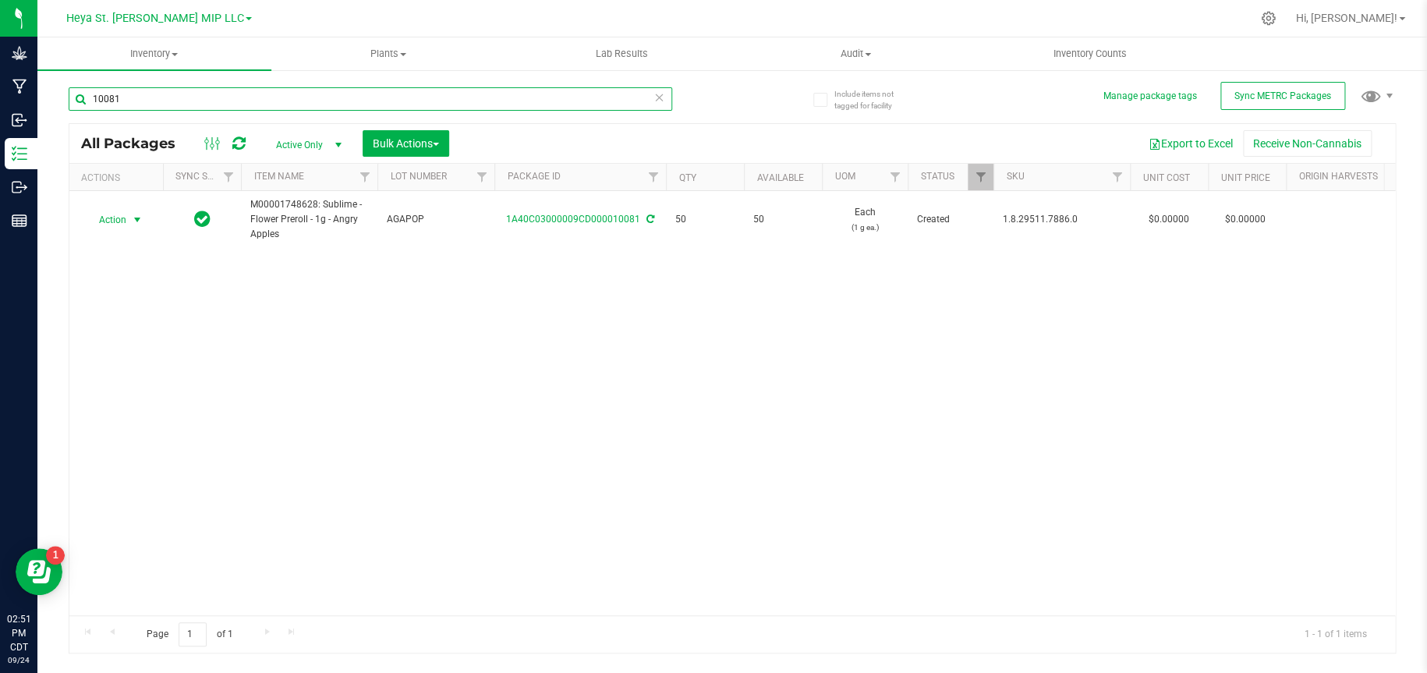
click at [590, 103] on input "10081" at bounding box center [370, 98] width 603 height 23
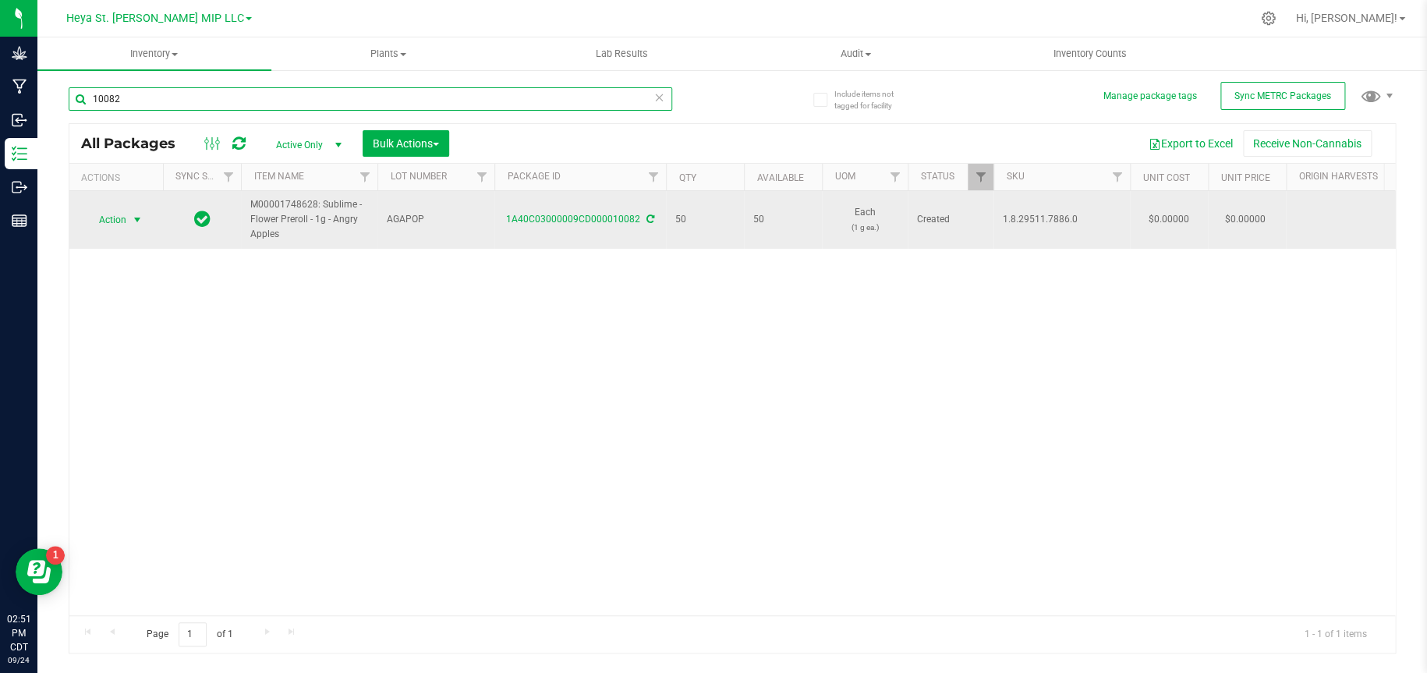
type input "10082"
click at [131, 219] on span "select" at bounding box center [137, 220] width 12 height 12
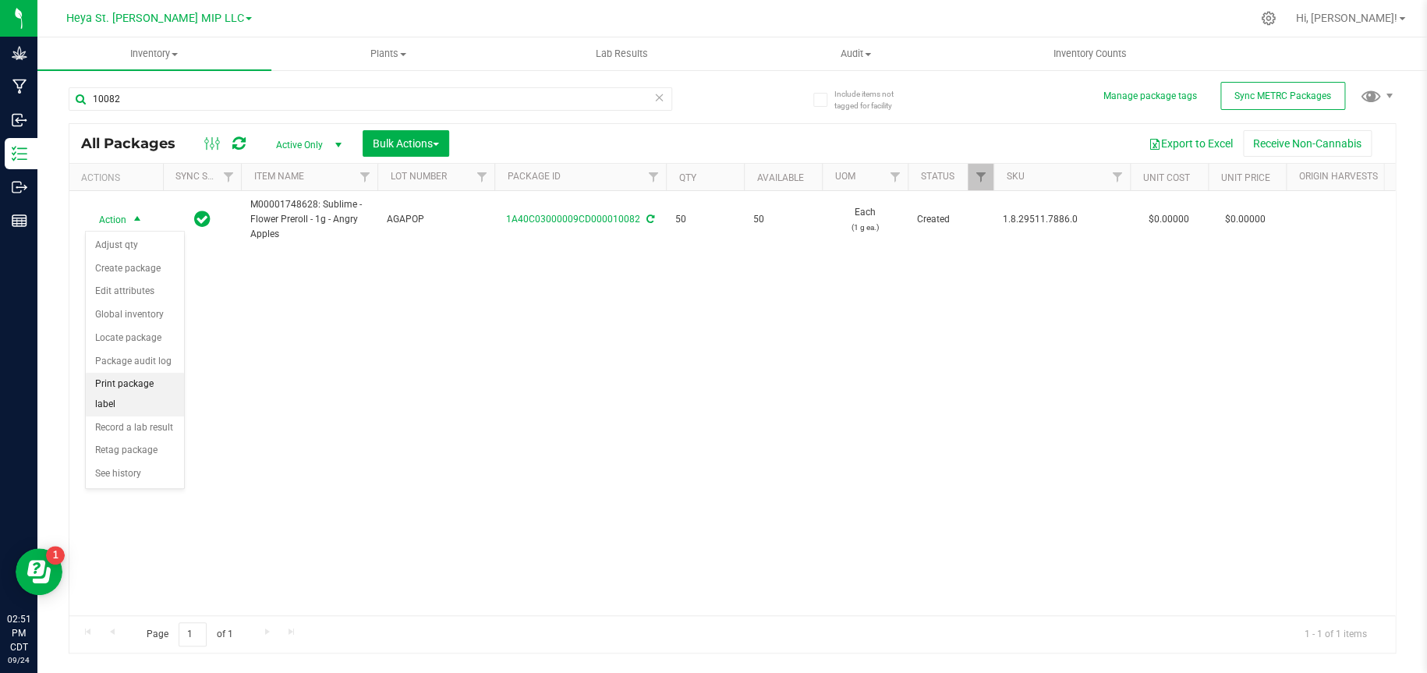
click at [143, 383] on li "Print package label" at bounding box center [135, 394] width 98 height 43
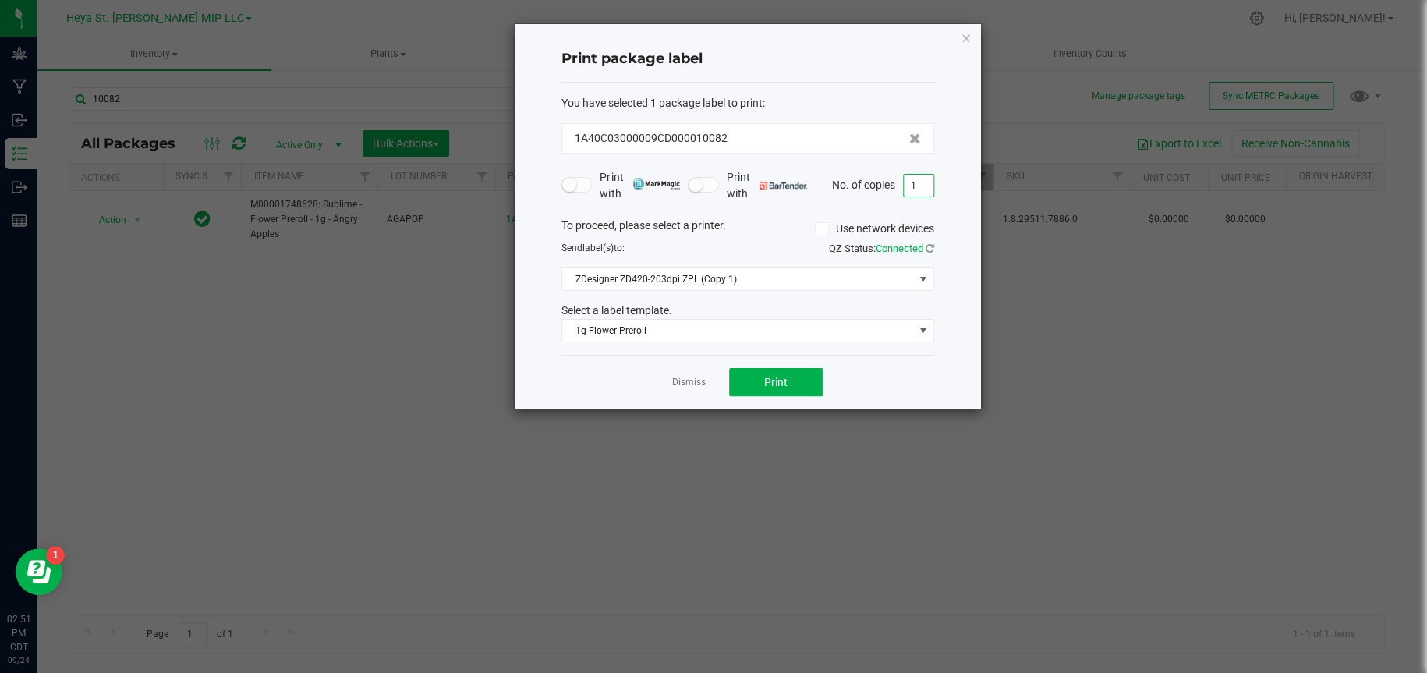
click at [920, 179] on input "1" at bounding box center [919, 186] width 30 height 22
type input "50"
click at [812, 387] on button "Print" at bounding box center [776, 382] width 94 height 28
click at [965, 34] on icon "button" at bounding box center [966, 37] width 11 height 19
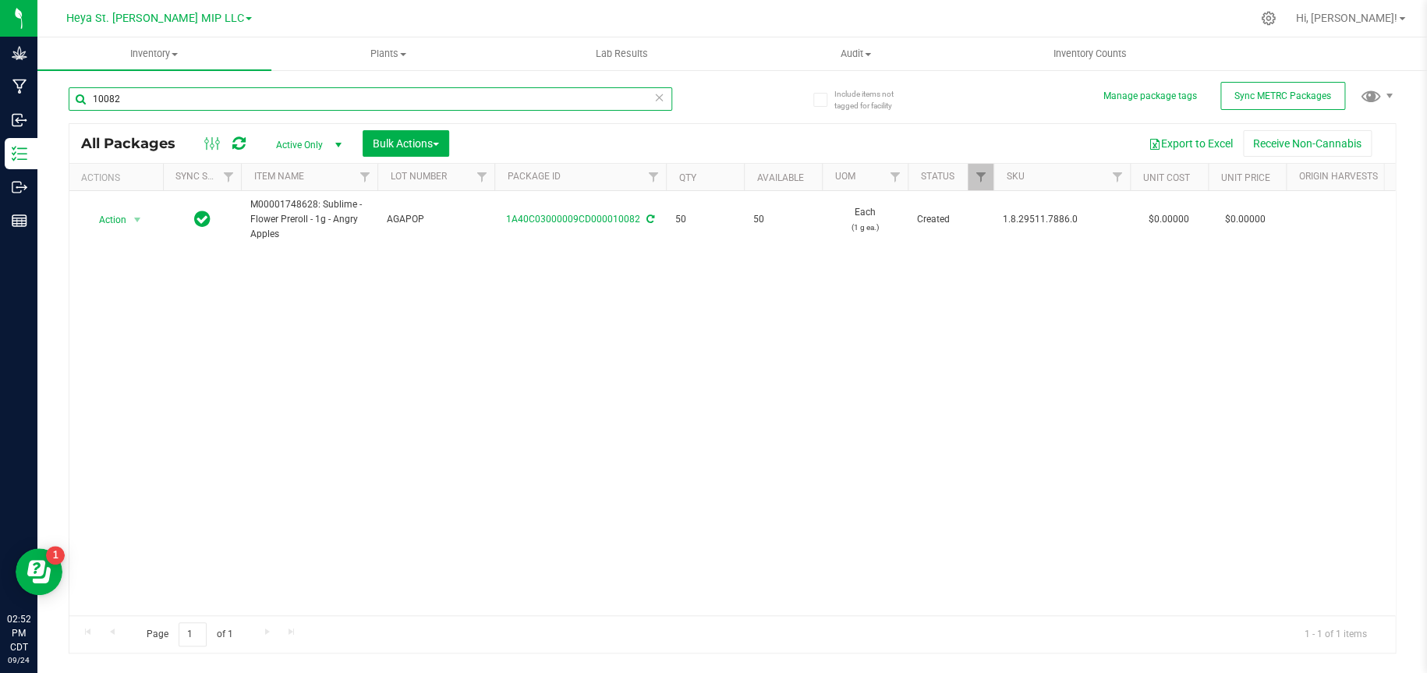
click at [205, 93] on input "10082" at bounding box center [370, 98] width 603 height 23
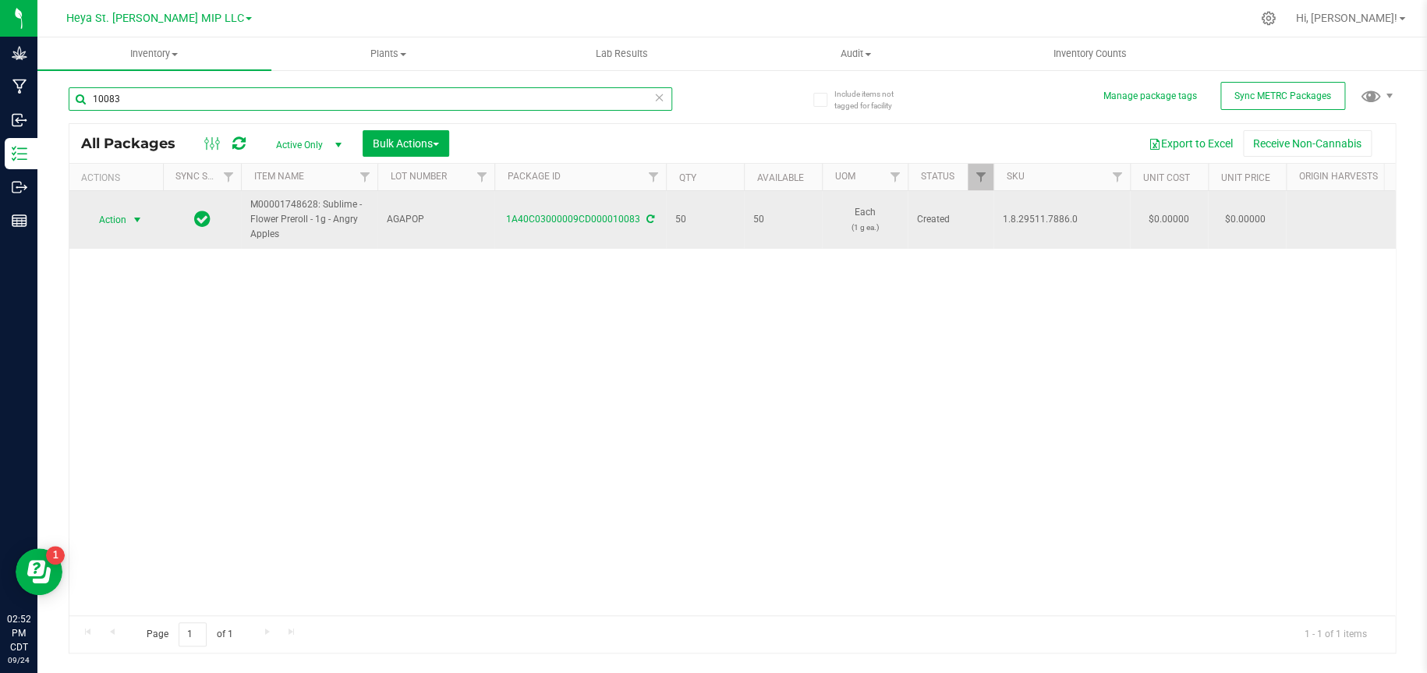
type input "10083"
click at [131, 222] on span "select" at bounding box center [137, 220] width 12 height 12
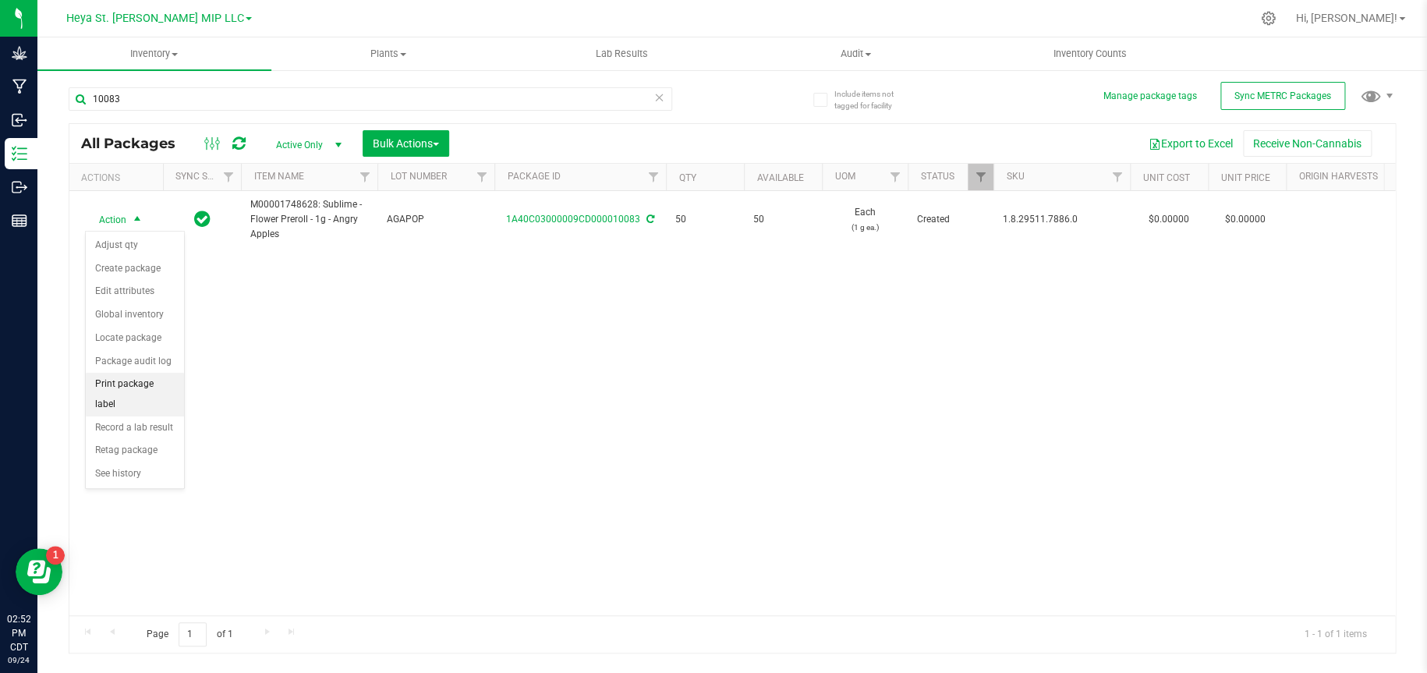
click at [135, 378] on li "Print package label" at bounding box center [135, 394] width 98 height 43
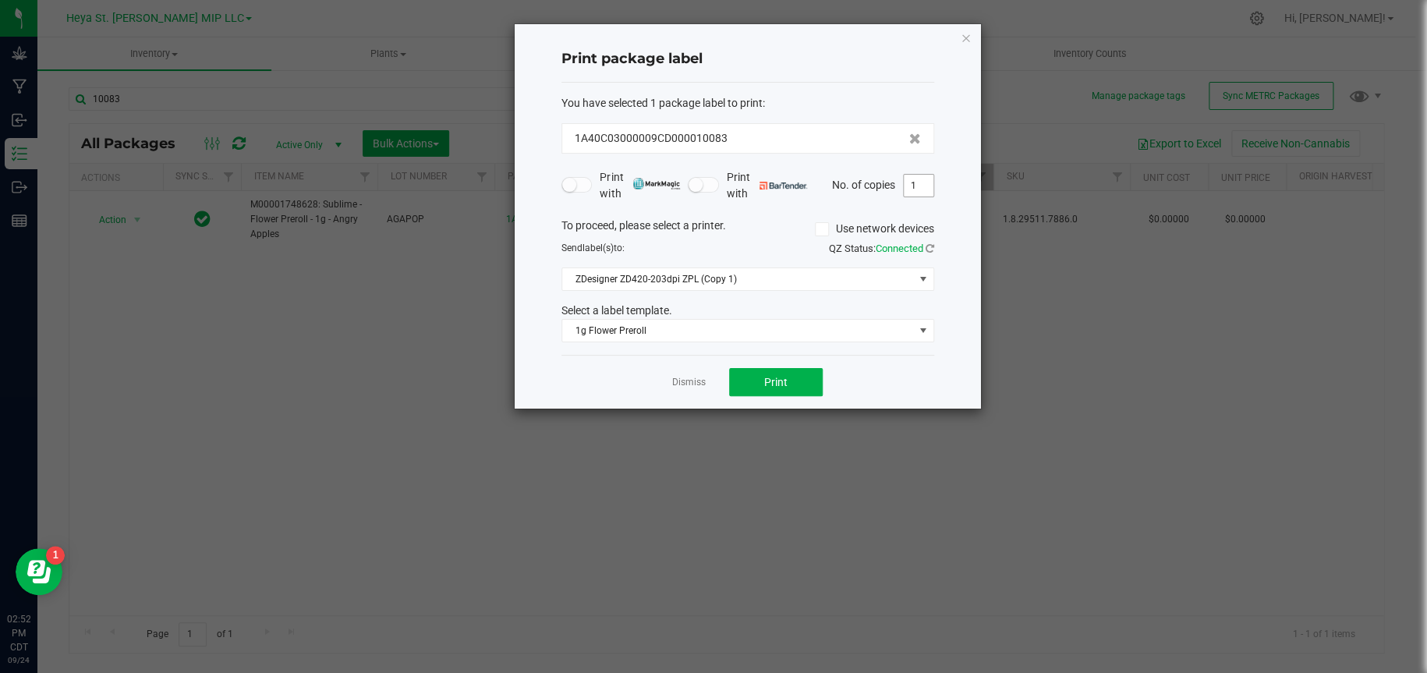
click at [928, 179] on input "1" at bounding box center [919, 186] width 30 height 22
type input "50"
click at [777, 381] on span "Print" at bounding box center [775, 382] width 23 height 12
click at [968, 34] on icon "button" at bounding box center [966, 37] width 11 height 19
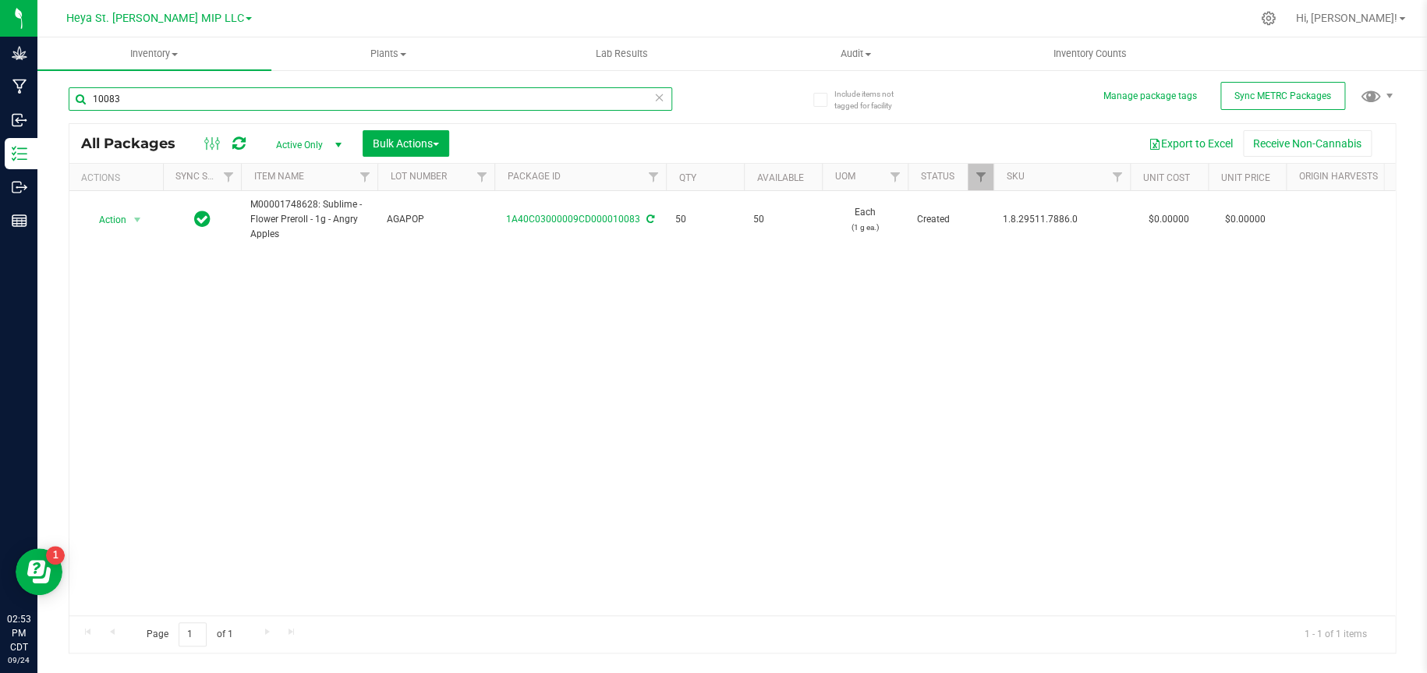
click at [398, 97] on input "10083" at bounding box center [370, 98] width 603 height 23
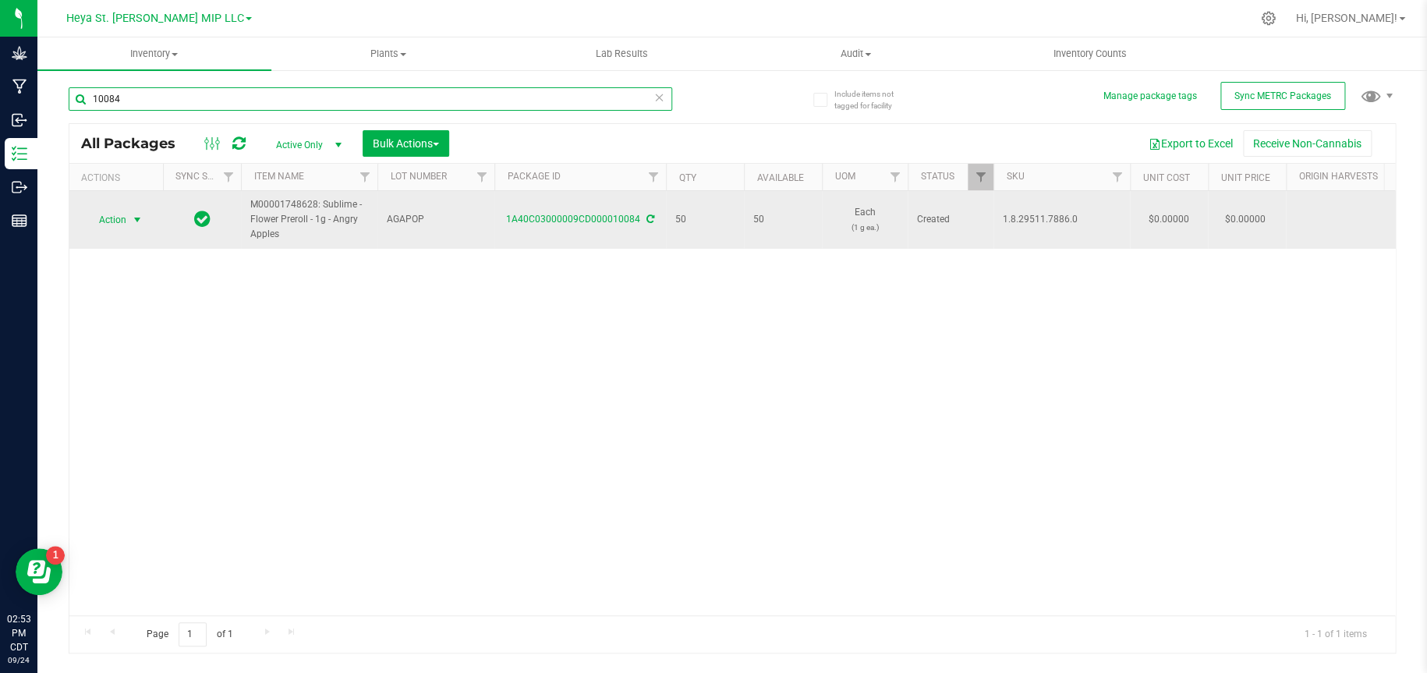
type input "10084"
click at [132, 218] on span "select" at bounding box center [137, 220] width 12 height 12
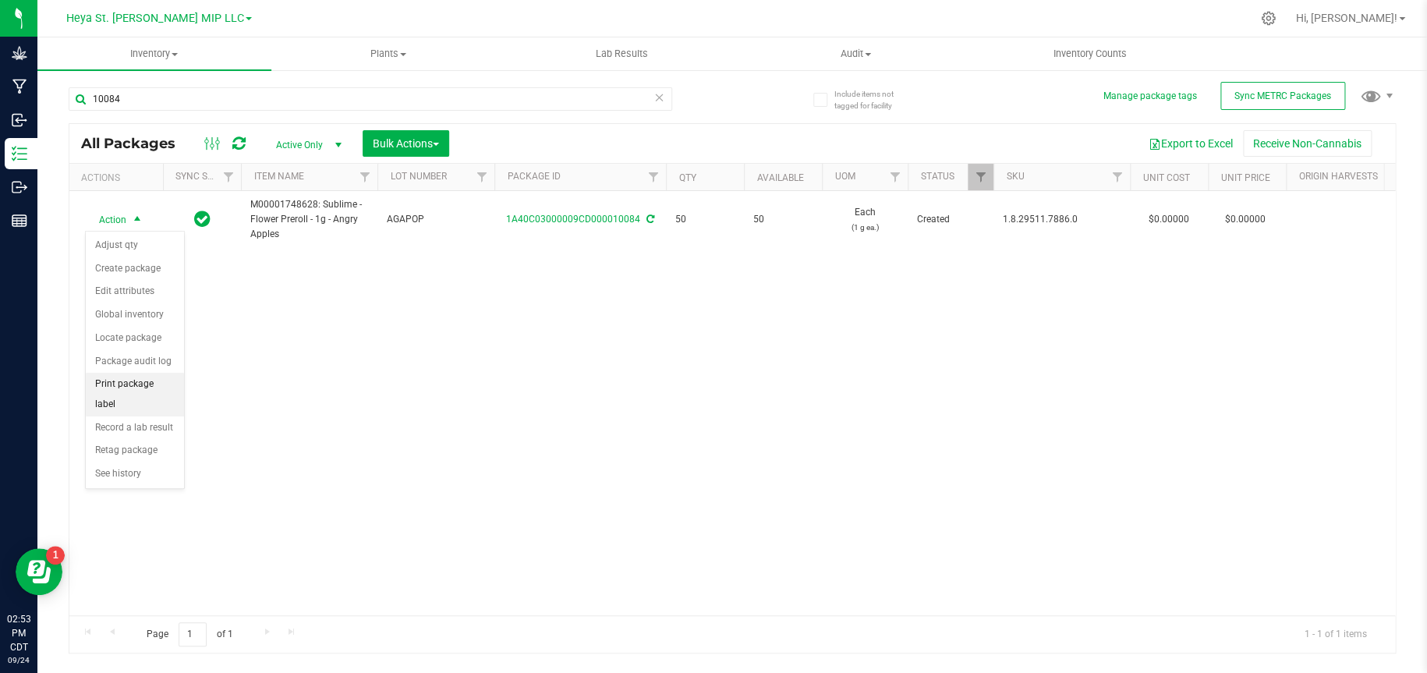
click at [140, 384] on li "Print package label" at bounding box center [135, 394] width 98 height 43
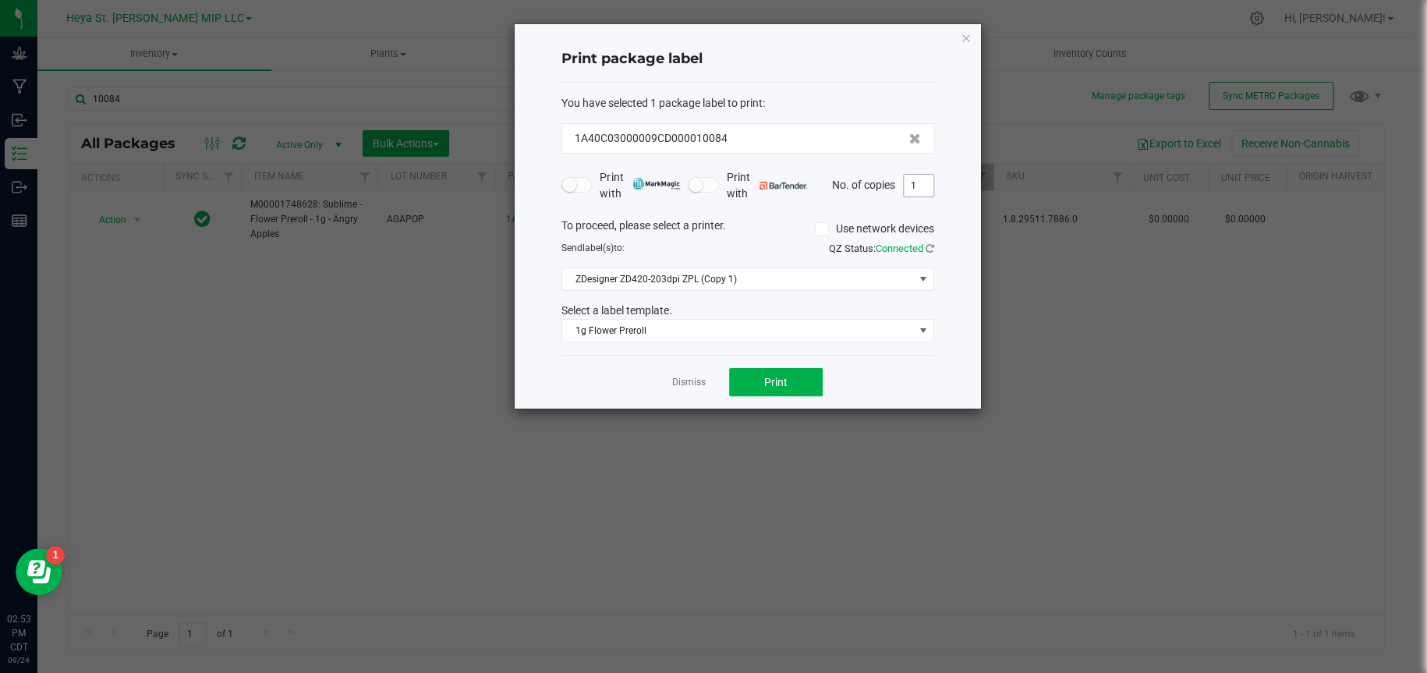
click at [922, 176] on input "1" at bounding box center [919, 186] width 30 height 22
type input "50"
click at [791, 390] on button "Print" at bounding box center [776, 382] width 94 height 28
click at [965, 37] on icon "button" at bounding box center [966, 37] width 11 height 19
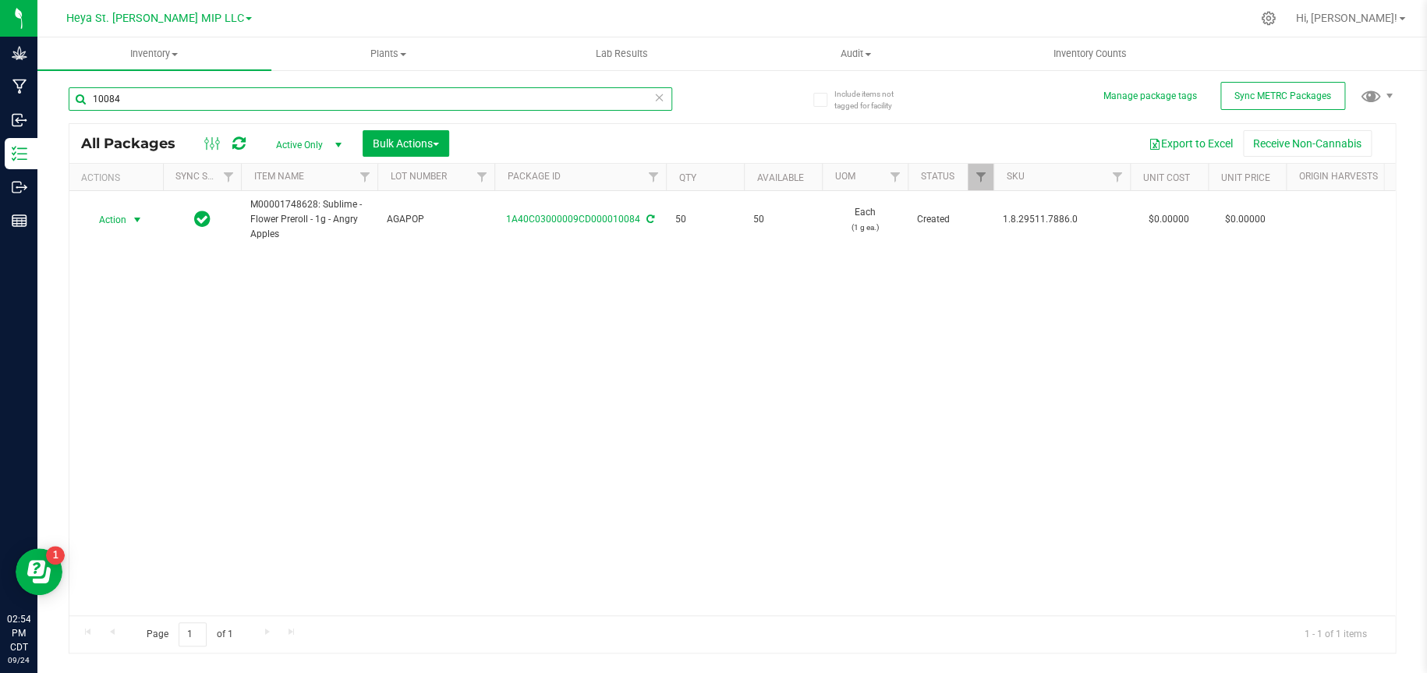
click at [552, 93] on input "10084" at bounding box center [370, 98] width 603 height 23
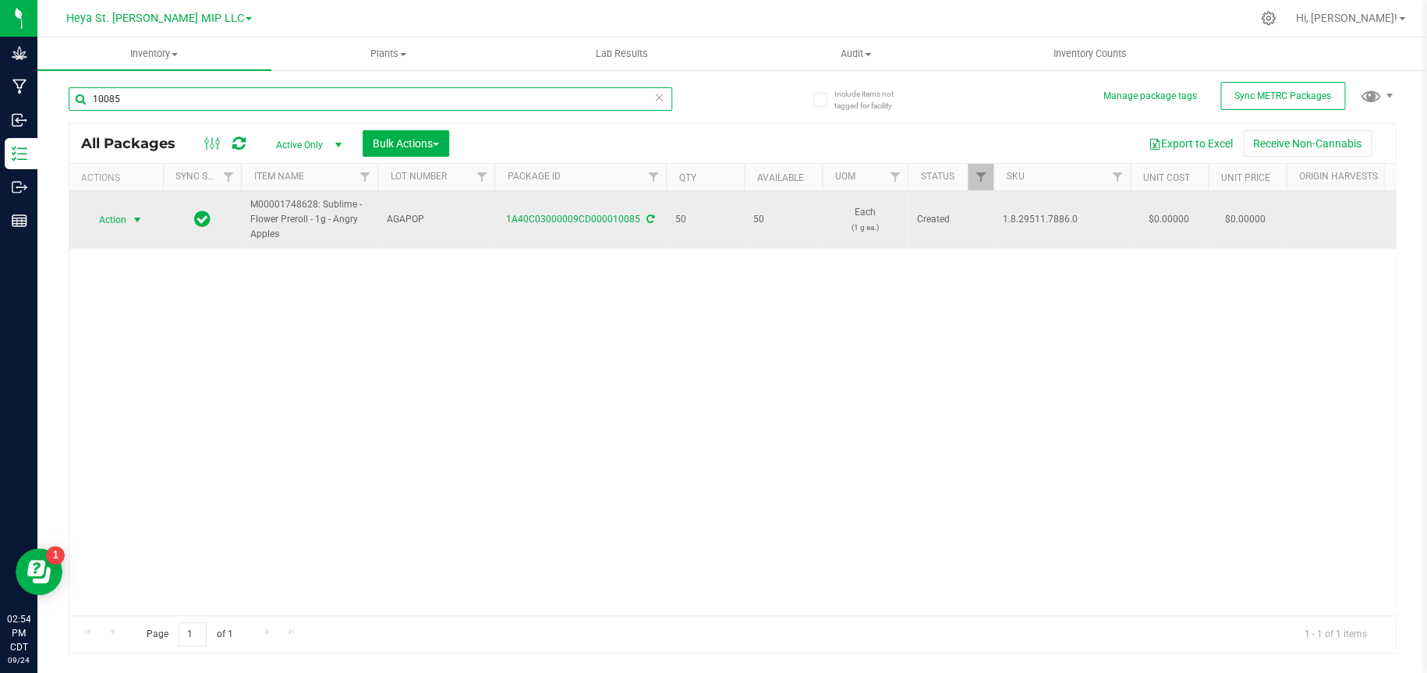
type input "10085"
click at [132, 221] on span "select" at bounding box center [137, 220] width 12 height 12
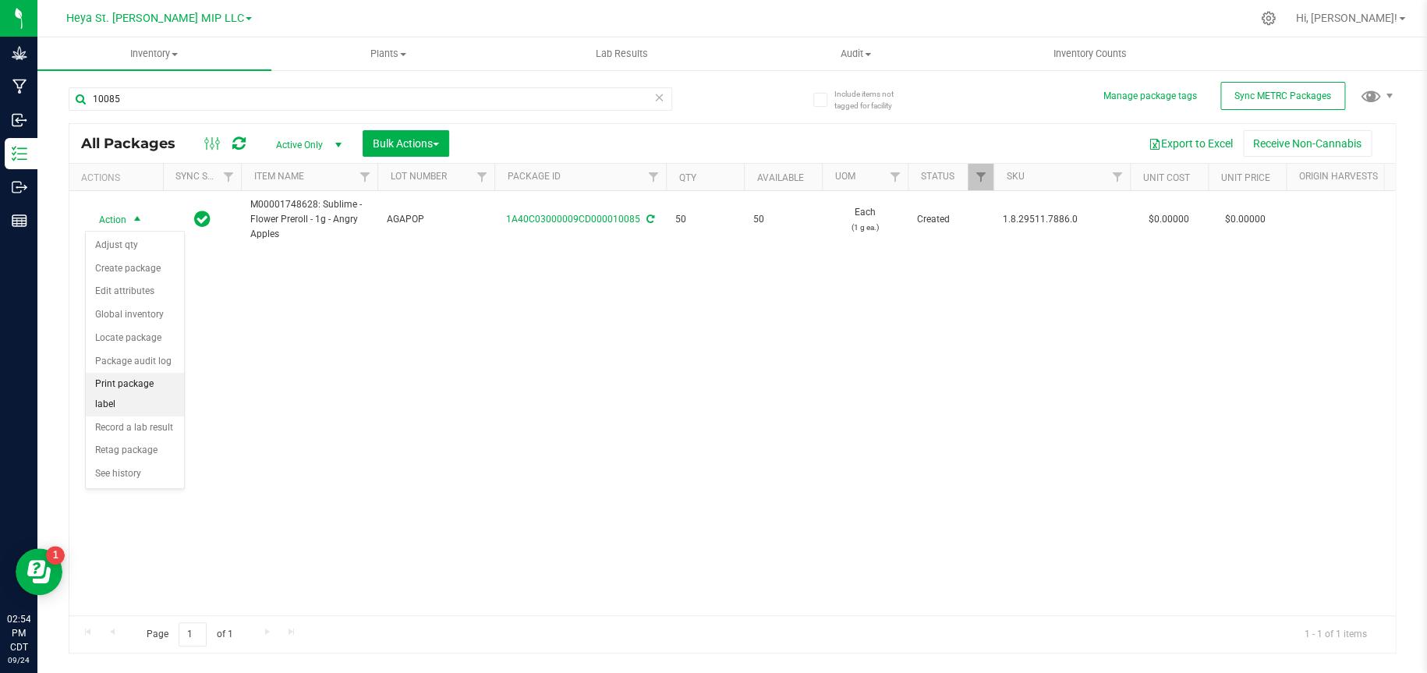
click at [141, 383] on li "Print package label" at bounding box center [135, 394] width 98 height 43
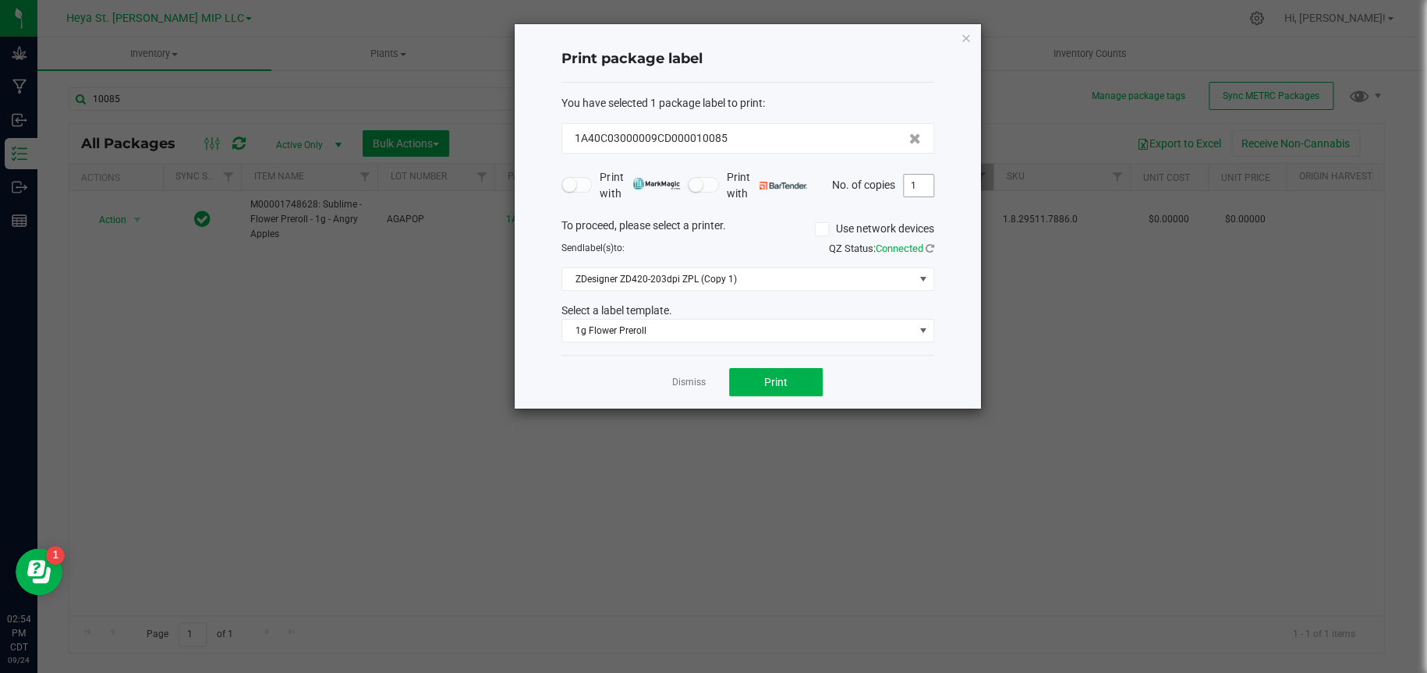
click at [915, 189] on input "1" at bounding box center [919, 186] width 30 height 22
type input "50"
click at [784, 384] on span "Print" at bounding box center [775, 382] width 23 height 12
click at [964, 36] on icon "button" at bounding box center [966, 37] width 11 height 19
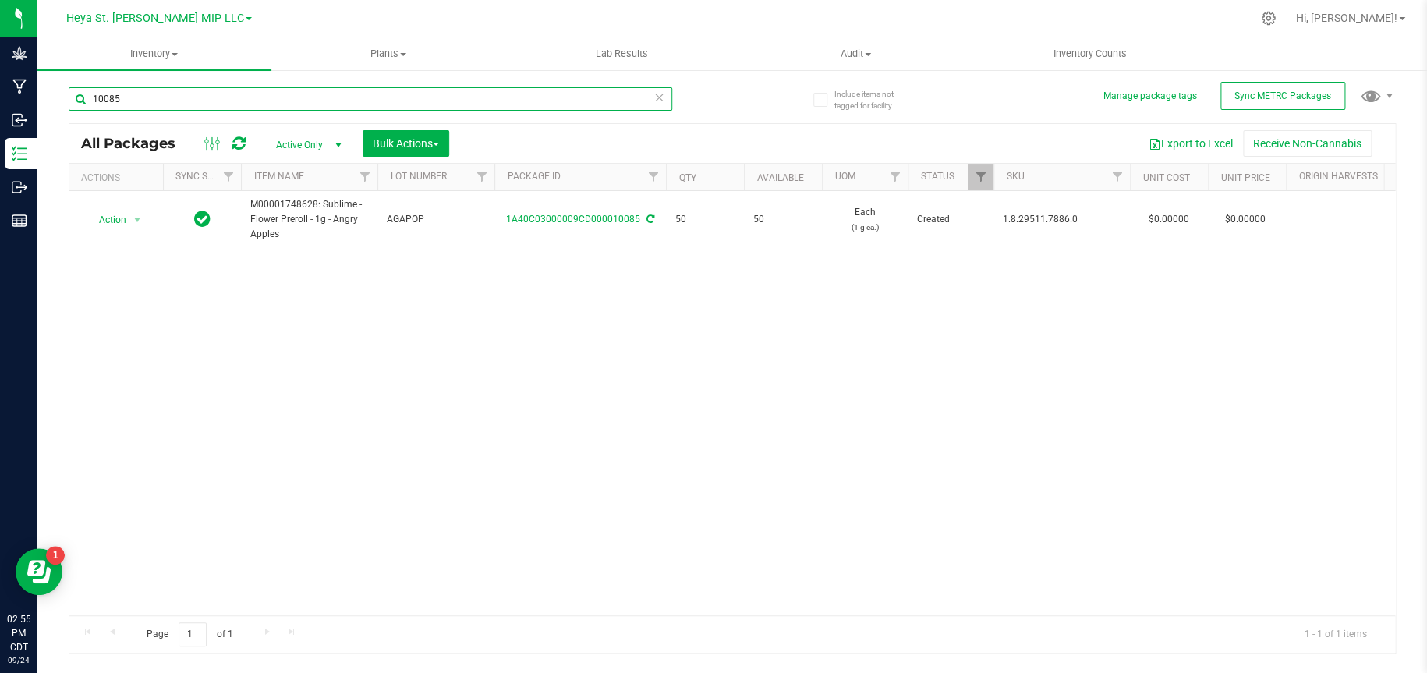
click at [602, 95] on input "10085" at bounding box center [370, 98] width 603 height 23
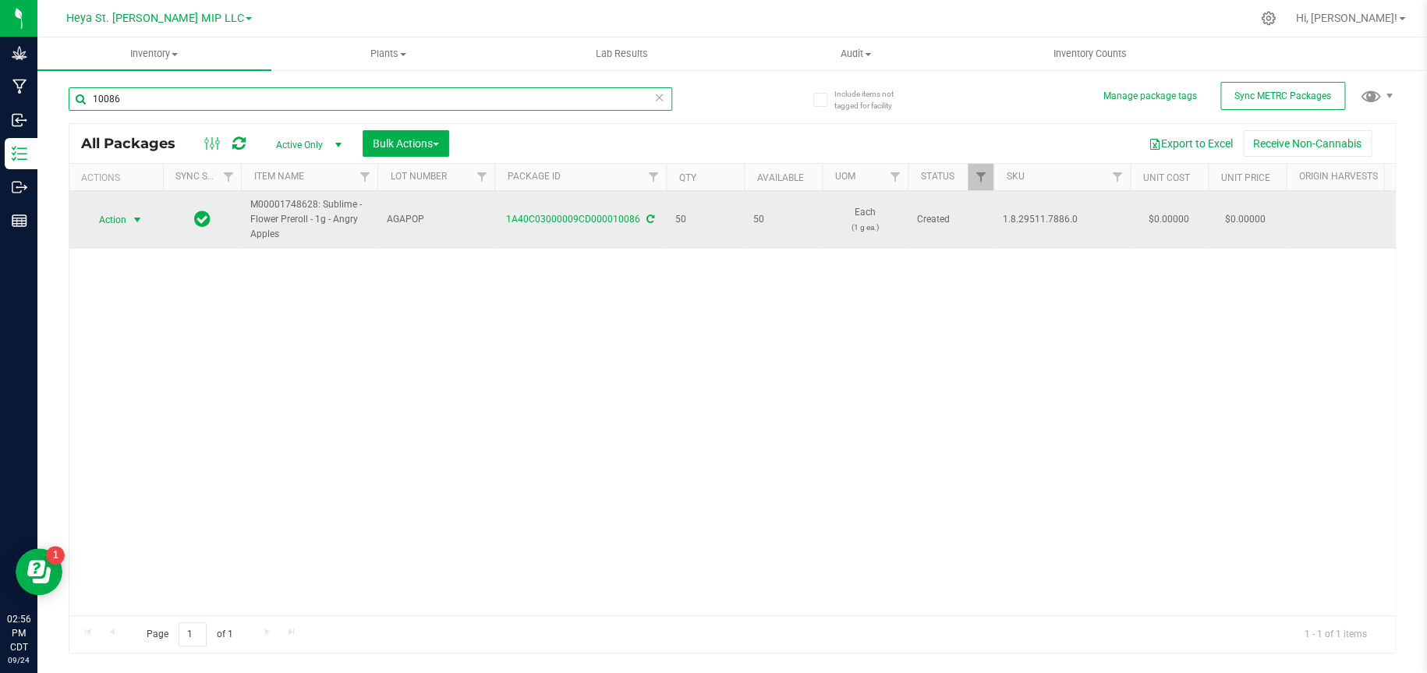
type input "10086"
click at [137, 216] on span "select" at bounding box center [137, 220] width 12 height 12
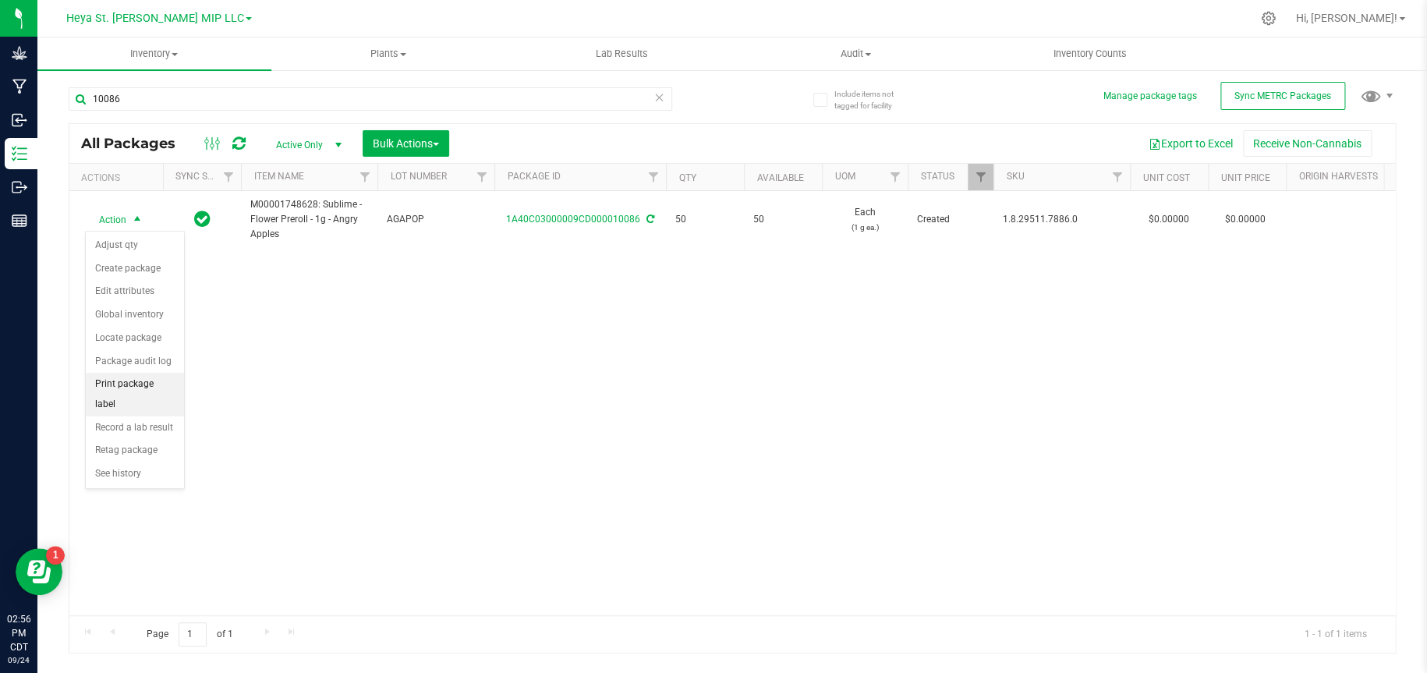
click at [115, 384] on li "Print package label" at bounding box center [135, 394] width 98 height 43
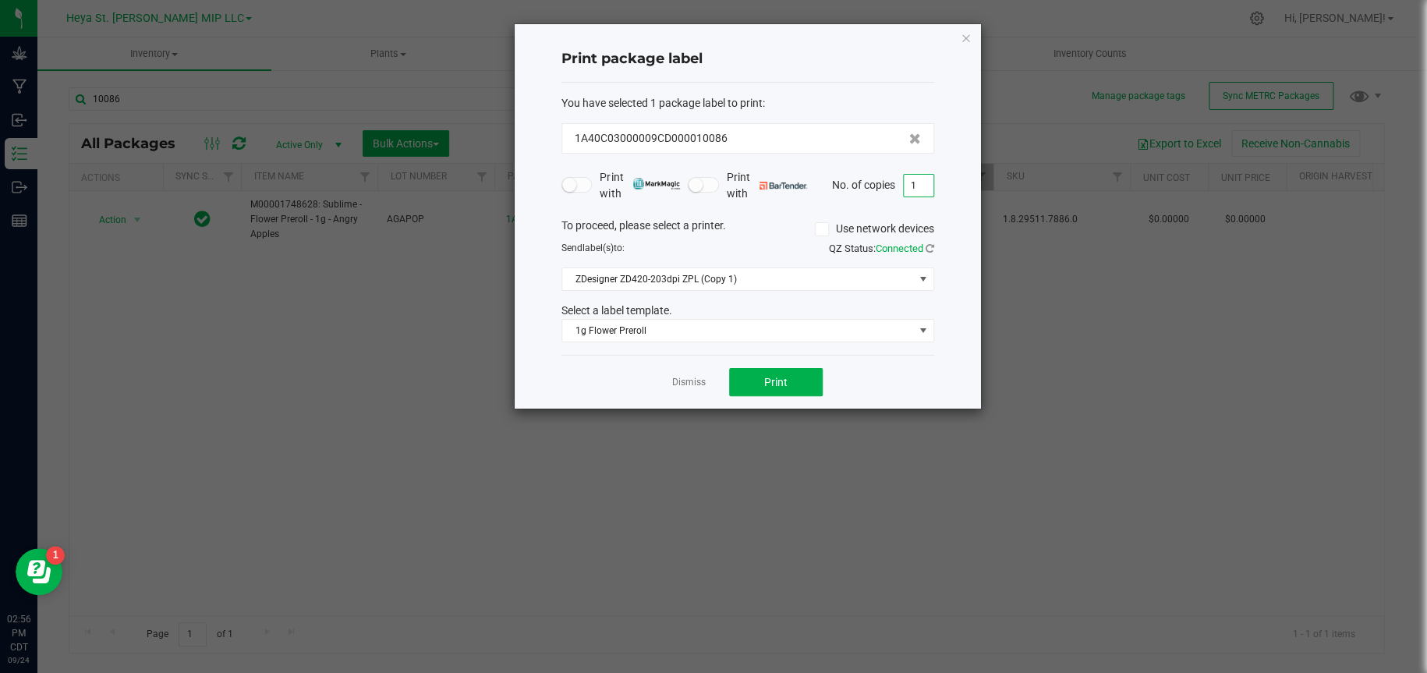
click at [918, 186] on input "1" at bounding box center [919, 186] width 30 height 22
type input "50"
click at [807, 372] on button "Print" at bounding box center [776, 382] width 94 height 28
click at [968, 34] on icon "button" at bounding box center [966, 37] width 11 height 19
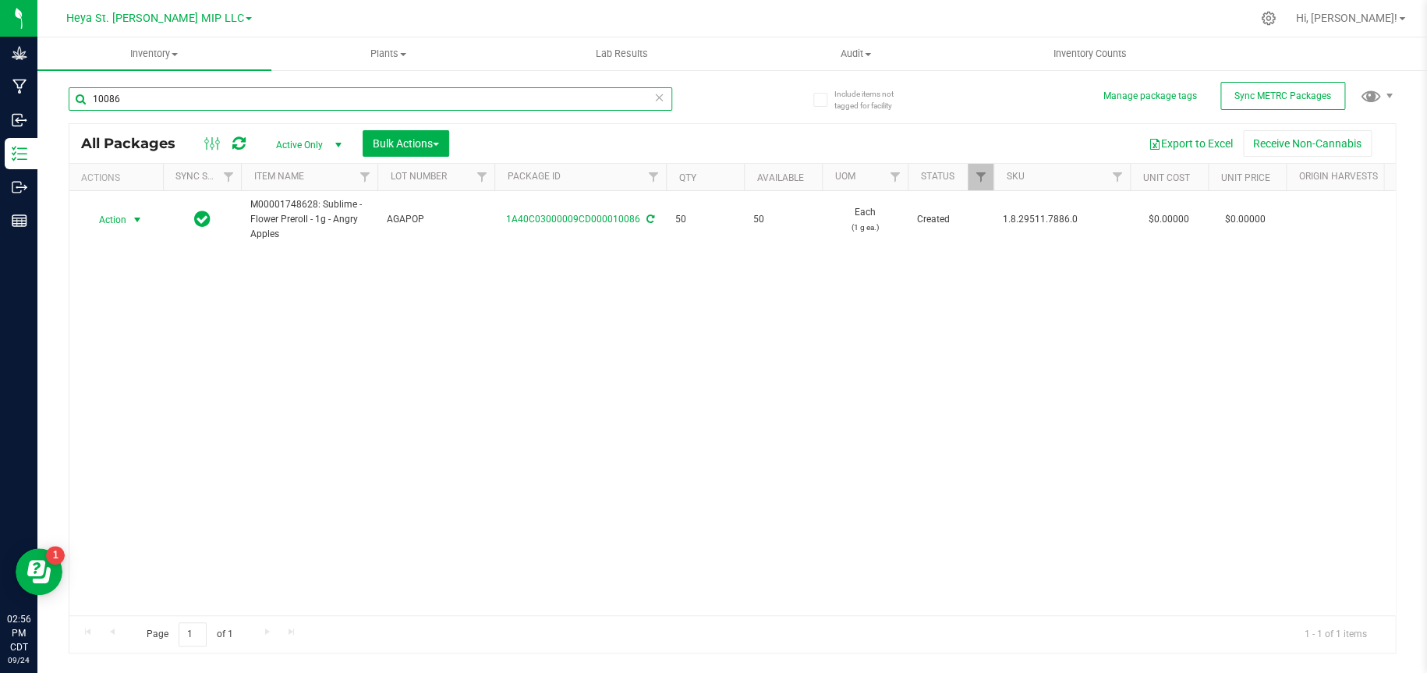
click at [581, 98] on input "10086" at bounding box center [370, 98] width 603 height 23
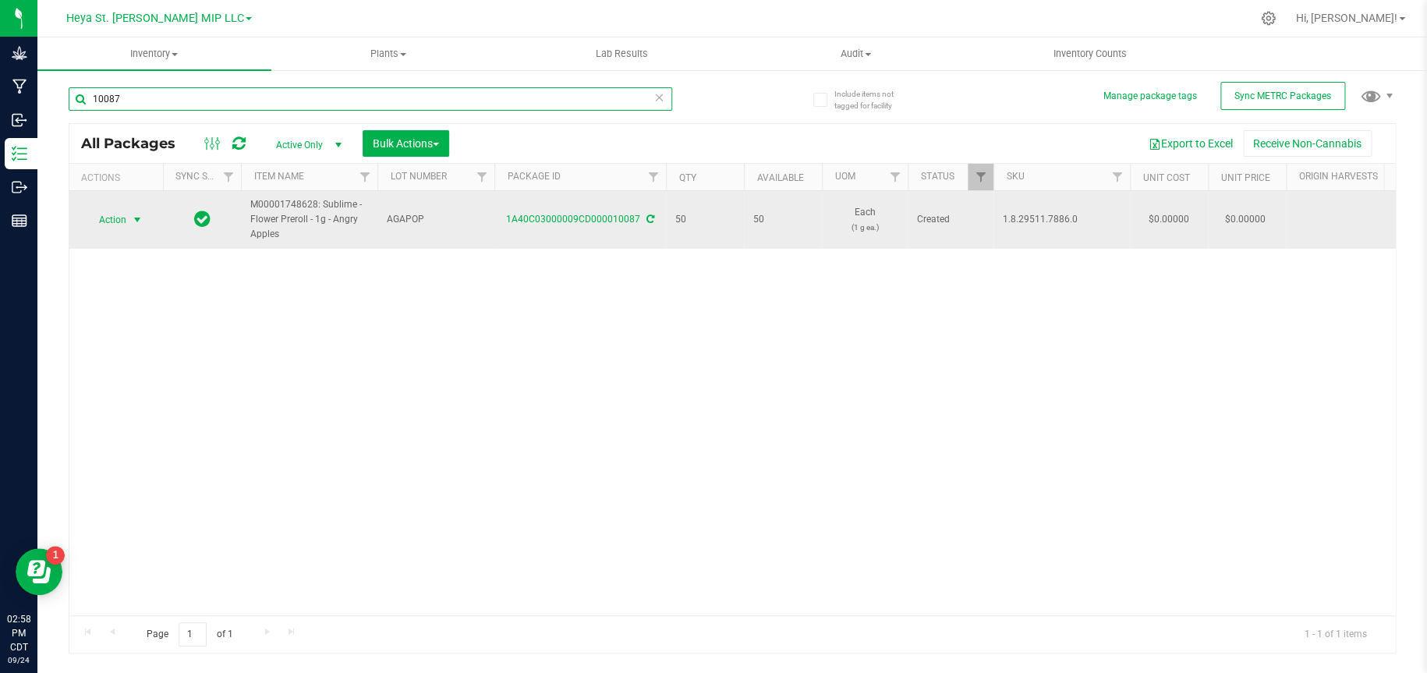
type input "10087"
click at [137, 218] on span "select" at bounding box center [137, 220] width 12 height 12
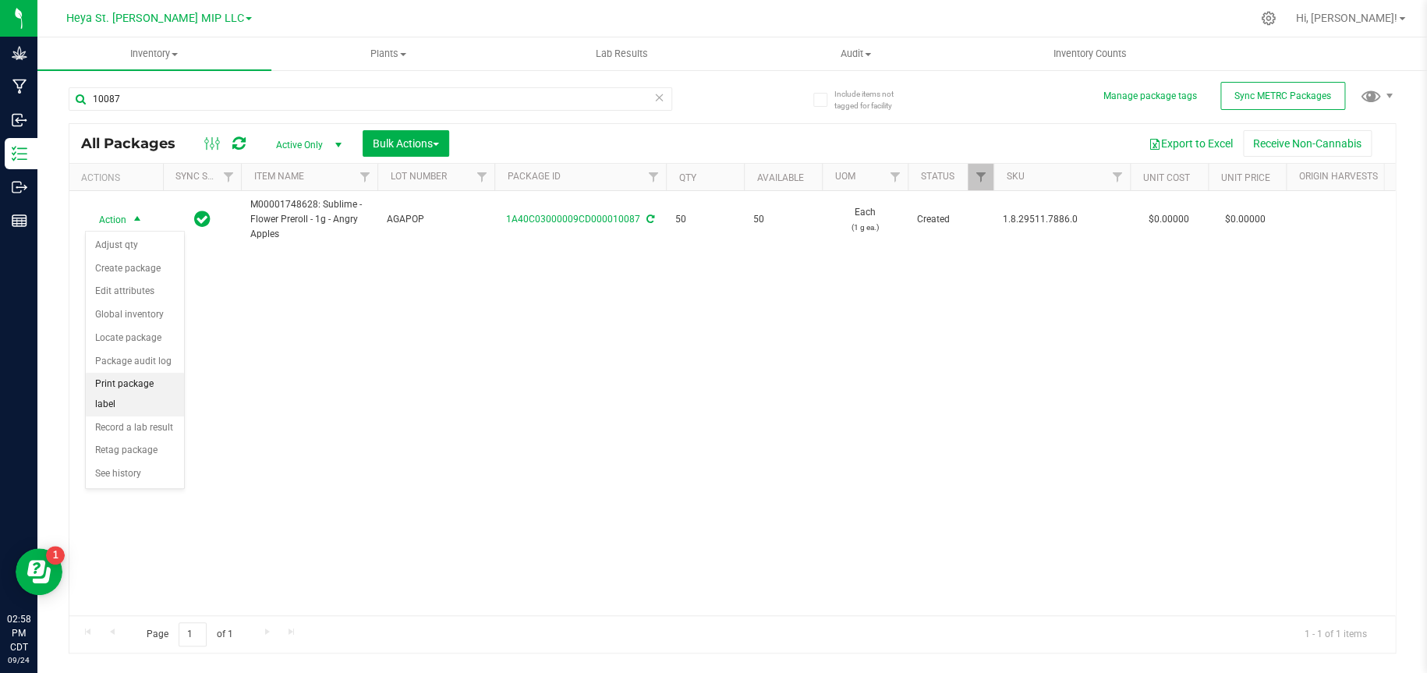
click at [125, 380] on li "Print package label" at bounding box center [135, 394] width 98 height 43
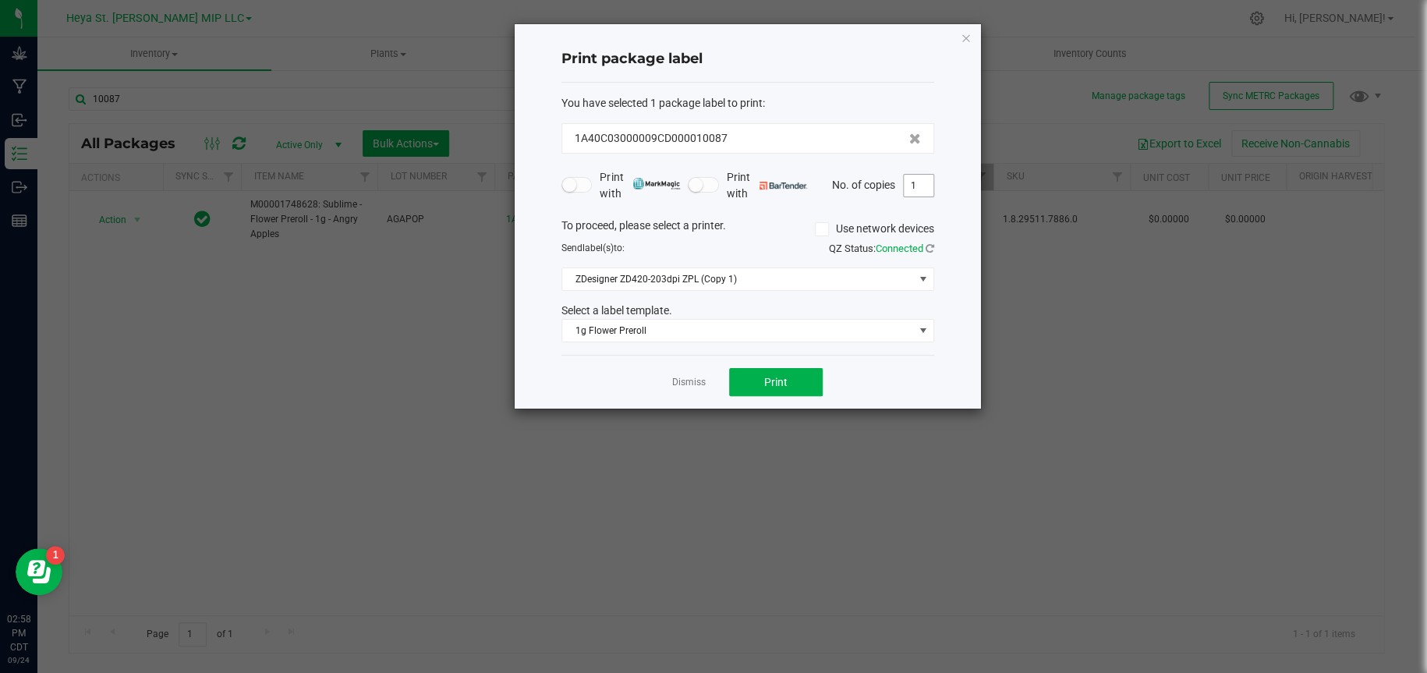
click at [925, 179] on input "1" at bounding box center [919, 186] width 30 height 22
type input "50"
click at [781, 388] on span "Print" at bounding box center [775, 382] width 23 height 12
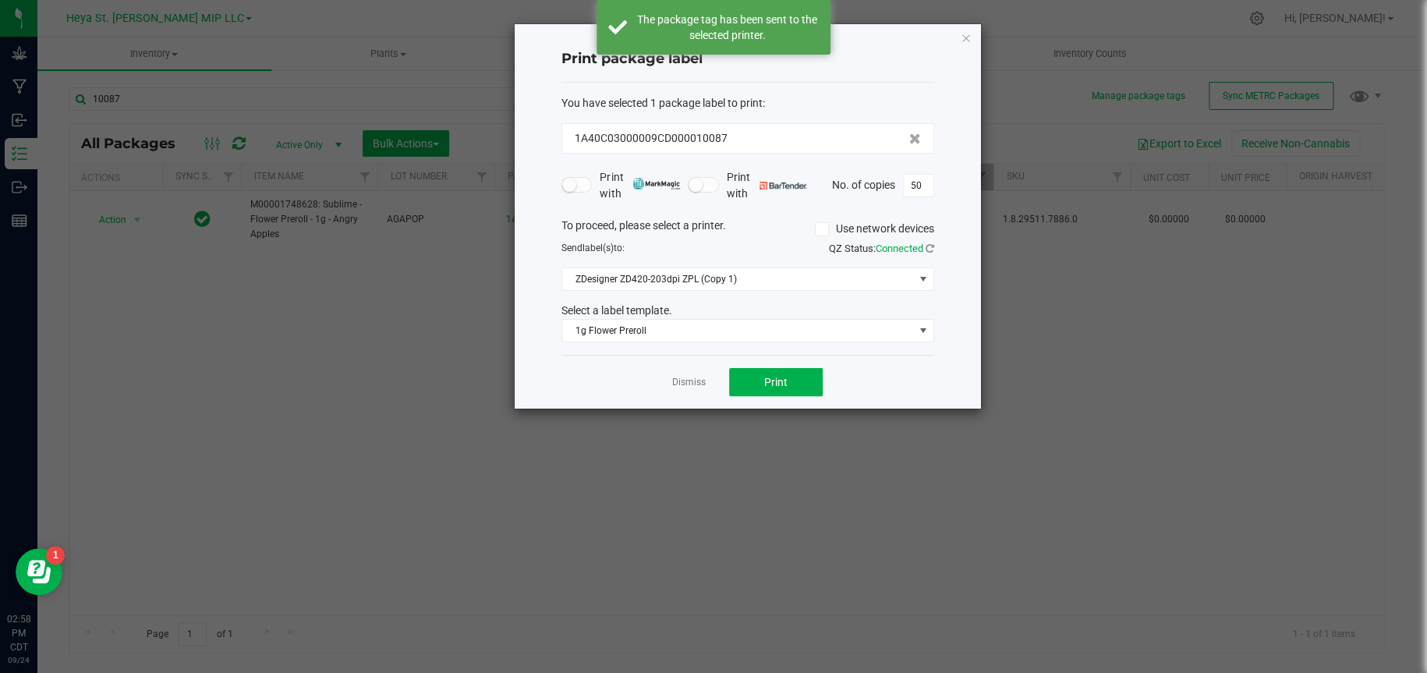
click at [965, 30] on icon "button" at bounding box center [966, 37] width 11 height 19
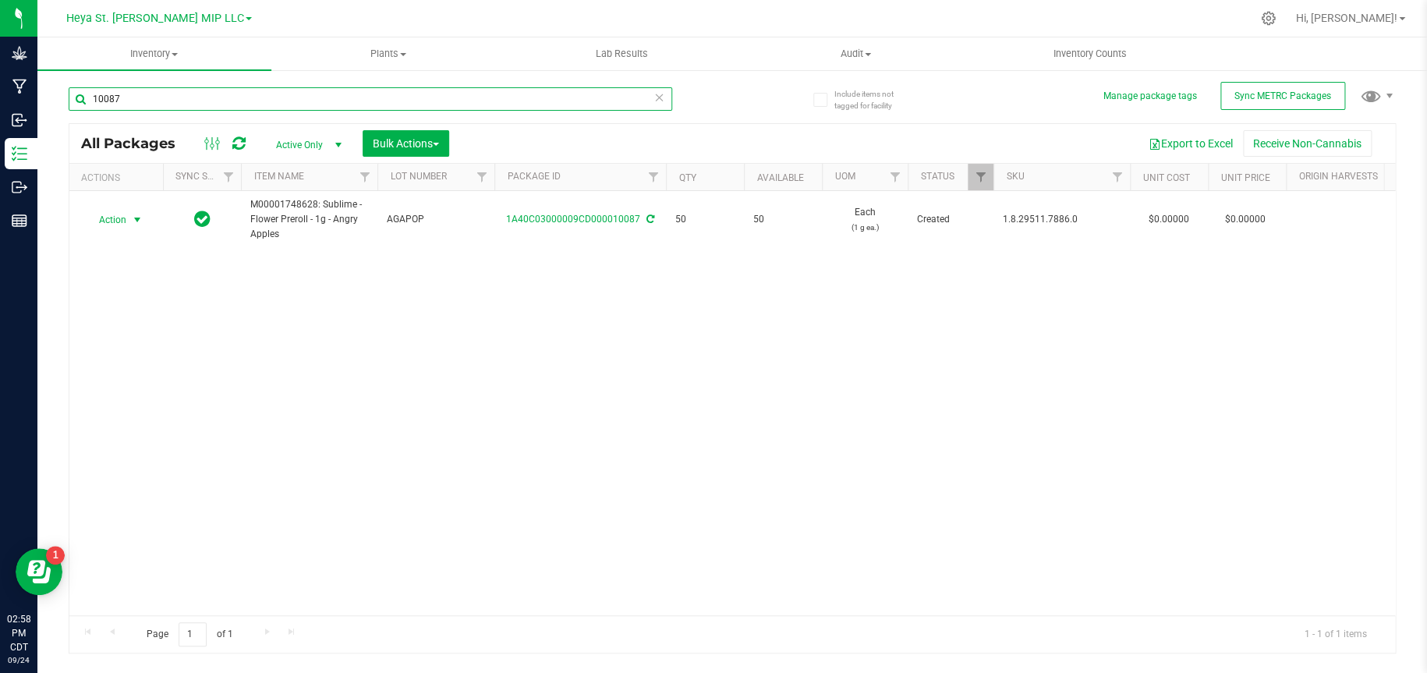
click at [312, 97] on input "10087" at bounding box center [370, 98] width 603 height 23
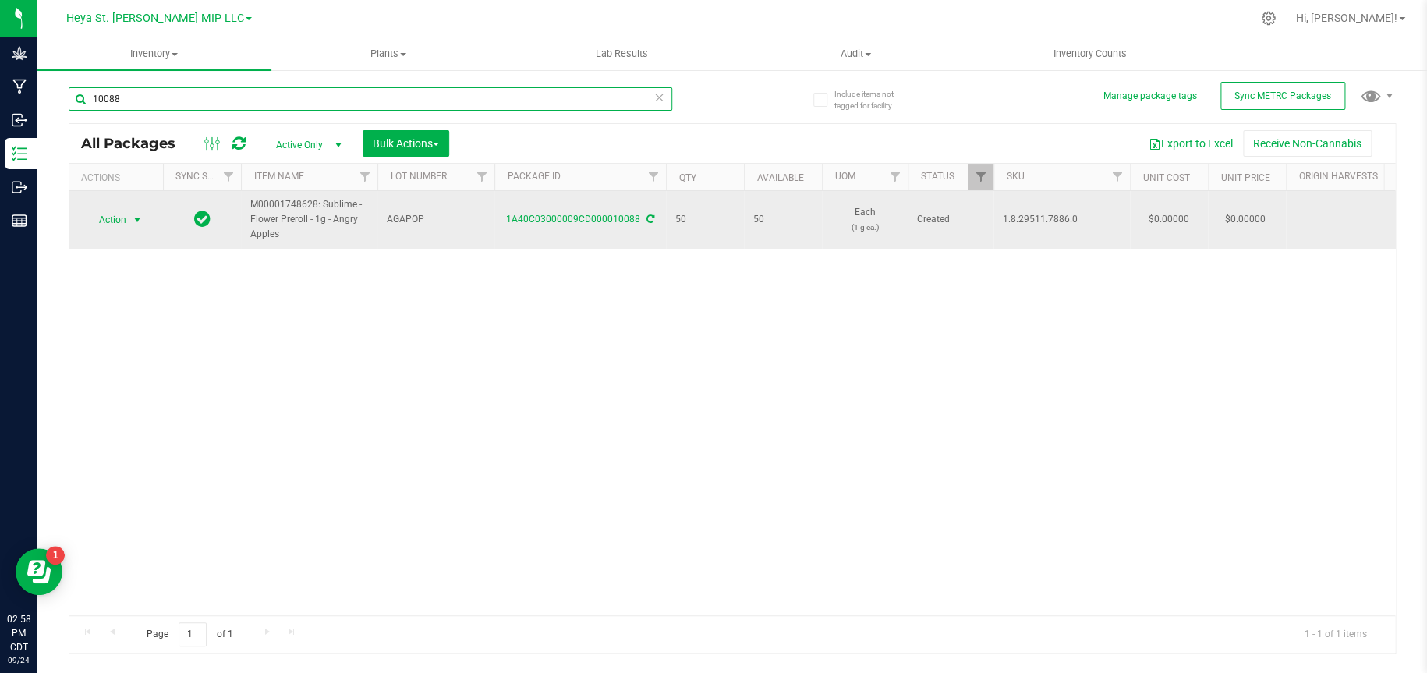
type input "10088"
click at [140, 220] on span "select" at bounding box center [137, 220] width 12 height 12
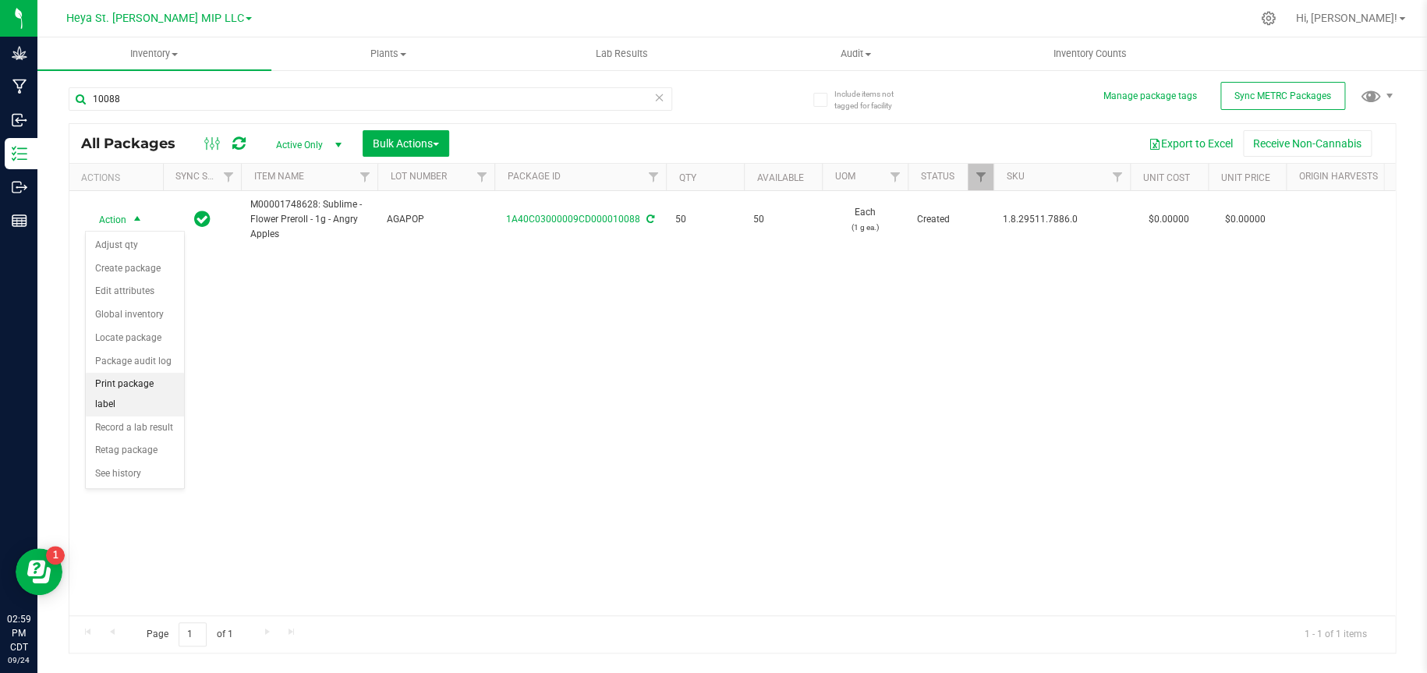
click at [125, 386] on li "Print package label" at bounding box center [135, 394] width 98 height 43
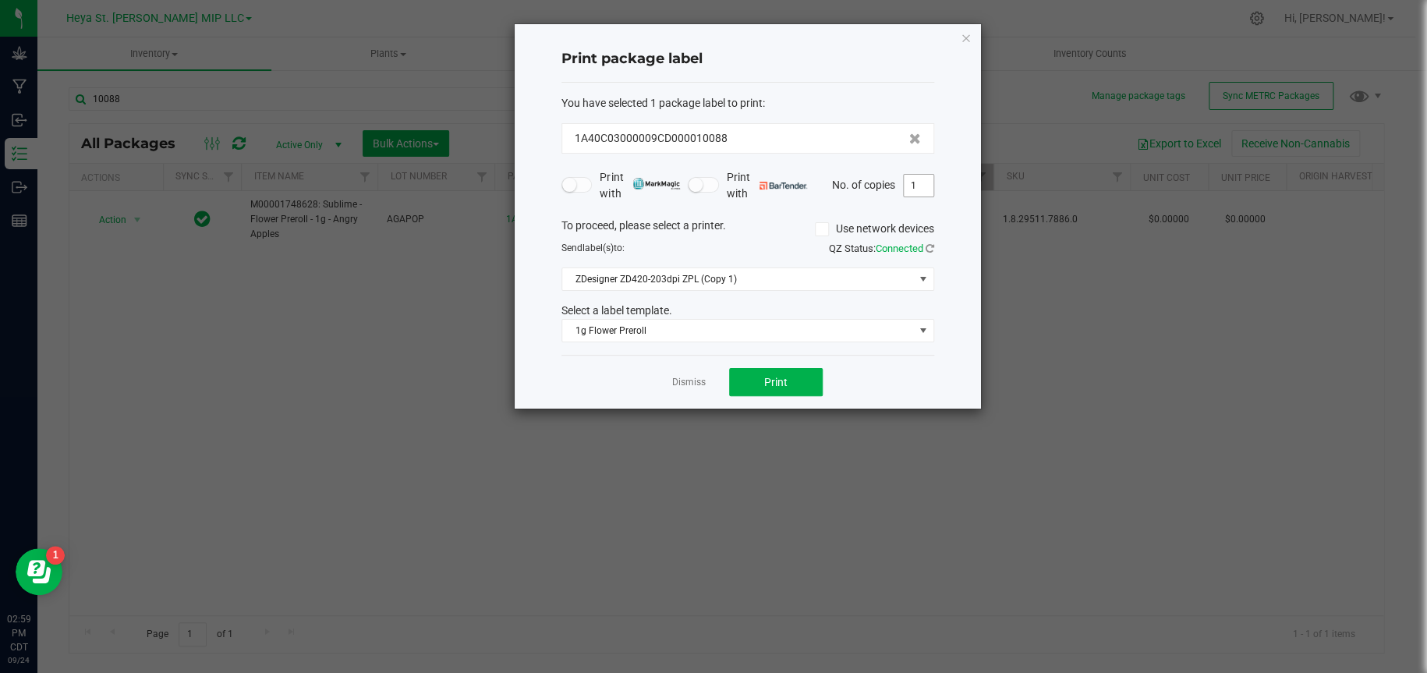
click at [930, 185] on input "1" at bounding box center [919, 186] width 30 height 22
type input "50"
click at [806, 378] on button "Print" at bounding box center [776, 382] width 94 height 28
click at [967, 34] on icon "button" at bounding box center [966, 37] width 11 height 19
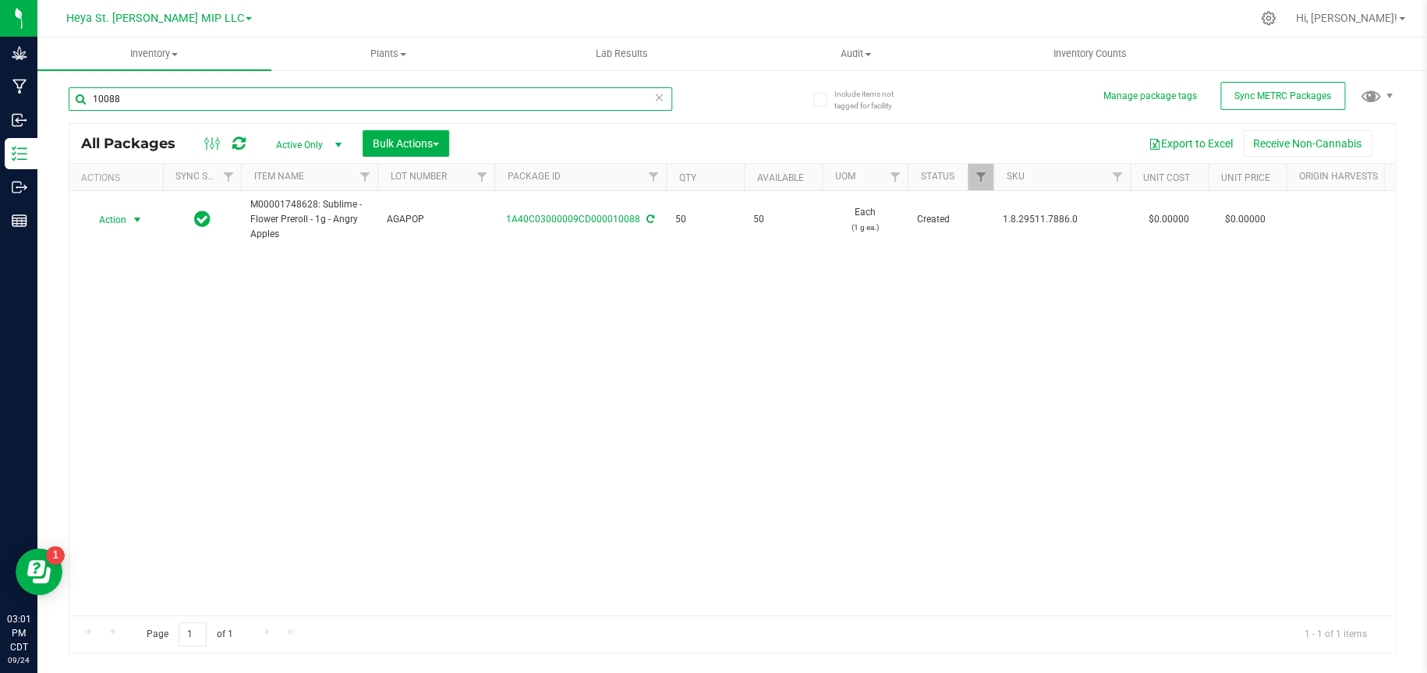
click at [161, 93] on input "10088" at bounding box center [370, 98] width 603 height 23
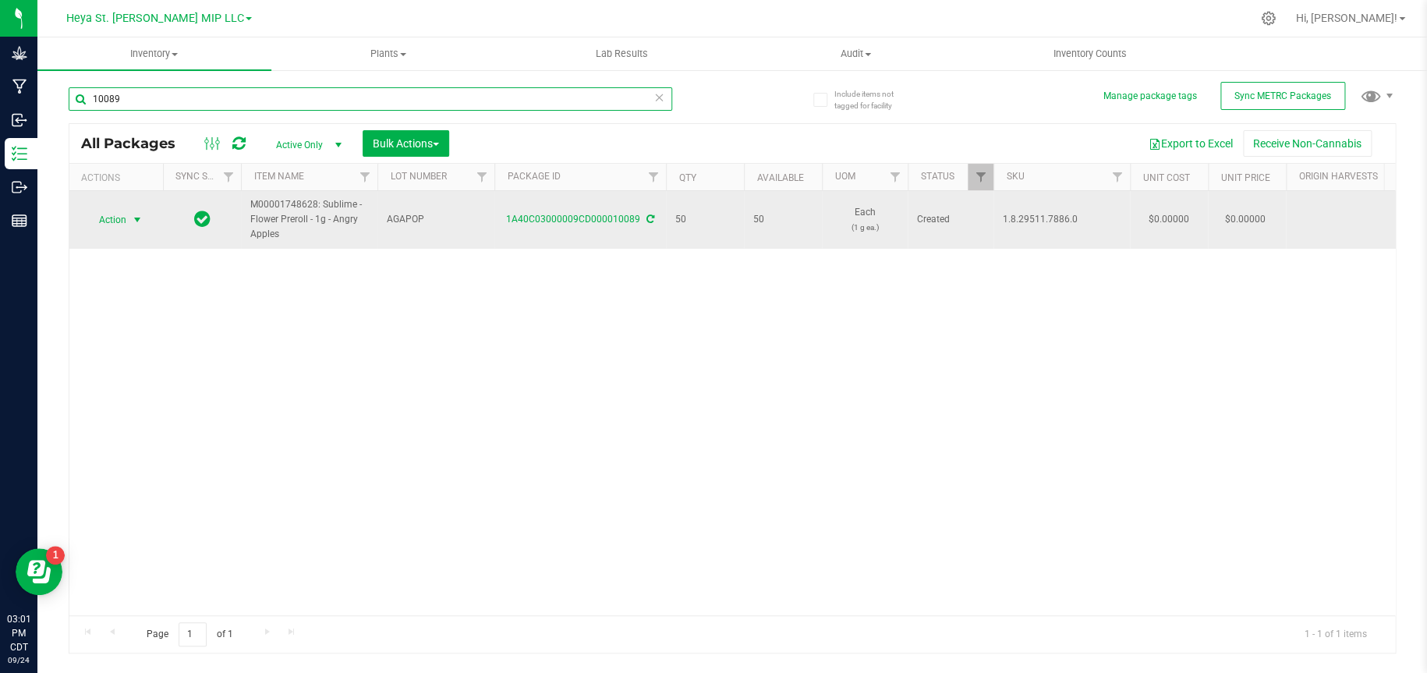
type input "10089"
click at [128, 220] on span "select" at bounding box center [137, 220] width 19 height 22
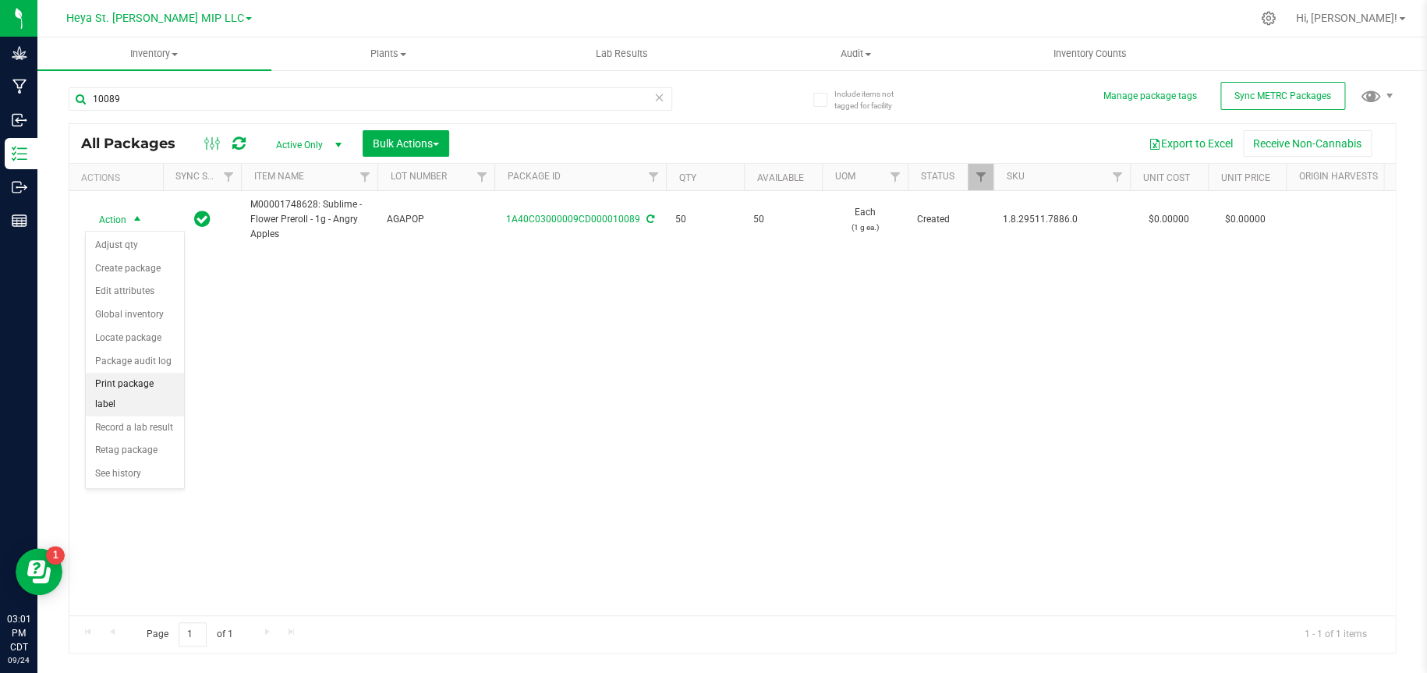
click at [126, 380] on li "Print package label" at bounding box center [135, 394] width 98 height 43
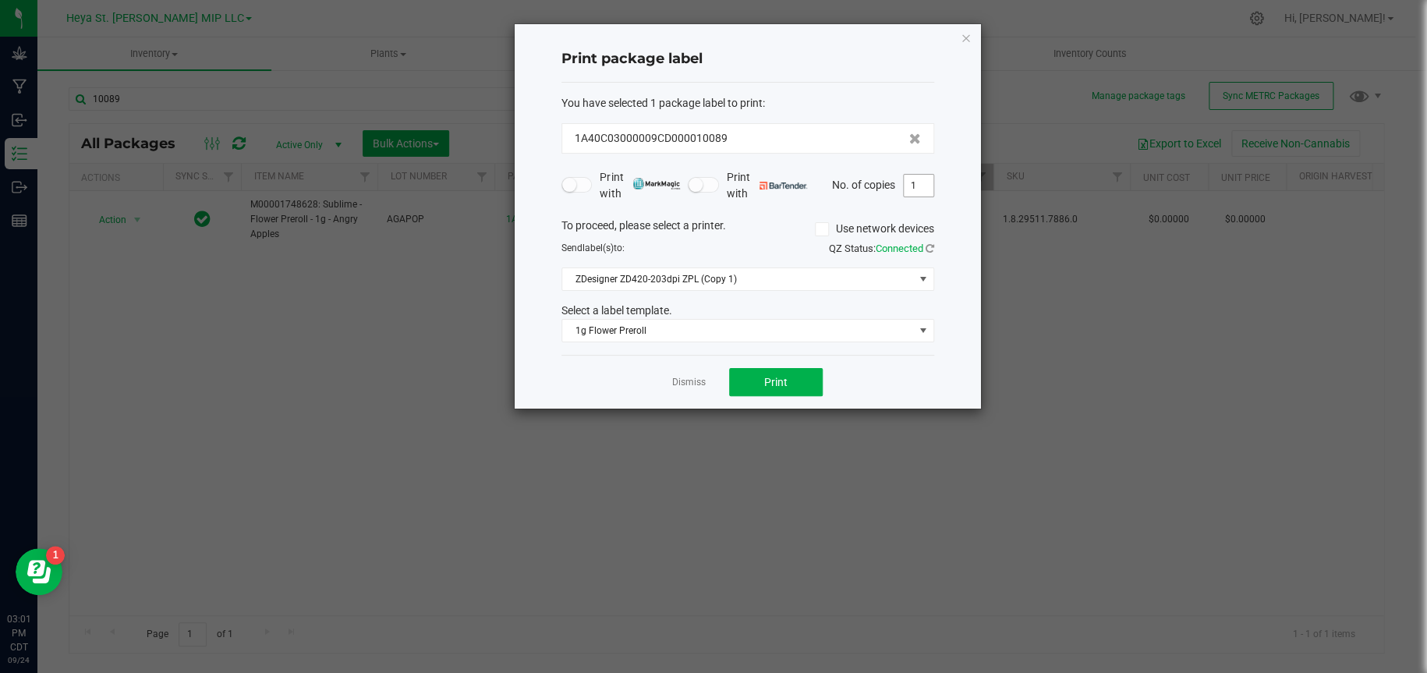
click at [910, 185] on input "1" at bounding box center [919, 186] width 30 height 22
type input "50"
click at [784, 381] on span "Print" at bounding box center [775, 382] width 23 height 12
click at [968, 34] on icon "button" at bounding box center [966, 37] width 11 height 19
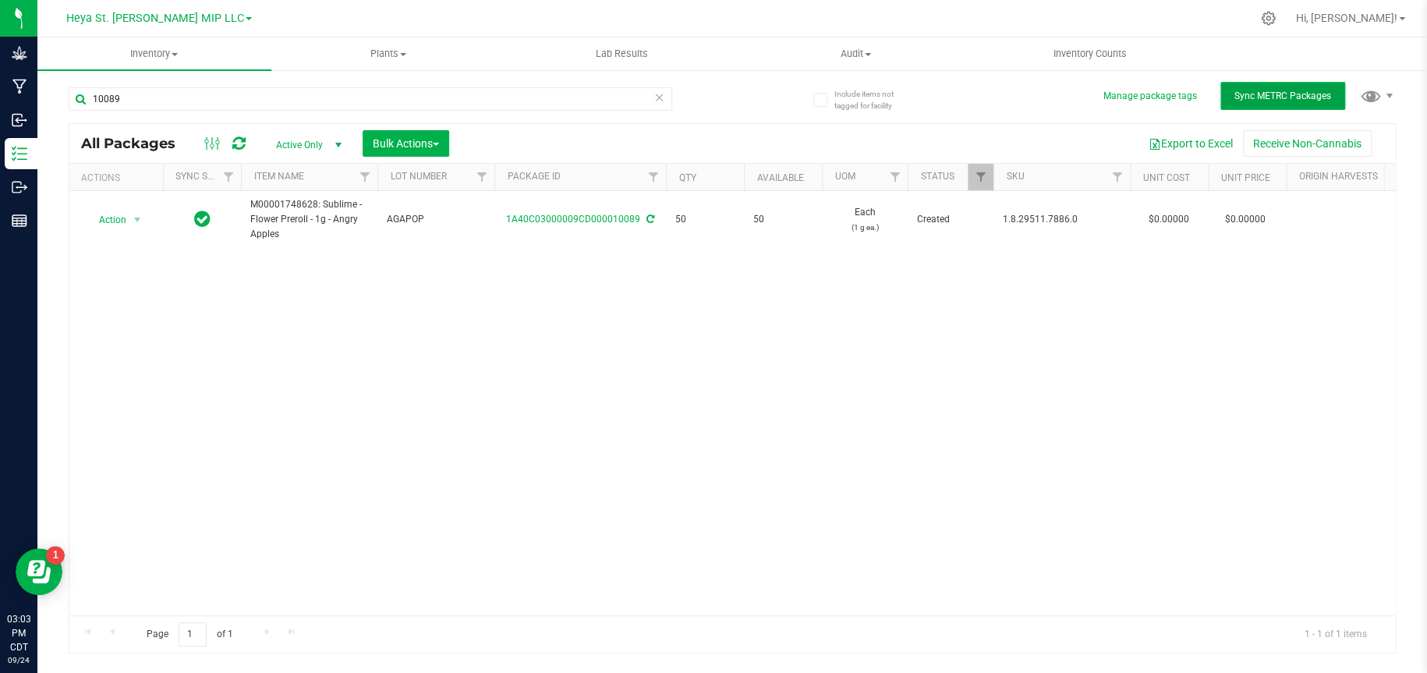
click at [1245, 101] on span "Sync METRC Packages" at bounding box center [1282, 95] width 97 height 11
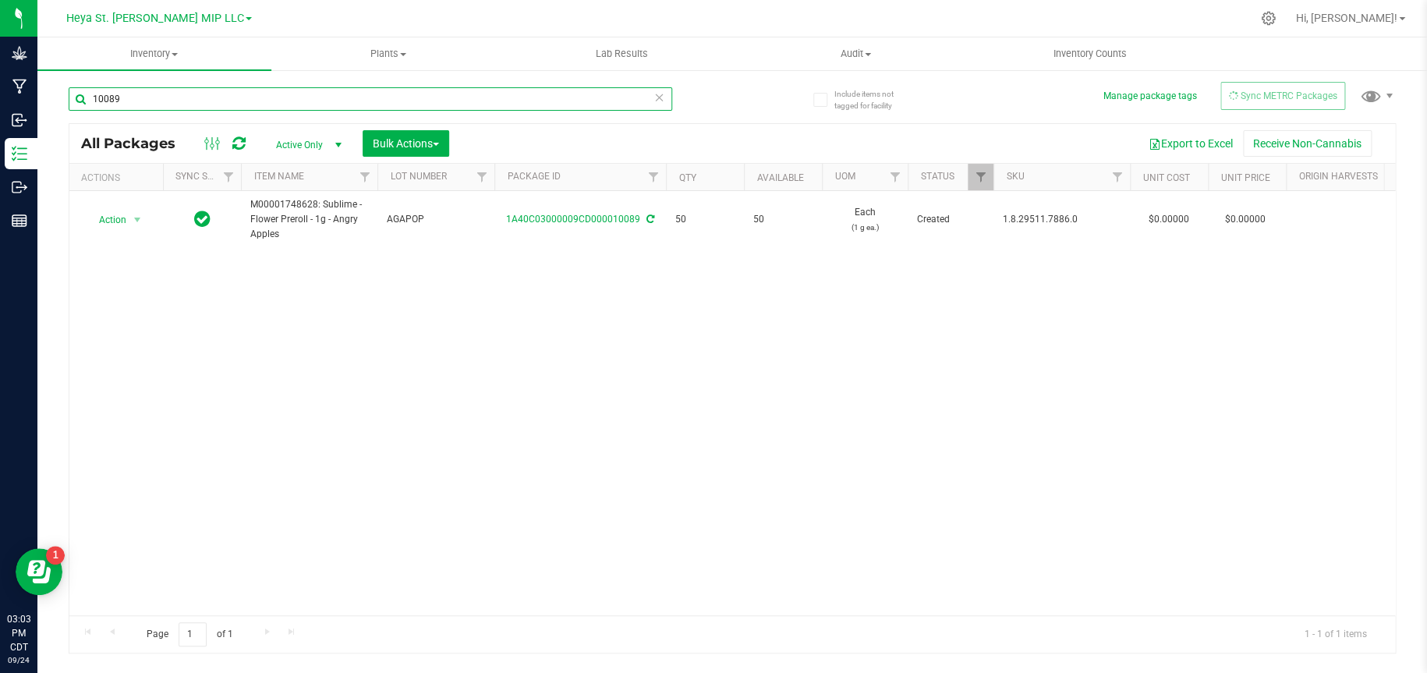
click at [204, 99] on input "10089" at bounding box center [370, 98] width 603 height 23
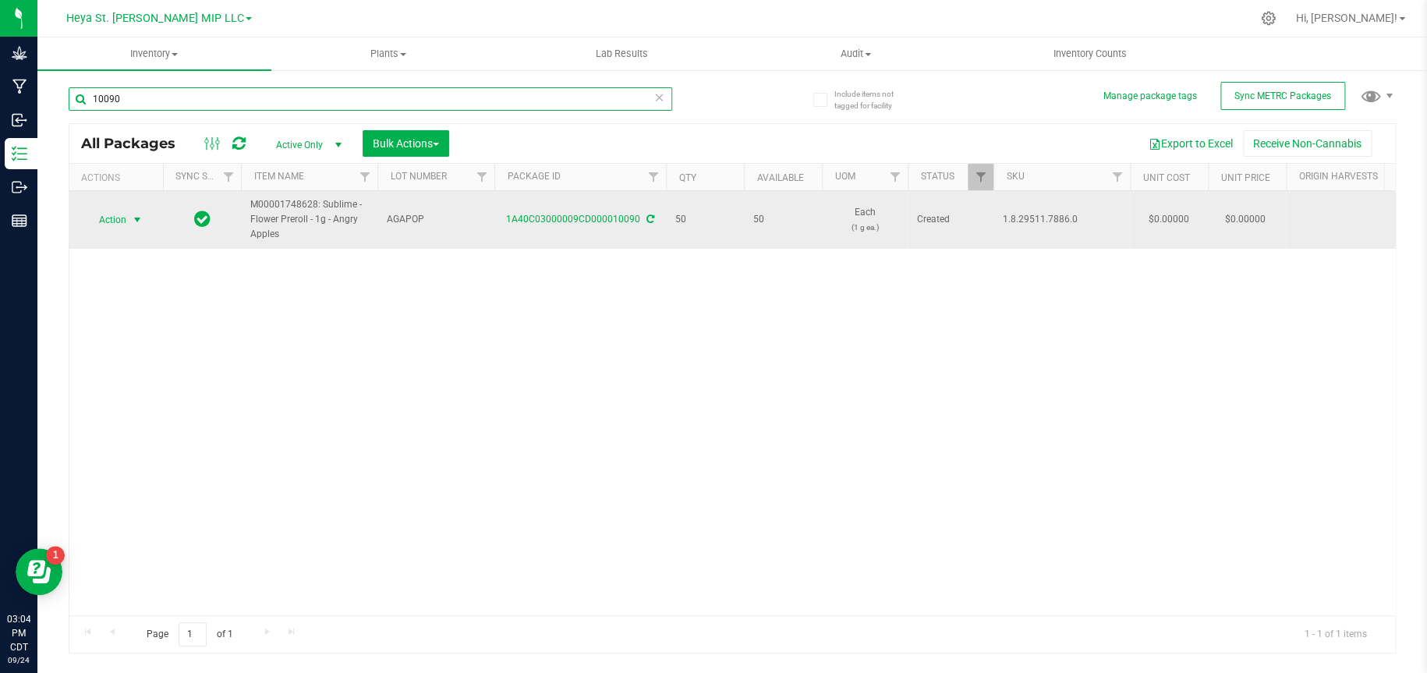
type input "10090"
click at [132, 218] on span "select" at bounding box center [137, 220] width 12 height 12
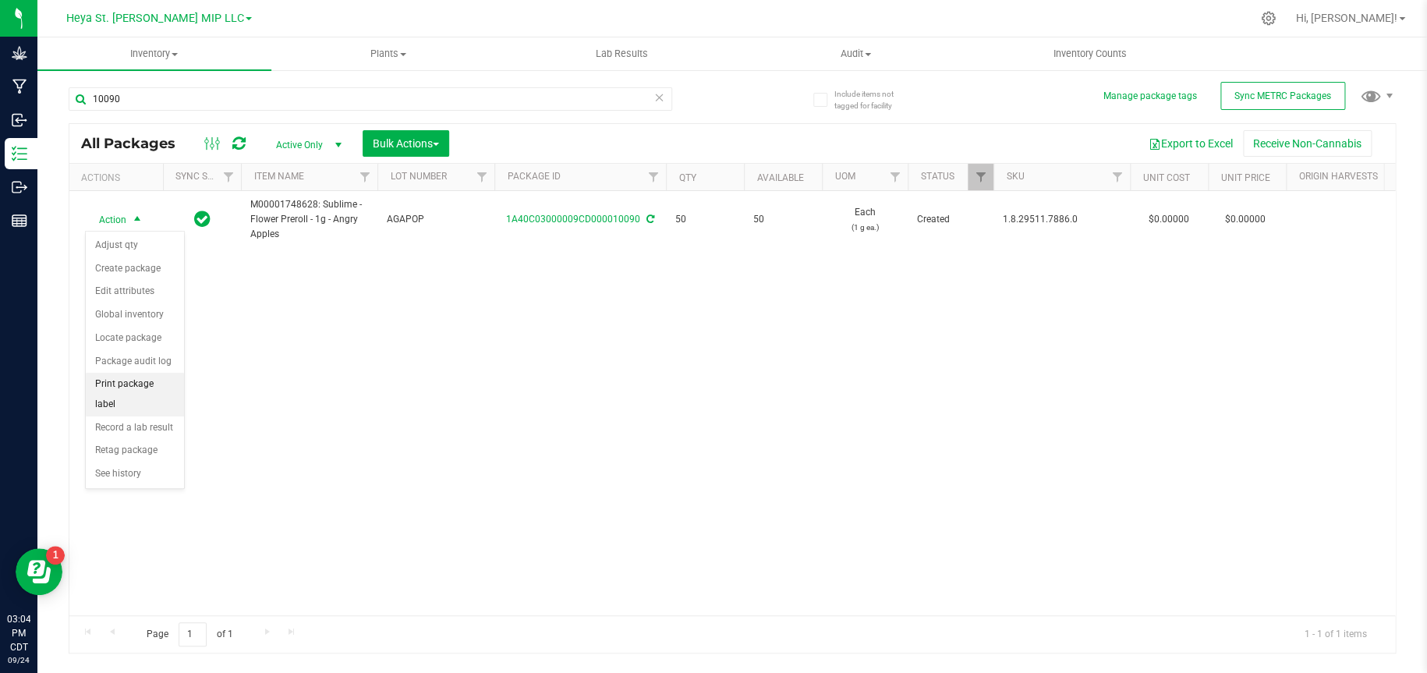
click at [146, 388] on li "Print package label" at bounding box center [135, 394] width 98 height 43
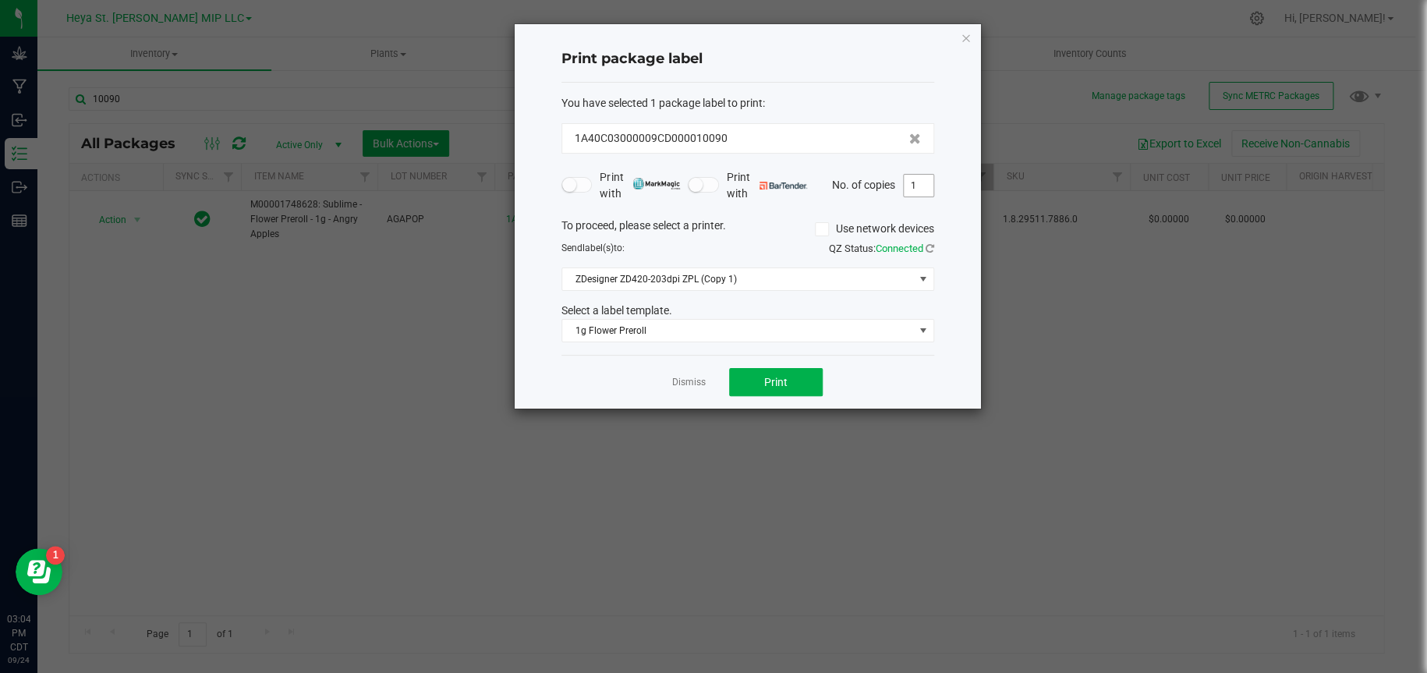
click at [925, 187] on input "1" at bounding box center [919, 186] width 30 height 22
type input "50"
click at [797, 385] on button "Print" at bounding box center [776, 382] width 94 height 28
click at [969, 37] on icon "button" at bounding box center [966, 37] width 11 height 19
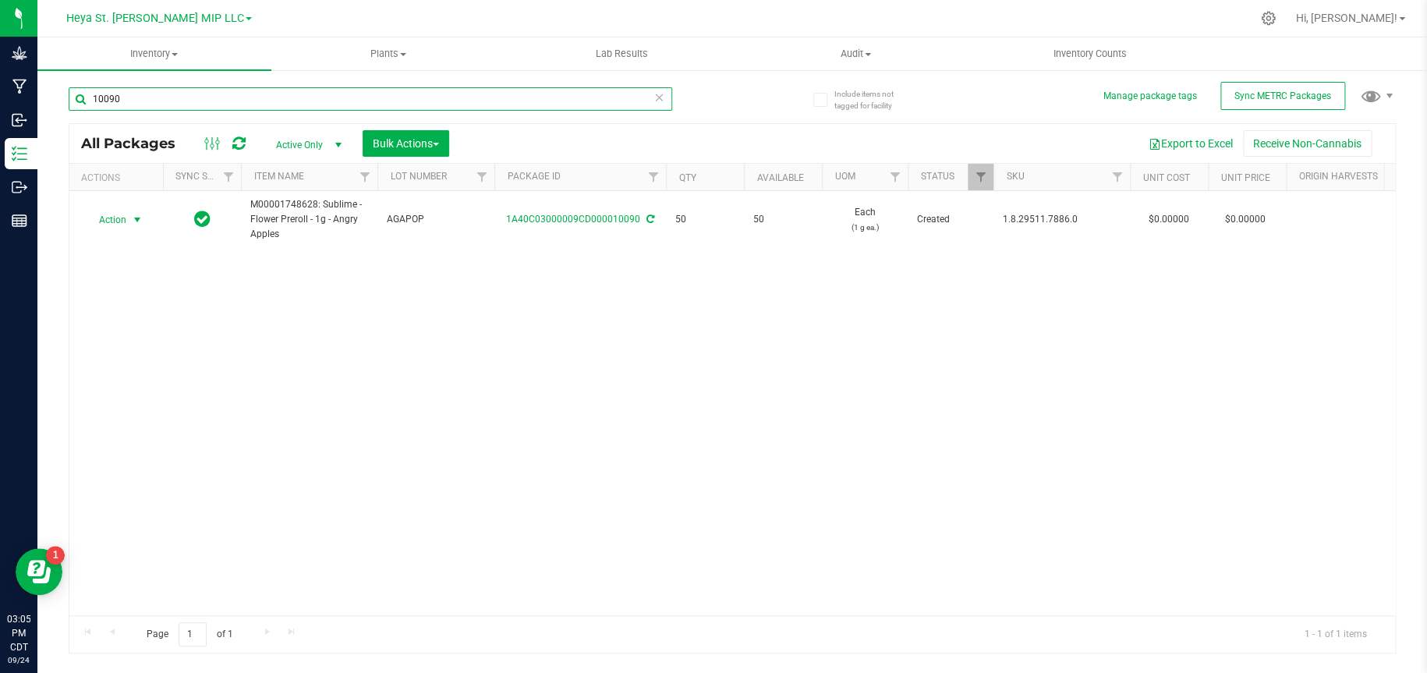
click at [226, 93] on input "10090" at bounding box center [370, 98] width 603 height 23
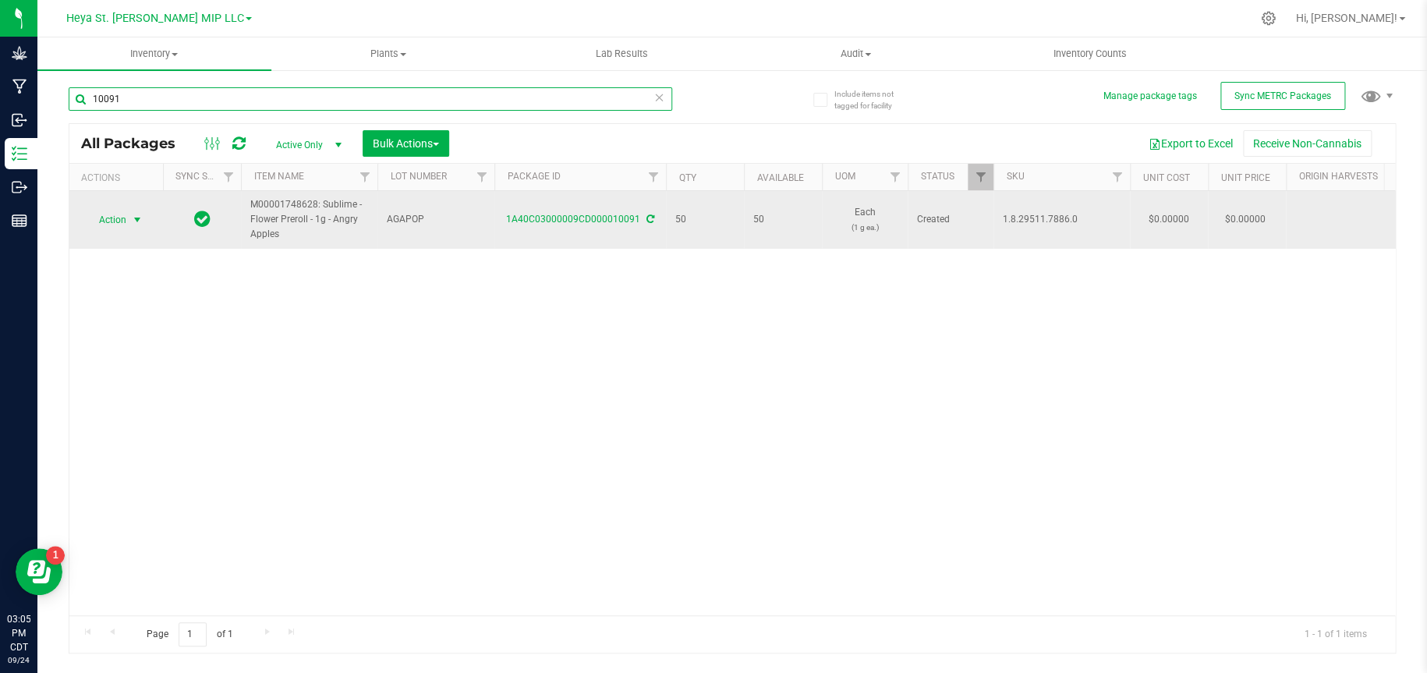
type input "10091"
click at [123, 218] on span "Action" at bounding box center [106, 220] width 42 height 22
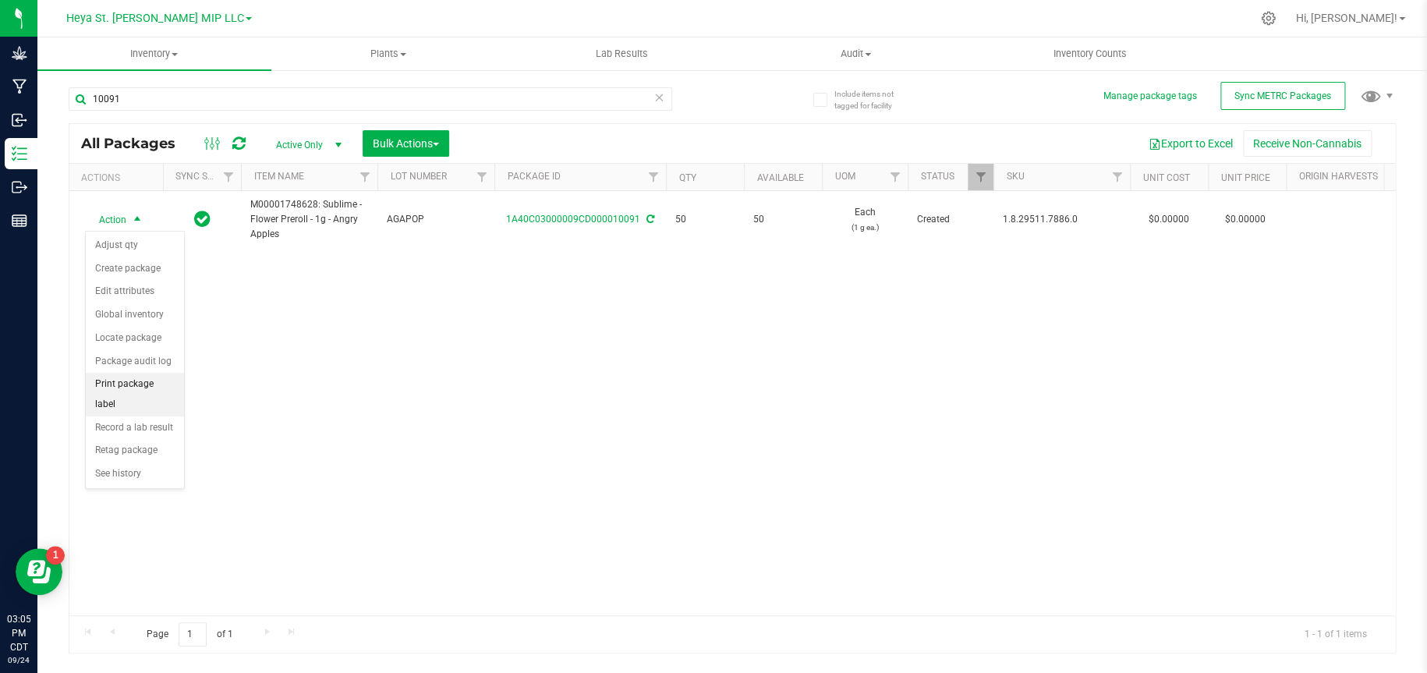
click at [140, 384] on li "Print package label" at bounding box center [135, 394] width 98 height 43
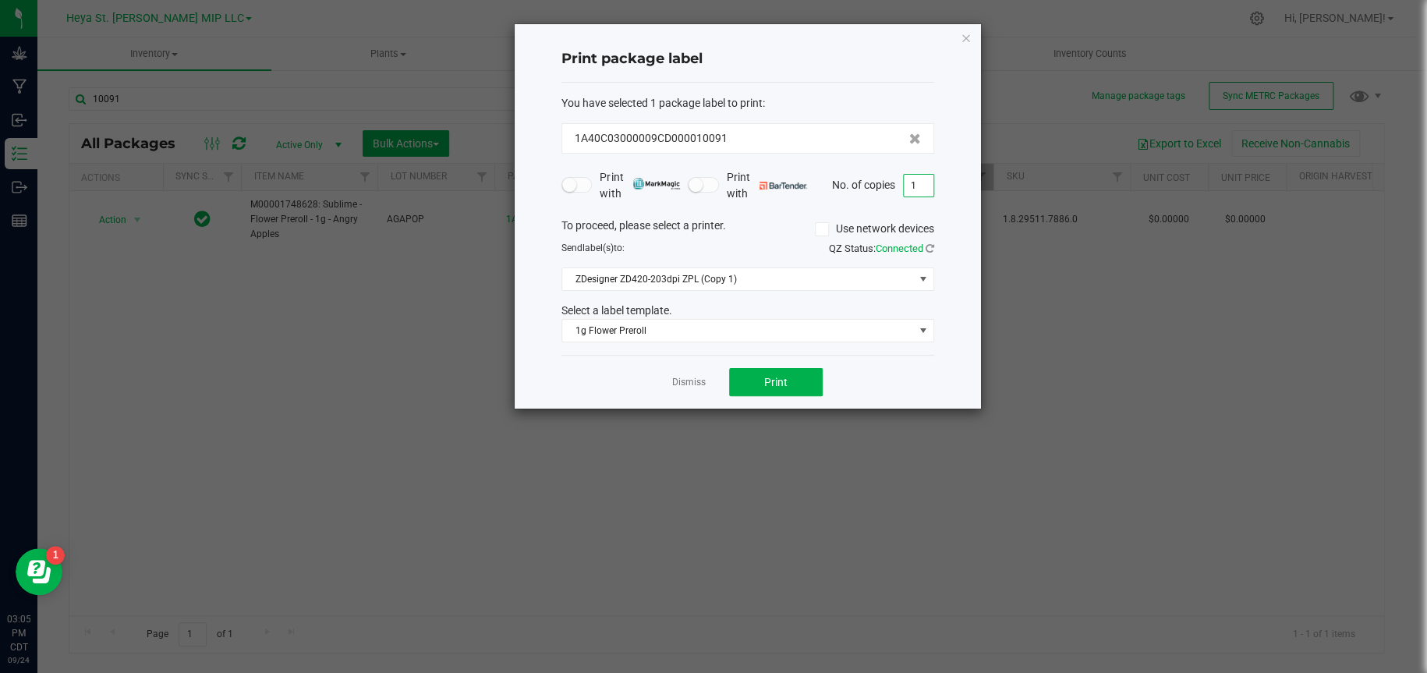
click at [922, 183] on input "1" at bounding box center [919, 186] width 30 height 22
type input "50"
click at [795, 381] on button "Print" at bounding box center [776, 382] width 94 height 28
click at [962, 37] on icon "button" at bounding box center [966, 37] width 11 height 19
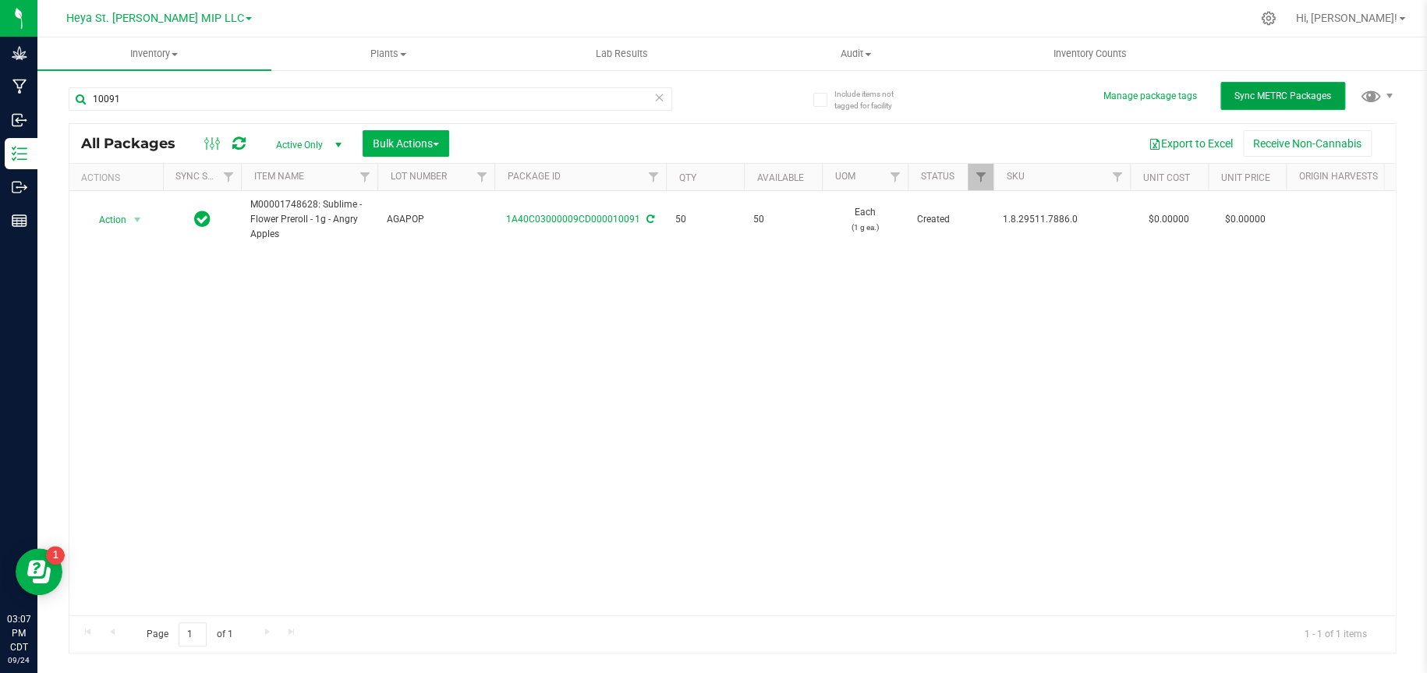
click at [1235, 90] on span "Sync METRC Packages" at bounding box center [1282, 95] width 97 height 11
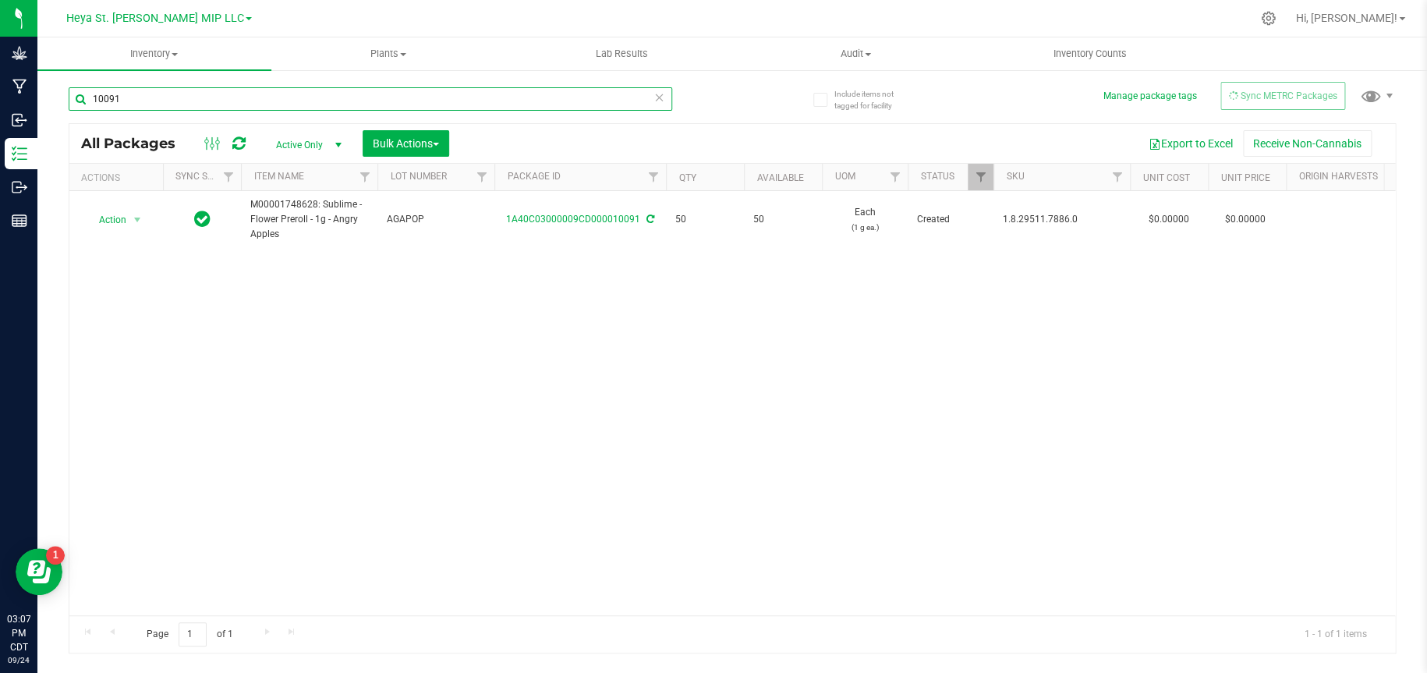
click at [255, 100] on input "10091" at bounding box center [370, 98] width 603 height 23
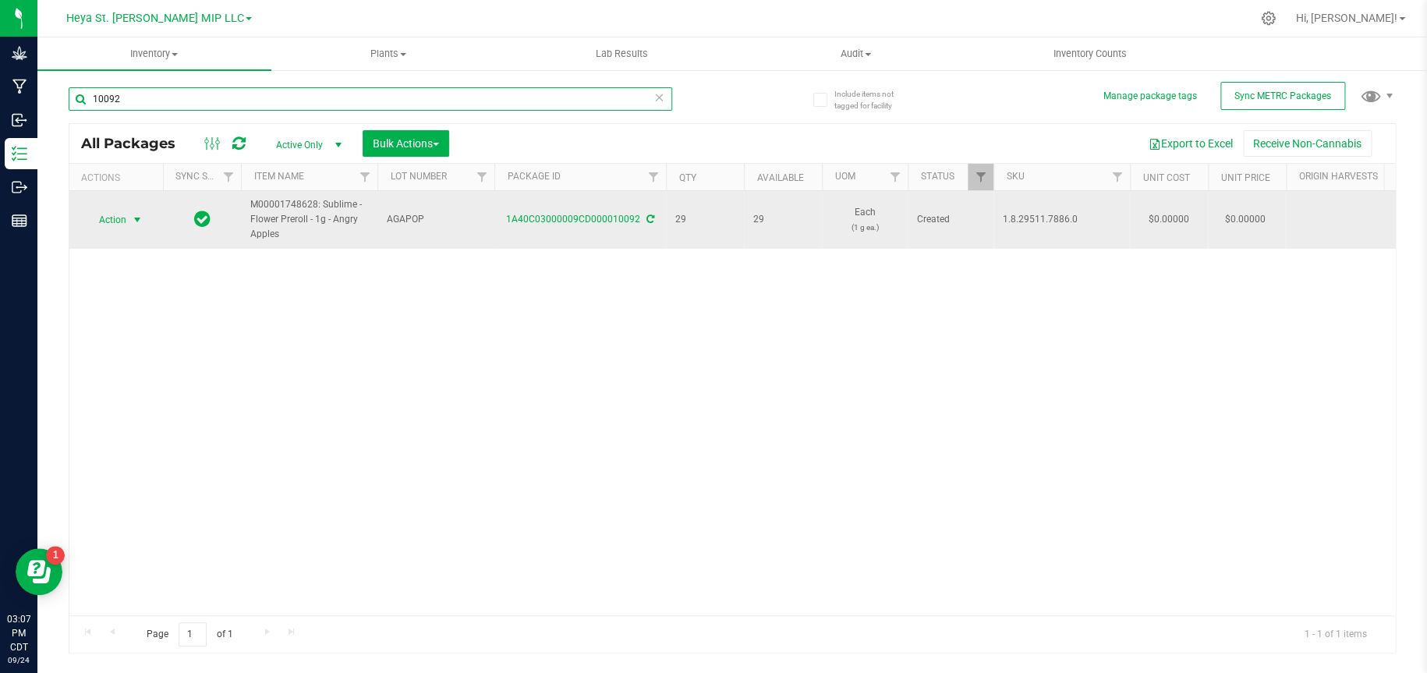
type input "10092"
click at [133, 218] on span "select" at bounding box center [137, 220] width 12 height 12
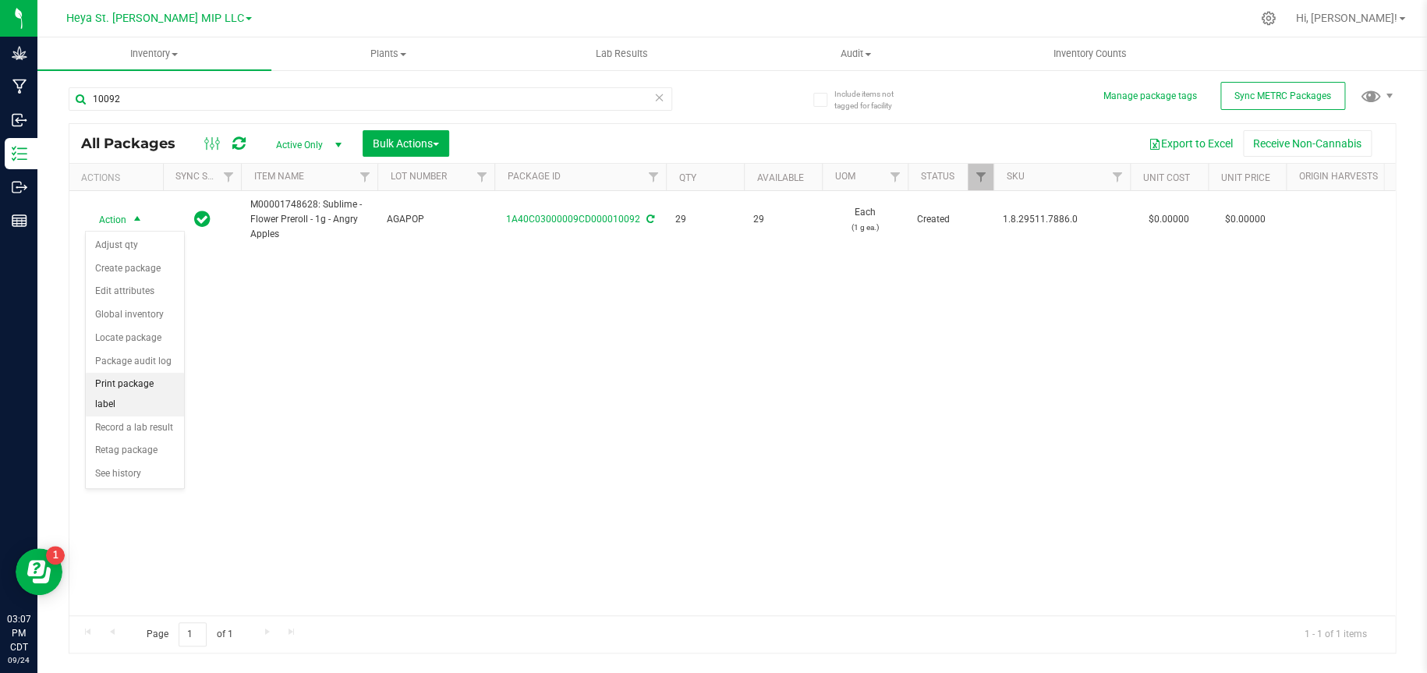
click at [143, 382] on li "Print package label" at bounding box center [135, 394] width 98 height 43
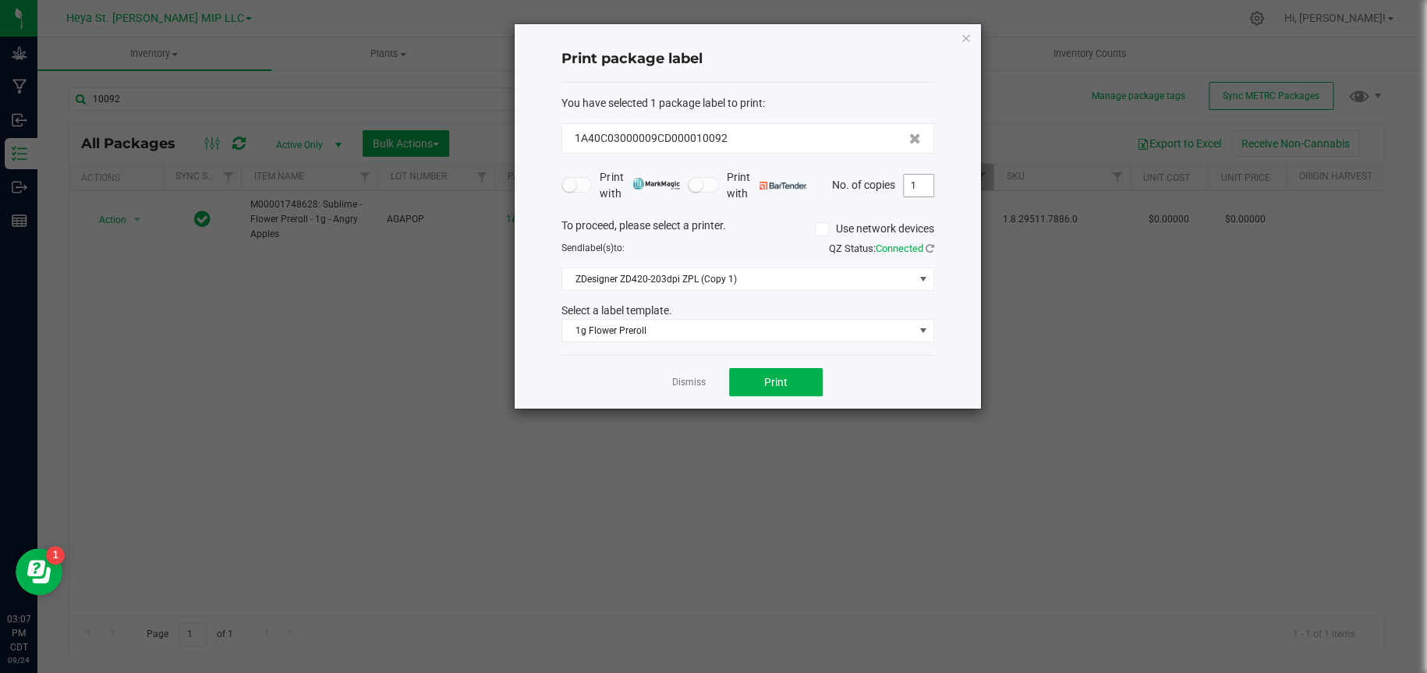
click at [921, 189] on input "1" at bounding box center [919, 186] width 30 height 22
type input "29"
click at [812, 388] on button "Print" at bounding box center [776, 382] width 94 height 28
